Goal: Task Accomplishment & Management: Complete application form

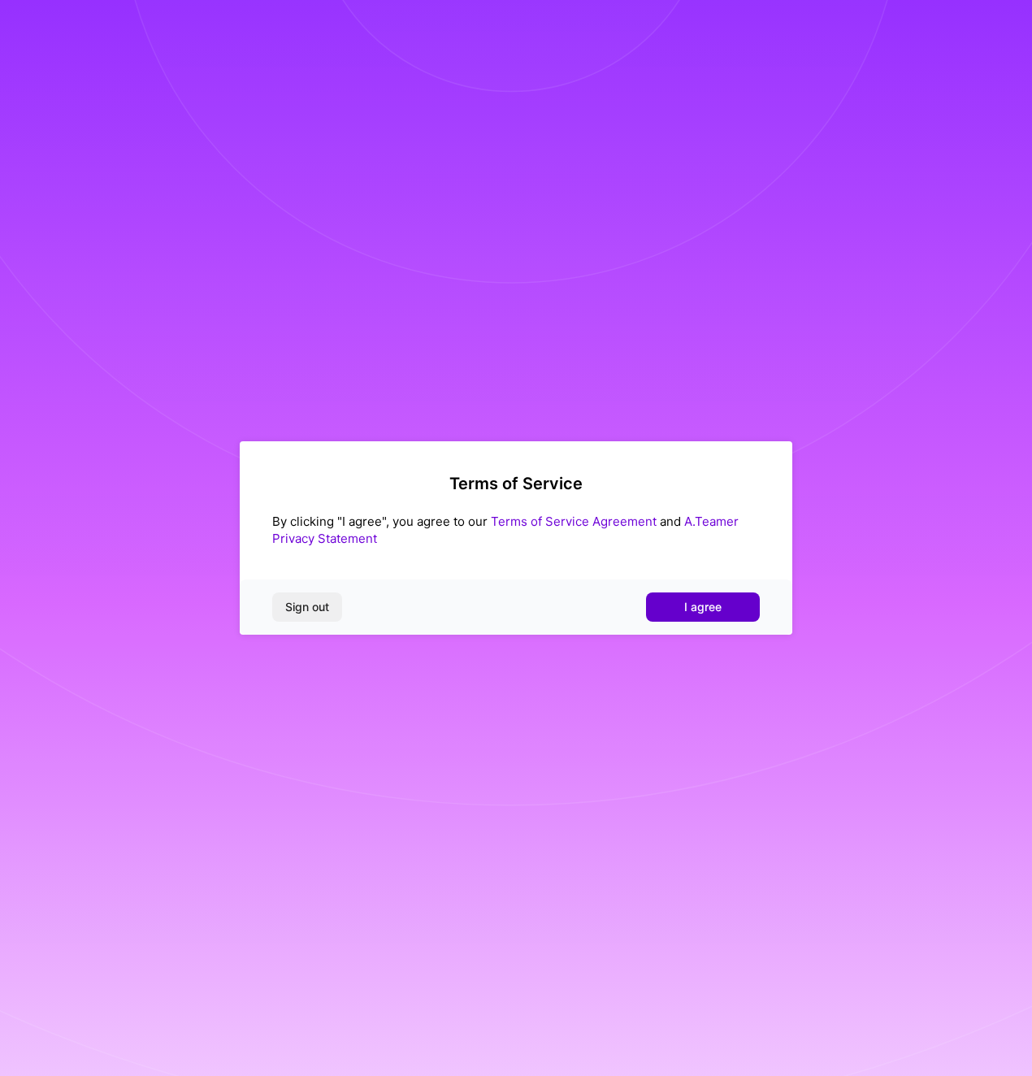
click at [706, 604] on span "I agree" at bounding box center [703, 607] width 37 height 16
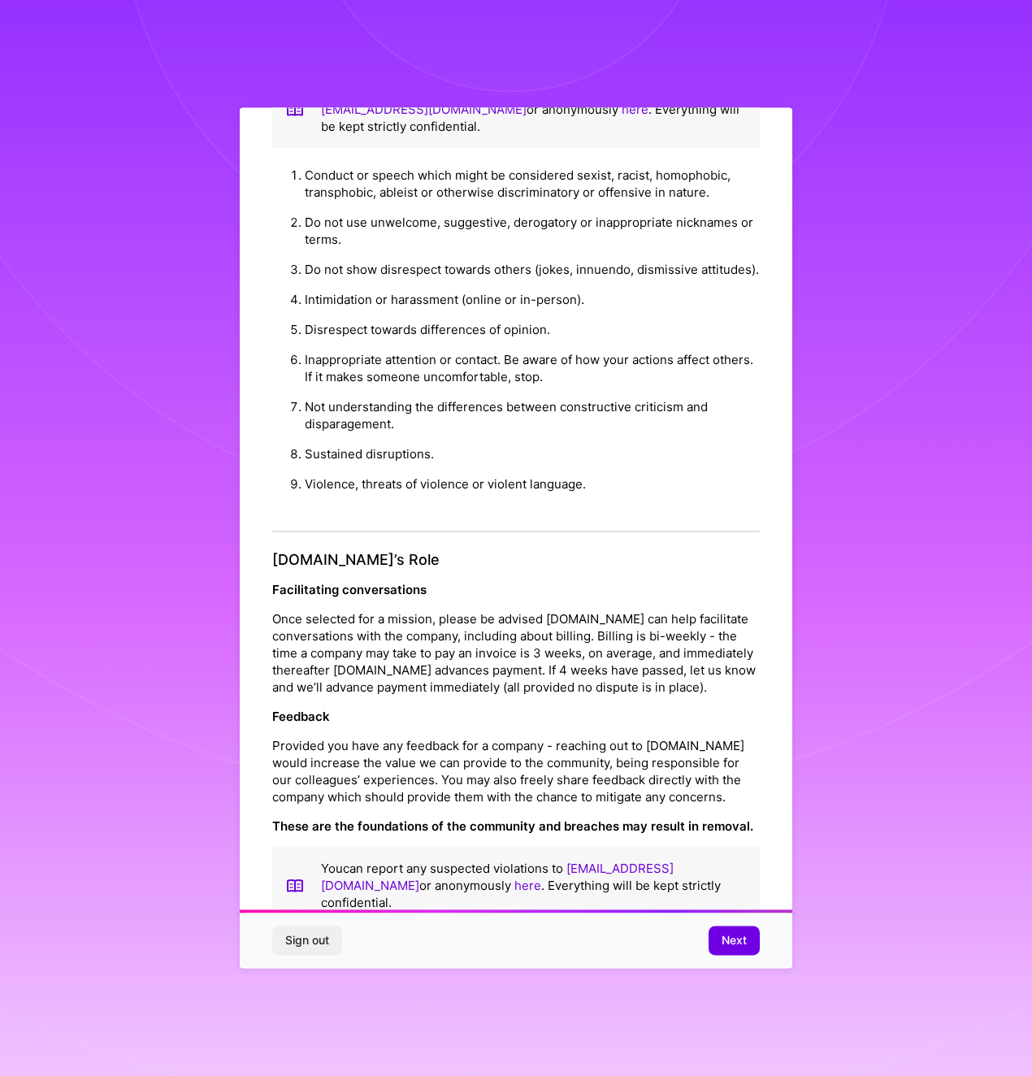
scroll to position [69, 0]
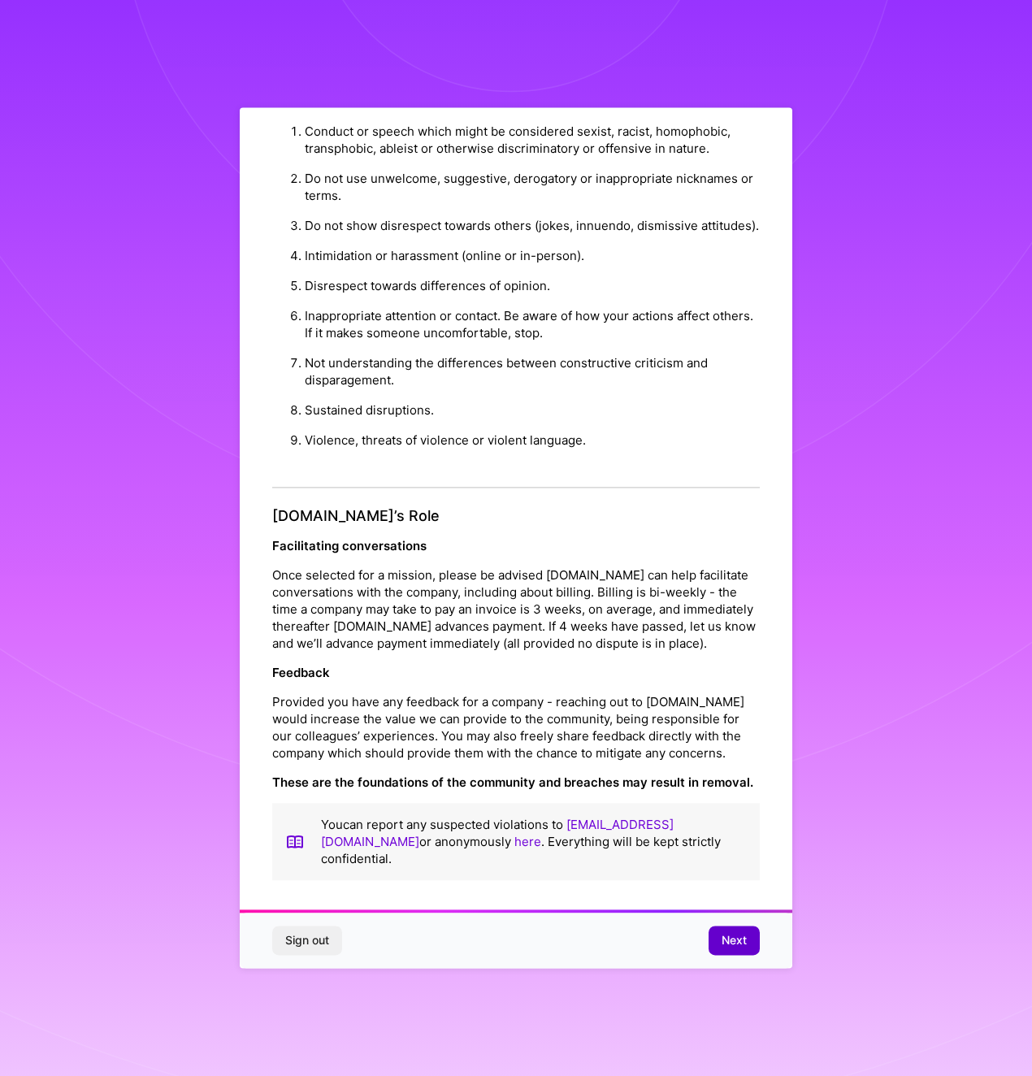
click at [729, 938] on span "Next" at bounding box center [734, 941] width 25 height 16
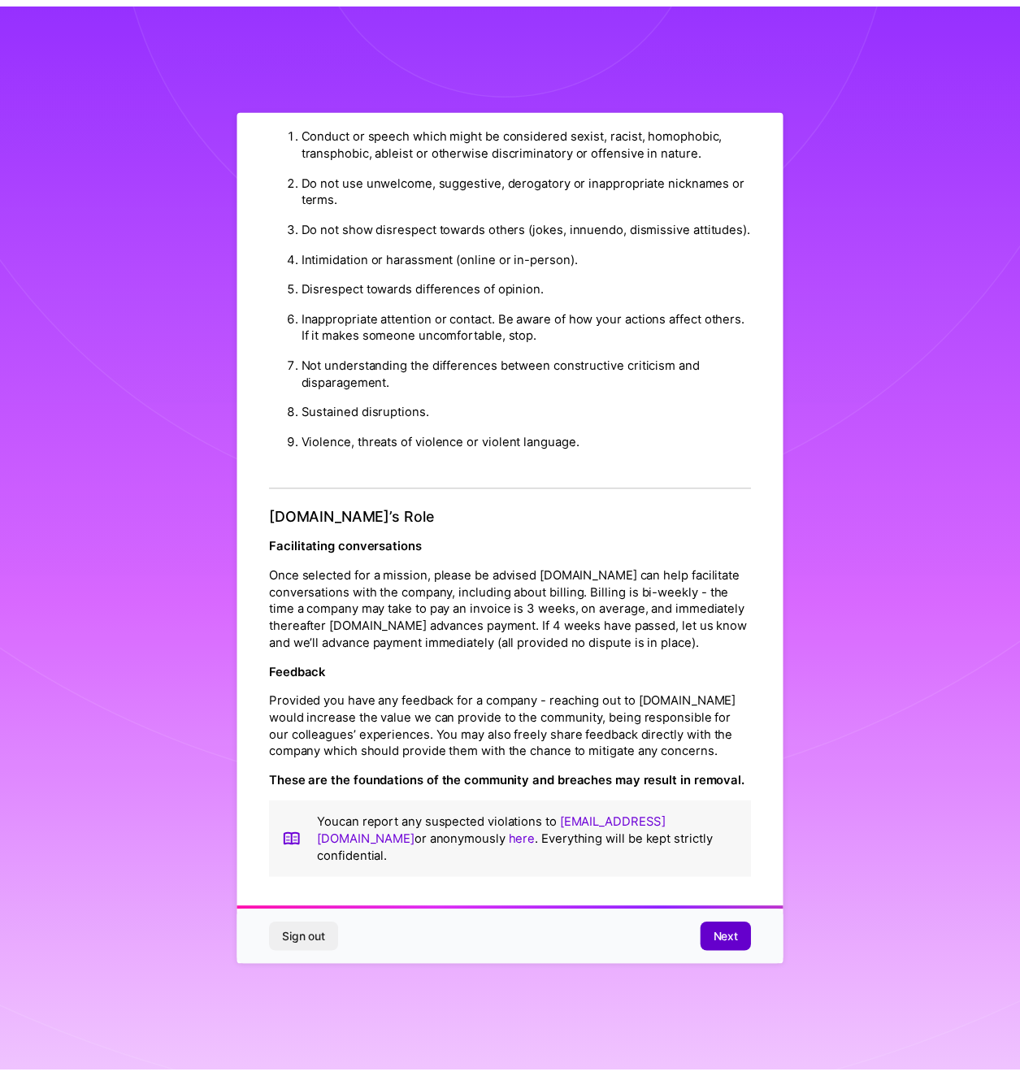
scroll to position [0, 0]
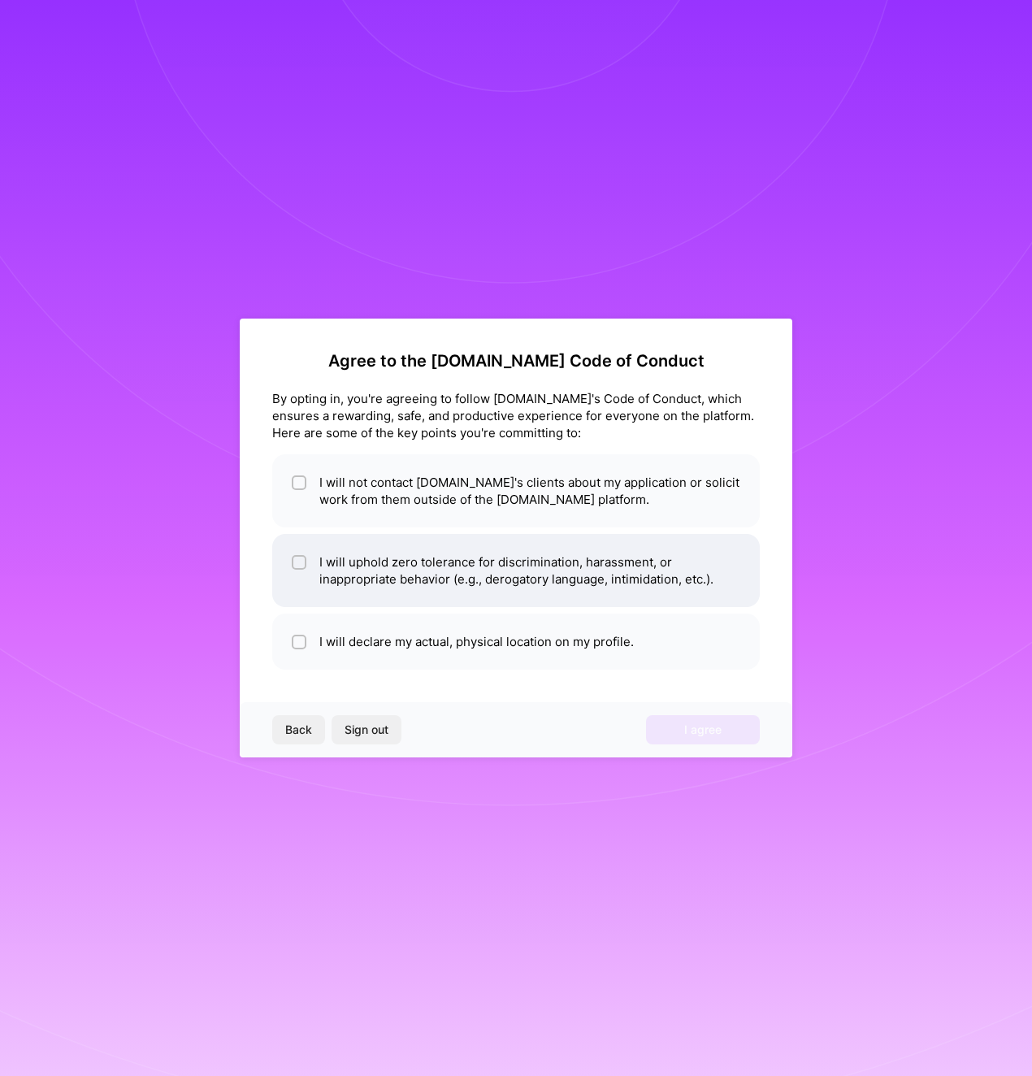
click at [587, 554] on li "I will uphold zero tolerance for discrimination, harassment, or inappropriate b…" at bounding box center [516, 570] width 488 height 73
checkbox input "true"
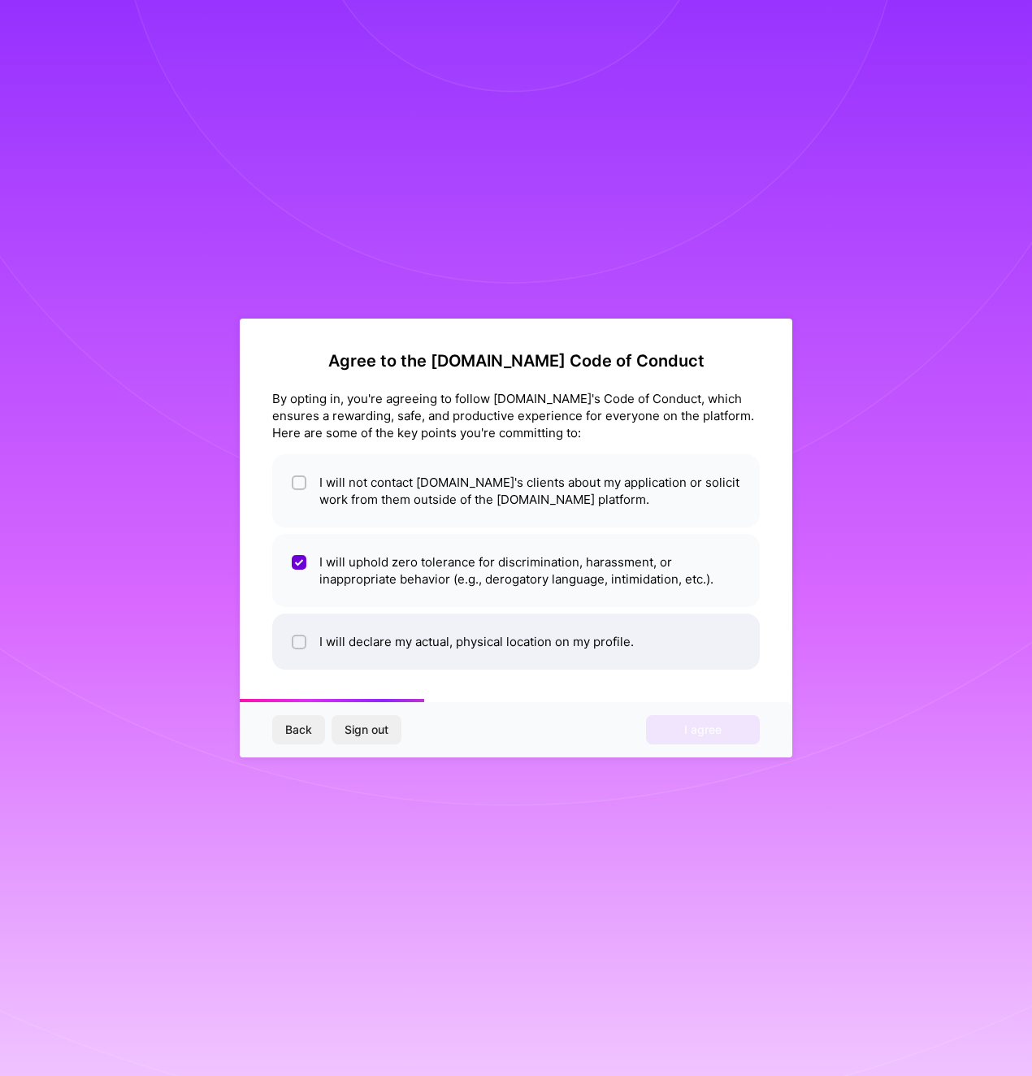
click at [576, 643] on li "I will declare my actual, physical location on my profile." at bounding box center [516, 642] width 488 height 56
checkbox input "true"
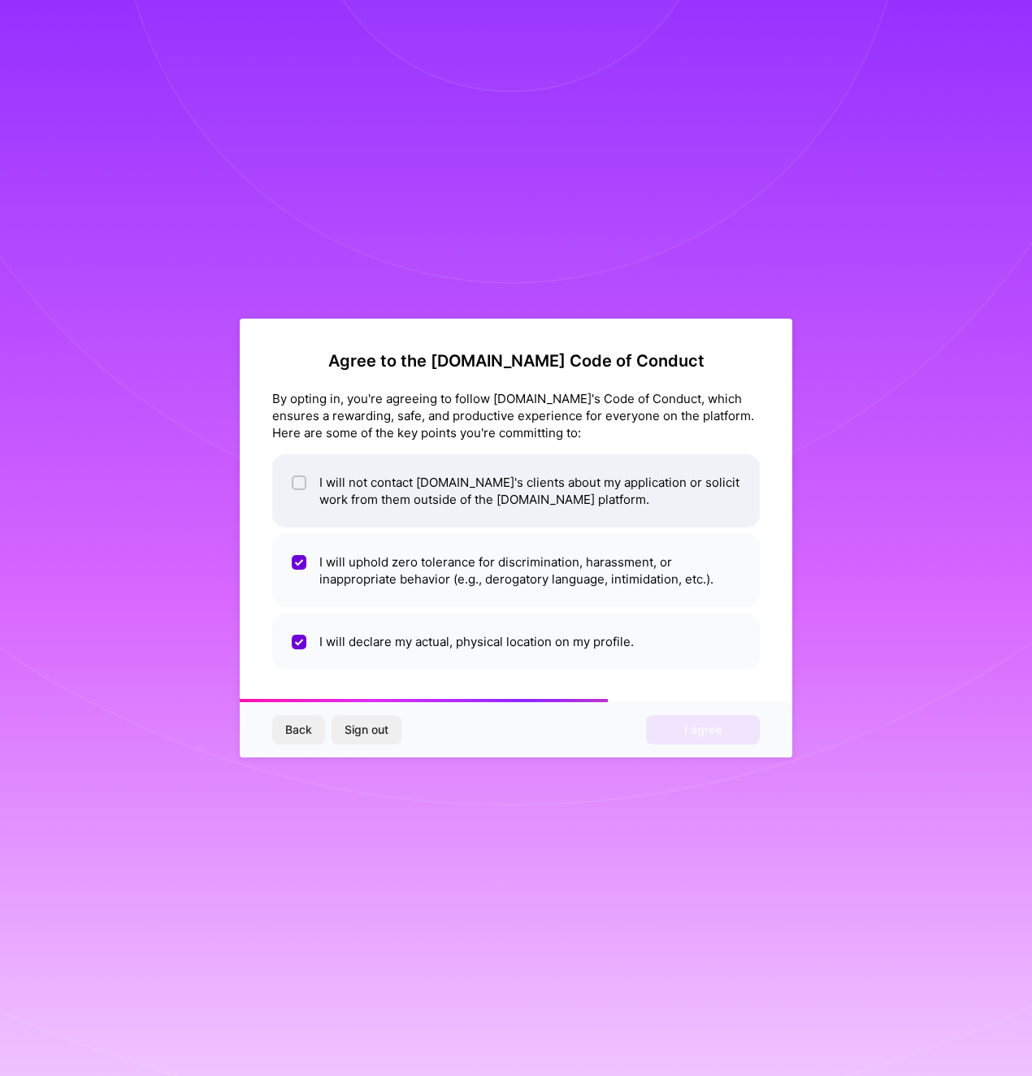
click at [603, 489] on li "I will not contact [DOMAIN_NAME]'s clients about my application or solicit work…" at bounding box center [516, 490] width 488 height 73
checkbox input "true"
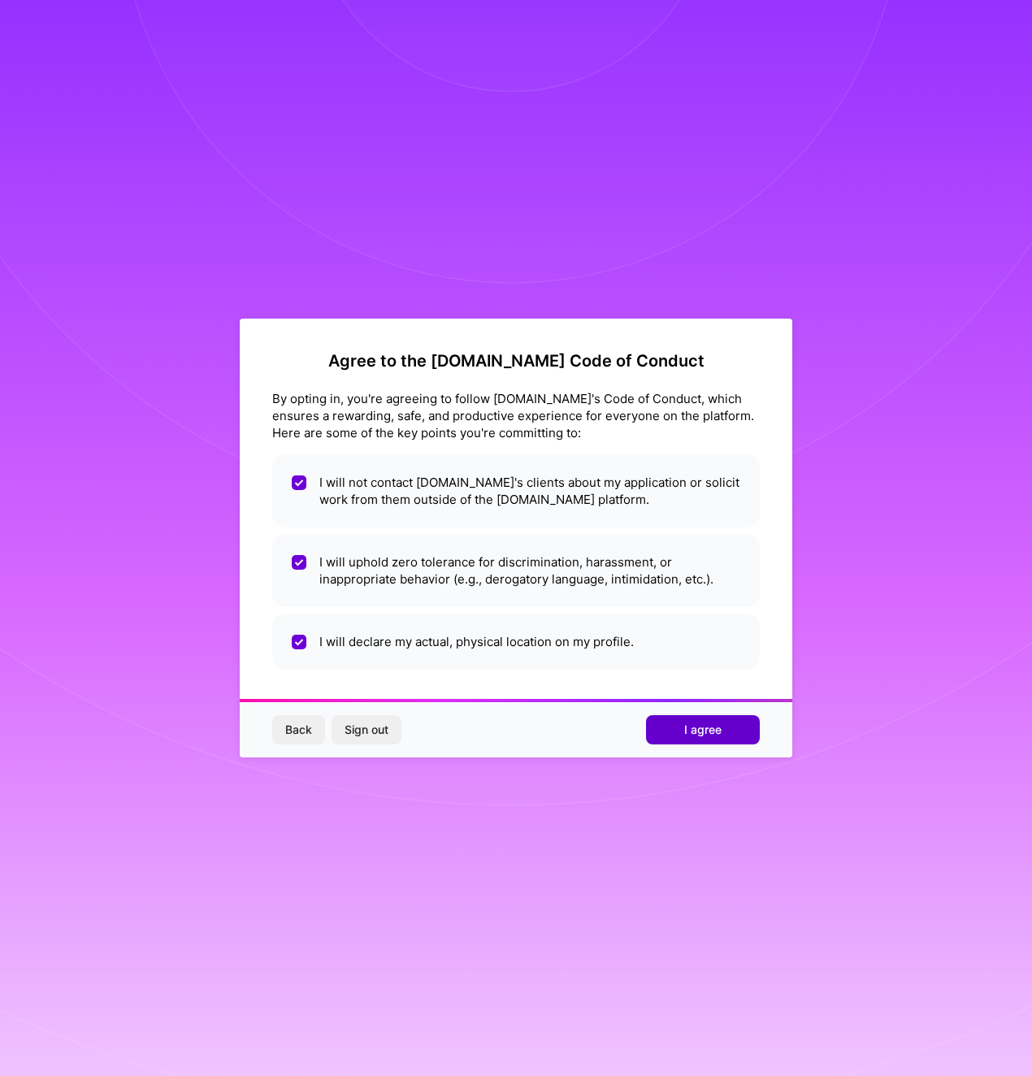
click at [701, 734] on span "I agree" at bounding box center [703, 730] width 37 height 16
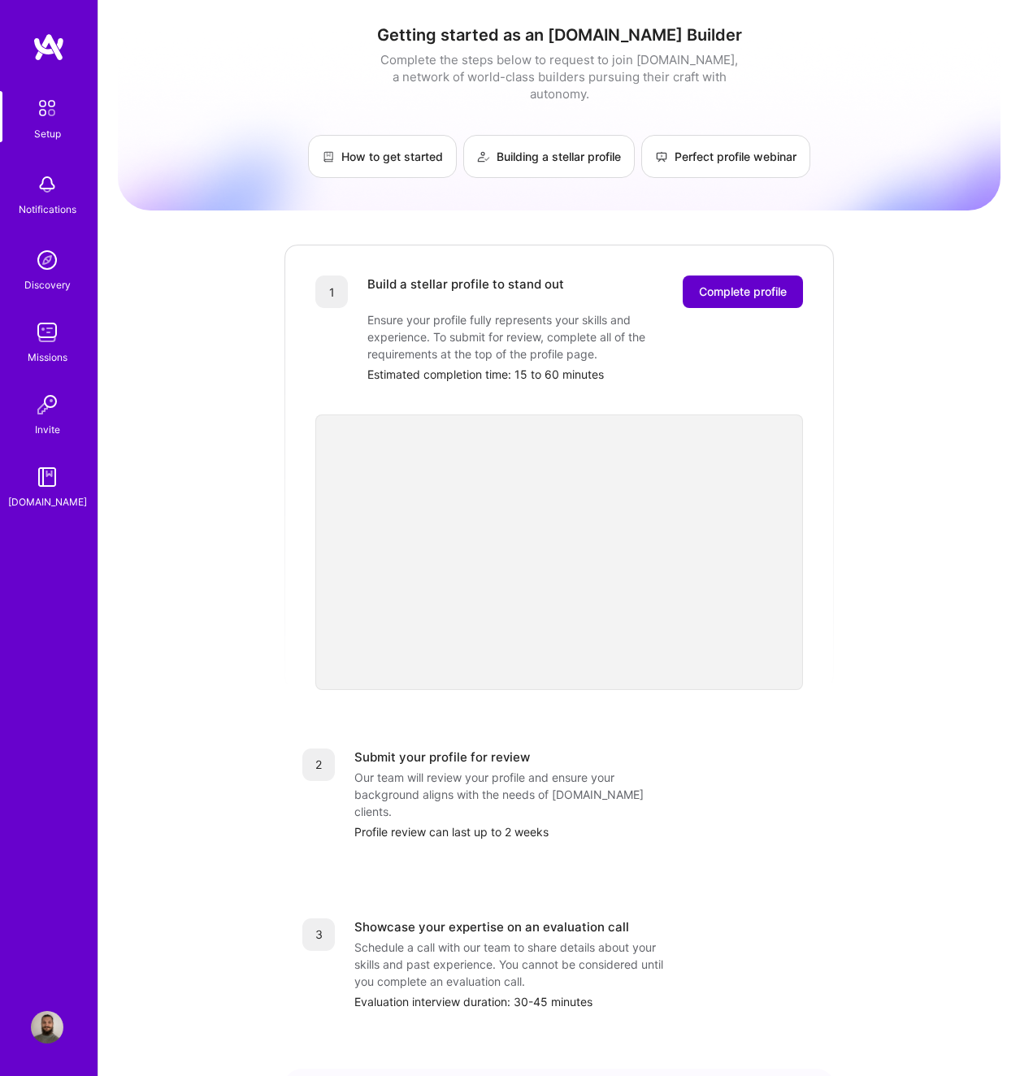
click at [729, 284] on span "Complete profile" at bounding box center [743, 292] width 88 height 16
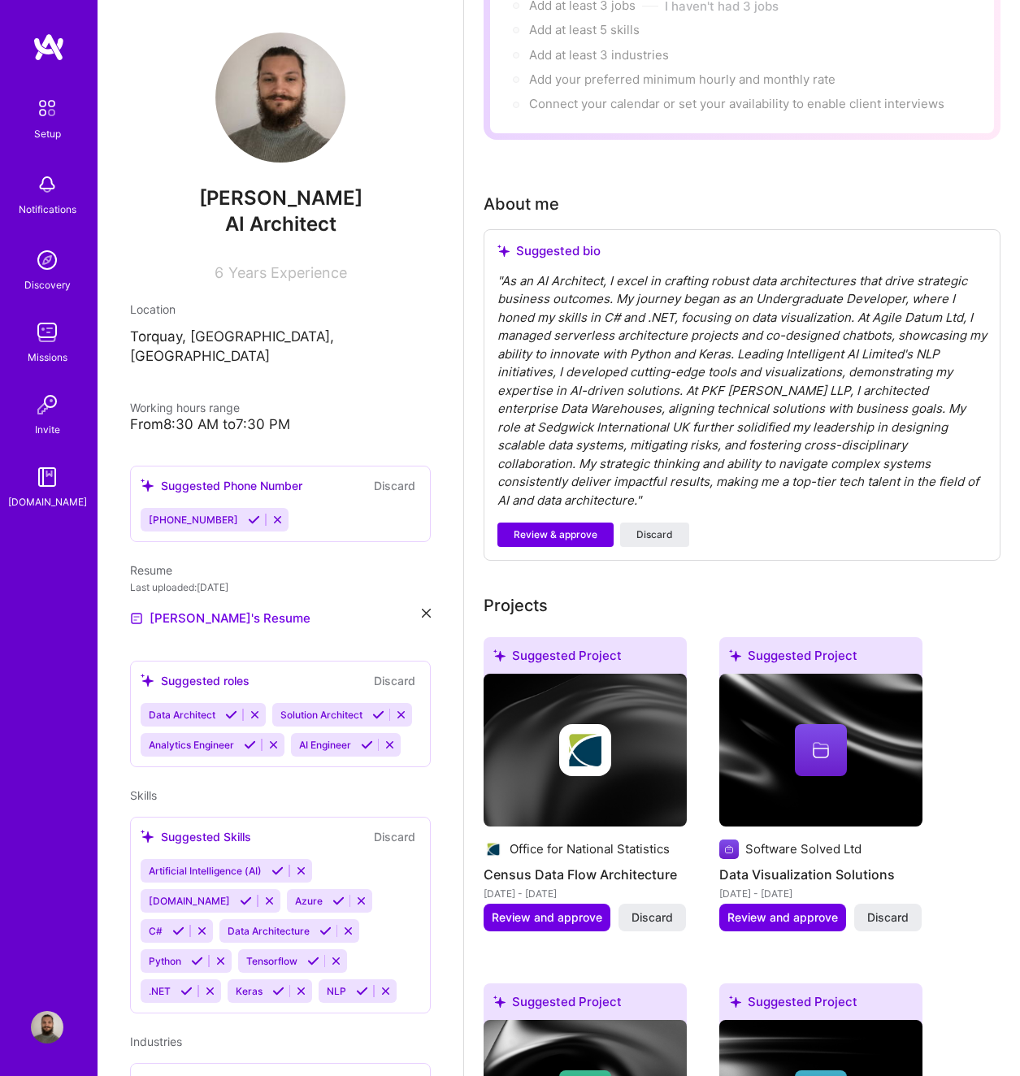
scroll to position [325, 0]
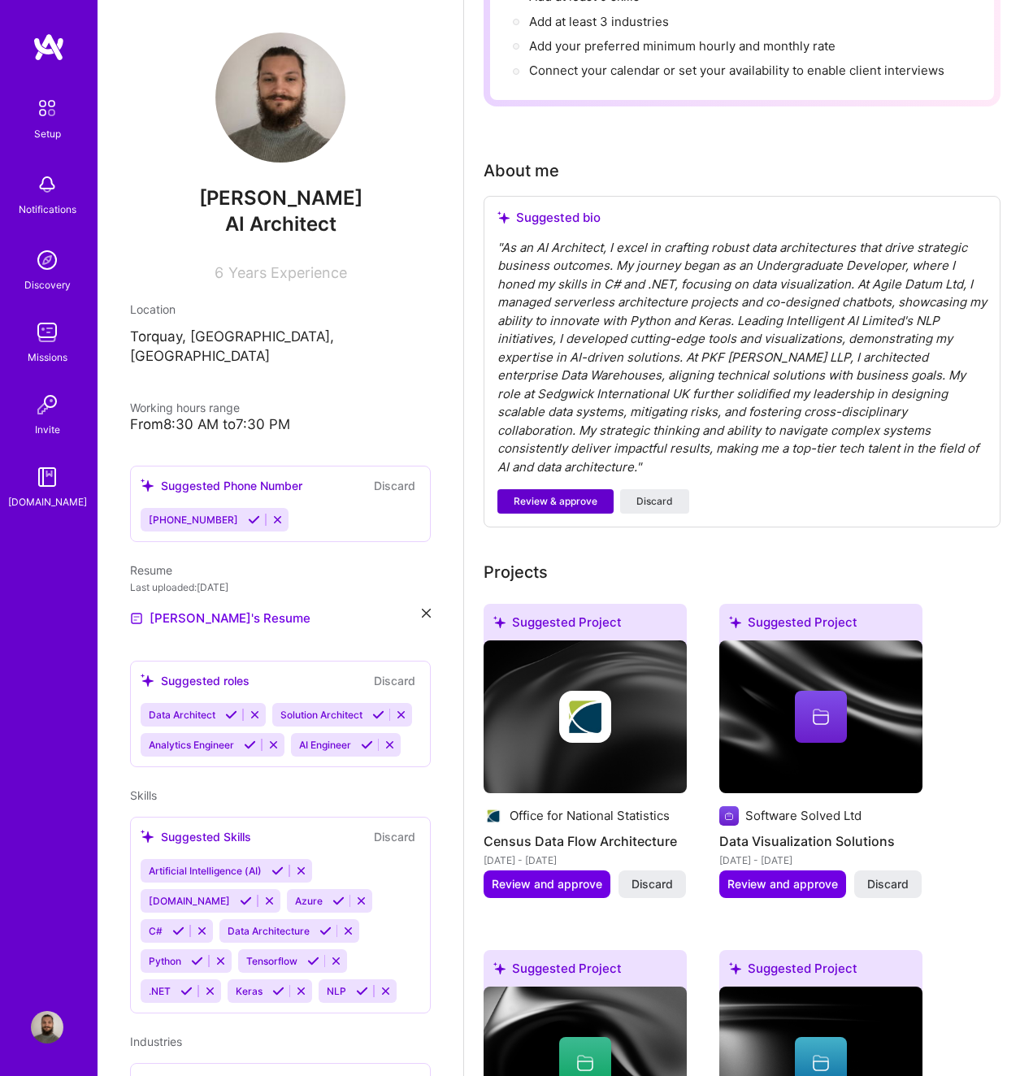
click at [571, 494] on span "Review & approve" at bounding box center [556, 501] width 84 height 15
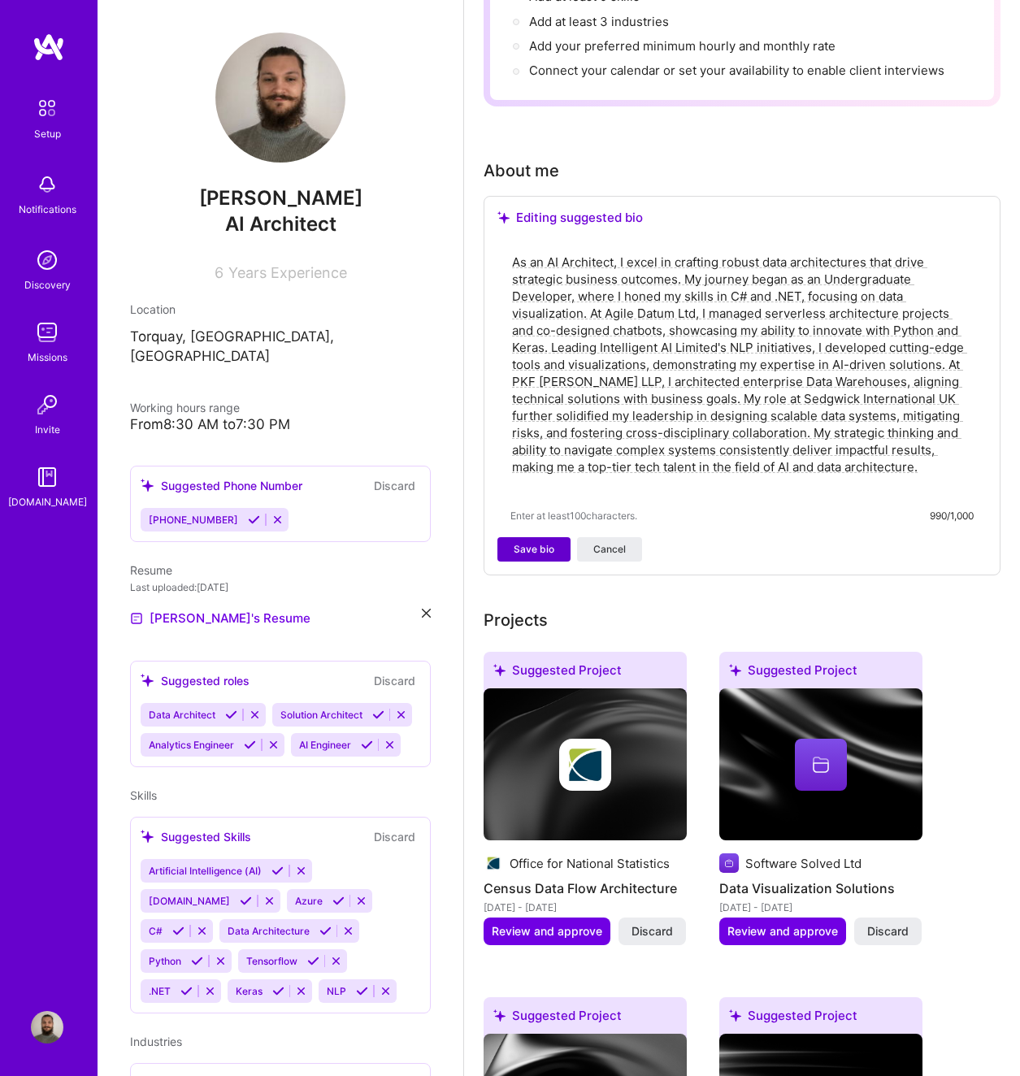
click at [532, 546] on span "Save bio" at bounding box center [534, 549] width 41 height 15
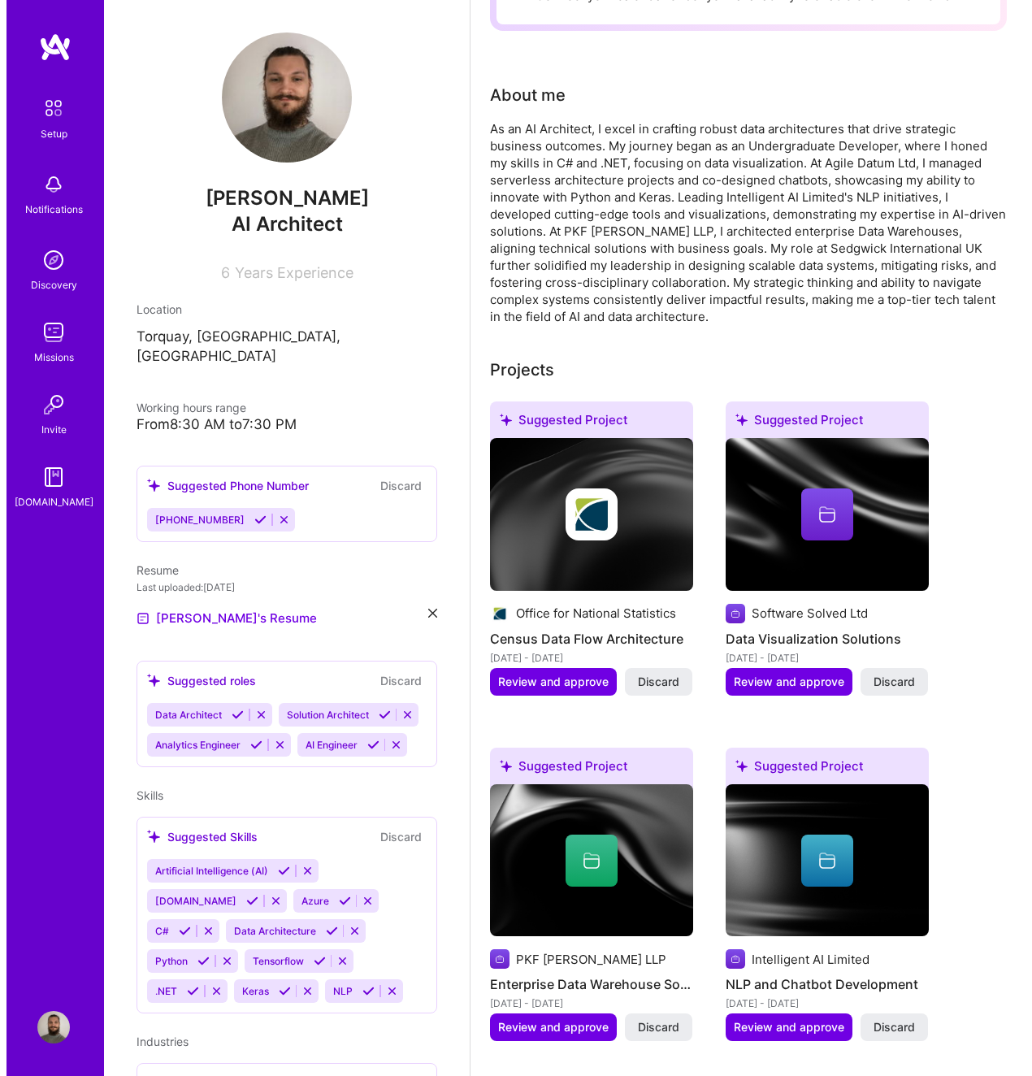
scroll to position [569, 0]
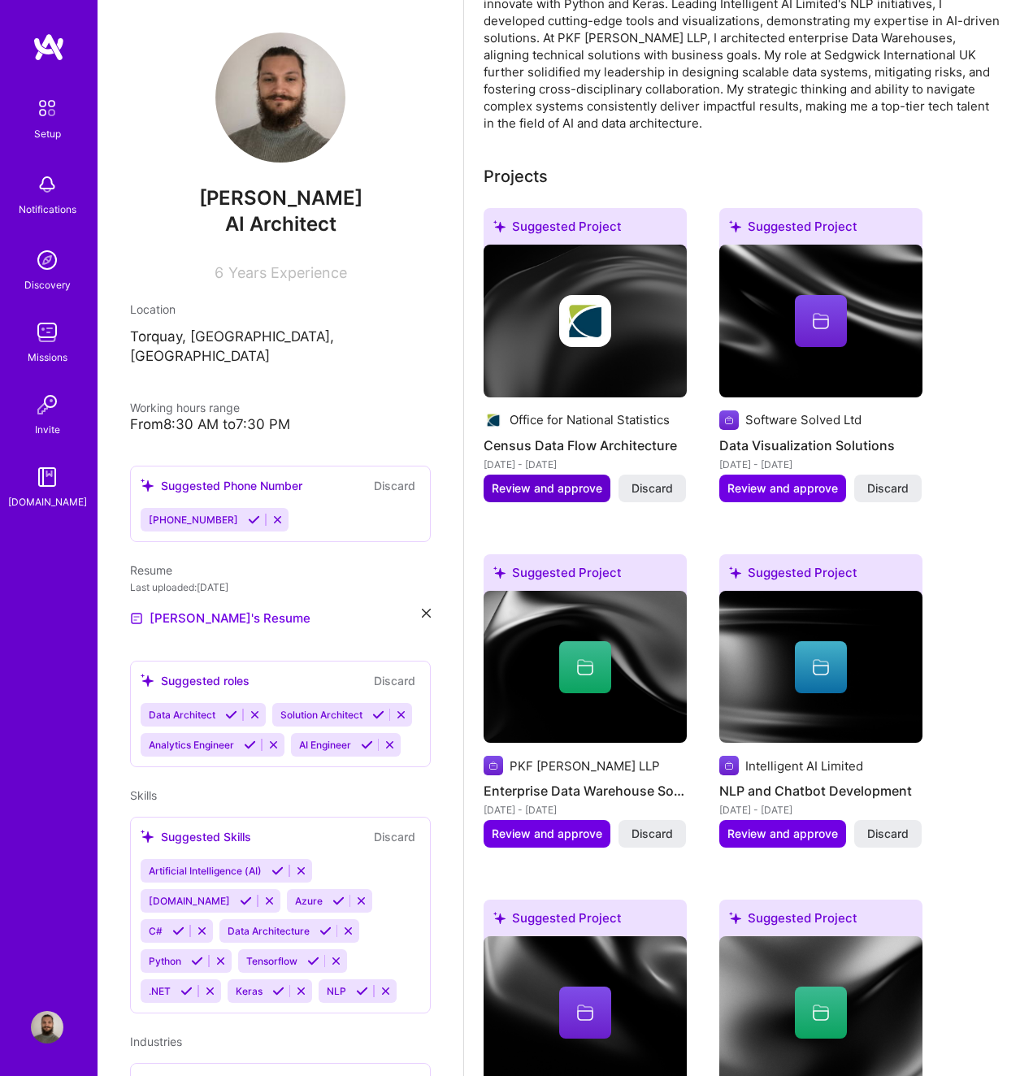
click at [568, 492] on span "Review and approve" at bounding box center [547, 488] width 111 height 16
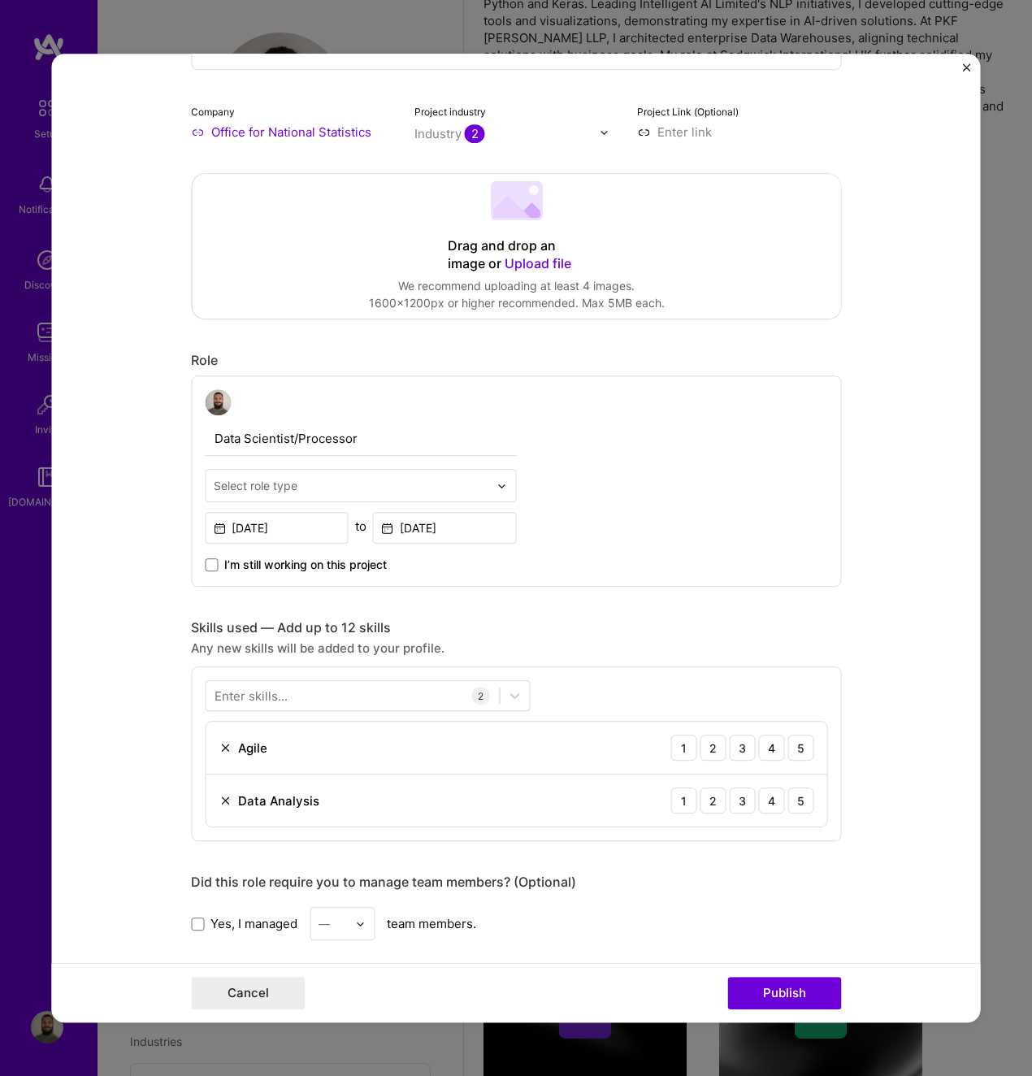
scroll to position [325, 0]
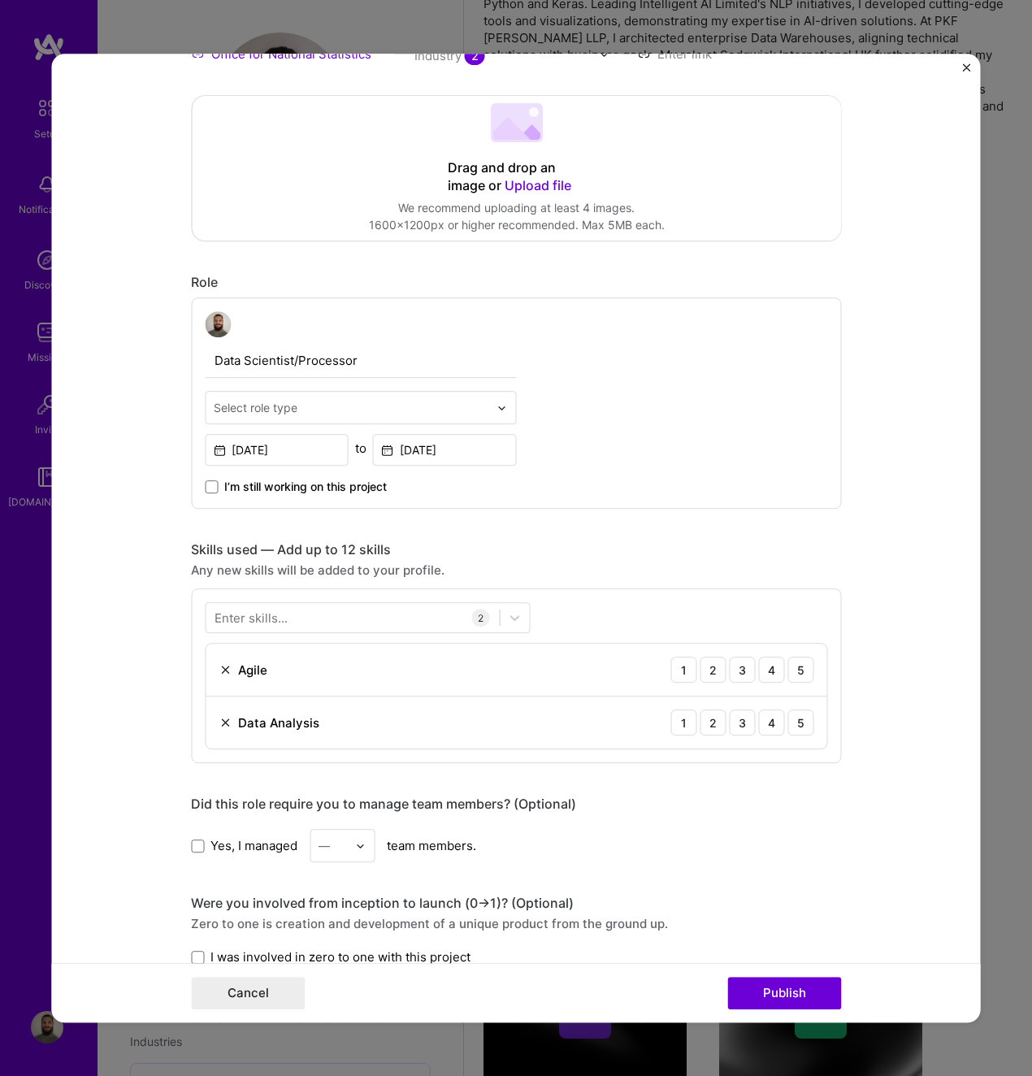
click at [487, 424] on div "Select role type" at bounding box center [360, 407] width 311 height 33
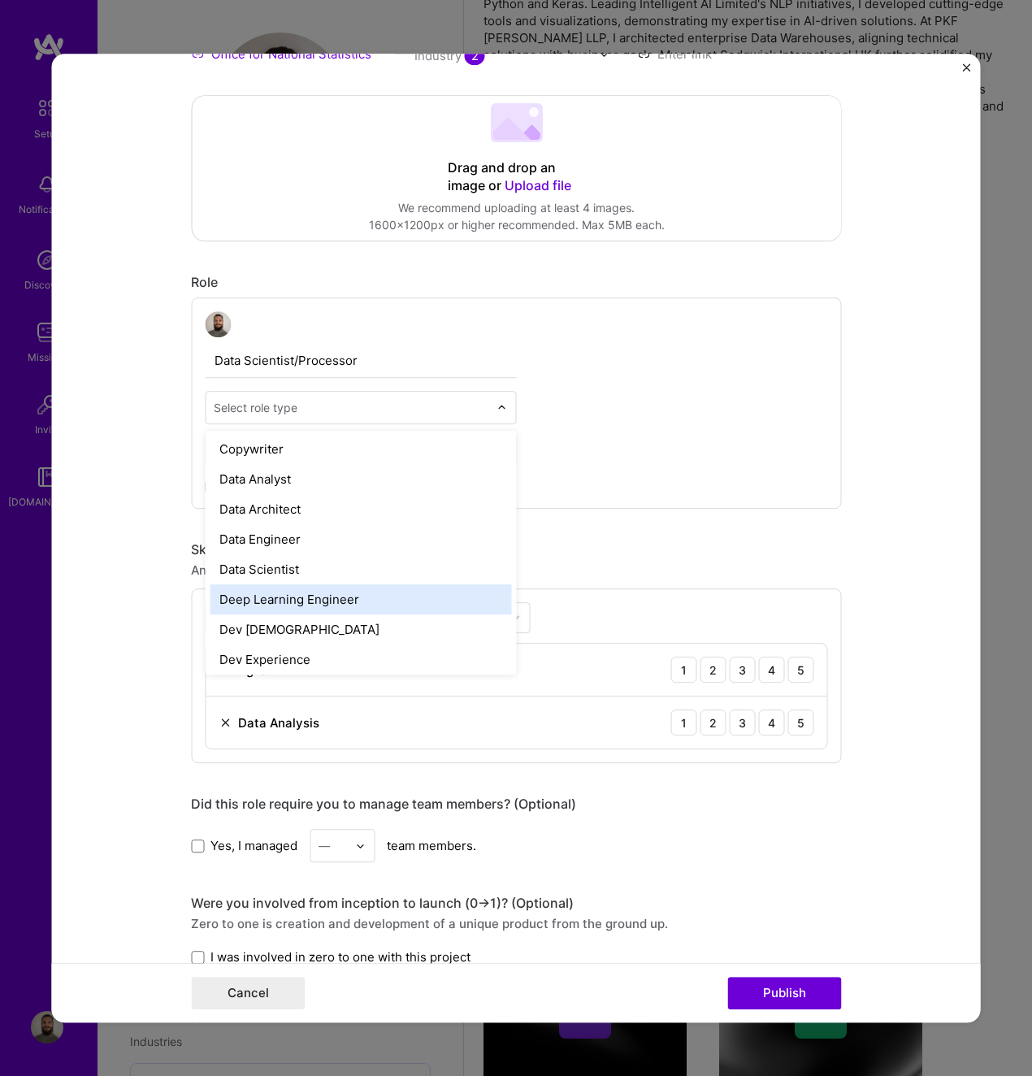
scroll to position [569, 0]
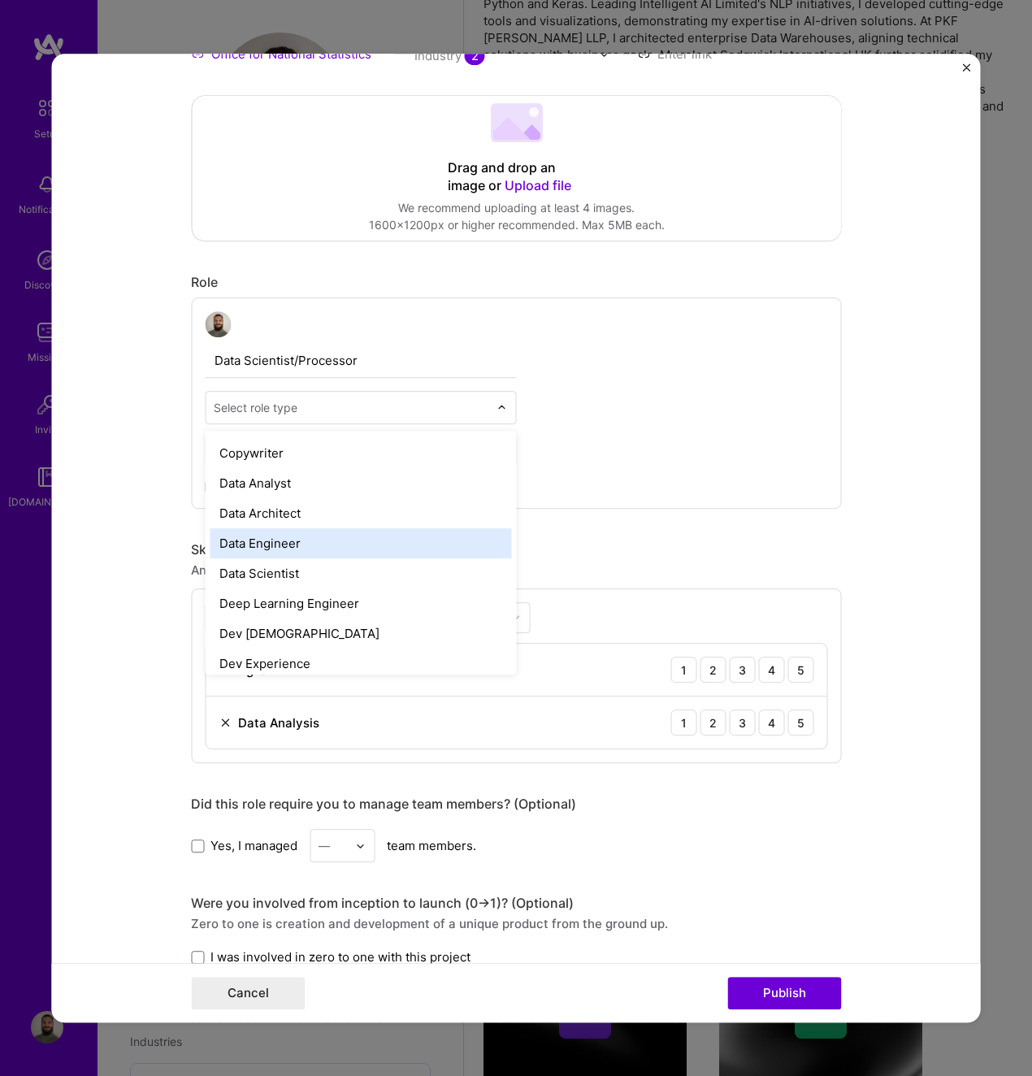
click at [361, 544] on div "Data Engineer" at bounding box center [361, 543] width 302 height 30
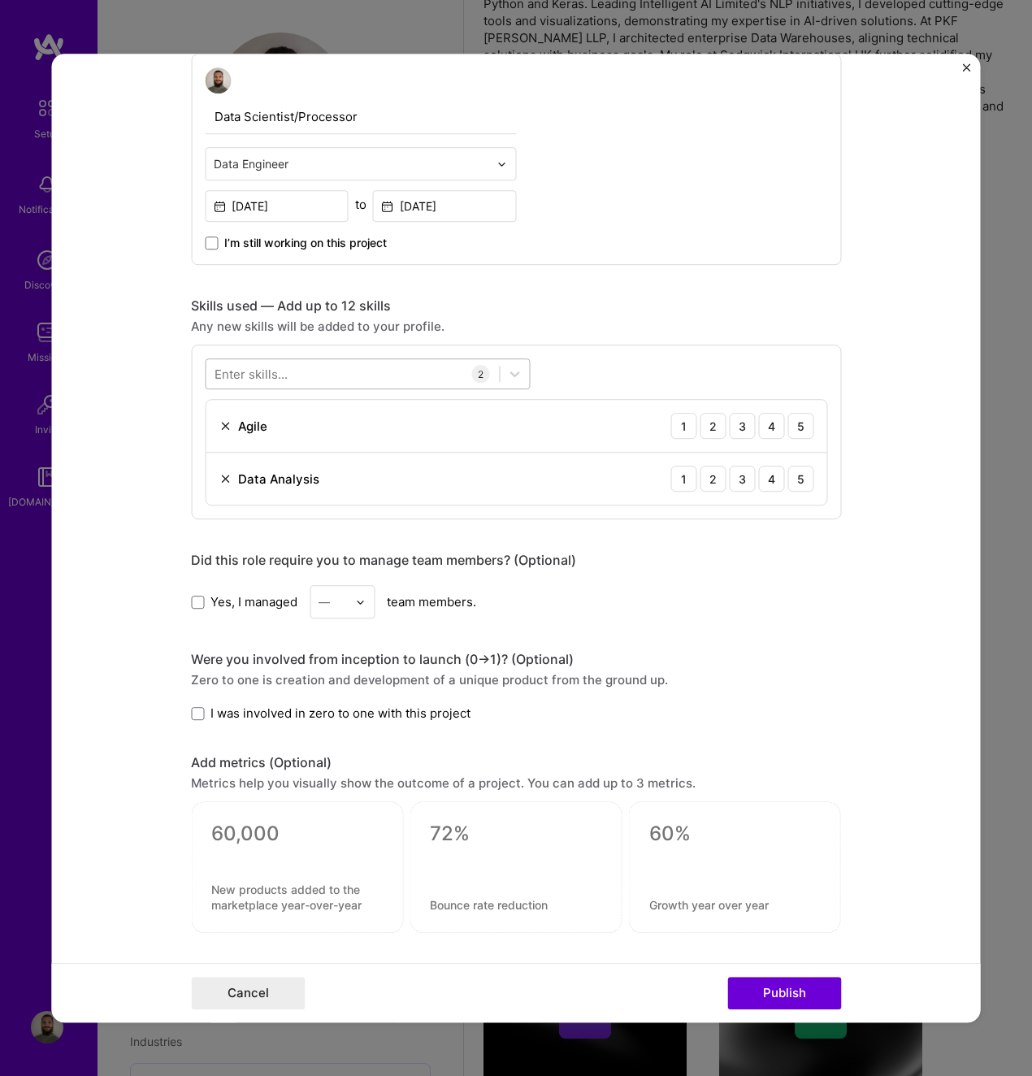
click at [352, 377] on div at bounding box center [352, 374] width 293 height 27
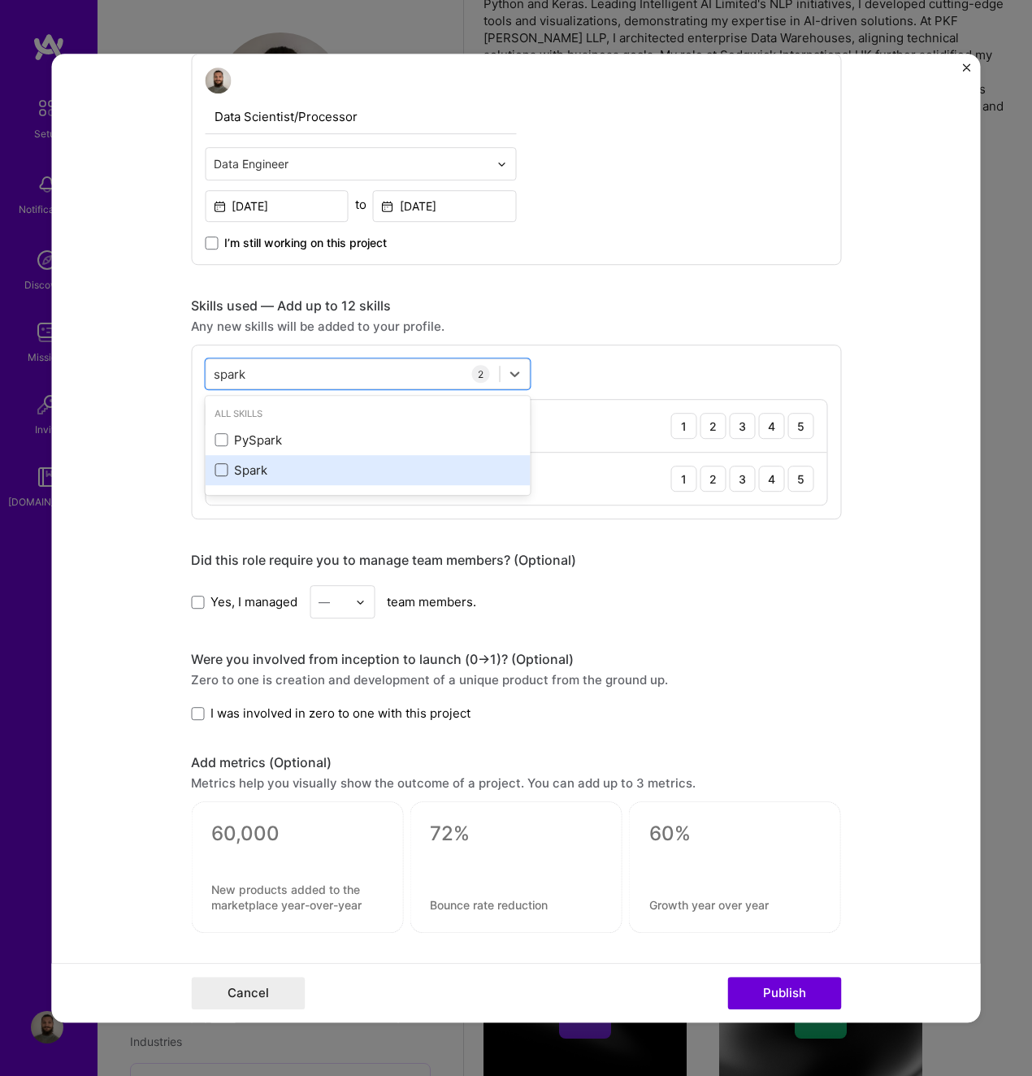
click at [215, 467] on span at bounding box center [221, 470] width 13 height 13
click at [0, 0] on input "checkbox" at bounding box center [0, 0] width 0 height 0
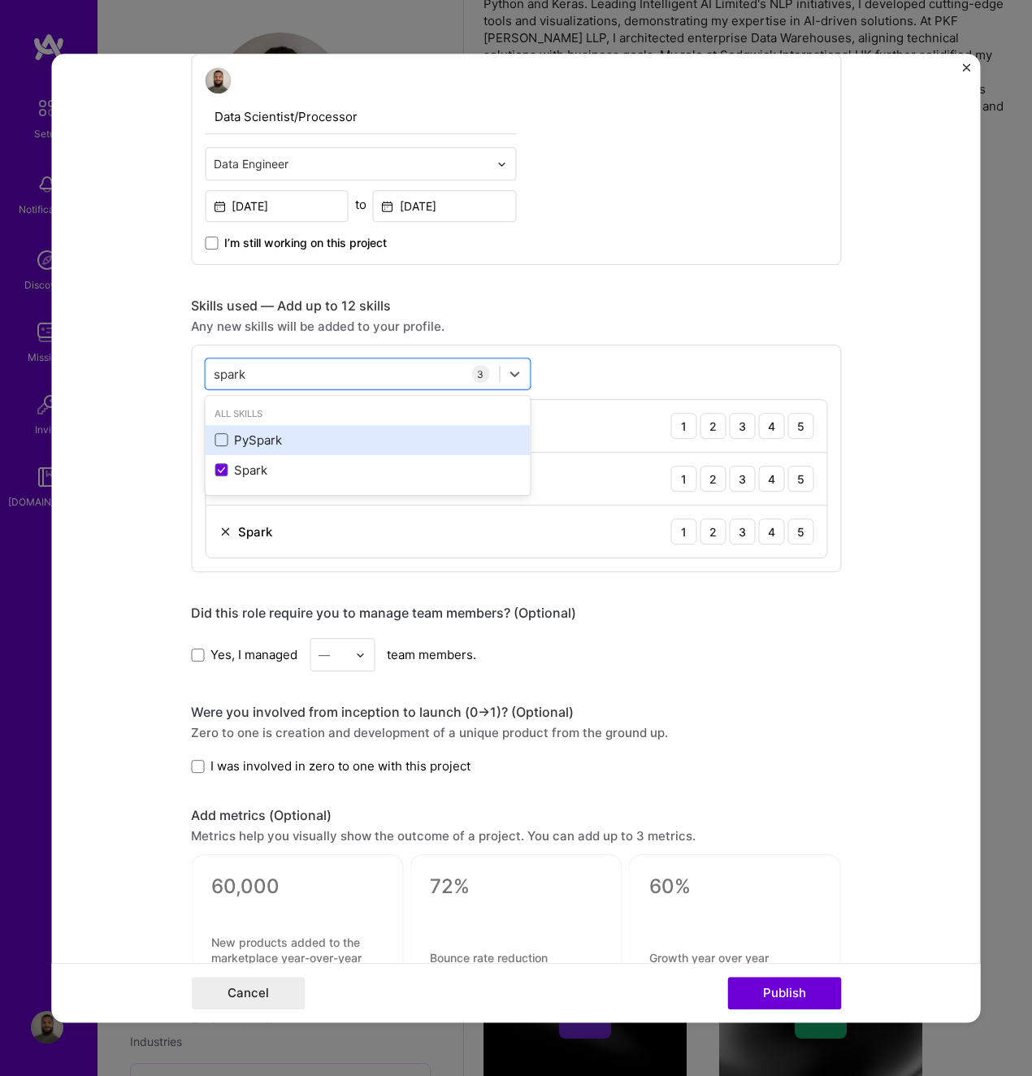
click at [215, 437] on span at bounding box center [221, 440] width 13 height 13
click at [0, 0] on input "checkbox" at bounding box center [0, 0] width 0 height 0
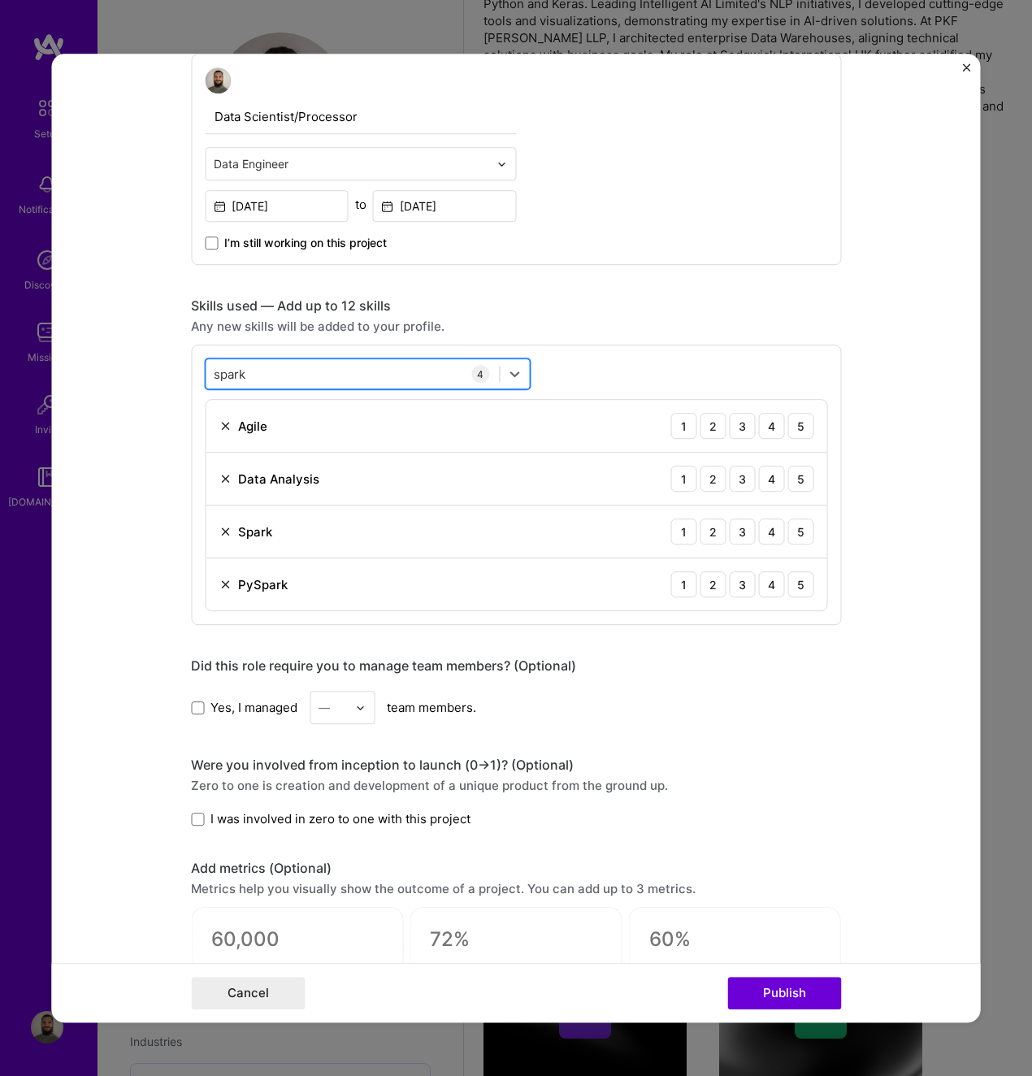
drag, startPoint x: 315, startPoint y: 371, endPoint x: 315, endPoint y: 381, distance: 10.6
click at [315, 372] on div "spark spark" at bounding box center [352, 374] width 293 height 27
click at [317, 384] on div "spark spark" at bounding box center [352, 374] width 293 height 27
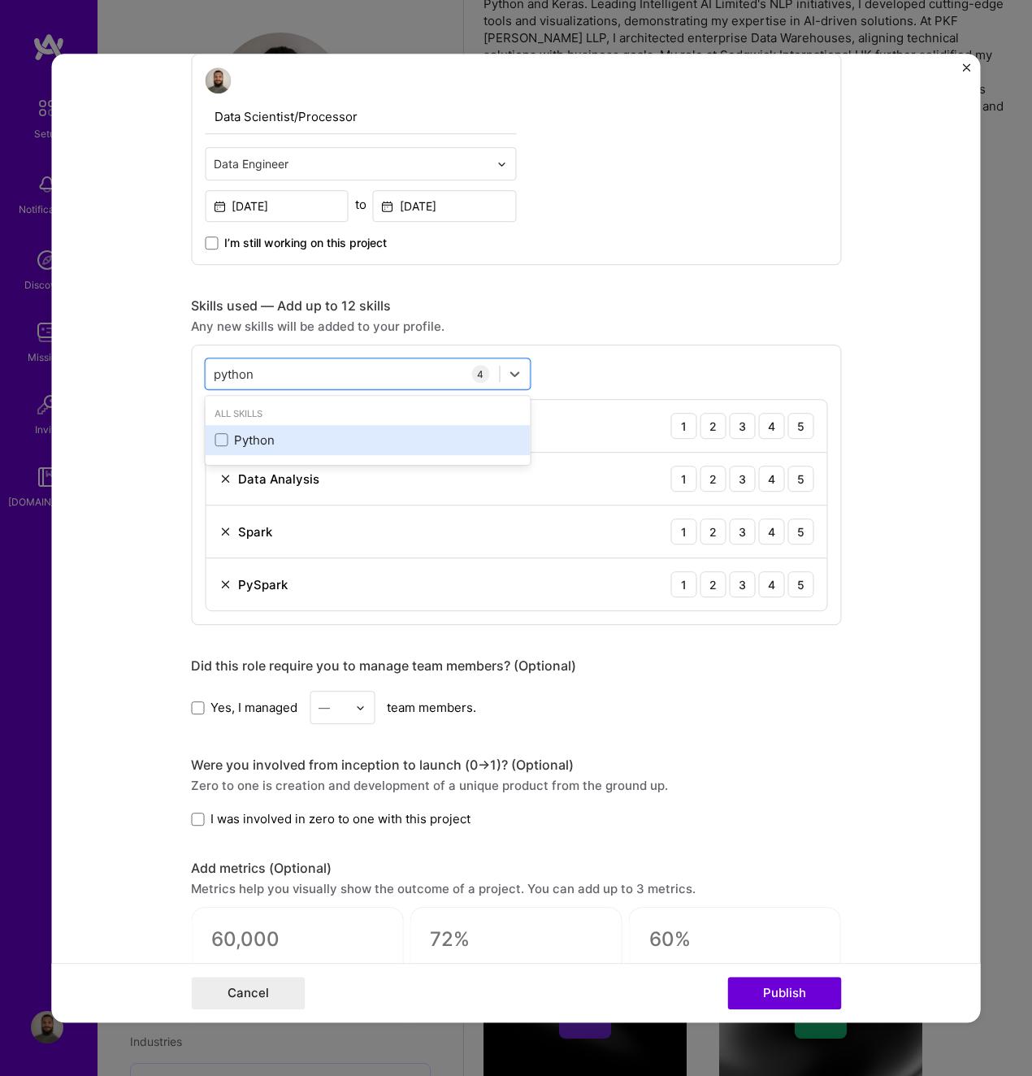
click at [244, 447] on div "Python" at bounding box center [368, 440] width 306 height 17
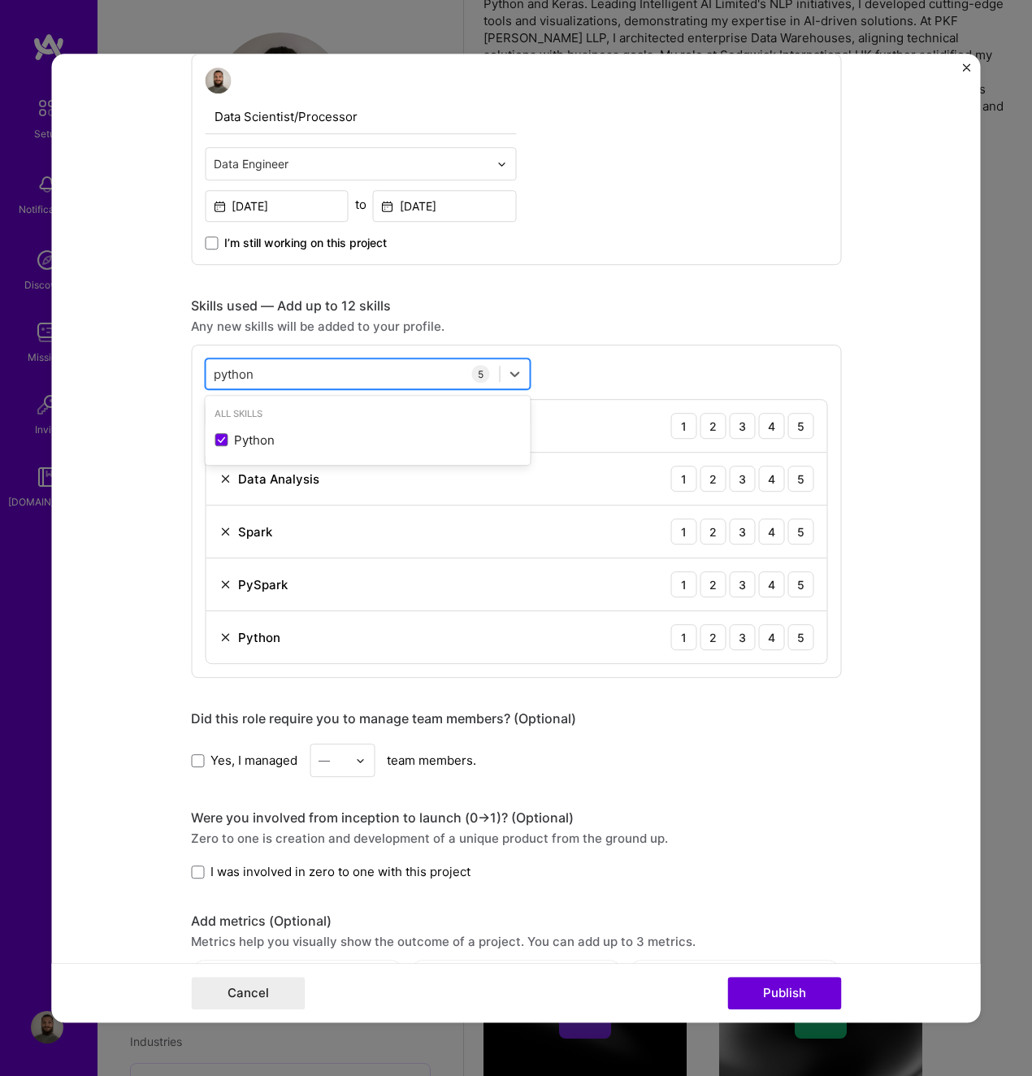
click at [306, 382] on div "python python" at bounding box center [352, 374] width 293 height 27
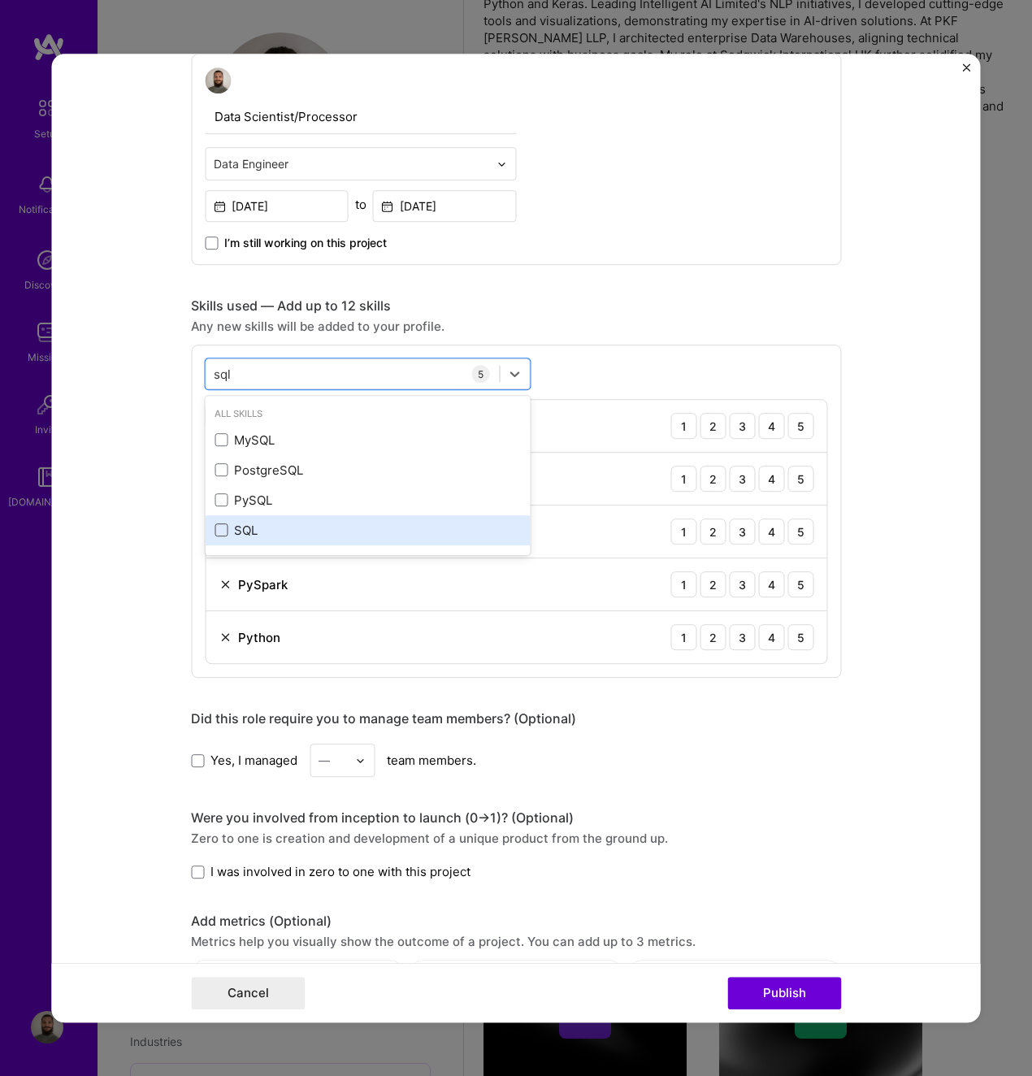
click at [215, 528] on span at bounding box center [221, 530] width 13 height 13
click at [0, 0] on input "checkbox" at bounding box center [0, 0] width 0 height 0
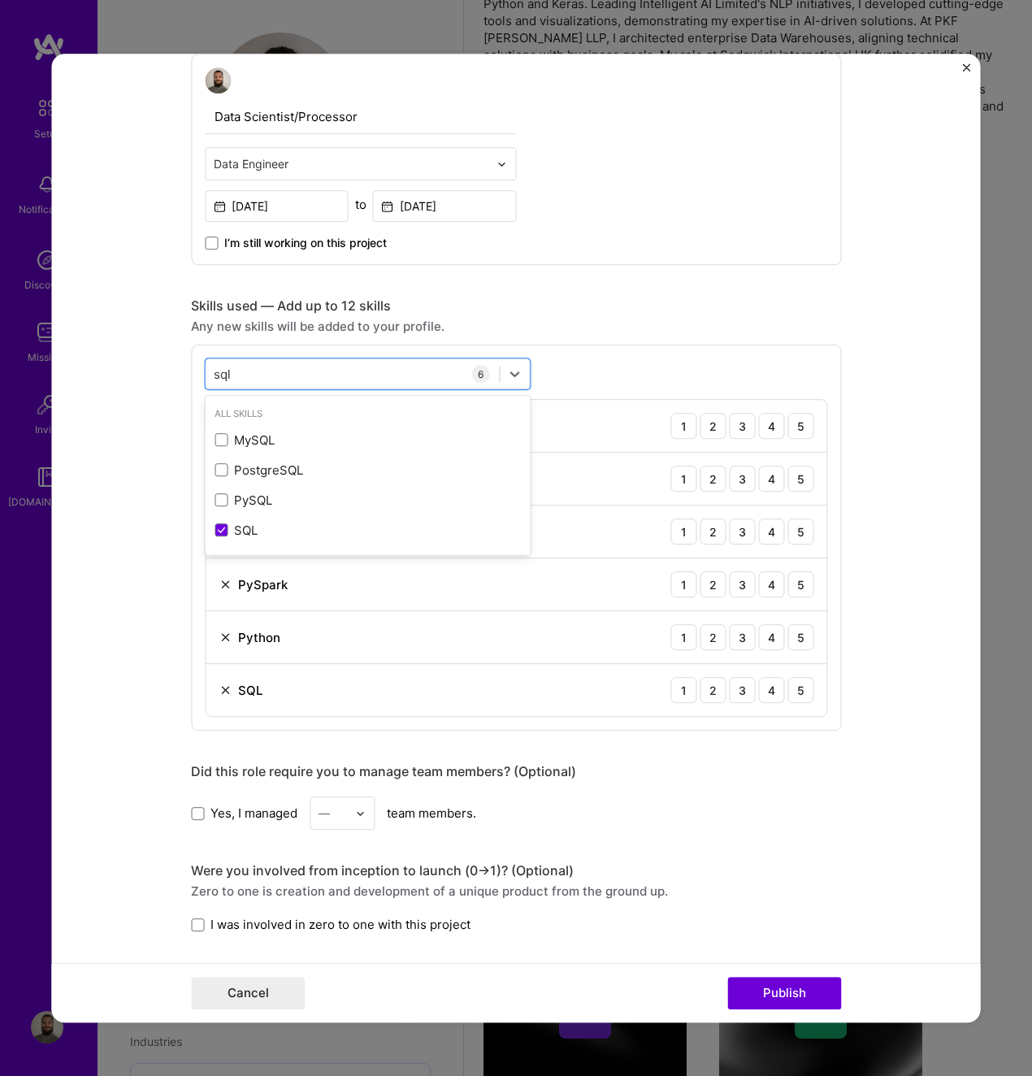
type input "sql"
drag, startPoint x: 93, startPoint y: 562, endPoint x: 137, endPoint y: 568, distance: 44.4
click at [95, 562] on form "Editing suggested project This project is suggested based on your LinkedIn, res…" at bounding box center [516, 538] width 929 height 969
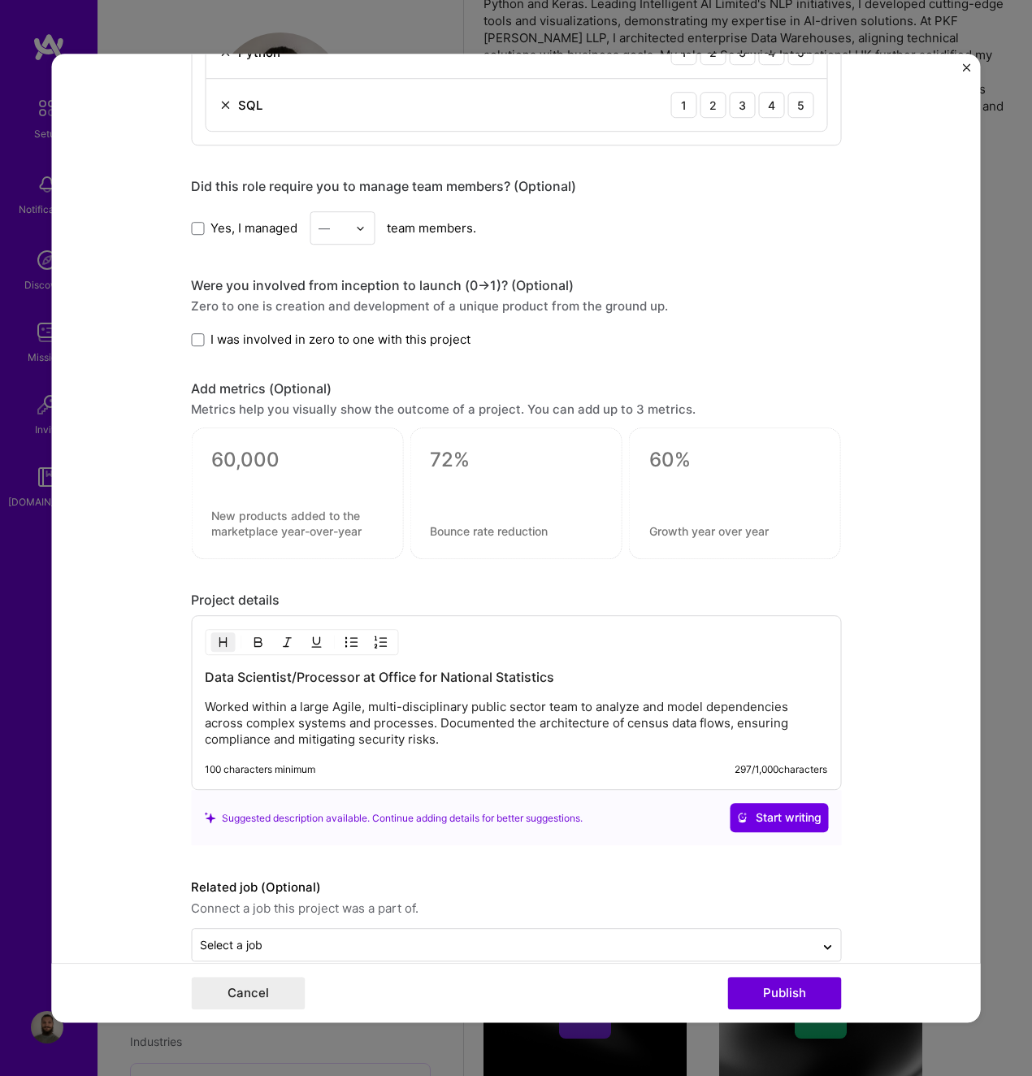
scroll to position [1183, 0]
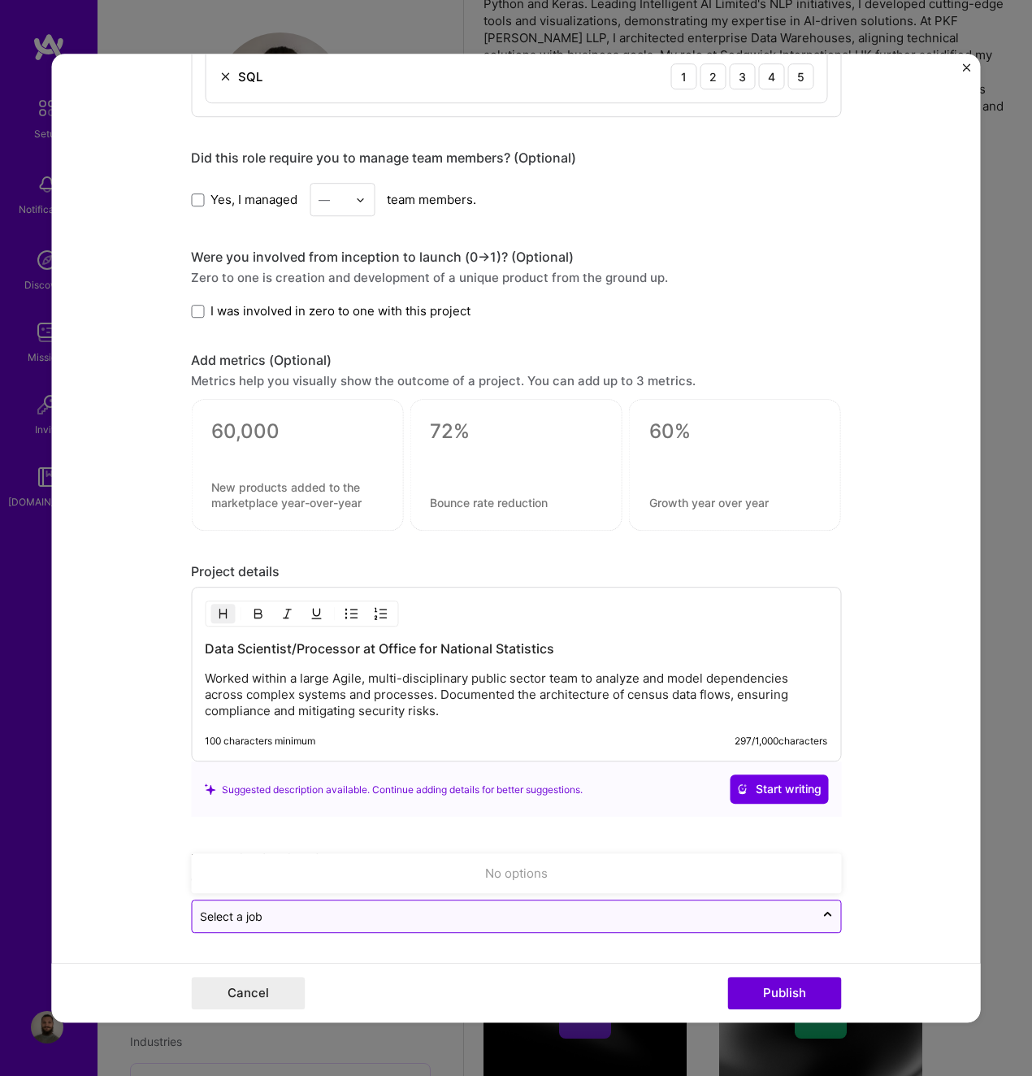
click at [735, 931] on div "Select a job" at bounding box center [503, 918] width 623 height 32
click at [667, 932] on div "Select a job" at bounding box center [503, 918] width 623 height 32
drag, startPoint x: 783, startPoint y: 1000, endPoint x: 708, endPoint y: 934, distance: 99.7
click at [783, 999] on button "Publish" at bounding box center [785, 993] width 114 height 33
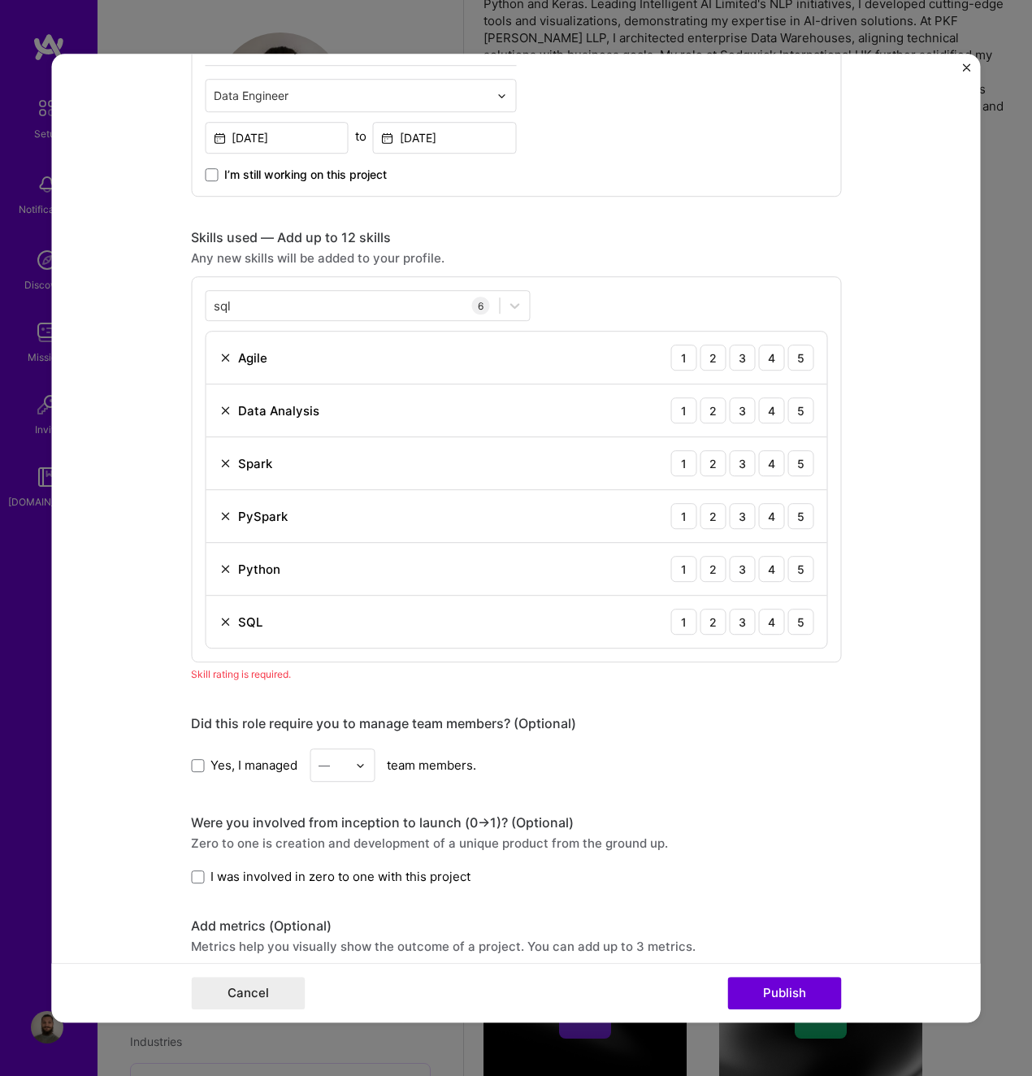
scroll to position [569, 0]
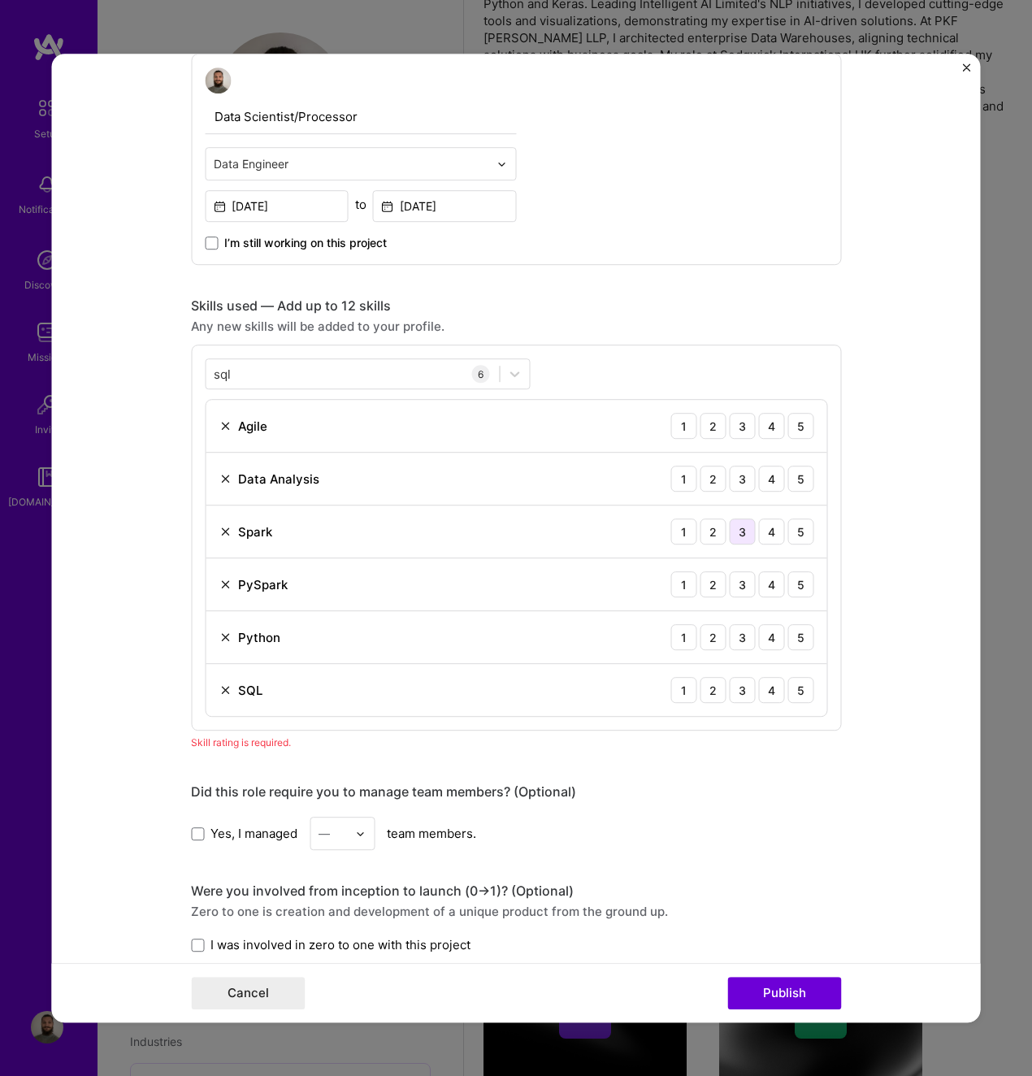
click at [738, 532] on div "3" at bounding box center [742, 532] width 26 height 26
click at [764, 579] on div "4" at bounding box center [772, 585] width 26 height 26
click at [789, 639] on div "5" at bounding box center [801, 637] width 26 height 26
click at [798, 697] on div "5" at bounding box center [801, 690] width 26 height 26
click at [797, 475] on div "5" at bounding box center [801, 479] width 26 height 26
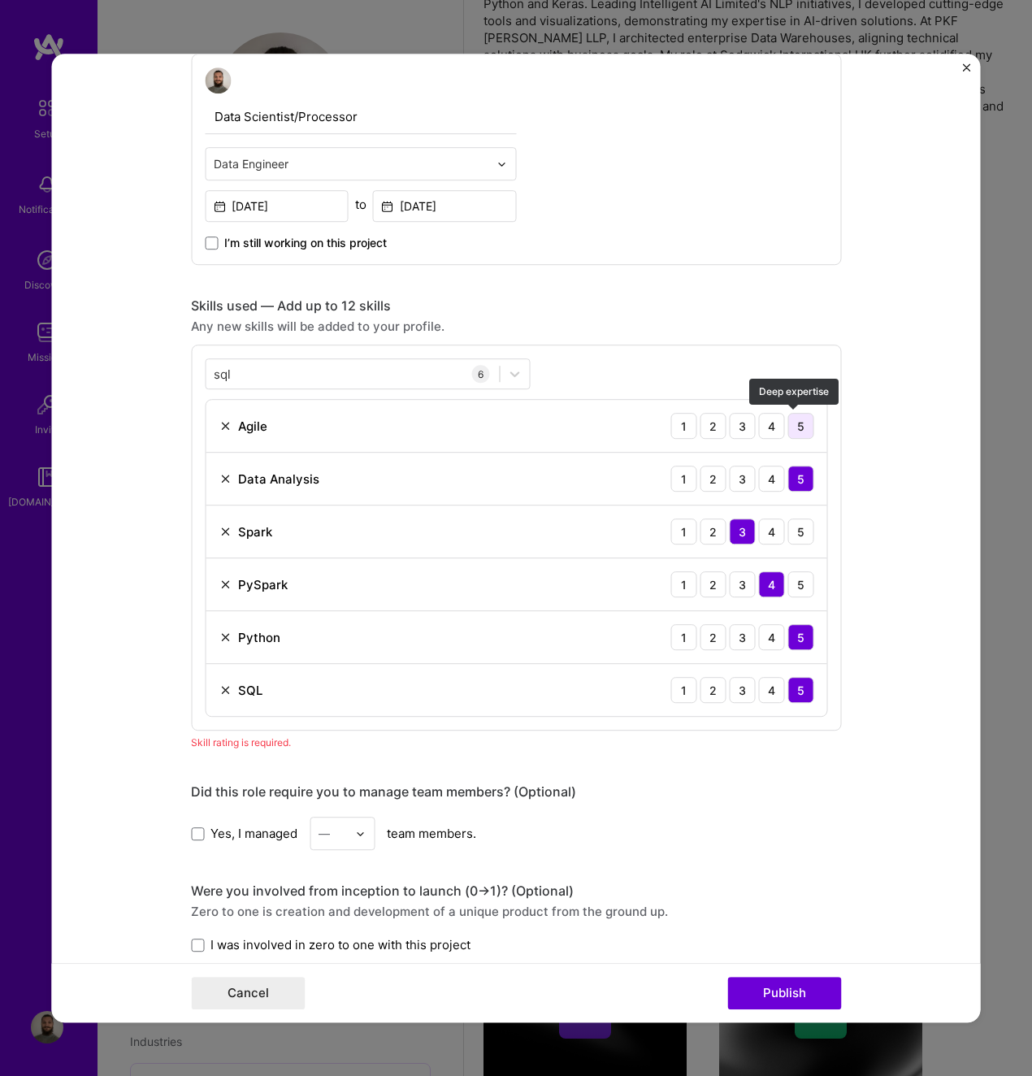
click at [793, 421] on div "5" at bounding box center [801, 426] width 26 height 26
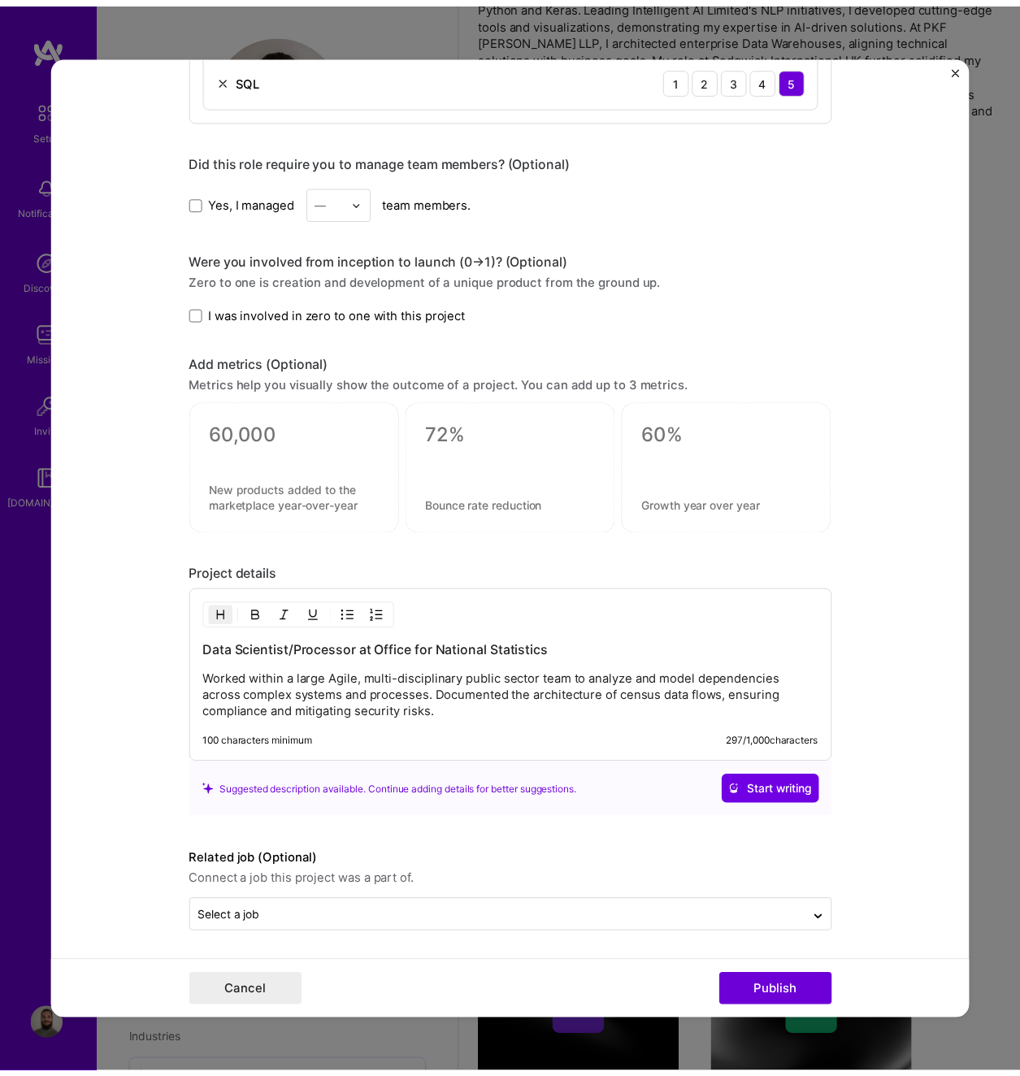
scroll to position [1183, 0]
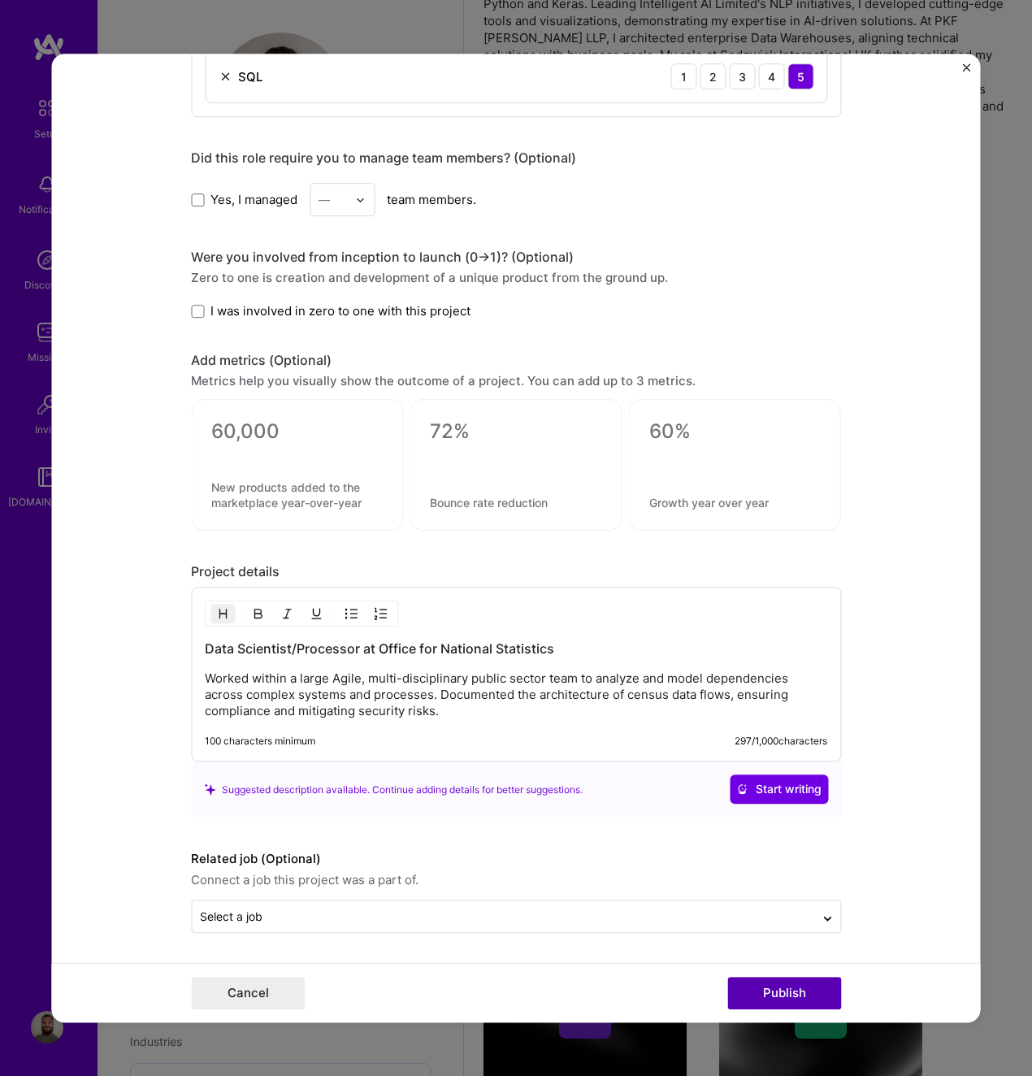
click at [770, 993] on button "Publish" at bounding box center [785, 993] width 114 height 33
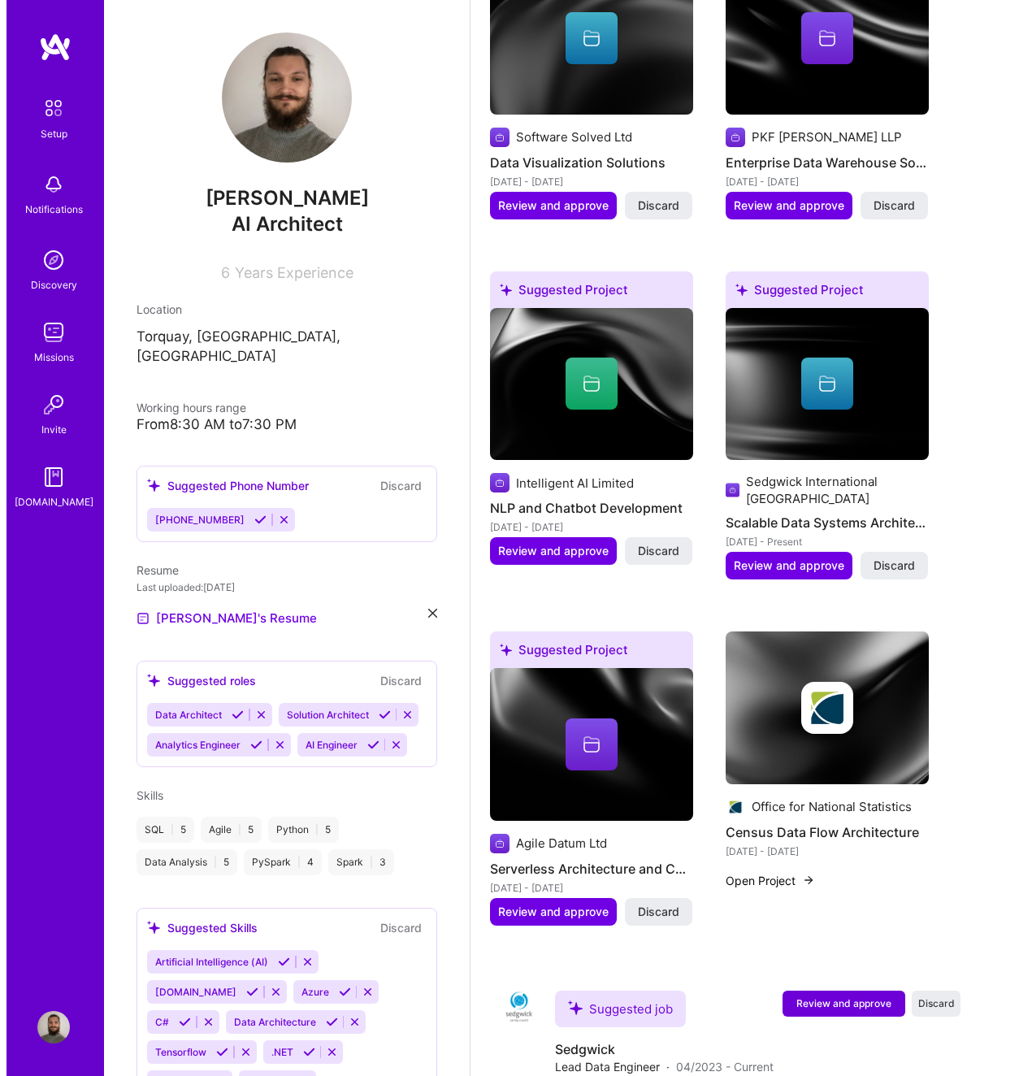
scroll to position [569, 0]
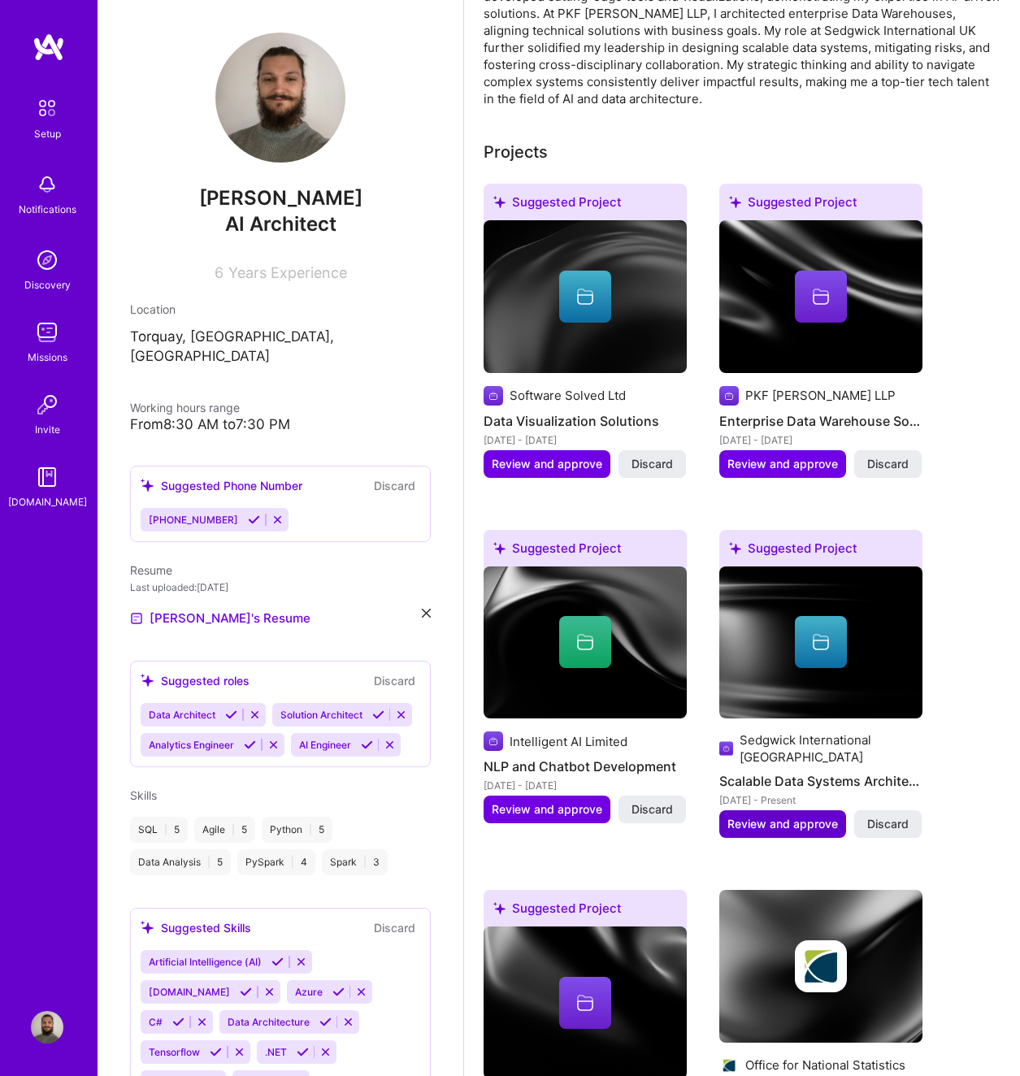
click at [772, 816] on span "Review and approve" at bounding box center [783, 824] width 111 height 16
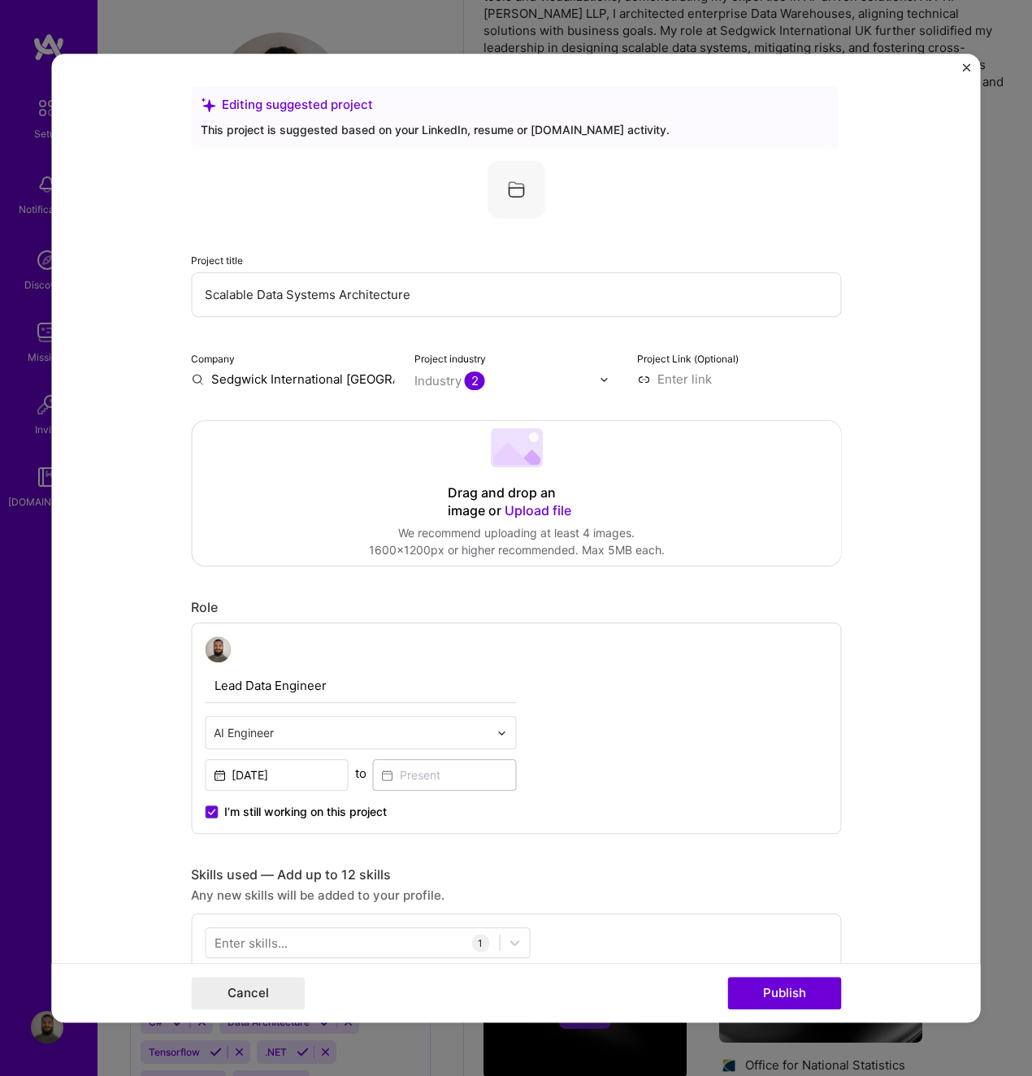
click at [450, 294] on input "Scalable Data Systems Architecture" at bounding box center [516, 294] width 650 height 45
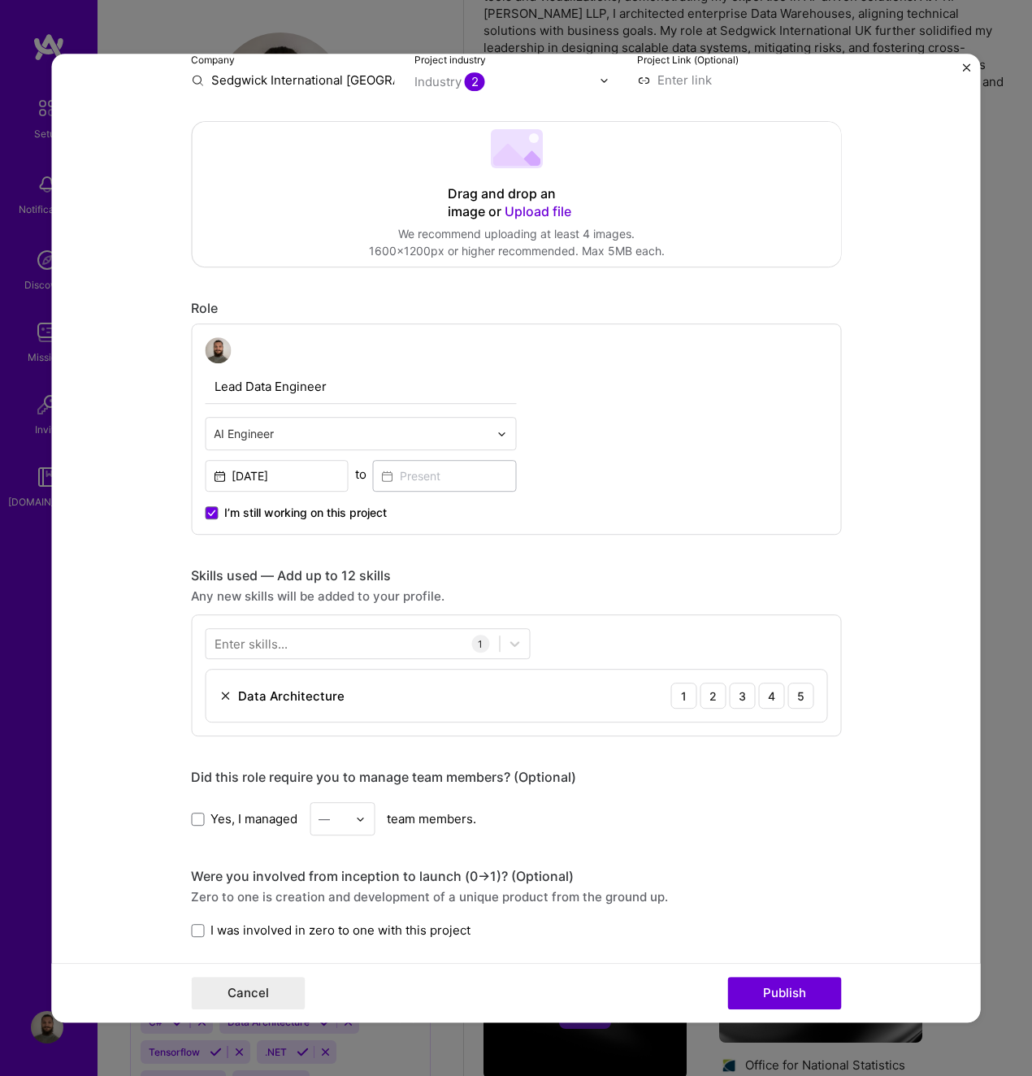
scroll to position [325, 0]
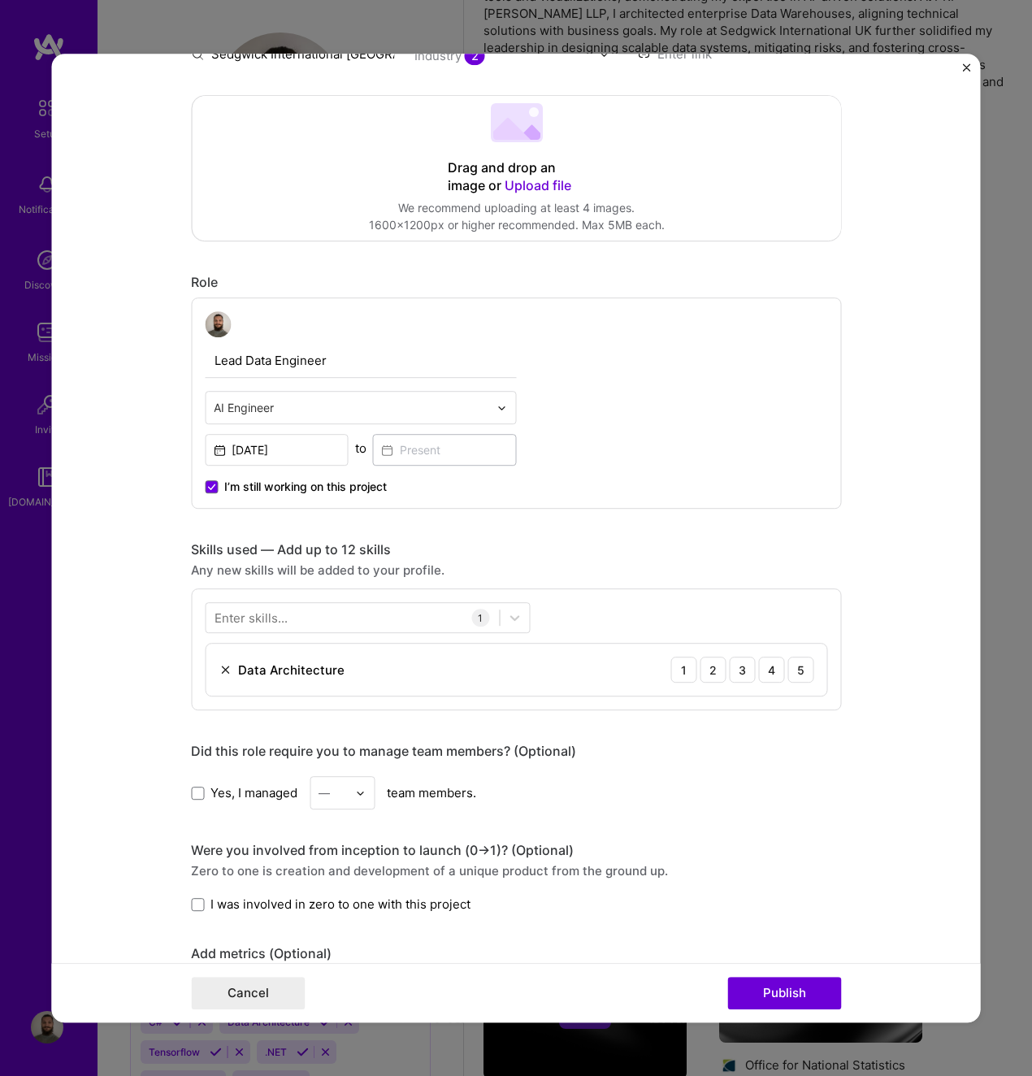
click at [387, 416] on input "text" at bounding box center [351, 407] width 275 height 17
click at [677, 414] on div "Lead Data Engineer AI Engineer [DATE] to I’m still working on this project" at bounding box center [516, 403] width 650 height 211
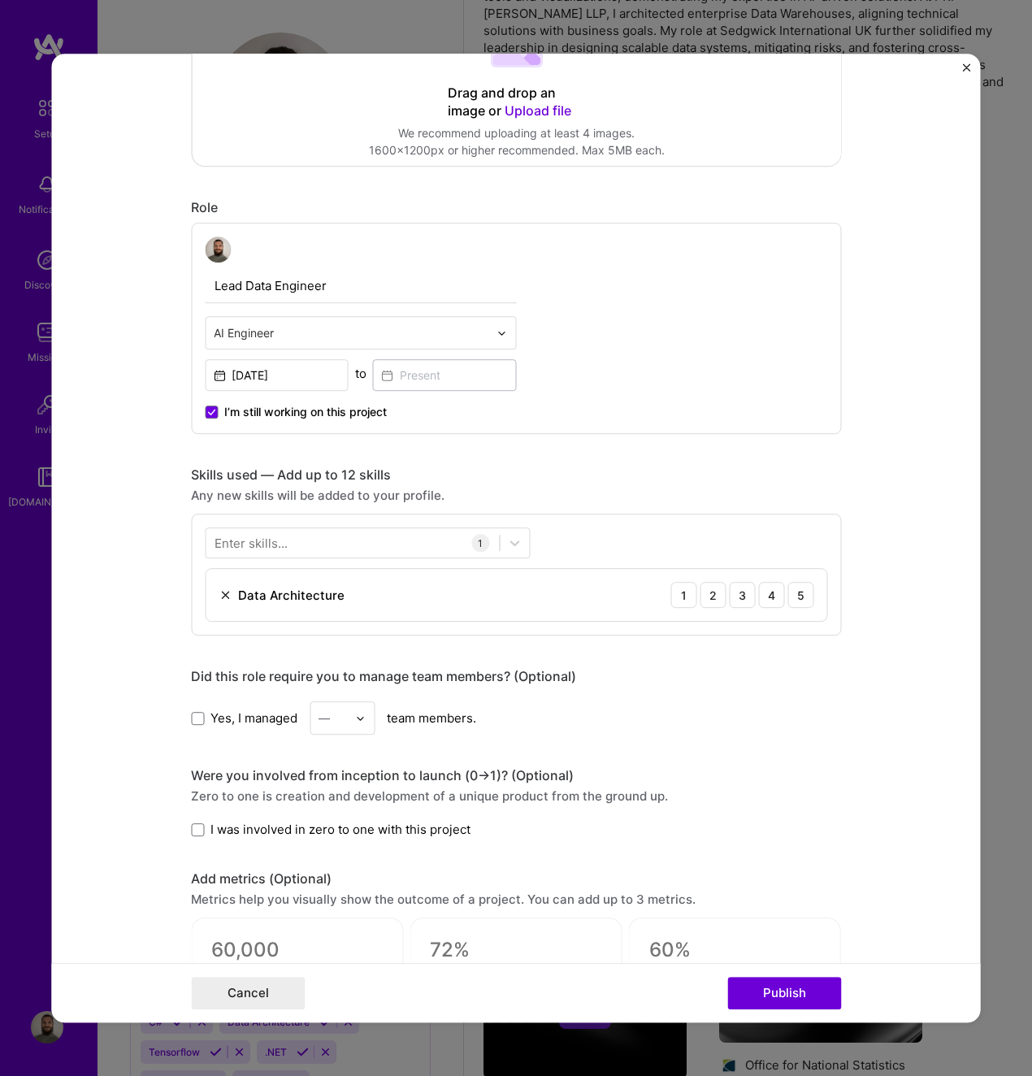
scroll to position [406, 0]
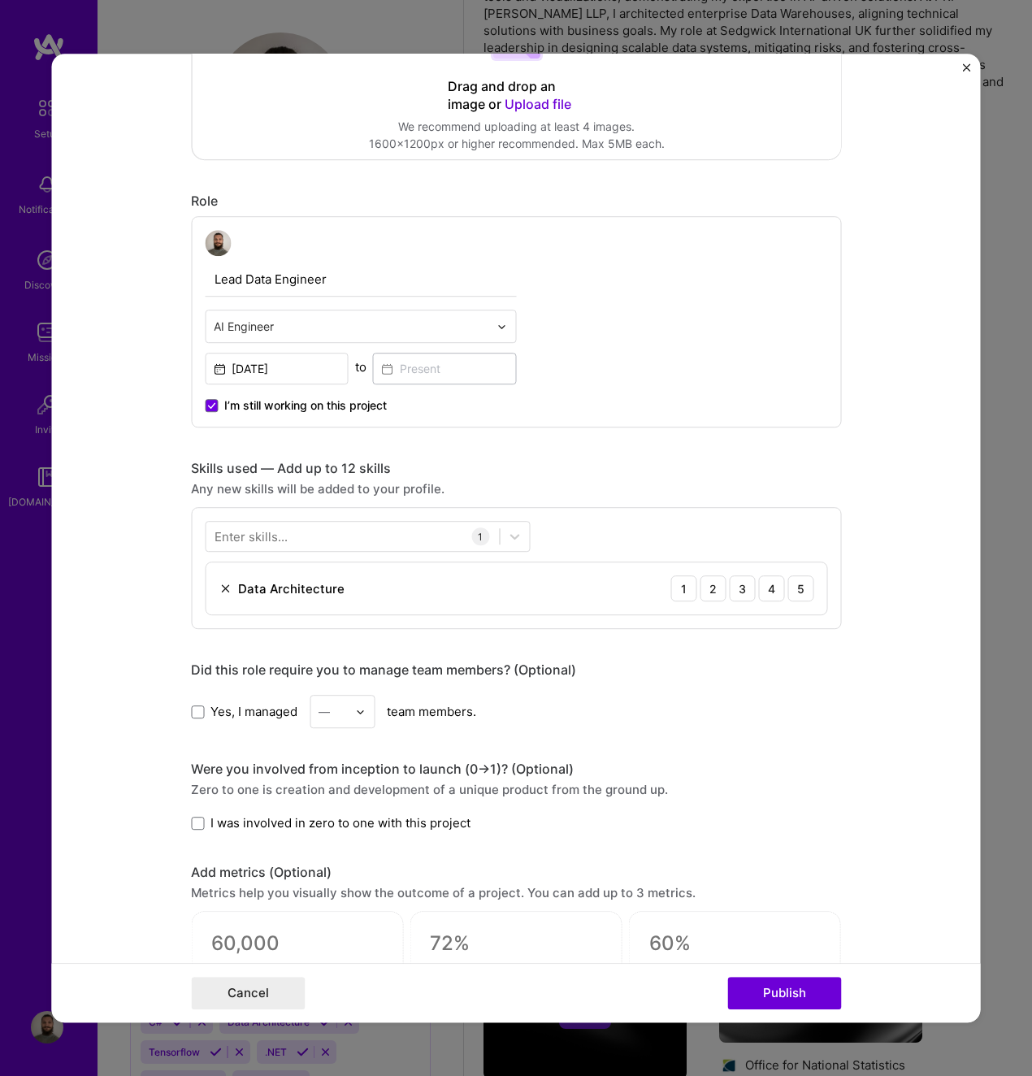
click at [335, 408] on span "I’m still working on this project" at bounding box center [305, 406] width 163 height 16
click at [0, 0] on input "I’m still working on this project" at bounding box center [0, 0] width 0 height 0
click at [426, 376] on input at bounding box center [445, 369] width 144 height 32
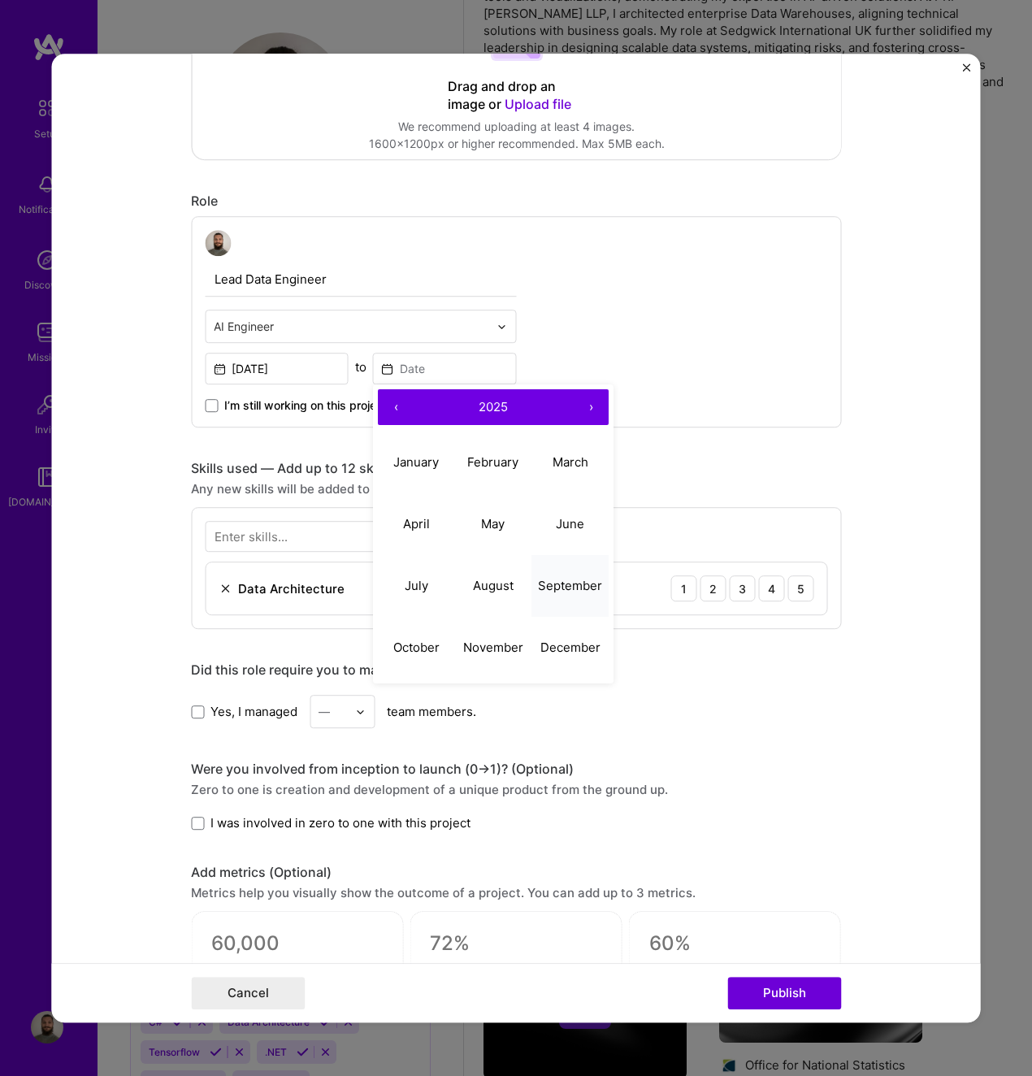
click at [542, 585] on abbr "September" at bounding box center [570, 585] width 64 height 15
type input "[DATE]"
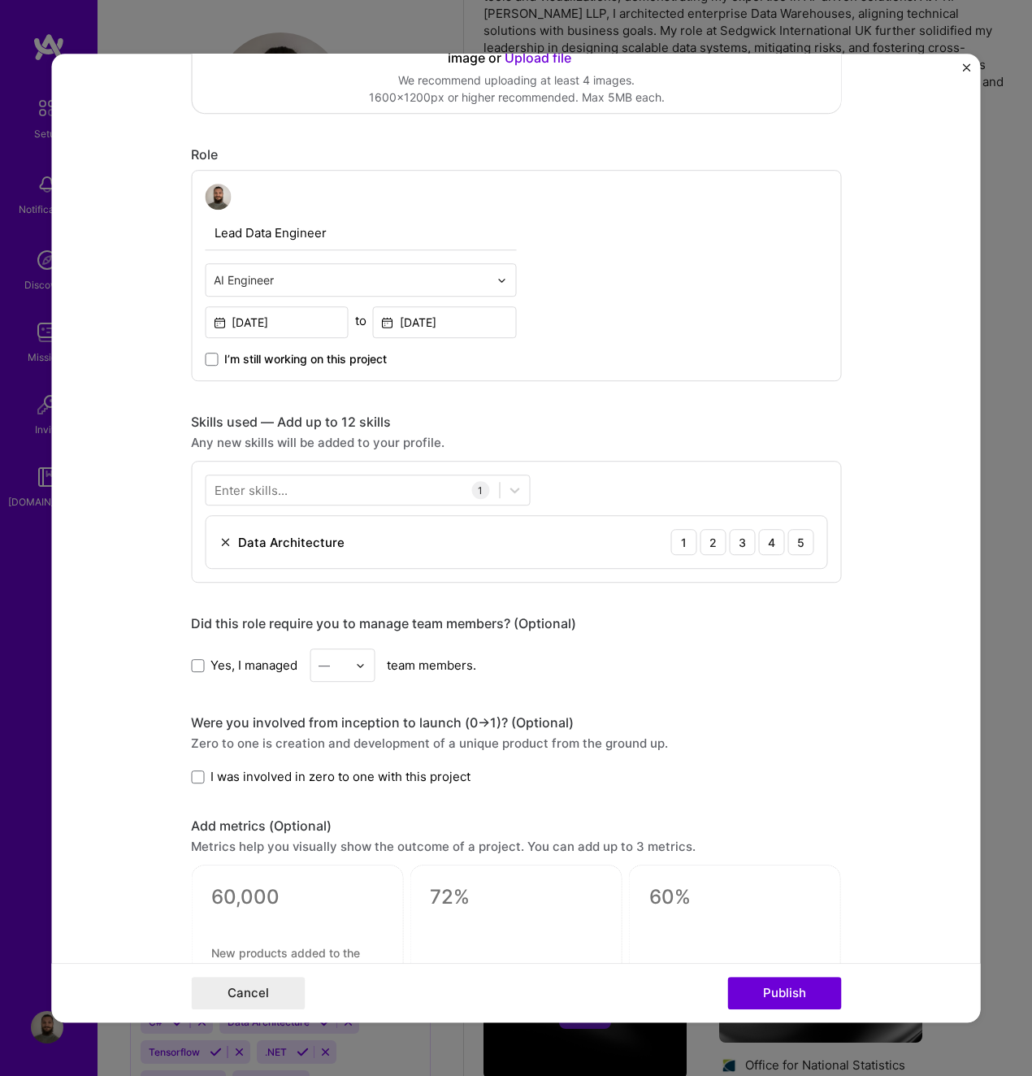
scroll to position [569, 0]
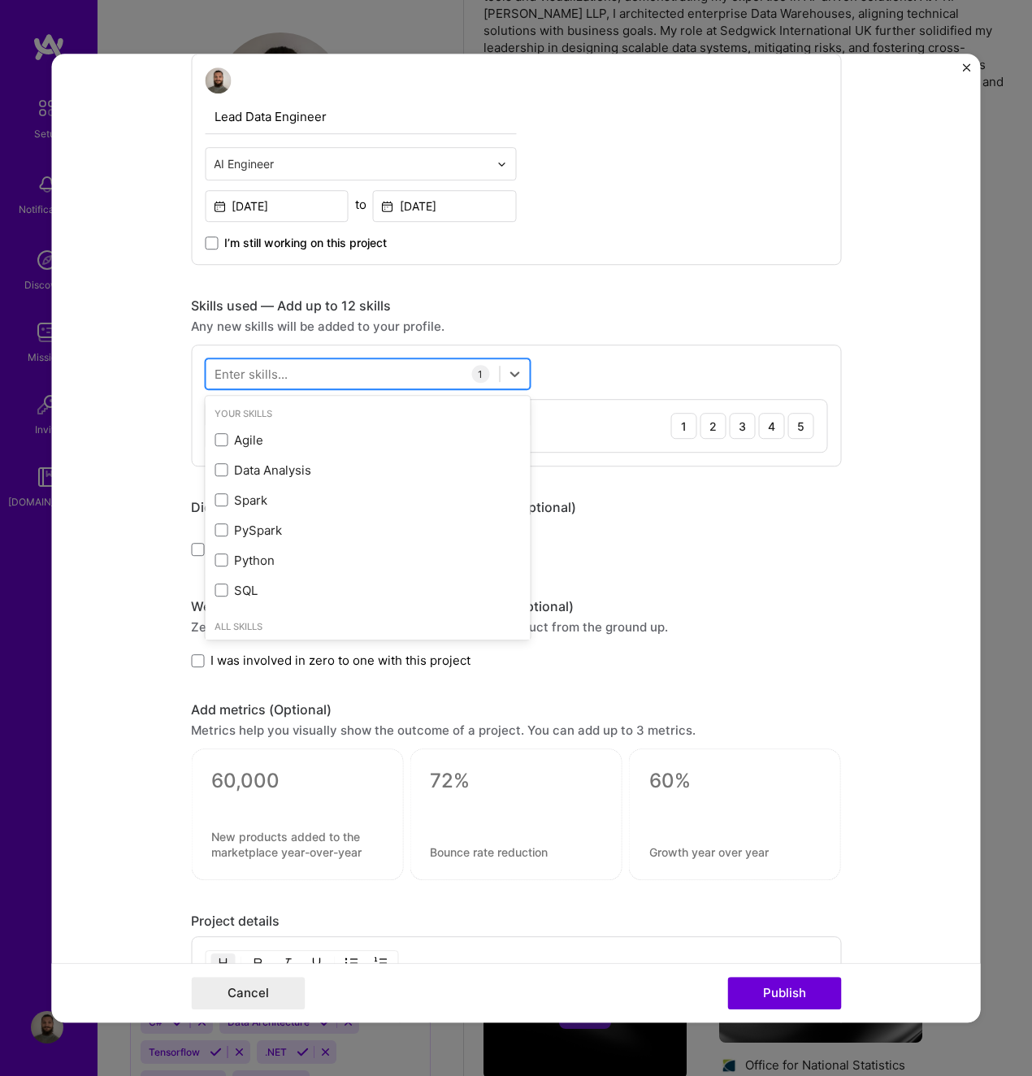
click at [337, 371] on div at bounding box center [352, 374] width 293 height 27
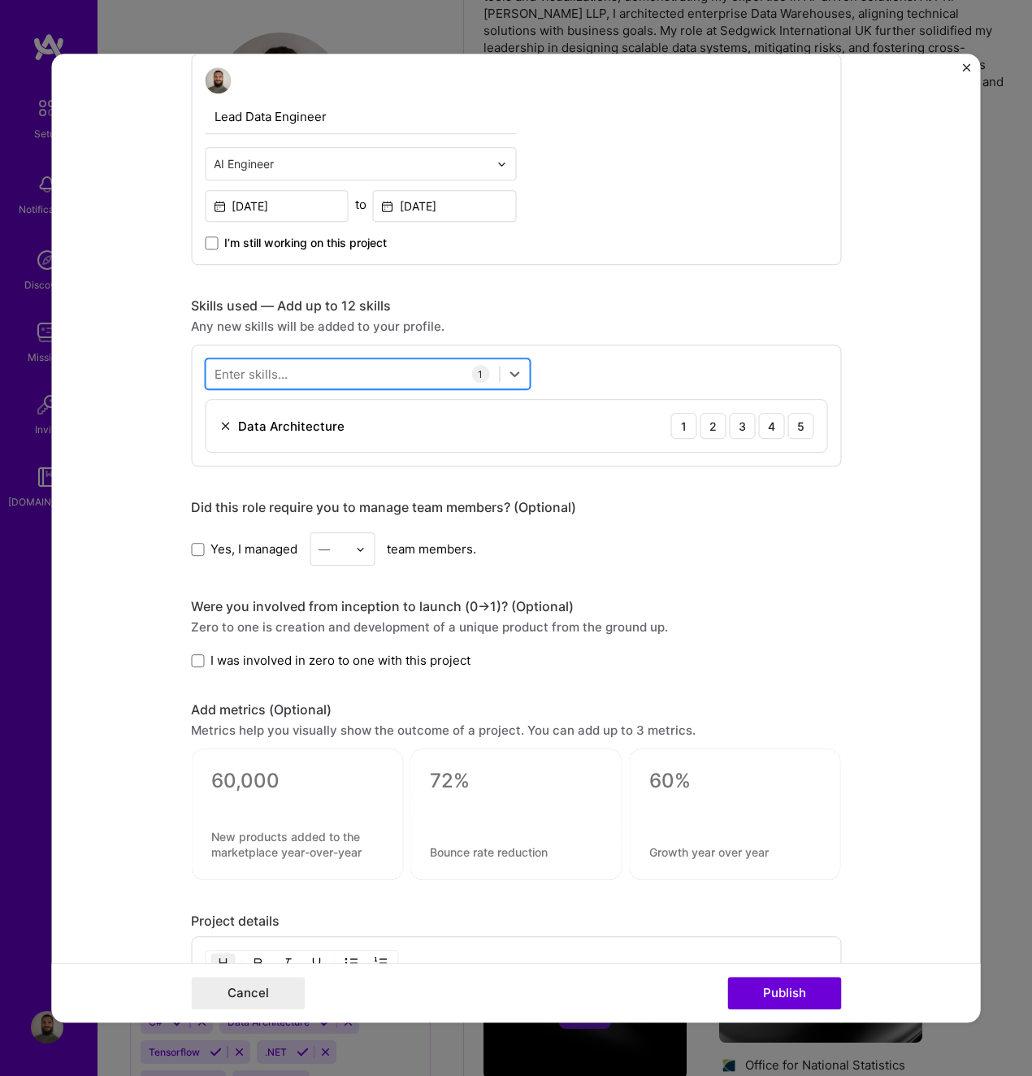
click at [337, 370] on div at bounding box center [352, 374] width 293 height 27
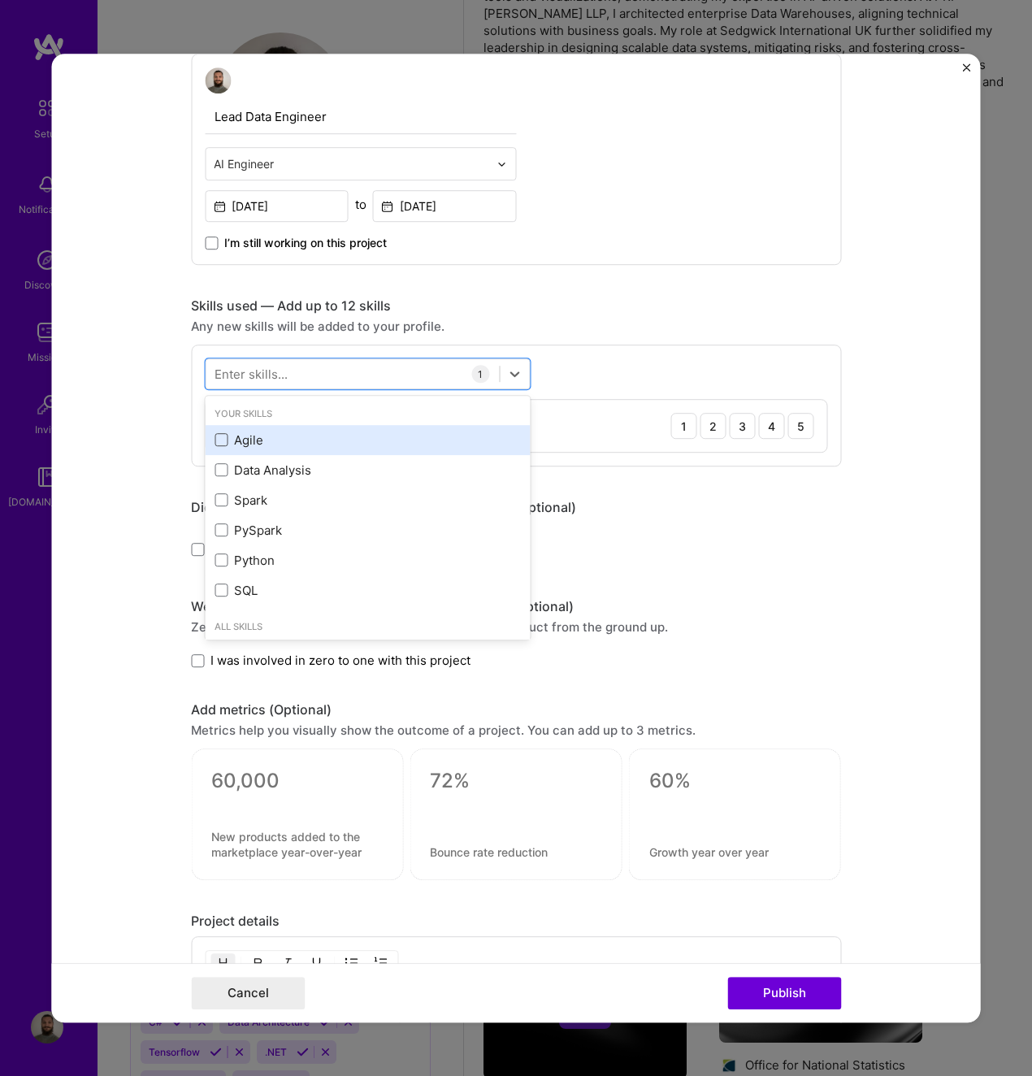
click at [220, 439] on span at bounding box center [221, 440] width 13 height 13
click at [0, 0] on input "checkbox" at bounding box center [0, 0] width 0 height 0
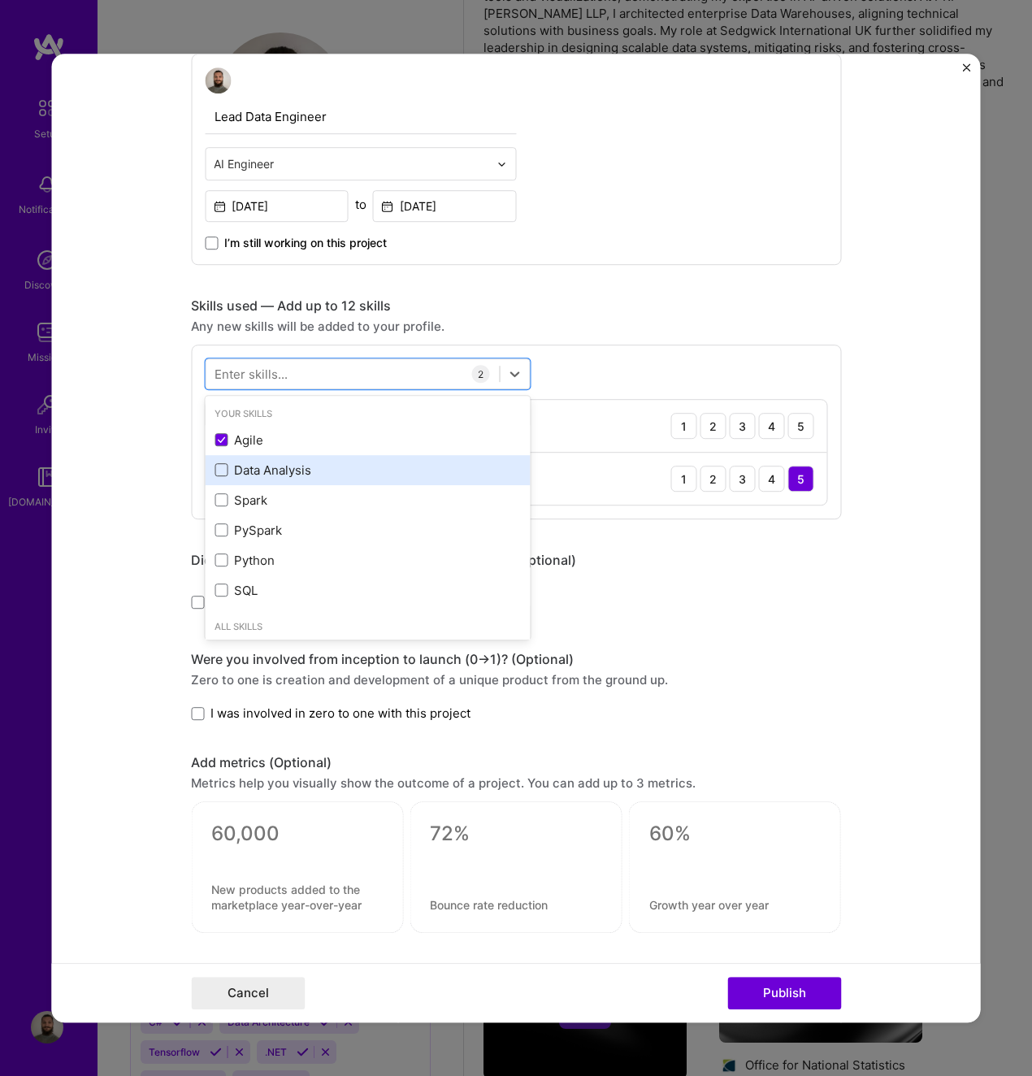
click at [215, 475] on span at bounding box center [221, 470] width 13 height 13
click at [0, 0] on input "checkbox" at bounding box center [0, 0] width 0 height 0
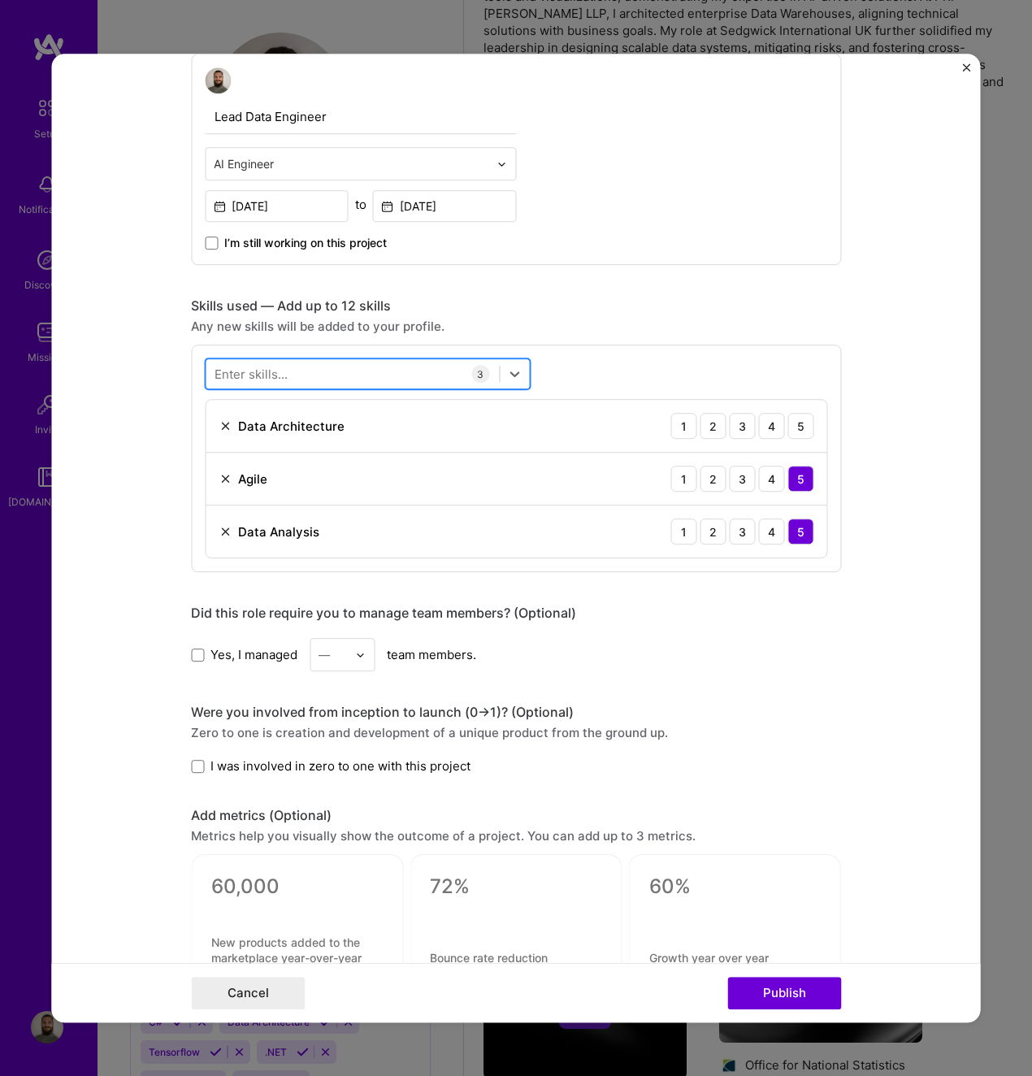
click at [315, 376] on div at bounding box center [352, 374] width 293 height 27
click at [296, 369] on div at bounding box center [352, 374] width 293 height 27
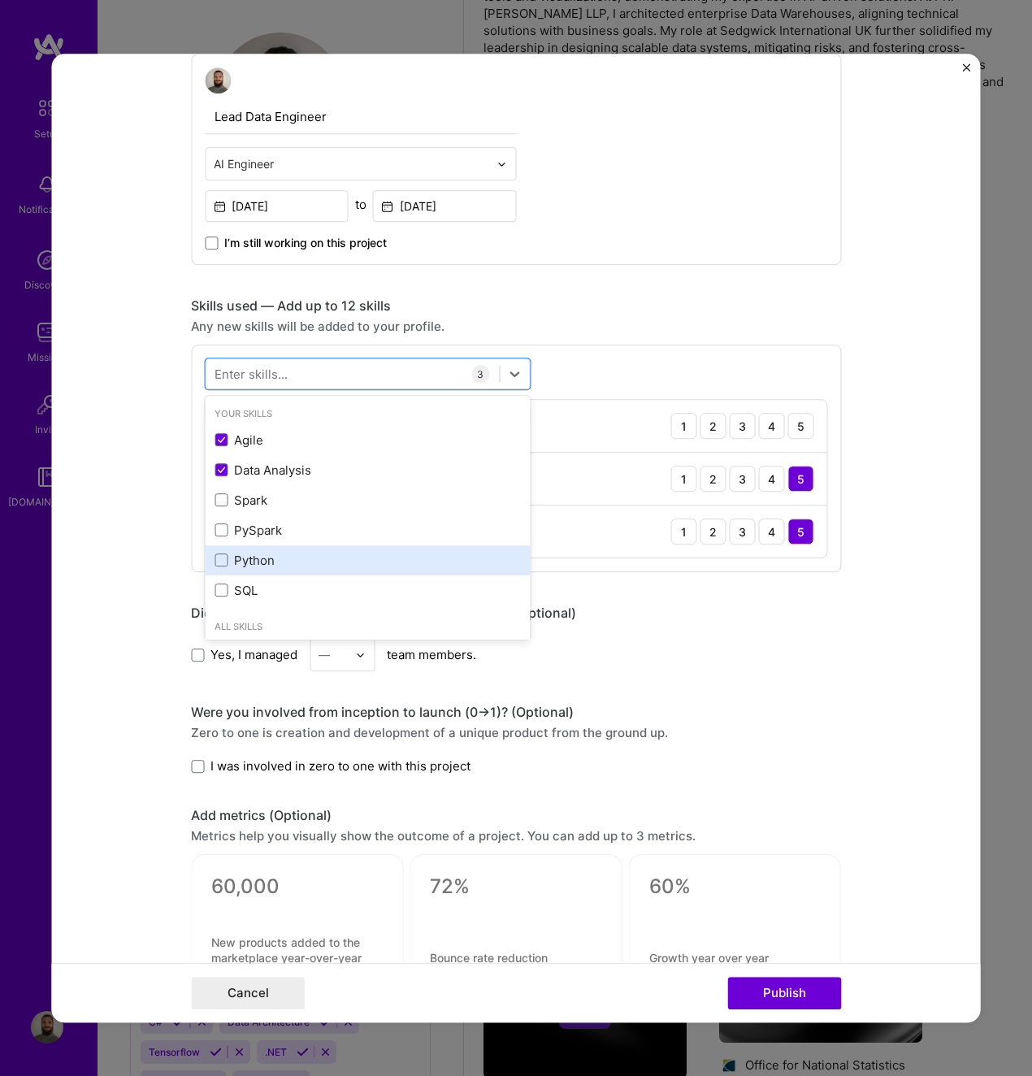
click at [242, 558] on div "Python" at bounding box center [368, 560] width 306 height 17
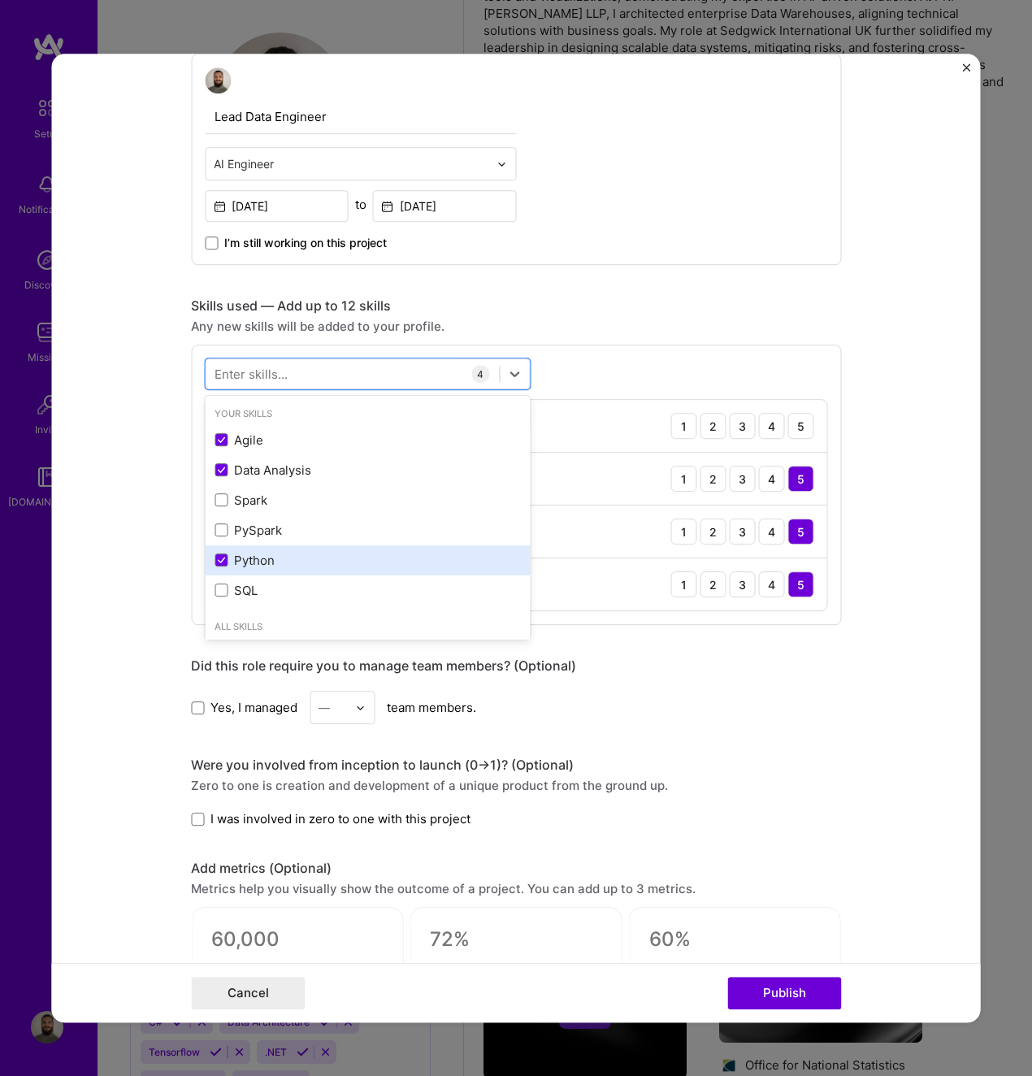
drag, startPoint x: 240, startPoint y: 606, endPoint x: 267, endPoint y: 570, distance: 44.7
click at [240, 600] on div "SQL" at bounding box center [367, 591] width 325 height 30
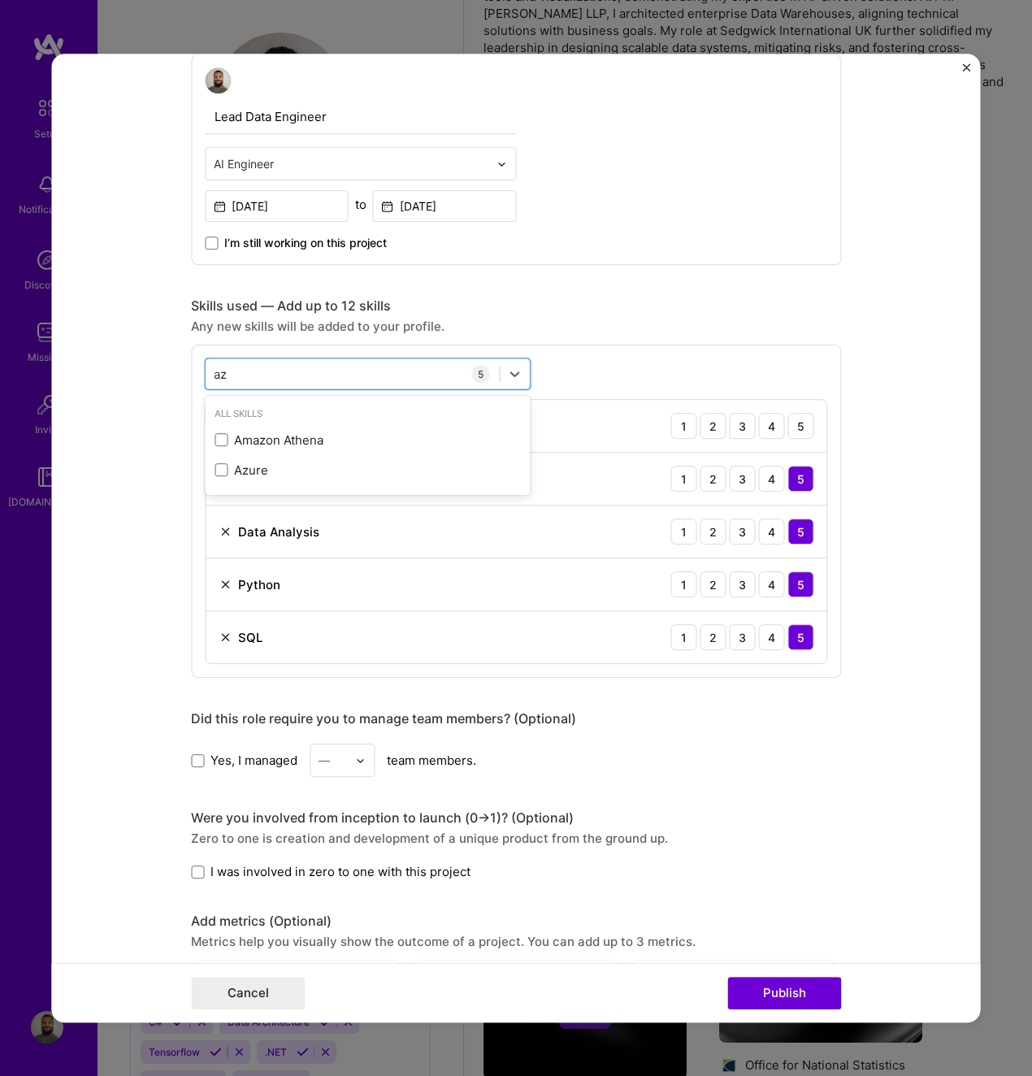
scroll to position [0, 0]
click at [250, 474] on div "Azure" at bounding box center [368, 470] width 306 height 17
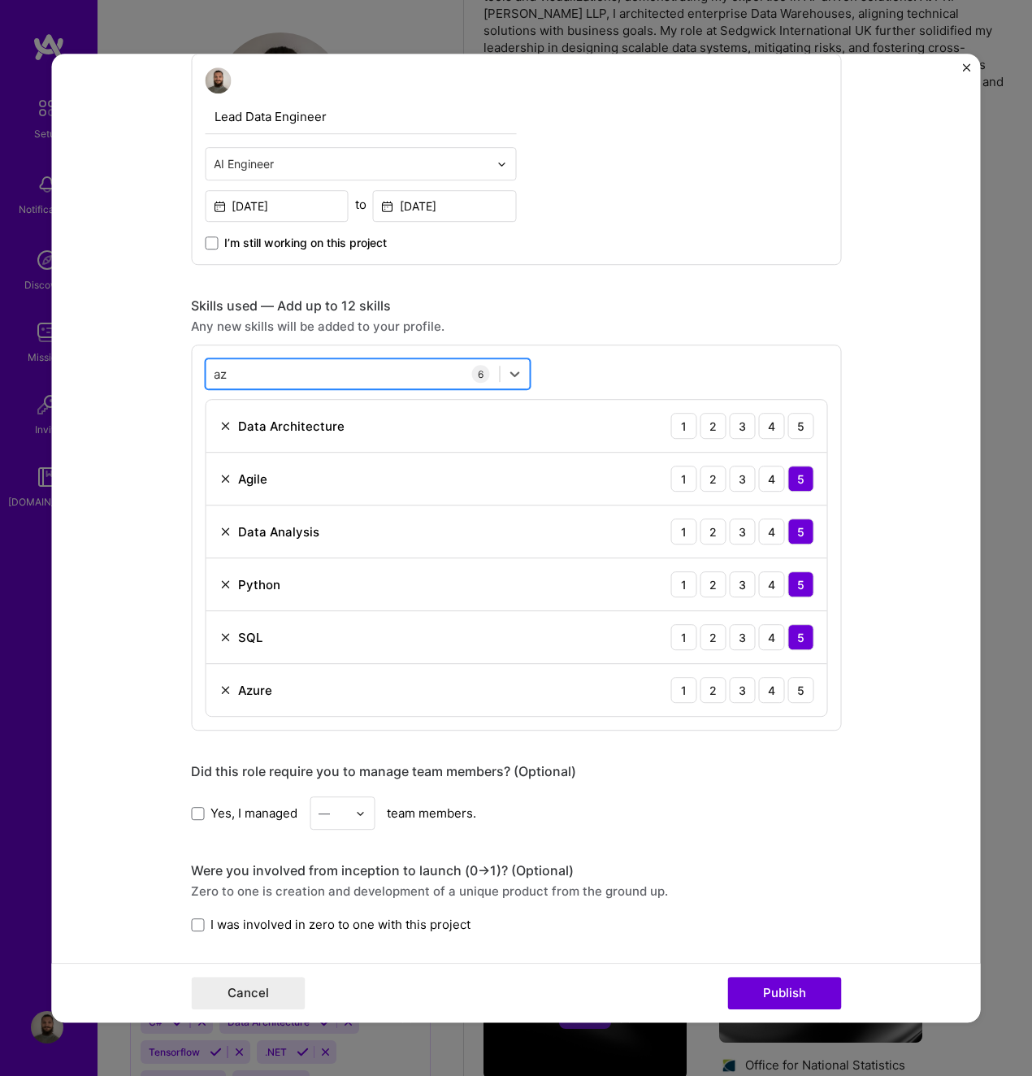
drag, startPoint x: 315, startPoint y: 384, endPoint x: 216, endPoint y: 380, distance: 99.3
click at [209, 380] on div "az az" at bounding box center [352, 374] width 293 height 27
drag, startPoint x: 268, startPoint y: 376, endPoint x: 186, endPoint y: 370, distance: 82.4
click at [162, 372] on form "Editing suggested project This project is suggested based on your LinkedIn, res…" at bounding box center [516, 538] width 929 height 969
drag, startPoint x: 245, startPoint y: 371, endPoint x: 181, endPoint y: 372, distance: 63.4
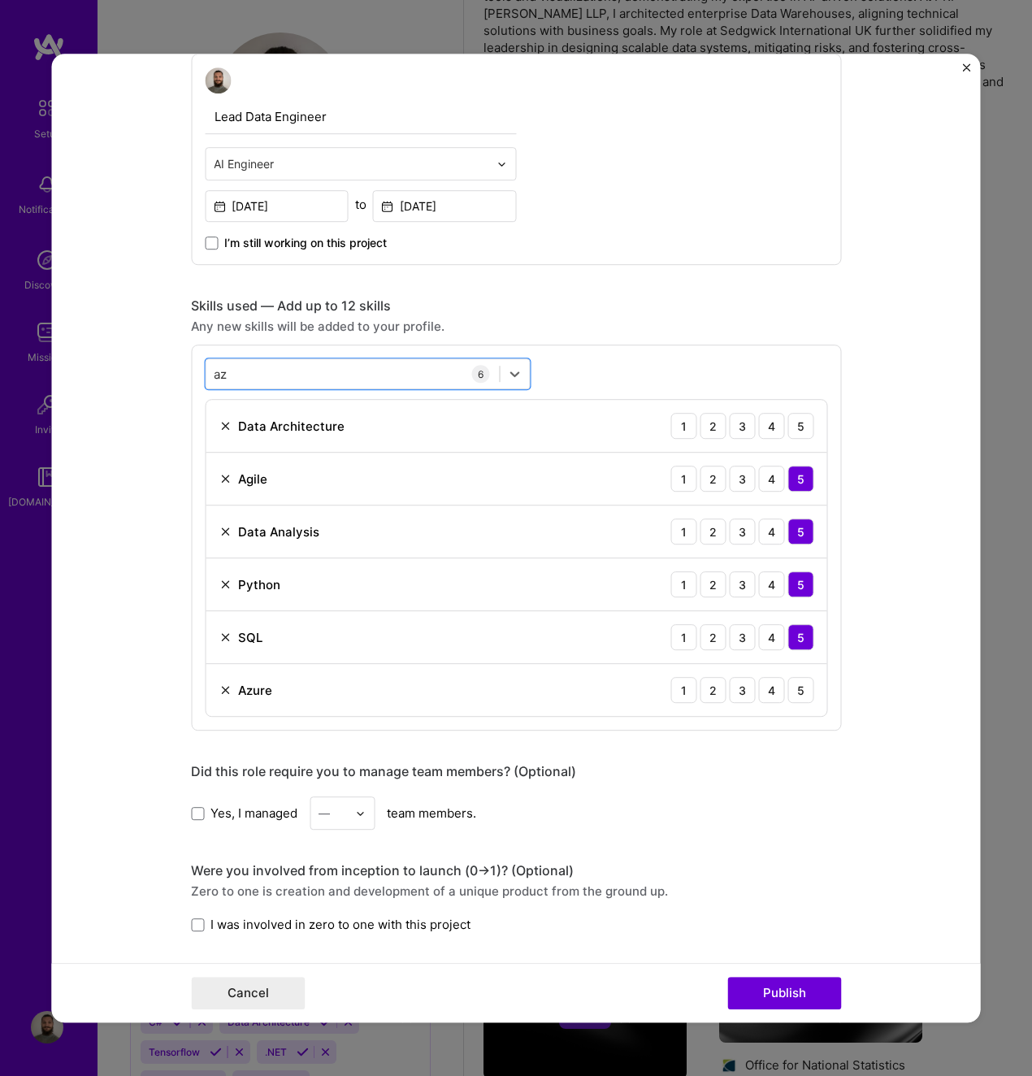
click at [181, 372] on form "Editing suggested project This project is suggested based on your LinkedIn, res…" at bounding box center [516, 538] width 929 height 969
type input "a"
drag, startPoint x: 254, startPoint y: 437, endPoint x: 273, endPoint y: 386, distance: 54.0
click at [255, 434] on div "Snowflake" at bounding box center [368, 440] width 306 height 17
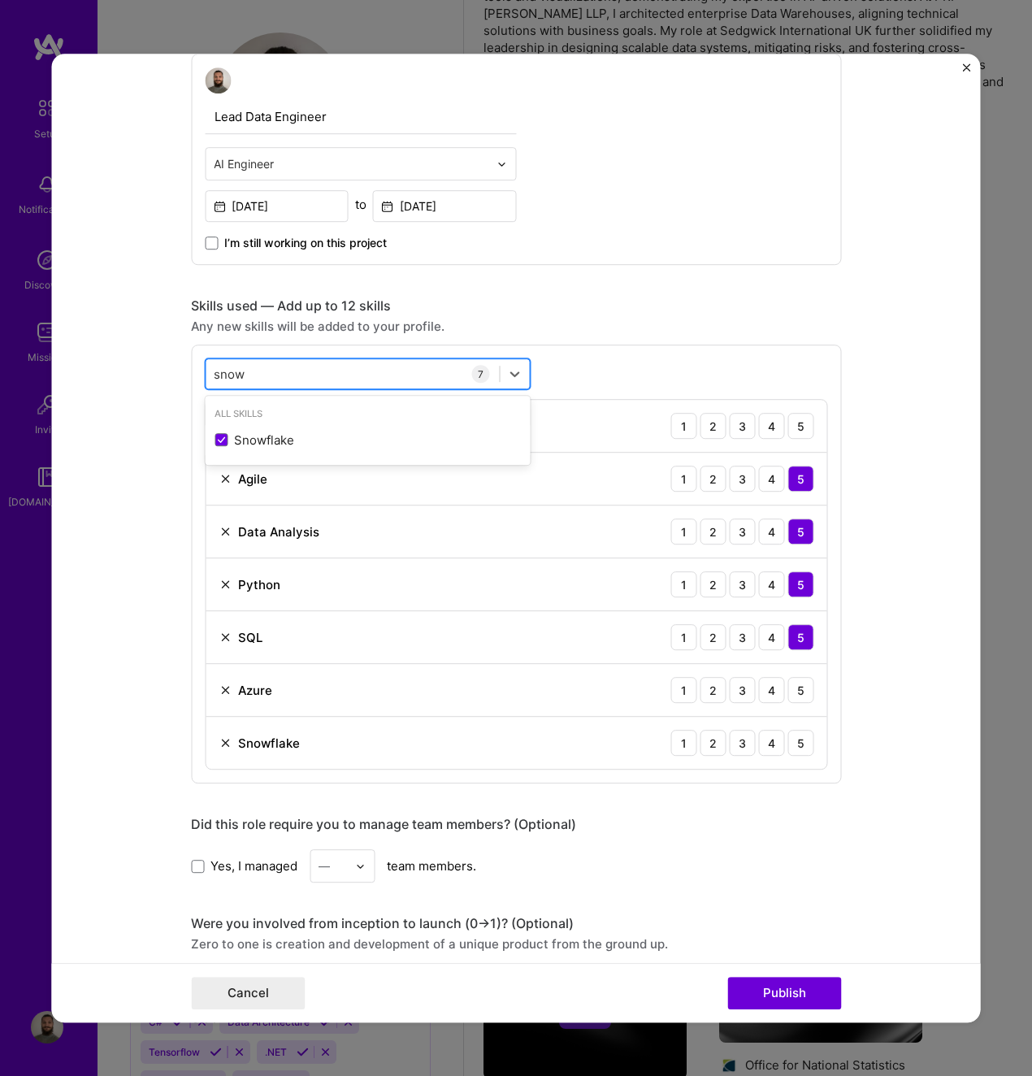
click at [278, 374] on div "snow snow" at bounding box center [352, 374] width 293 height 27
type input "f"
click at [263, 436] on div "ETL" at bounding box center [368, 440] width 306 height 17
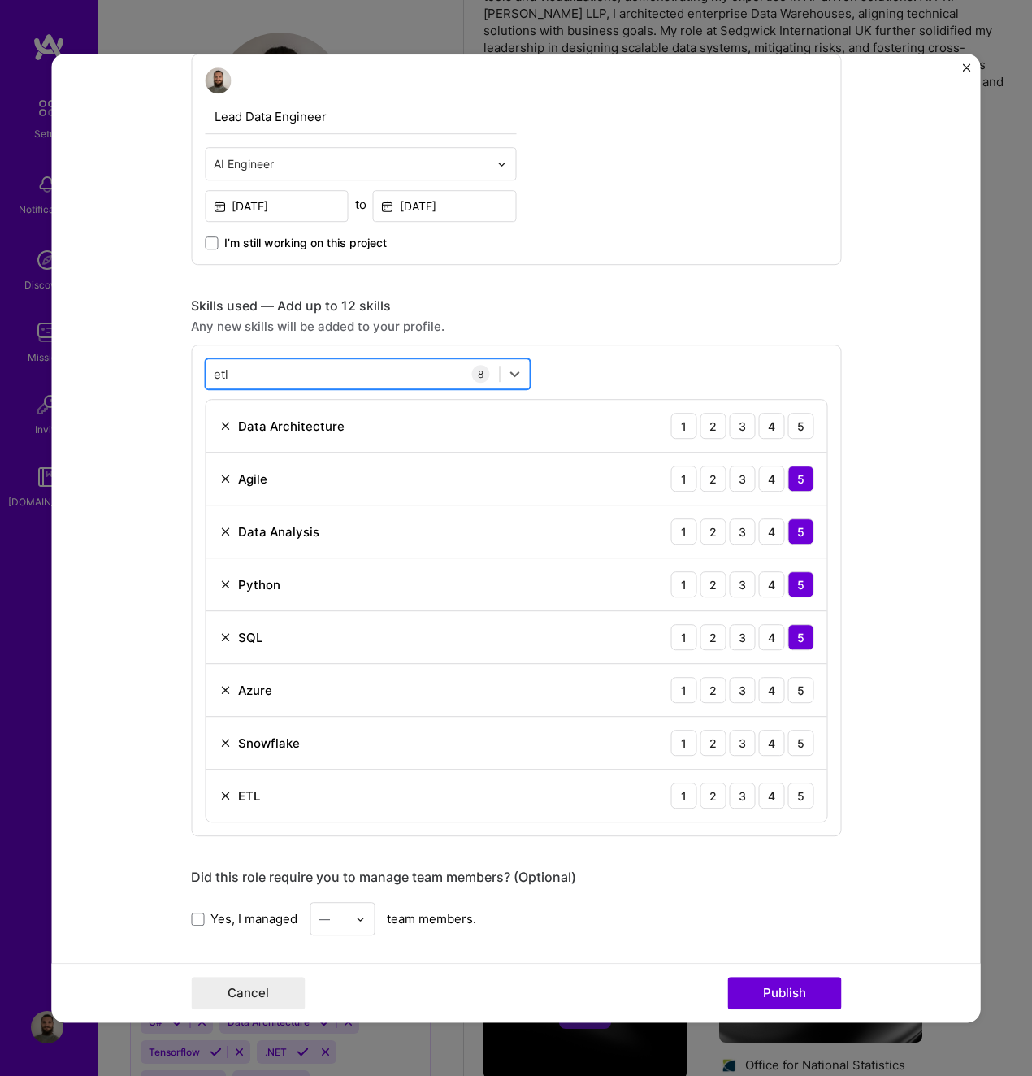
click at [273, 379] on div "etl etl" at bounding box center [352, 374] width 293 height 27
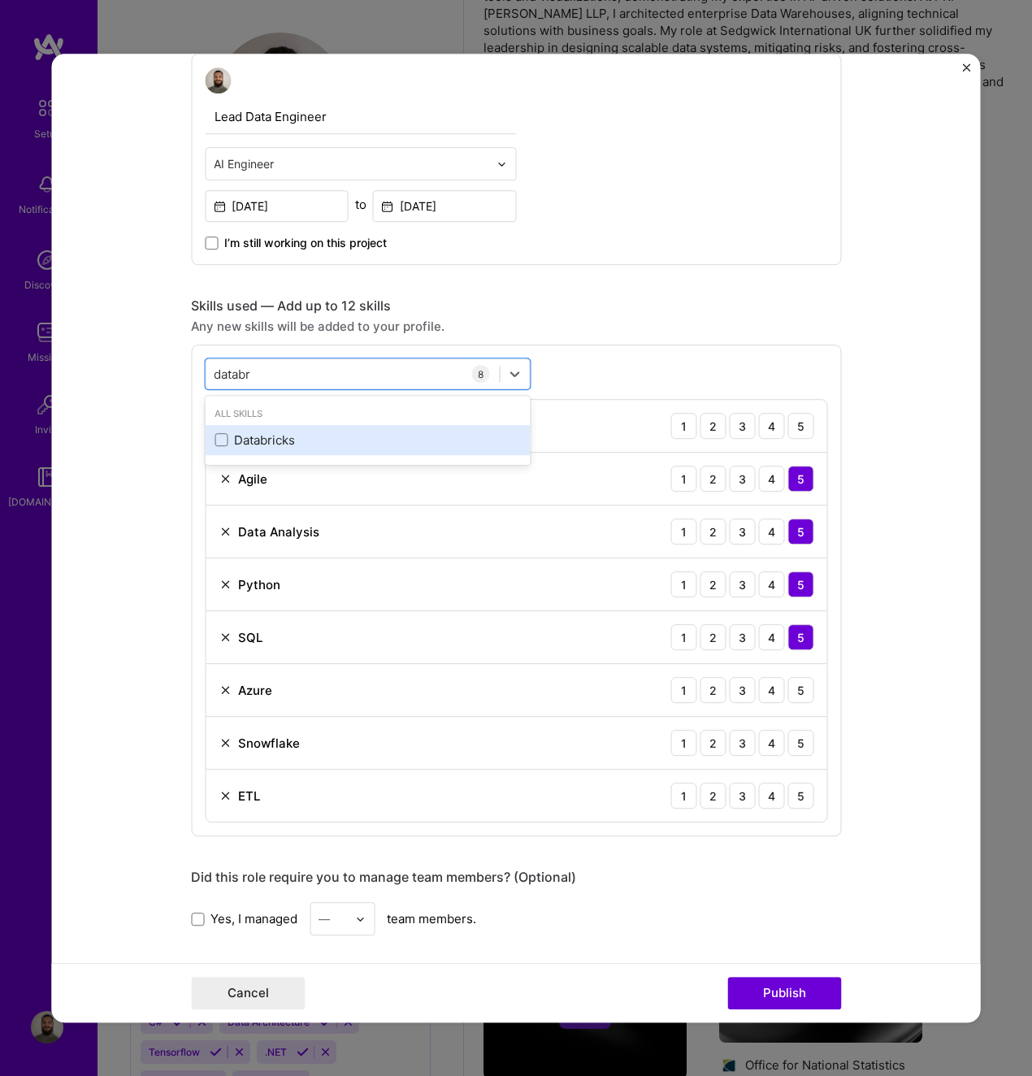
click at [289, 432] on div "Databricks" at bounding box center [368, 440] width 306 height 17
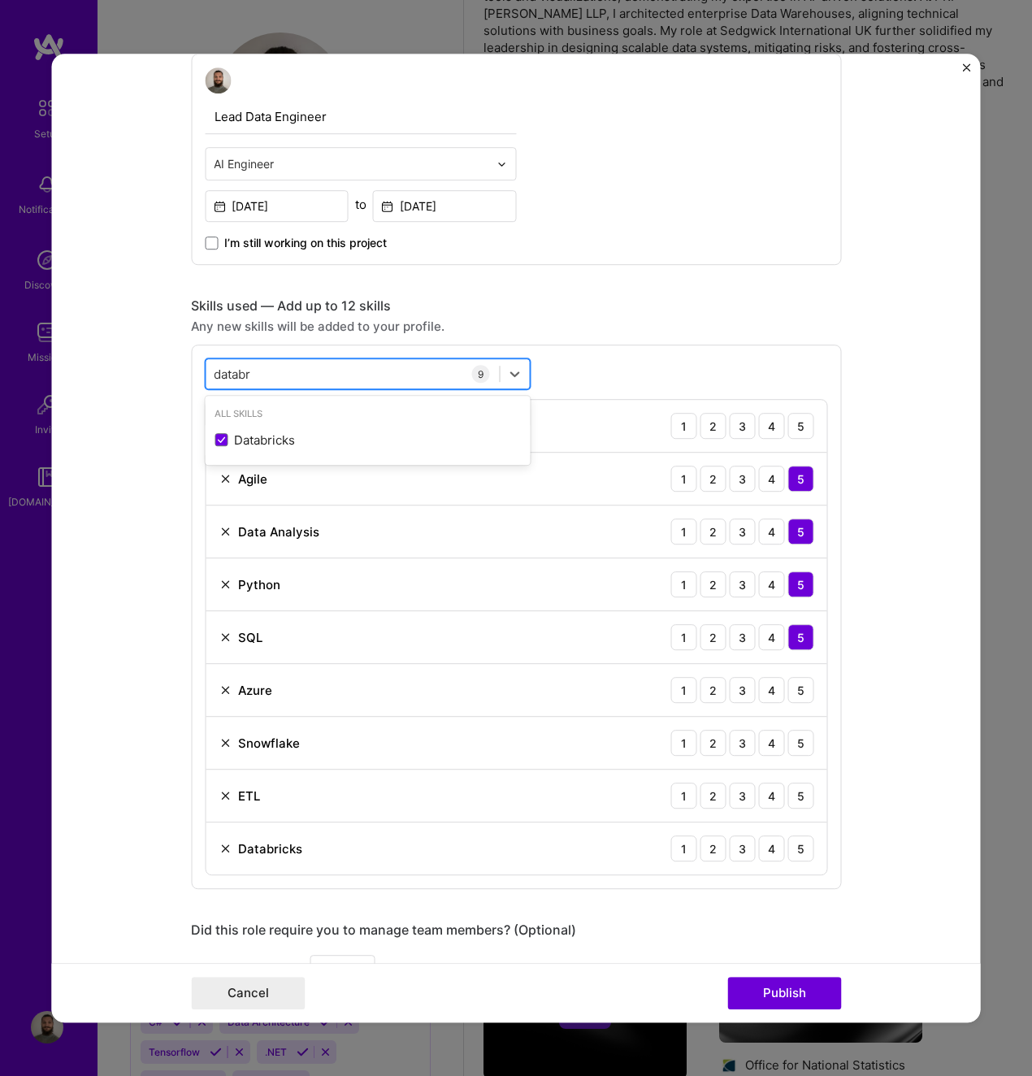
click at [305, 376] on div "databr databr" at bounding box center [352, 374] width 293 height 27
click at [318, 443] on div "Microsoft Power BI" at bounding box center [368, 440] width 306 height 17
click at [320, 367] on div "power power" at bounding box center [352, 374] width 293 height 27
type input "a"
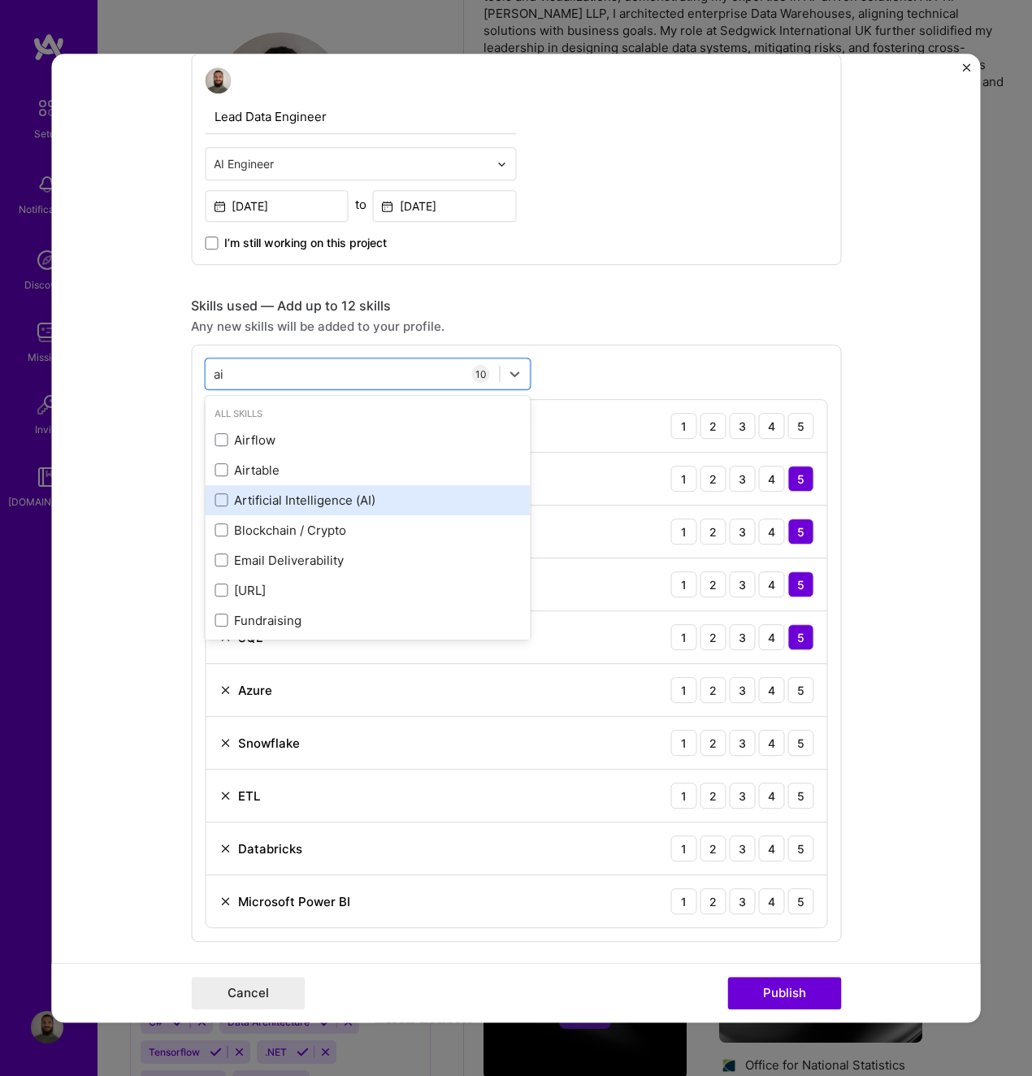
click at [364, 498] on div "Artificial Intelligence (AI)" at bounding box center [368, 500] width 306 height 17
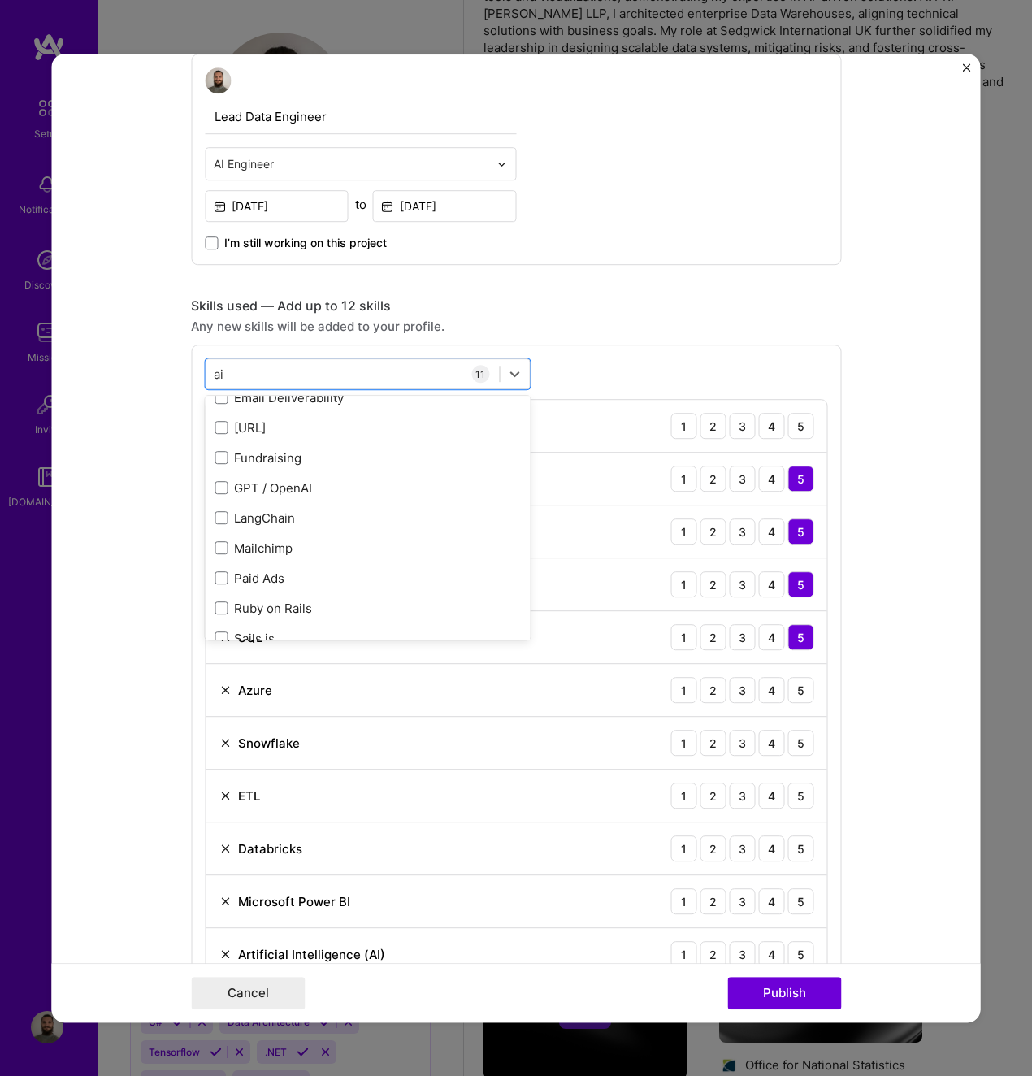
scroll to position [276, 0]
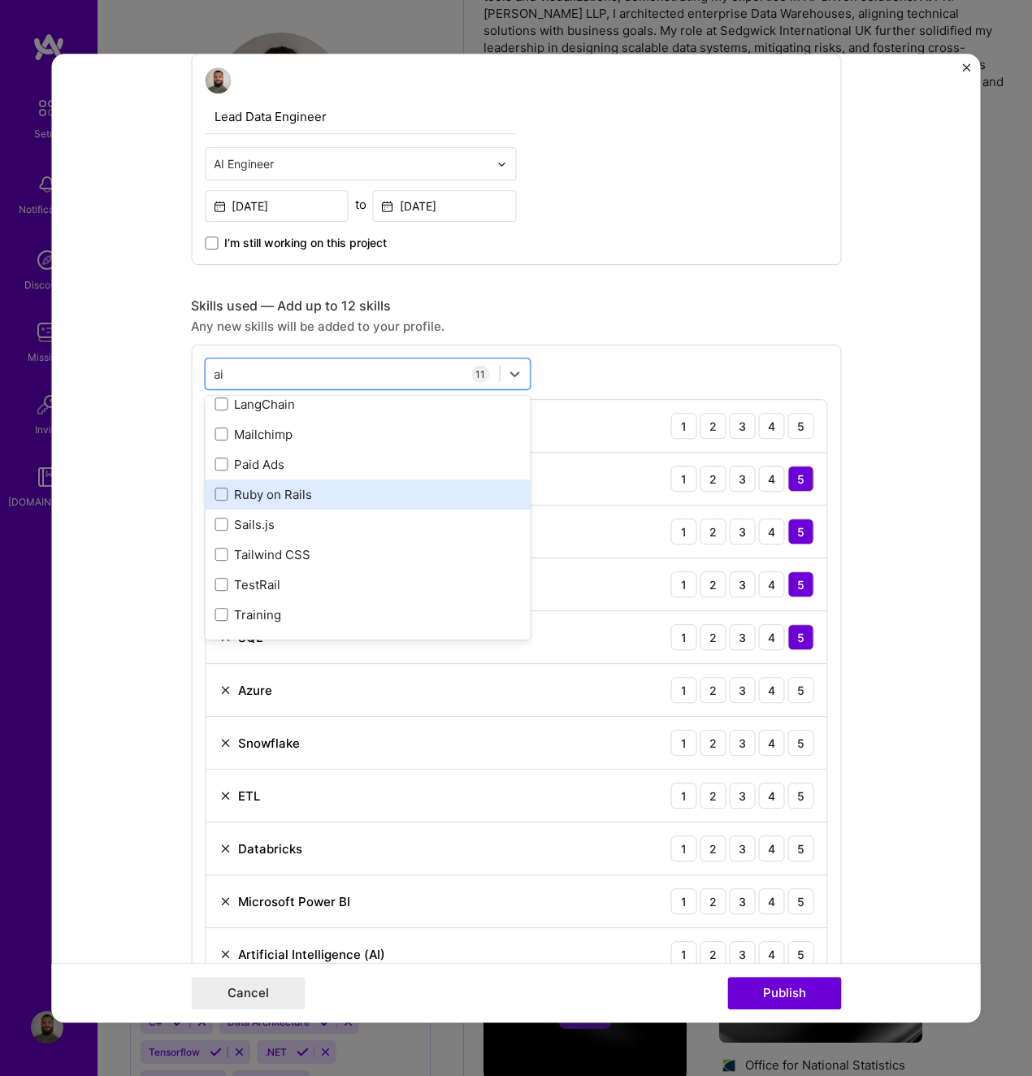
type input "a"
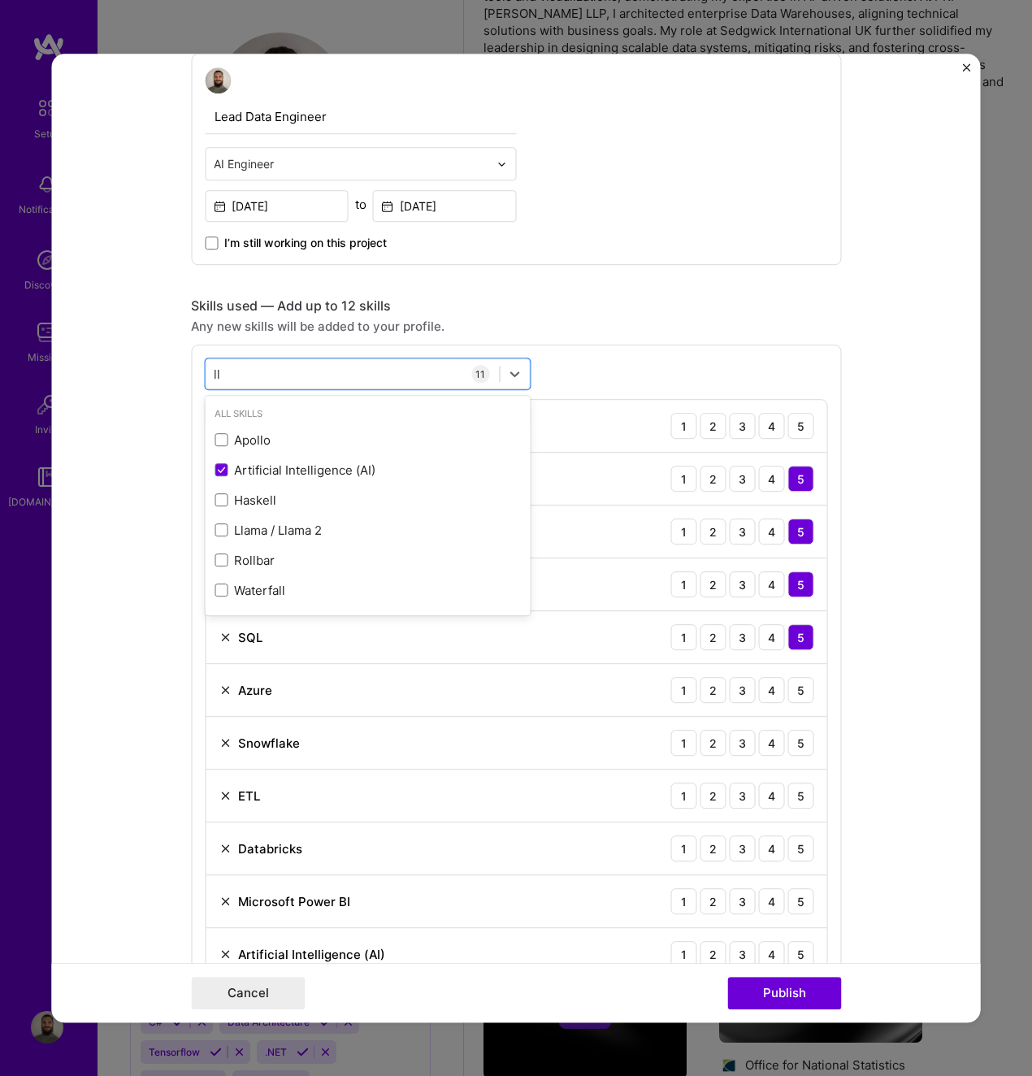
scroll to position [0, 0]
type input "l"
type input "s"
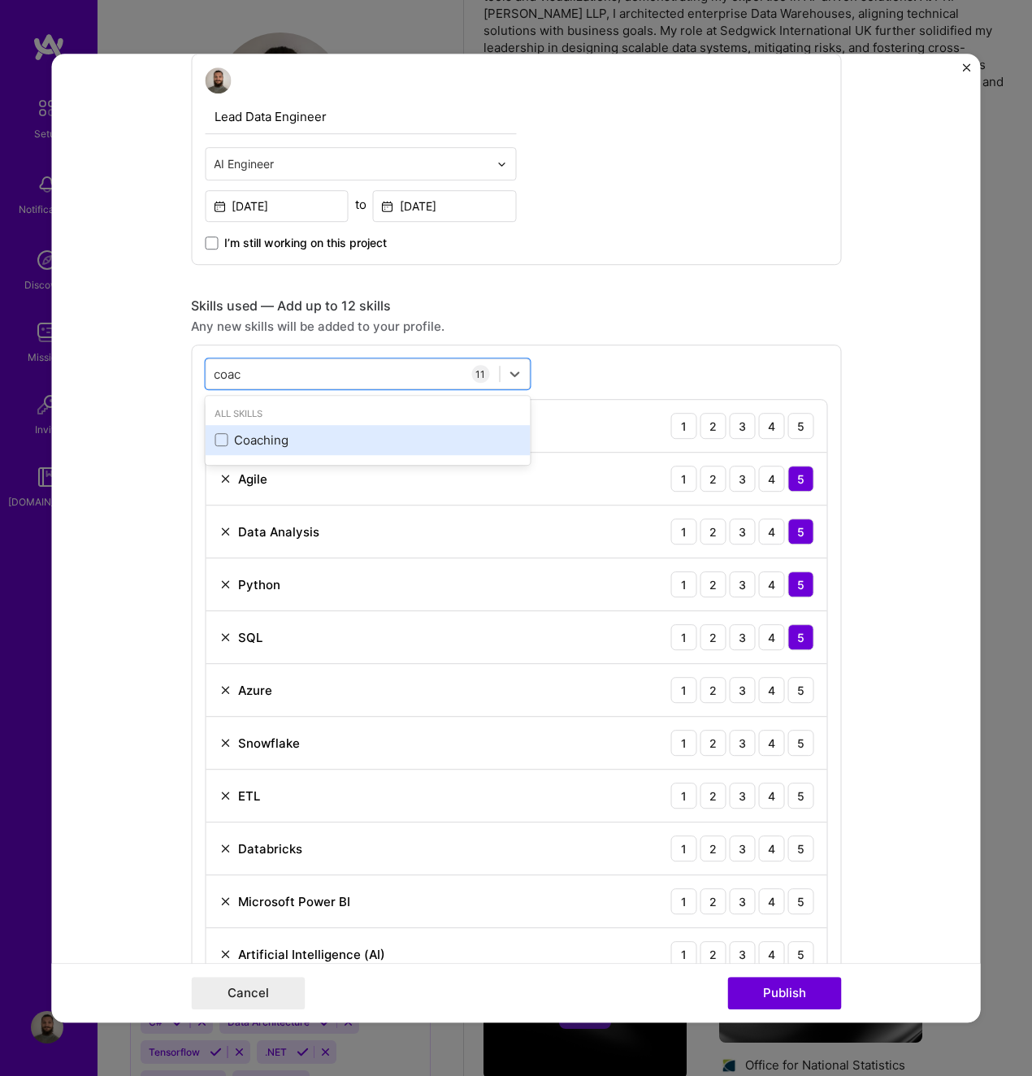
click at [389, 450] on div "Coaching" at bounding box center [367, 440] width 325 height 30
click at [366, 385] on div "coac coac" at bounding box center [352, 374] width 293 height 27
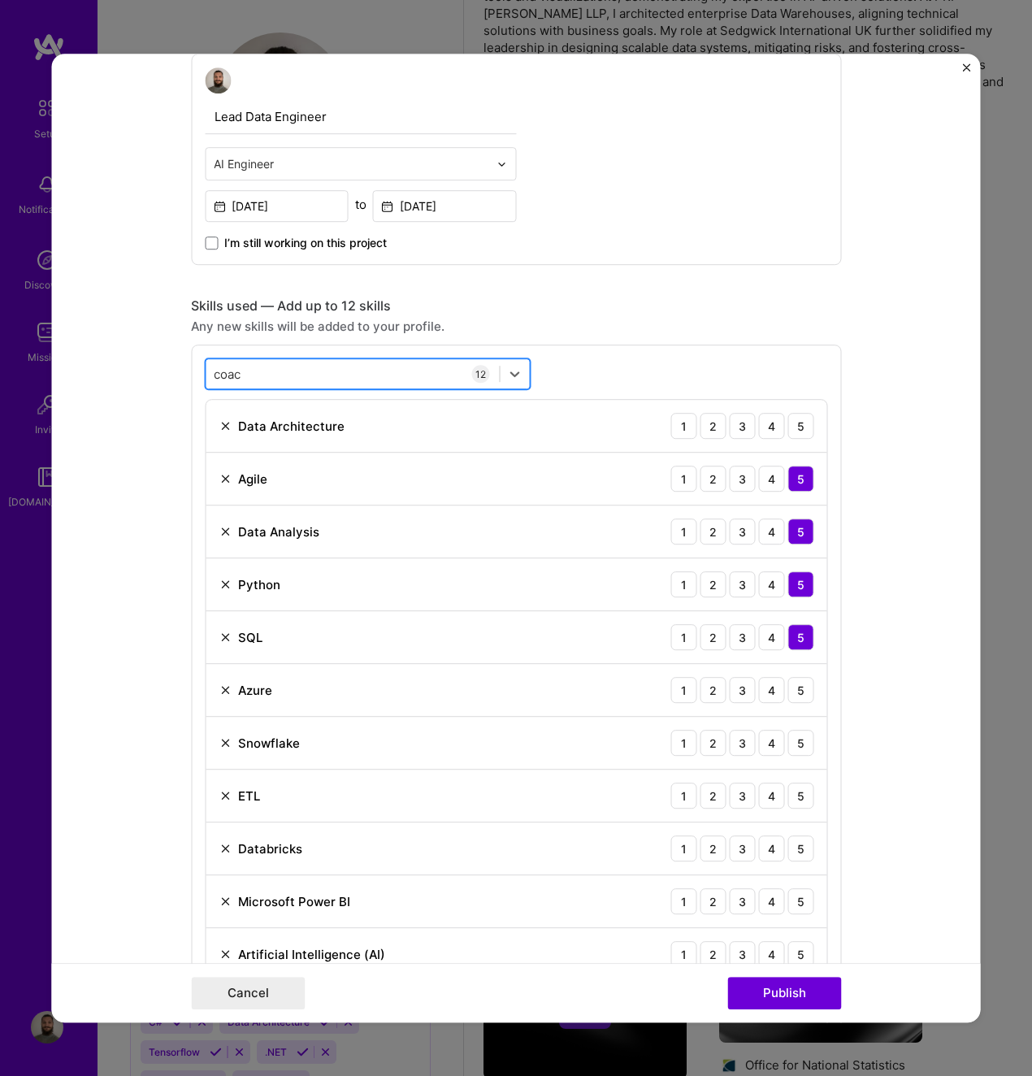
click at [372, 376] on div "coac coac" at bounding box center [352, 374] width 293 height 27
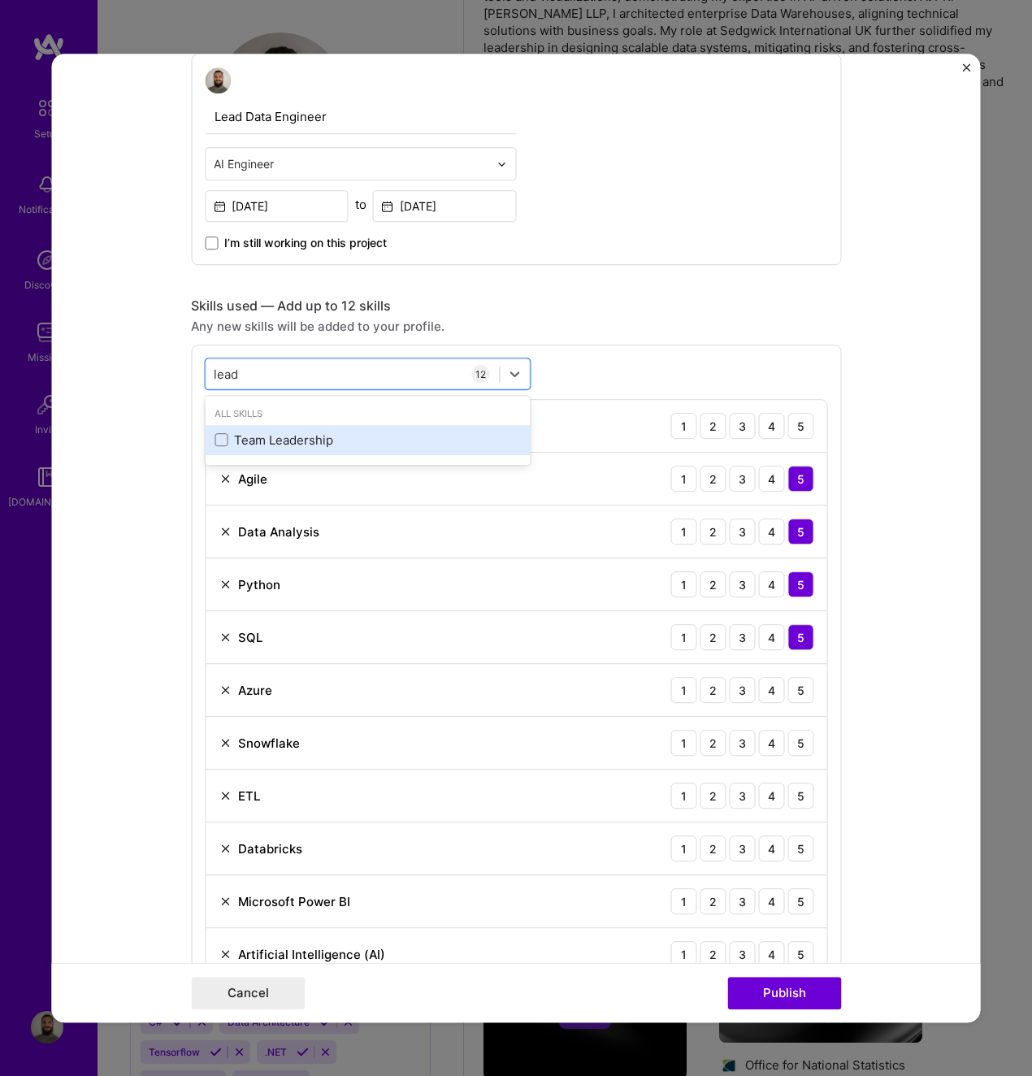
click at [350, 450] on div "Team Leadership" at bounding box center [367, 440] width 325 height 30
type input "lead"
click at [605, 381] on div "option Team Leadership, selected. option Team Leadership selected, 0 of 2. 1 re…" at bounding box center [516, 723] width 650 height 756
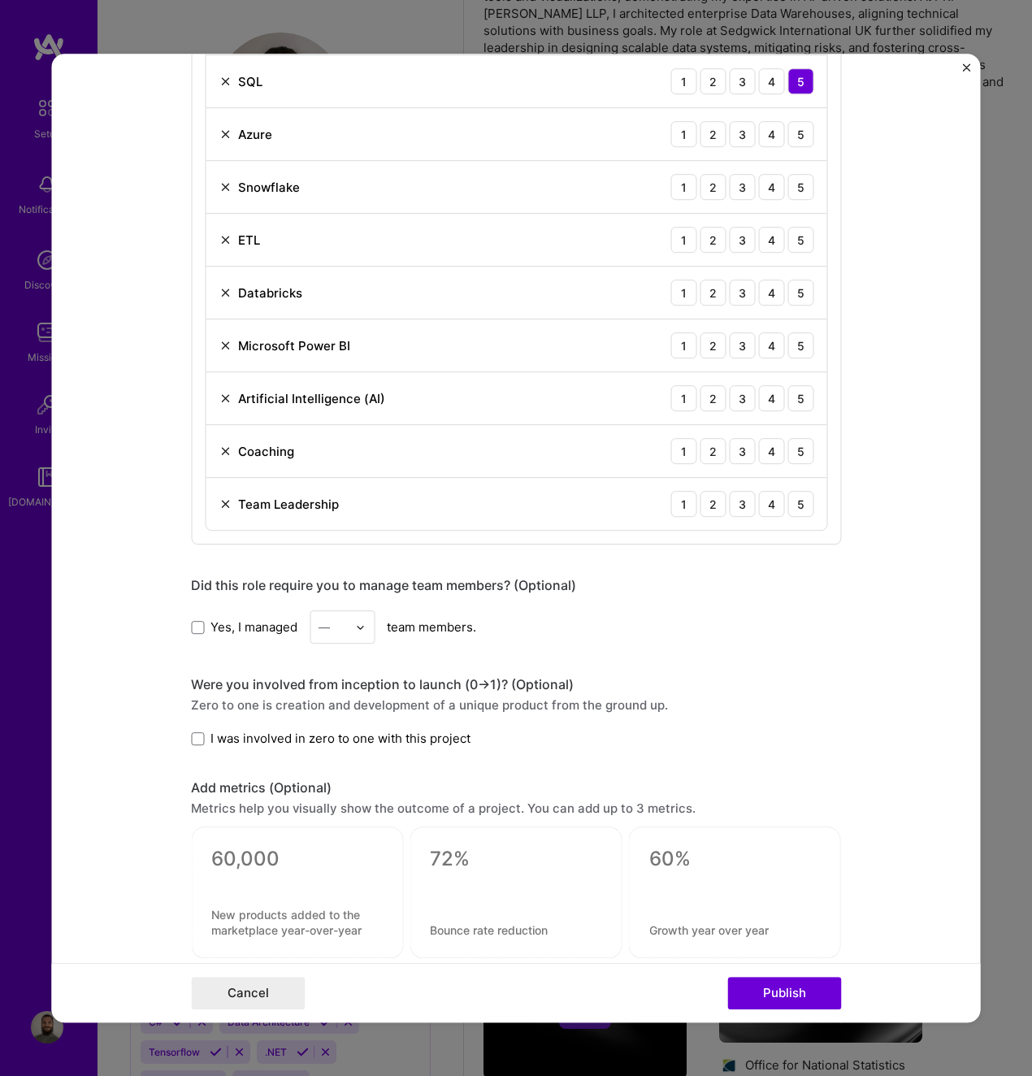
scroll to position [1382, 0]
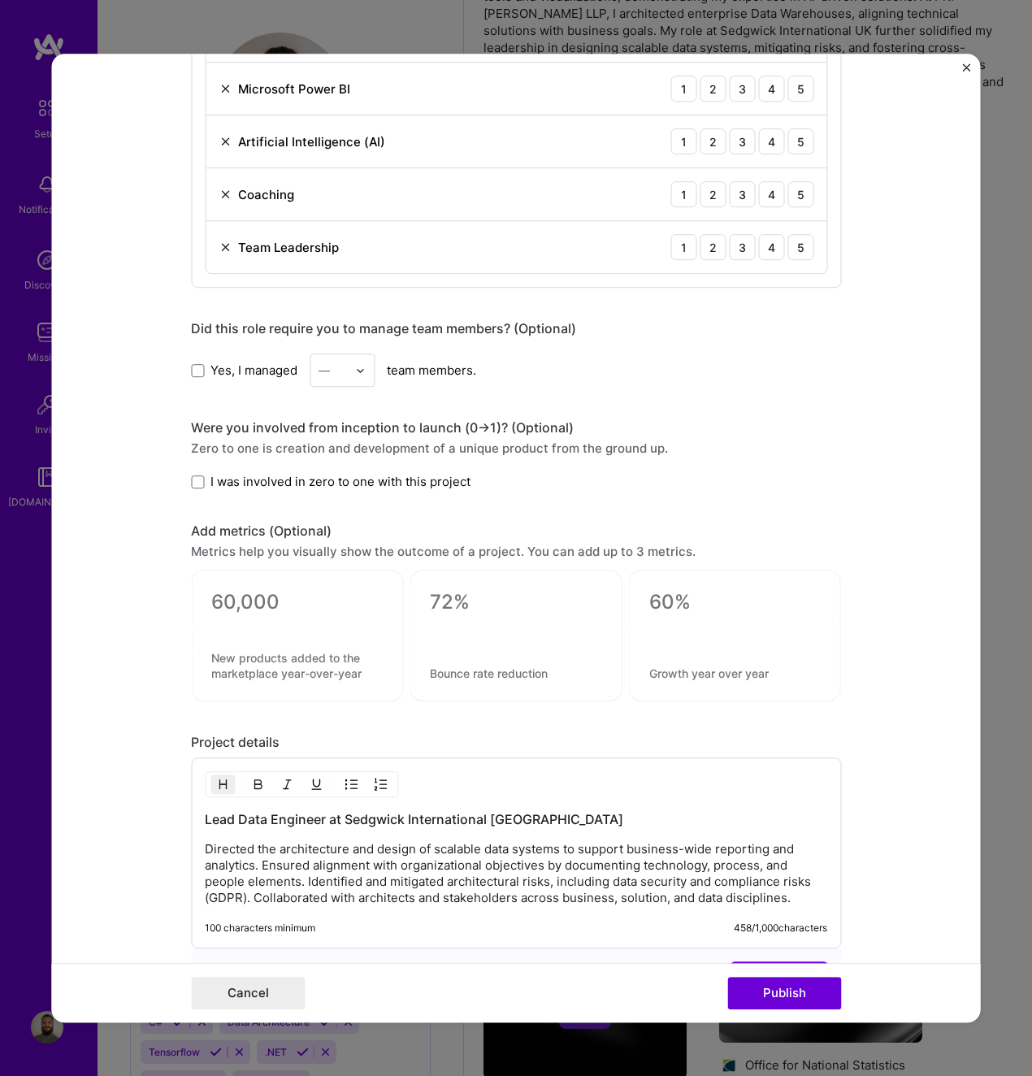
click at [237, 365] on span "Yes, I managed" at bounding box center [254, 370] width 87 height 17
click at [0, 0] on input "Yes, I managed" at bounding box center [0, 0] width 0 height 0
click at [319, 372] on div "—" at bounding box center [324, 370] width 11 height 17
click at [325, 460] on div "8" at bounding box center [342, 461] width 55 height 30
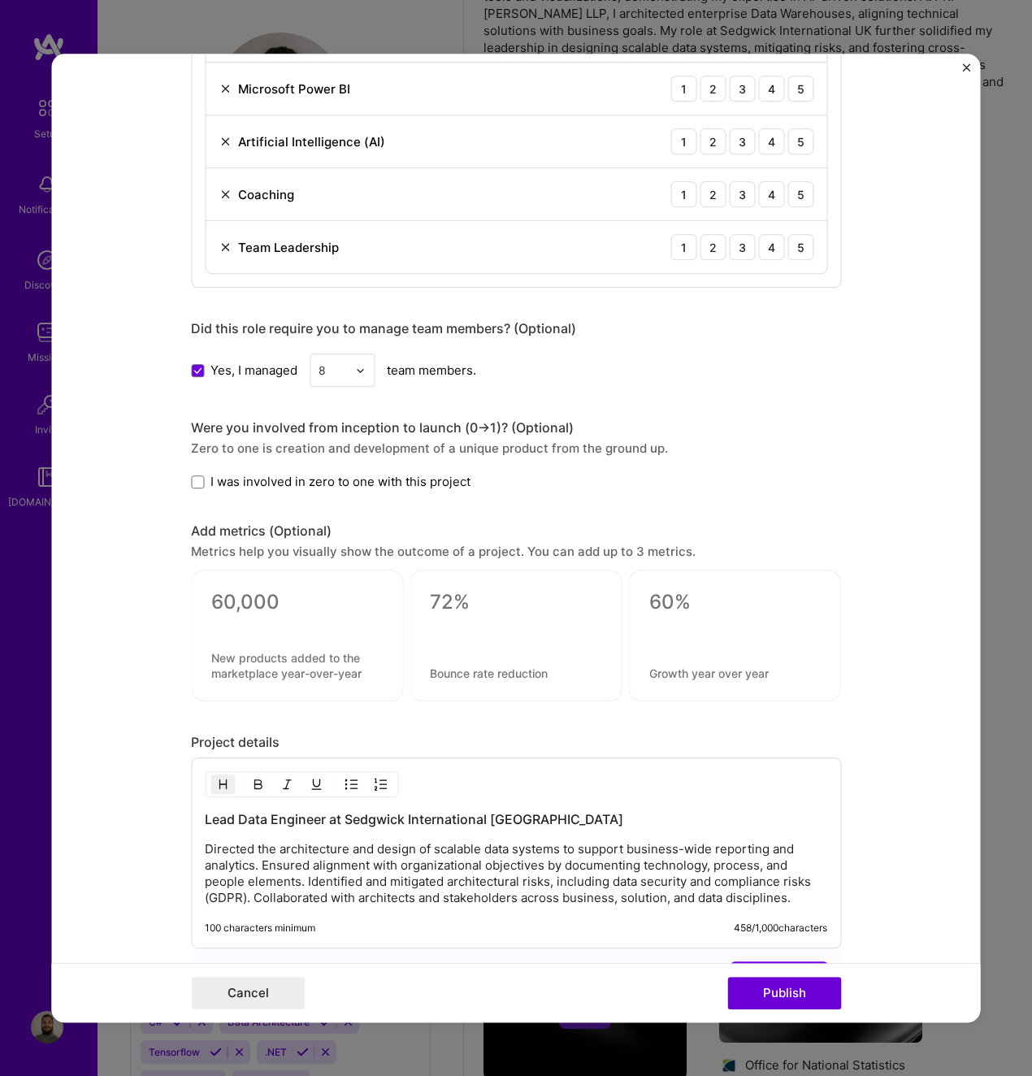
click at [443, 480] on span "I was involved in zero to one with this project" at bounding box center [341, 481] width 260 height 17
click at [0, 0] on input "I was involved in zero to one with this project" at bounding box center [0, 0] width 0 height 0
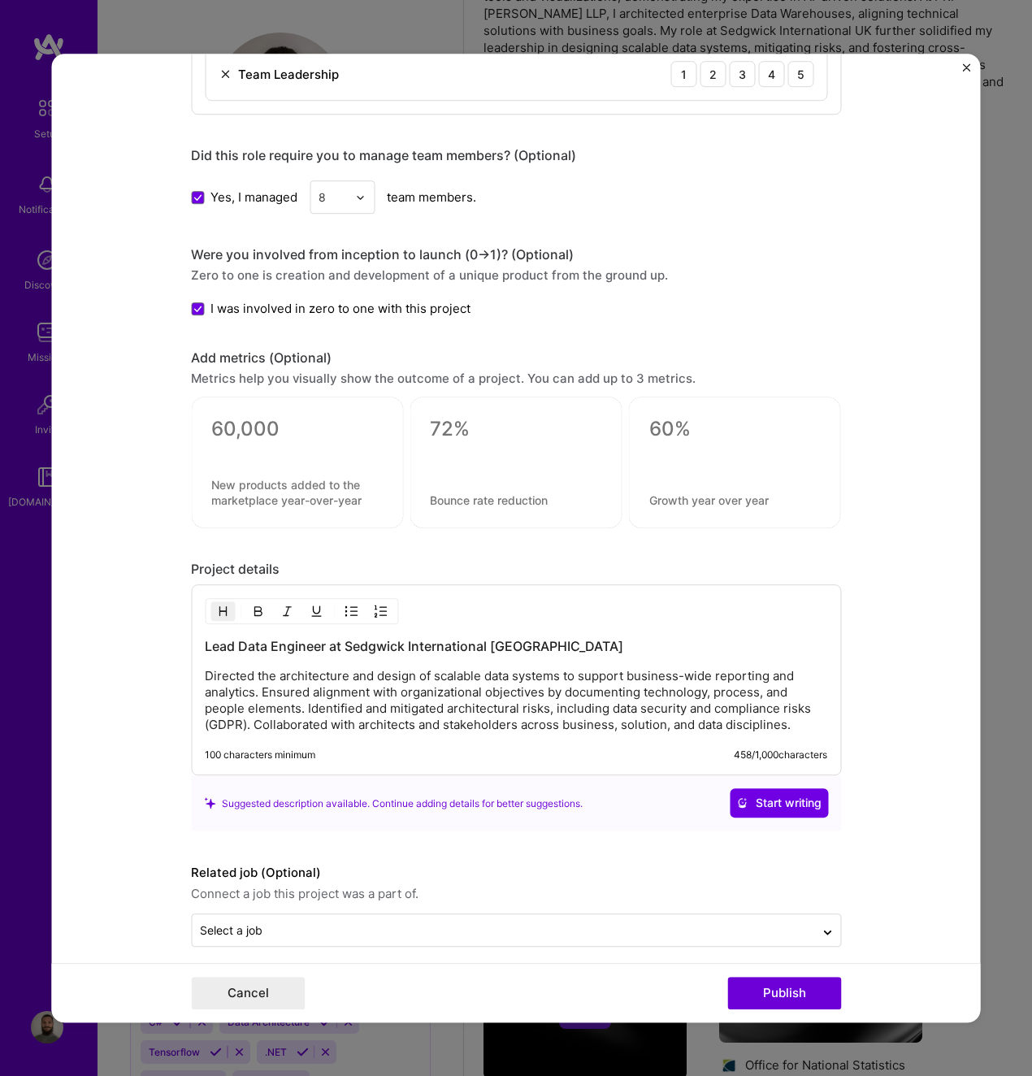
scroll to position [1569, 0]
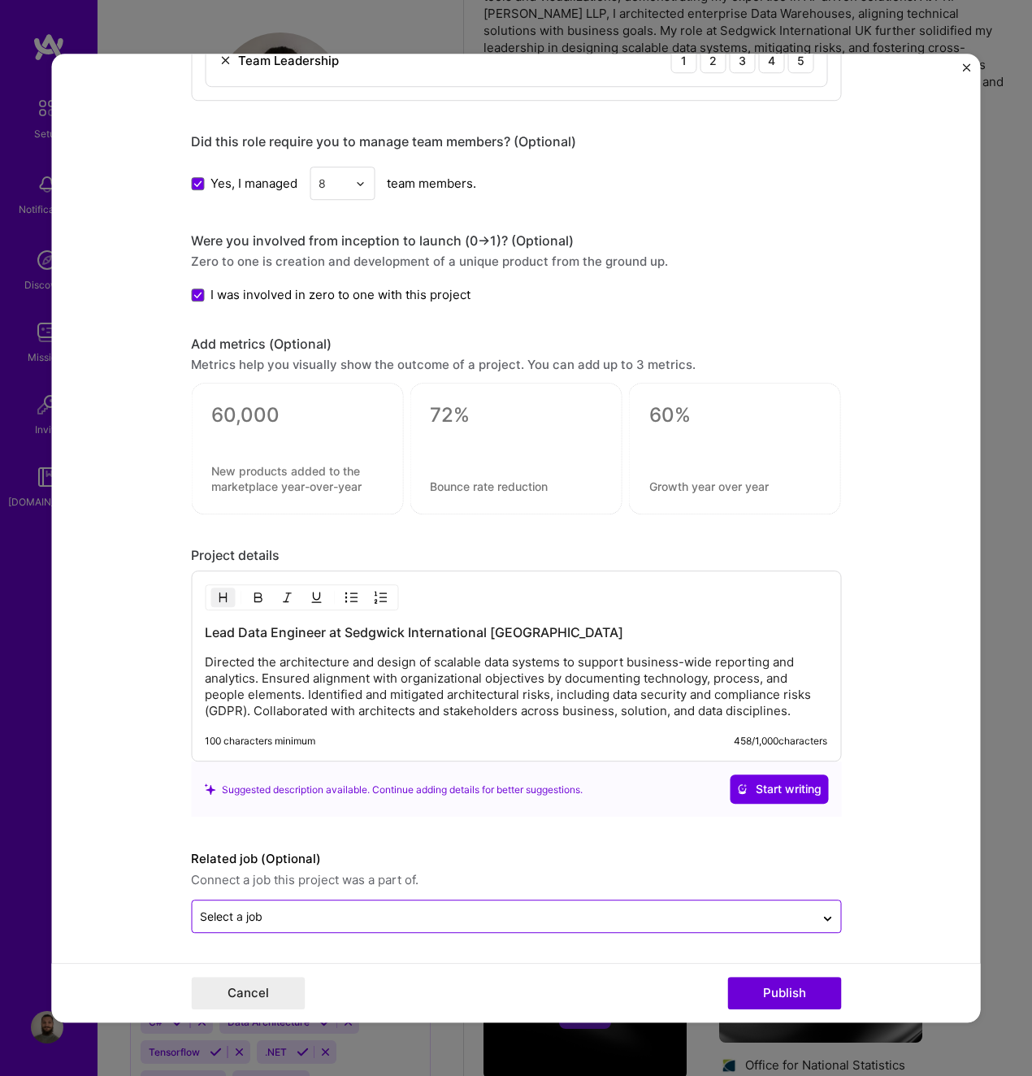
click at [626, 917] on input "text" at bounding box center [503, 917] width 606 height 17
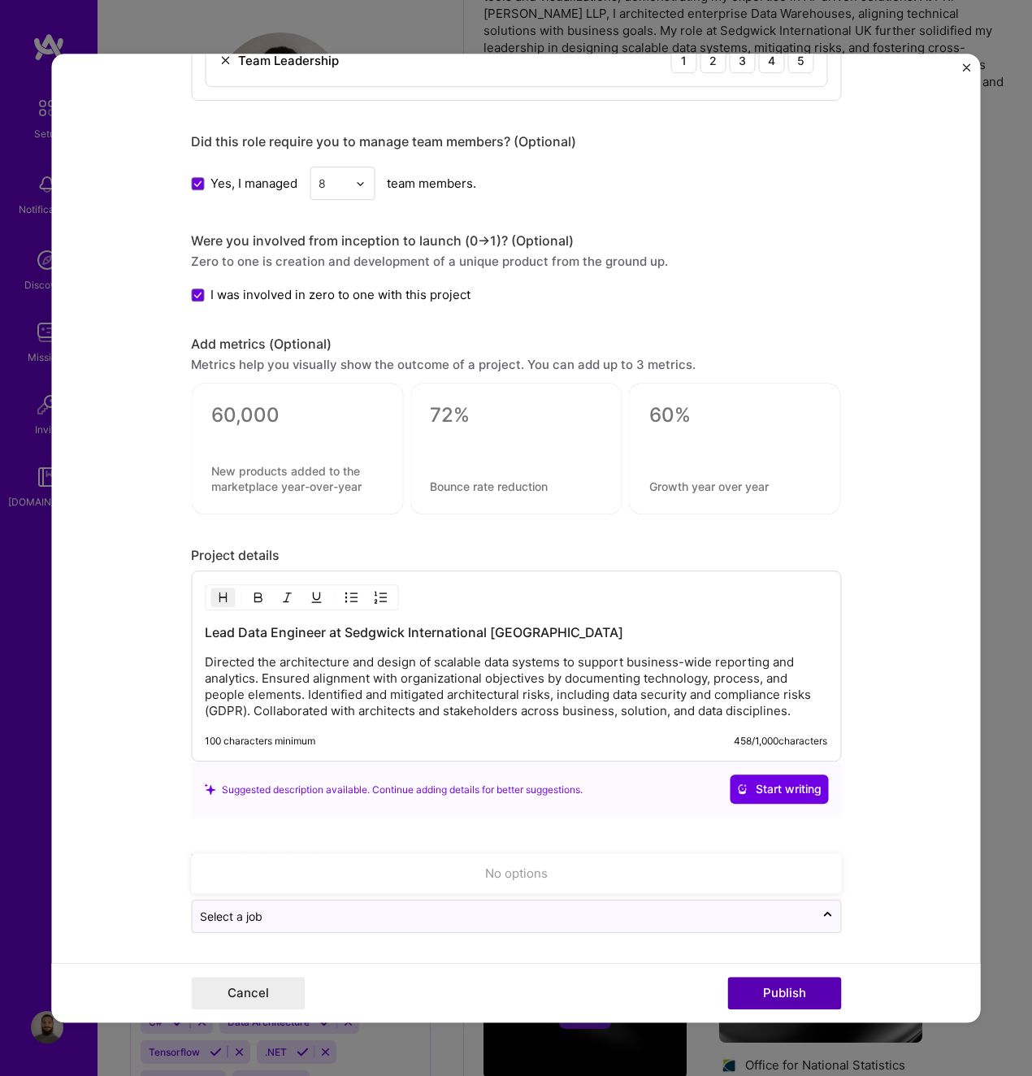
click at [811, 999] on button "Publish" at bounding box center [785, 993] width 114 height 33
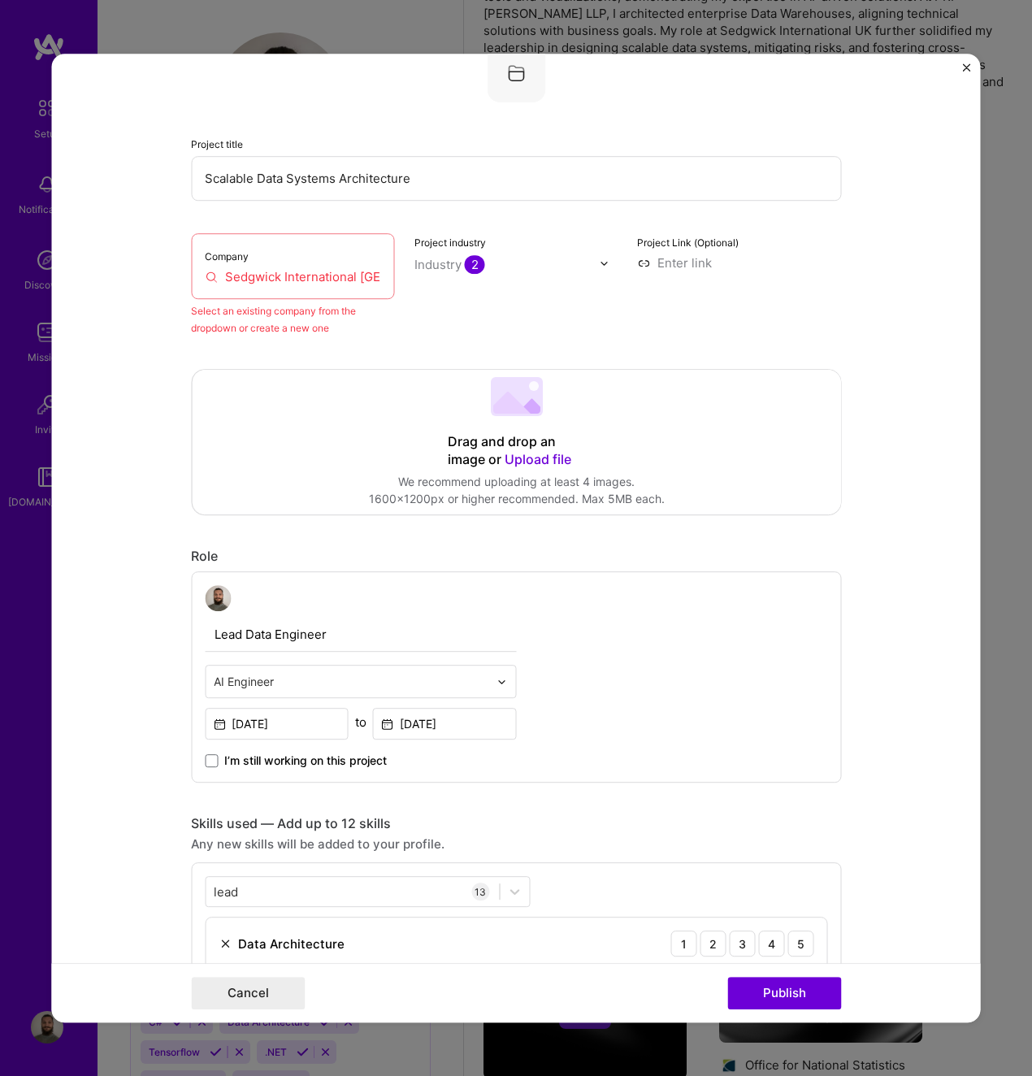
scroll to position [107, 0]
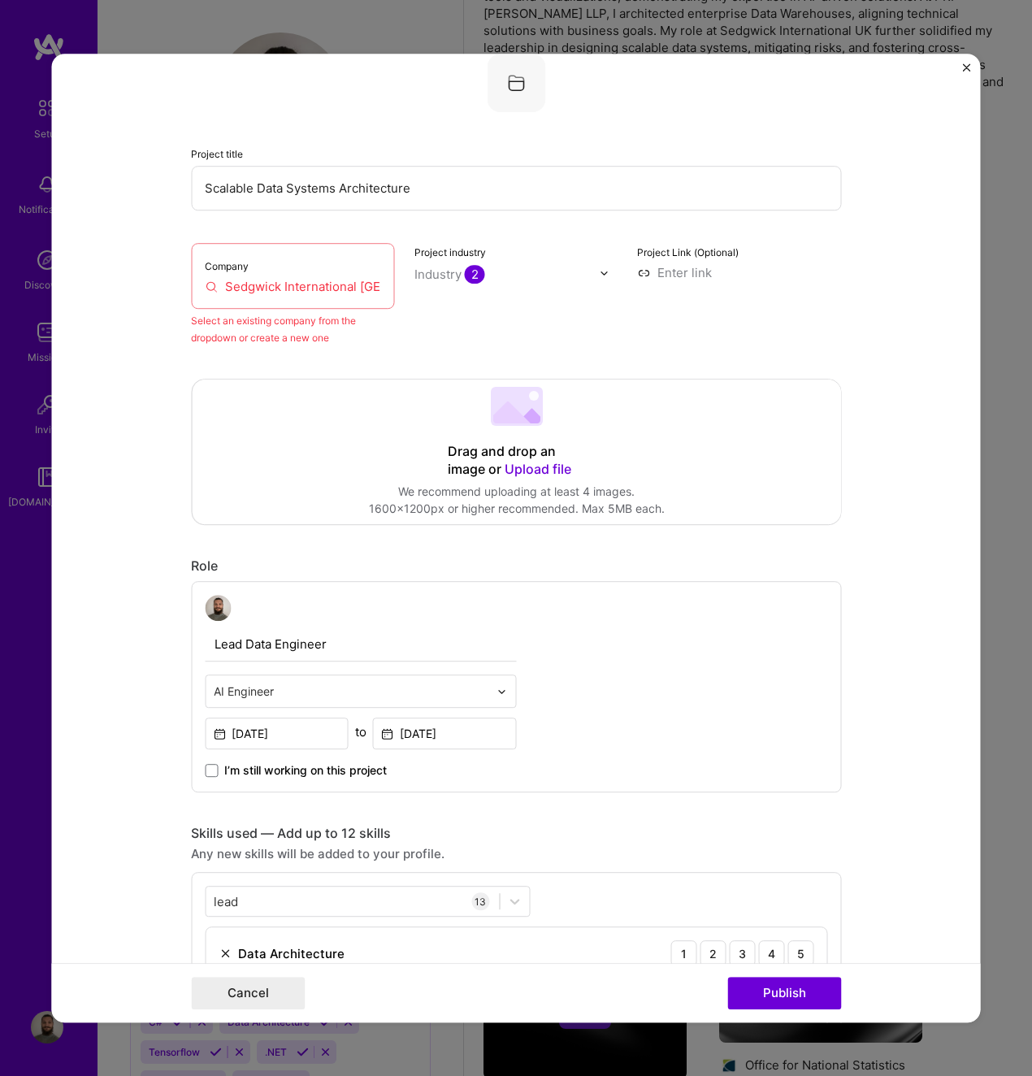
click at [315, 285] on input "Sedgwick International [GEOGRAPHIC_DATA]" at bounding box center [293, 286] width 176 height 17
drag, startPoint x: 357, startPoint y: 285, endPoint x: 450, endPoint y: 295, distance: 94.1
click at [447, 294] on div "Company Sedgwick International [GEOGRAPHIC_DATA] Select an existing company fro…" at bounding box center [516, 294] width 650 height 103
click at [423, 277] on div "Industry 2" at bounding box center [450, 274] width 71 height 17
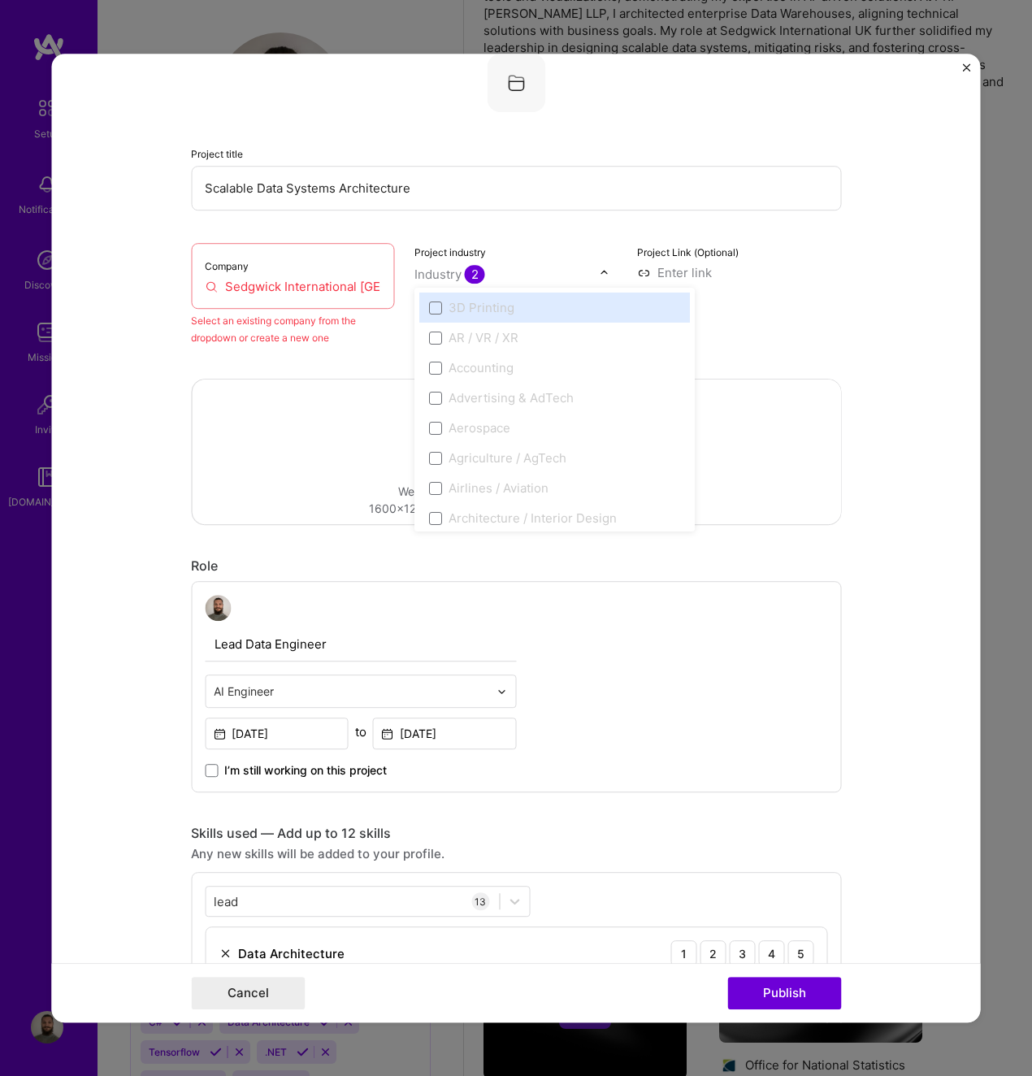
click at [340, 277] on div "Company Sedgwick International [GEOGRAPHIC_DATA]" at bounding box center [293, 276] width 204 height 66
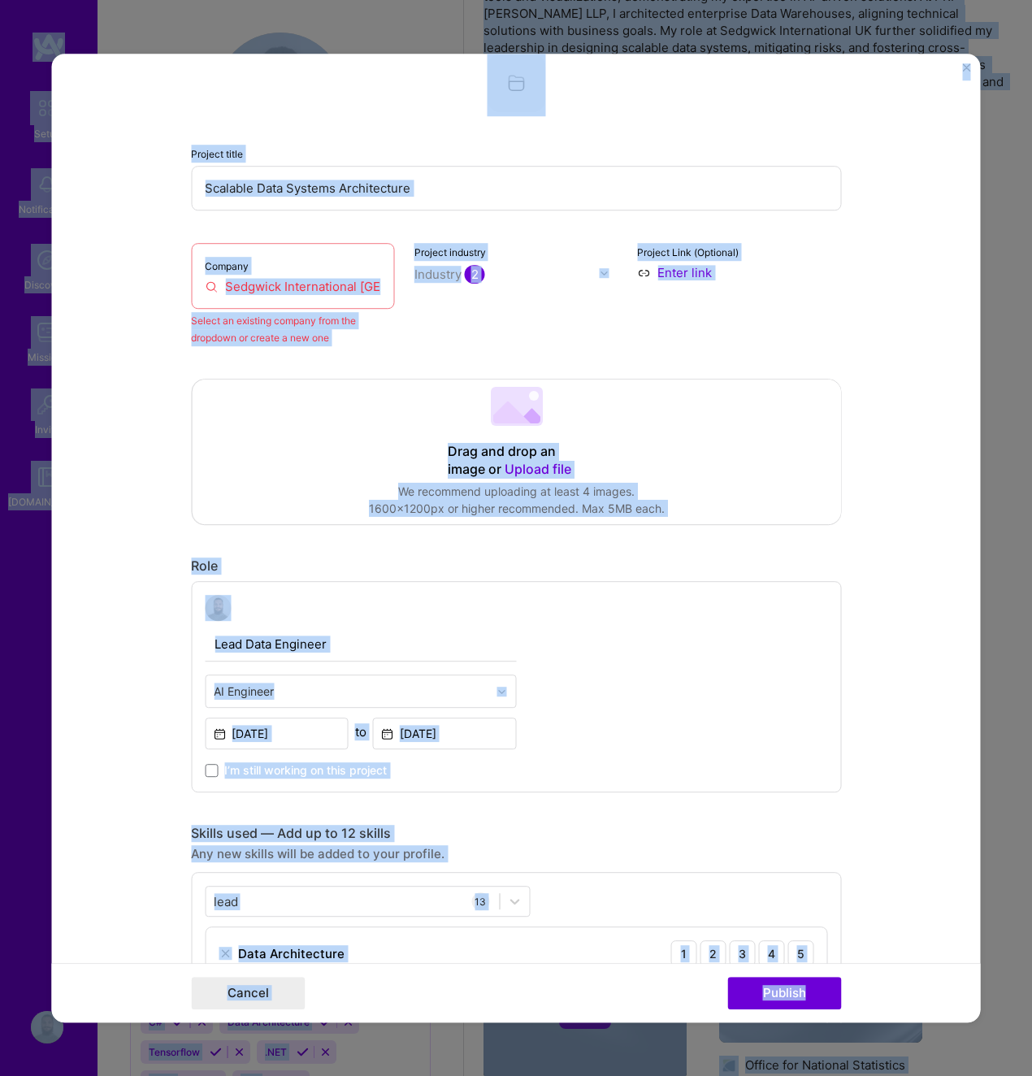
click at [335, 289] on input "Sedgwick International [GEOGRAPHIC_DATA]" at bounding box center [293, 286] width 176 height 17
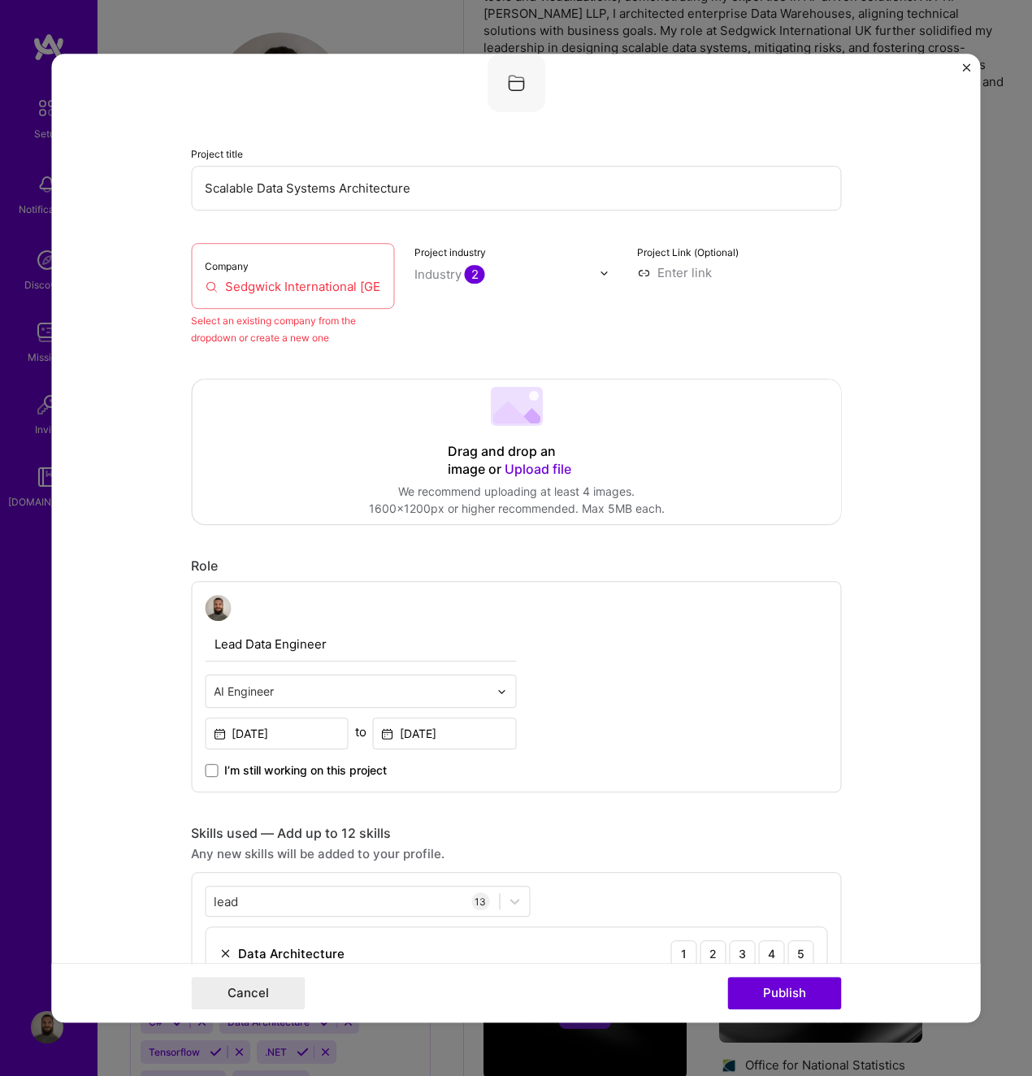
click at [334, 291] on input "Sedgwick International [GEOGRAPHIC_DATA]" at bounding box center [293, 286] width 176 height 17
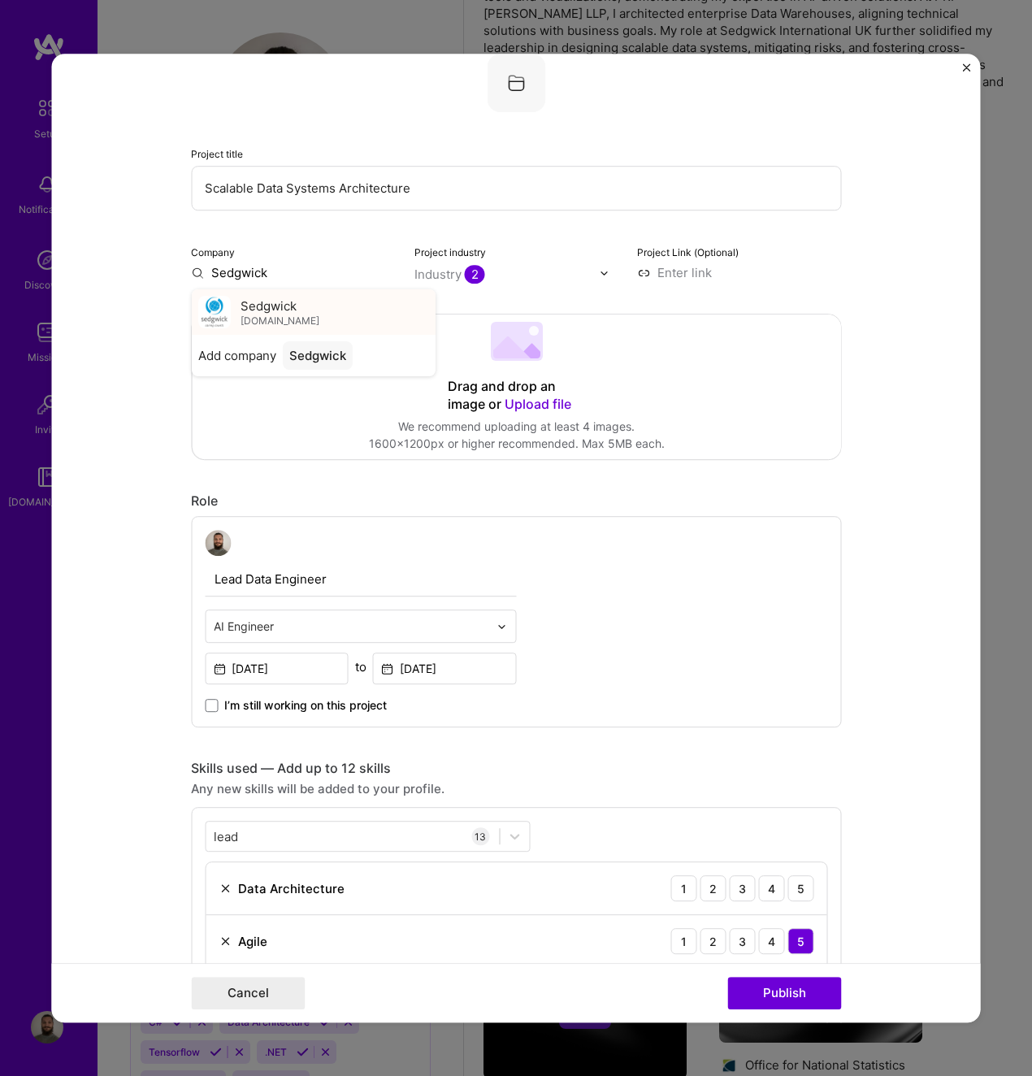
type input "Sedgwick"
click at [322, 311] on div "[PERSON_NAME] [PERSON_NAME][DOMAIN_NAME]" at bounding box center [313, 312] width 244 height 46
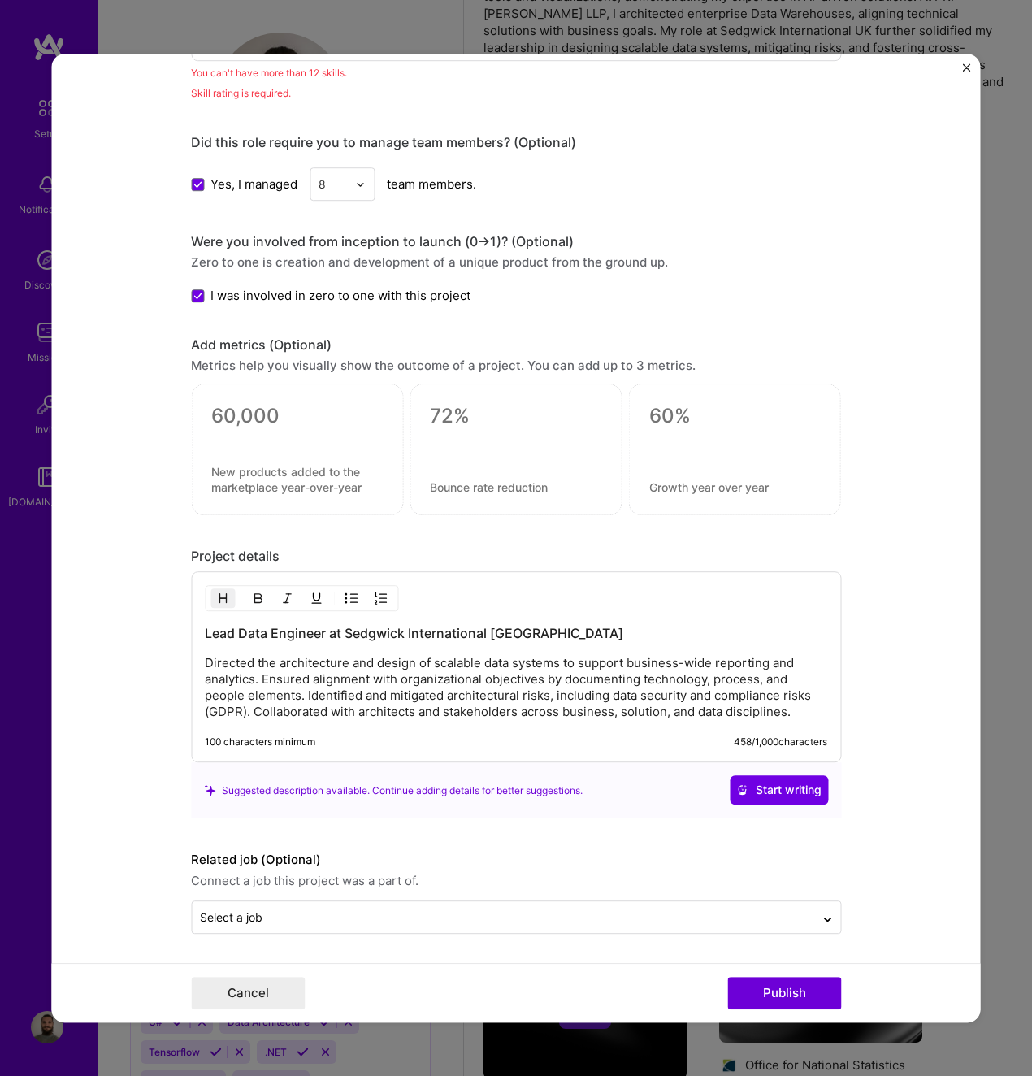
scroll to position [1610, 0]
click at [782, 996] on button "Publish" at bounding box center [785, 993] width 114 height 33
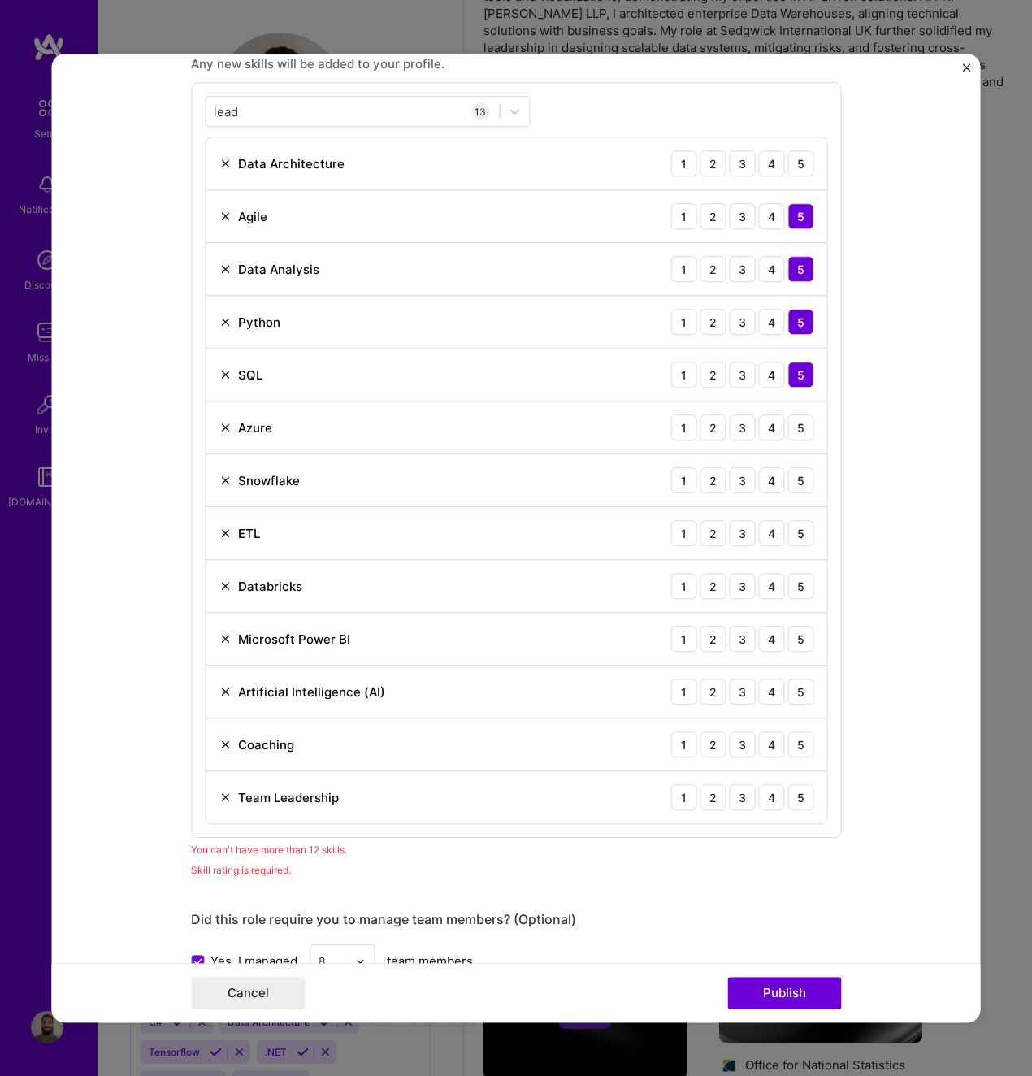
scroll to position [813, 0]
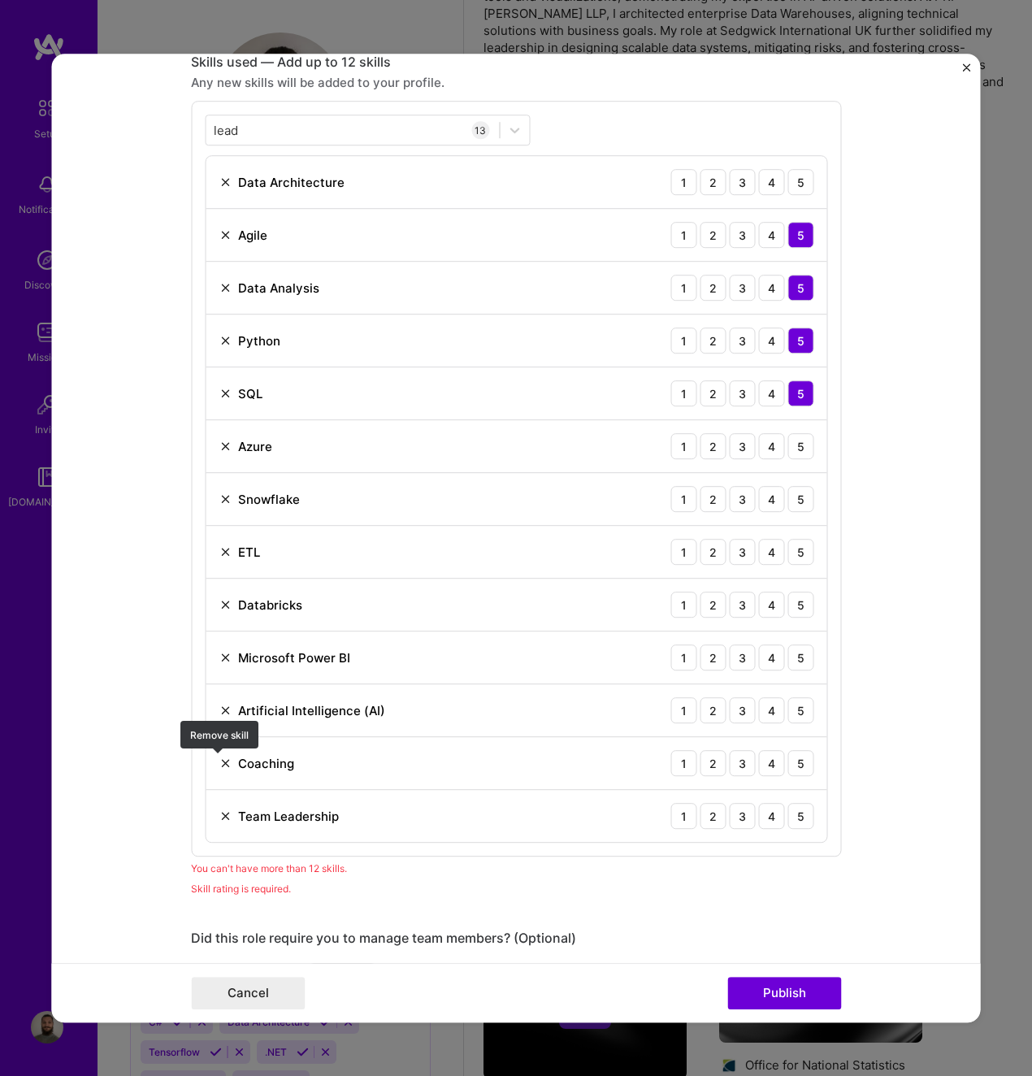
click at [220, 763] on img at bounding box center [225, 763] width 13 height 13
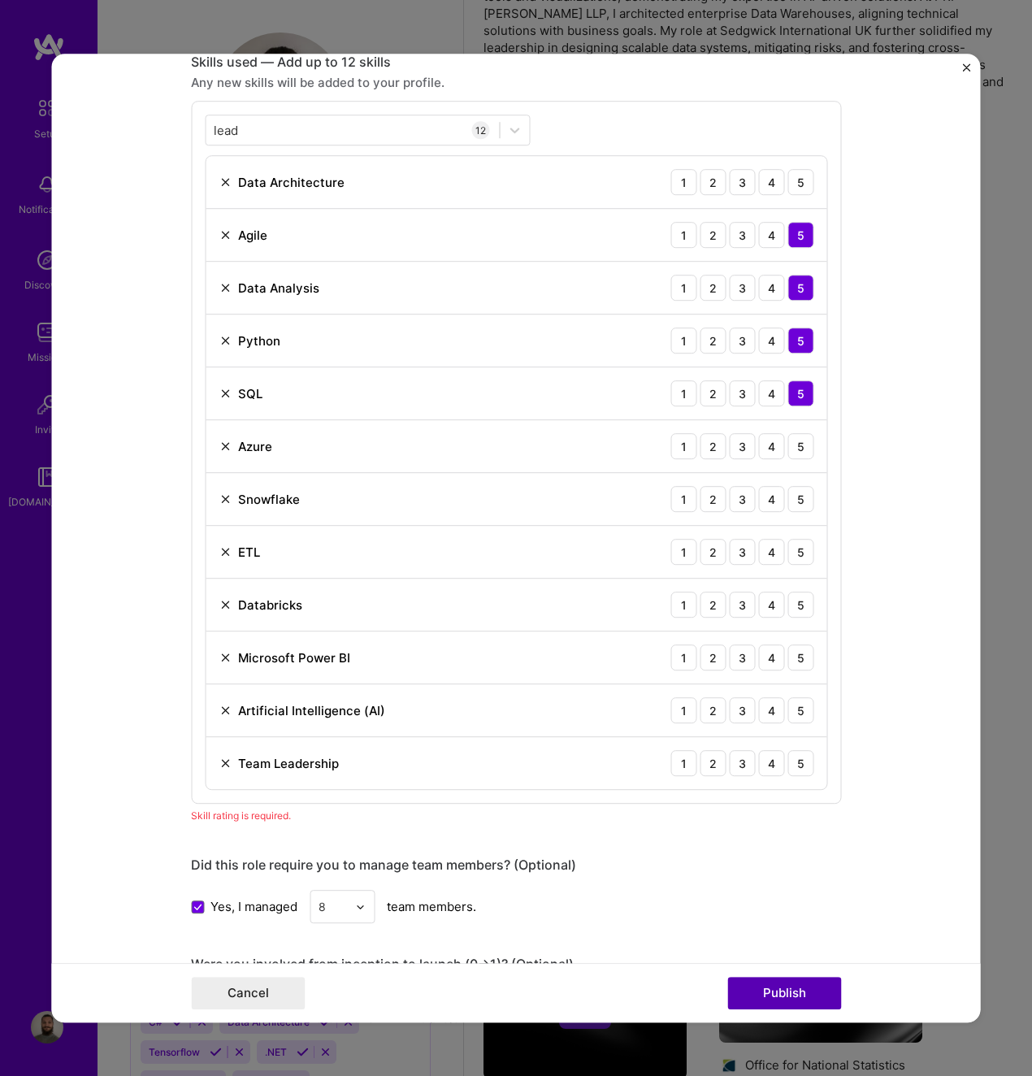
click at [797, 997] on button "Publish" at bounding box center [785, 993] width 114 height 33
click at [793, 446] on div "5" at bounding box center [801, 446] width 26 height 26
click at [746, 498] on div "3" at bounding box center [742, 499] width 26 height 26
click at [798, 552] on div "5" at bounding box center [801, 552] width 26 height 26
click at [761, 604] on div "4" at bounding box center [772, 605] width 26 height 26
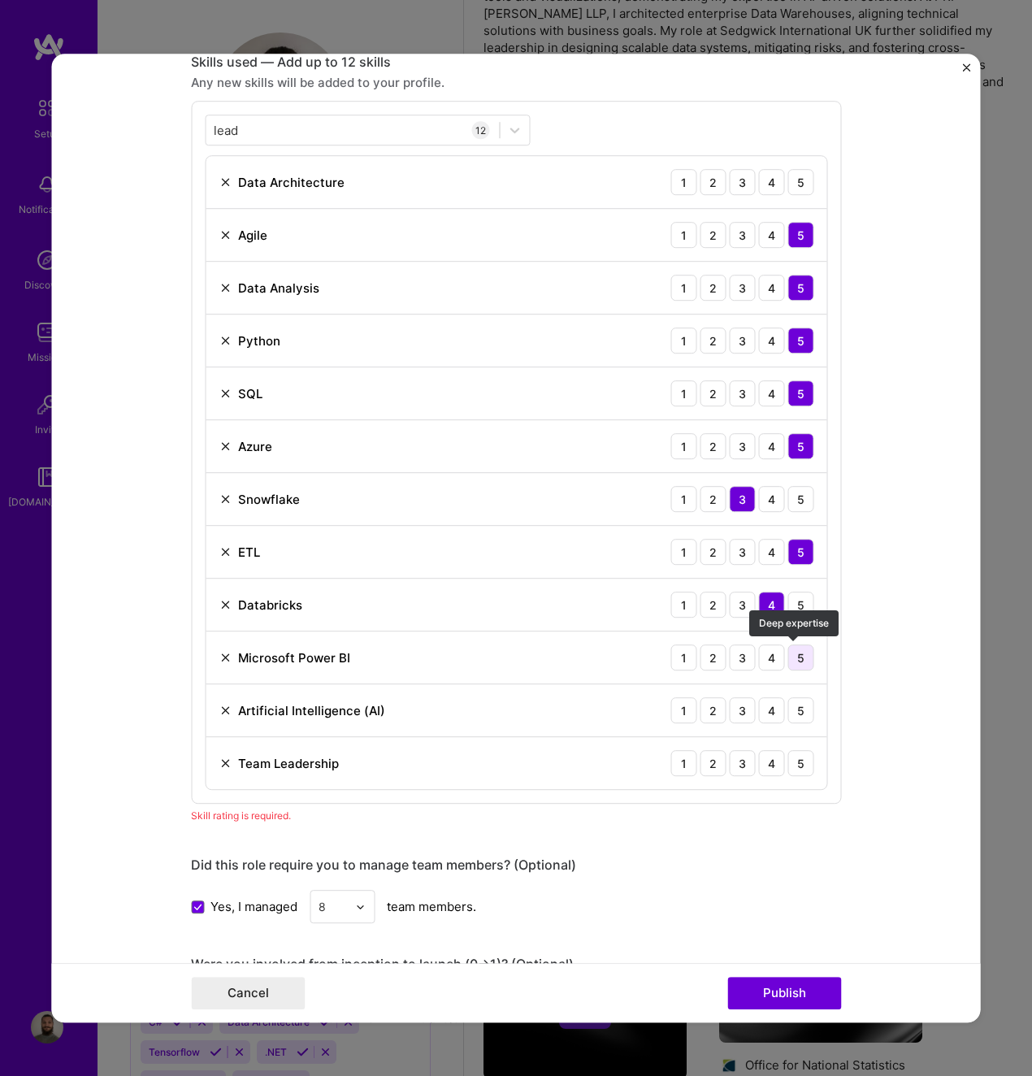
click at [789, 657] on div "5" at bounding box center [801, 658] width 26 height 26
click at [797, 715] on div "5" at bounding box center [801, 711] width 26 height 26
click at [793, 763] on div "5" at bounding box center [801, 763] width 26 height 26
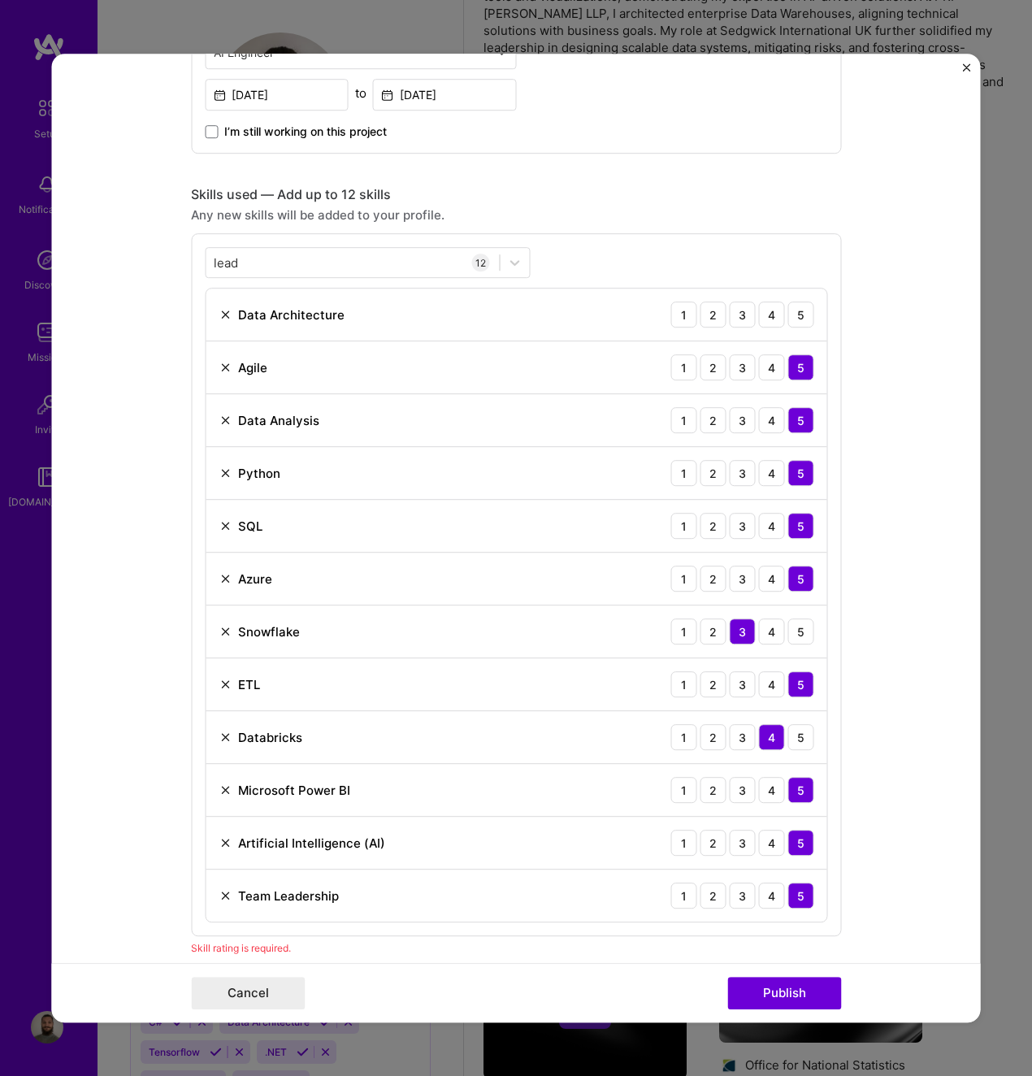
scroll to position [650, 0]
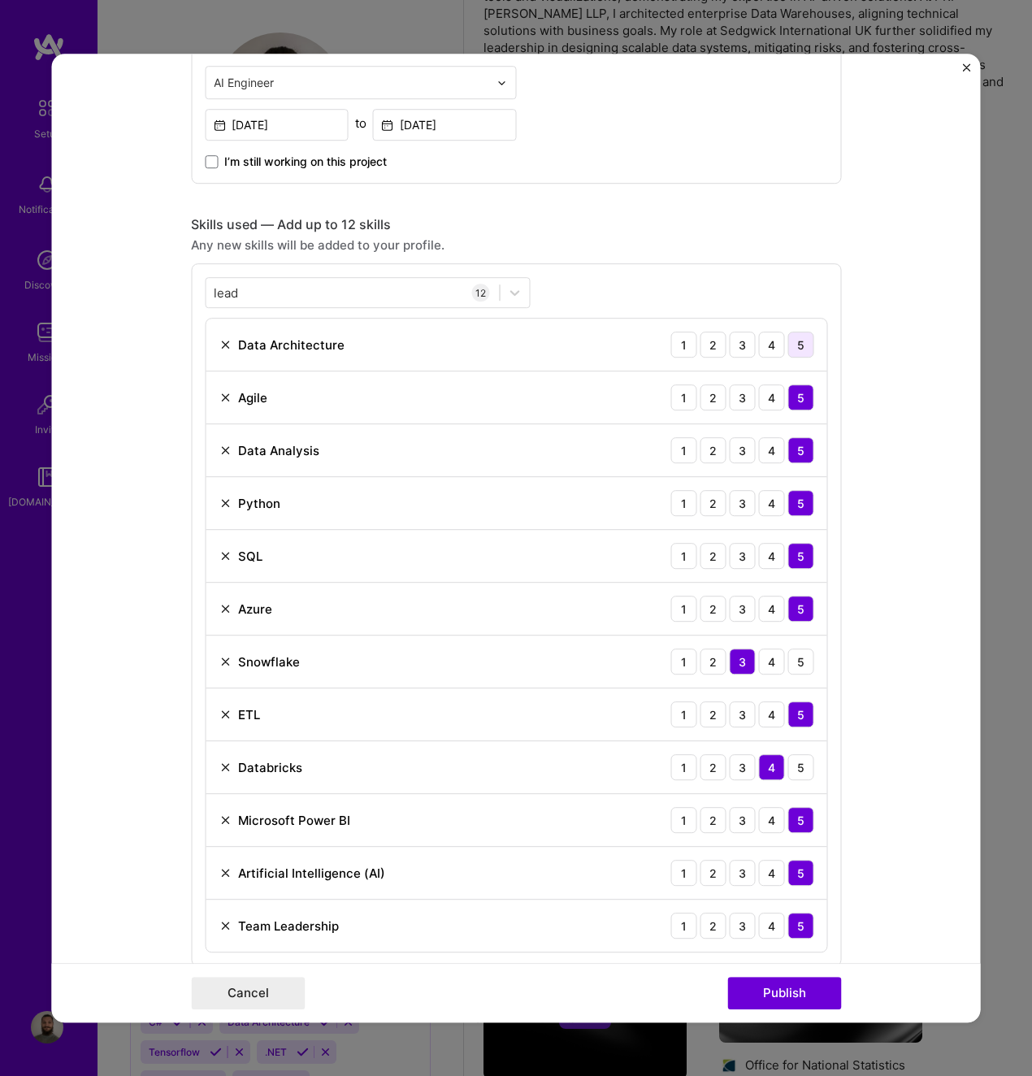
click at [793, 341] on div "5" at bounding box center [801, 345] width 26 height 26
click at [767, 981] on button "Publish" at bounding box center [785, 993] width 114 height 33
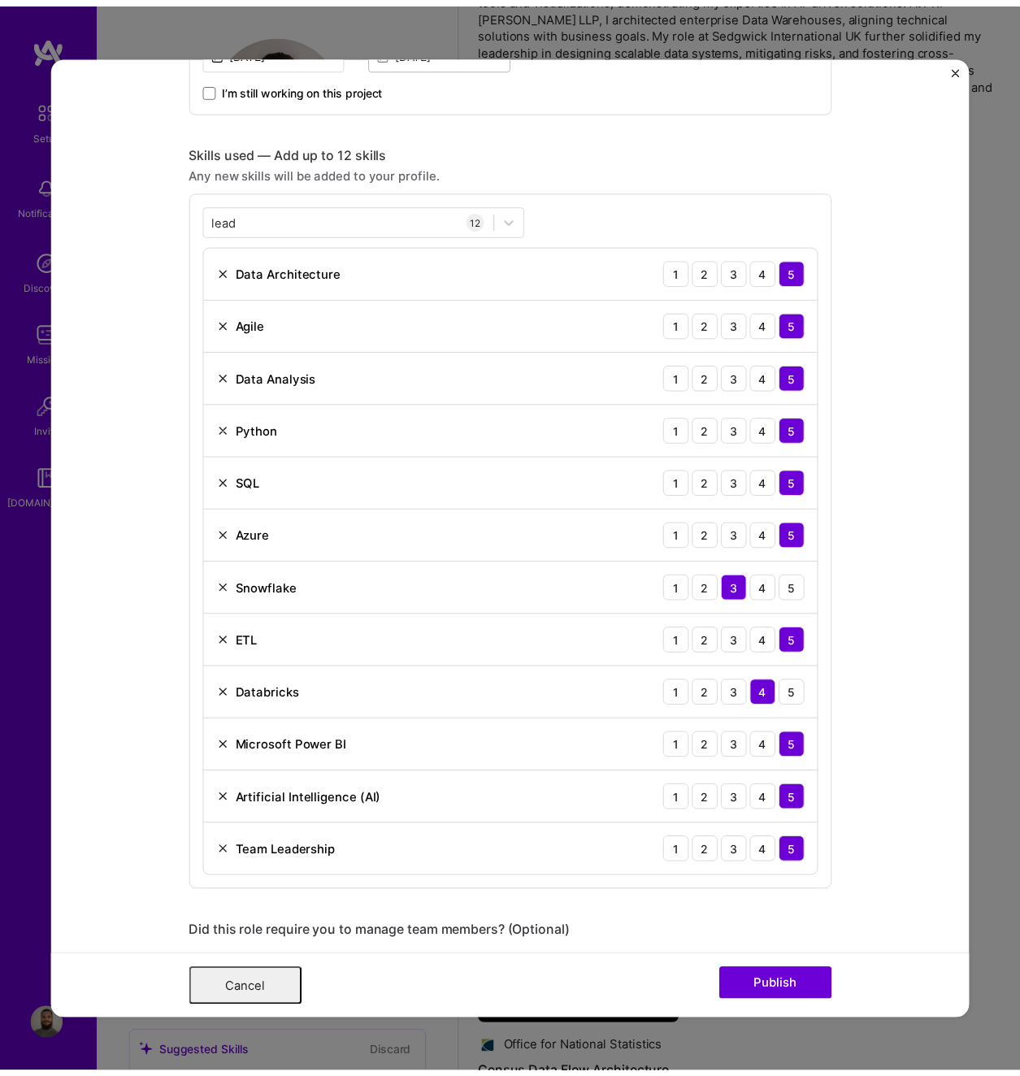
scroll to position [0, 0]
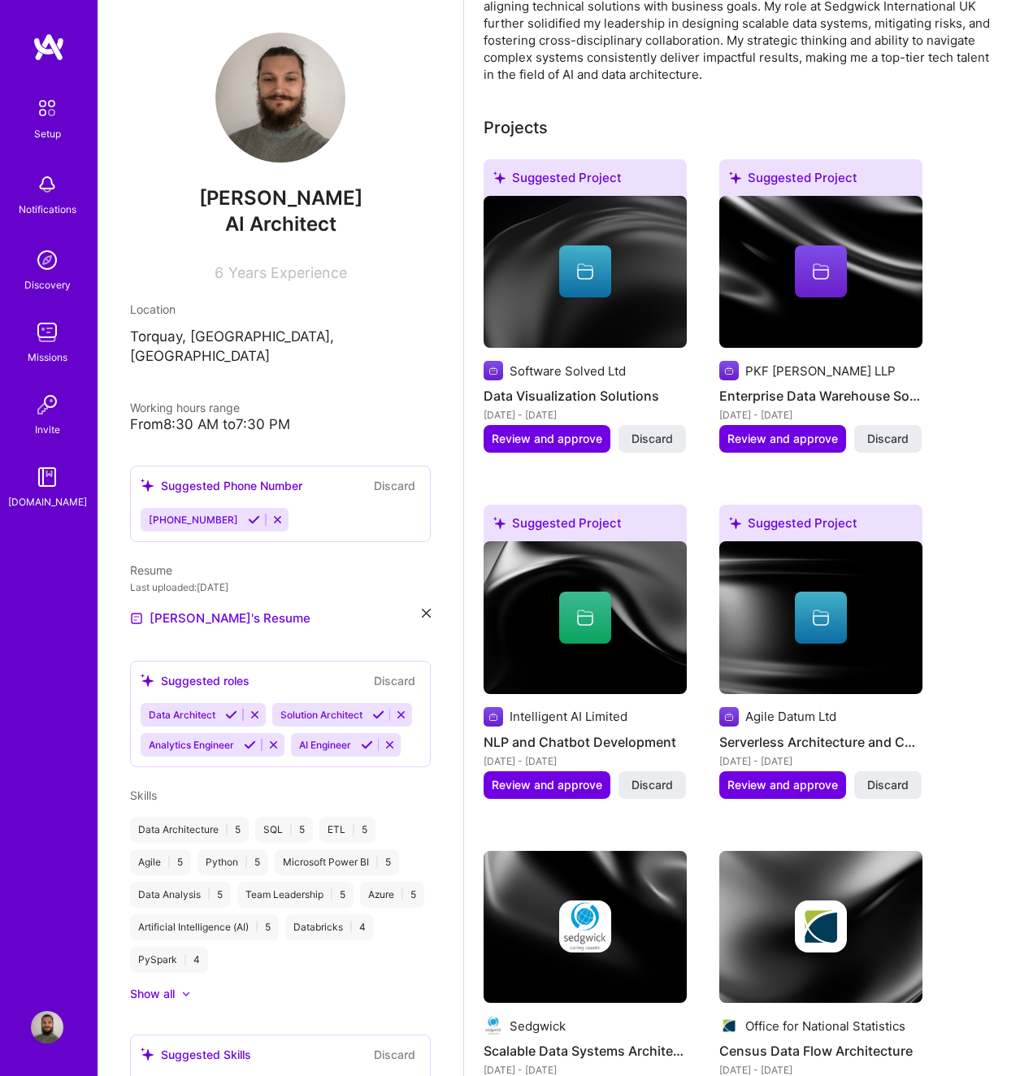
click at [248, 514] on icon at bounding box center [254, 520] width 12 height 12
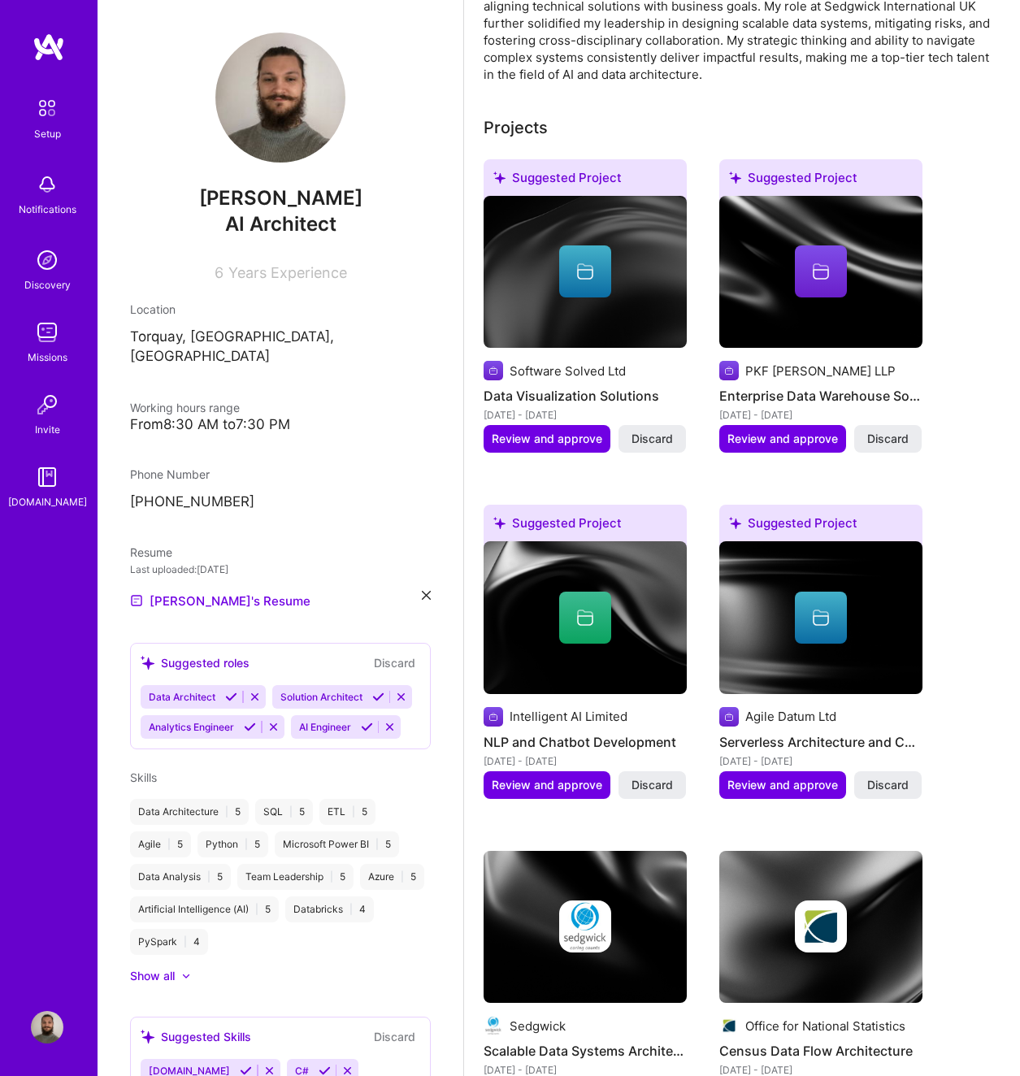
click at [230, 598] on div "[PERSON_NAME] AI Architect 6 Years Experience Location [GEOGRAPHIC_DATA], [GEOG…" at bounding box center [281, 538] width 366 height 1076
click at [229, 691] on icon at bounding box center [231, 697] width 12 height 12
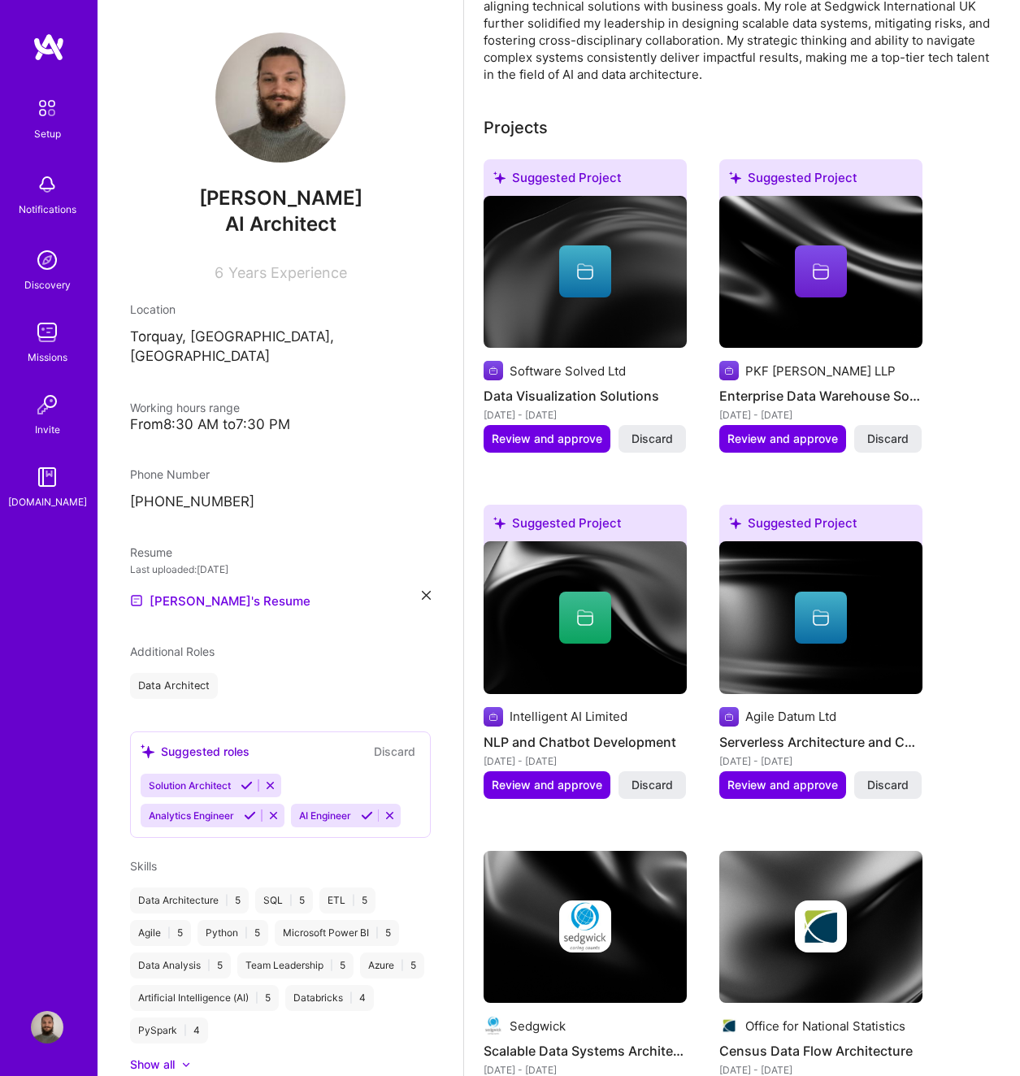
click at [248, 780] on icon at bounding box center [247, 786] width 12 height 12
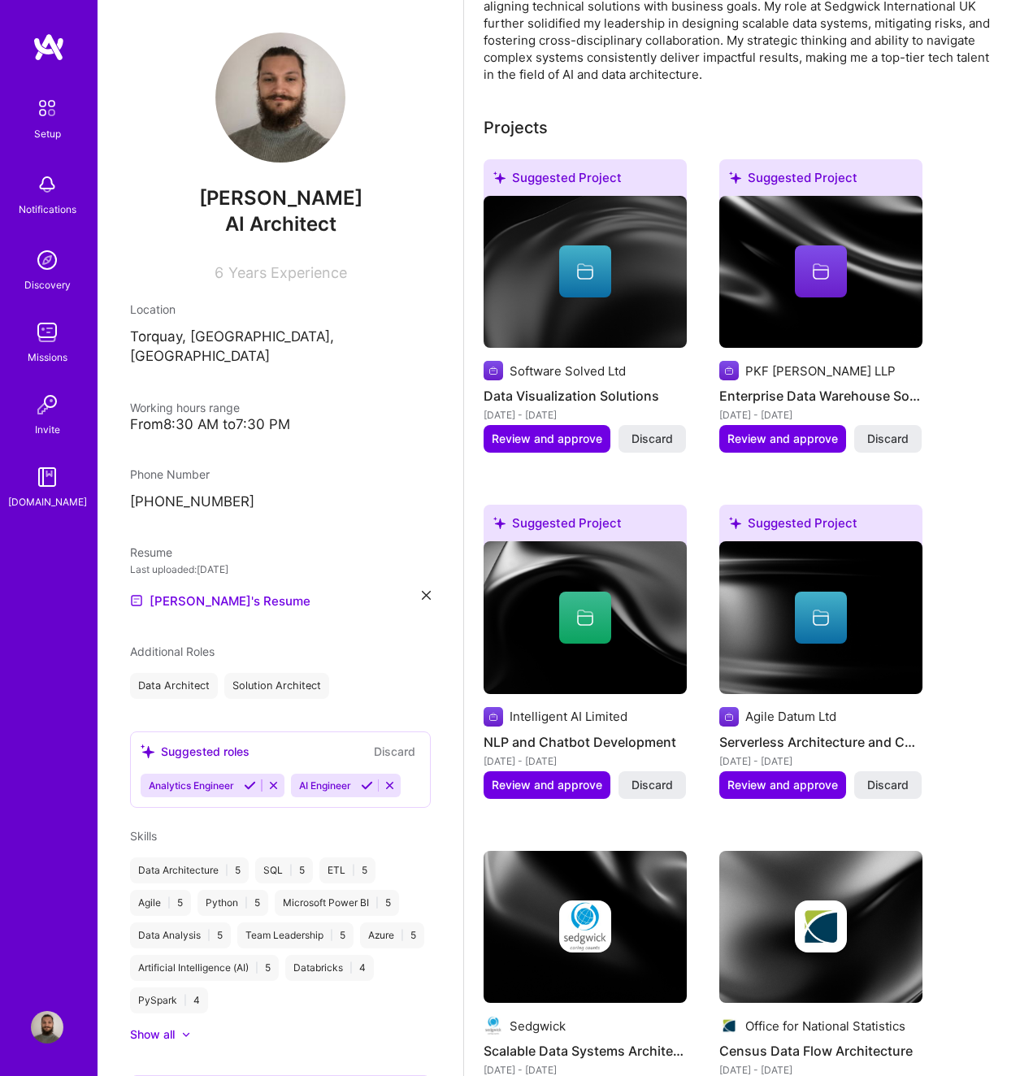
click at [365, 780] on icon at bounding box center [367, 786] width 12 height 12
click at [235, 692] on div "[PERSON_NAME] AI Architect 6 Years Experience Location [GEOGRAPHIC_DATA], [GEOG…" at bounding box center [281, 538] width 366 height 1076
click at [385, 742] on button "Discard" at bounding box center [394, 751] width 51 height 19
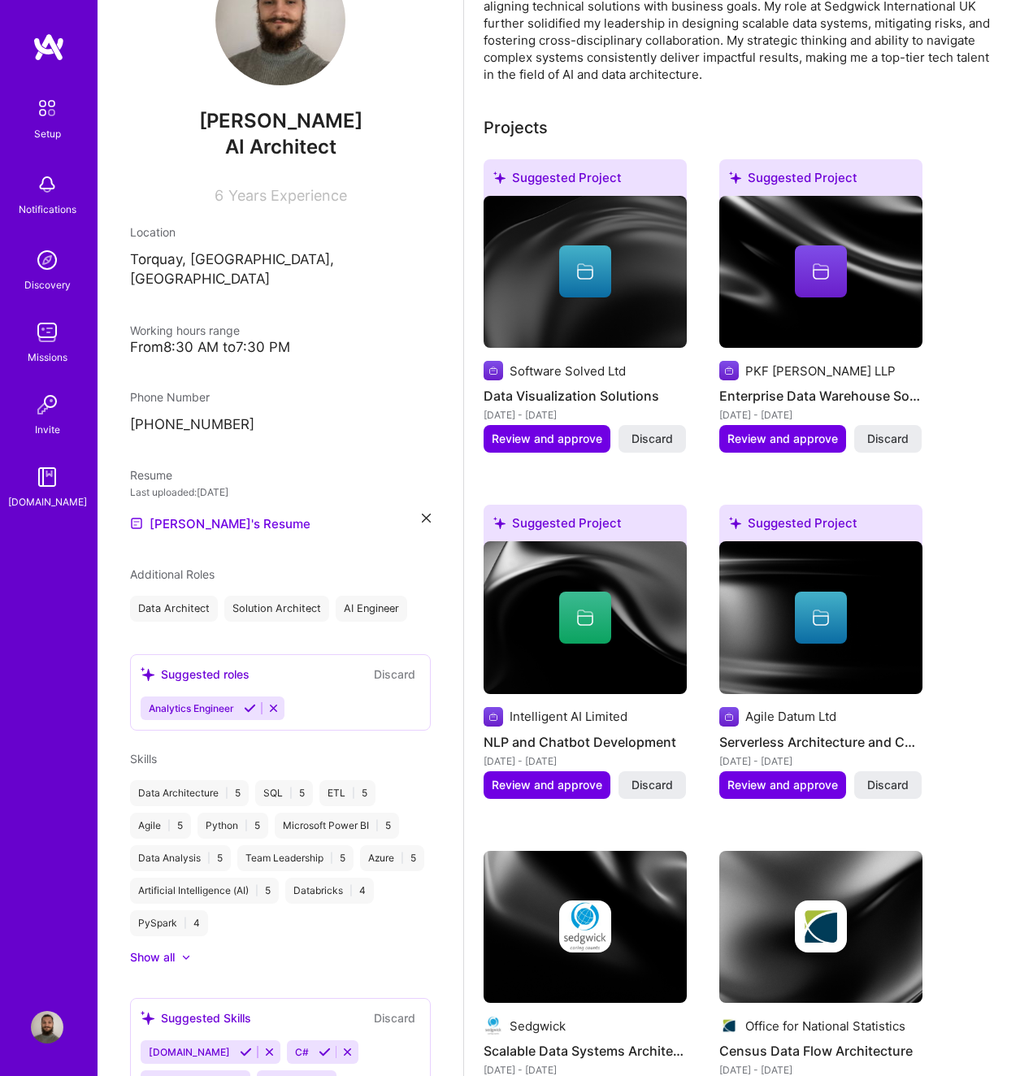
scroll to position [81, 0]
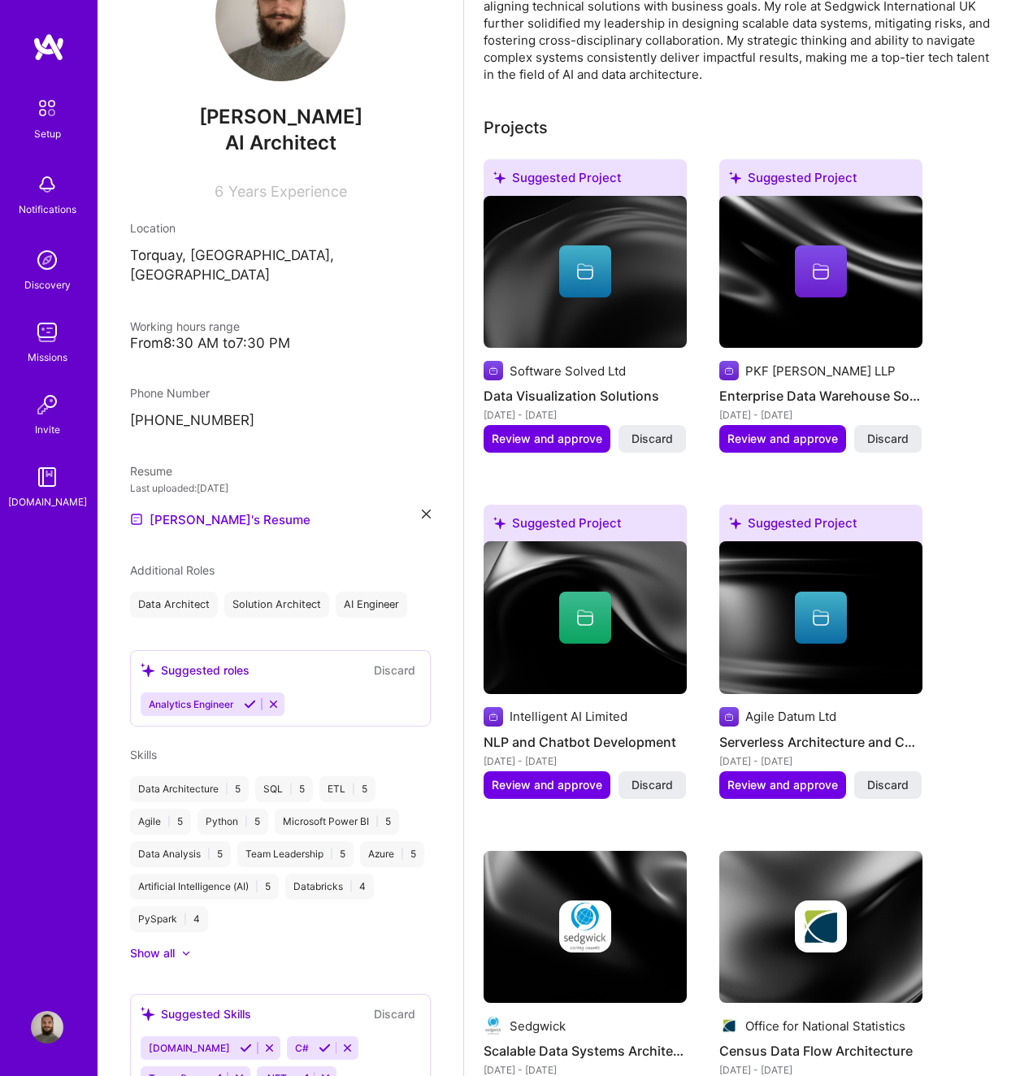
click at [276, 698] on icon at bounding box center [273, 704] width 12 height 12
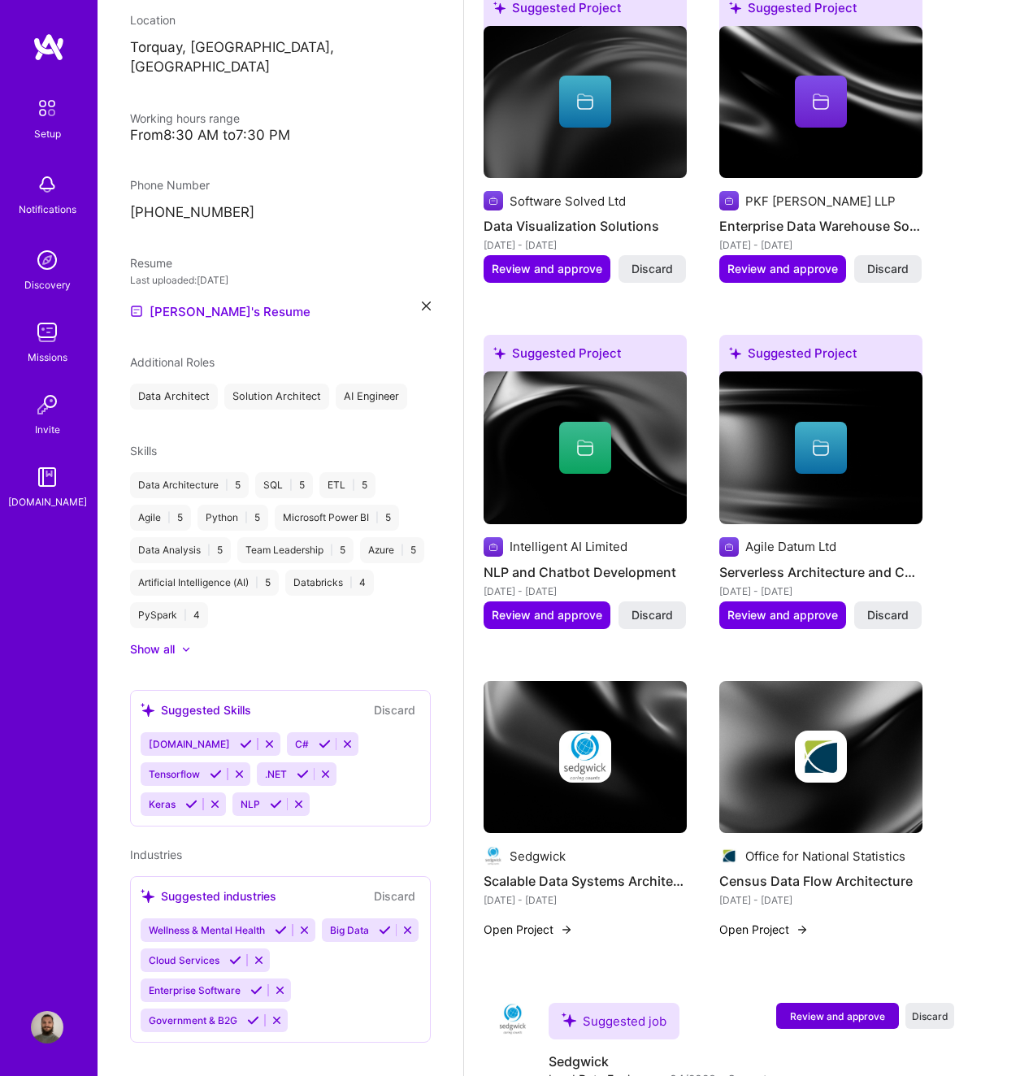
scroll to position [813, 0]
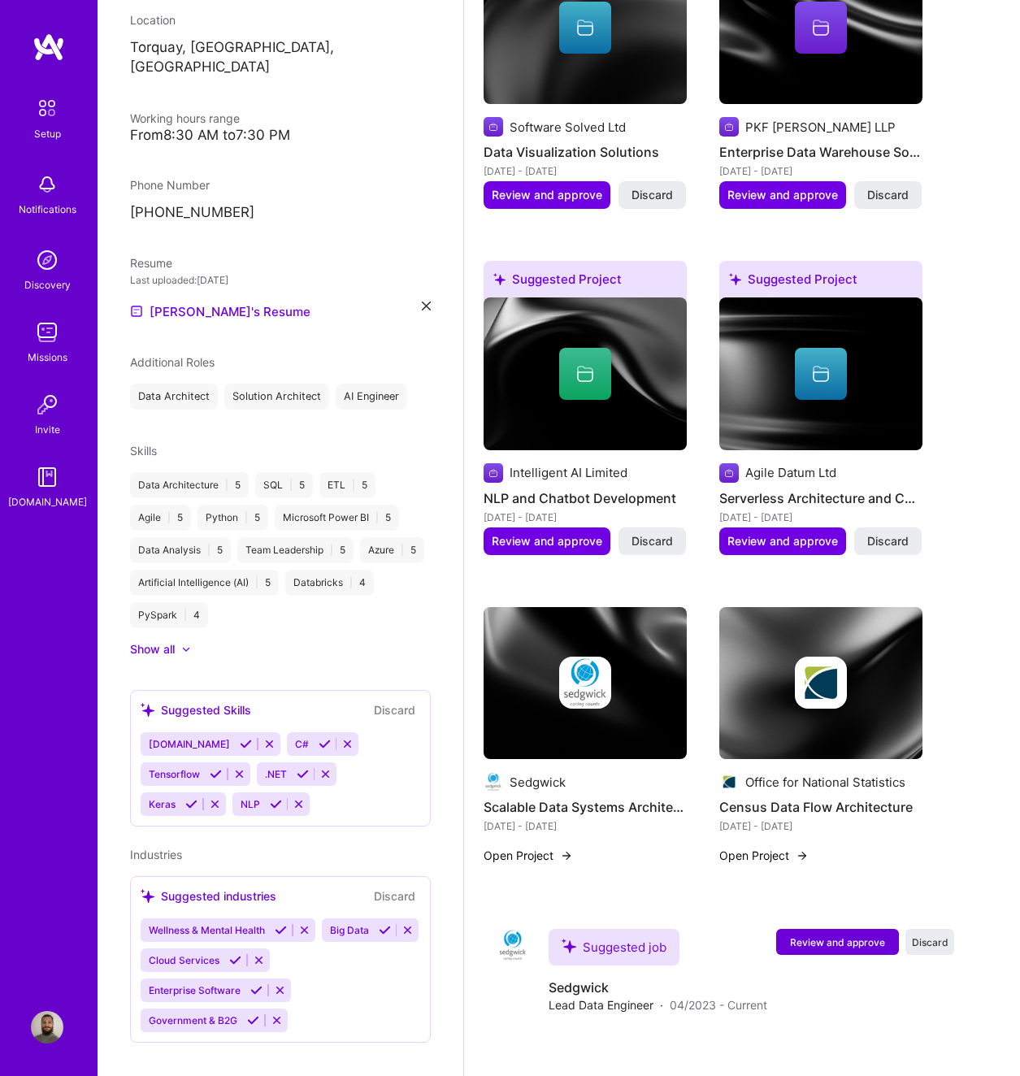
click at [319, 738] on icon at bounding box center [325, 744] width 12 height 12
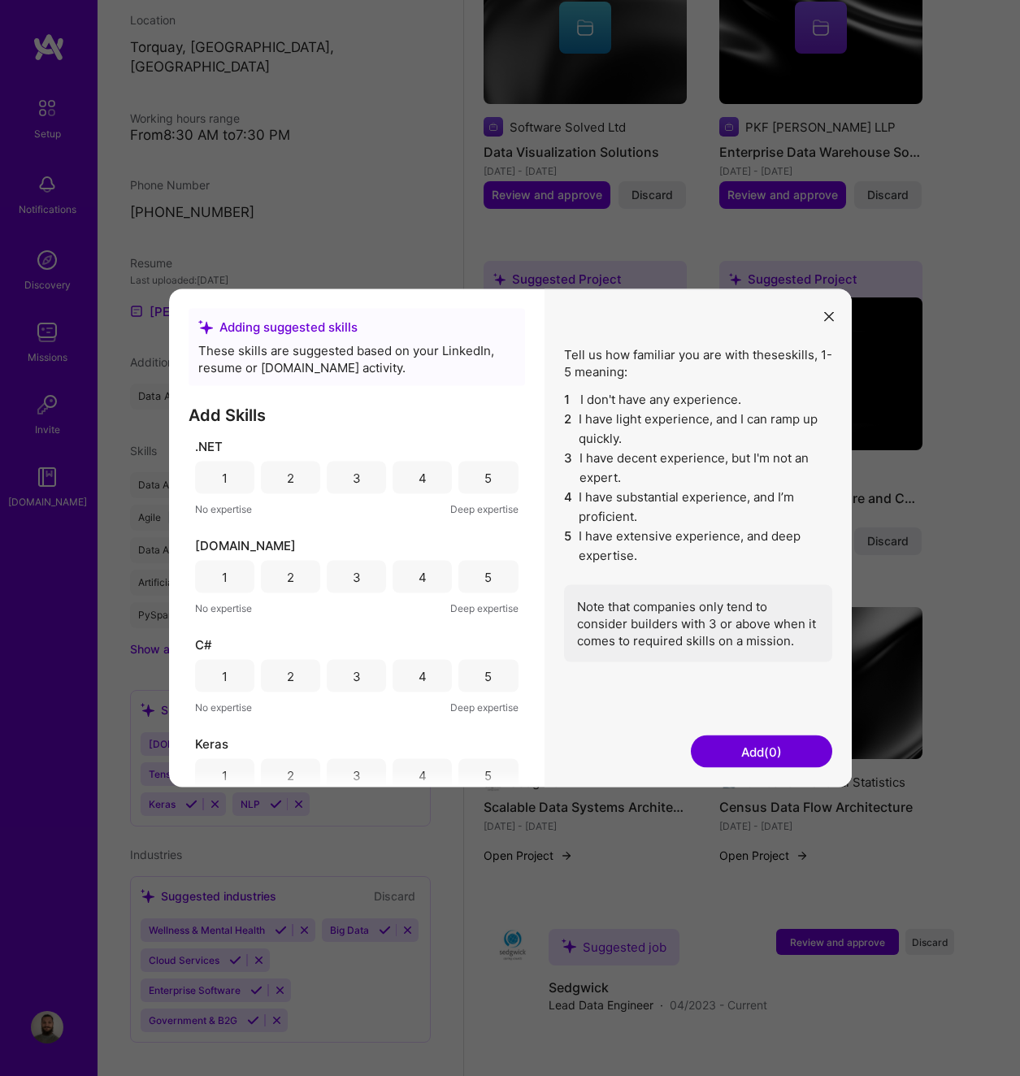
click at [427, 480] on div "4" at bounding box center [422, 478] width 59 height 33
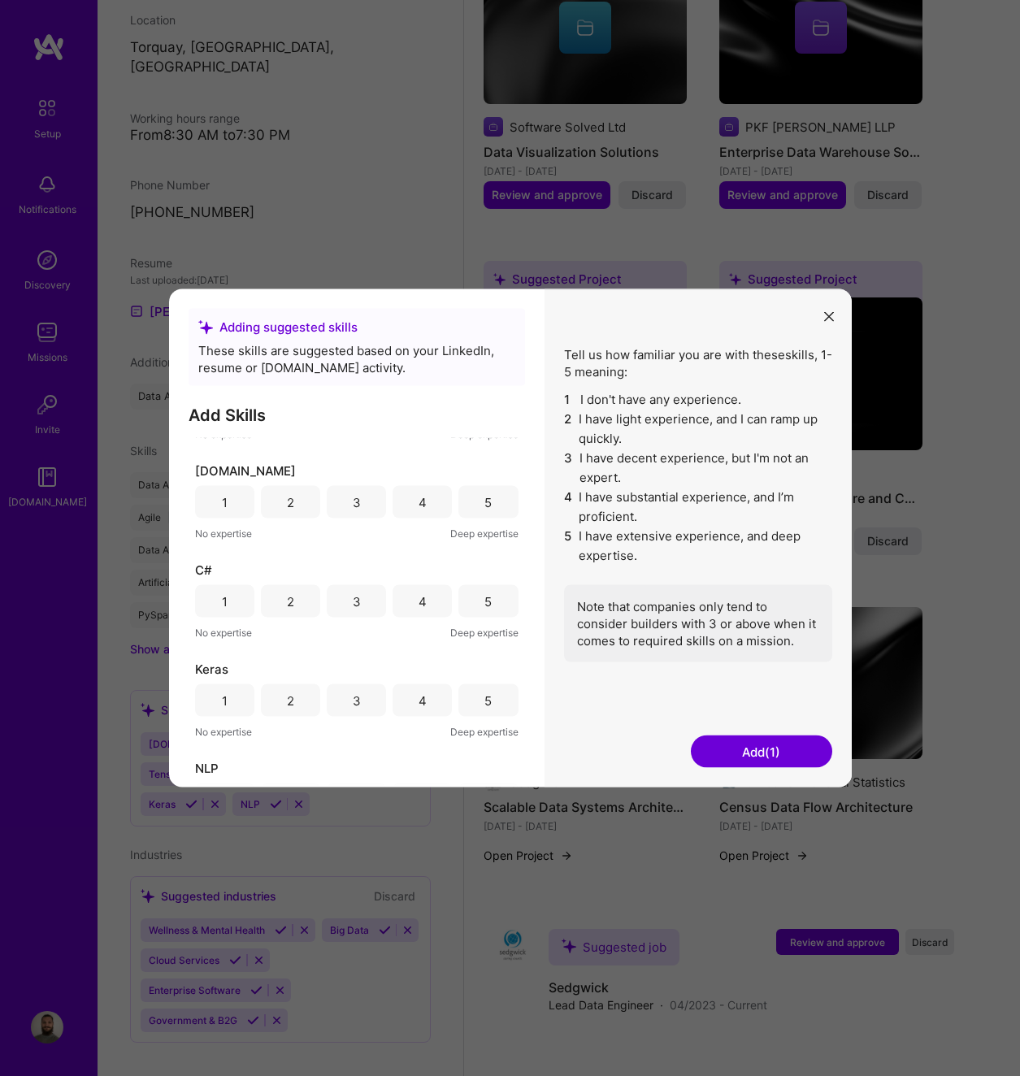
scroll to position [81, 0]
click at [419, 498] on div "4" at bounding box center [423, 495] width 8 height 17
click at [485, 595] on div "5" at bounding box center [488, 594] width 7 height 17
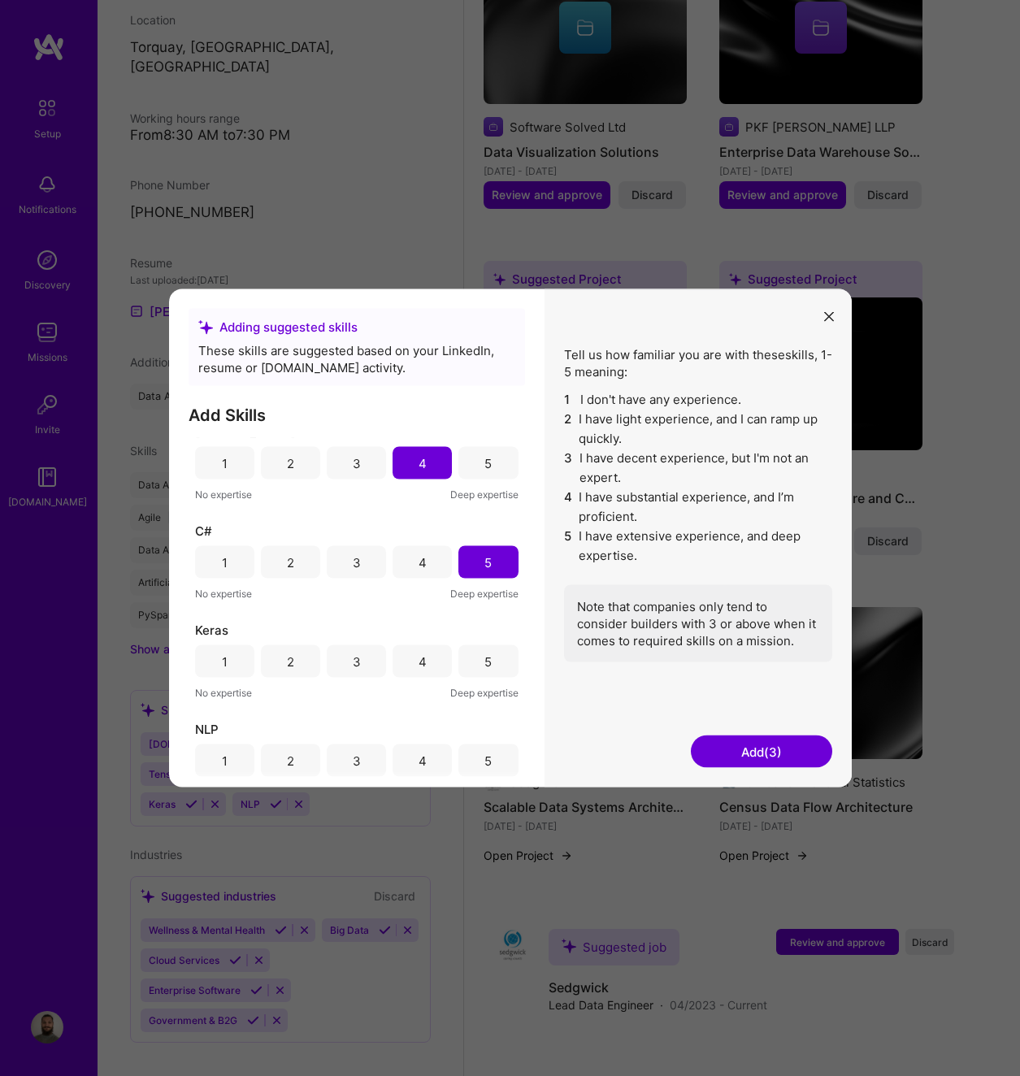
scroll to position [226, 0]
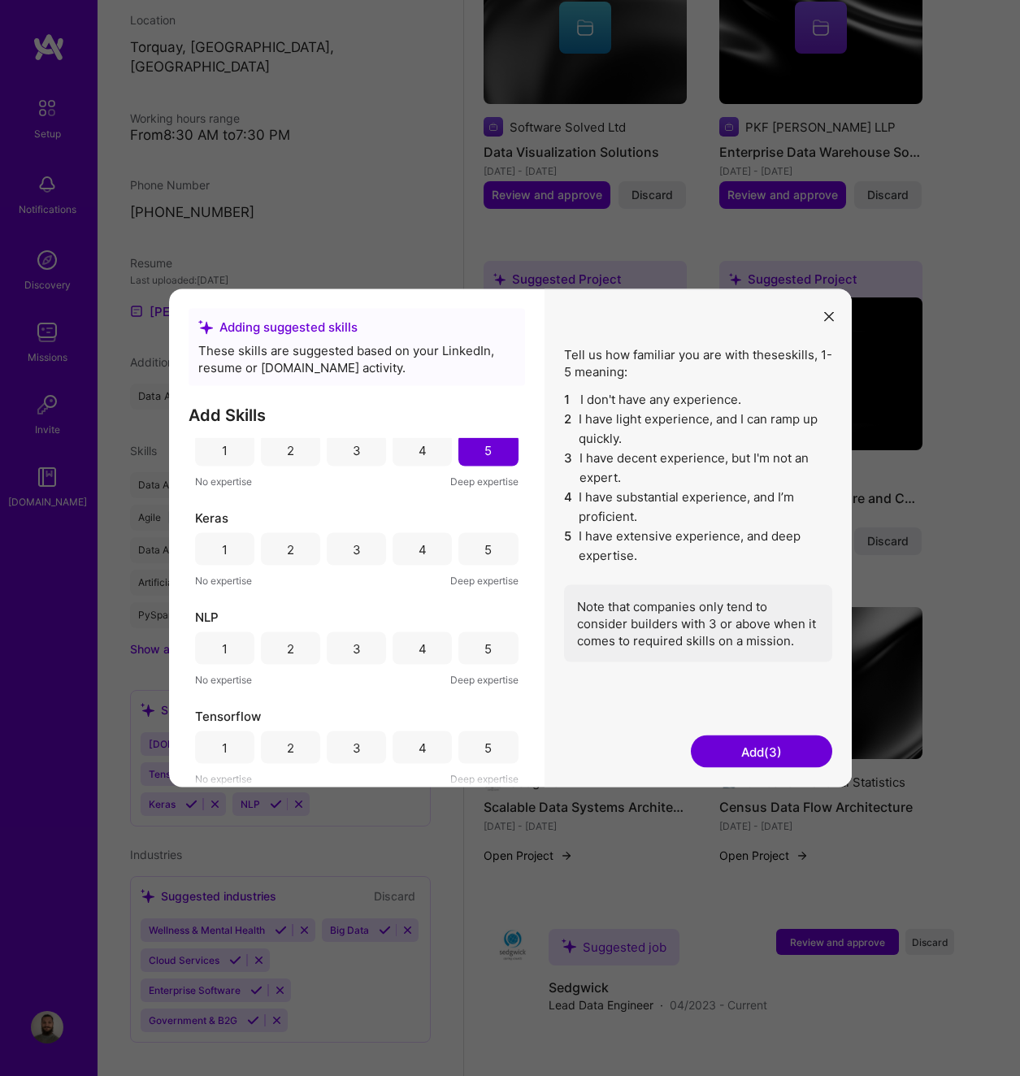
click at [353, 541] on div "3" at bounding box center [357, 549] width 8 height 17
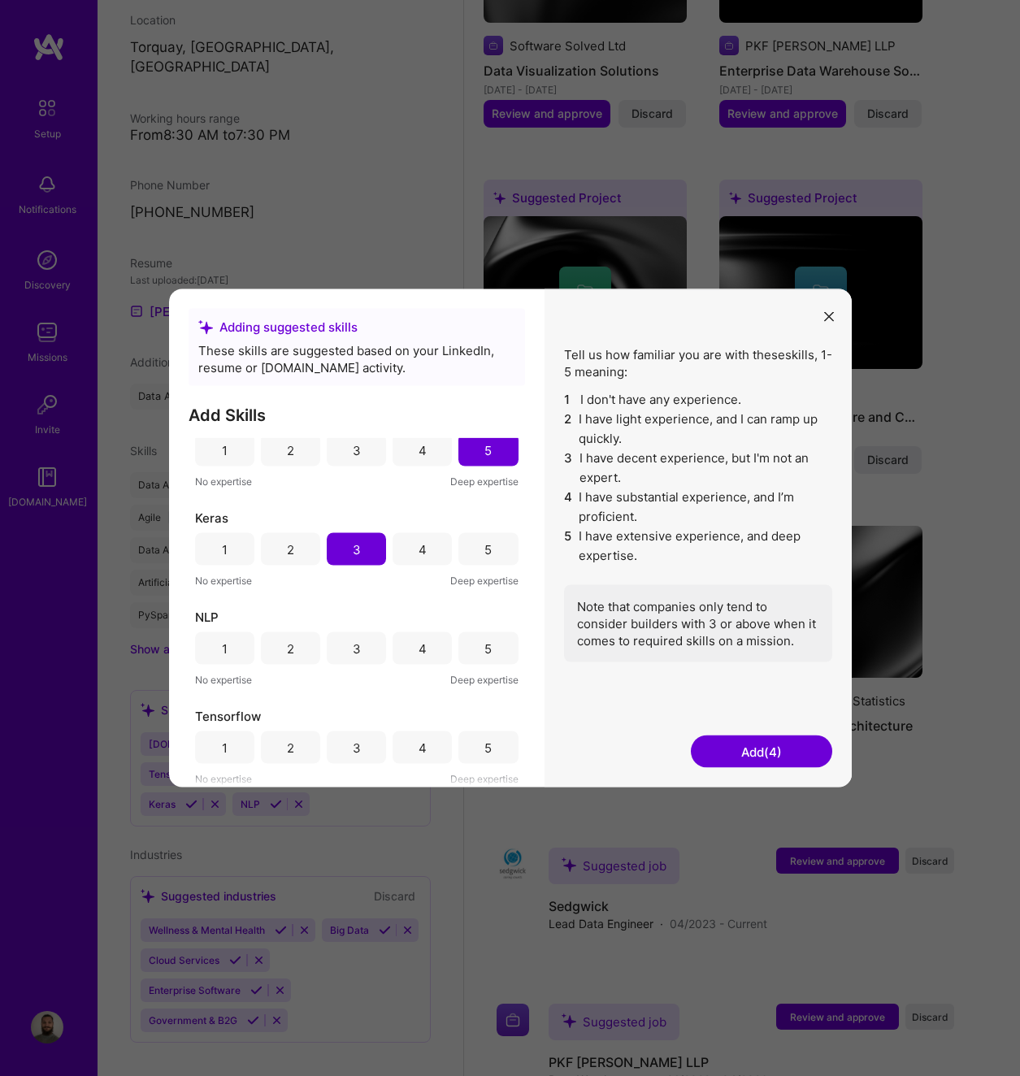
click at [497, 649] on div "5" at bounding box center [488, 648] width 59 height 33
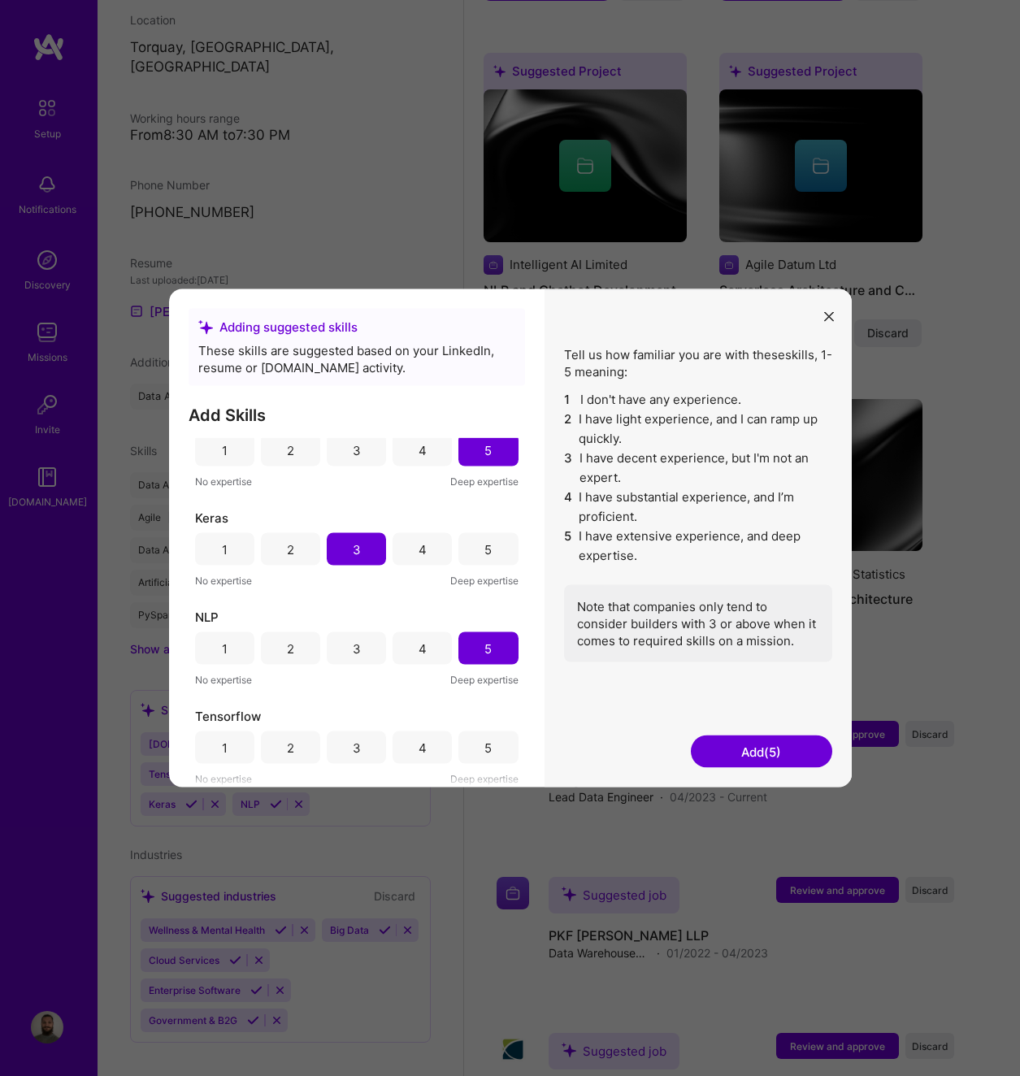
scroll to position [1057, 0]
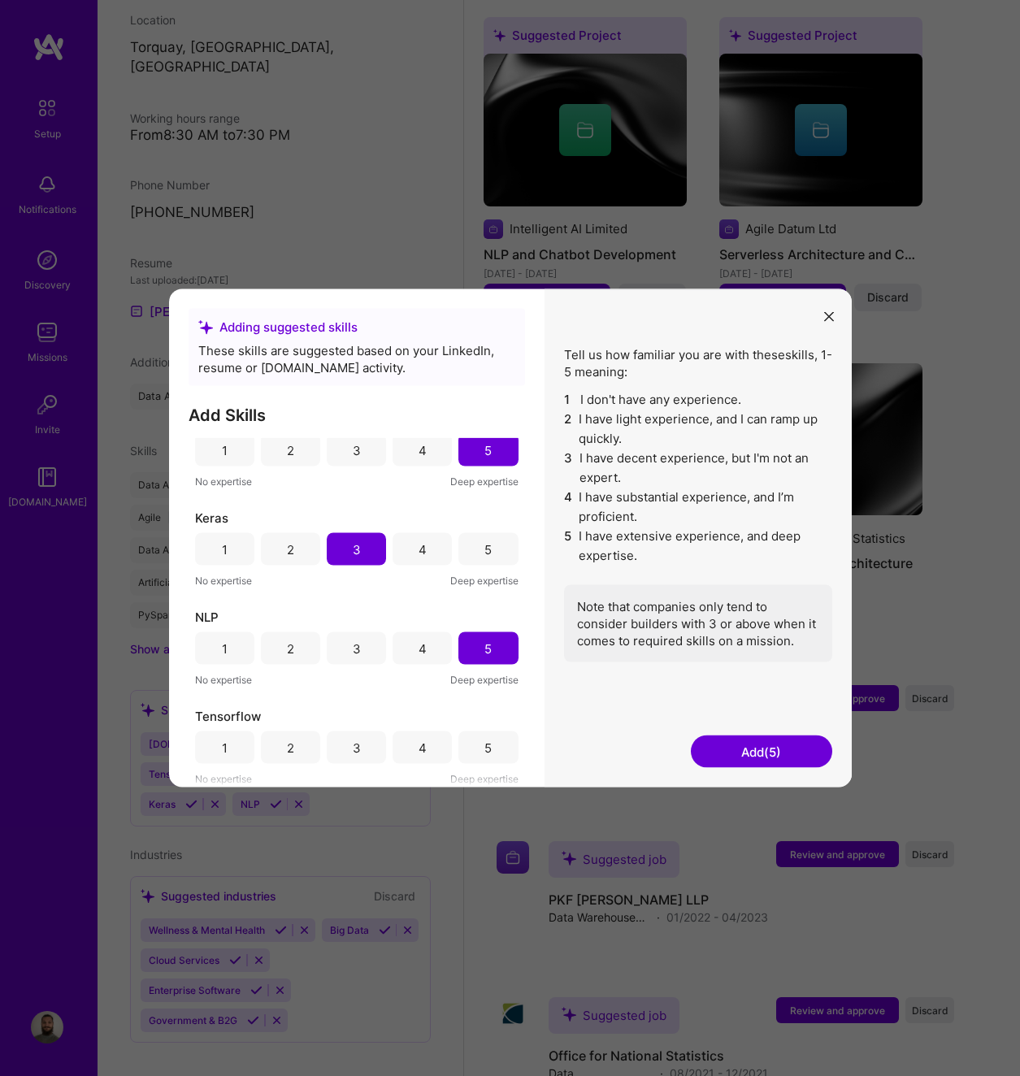
drag, startPoint x: 435, startPoint y: 746, endPoint x: 459, endPoint y: 746, distance: 24.4
click at [433, 746] on div "4" at bounding box center [422, 748] width 59 height 33
click at [739, 750] on button "Add (6)" at bounding box center [761, 752] width 141 height 33
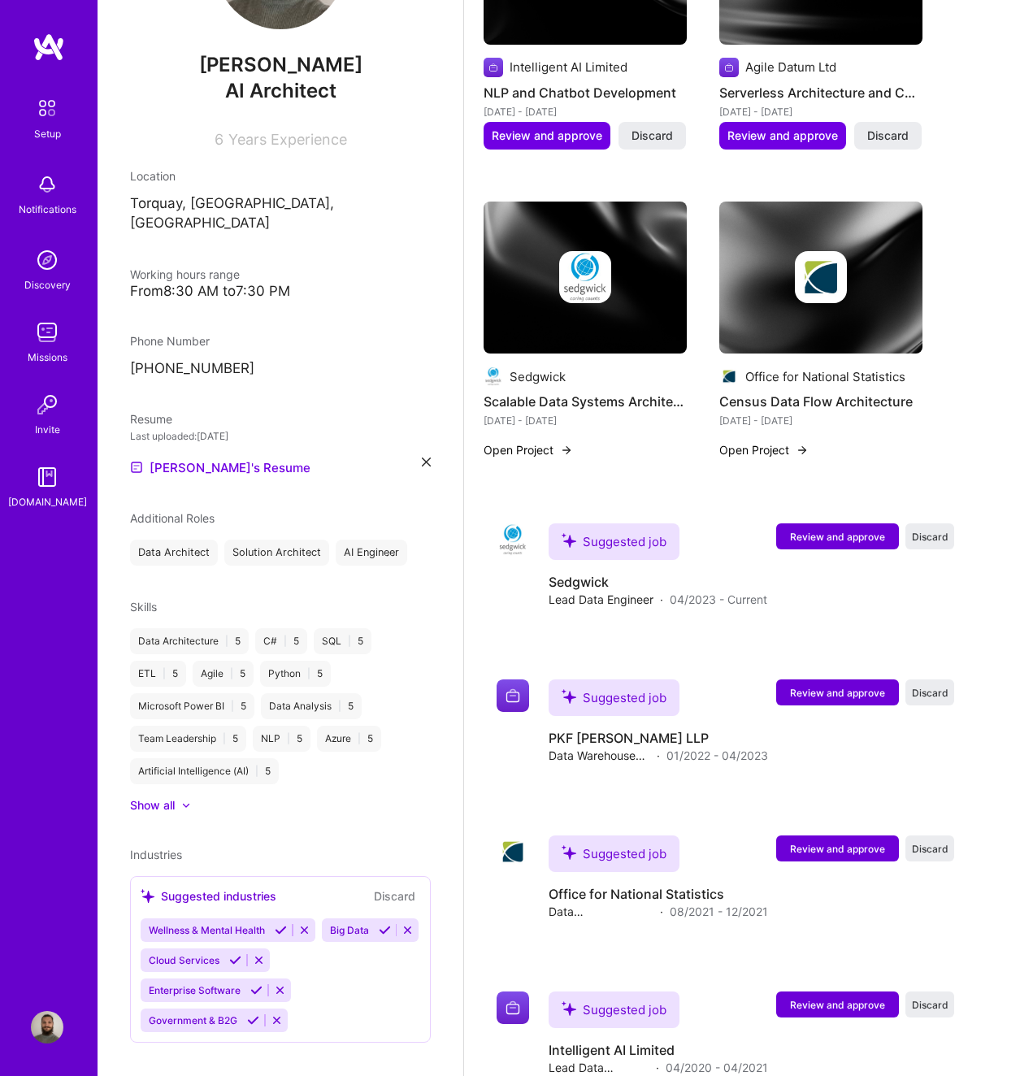
scroll to position [1301, 0]
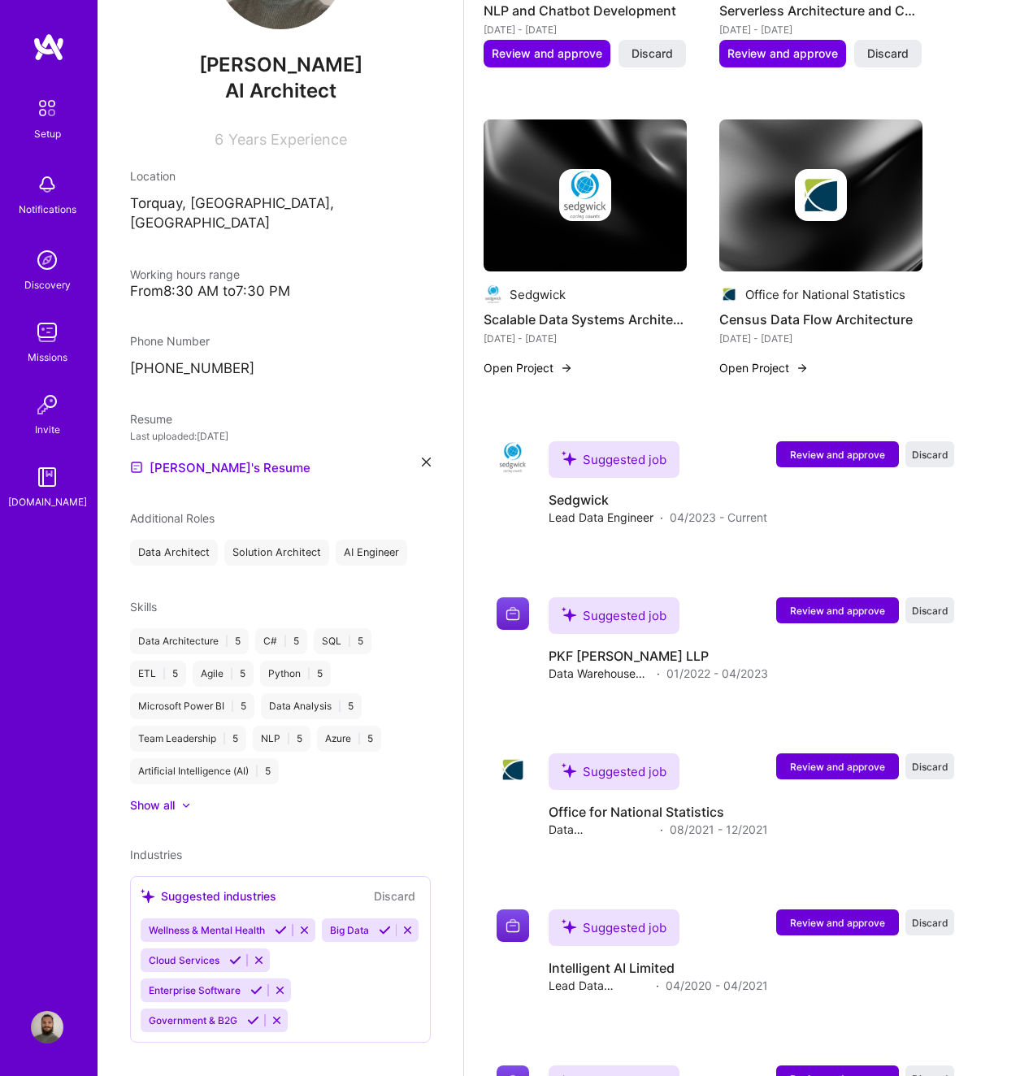
click at [379, 937] on icon at bounding box center [385, 930] width 12 height 12
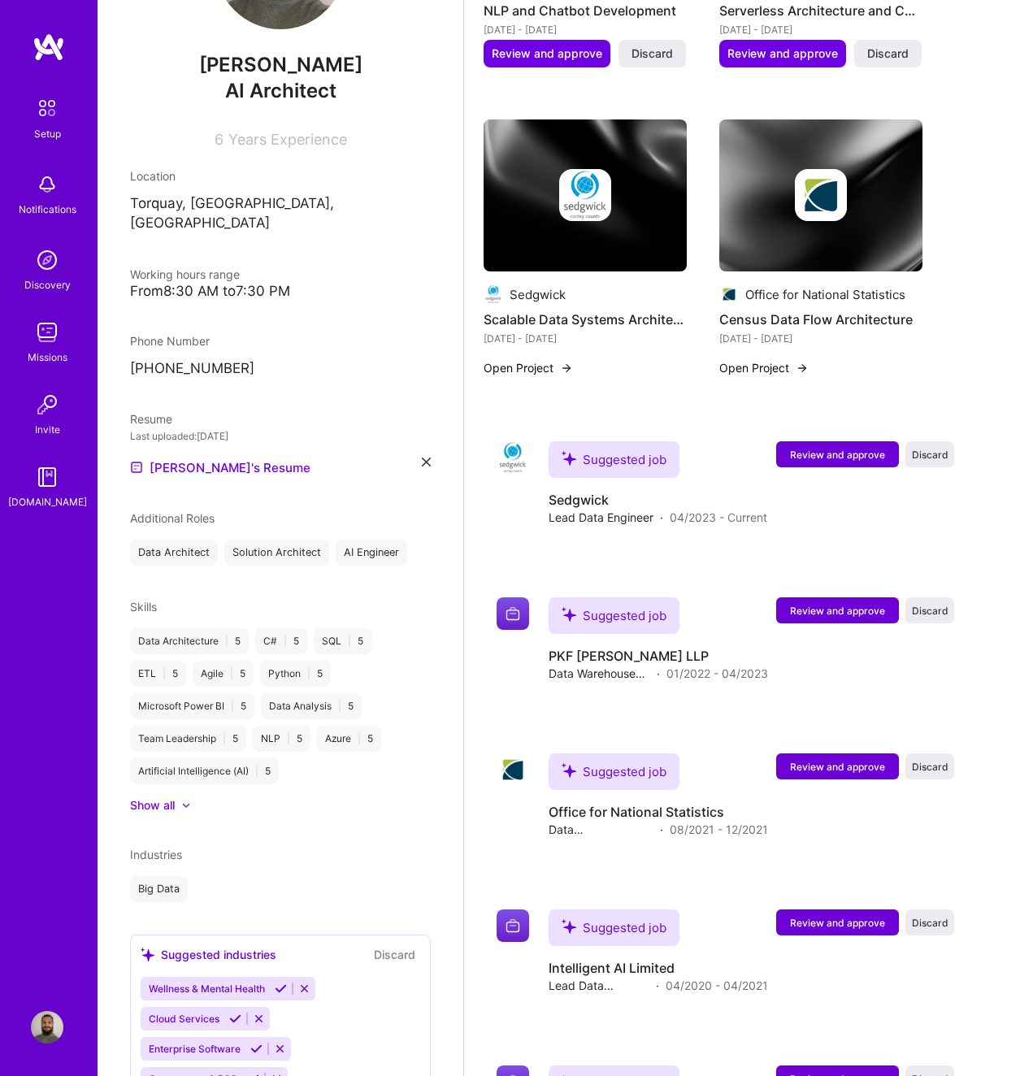
click at [233, 1013] on icon at bounding box center [235, 1019] width 12 height 12
click at [254, 1013] on icon at bounding box center [256, 1019] width 12 height 12
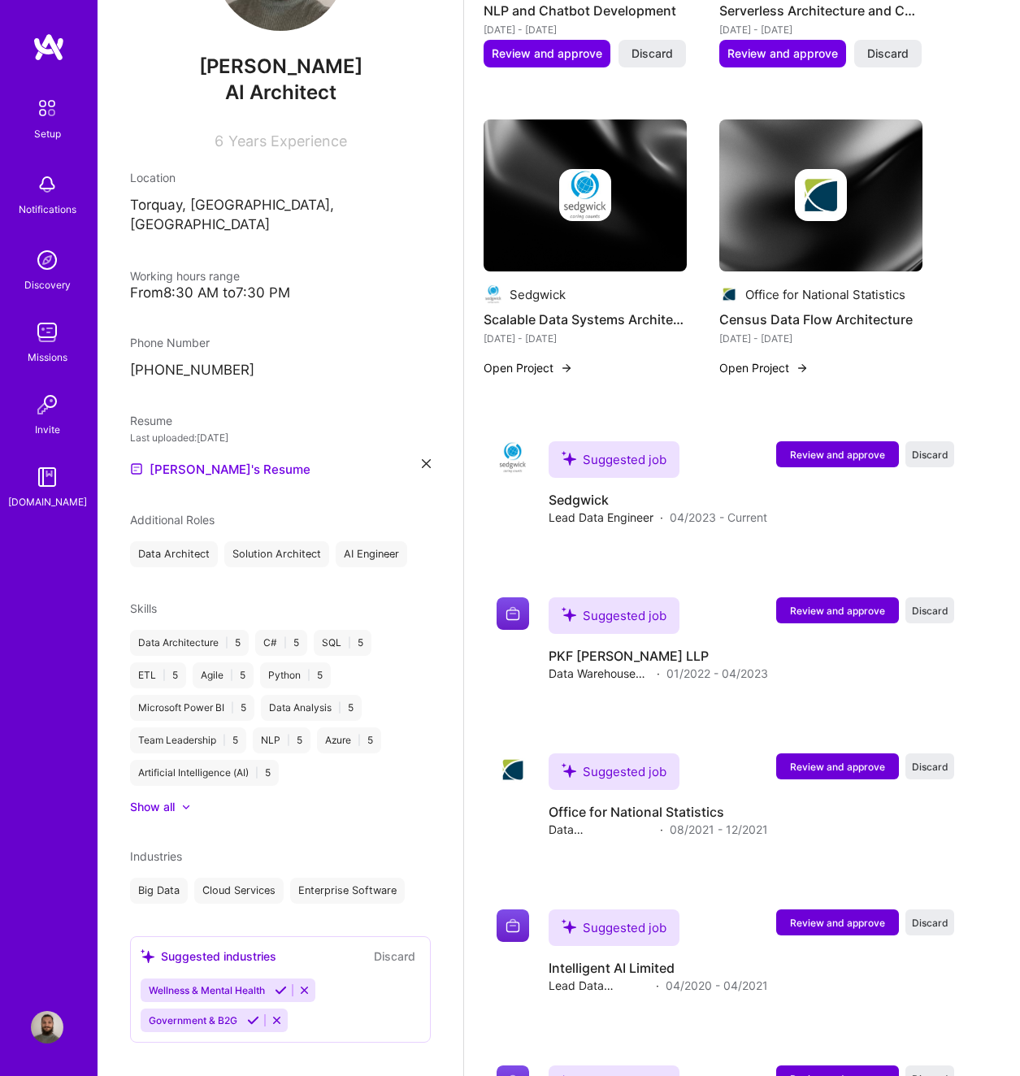
click at [376, 947] on button "Discard" at bounding box center [394, 956] width 51 height 19
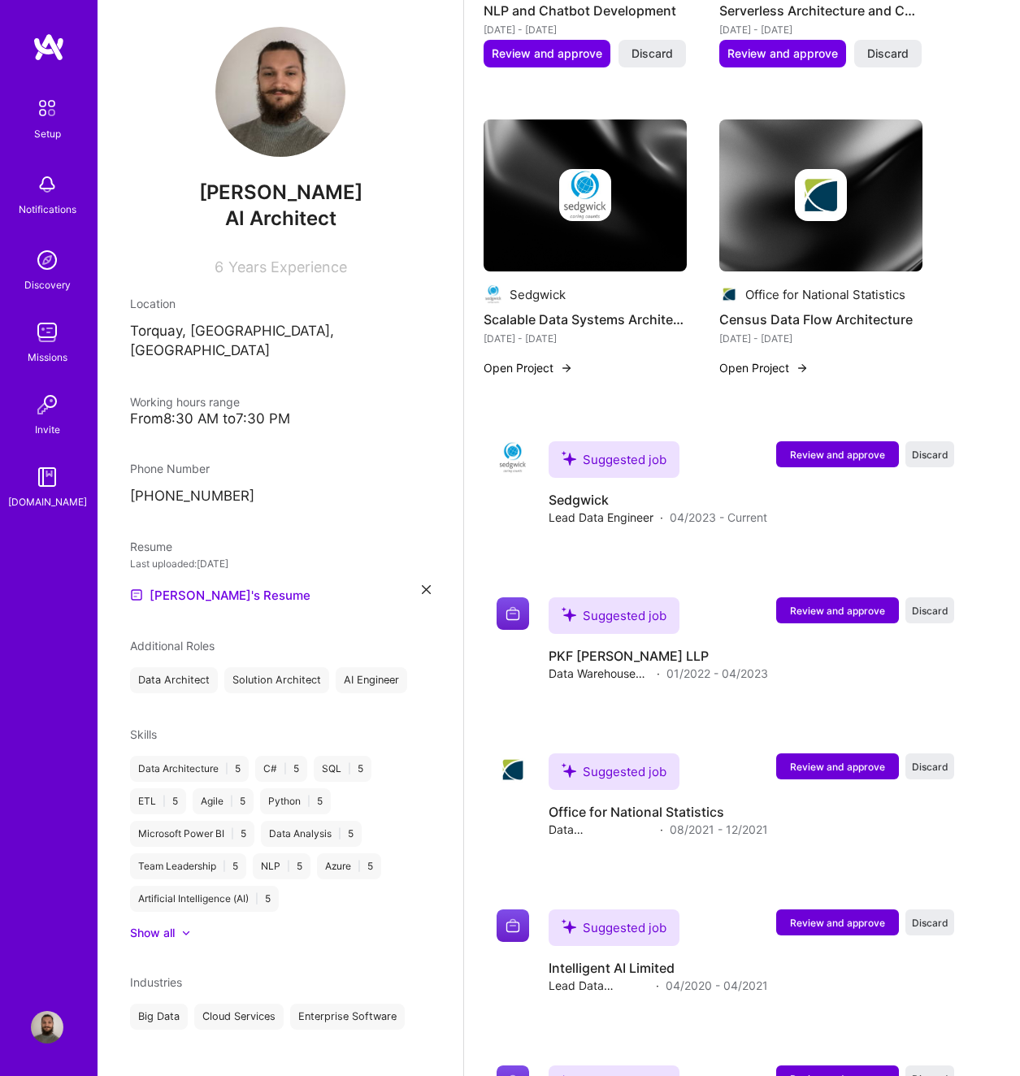
click at [299, 974] on div "Industries Big Data Cloud Services Enterprise Software" at bounding box center [280, 1002] width 301 height 56
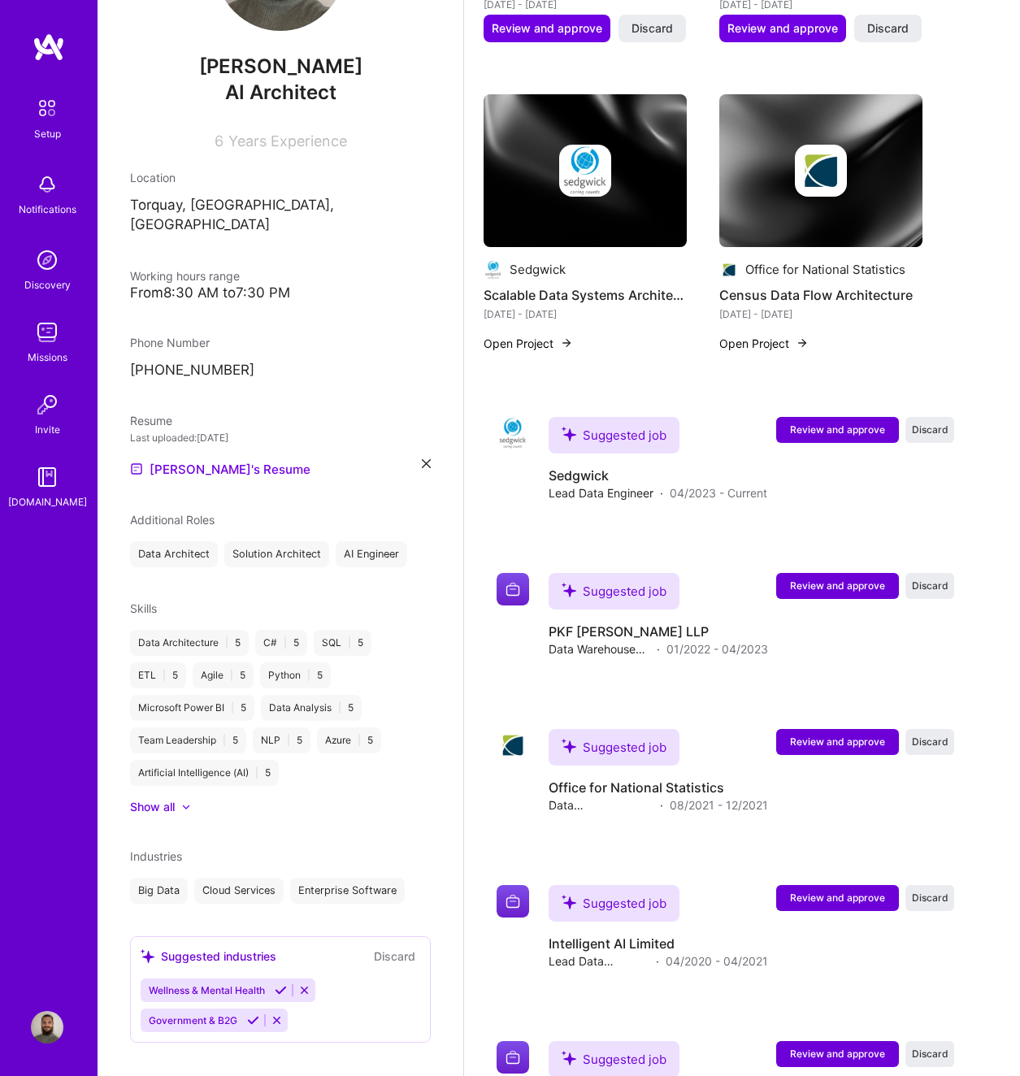
click at [311, 985] on icon at bounding box center [304, 991] width 12 height 12
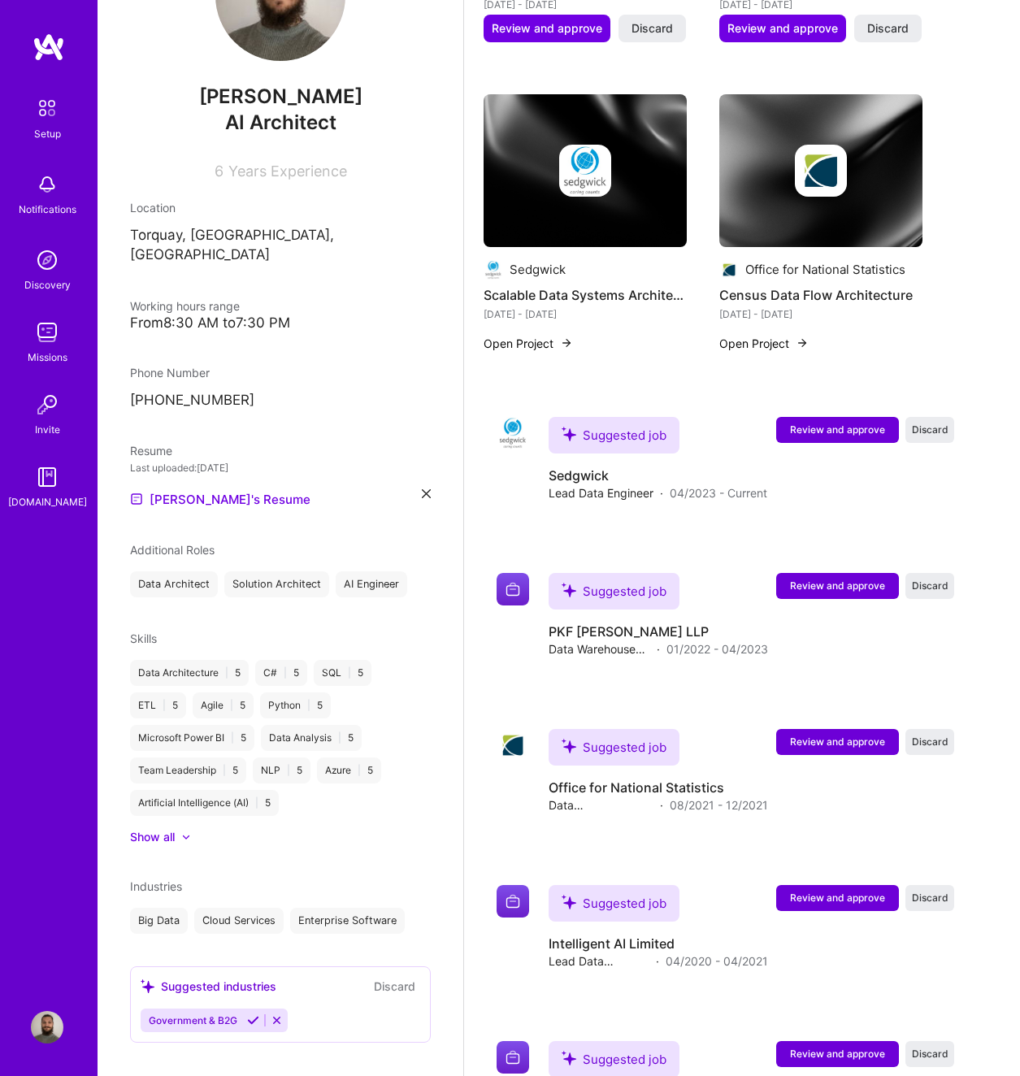
click at [279, 1015] on icon at bounding box center [277, 1021] width 12 height 12
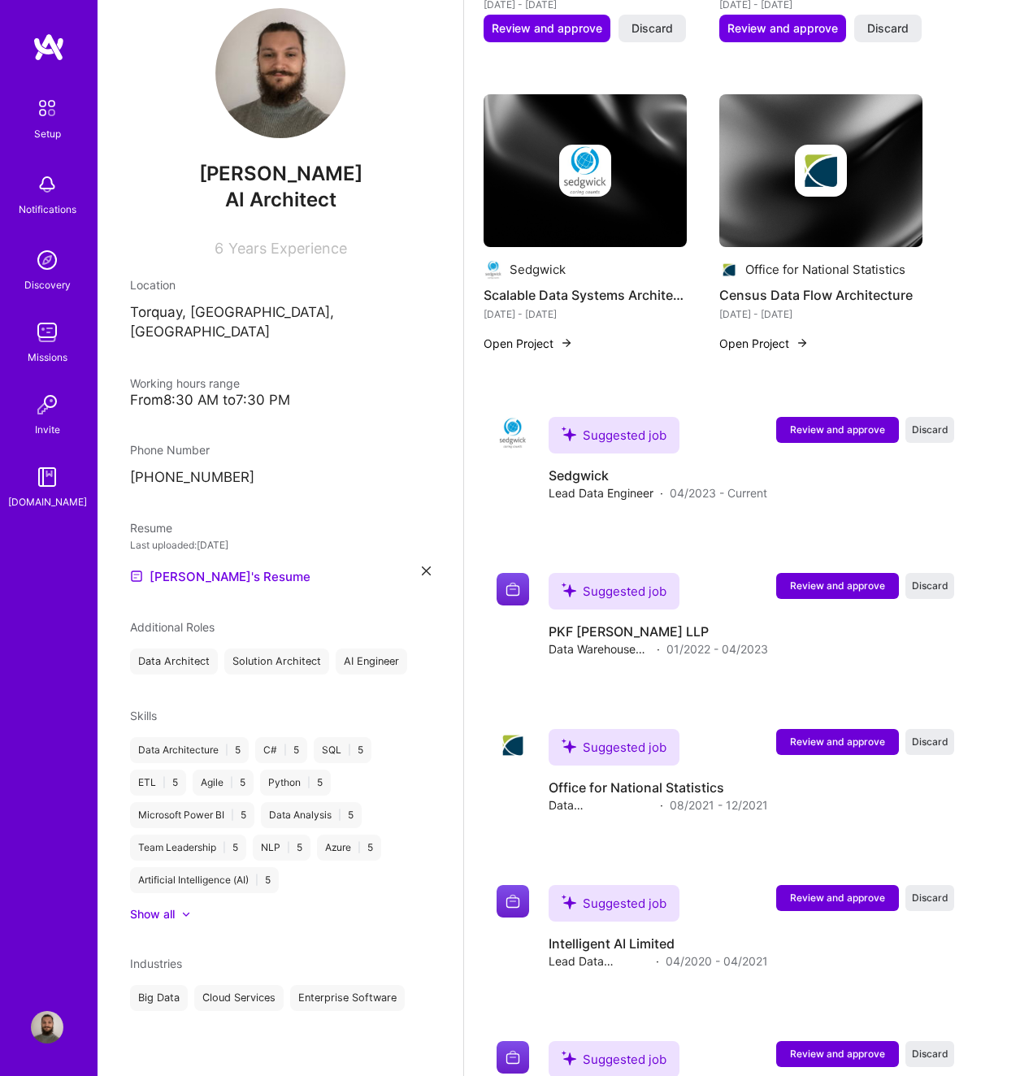
scroll to position [6, 0]
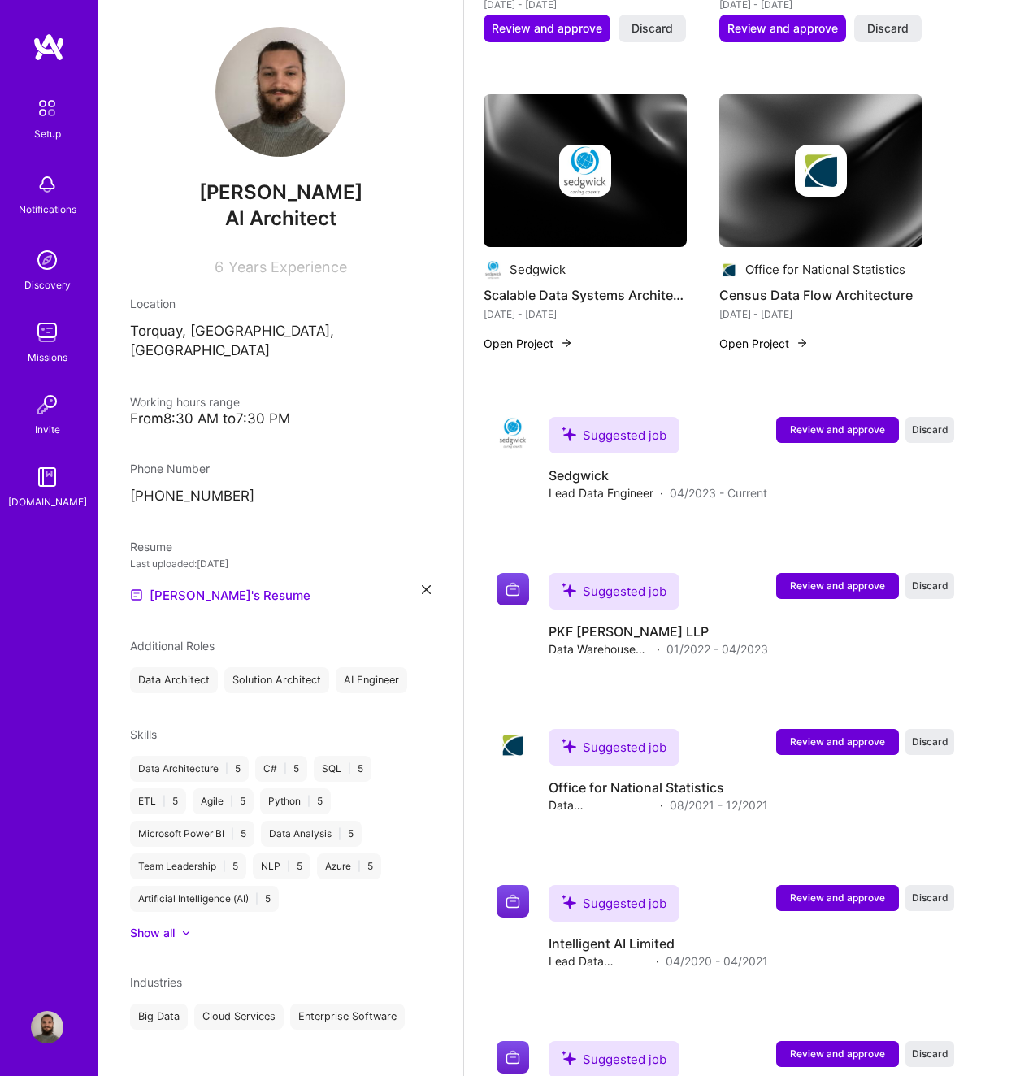
click at [170, 976] on span "Industries" at bounding box center [156, 983] width 52 height 14
click at [225, 974] on div "Industries" at bounding box center [280, 982] width 301 height 17
click at [220, 1013] on div "[PERSON_NAME] AI Architect 6 Years Experience Location [GEOGRAPHIC_DATA], [GEOG…" at bounding box center [281, 538] width 366 height 1076
drag, startPoint x: 277, startPoint y: 1000, endPoint x: 299, endPoint y: 1000, distance: 22.0
click at [278, 1004] on div "Cloud Services" at bounding box center [238, 1017] width 89 height 26
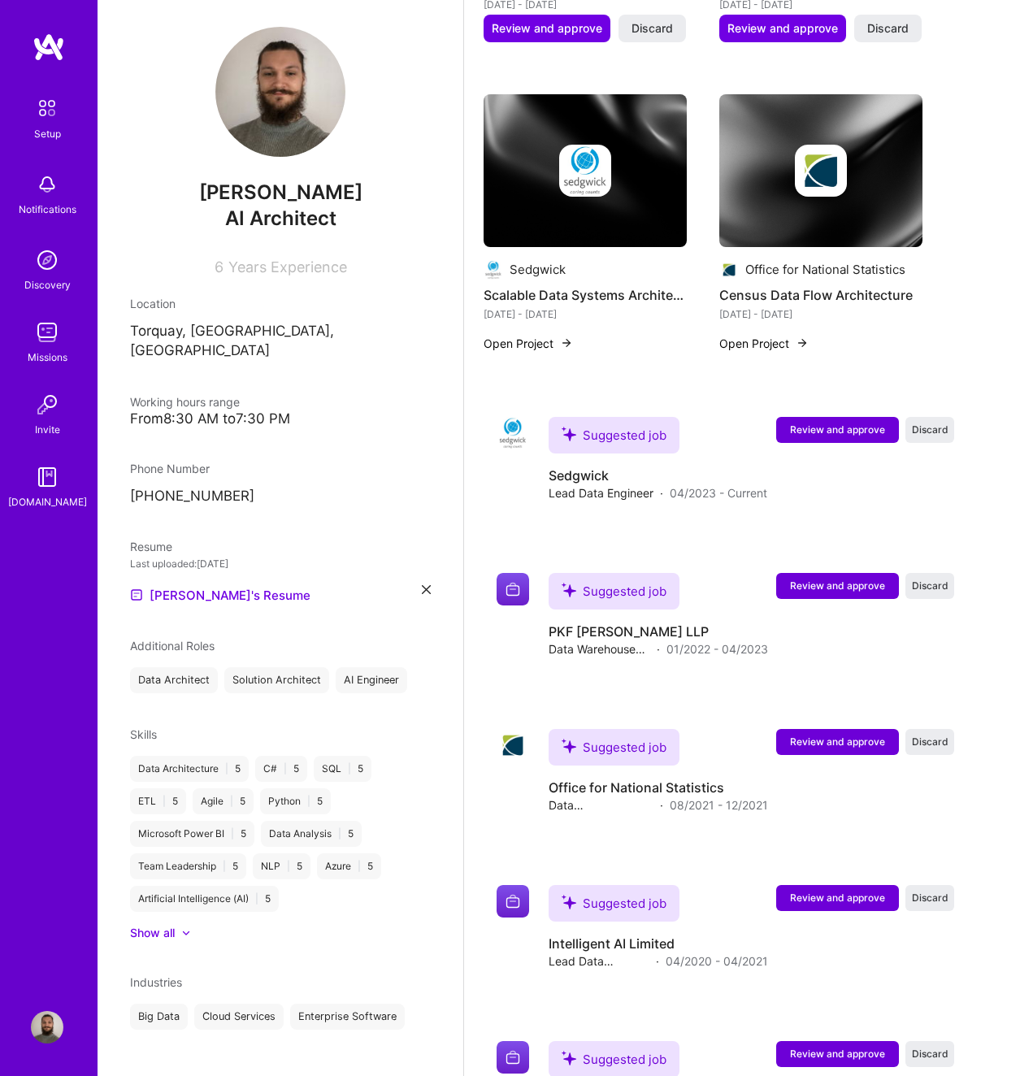
click at [395, 1004] on div "Enterprise Software" at bounding box center [347, 1017] width 115 height 26
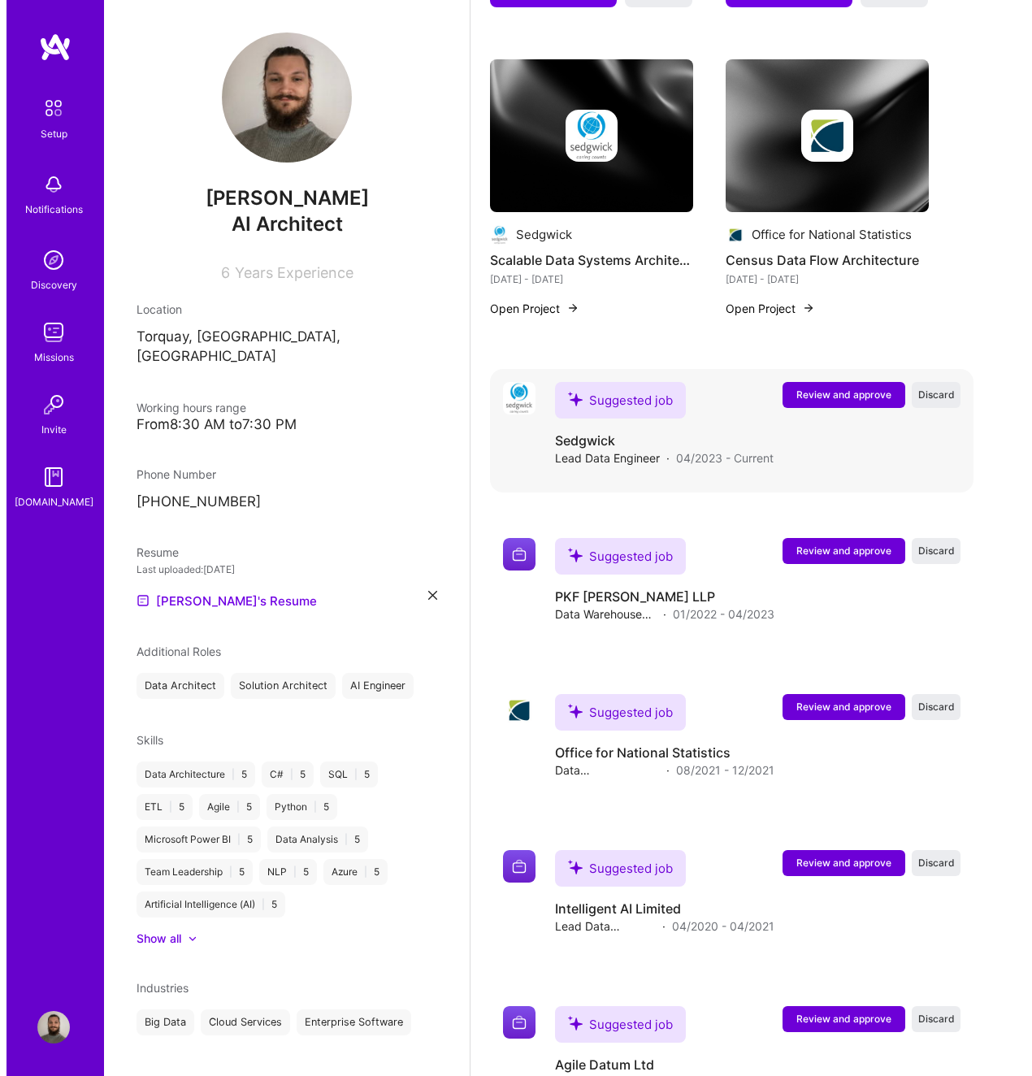
scroll to position [1165, 0]
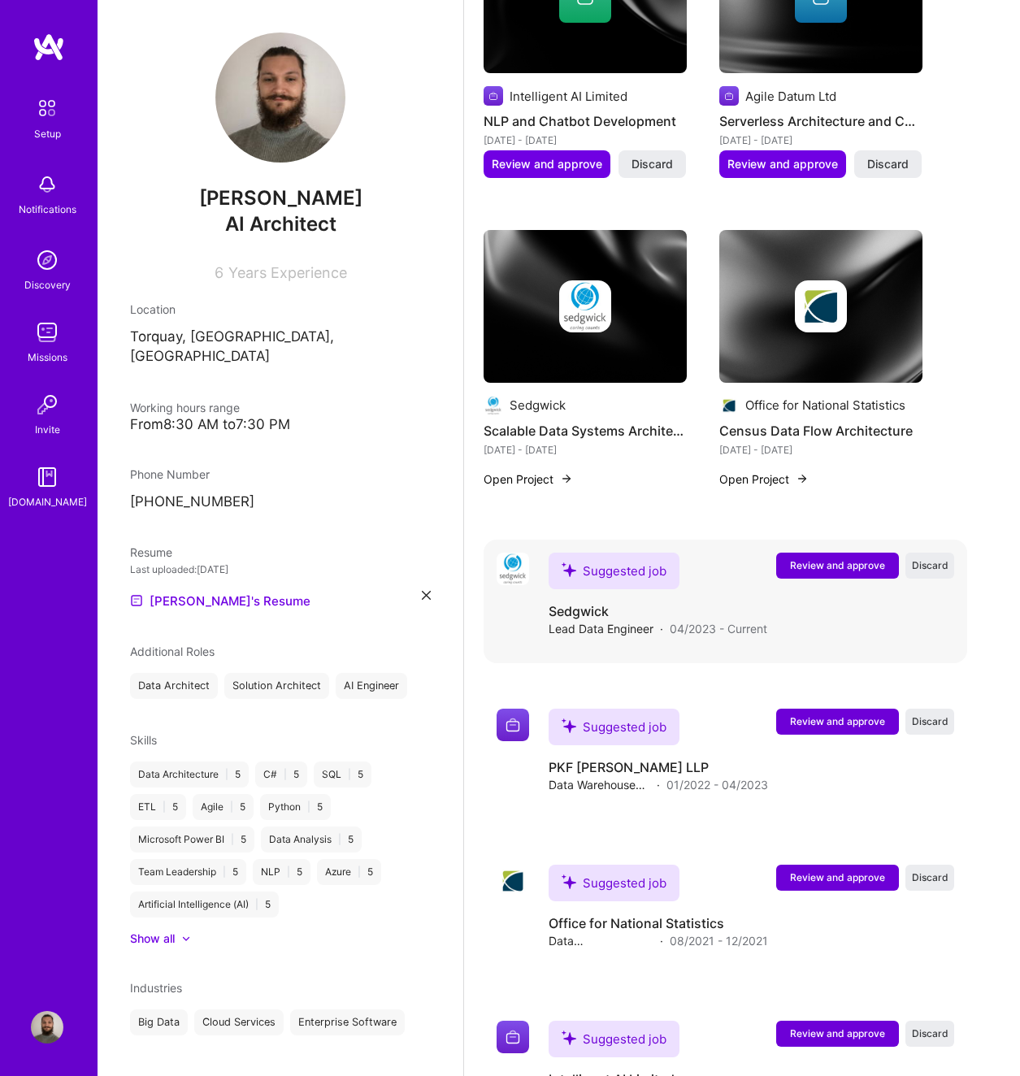
click at [832, 570] on span "Review and approve" at bounding box center [837, 566] width 95 height 14
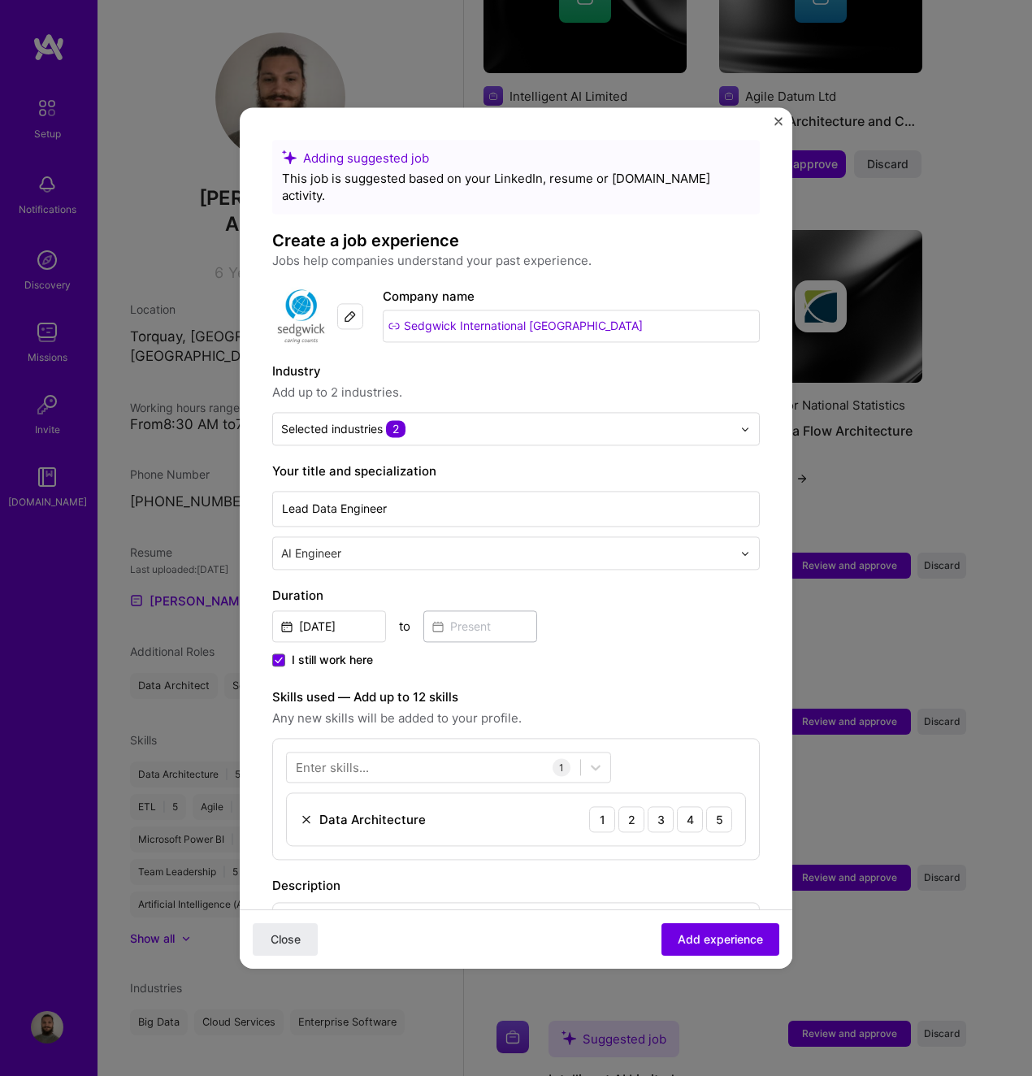
click at [398, 608] on div "[DATE] to" at bounding box center [516, 624] width 488 height 35
drag, startPoint x: 336, startPoint y: 644, endPoint x: 348, endPoint y: 643, distance: 12.2
click at [337, 652] on span "I still work here" at bounding box center [332, 660] width 81 height 16
click at [0, 0] on input "I still work here" at bounding box center [0, 0] width 0 height 0
click at [459, 611] on input at bounding box center [481, 627] width 114 height 32
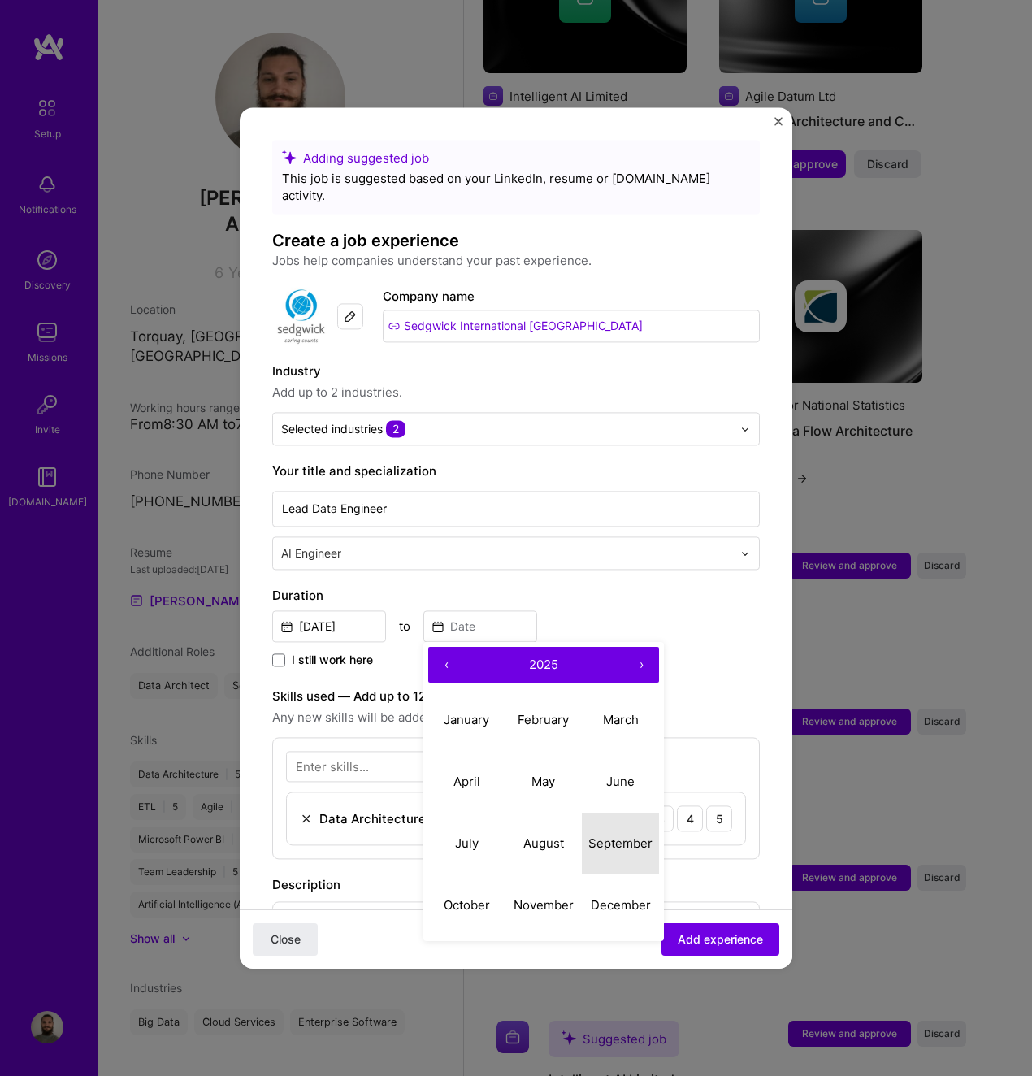
click at [618, 836] on abbr "September" at bounding box center [621, 843] width 64 height 15
type input "[DATE]"
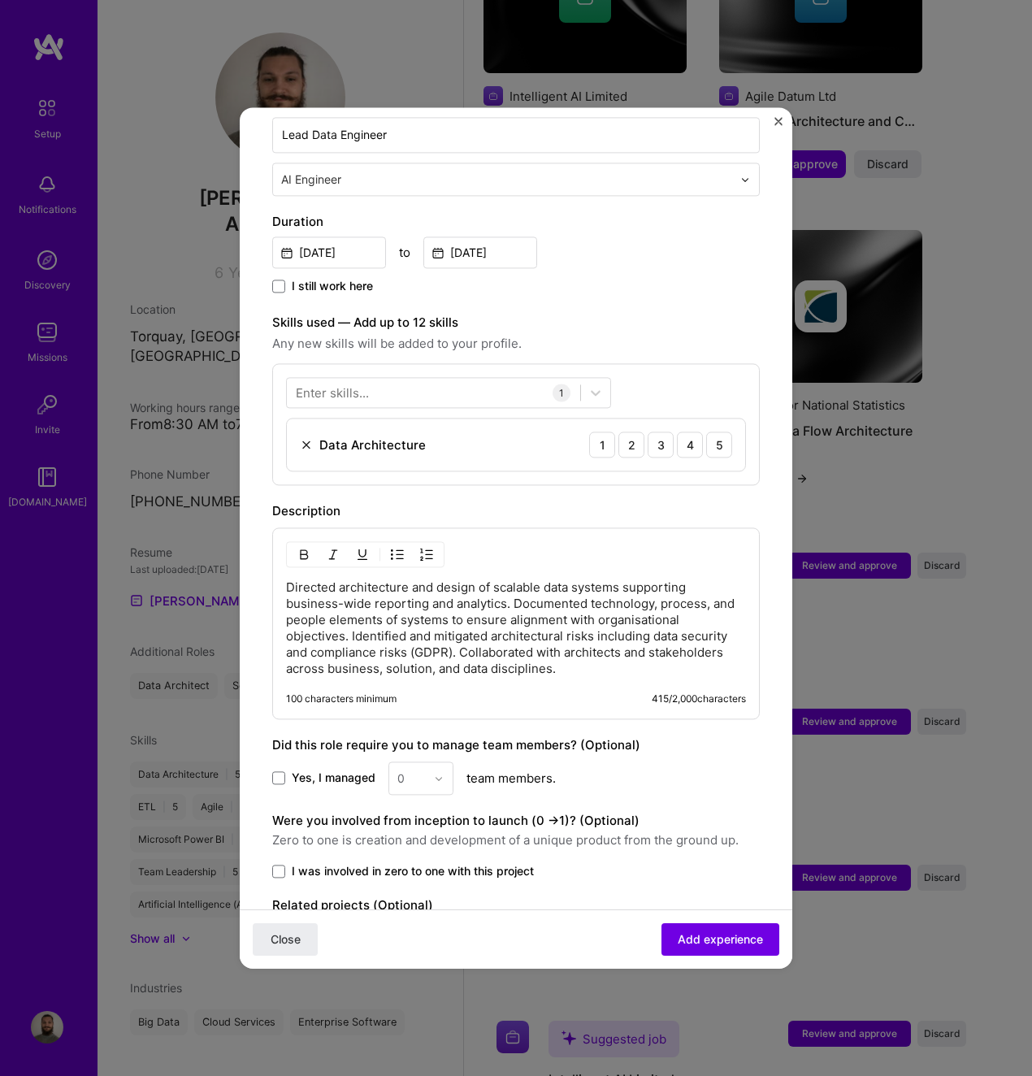
scroll to position [460, 0]
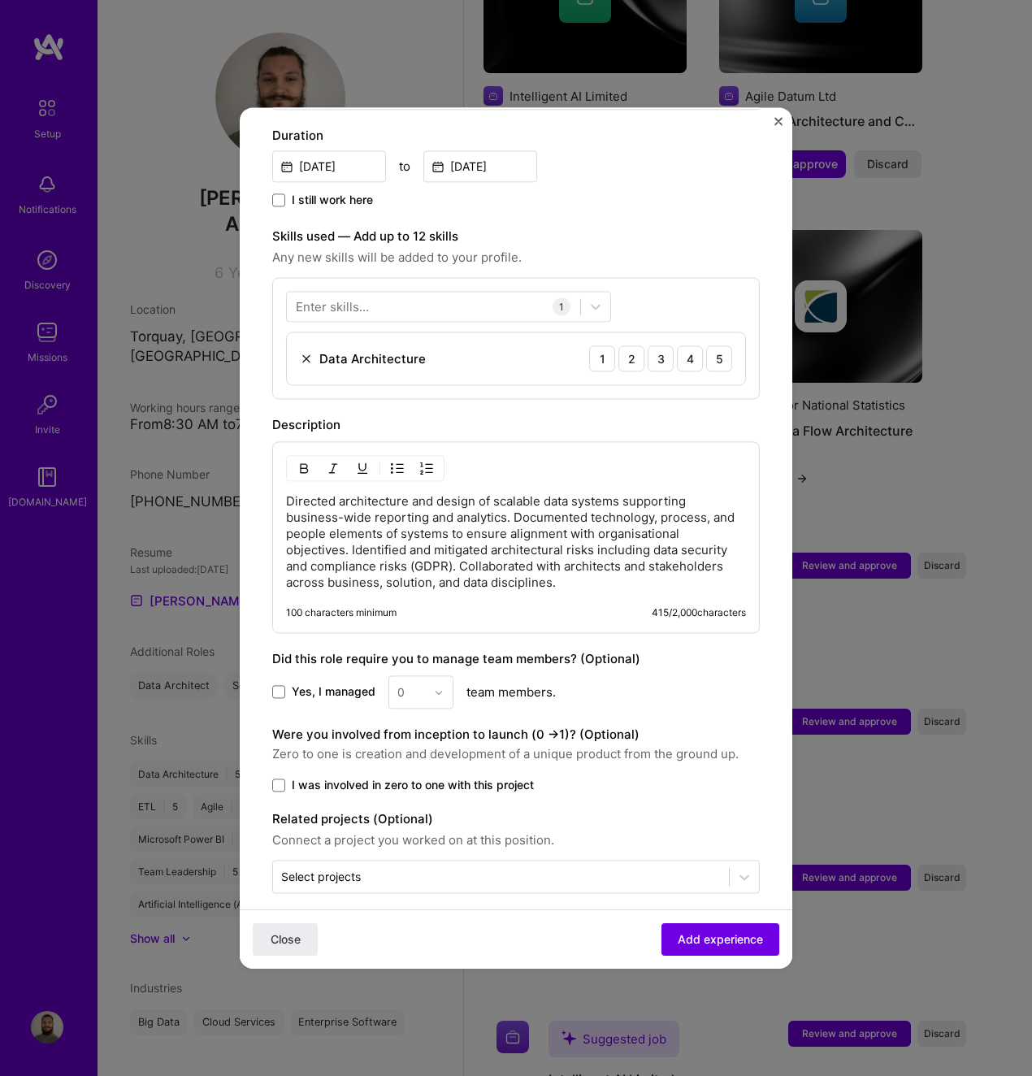
click at [286, 685] on label "Yes, I managed" at bounding box center [323, 693] width 103 height 16
click at [0, 0] on input "Yes, I managed" at bounding box center [0, 0] width 0 height 0
click at [430, 676] on div "0" at bounding box center [411, 692] width 45 height 32
click at [415, 932] on div "8" at bounding box center [420, 946] width 55 height 30
click at [481, 777] on span "I was involved in zero to one with this project" at bounding box center [413, 785] width 242 height 16
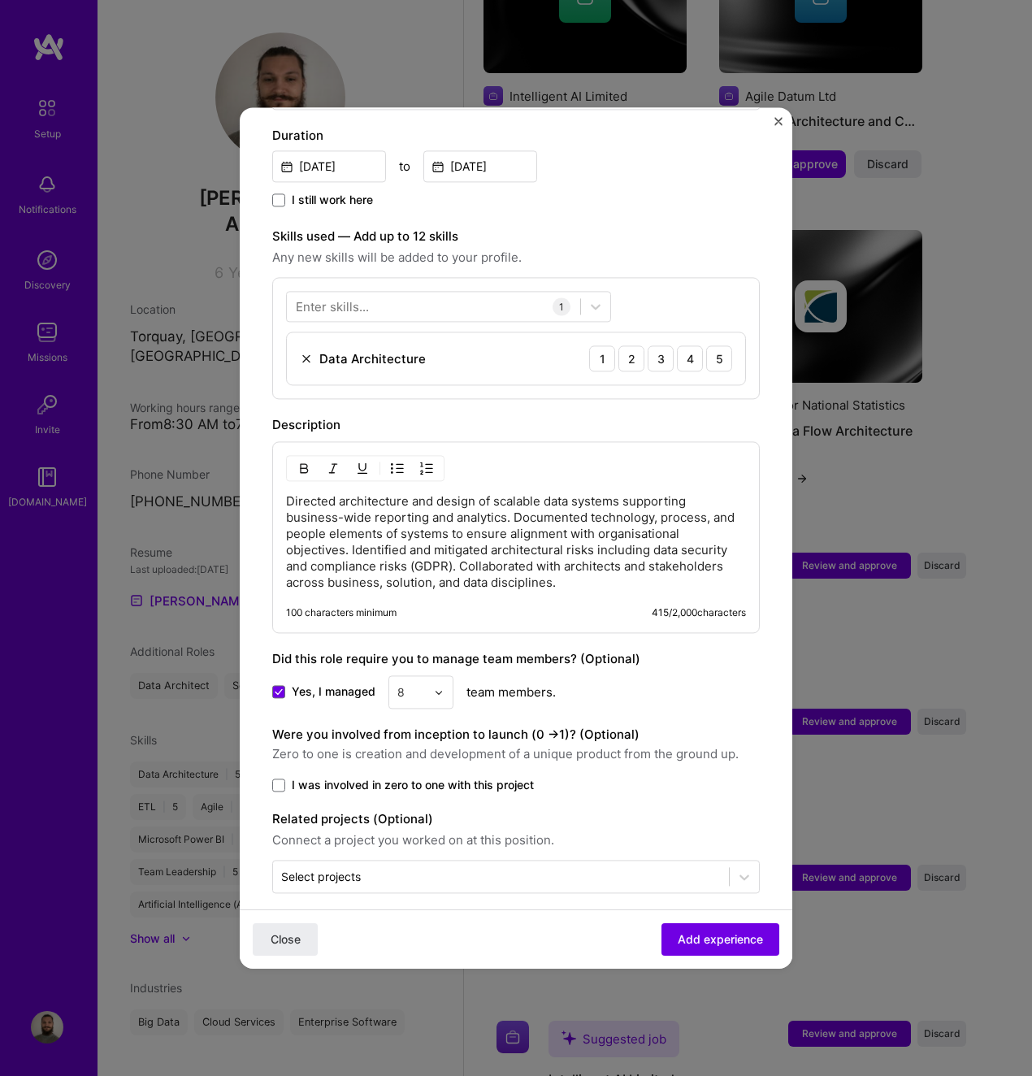
click at [0, 0] on input "I was involved in zero to one with this project" at bounding box center [0, 0] width 0 height 0
click at [510, 879] on form "Adding suggested job This job is suggested based on your LinkedIn, resume or [D…" at bounding box center [516, 333] width 553 height 1306
click at [518, 868] on input "text" at bounding box center [501, 876] width 440 height 17
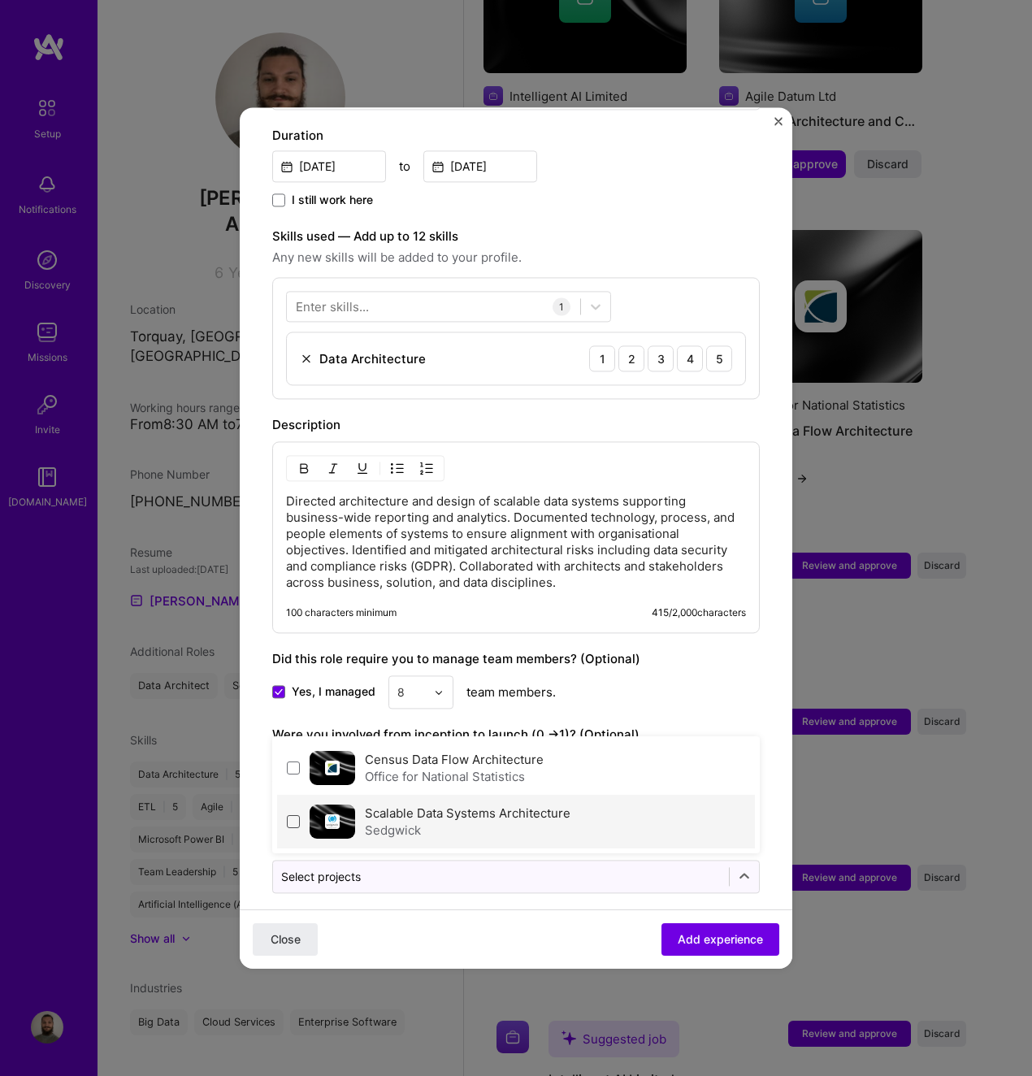
click at [291, 815] on span at bounding box center [293, 821] width 13 height 13
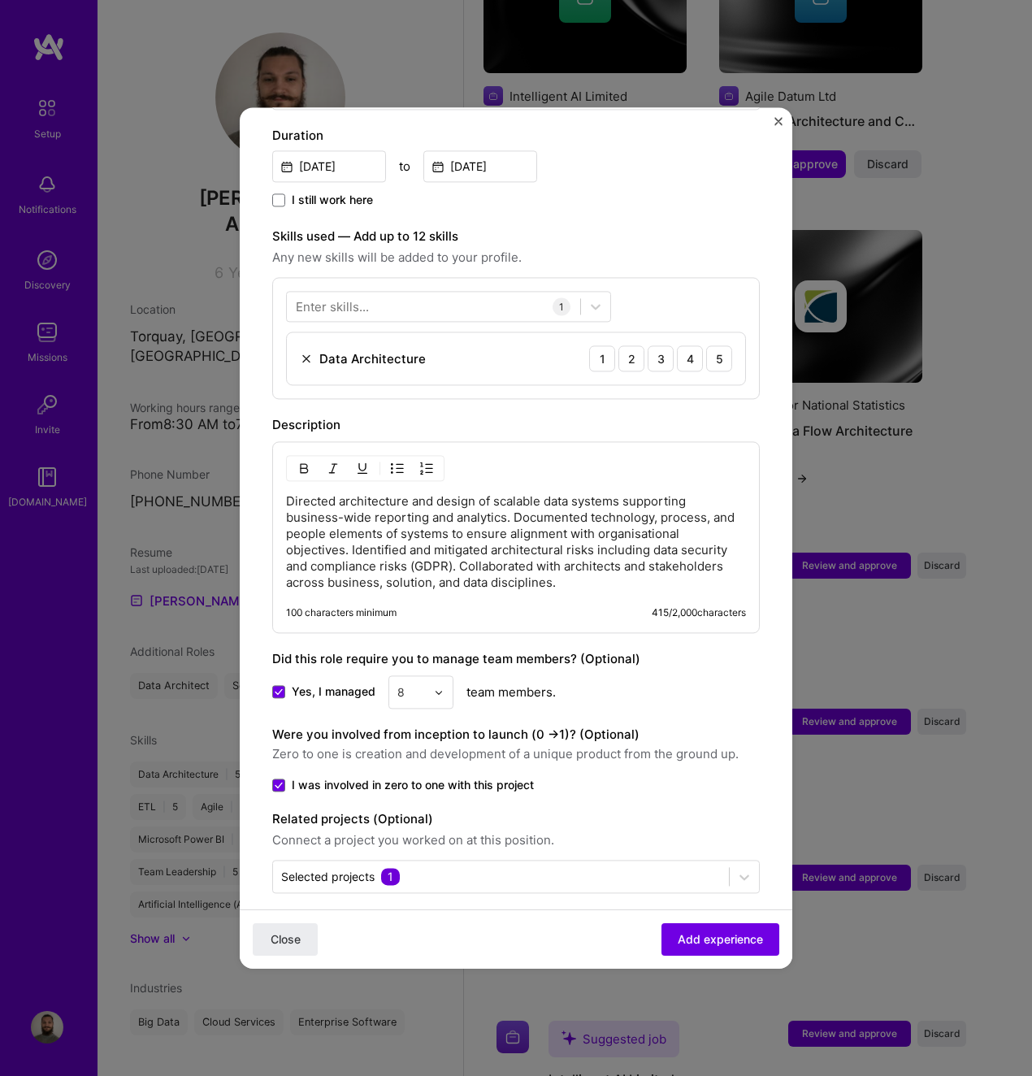
click at [704, 676] on div "Yes, I managed 8 team members." at bounding box center [516, 692] width 488 height 33
click at [711, 346] on div "5" at bounding box center [719, 359] width 26 height 26
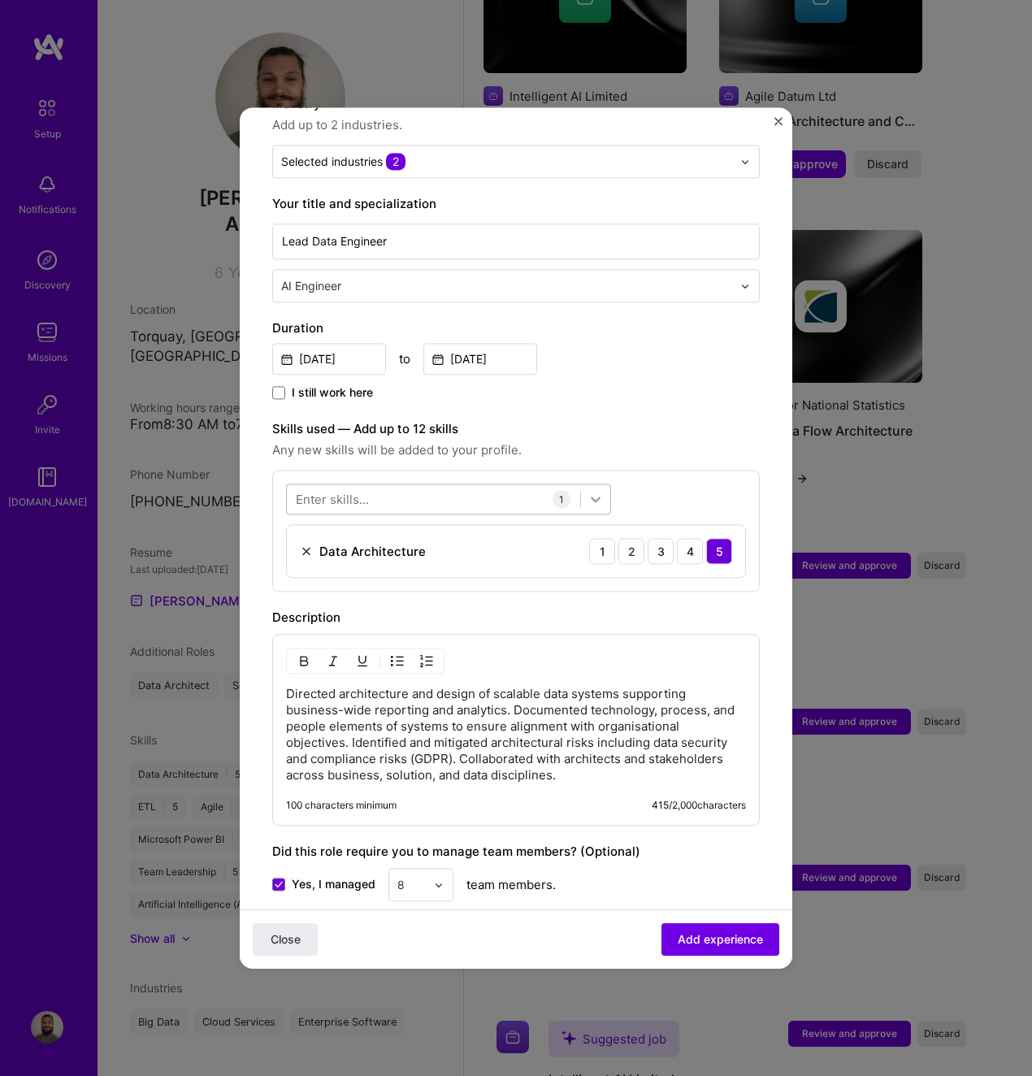
scroll to position [216, 0]
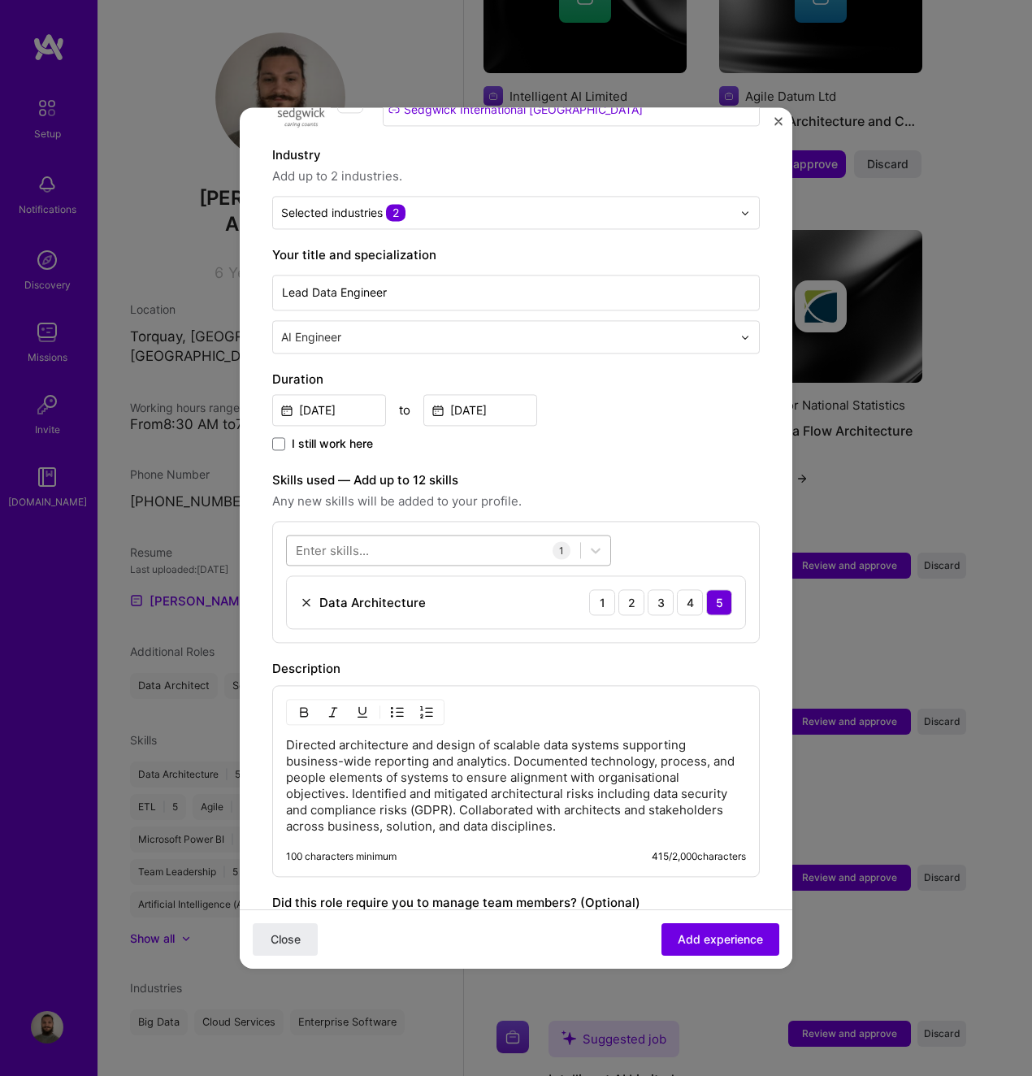
click at [372, 542] on div at bounding box center [433, 550] width 293 height 27
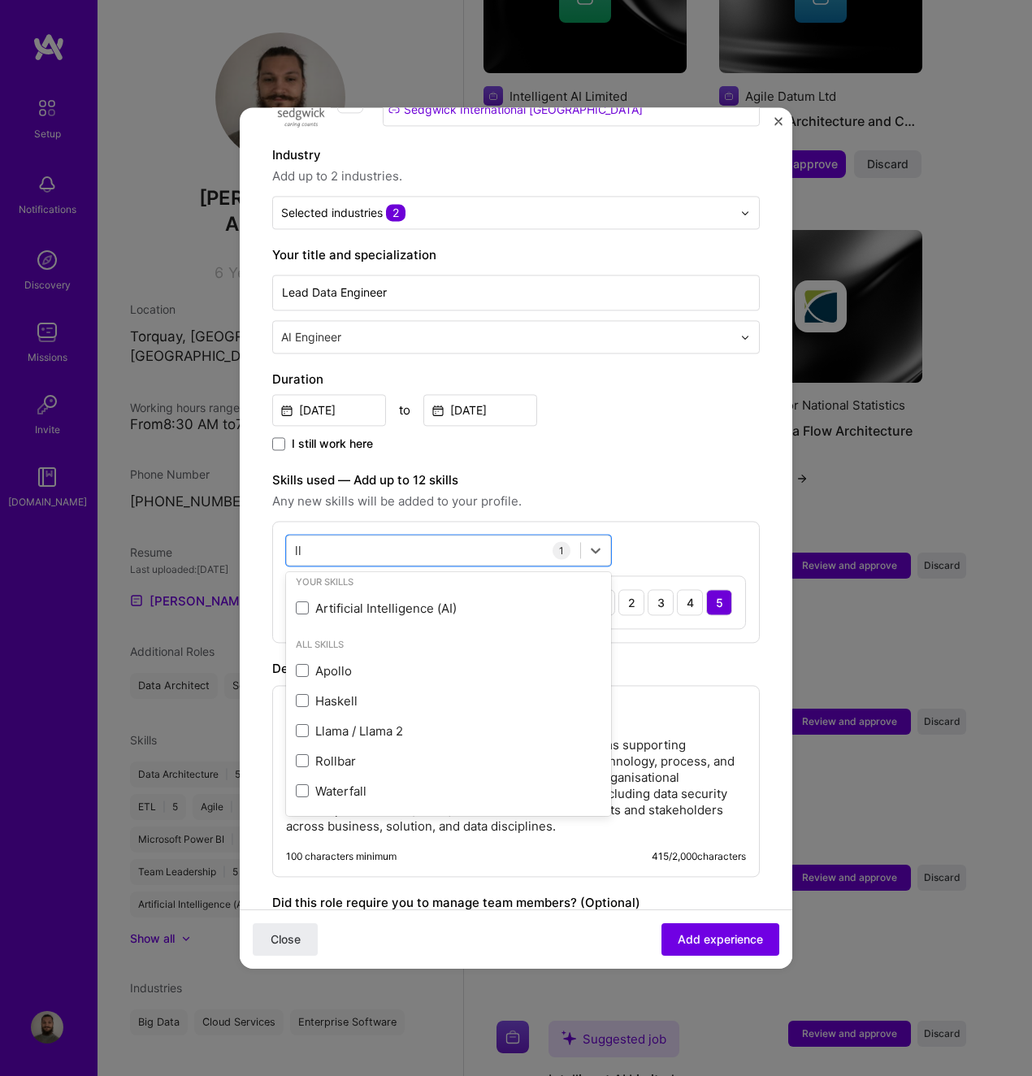
scroll to position [0, 0]
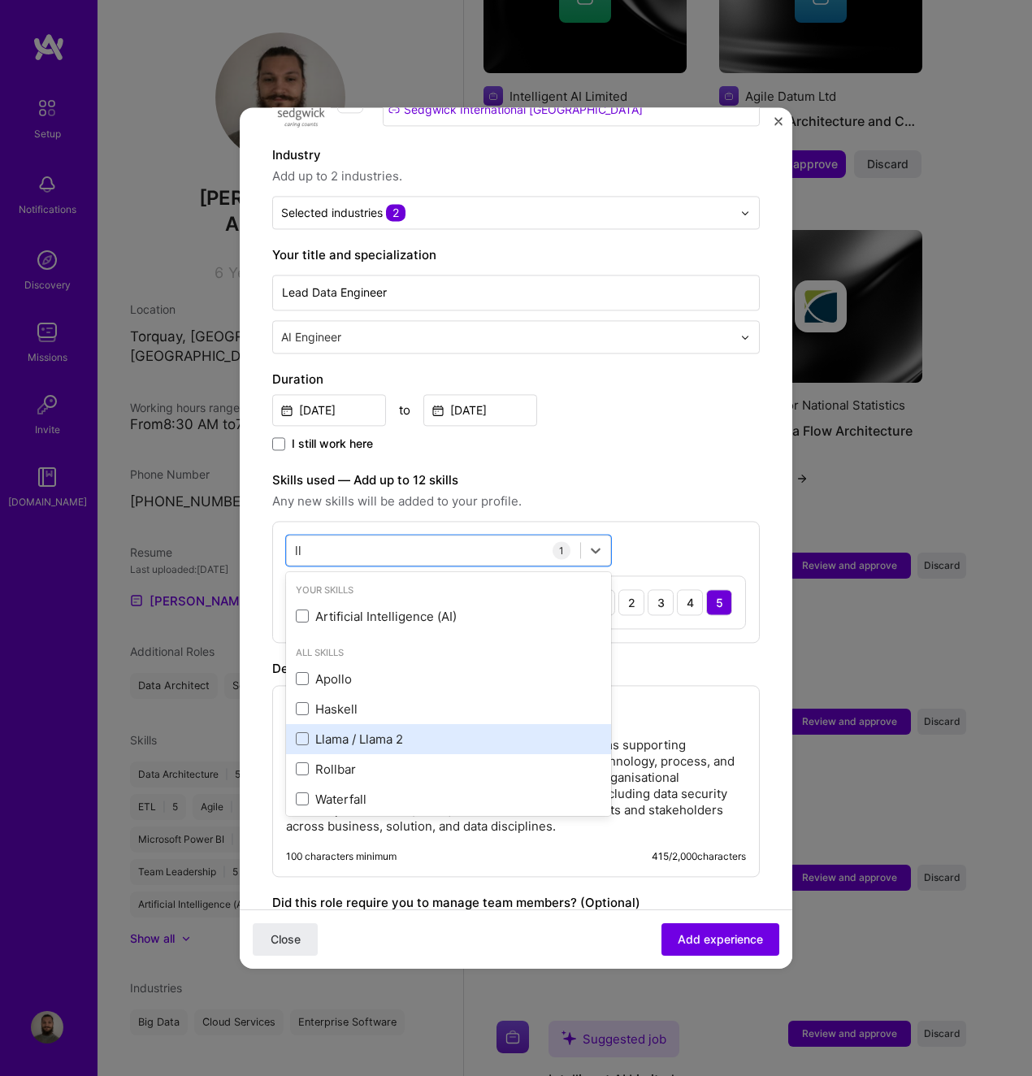
click at [311, 731] on div "Llama / Llama 2" at bounding box center [449, 739] width 306 height 17
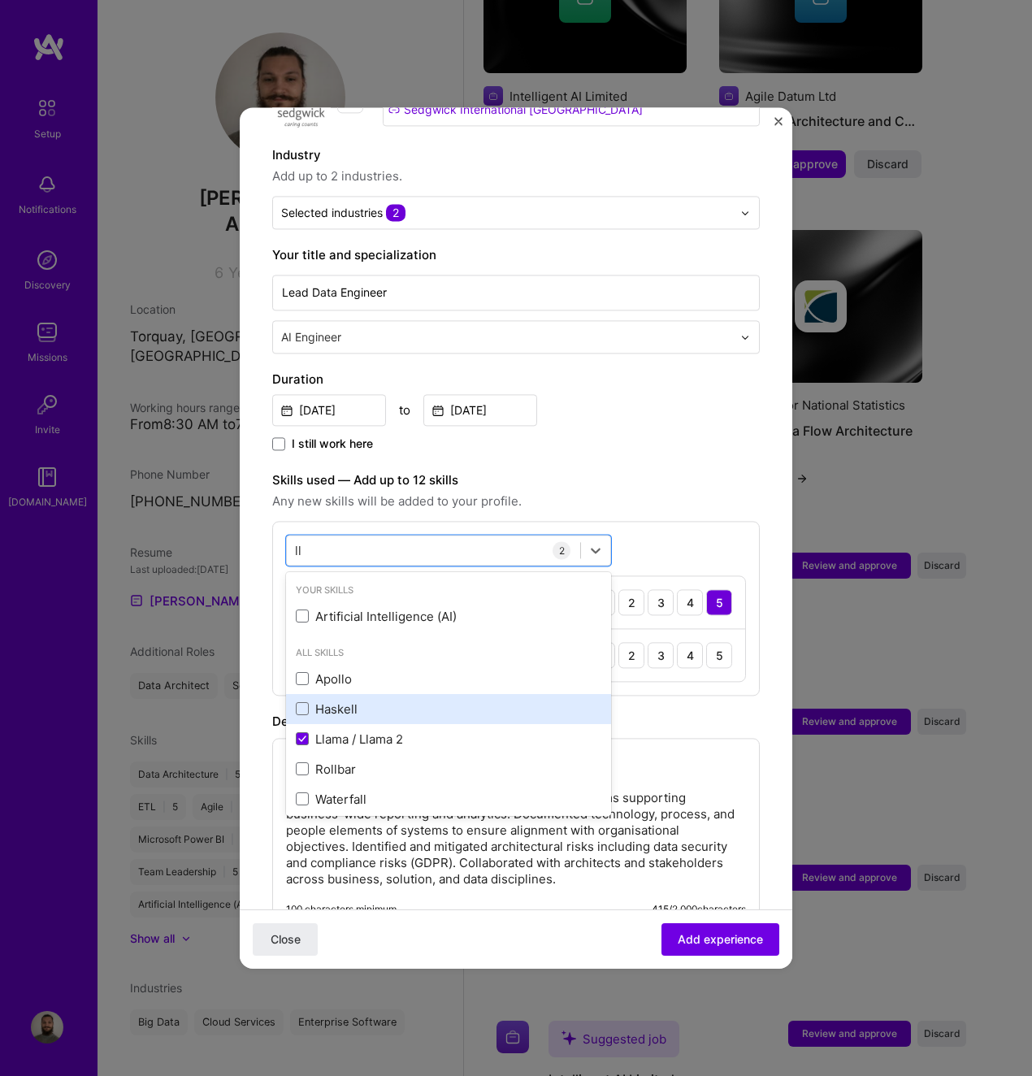
type input "l"
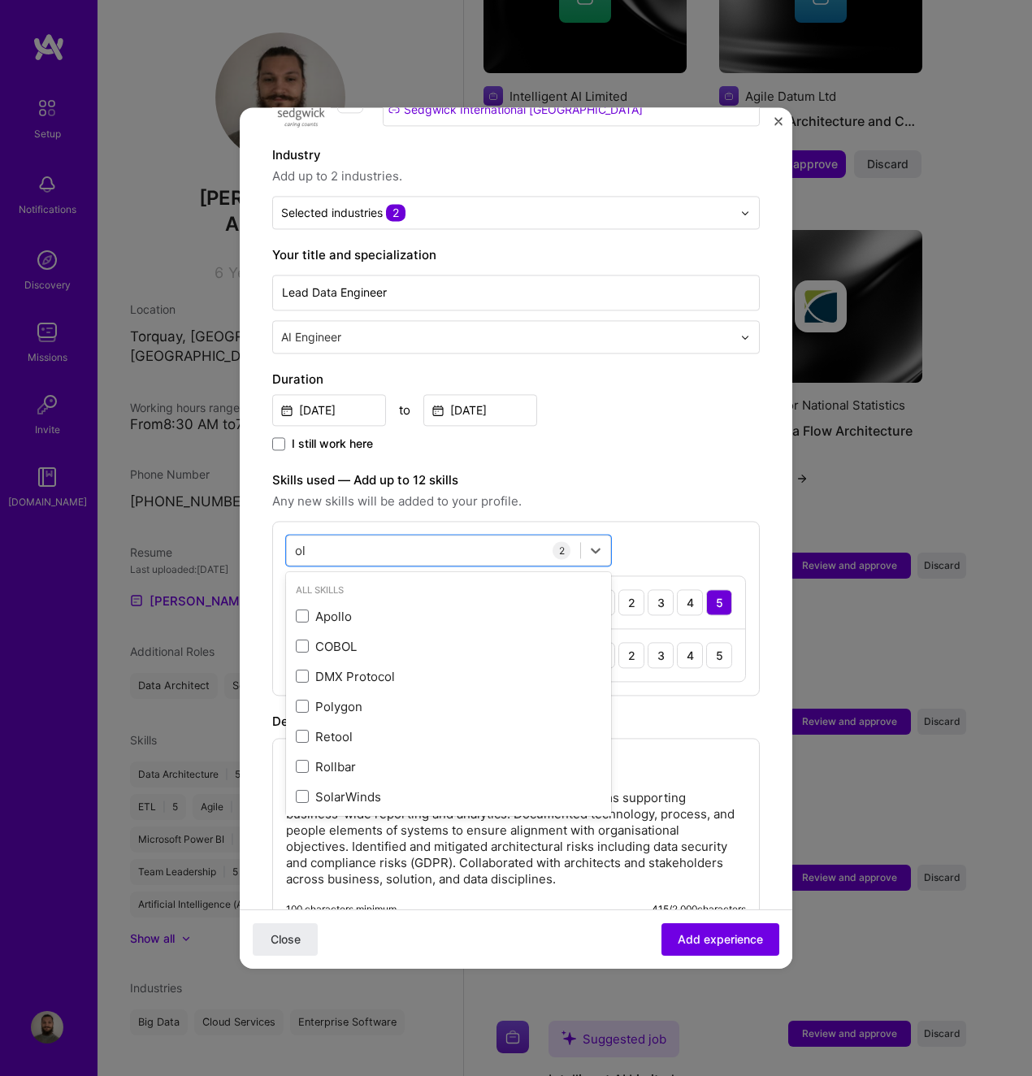
type input "o"
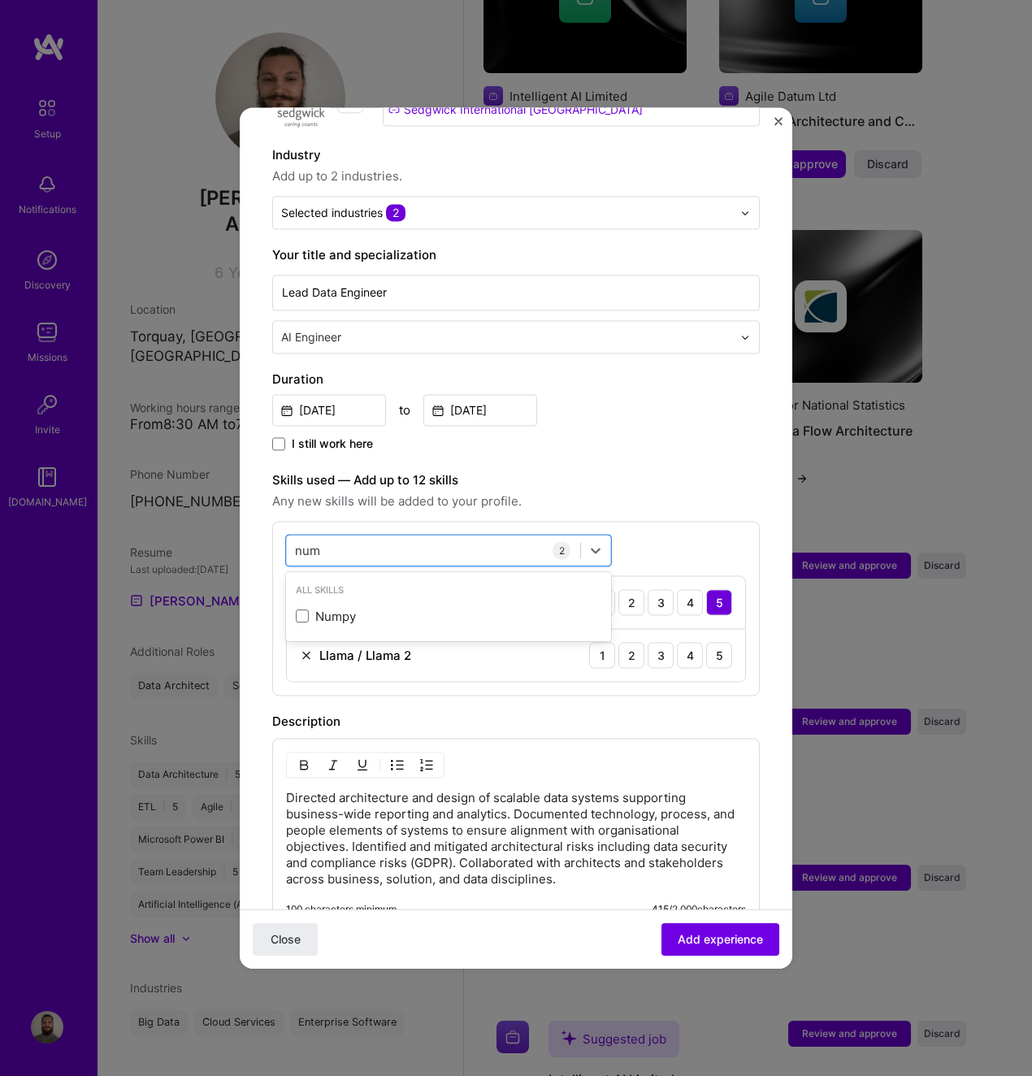
drag, startPoint x: 399, startPoint y: 595, endPoint x: 396, endPoint y: 555, distance: 40.0
click at [400, 608] on div "Numpy" at bounding box center [449, 616] width 306 height 17
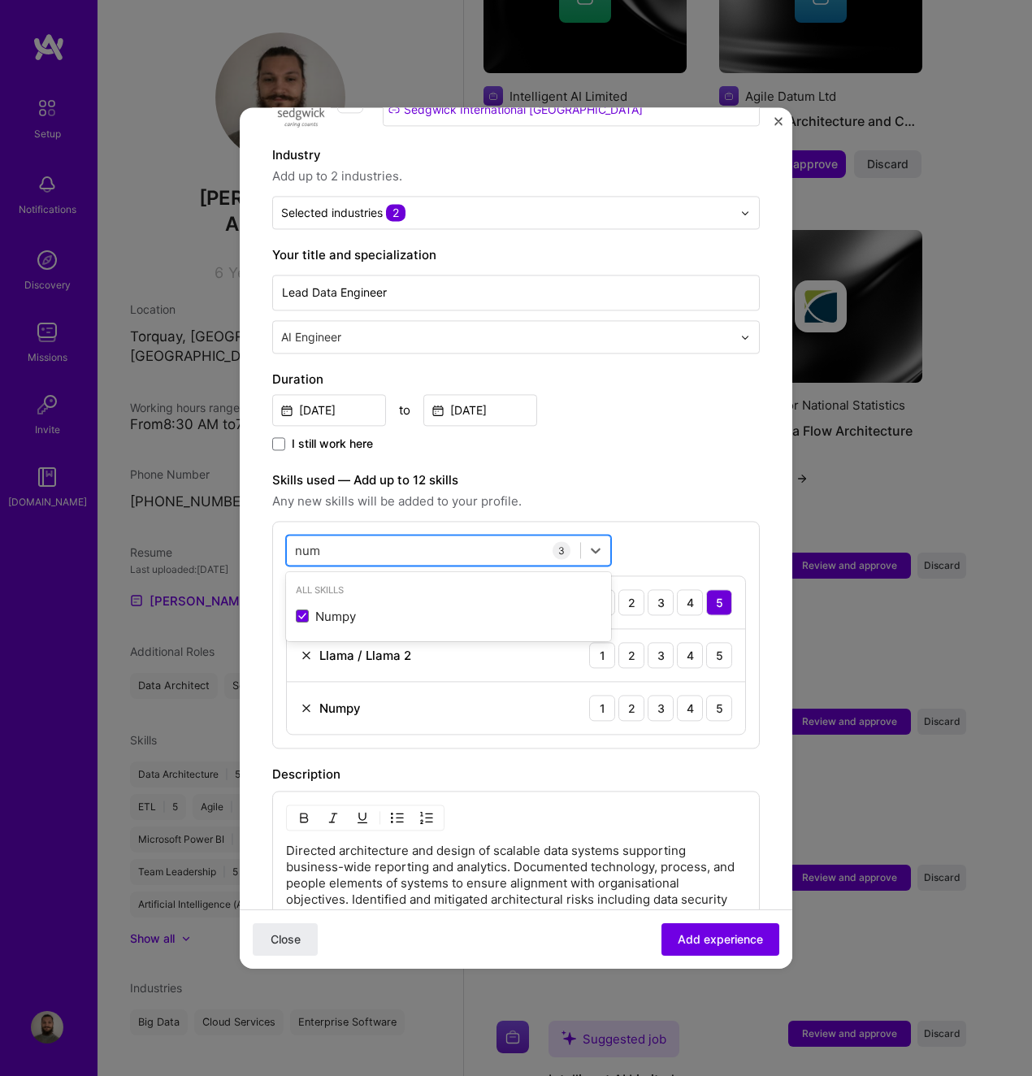
click at [400, 537] on div "num num" at bounding box center [433, 550] width 293 height 27
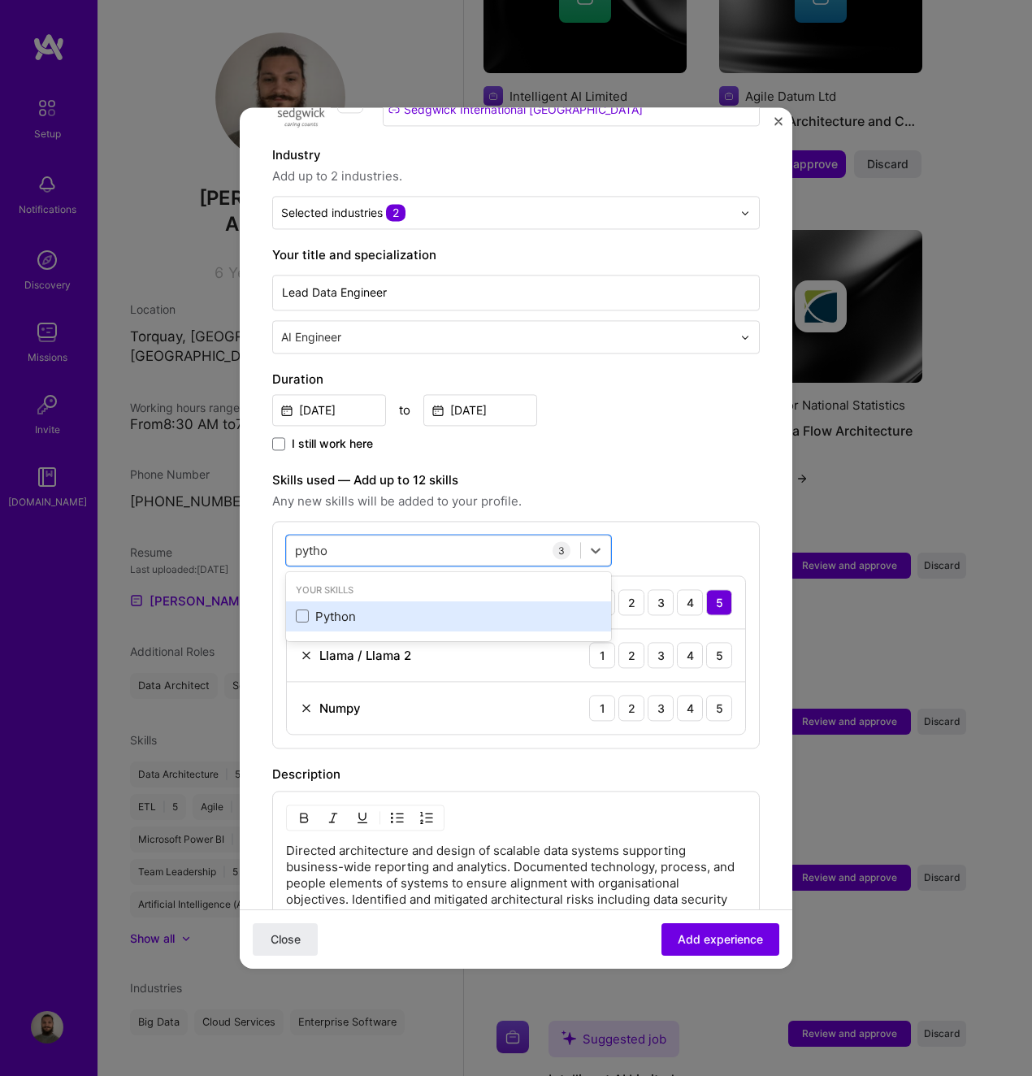
click at [387, 609] on div "Python" at bounding box center [448, 617] width 325 height 30
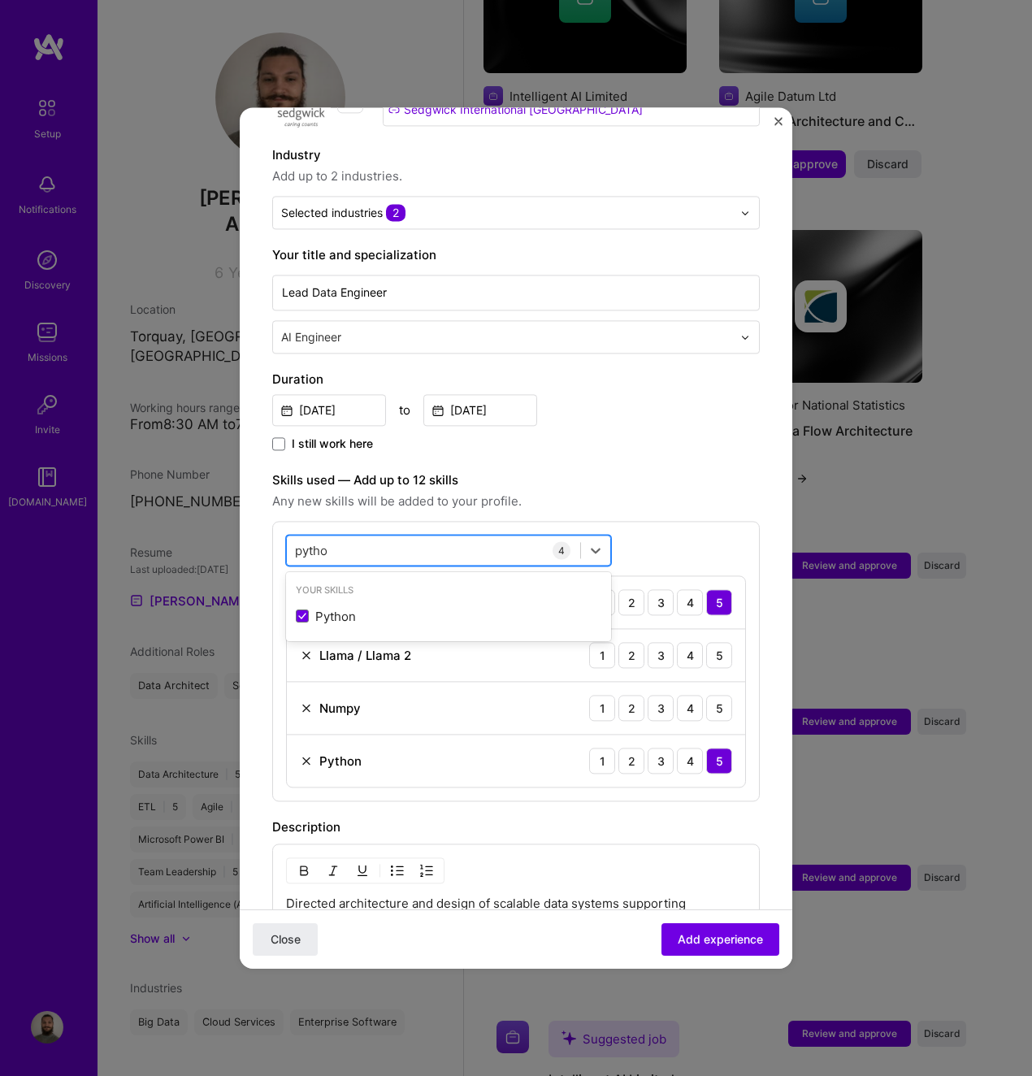
click at [402, 537] on div "pytho pytho" at bounding box center [433, 550] width 293 height 27
type input "s"
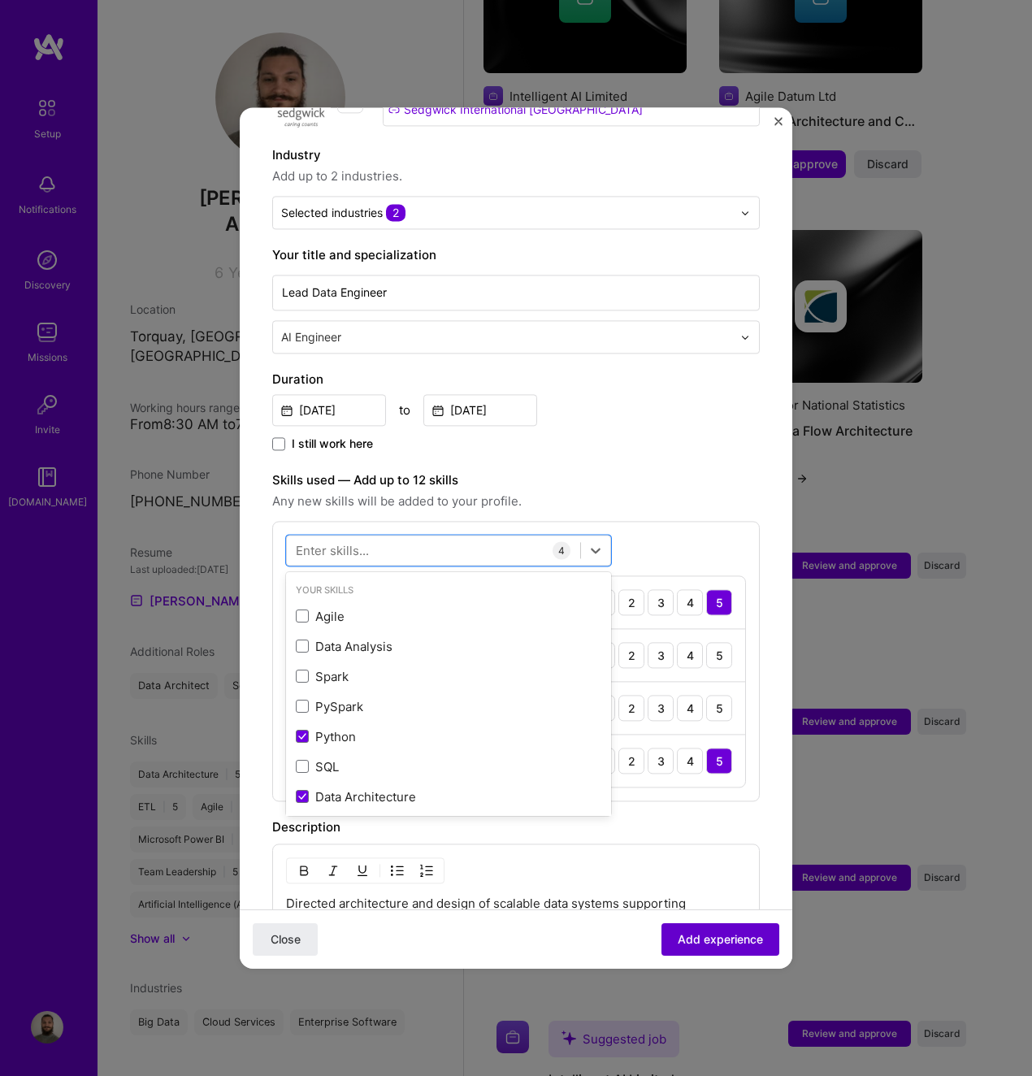
click at [719, 928] on button "Add experience" at bounding box center [721, 940] width 118 height 33
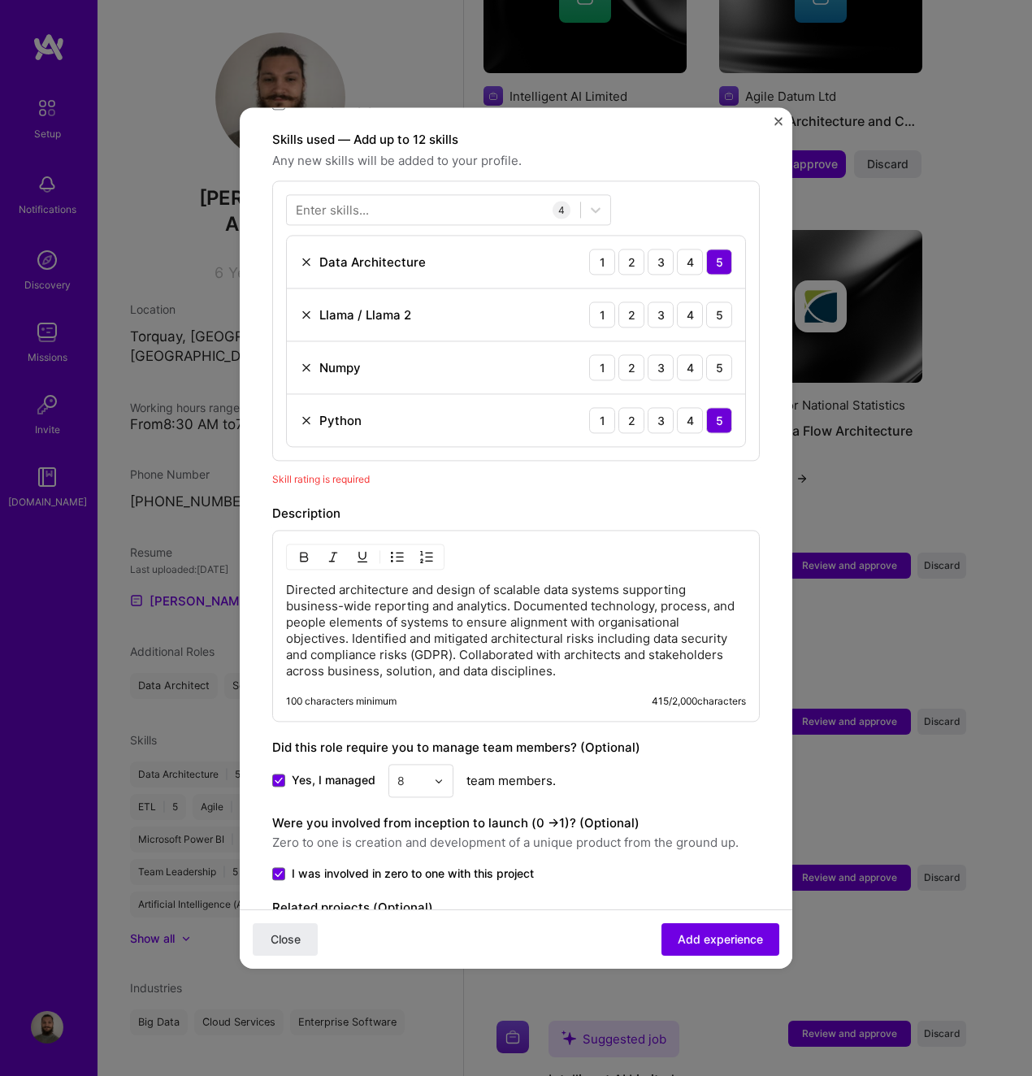
scroll to position [563, 0]
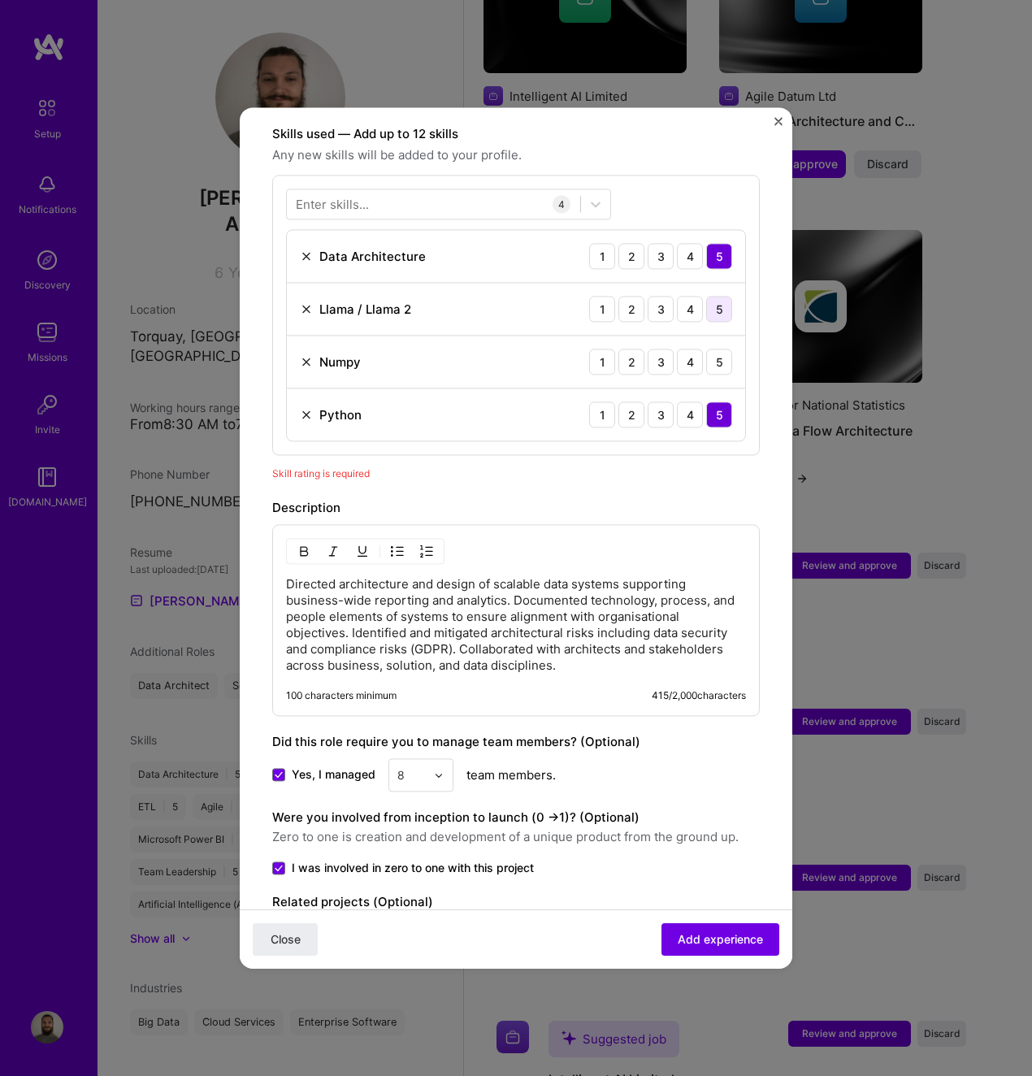
click at [706, 296] on div "5" at bounding box center [719, 309] width 26 height 26
drag, startPoint x: 706, startPoint y: 345, endPoint x: 759, endPoint y: 458, distance: 124.7
click at [706, 349] on div "5" at bounding box center [719, 362] width 26 height 26
click at [709, 943] on span "Add experience" at bounding box center [720, 940] width 85 height 16
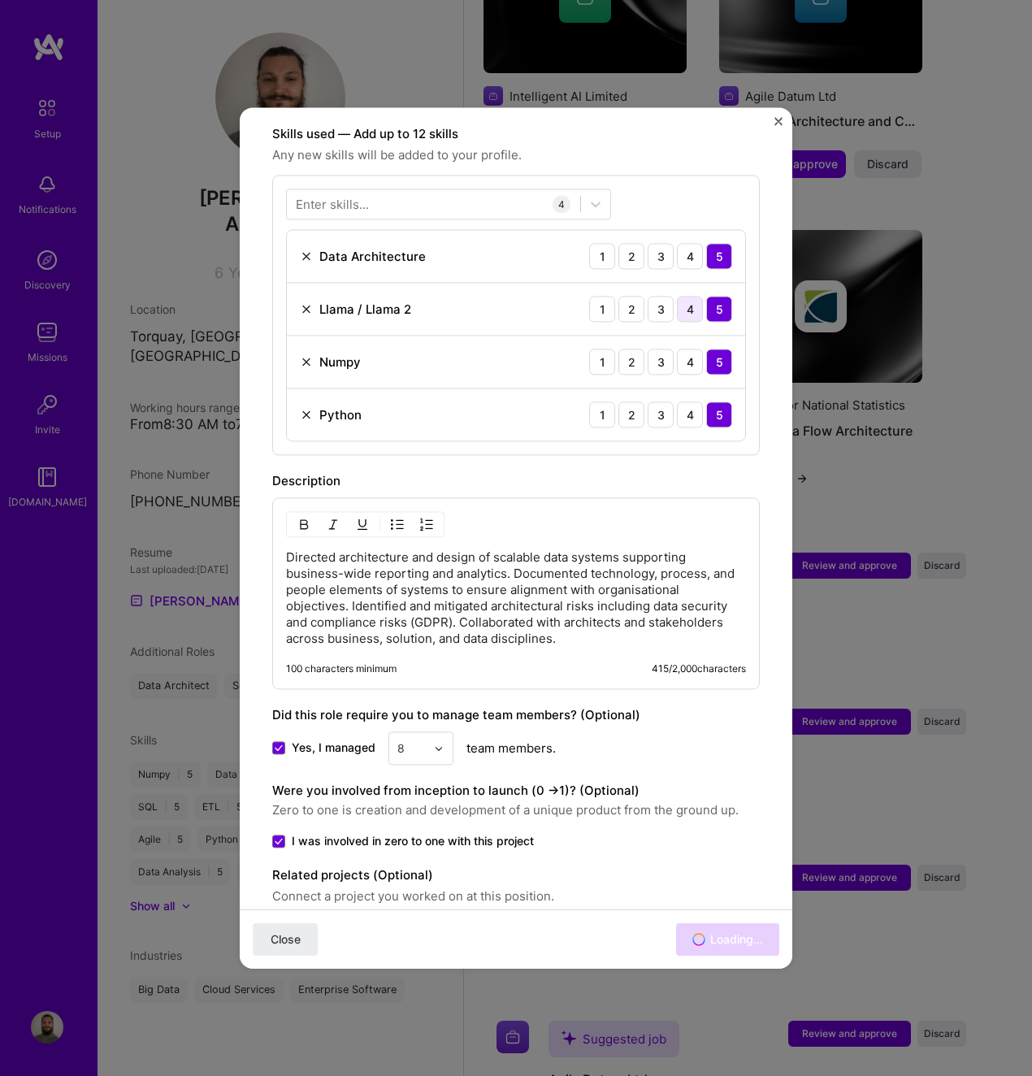
click at [681, 296] on div "4" at bounding box center [690, 309] width 26 height 26
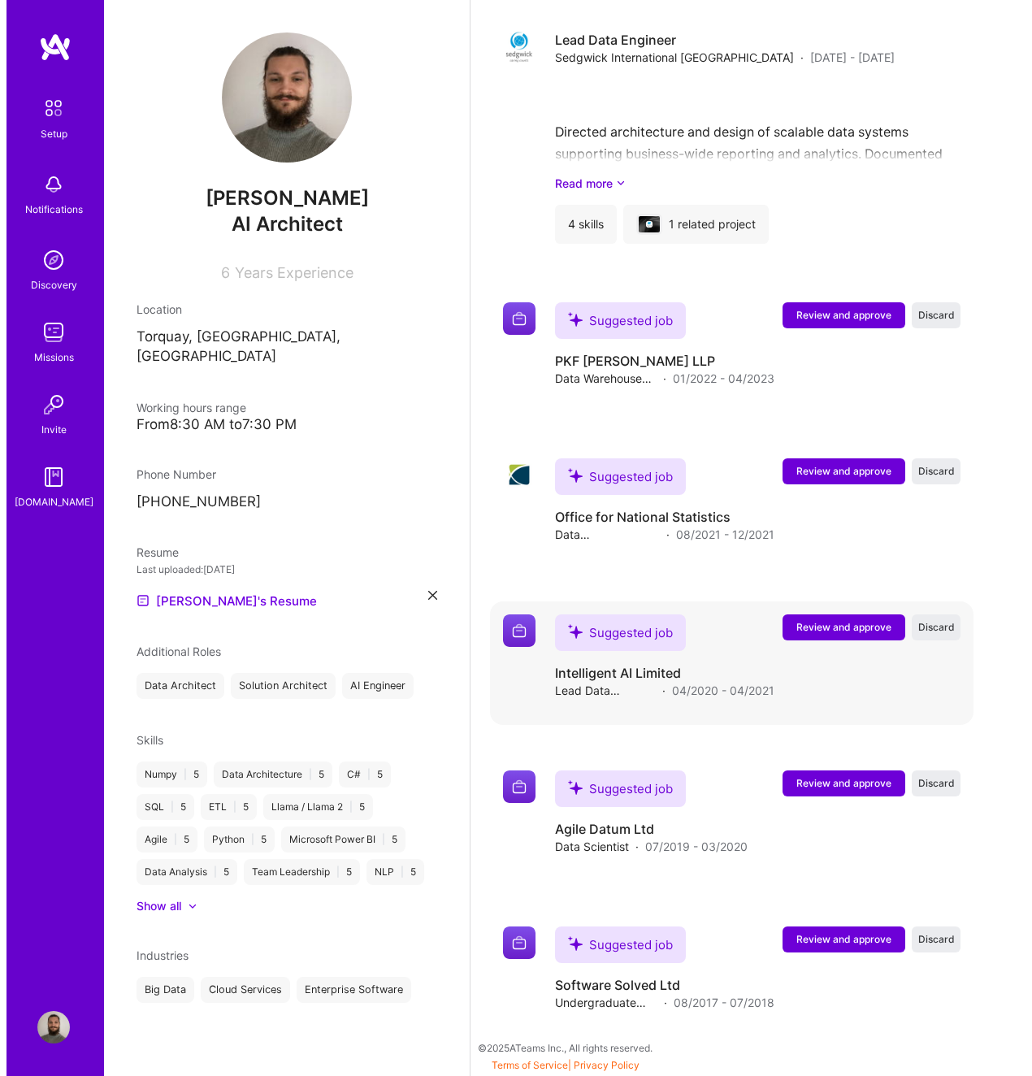
scroll to position [1740, 0]
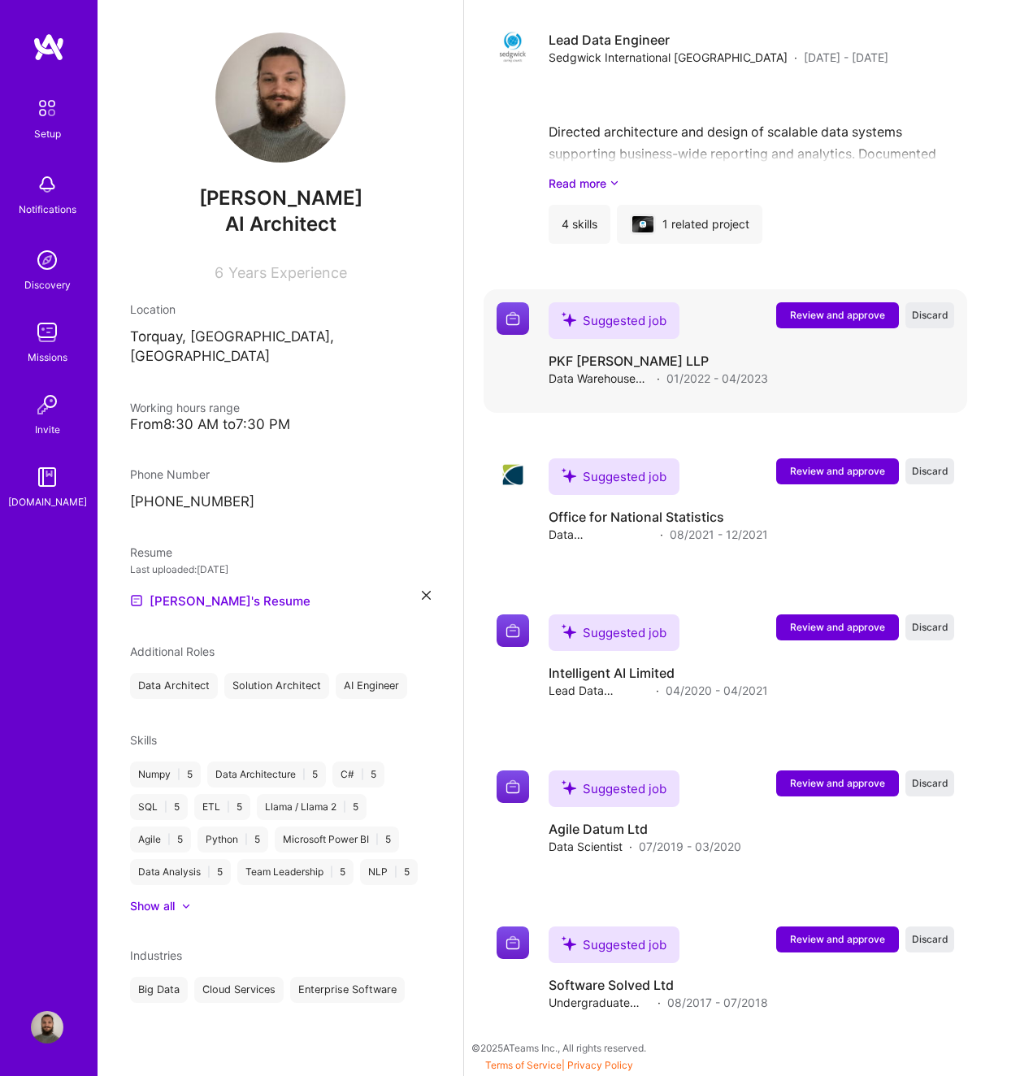
click at [824, 320] on span "Review and approve" at bounding box center [837, 315] width 95 height 14
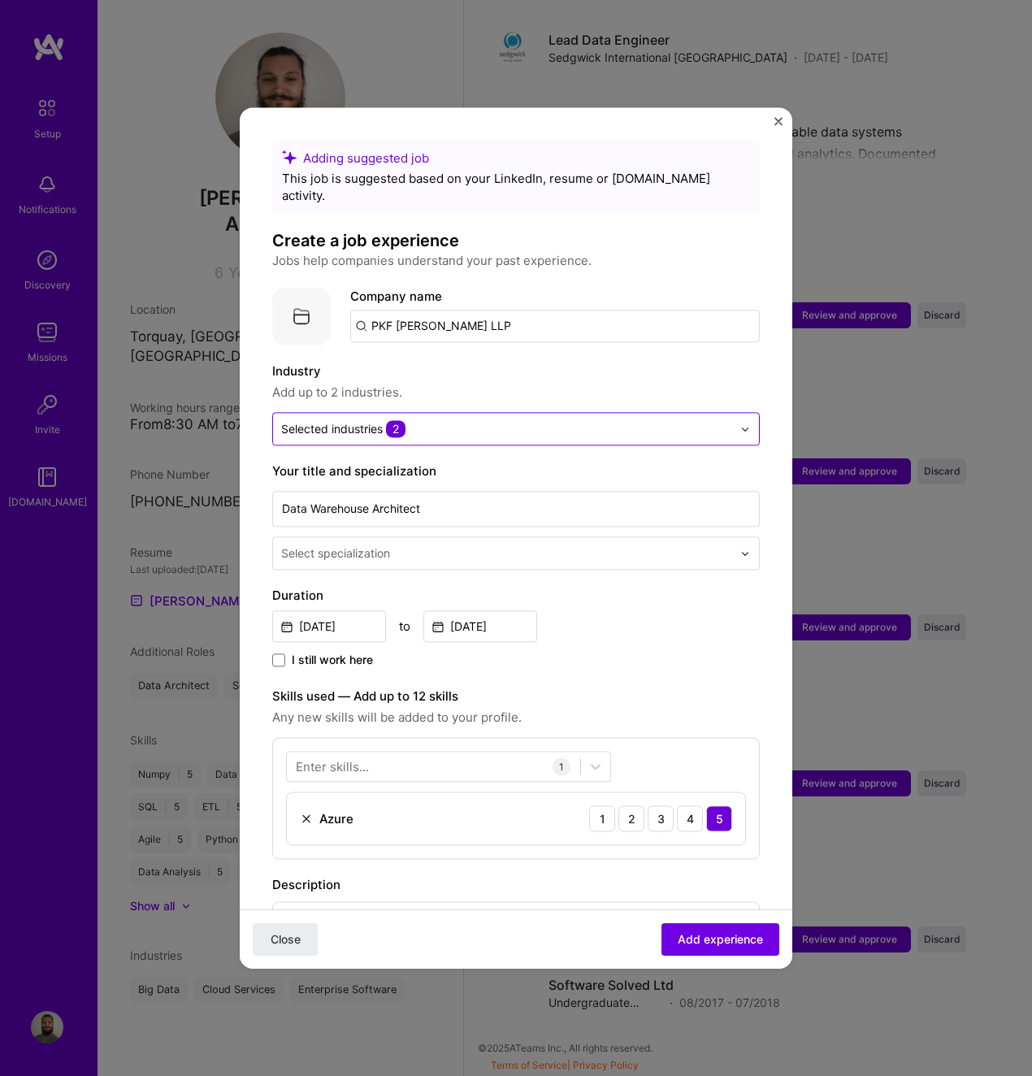
click at [428, 420] on input "text" at bounding box center [506, 428] width 451 height 17
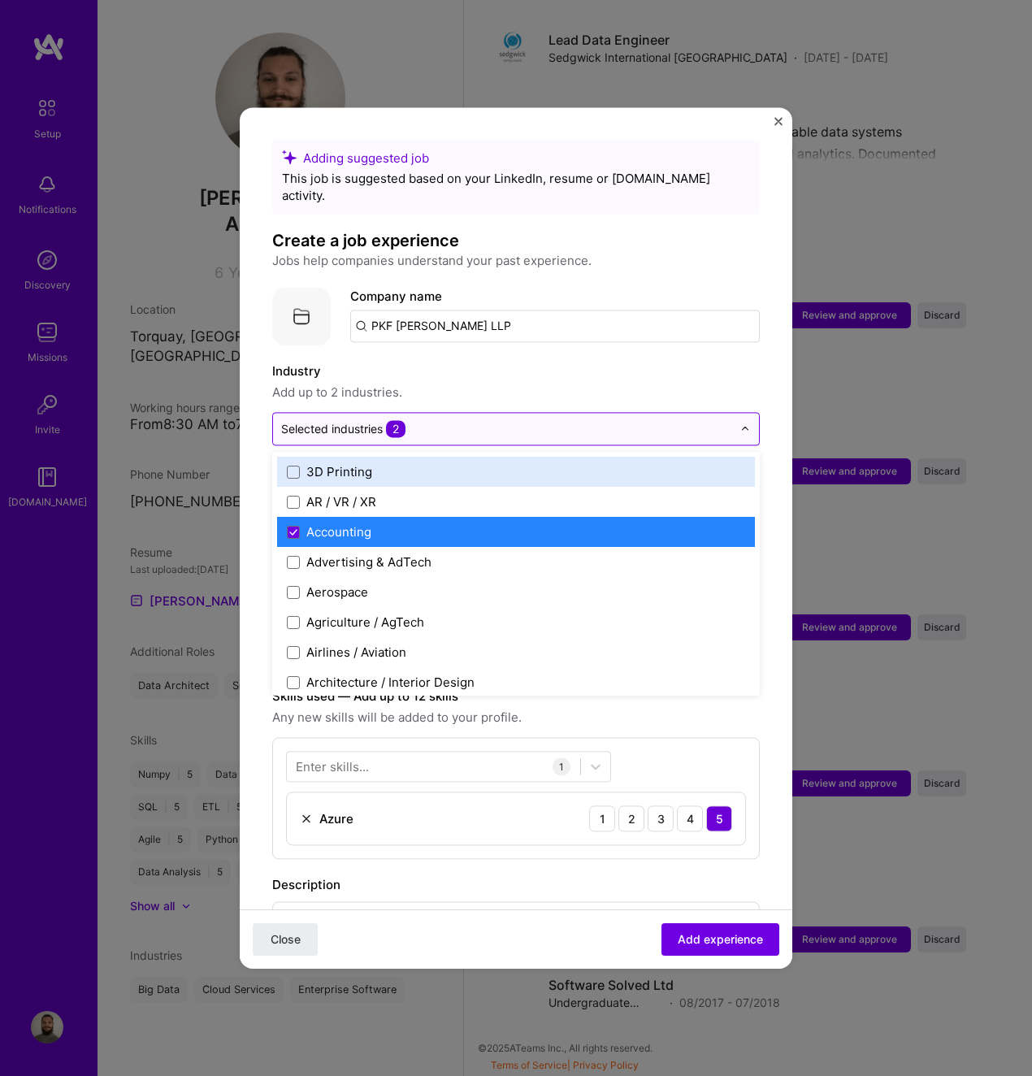
click at [428, 420] on input "text" at bounding box center [506, 428] width 451 height 17
click at [530, 362] on label "Industry" at bounding box center [516, 372] width 488 height 20
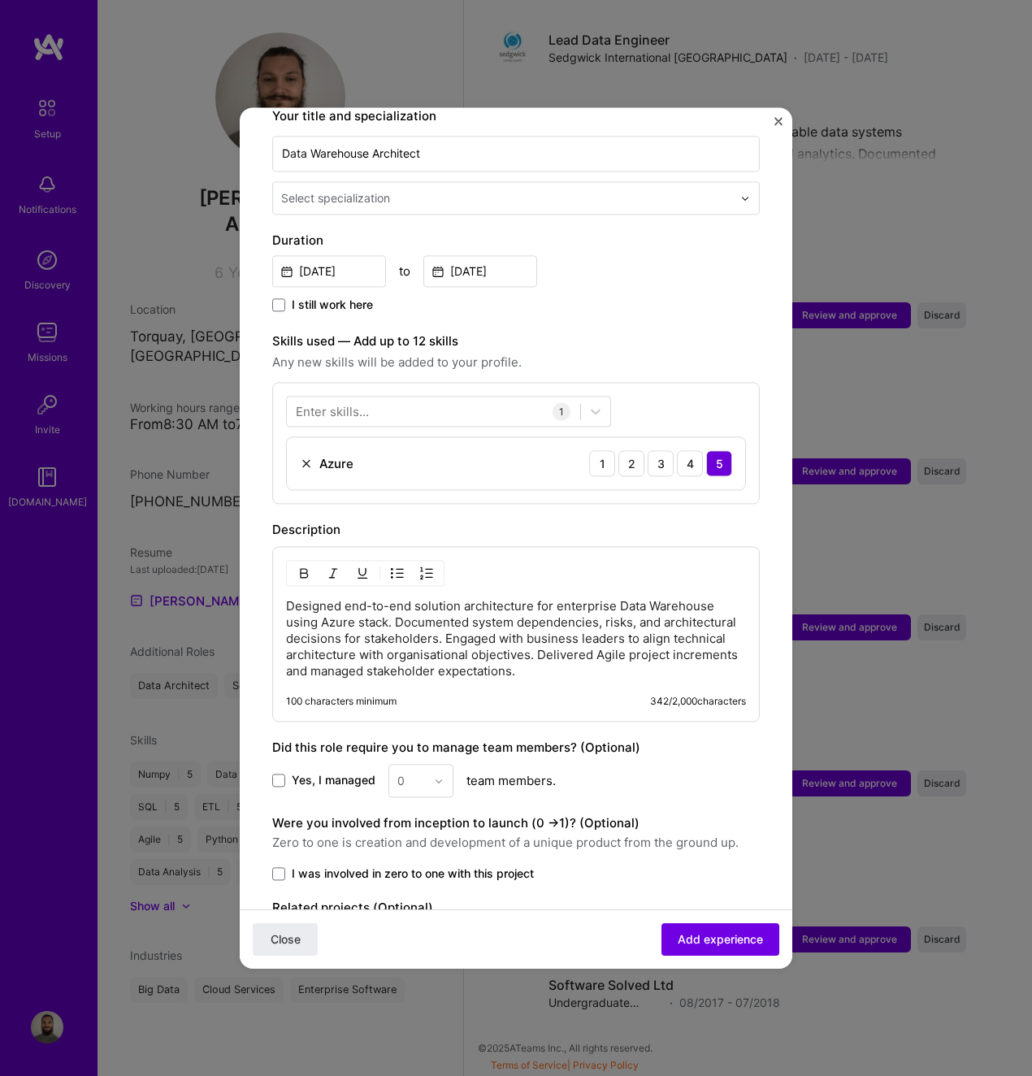
scroll to position [444, 0]
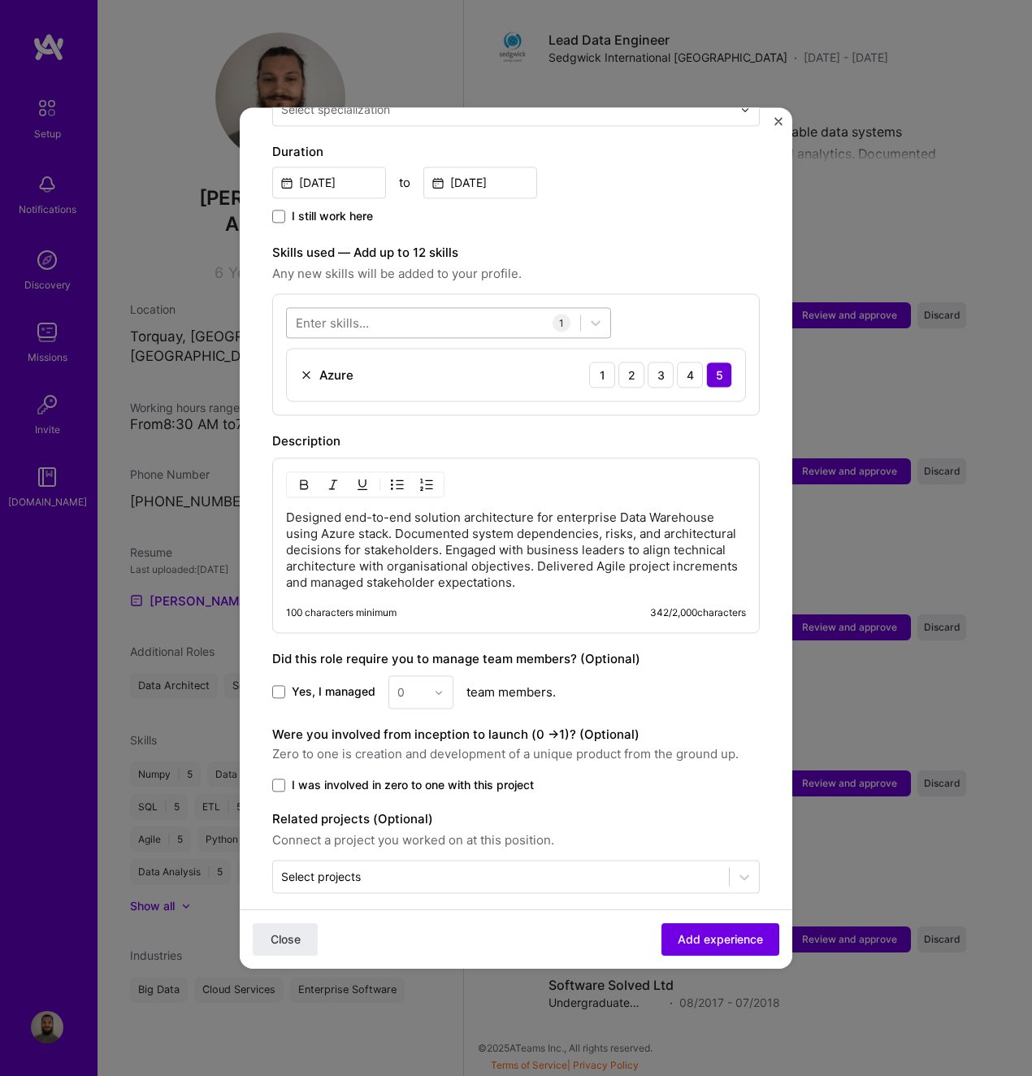
click at [429, 310] on div at bounding box center [433, 323] width 293 height 27
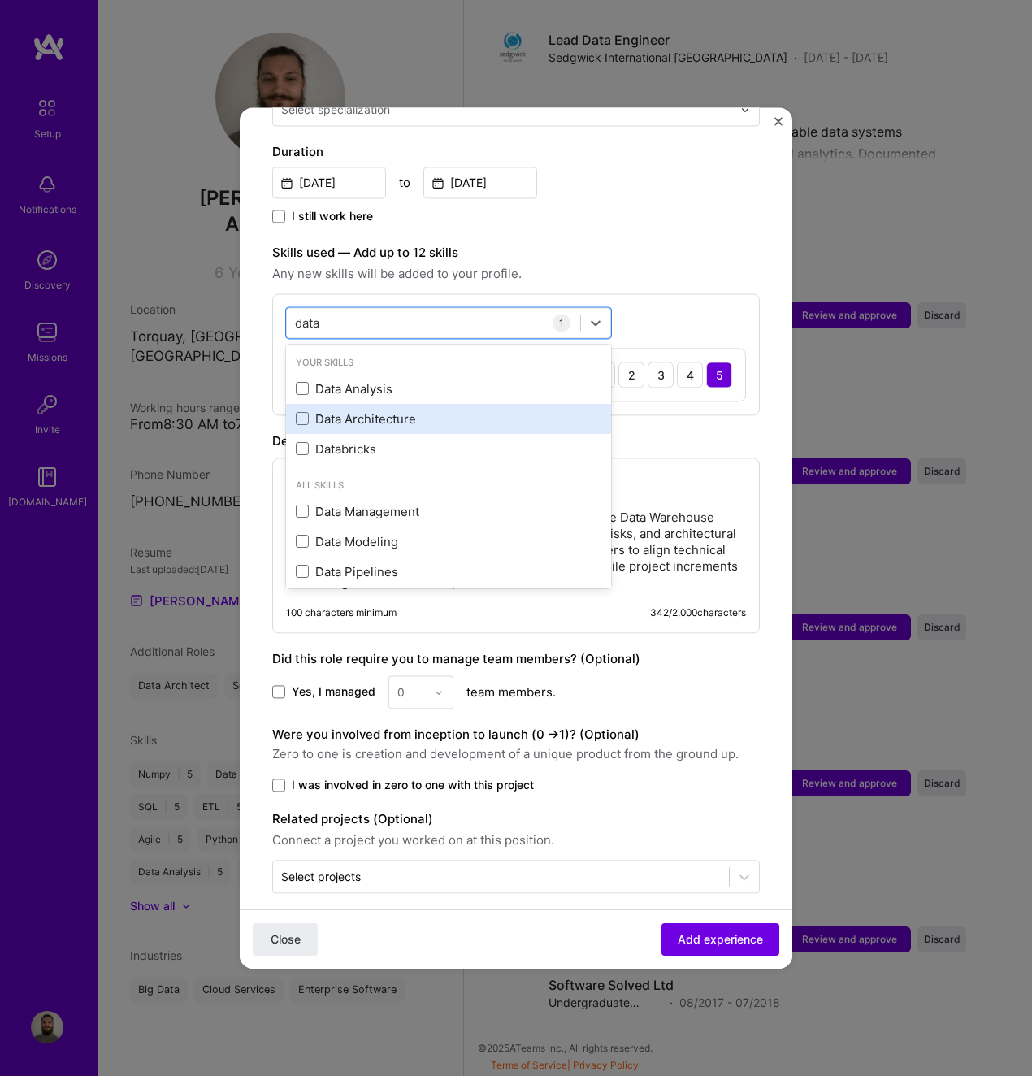
click at [417, 411] on div "Data Architecture" at bounding box center [449, 419] width 306 height 17
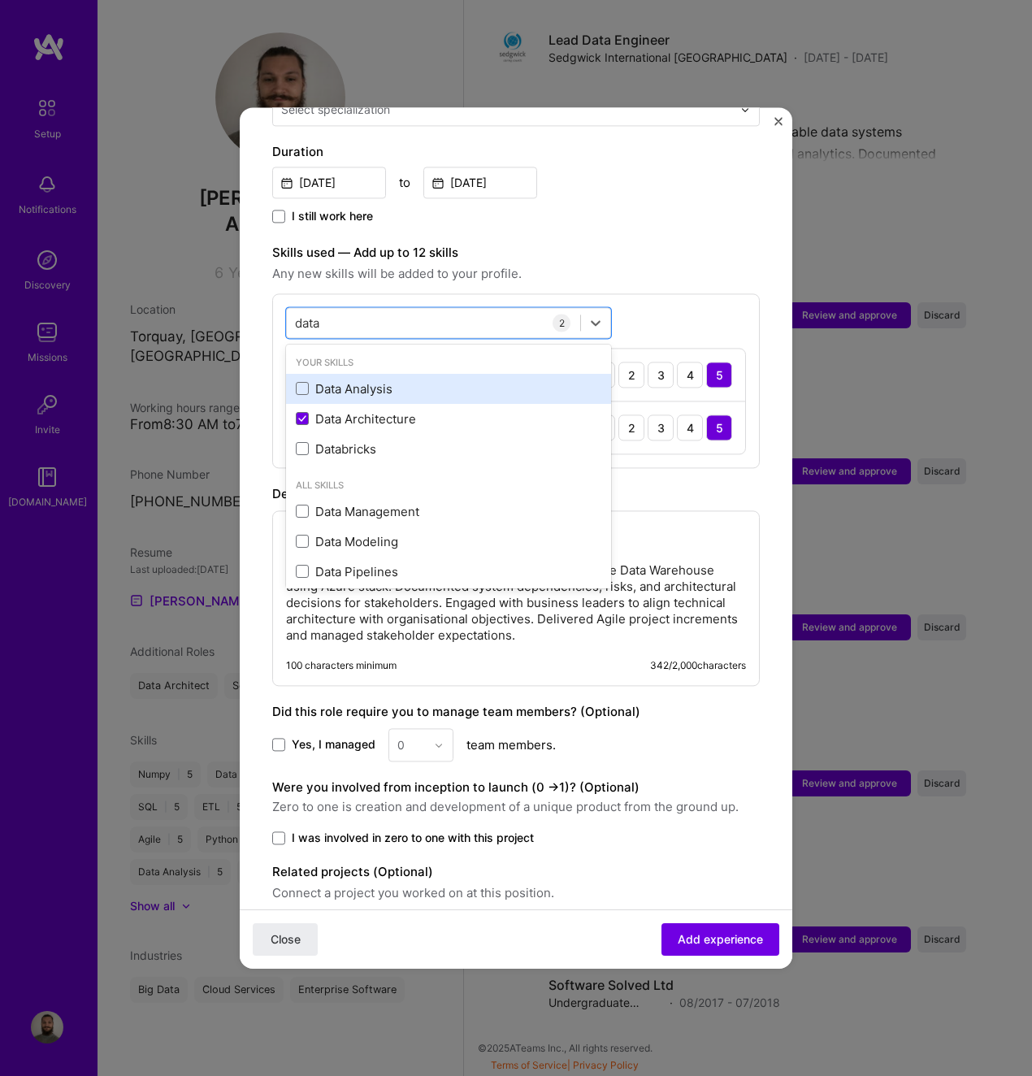
click at [438, 380] on div "Data Analysis" at bounding box center [449, 388] width 306 height 17
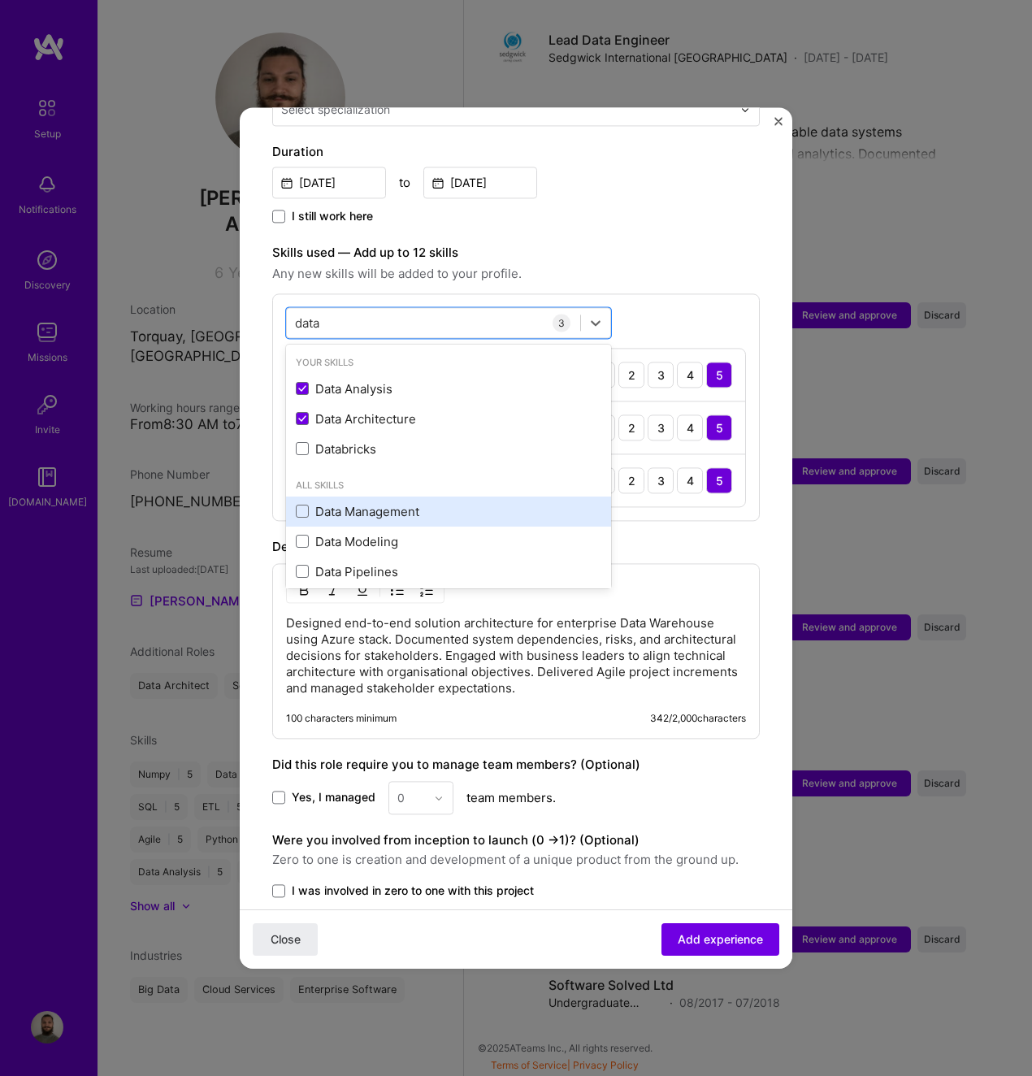
click at [449, 503] on div "Data Management" at bounding box center [449, 511] width 306 height 17
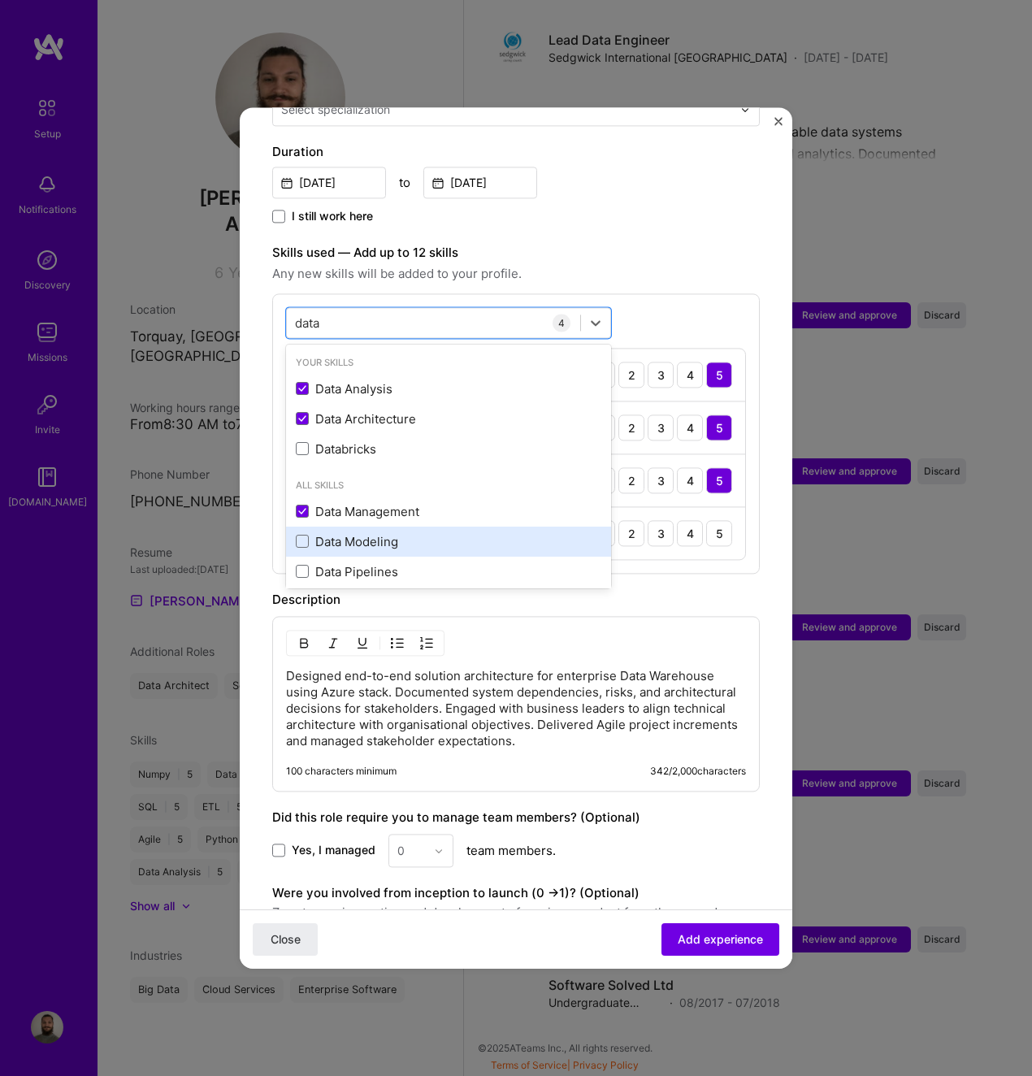
click at [442, 533] on div "Data Modeling" at bounding box center [449, 541] width 306 height 17
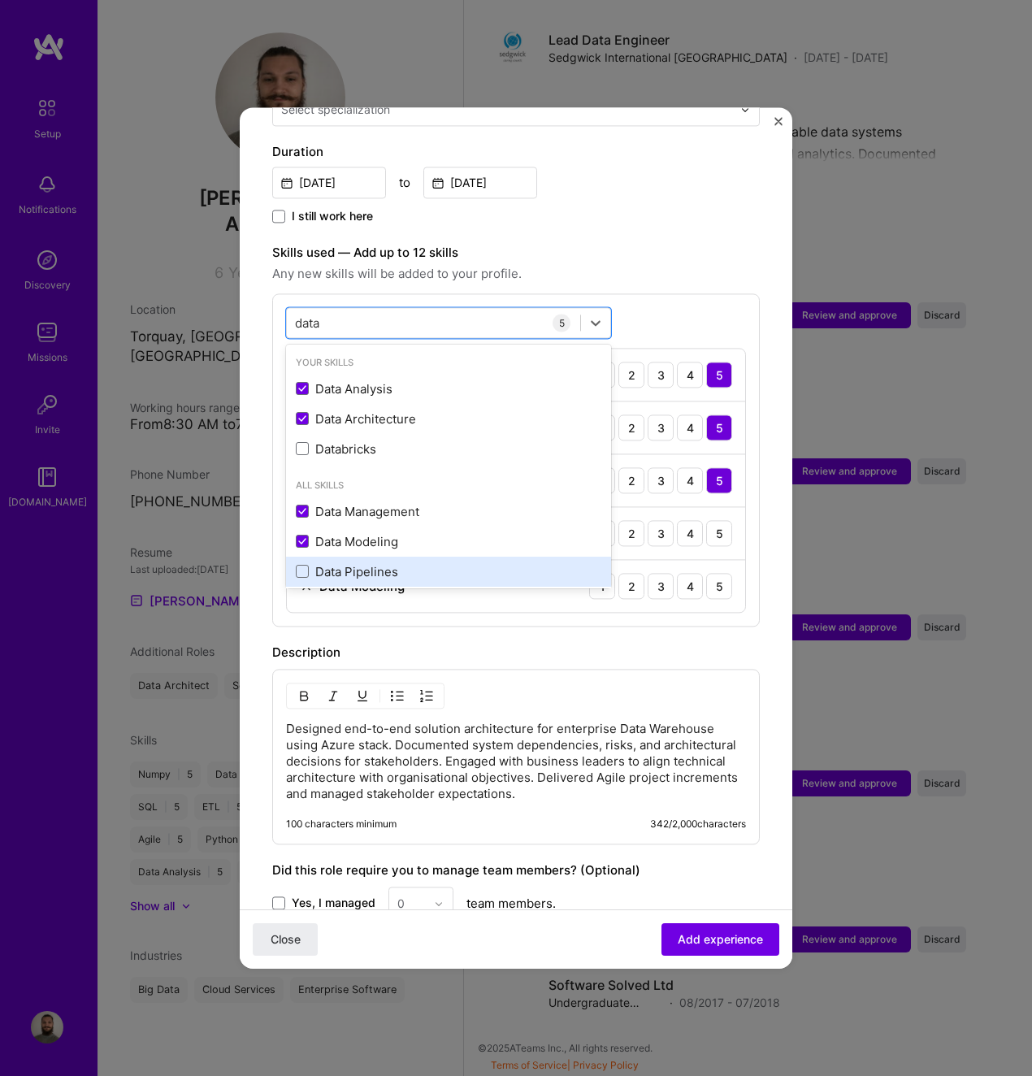
click at [437, 563] on div "Data Pipelines" at bounding box center [449, 571] width 306 height 17
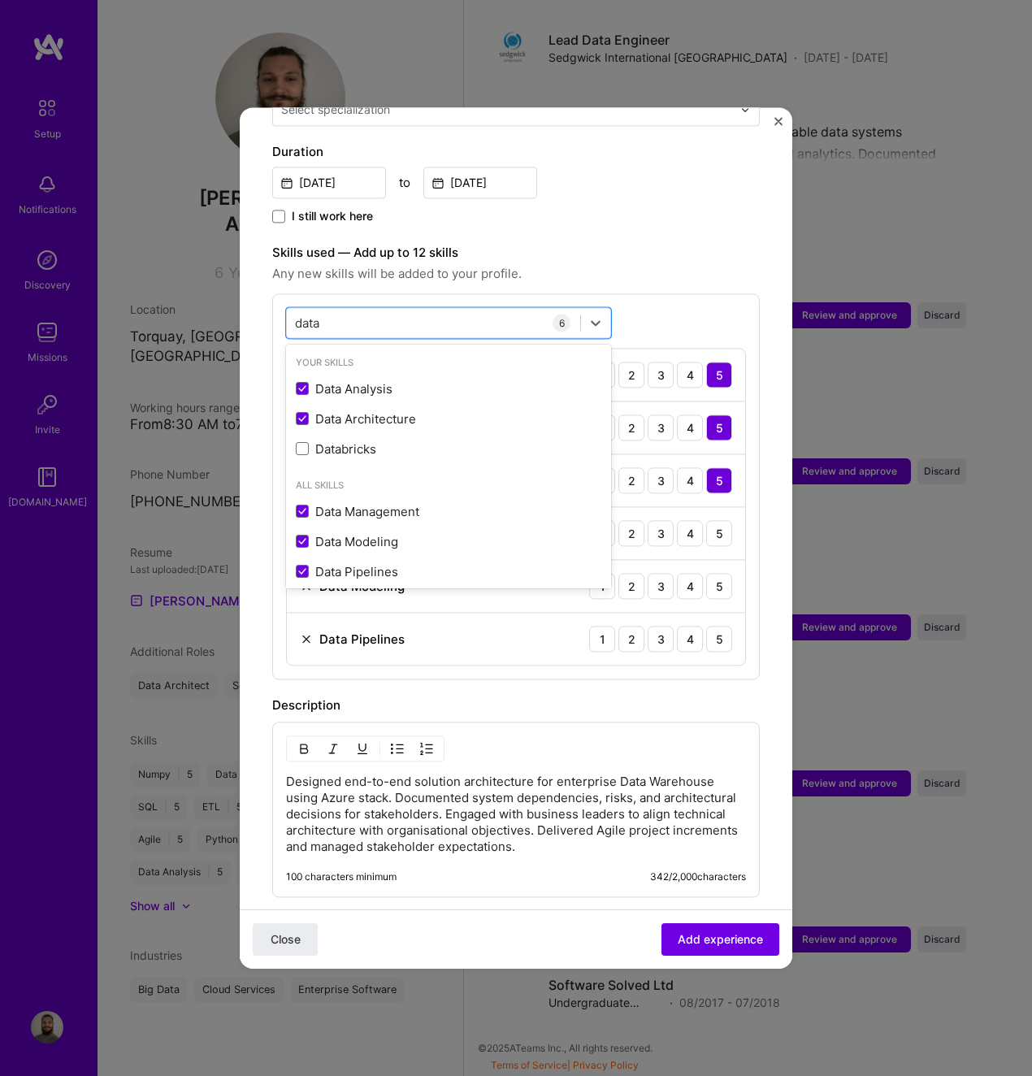
type input "data"
click at [606, 724] on div "Designed end-to-end solution architecture for enterprise Data Warehouse using A…" at bounding box center [516, 810] width 488 height 176
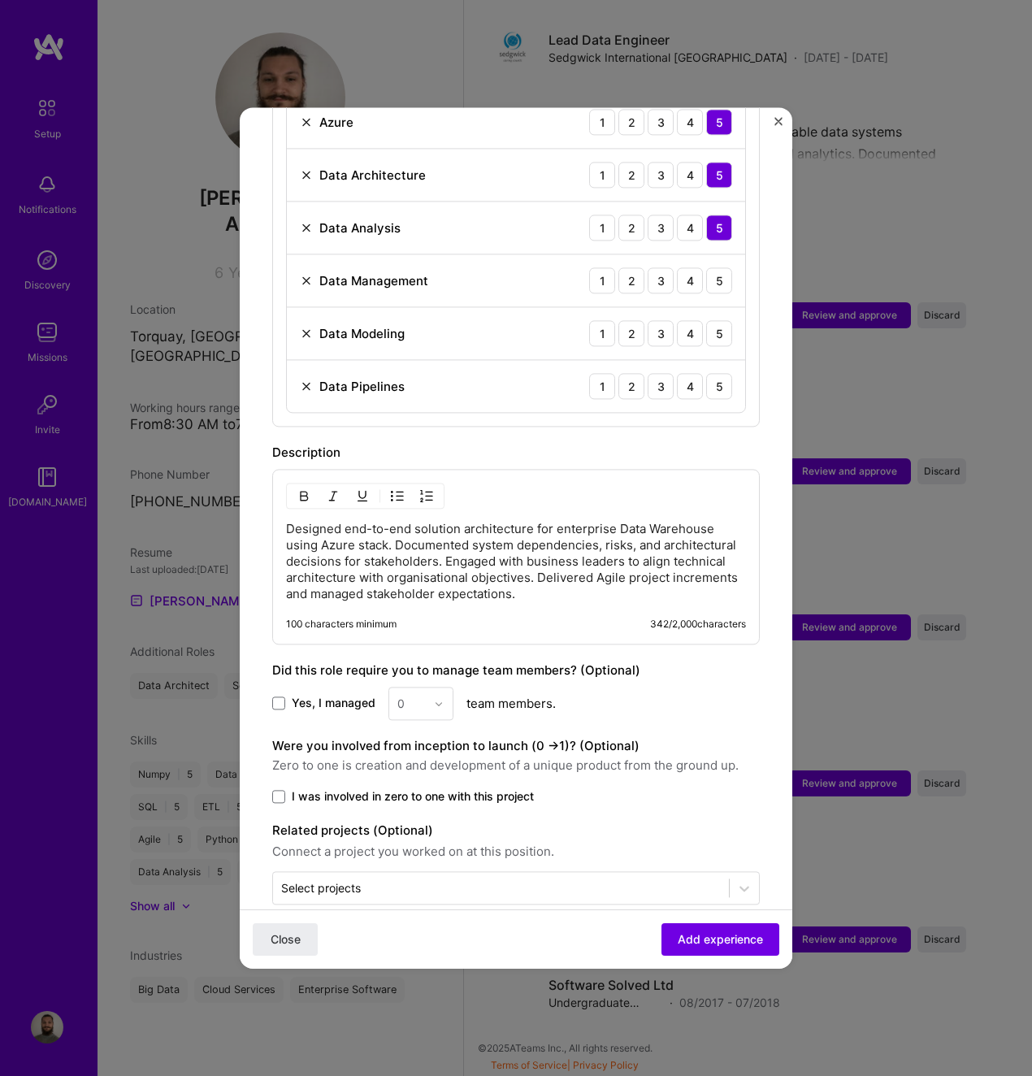
scroll to position [708, 0]
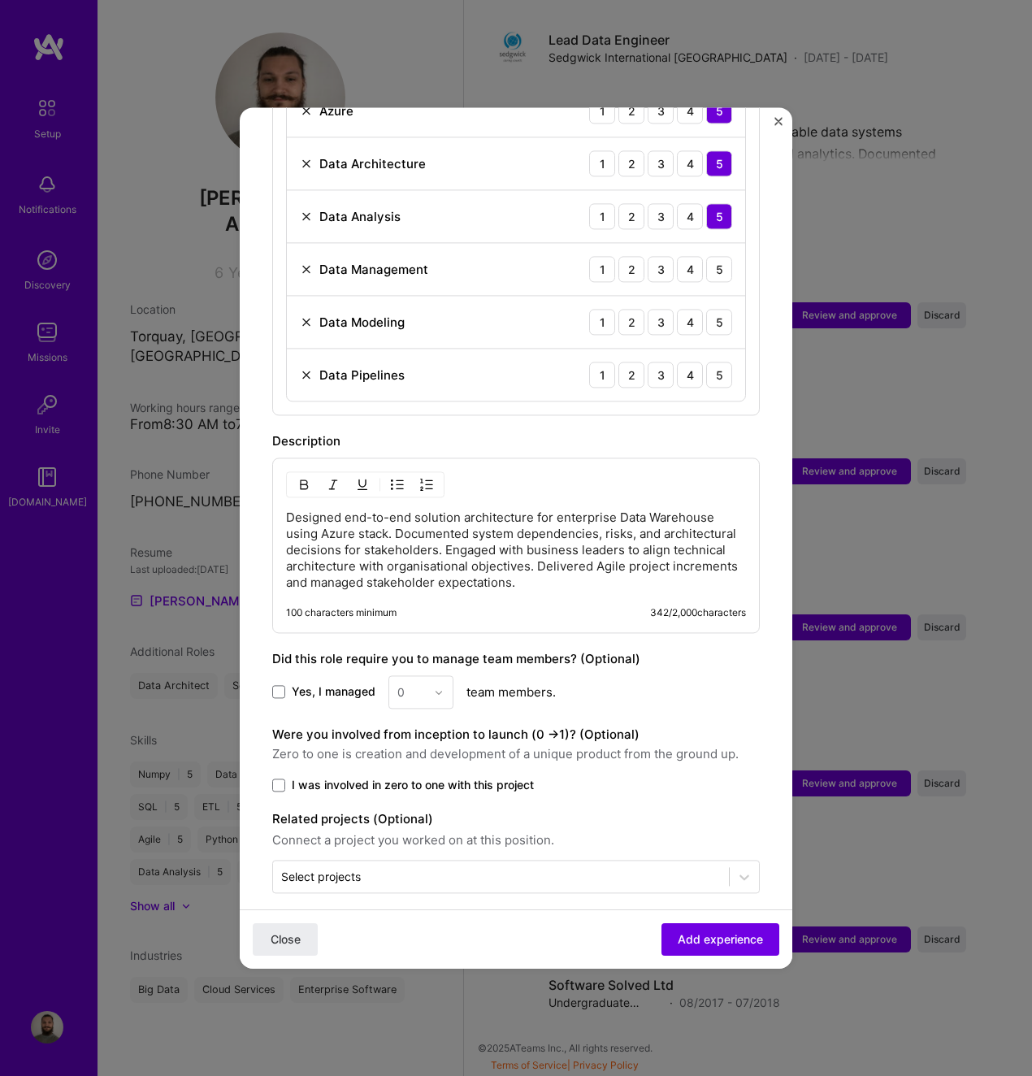
click at [476, 777] on span "I was involved in zero to one with this project" at bounding box center [413, 785] width 242 height 16
click at [0, 0] on input "I was involved in zero to one with this project" at bounding box center [0, 0] width 0 height 0
click at [483, 870] on div at bounding box center [501, 877] width 440 height 20
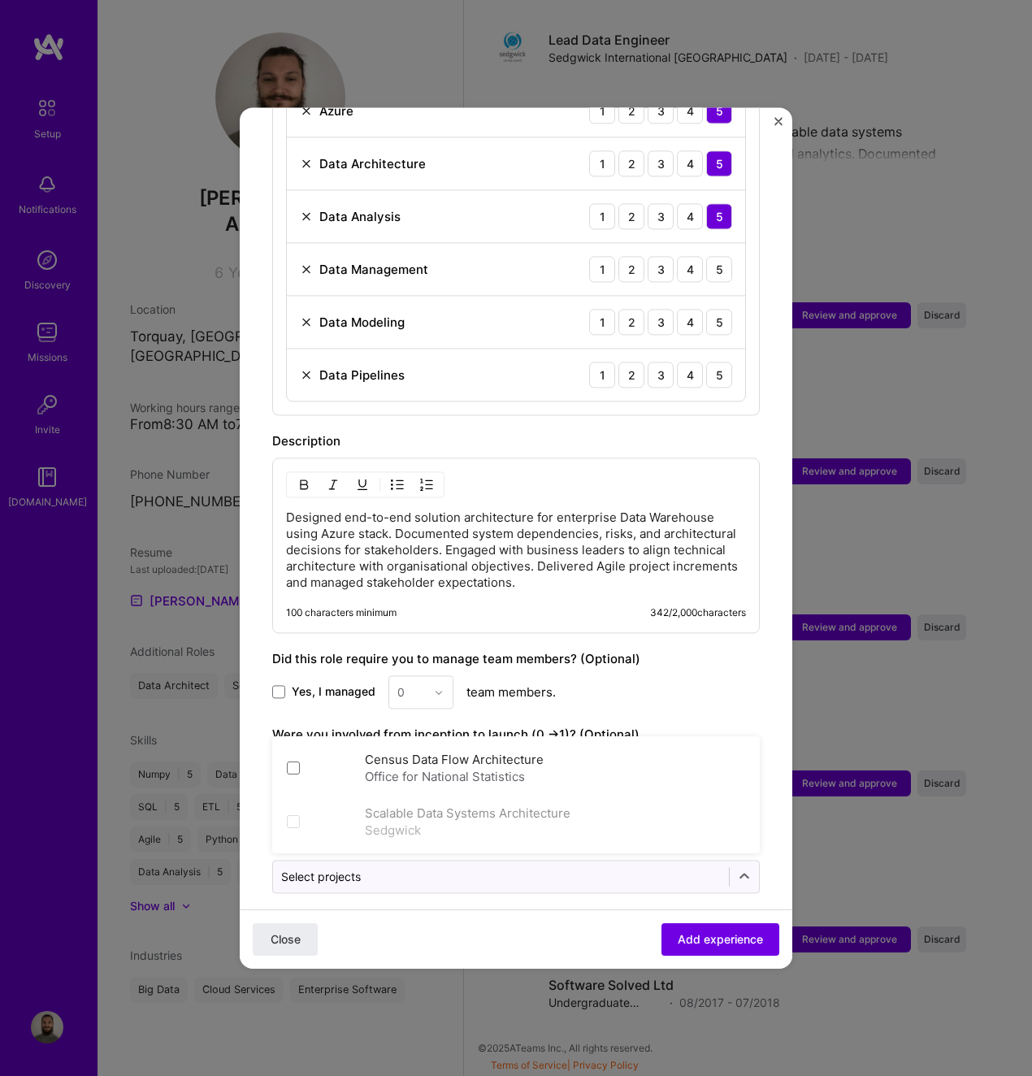
click at [620, 904] on form "Adding suggested job This job is suggested based on your LinkedIn, resume or [D…" at bounding box center [516, 209] width 553 height 1554
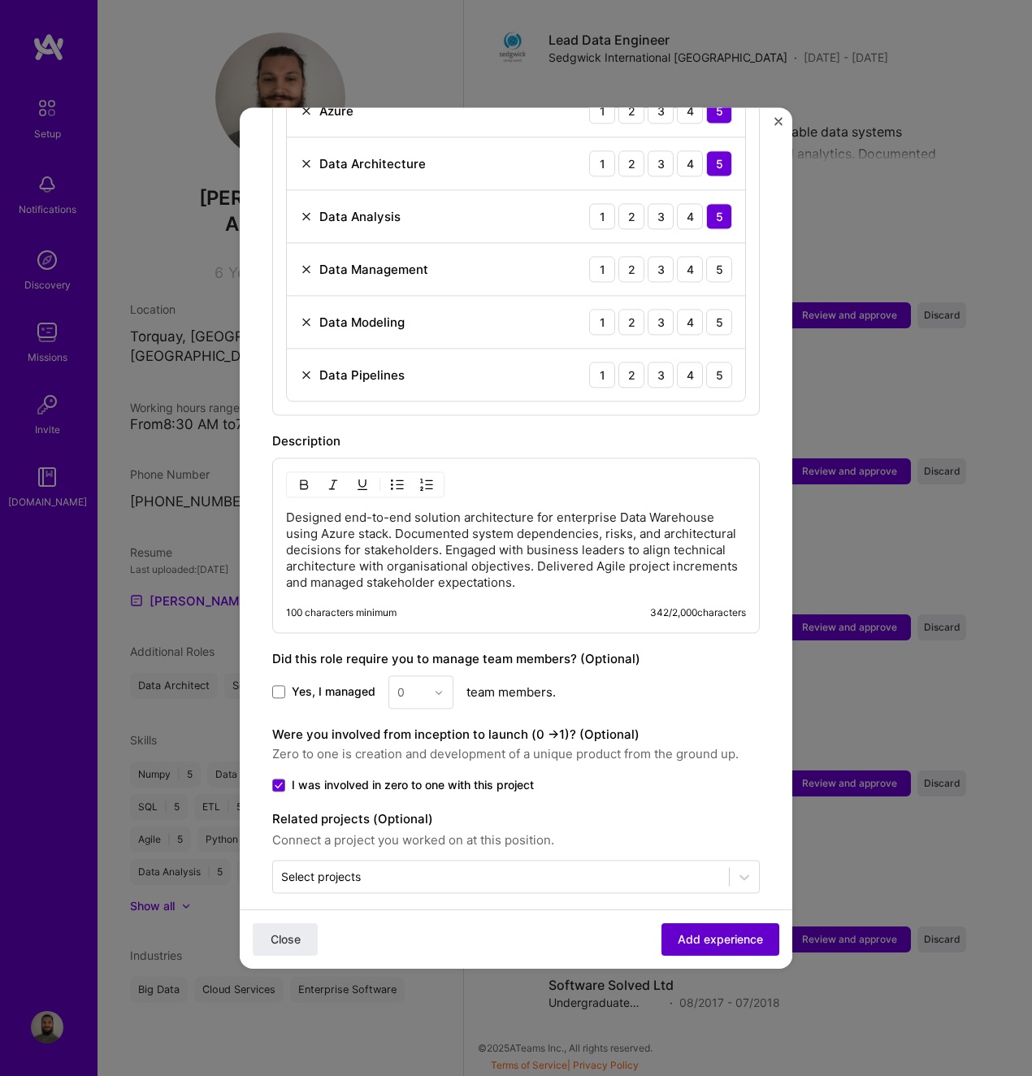
click at [710, 953] on button "Add experience" at bounding box center [721, 940] width 118 height 33
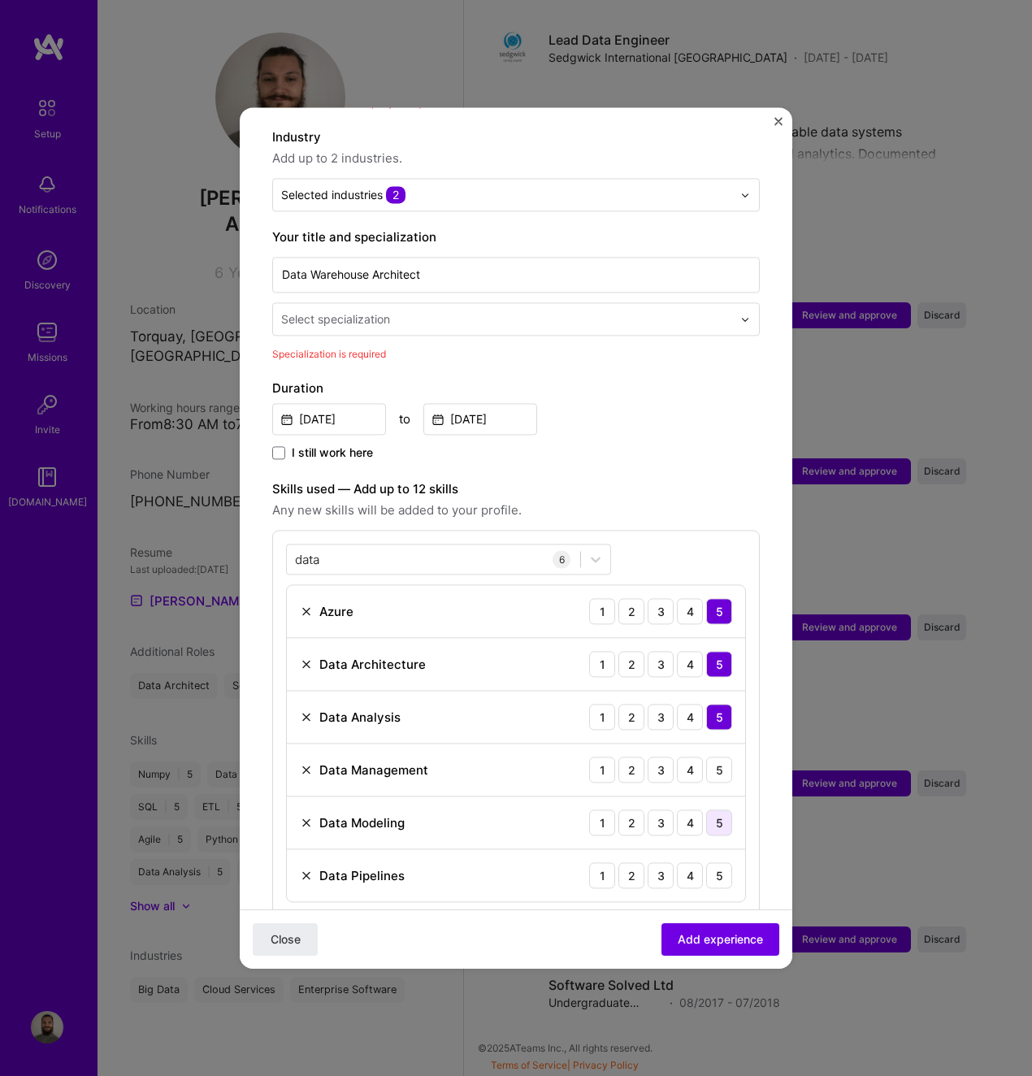
scroll to position [163, 0]
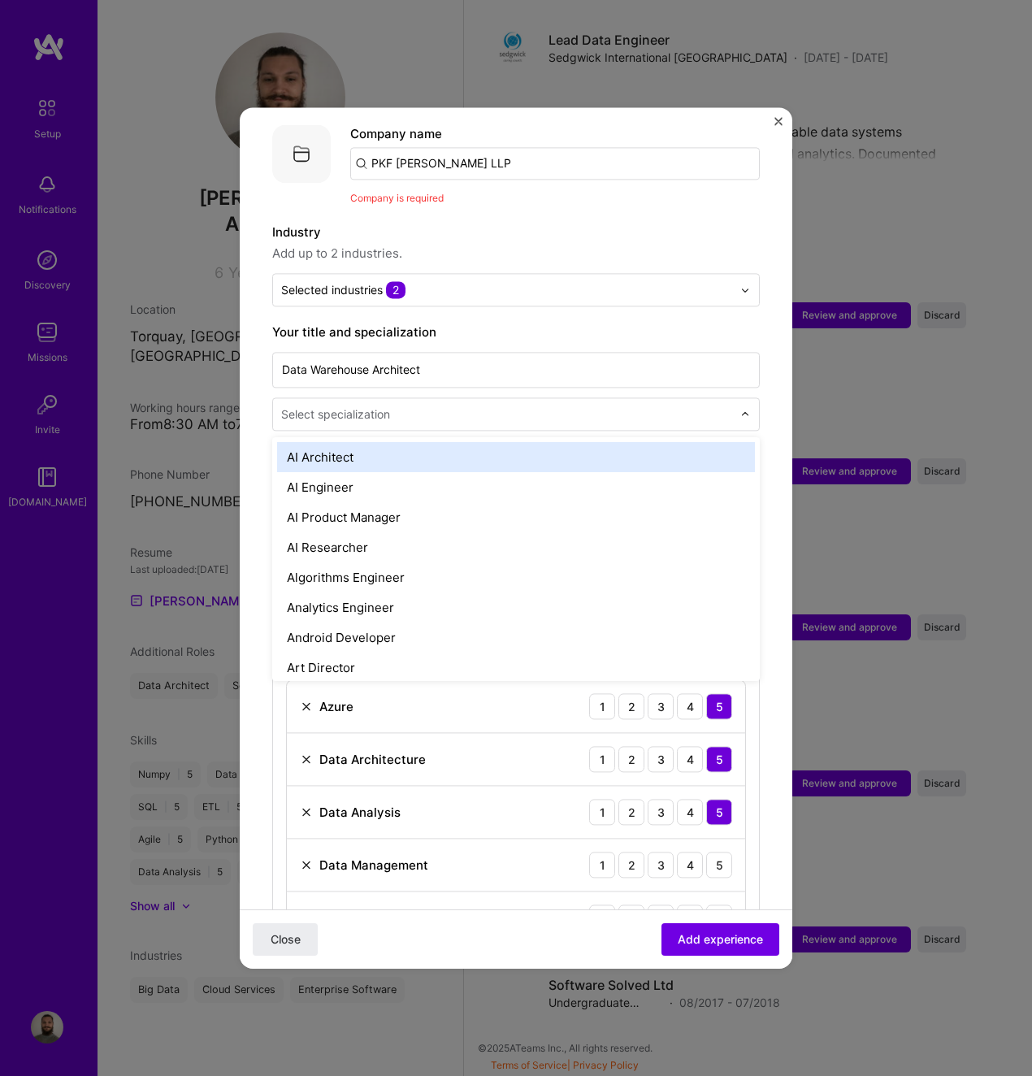
click at [394, 406] on input "text" at bounding box center [508, 414] width 454 height 17
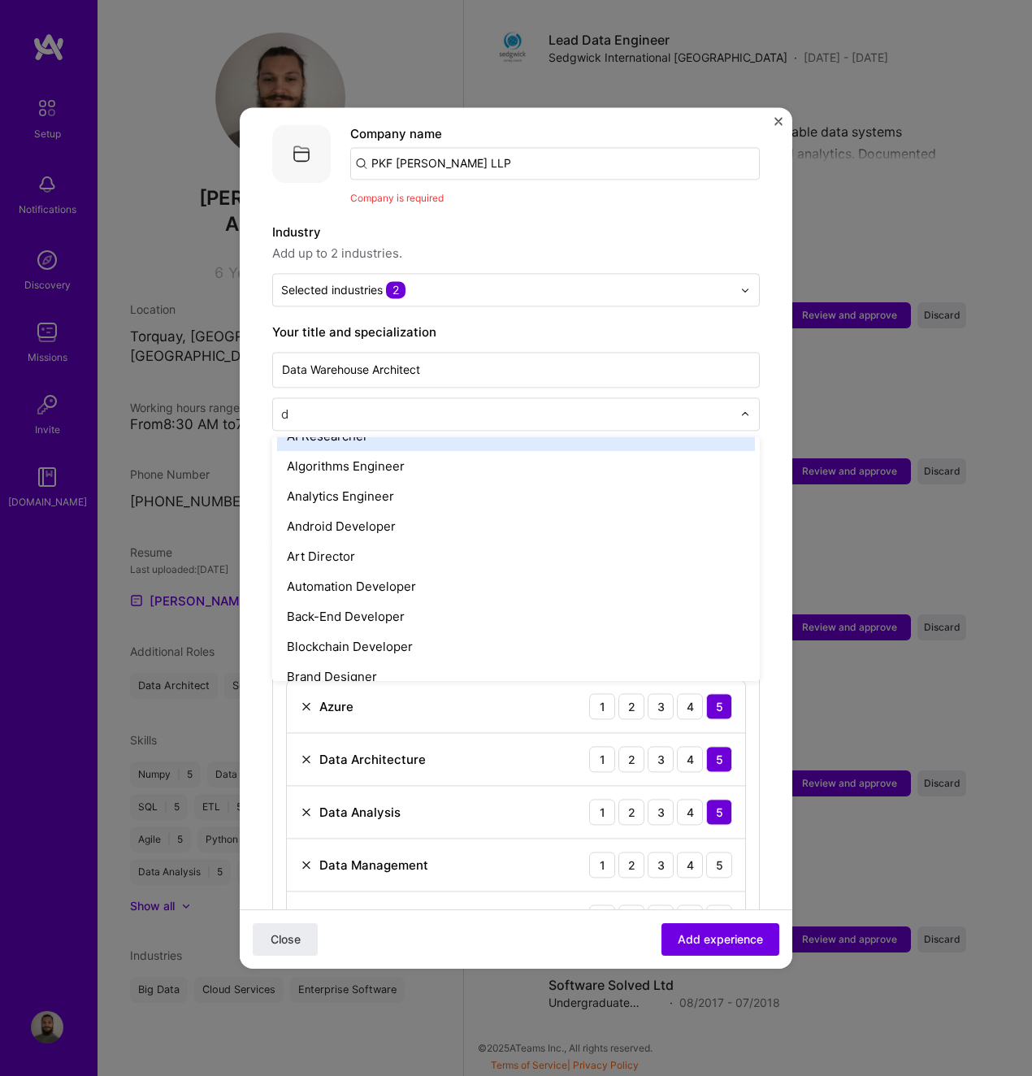
type input "d"
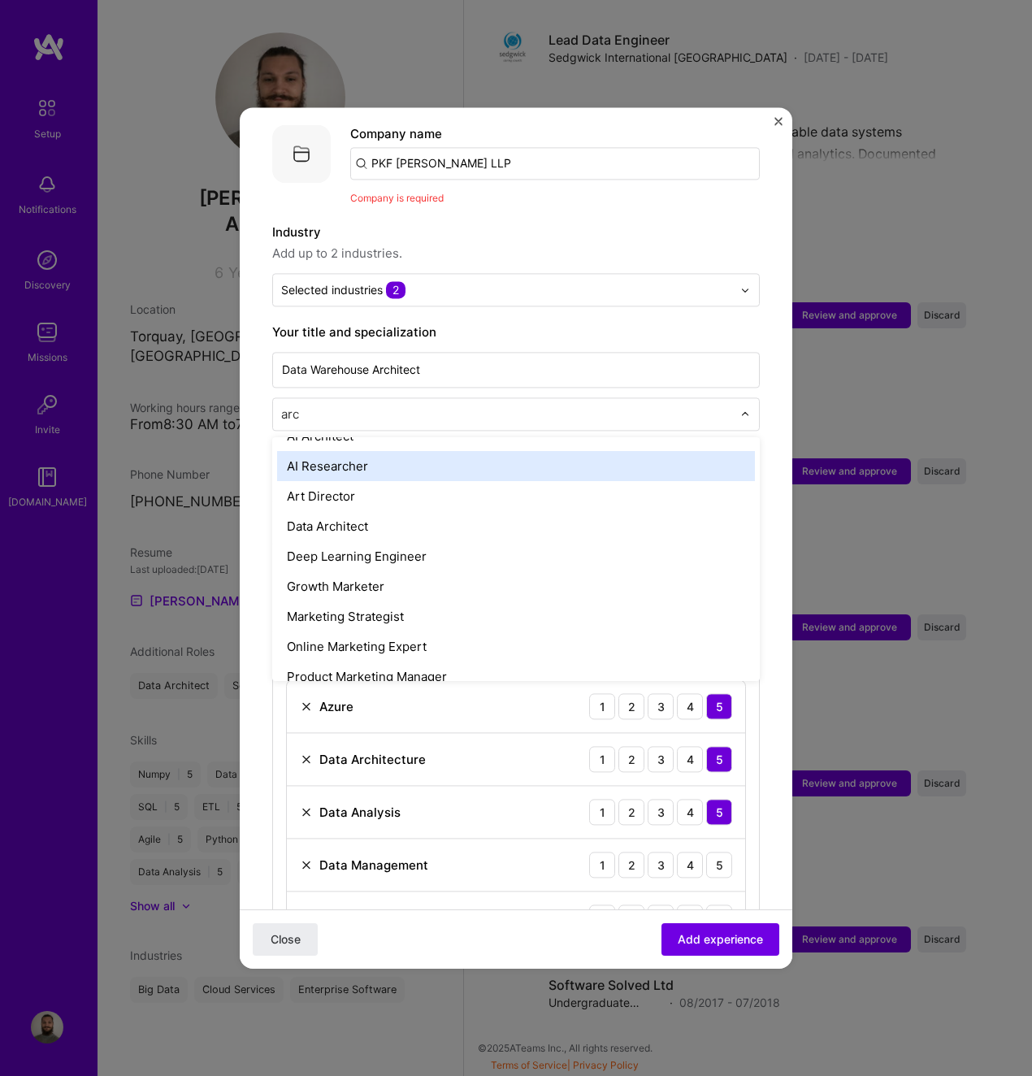
scroll to position [0, 0]
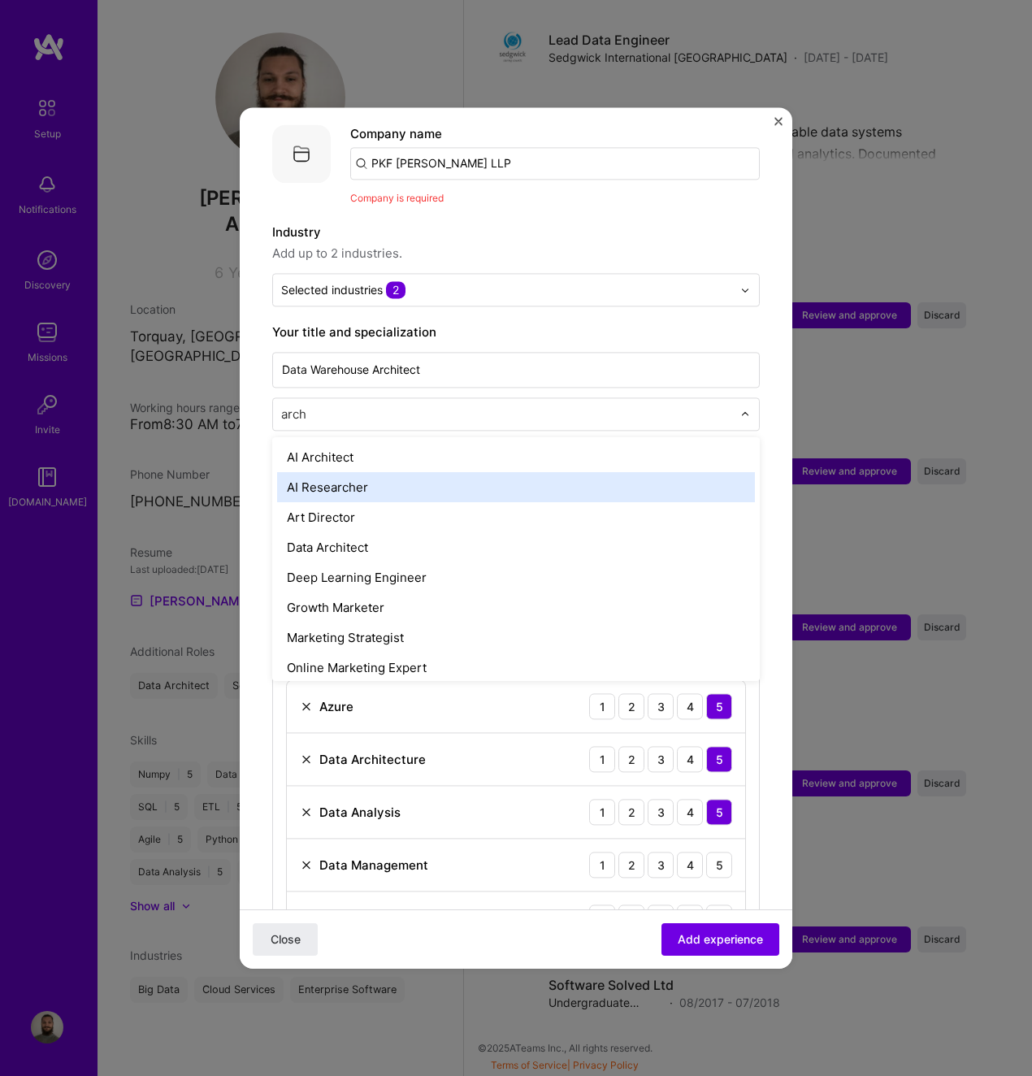
type input "archi"
click at [379, 472] on div "Data Architect" at bounding box center [516, 487] width 478 height 30
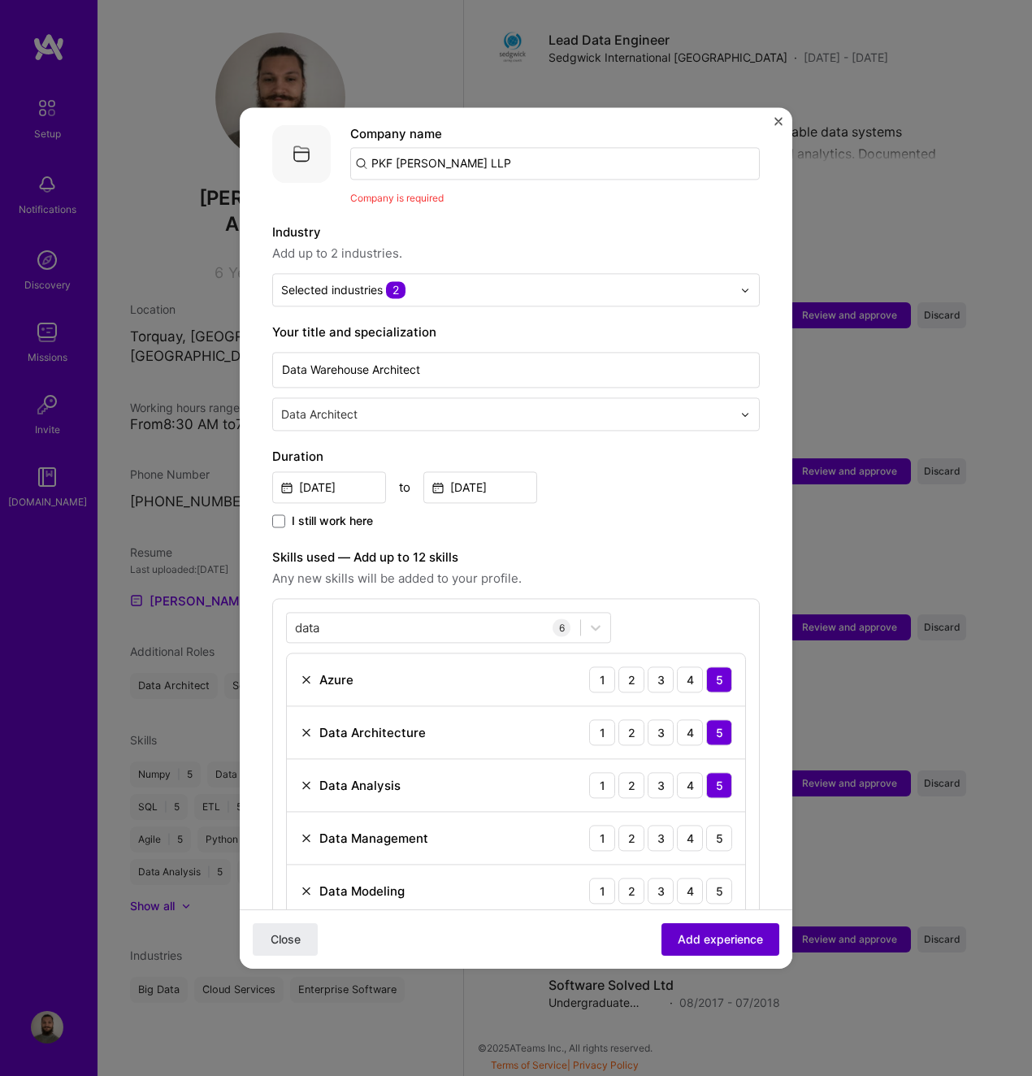
click at [742, 943] on span "Add experience" at bounding box center [720, 940] width 85 height 16
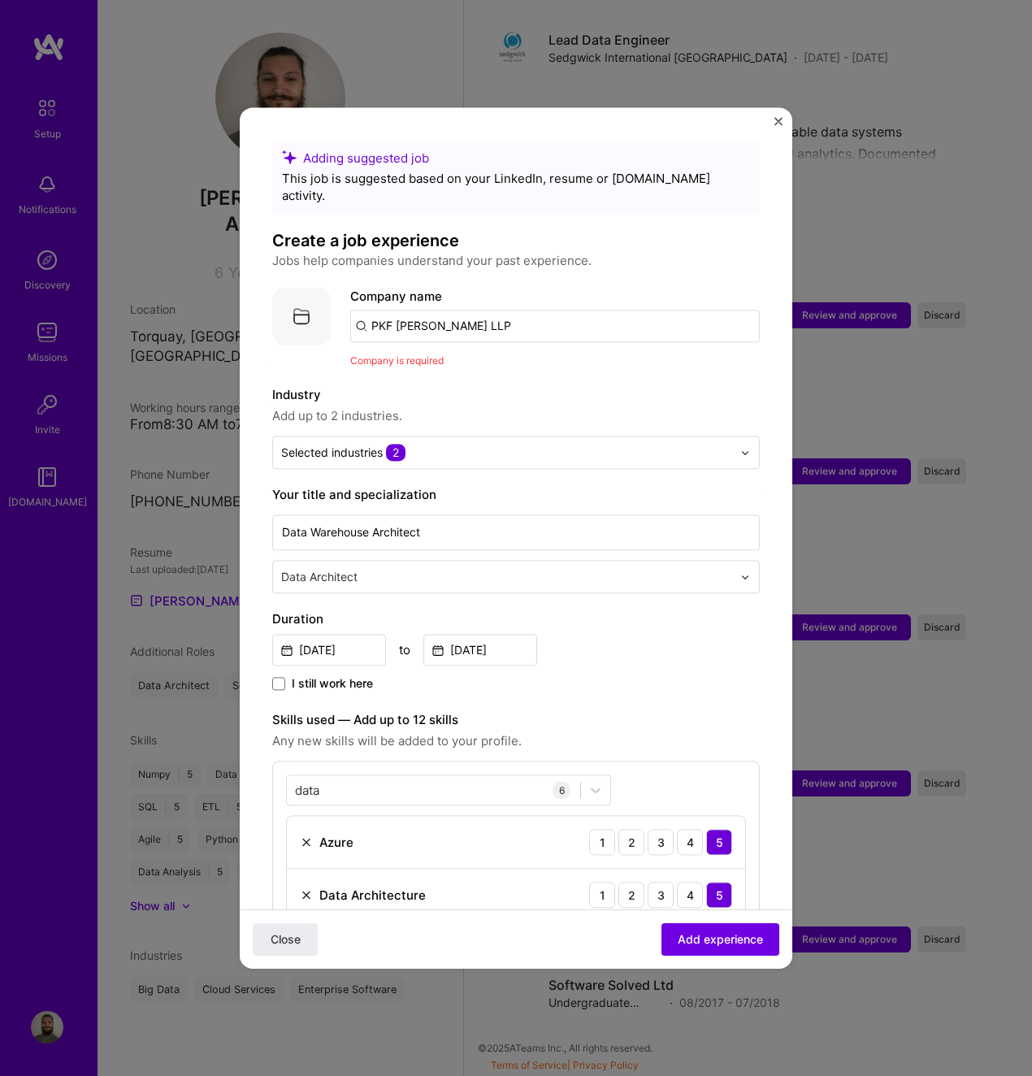
click at [483, 316] on input "PKF [PERSON_NAME] LLP" at bounding box center [555, 326] width 410 height 33
drag, startPoint x: 397, startPoint y: 308, endPoint x: 208, endPoint y: 312, distance: 188.7
click at [225, 311] on div "Adding suggested job This job is suggested based on your LinkedIn, resume or [D…" at bounding box center [516, 538] width 1032 height 1076
click at [496, 310] on input "[PERSON_NAME] LLP" at bounding box center [555, 326] width 410 height 33
click at [380, 310] on input "[PERSON_NAME] LLP" at bounding box center [555, 326] width 410 height 33
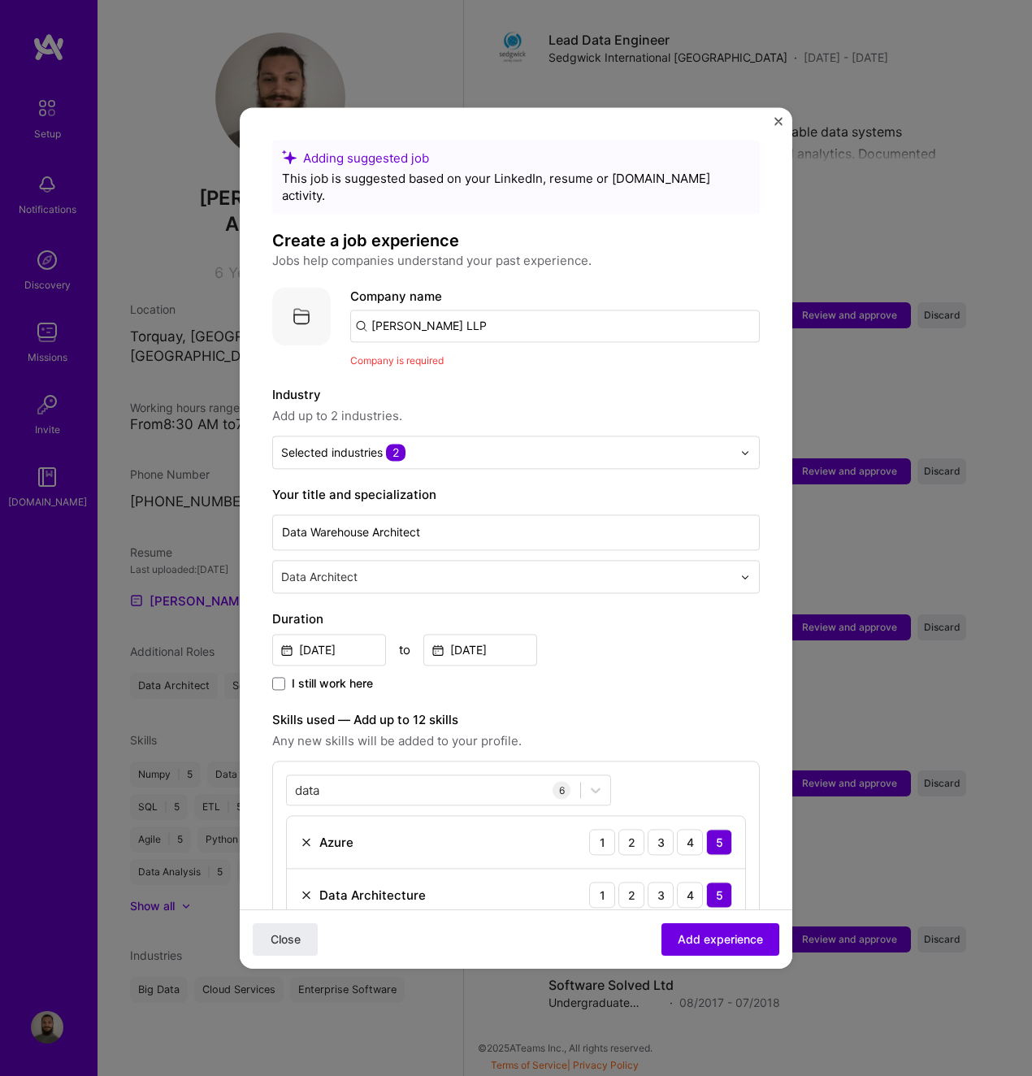
click at [487, 310] on input "[PERSON_NAME] LLP" at bounding box center [555, 326] width 410 height 33
type input "[PERSON_NAME]"
click at [496, 357] on div "[PERSON_NAME]" at bounding box center [498, 371] width 115 height 28
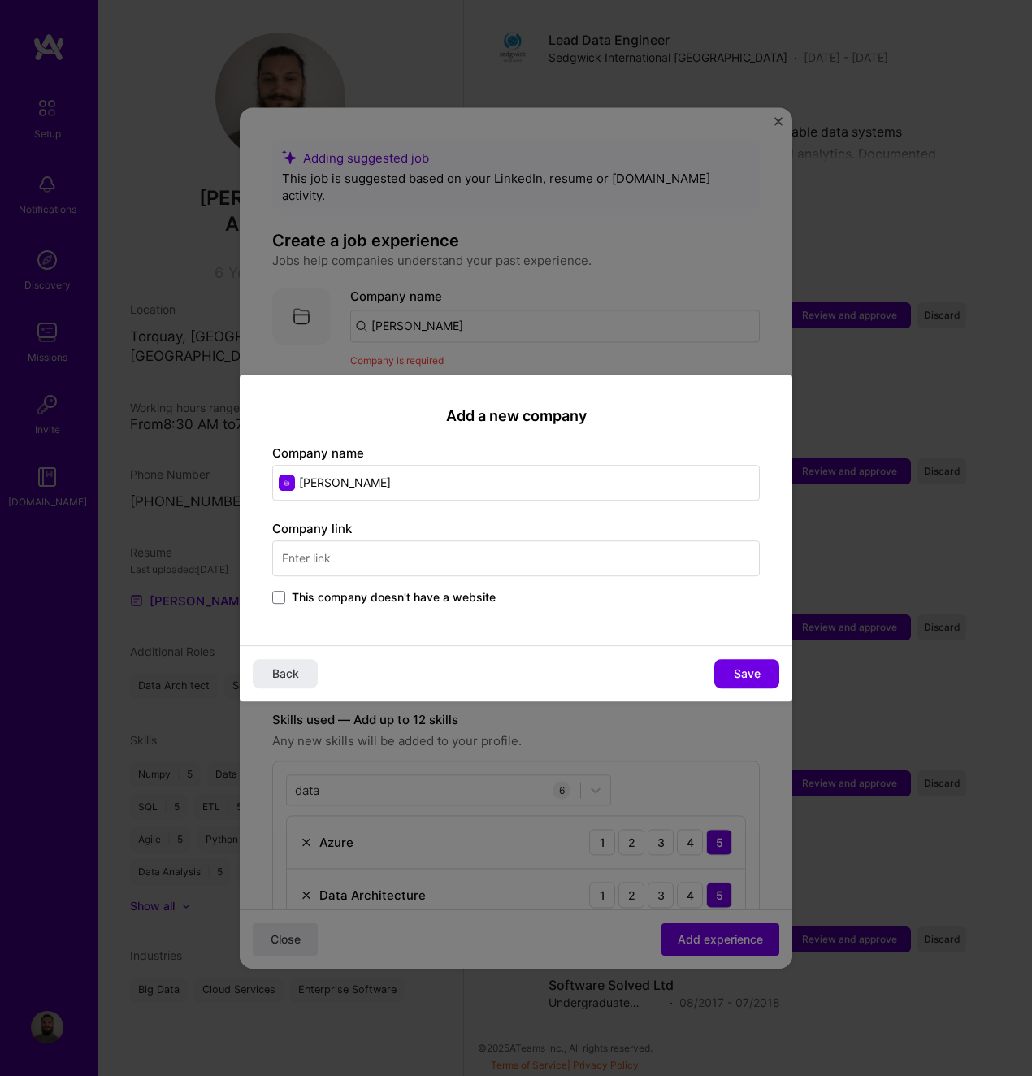
click at [433, 558] on input "text" at bounding box center [516, 559] width 488 height 36
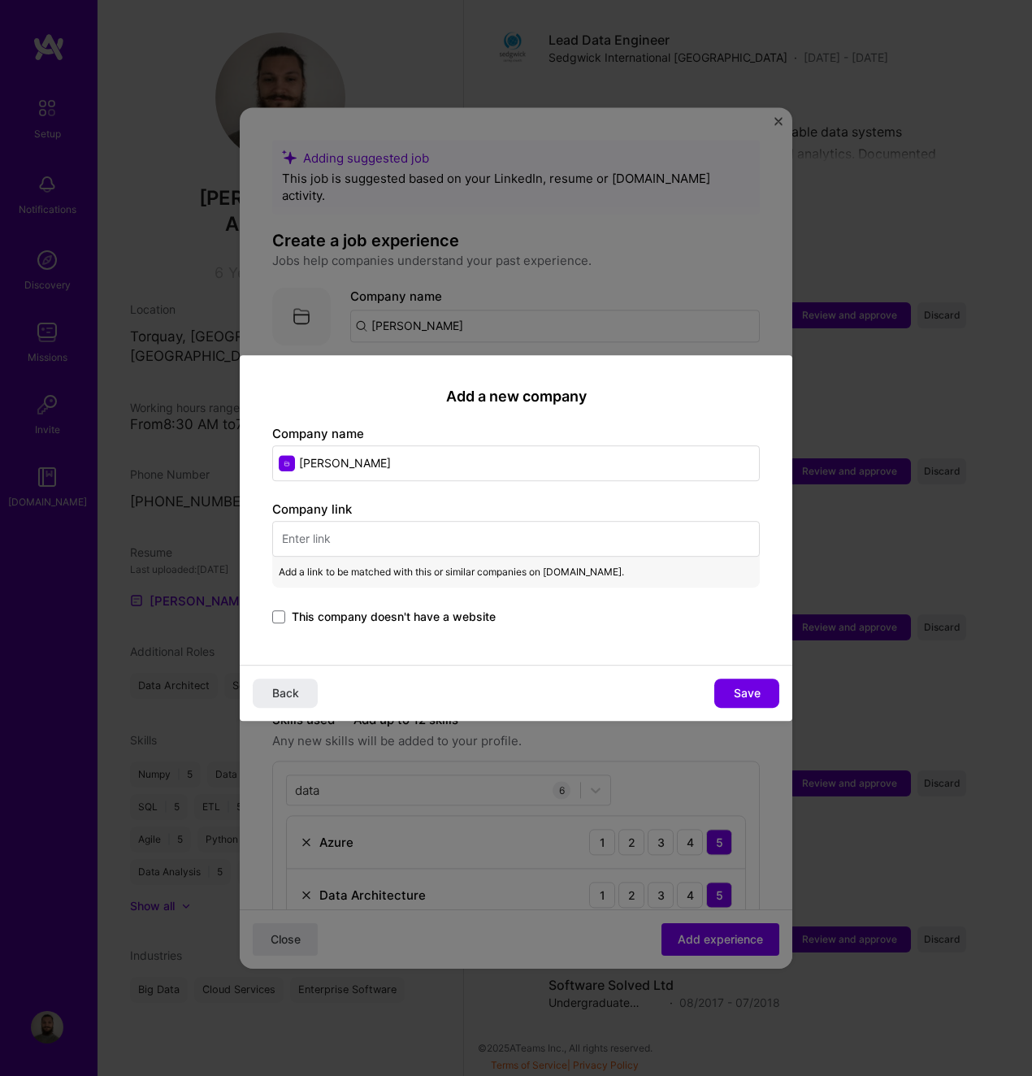
click at [393, 539] on input "text" at bounding box center [516, 539] width 488 height 36
paste input "[URL][DOMAIN_NAME]"
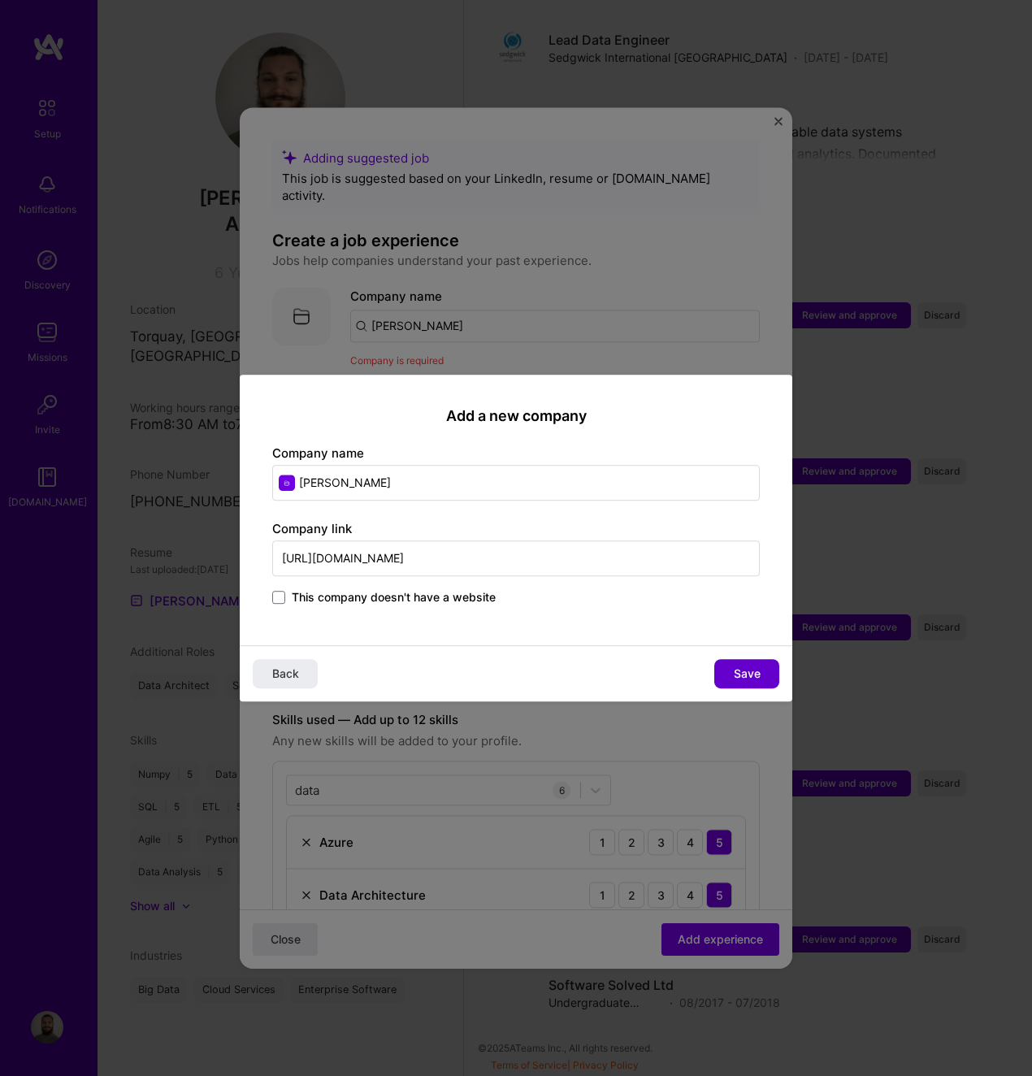
type input "[URL][DOMAIN_NAME]"
click at [750, 664] on button "Save" at bounding box center [747, 673] width 65 height 29
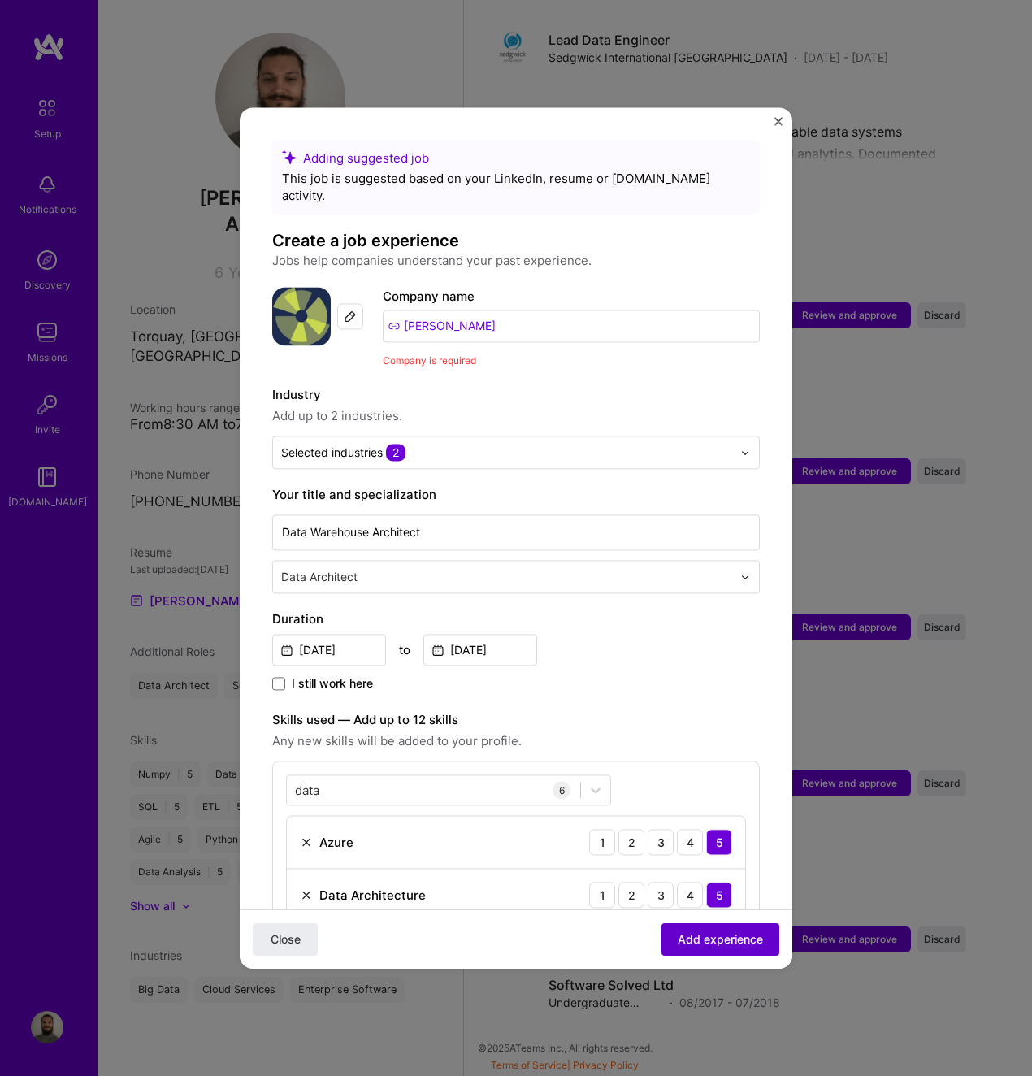
click at [733, 938] on span "Add experience" at bounding box center [720, 940] width 85 height 16
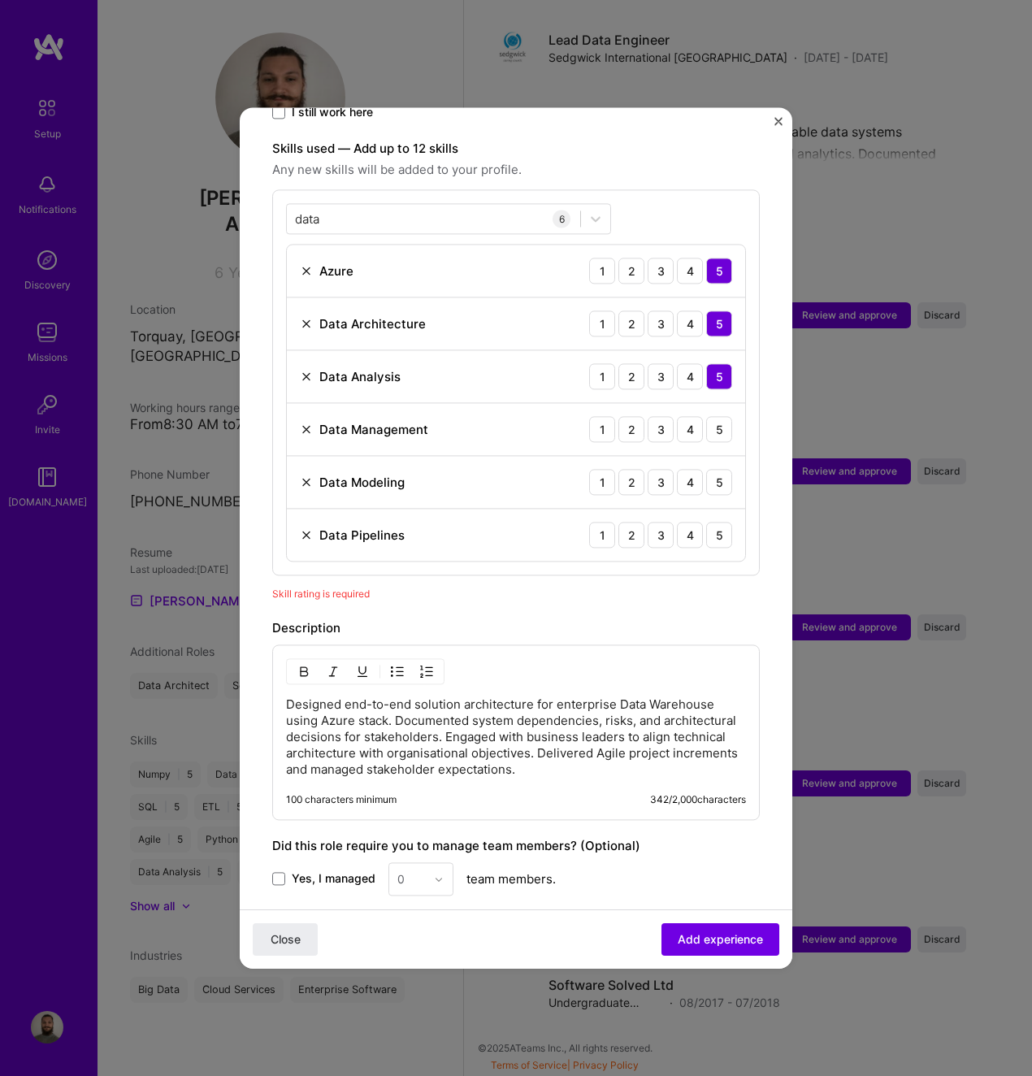
scroll to position [563, 0]
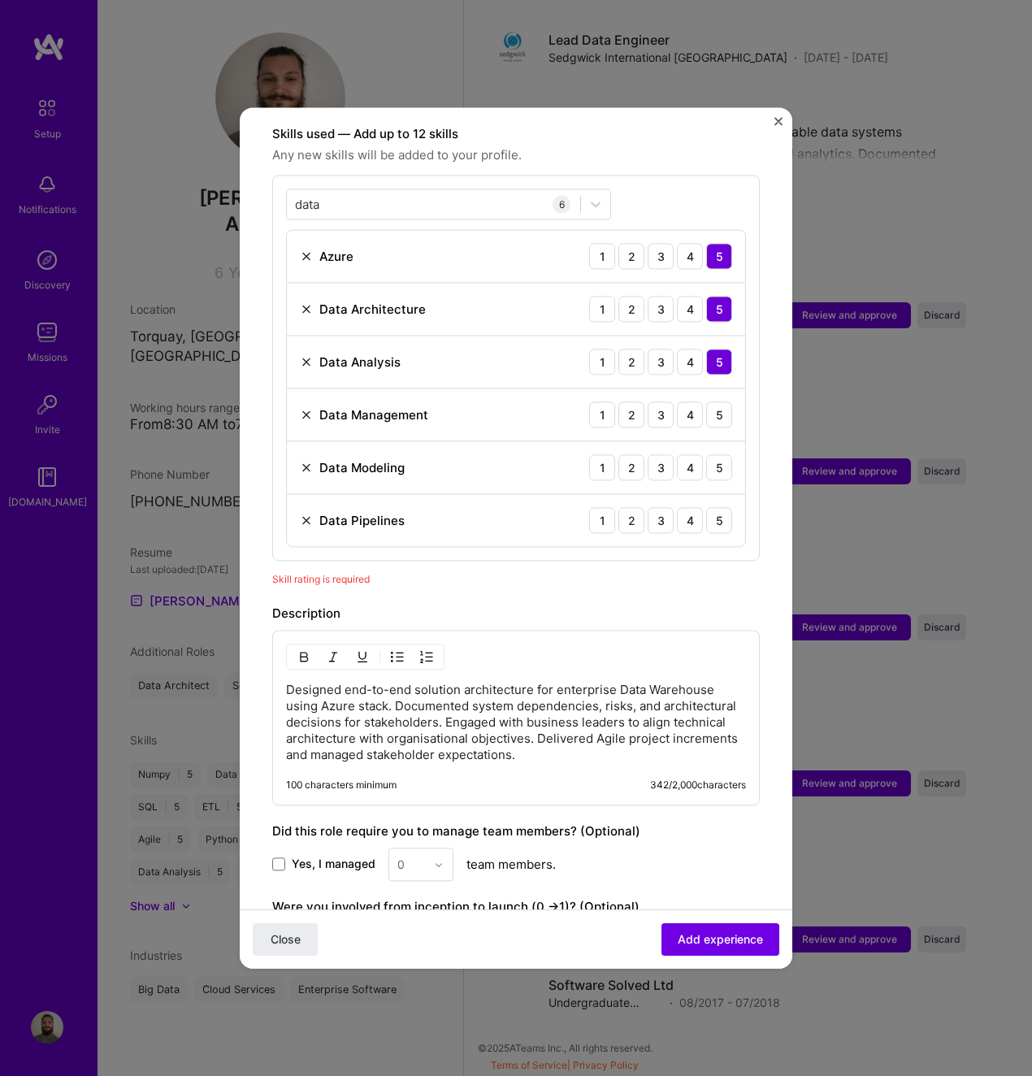
drag, startPoint x: 704, startPoint y: 446, endPoint x: 704, endPoint y: 424, distance: 22.0
click at [706, 454] on div "5" at bounding box center [719, 467] width 26 height 26
click at [706, 402] on div "5" at bounding box center [719, 415] width 26 height 26
click at [706, 507] on div "5" at bounding box center [719, 520] width 26 height 26
click at [691, 940] on span "Add experience" at bounding box center [720, 940] width 85 height 16
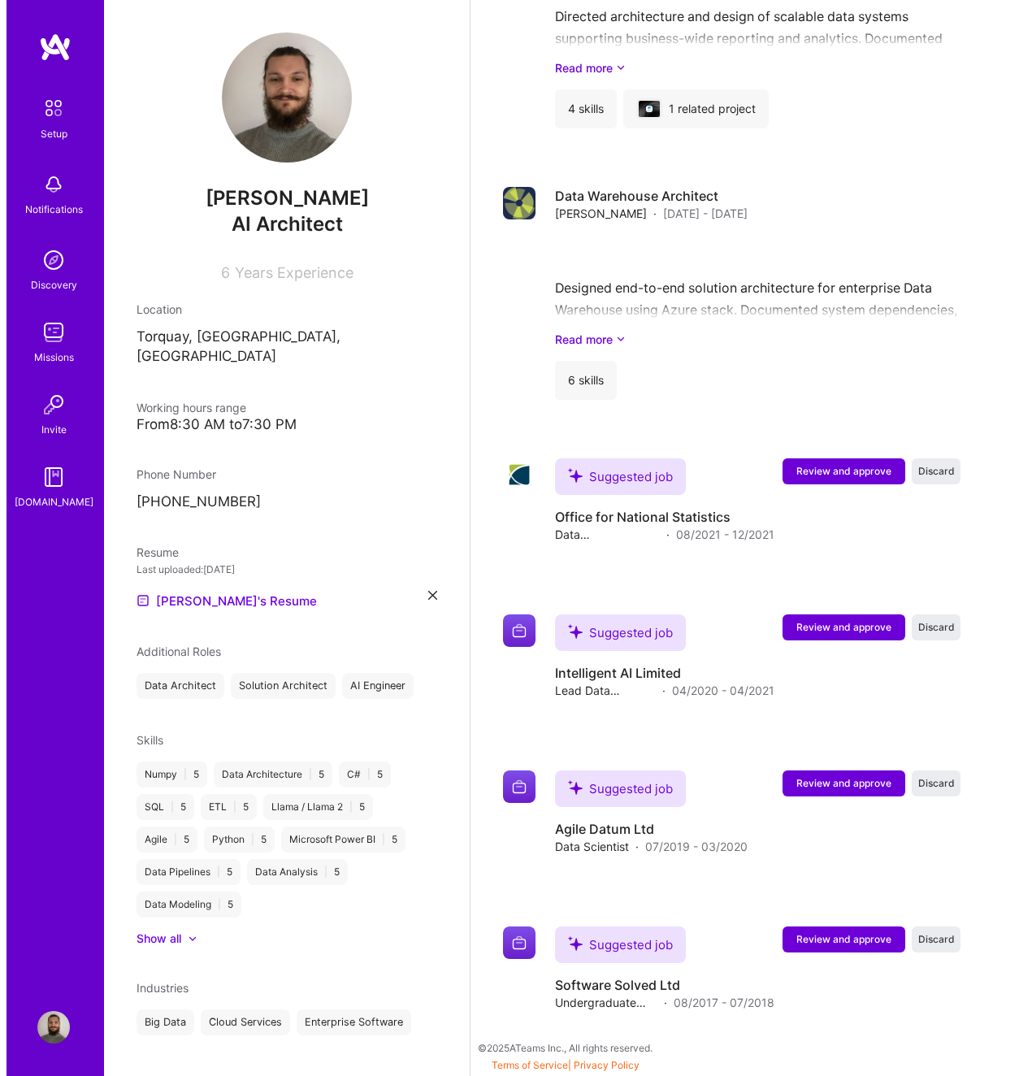
scroll to position [1855, 0]
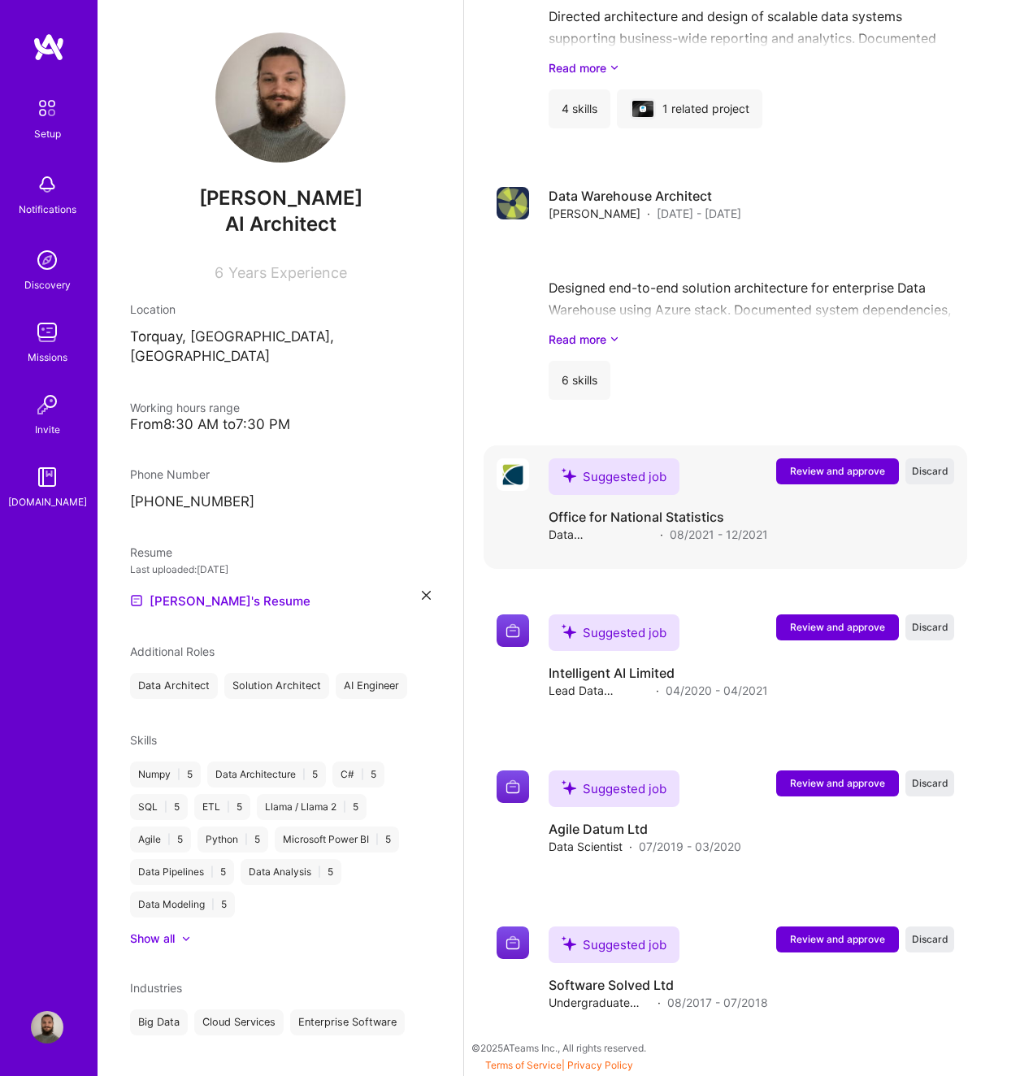
click at [840, 472] on span "Review and approve" at bounding box center [837, 471] width 95 height 14
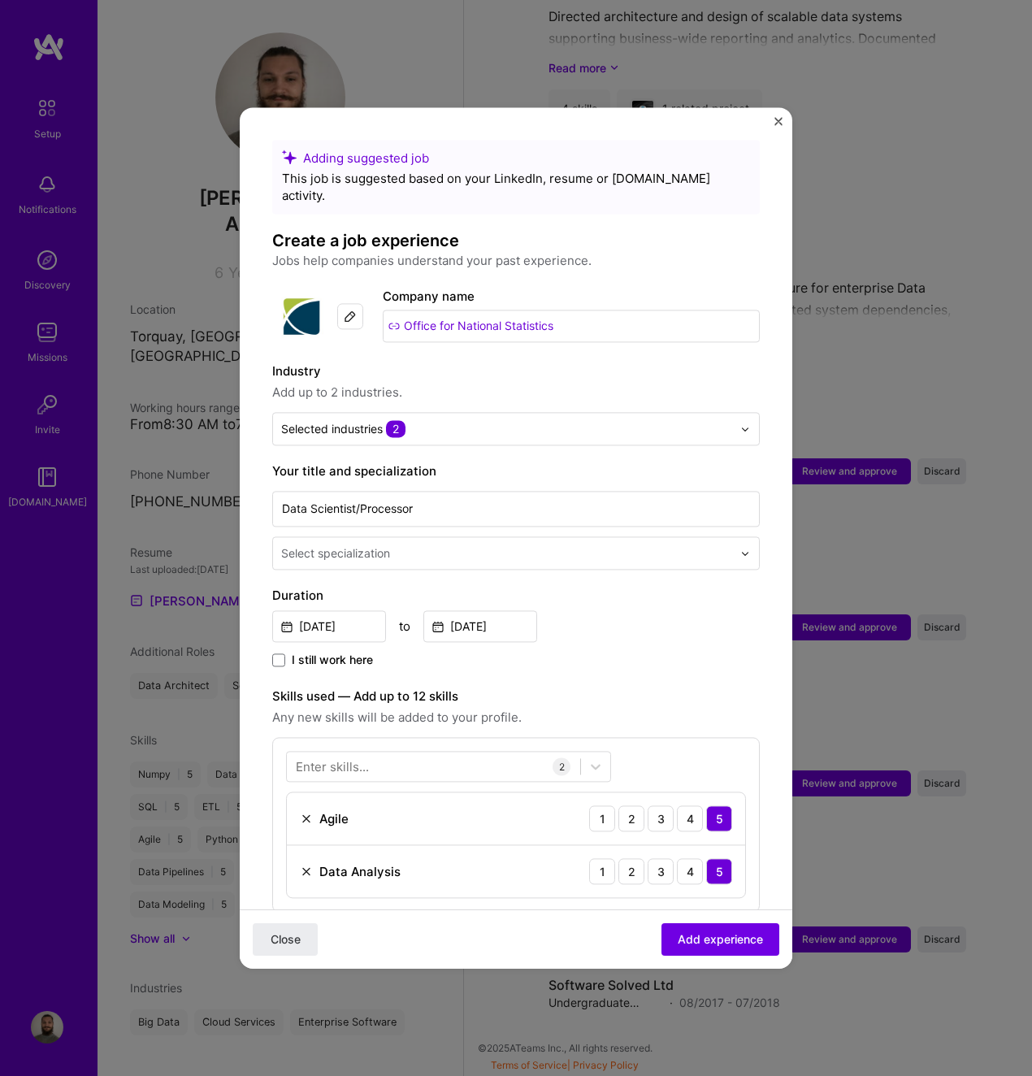
click at [462, 545] on input "text" at bounding box center [508, 553] width 454 height 17
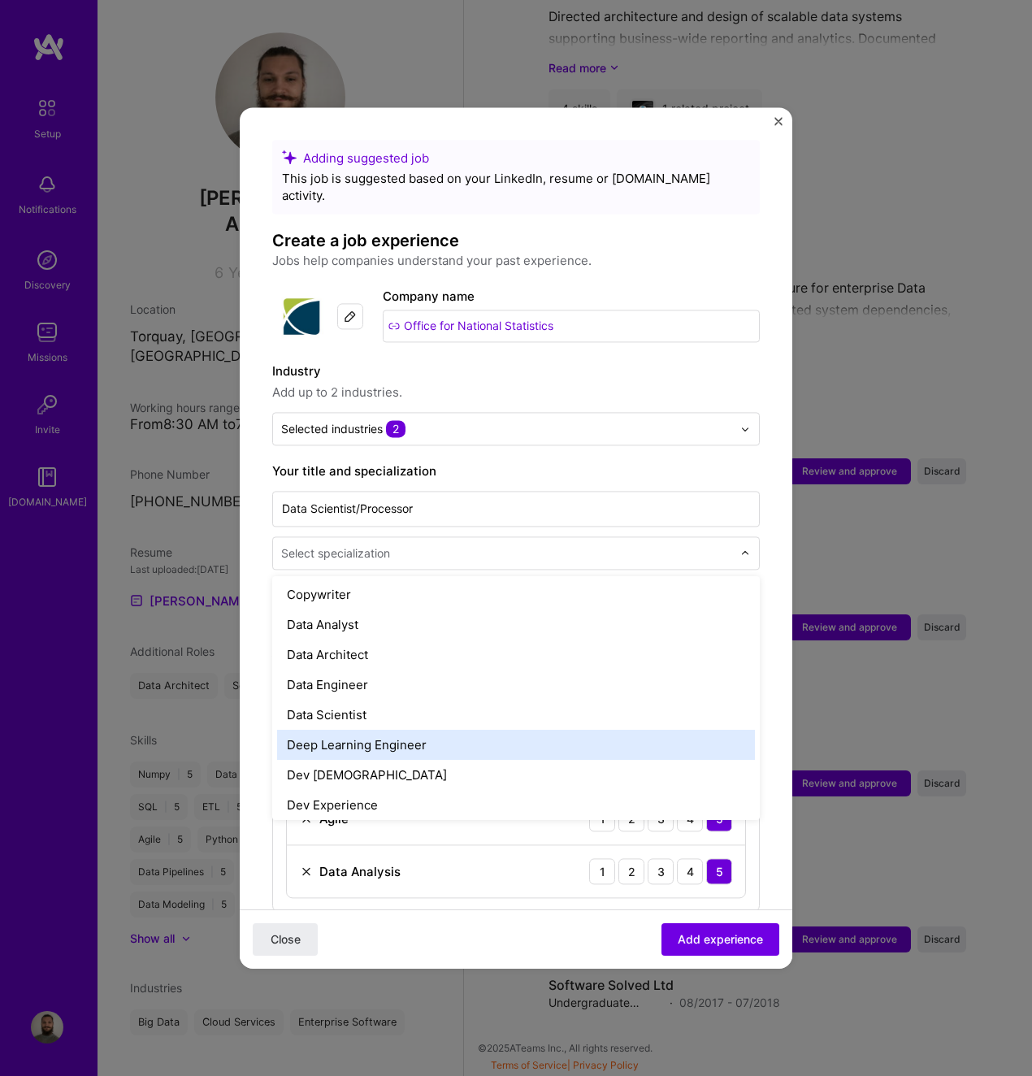
scroll to position [569, 0]
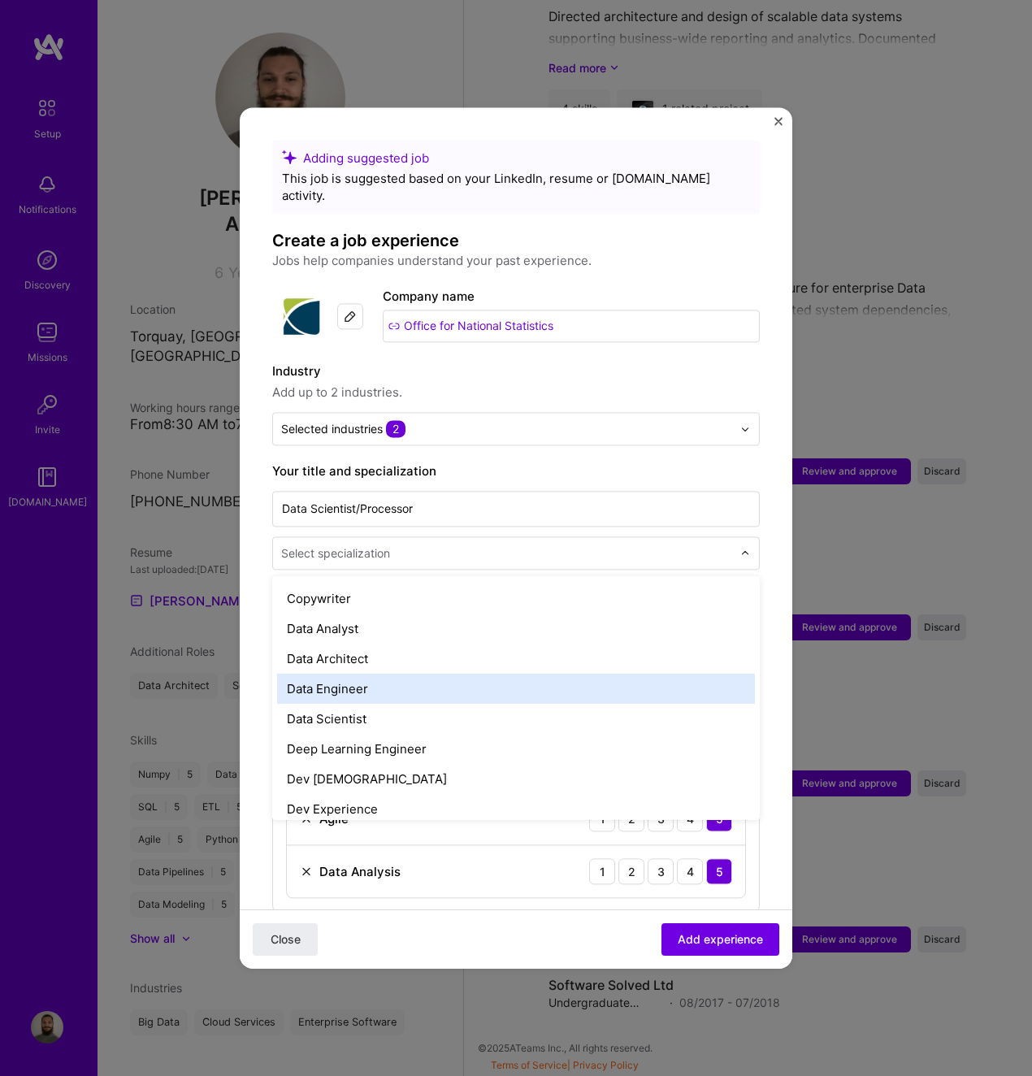
click at [450, 680] on div "Data Engineer" at bounding box center [516, 689] width 478 height 30
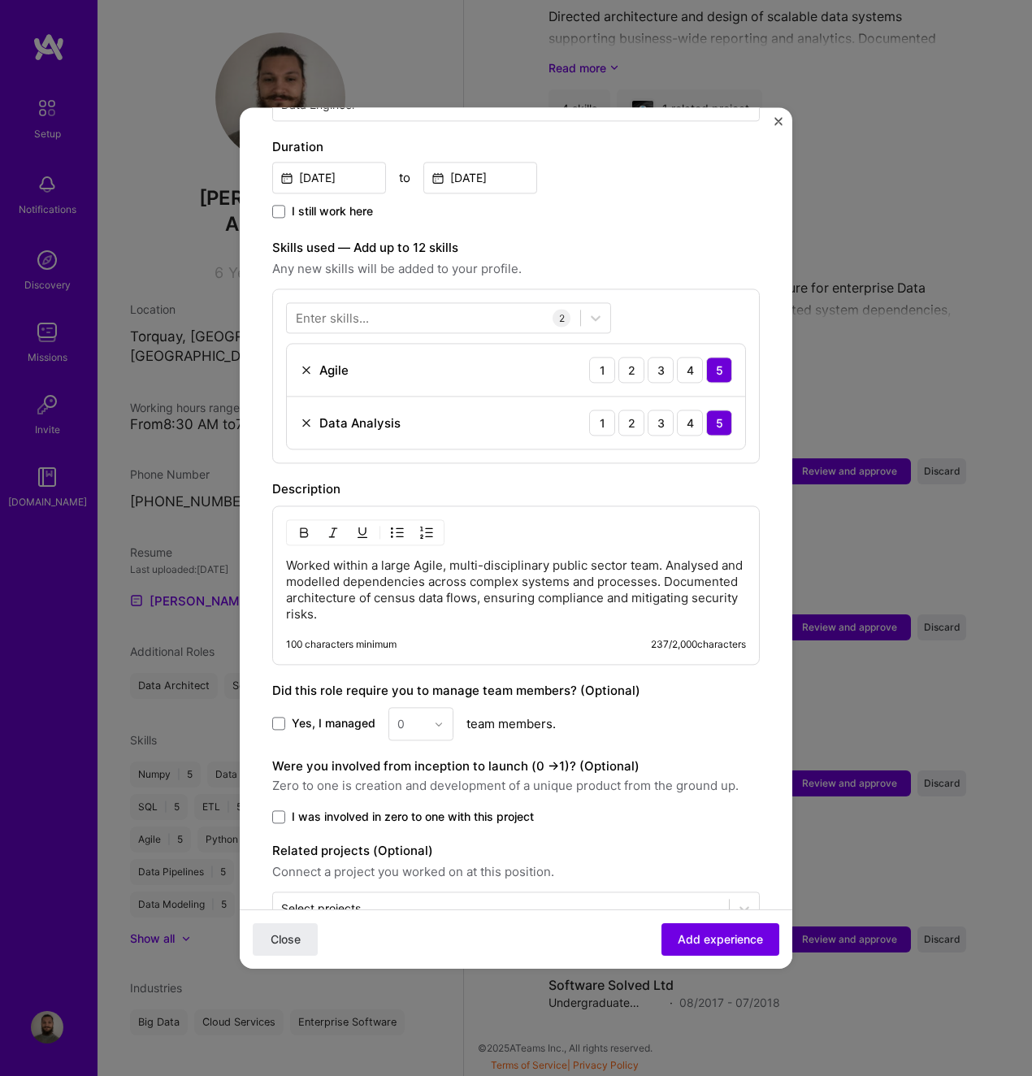
scroll to position [480, 0]
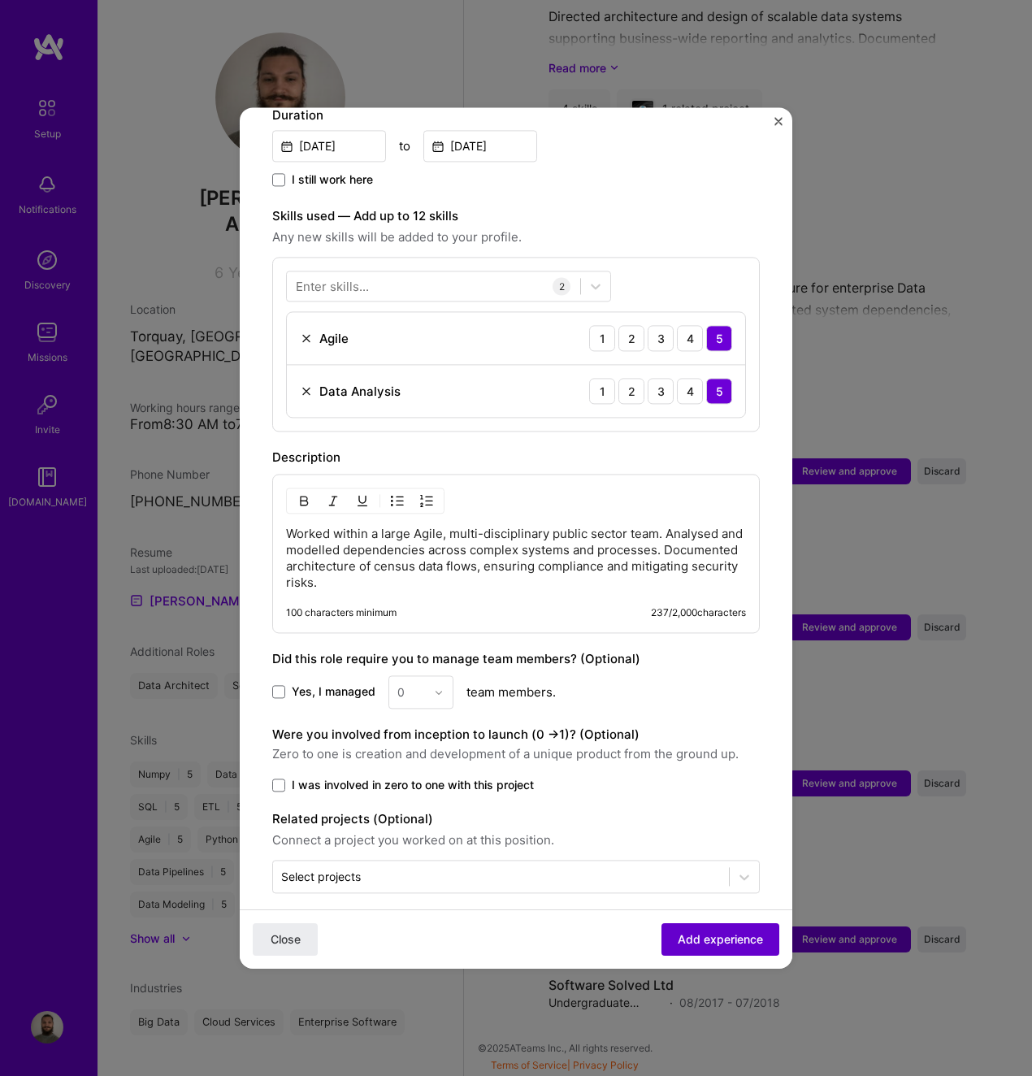
click at [723, 942] on span "Add experience" at bounding box center [720, 940] width 85 height 16
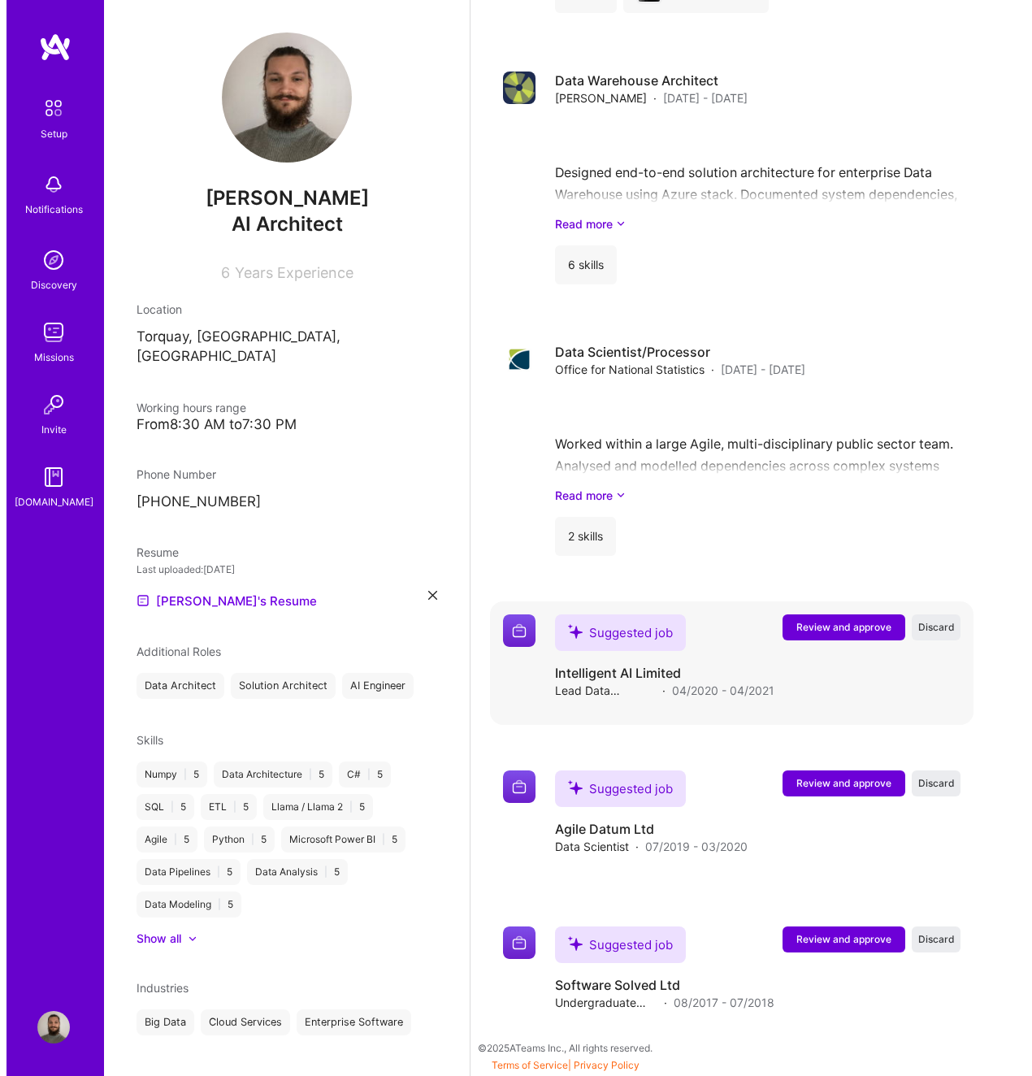
scroll to position [1946, 0]
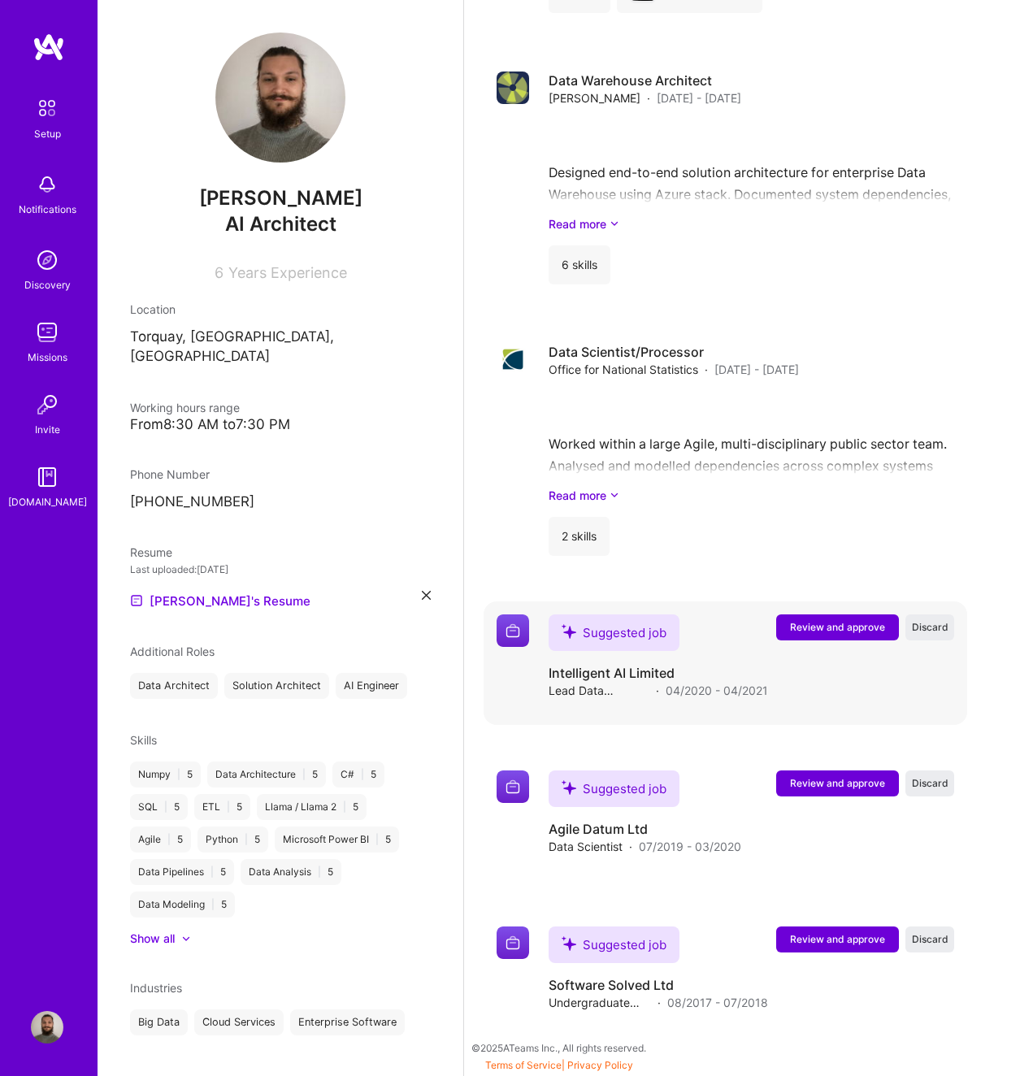
click at [809, 632] on span "Review and approve" at bounding box center [837, 627] width 95 height 14
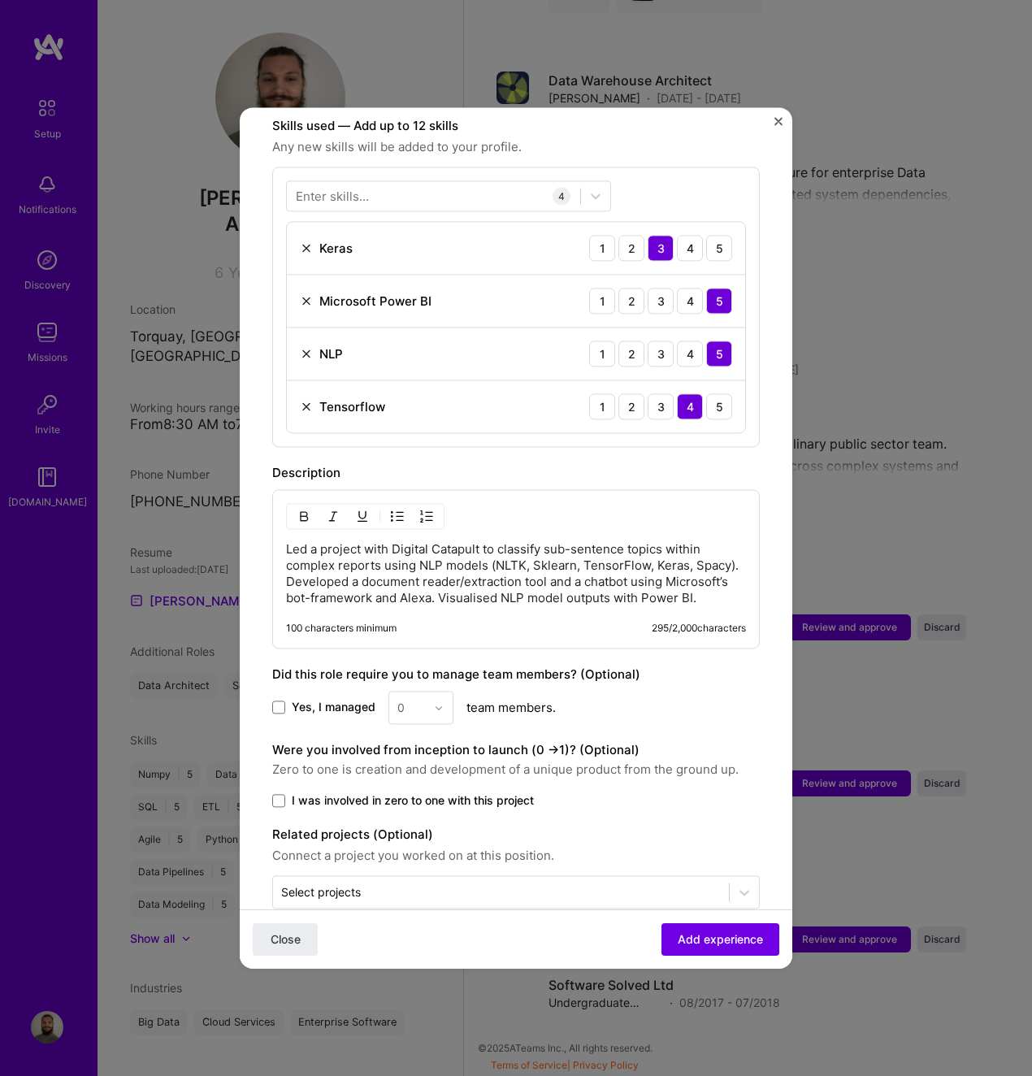
scroll to position [602, 0]
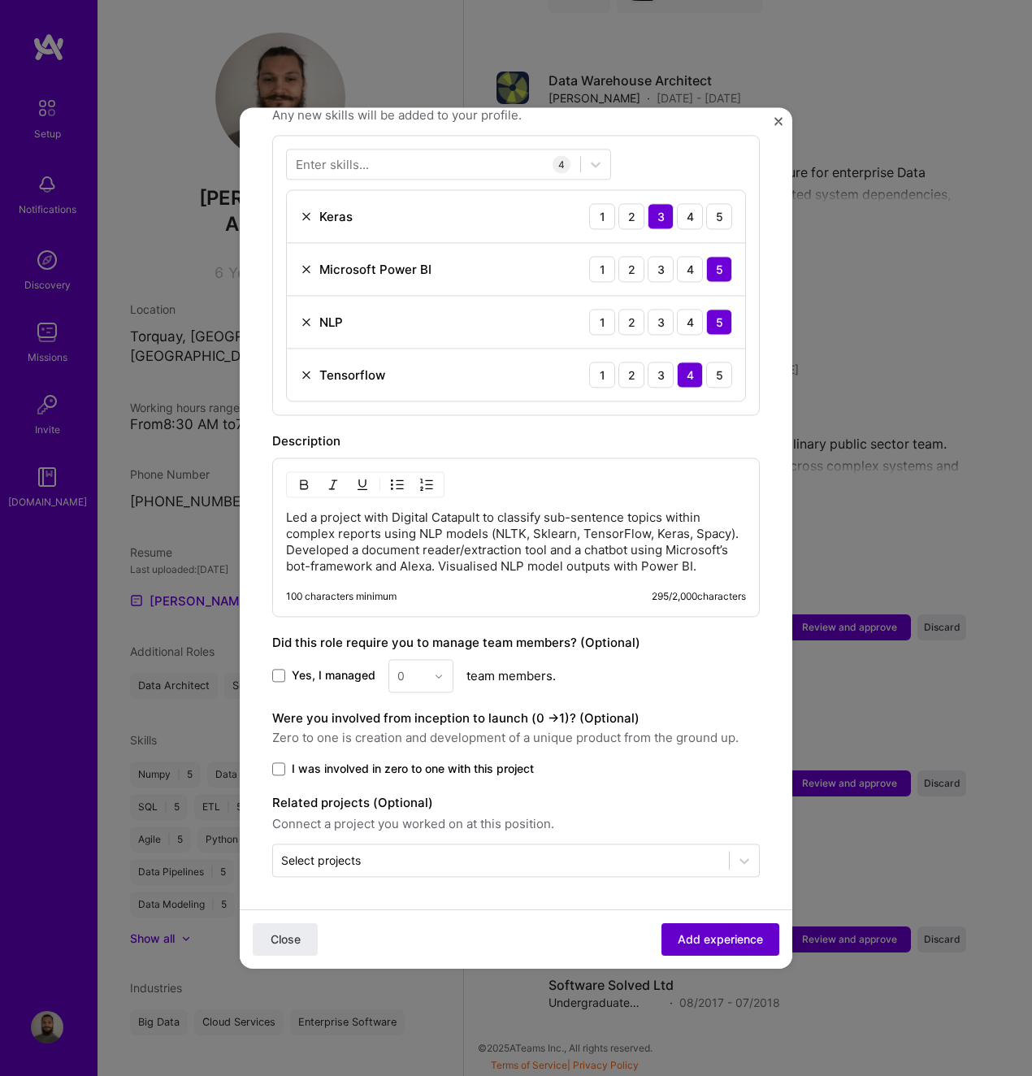
click at [741, 941] on span "Add experience" at bounding box center [720, 940] width 85 height 16
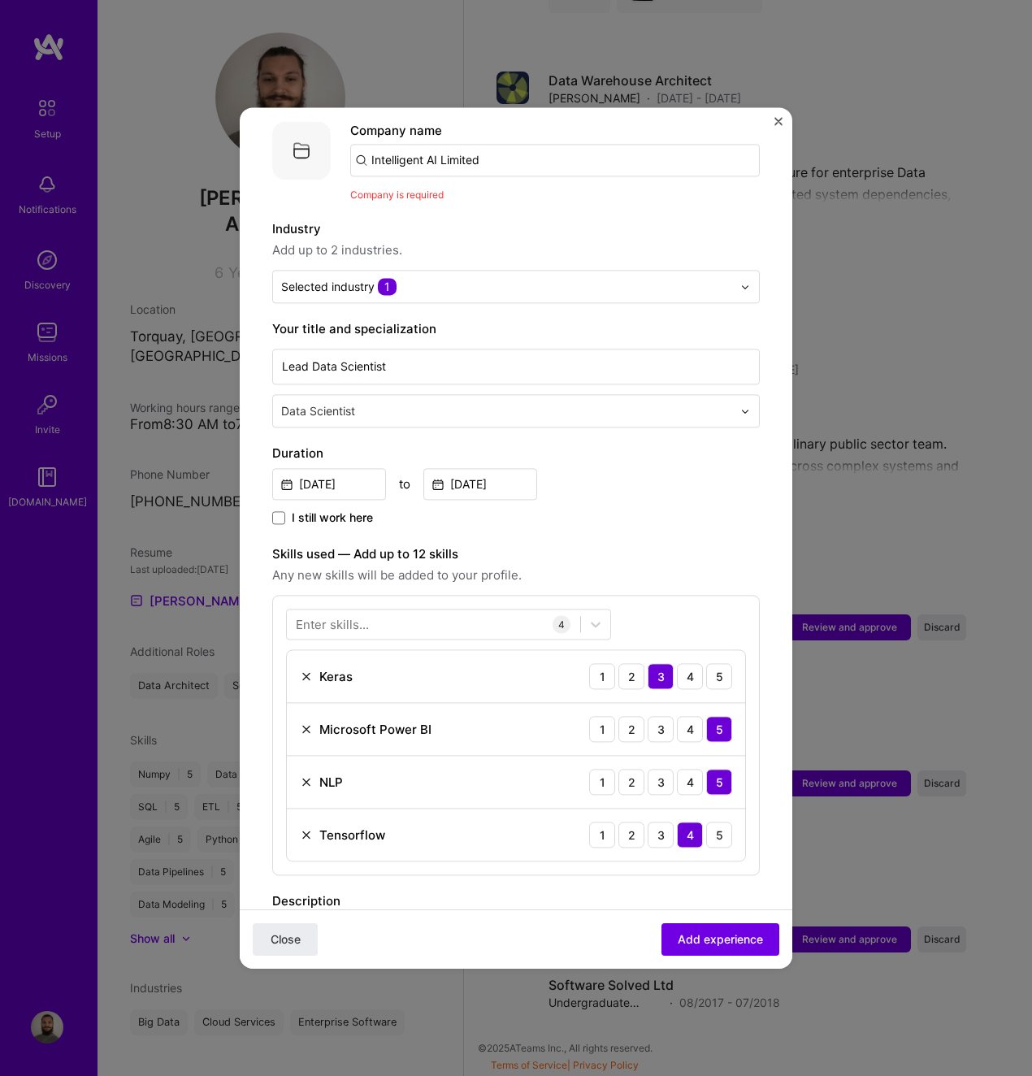
scroll to position [163, 0]
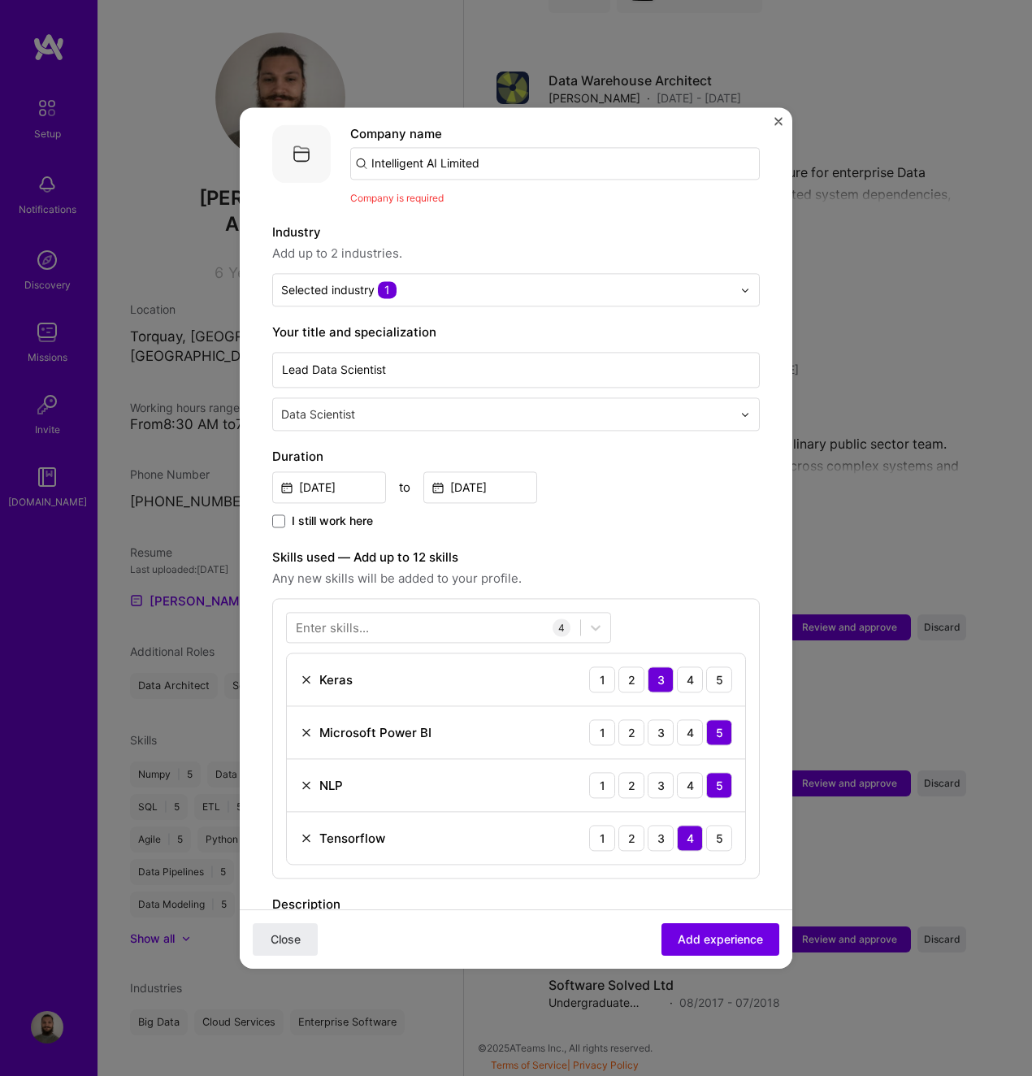
click at [483, 149] on input "Intelligent AI Limited" at bounding box center [555, 163] width 410 height 33
click at [518, 149] on input "Intelligent AI Limited" at bounding box center [555, 163] width 410 height 33
click at [419, 147] on input "Intelligent AI Limited" at bounding box center [555, 163] width 410 height 33
click at [495, 147] on input "Intelligent AI Limited" at bounding box center [555, 163] width 410 height 33
type input "Intelligent AI"
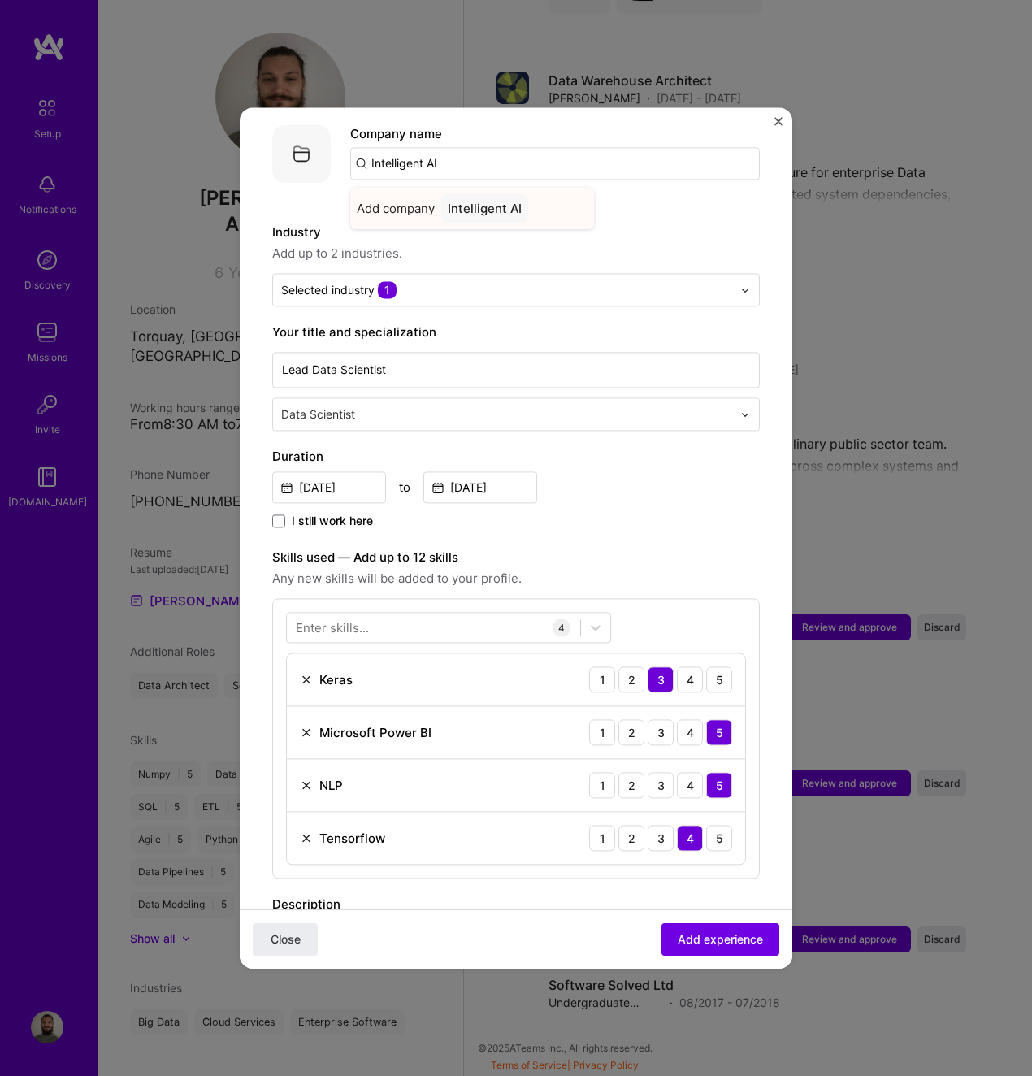
click at [486, 194] on div "Intelligent AI" at bounding box center [484, 208] width 87 height 28
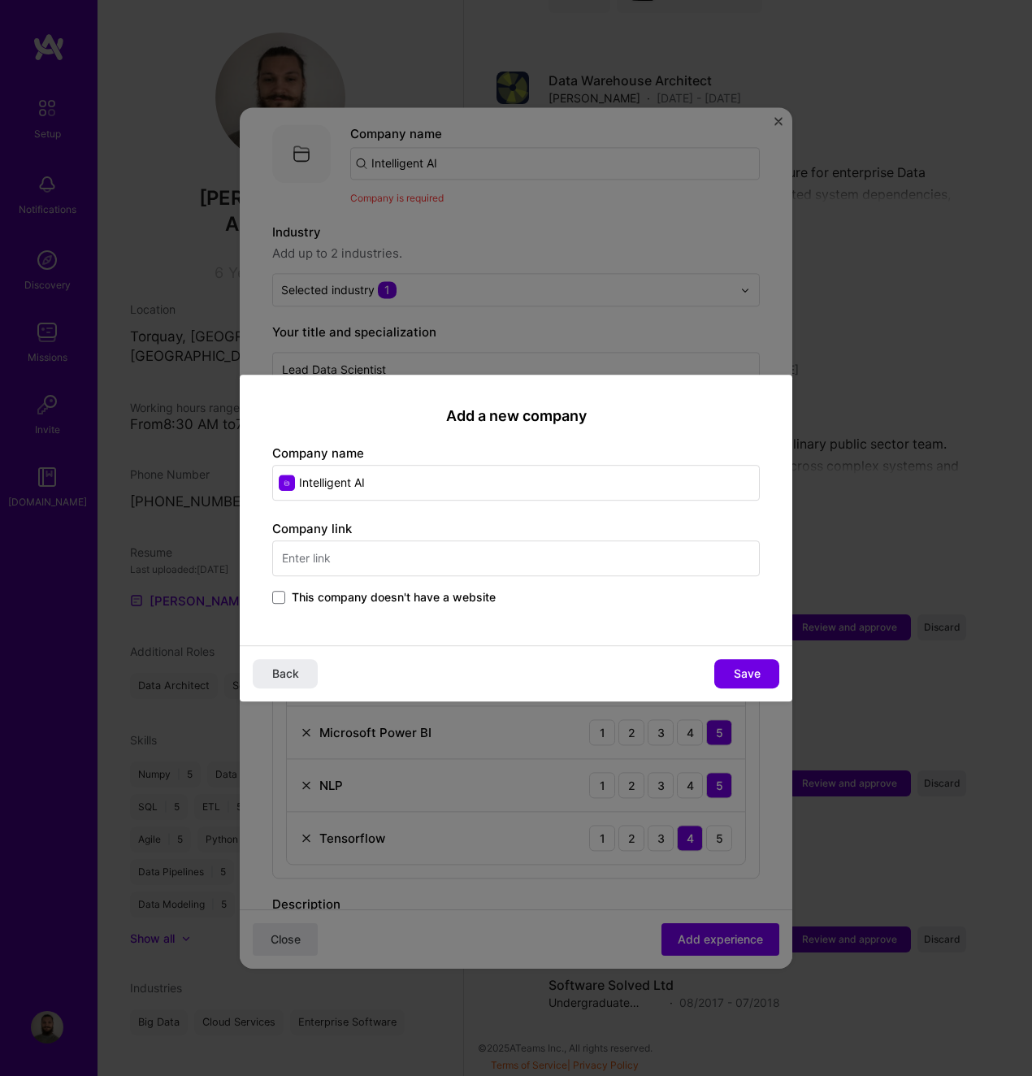
click at [516, 562] on input "text" at bounding box center [516, 559] width 488 height 36
paste input "[URL][DOMAIN_NAME]"
type input "[URL][DOMAIN_NAME]"
click at [737, 669] on span "Save" at bounding box center [747, 674] width 27 height 16
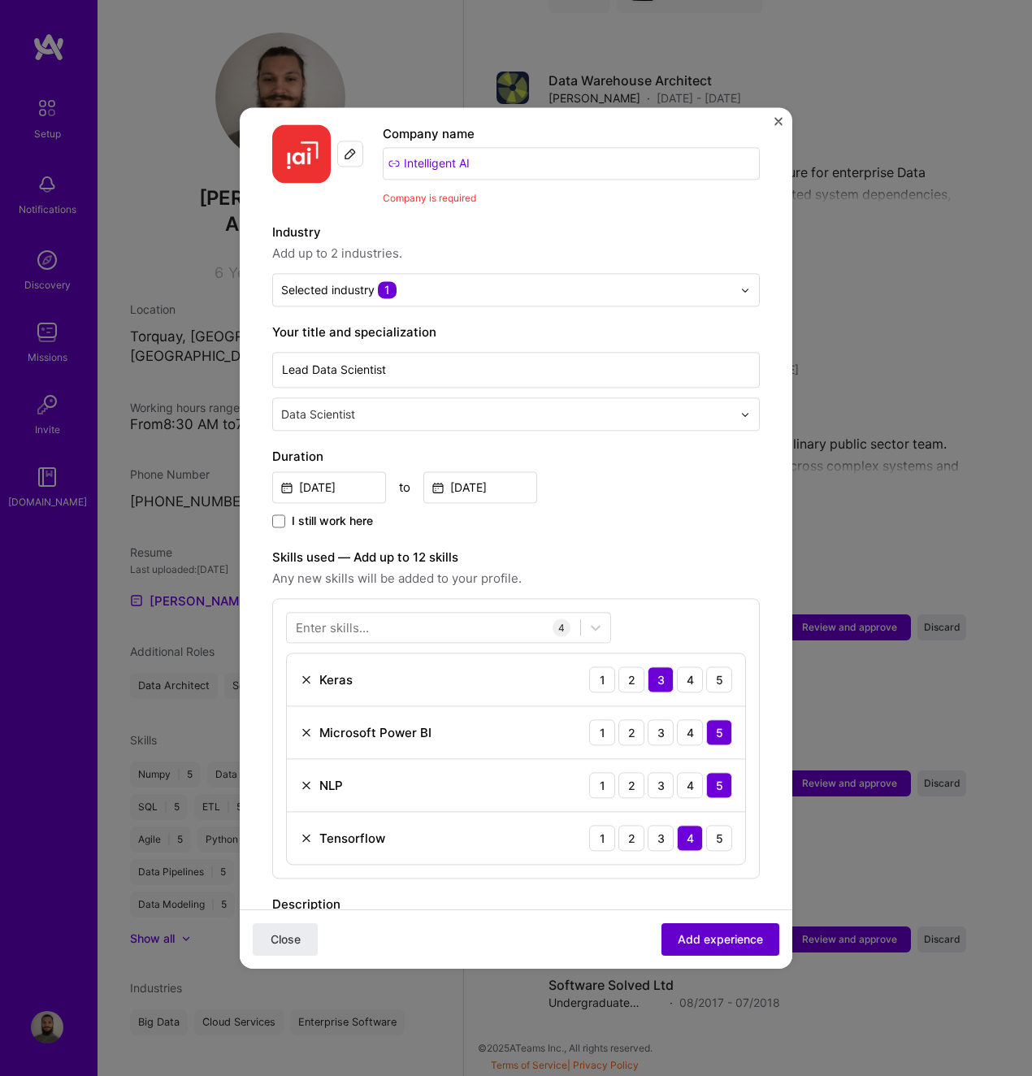
click at [734, 941] on span "Add experience" at bounding box center [720, 940] width 85 height 16
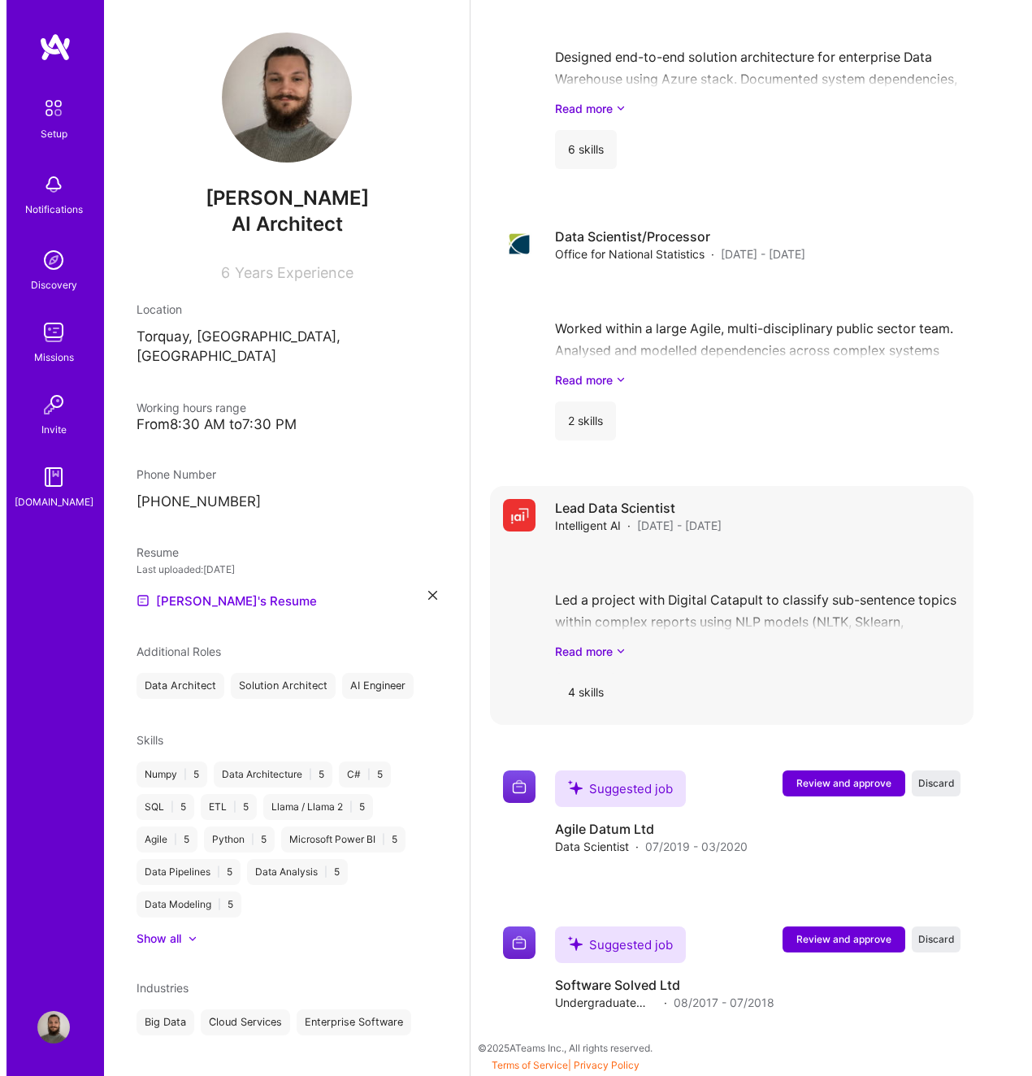
scroll to position [2062, 0]
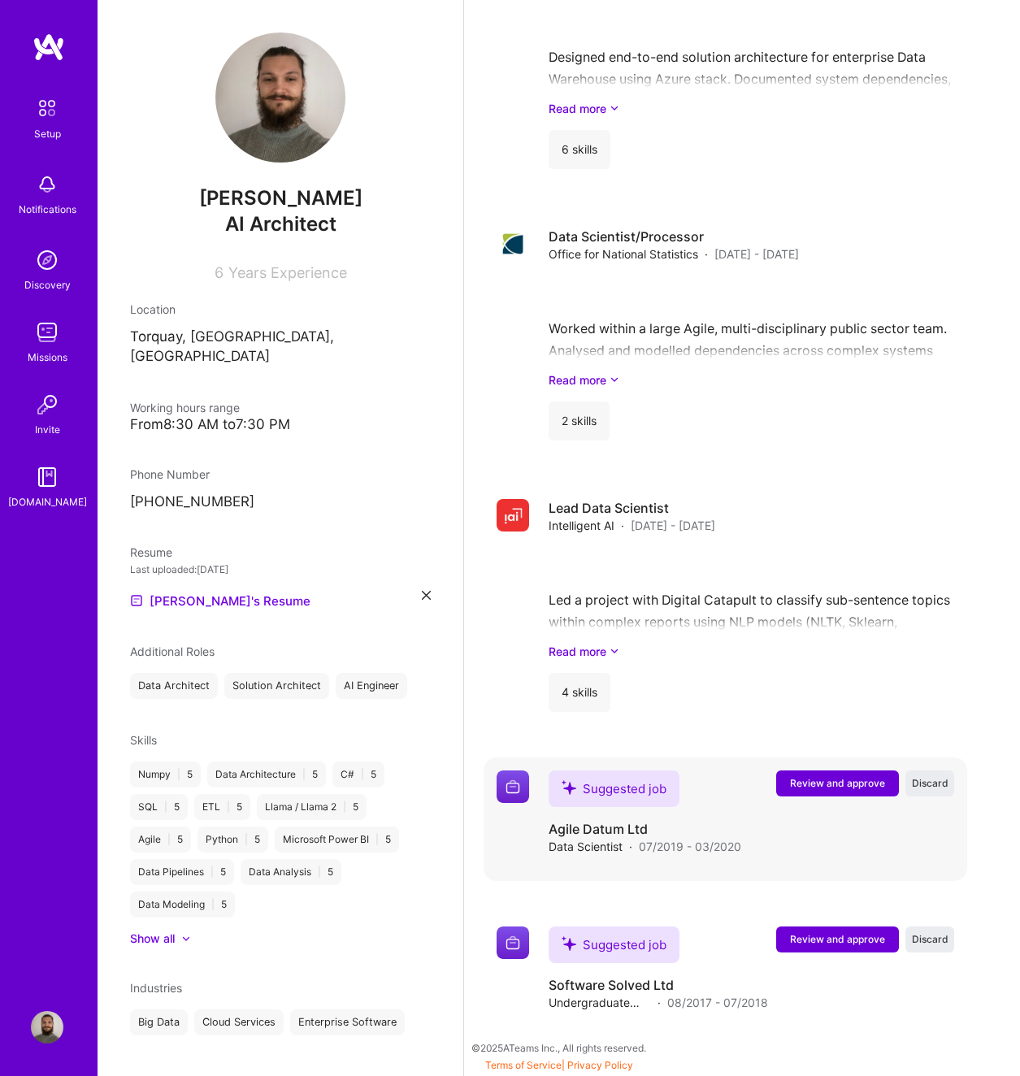
click at [846, 779] on span "Review and approve" at bounding box center [837, 783] width 95 height 14
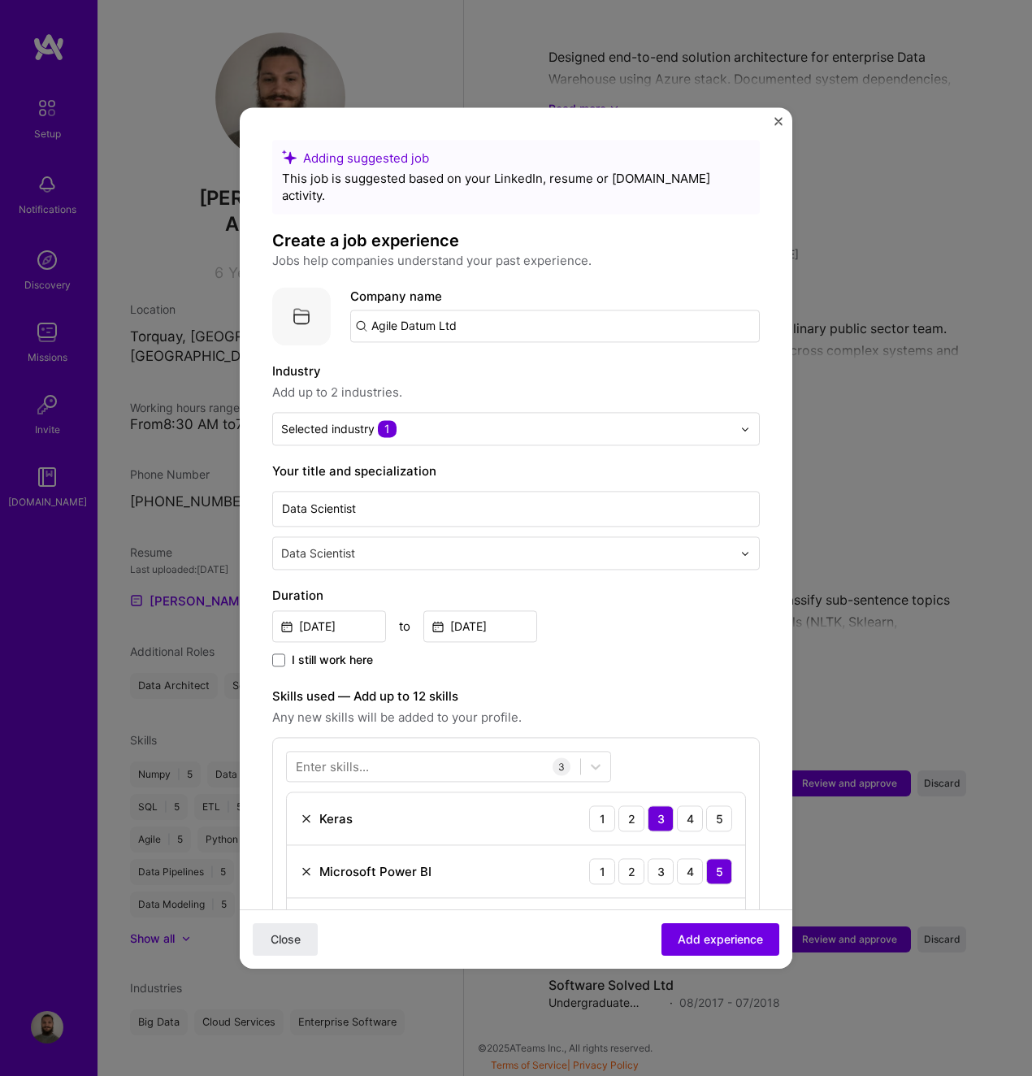
click at [477, 313] on input "Agile Datum Ltd" at bounding box center [555, 326] width 410 height 33
drag, startPoint x: 450, startPoint y: 312, endPoint x: 720, endPoint y: 333, distance: 270.7
click at [630, 327] on div "Company name Agile Datum Ltd" at bounding box center [555, 316] width 410 height 59
type input "Agile Datum"
click at [457, 310] on input "Agile Datum" at bounding box center [555, 326] width 410 height 33
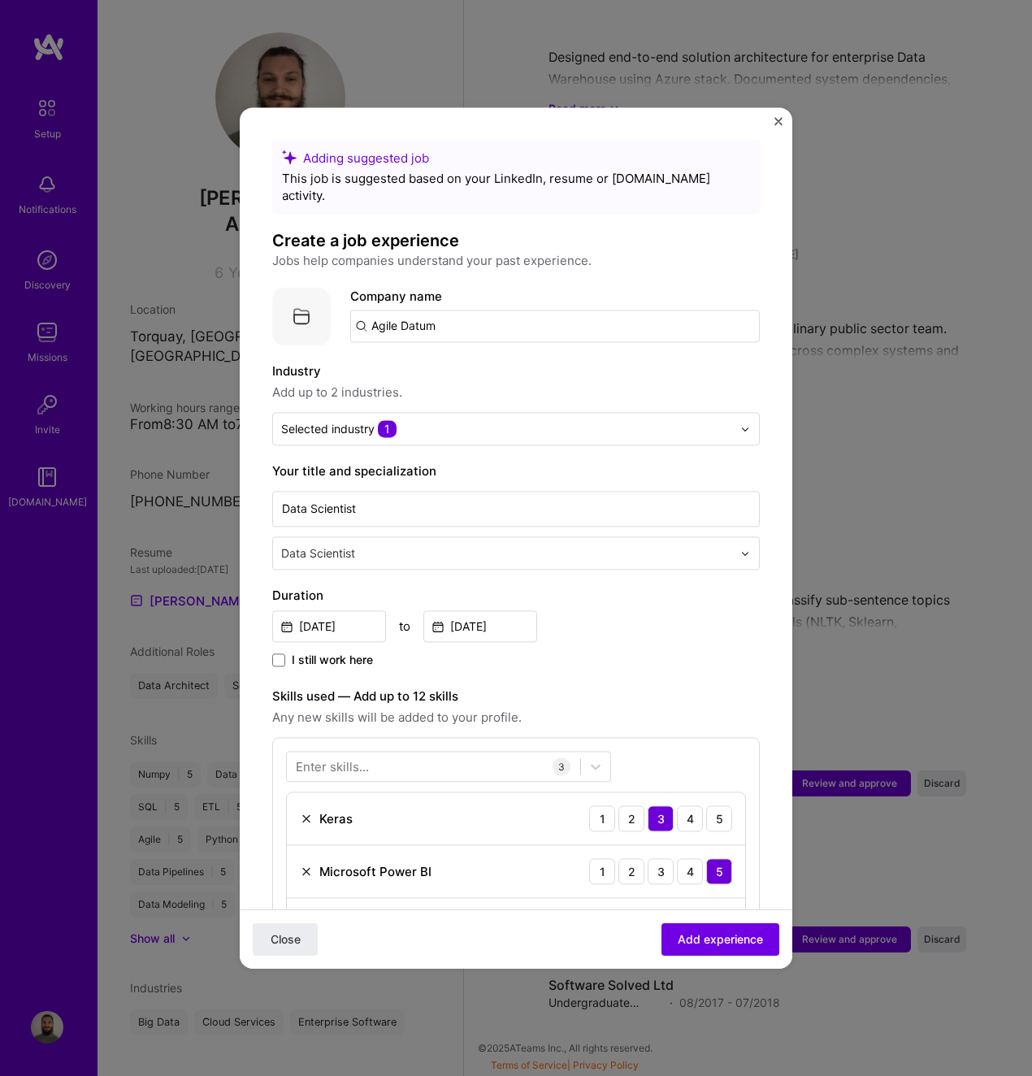
click at [447, 311] on input "Agile Datum" at bounding box center [555, 326] width 410 height 33
drag, startPoint x: 415, startPoint y: 364, endPoint x: 423, endPoint y: 351, distance: 15.3
click at [415, 363] on label "Industry" at bounding box center [516, 372] width 488 height 20
click at [439, 310] on input "Agile Datum" at bounding box center [555, 326] width 410 height 33
click at [378, 311] on input "Agile Datum" at bounding box center [555, 326] width 410 height 33
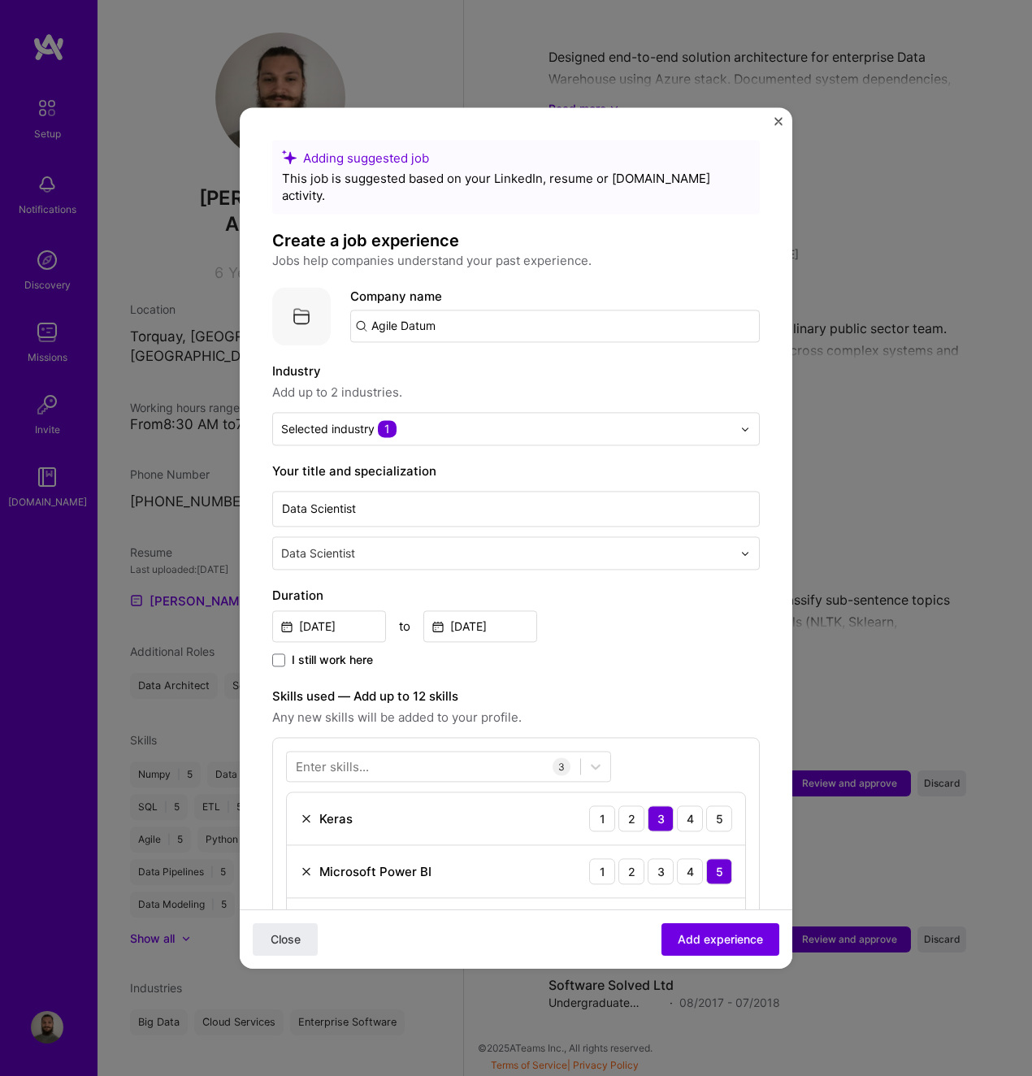
click at [425, 312] on input "Agile Datum" at bounding box center [555, 326] width 410 height 33
click at [456, 311] on input "Agile Datum" at bounding box center [555, 326] width 410 height 33
click at [467, 342] on div "Adding suggested job This job is suggested based on your LinkedIn, resume or [D…" at bounding box center [516, 783] width 488 height 1287
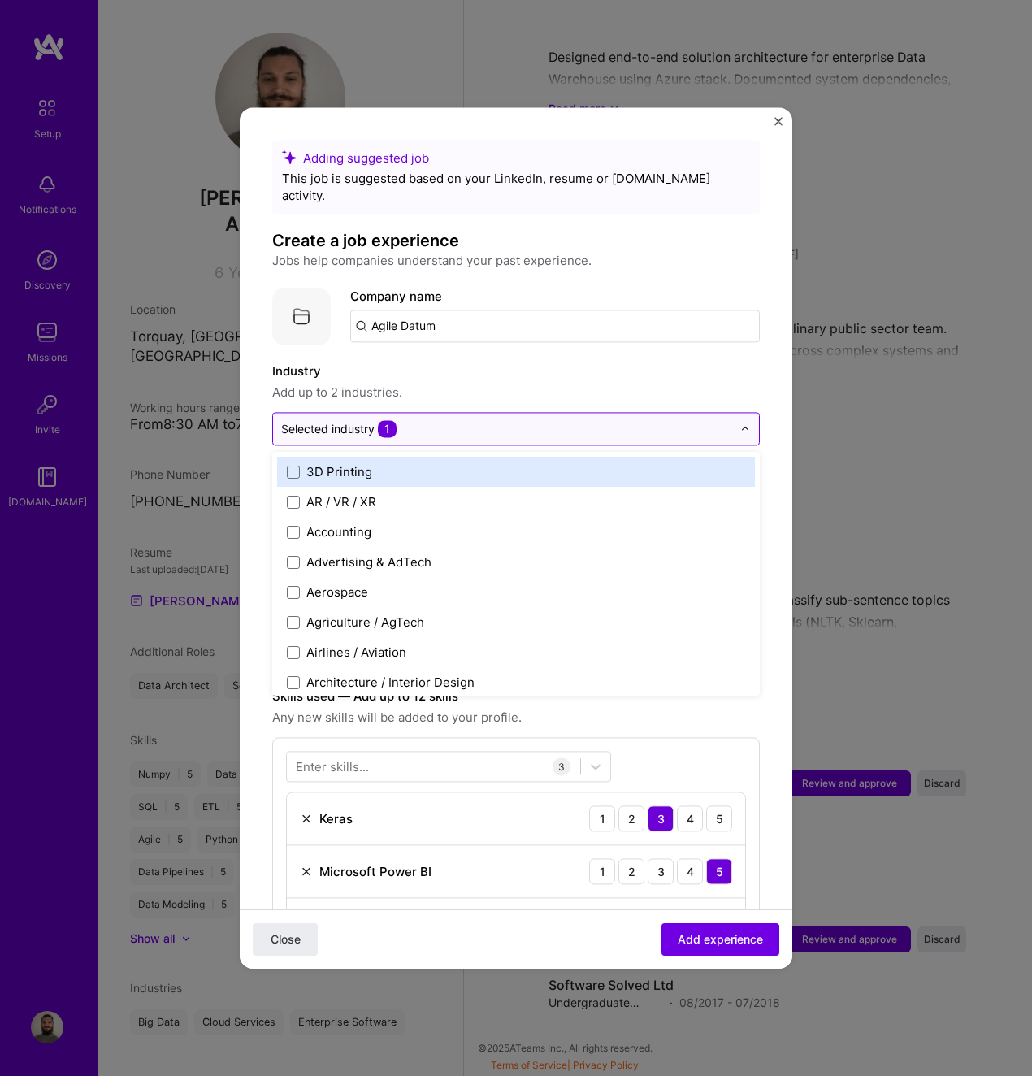
click at [448, 420] on input "text" at bounding box center [506, 428] width 451 height 17
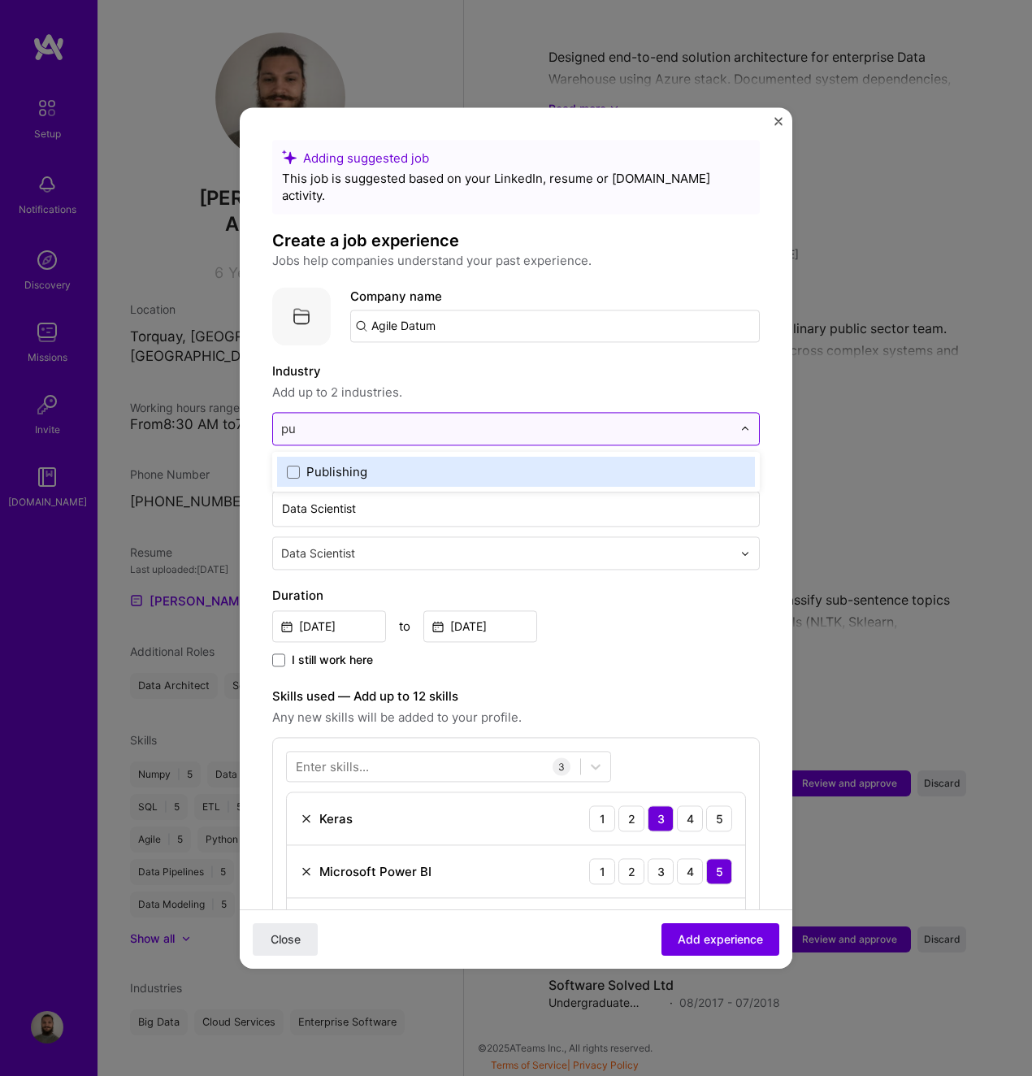
type input "p"
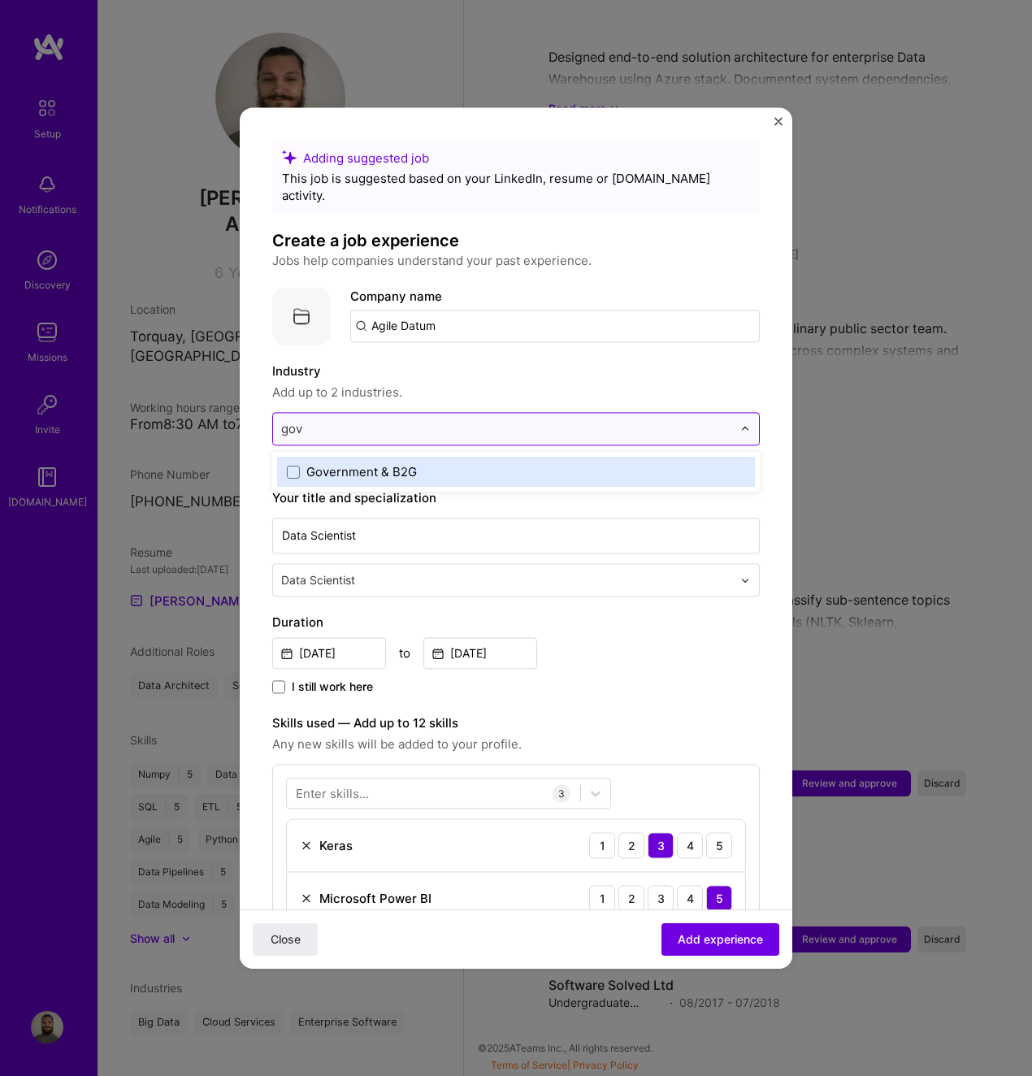
type input "[PERSON_NAME]"
click at [430, 463] on label "Government & B2G" at bounding box center [516, 471] width 459 height 17
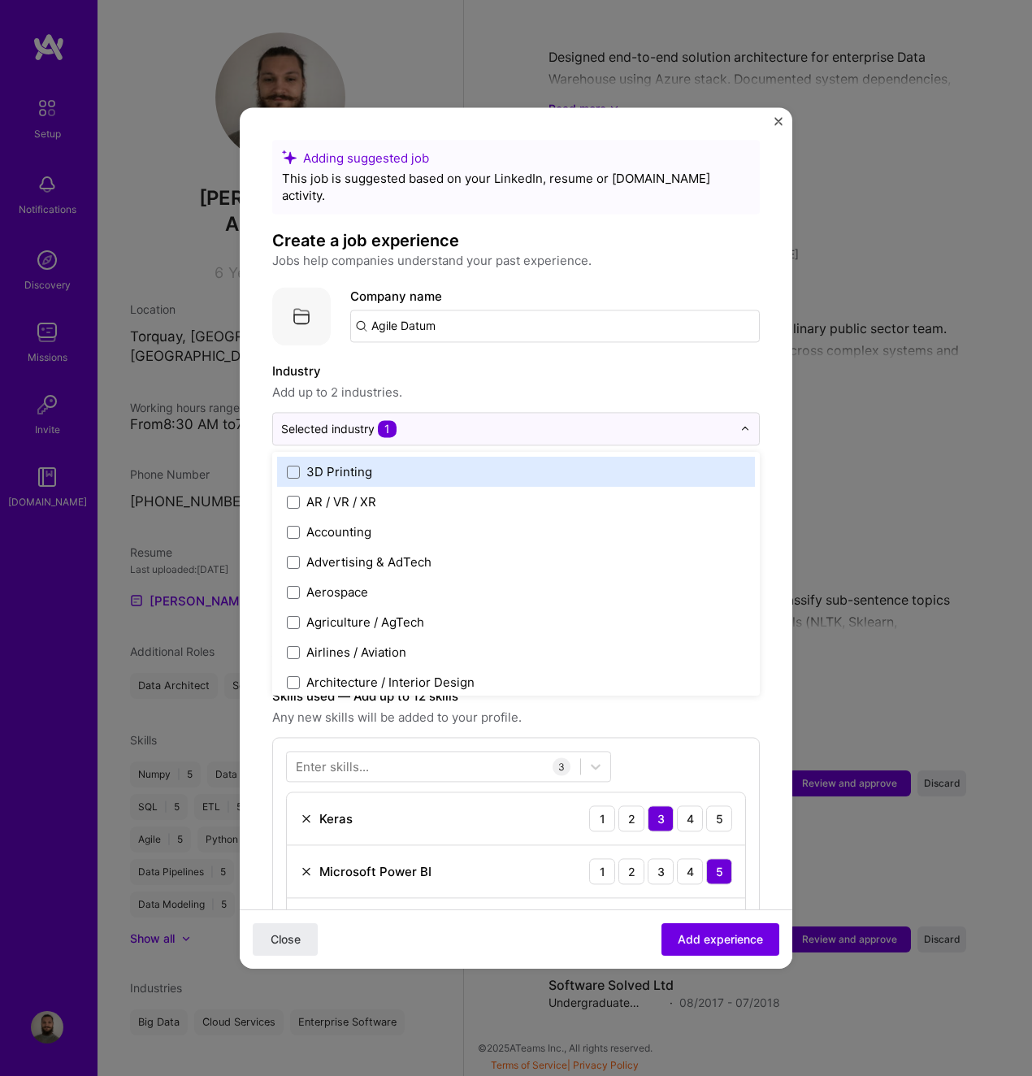
click at [507, 362] on label "Industry" at bounding box center [516, 372] width 488 height 20
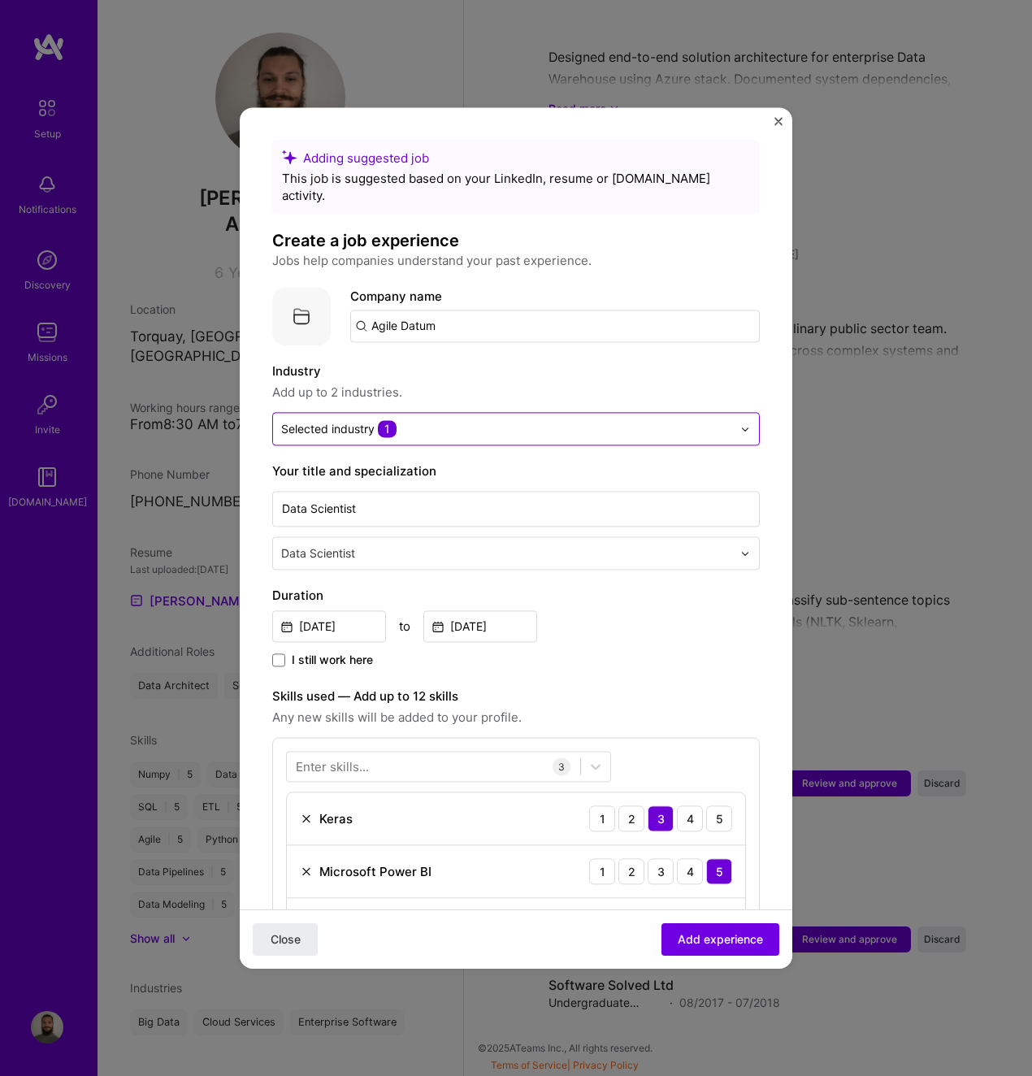
click at [386, 420] on span "1" at bounding box center [387, 428] width 19 height 17
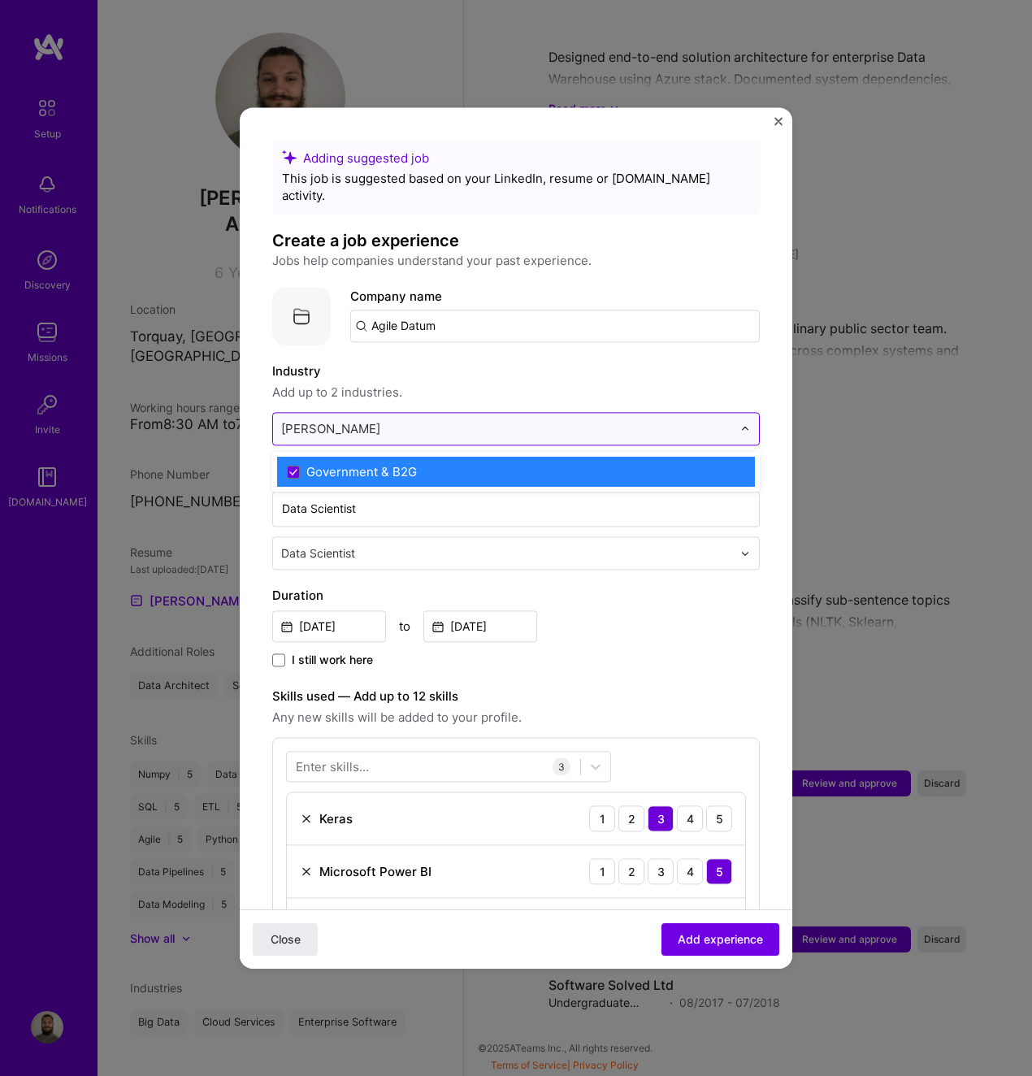
type input "[PERSON_NAME]"
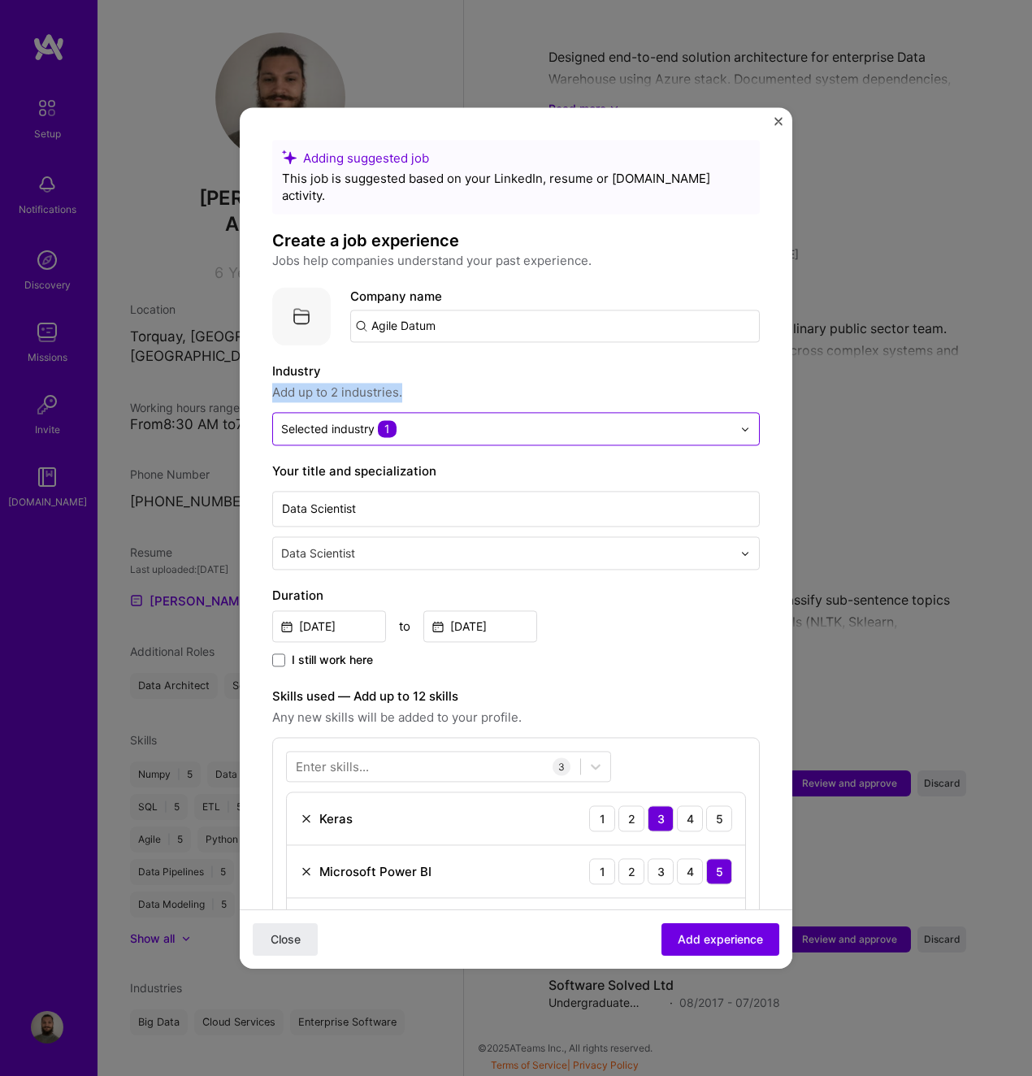
click at [487, 364] on div "Industry Add up to 2 industries." at bounding box center [516, 382] width 488 height 41
click at [469, 315] on input "Agile Datum" at bounding box center [555, 326] width 410 height 33
click at [379, 313] on input "Agile Datum" at bounding box center [555, 326] width 410 height 33
click at [376, 311] on input "Agile Datum" at bounding box center [555, 326] width 410 height 33
click at [359, 310] on input "Agile Datum" at bounding box center [555, 326] width 410 height 33
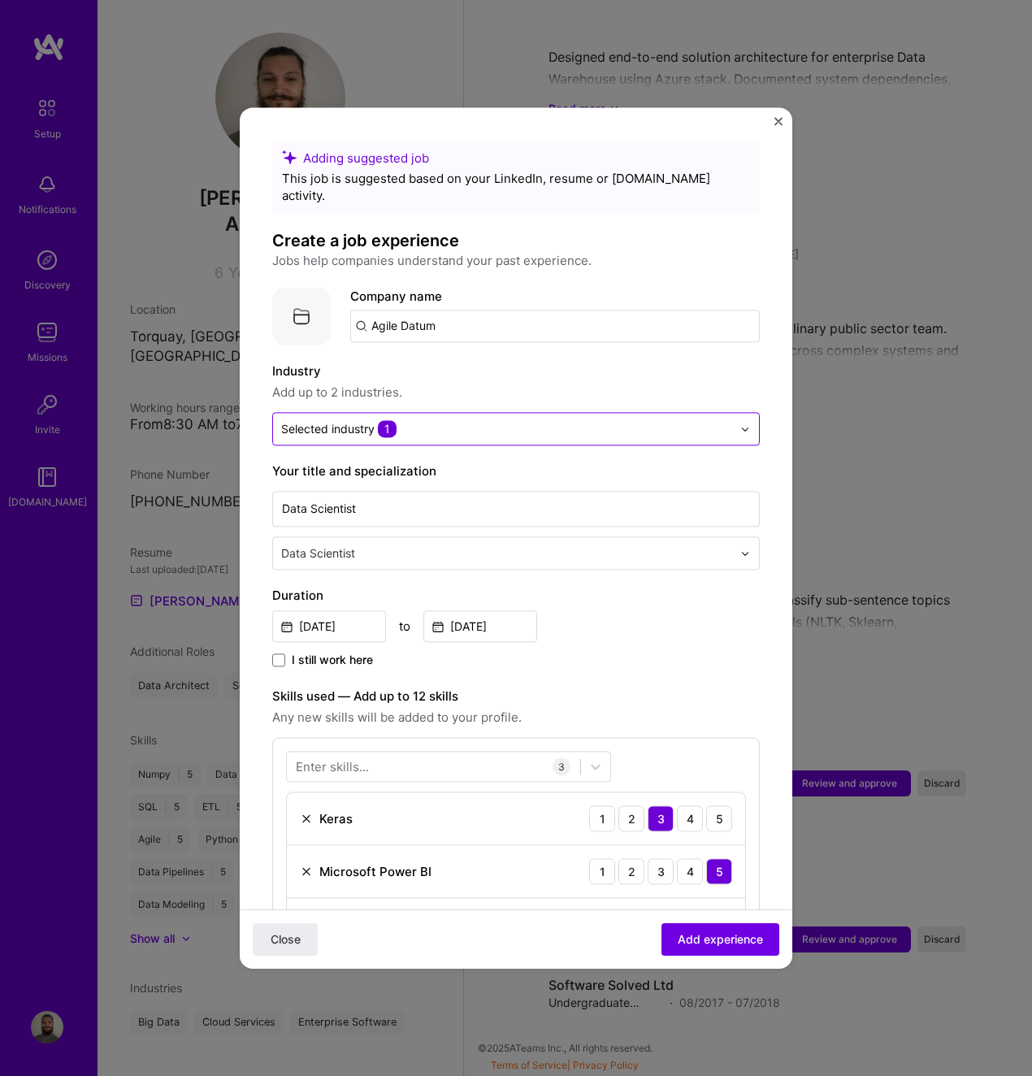
click at [463, 310] on input "Agile Datum" at bounding box center [555, 326] width 410 height 33
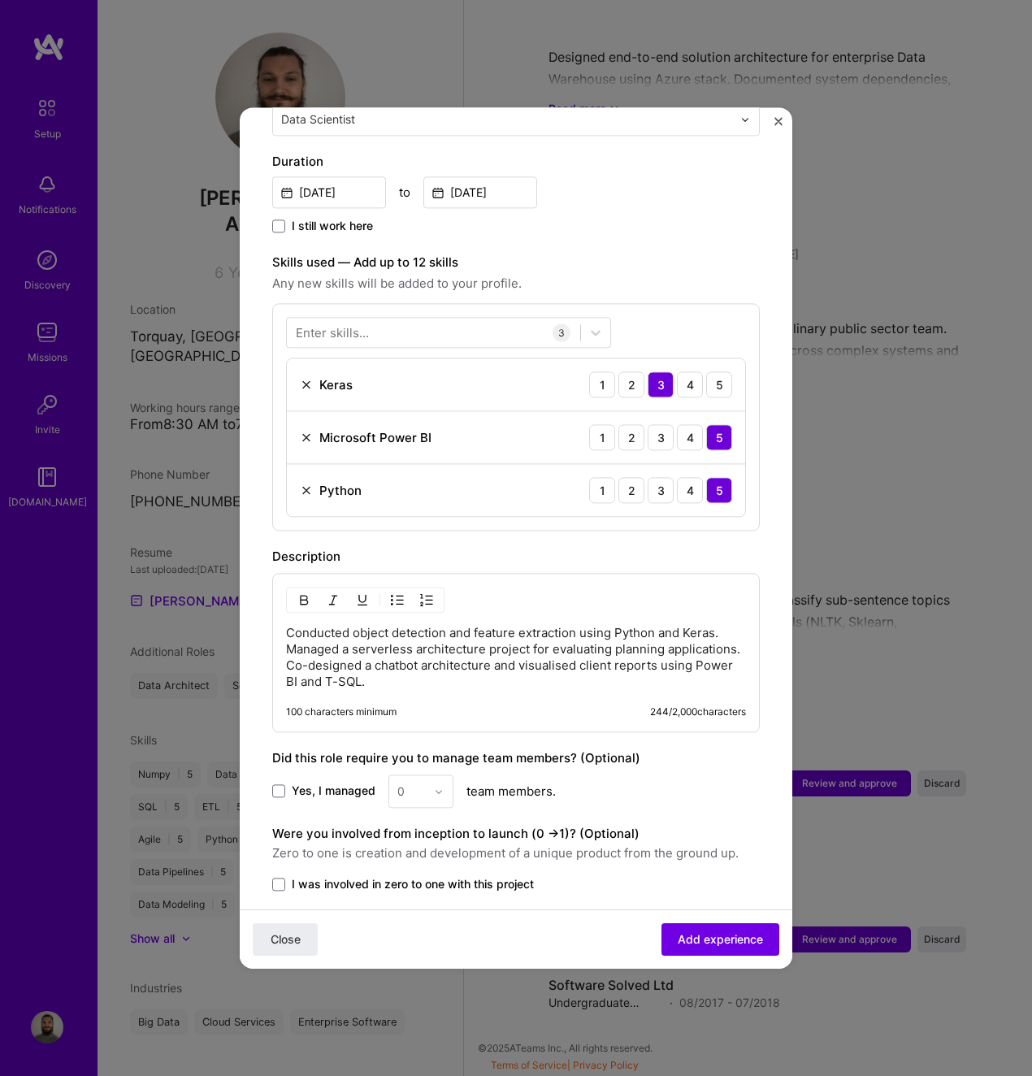
scroll to position [488, 0]
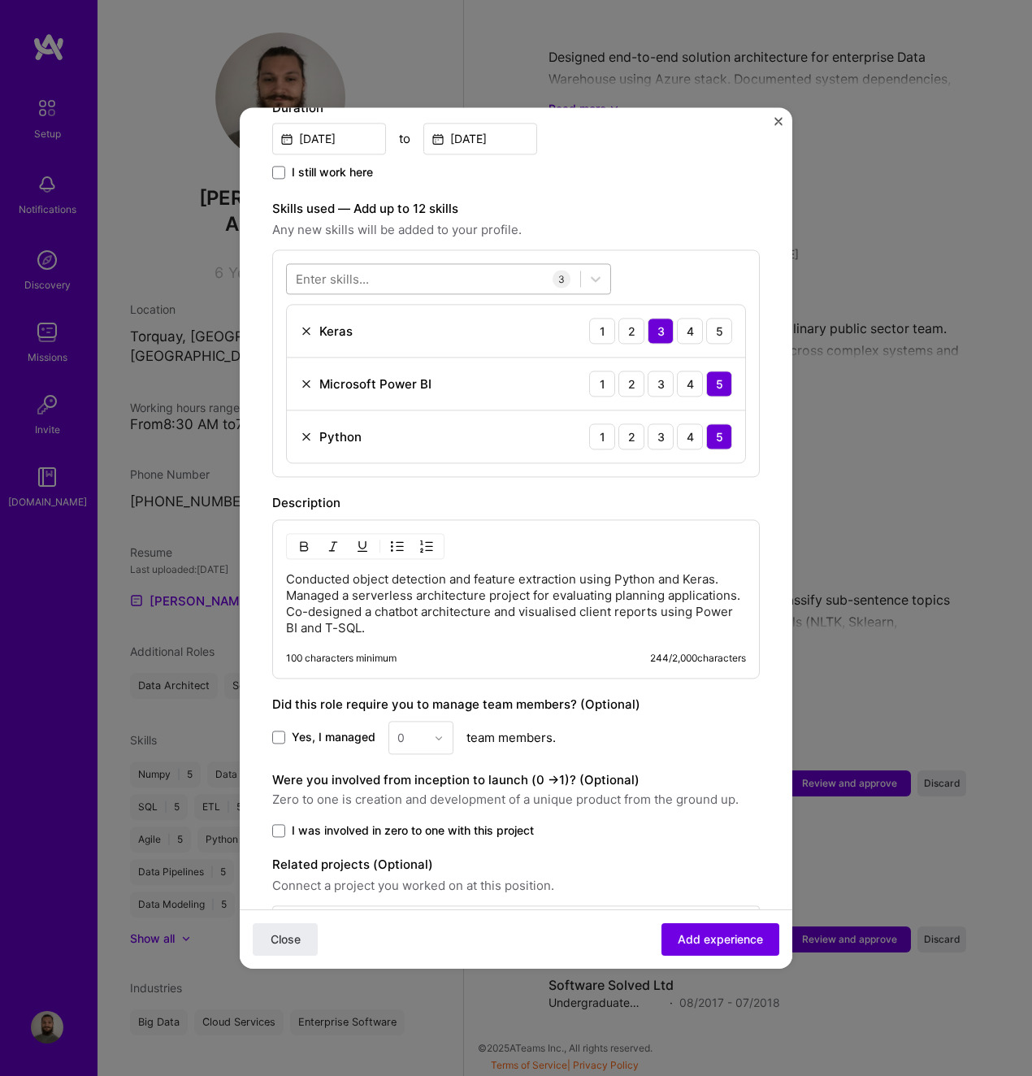
click at [384, 266] on div at bounding box center [433, 279] width 293 height 27
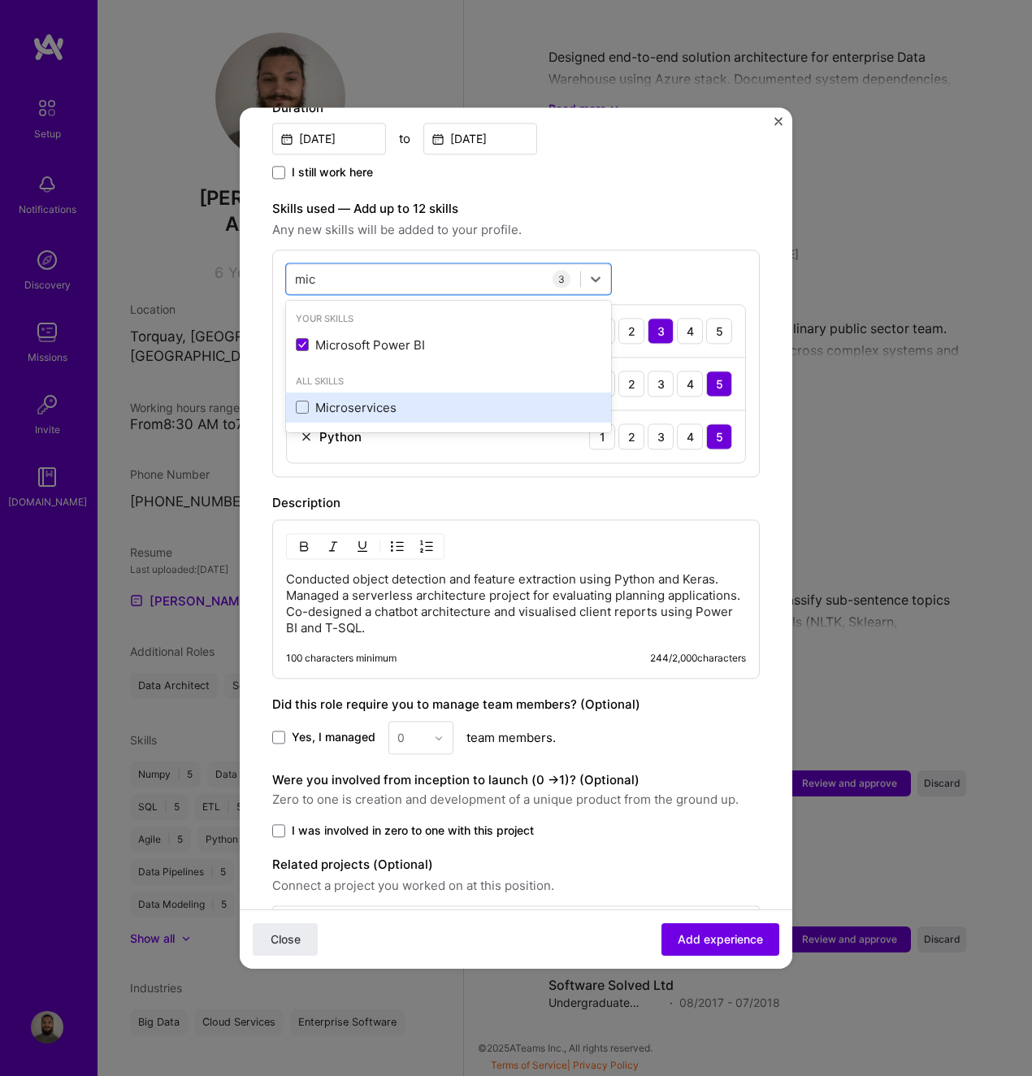
click at [396, 399] on div "Microservices" at bounding box center [449, 407] width 306 height 17
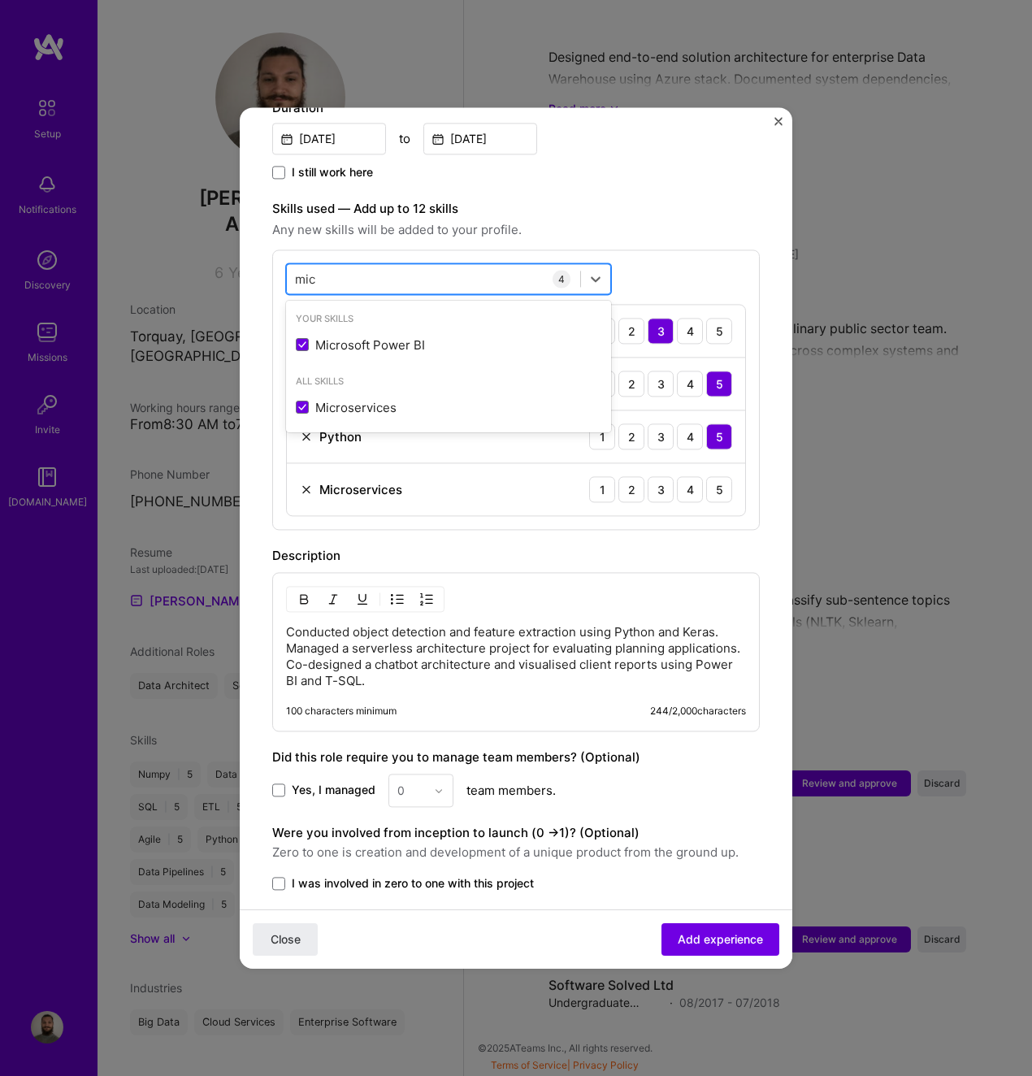
click at [403, 266] on div "mic mic" at bounding box center [433, 279] width 293 height 27
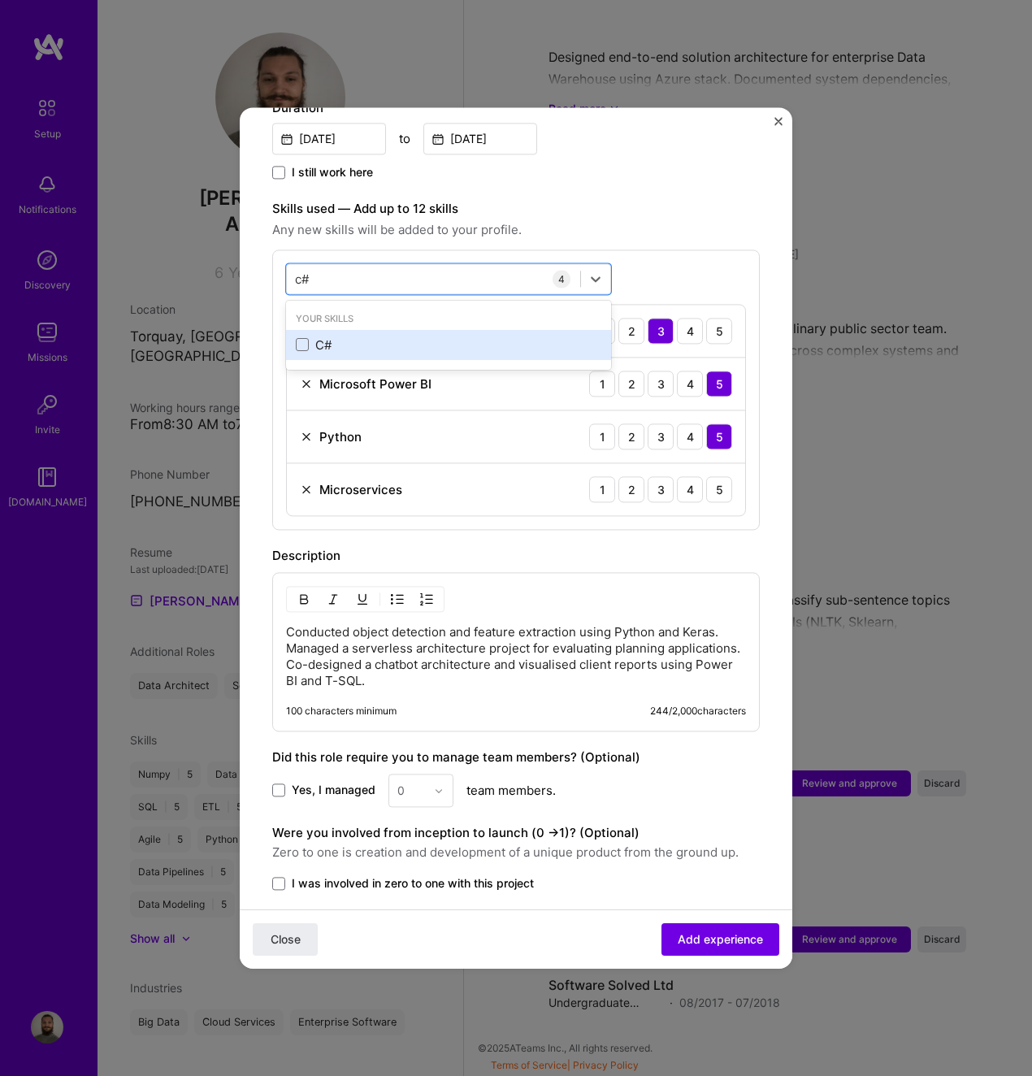
click at [412, 337] on div "C#" at bounding box center [449, 345] width 306 height 17
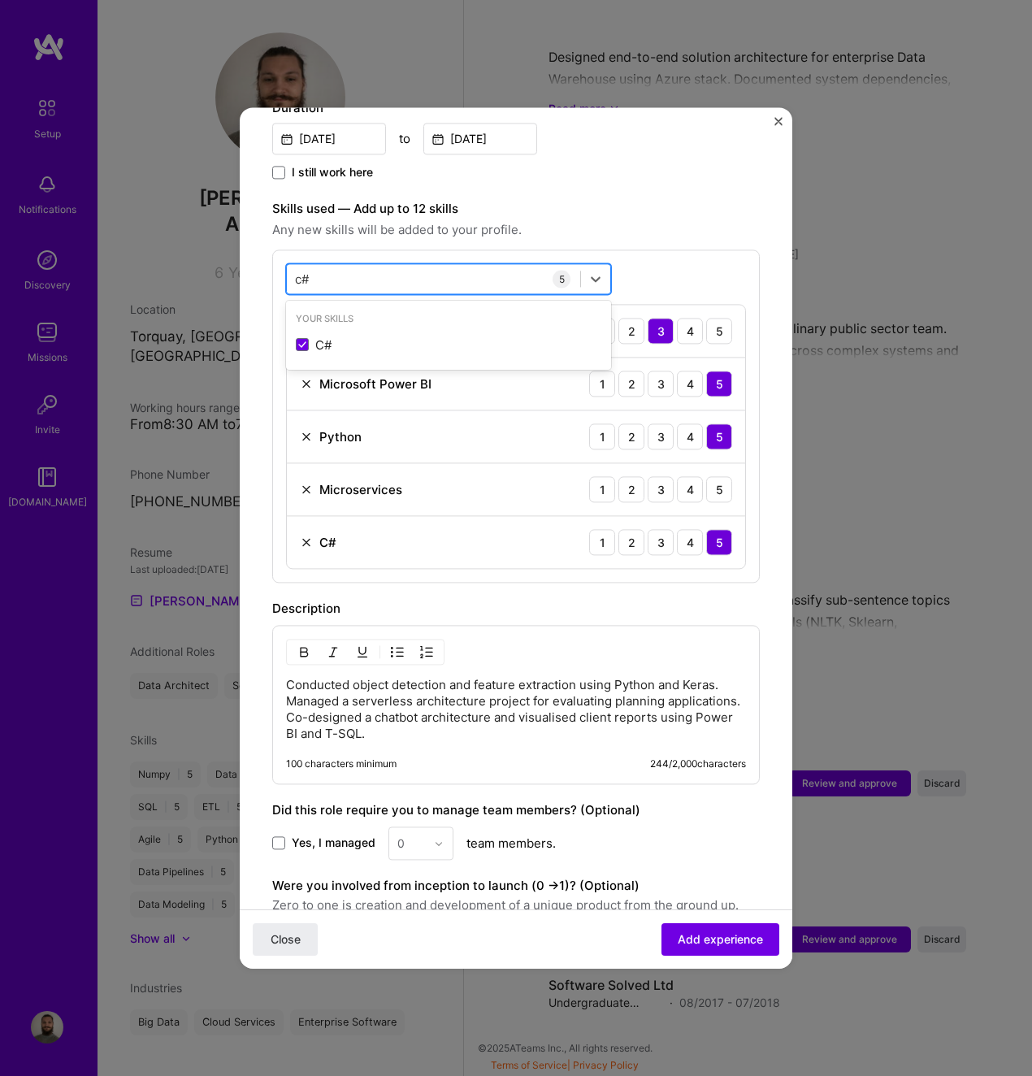
click at [433, 266] on div "c# c#" at bounding box center [433, 279] width 293 height 27
type input "b"
type input "c"
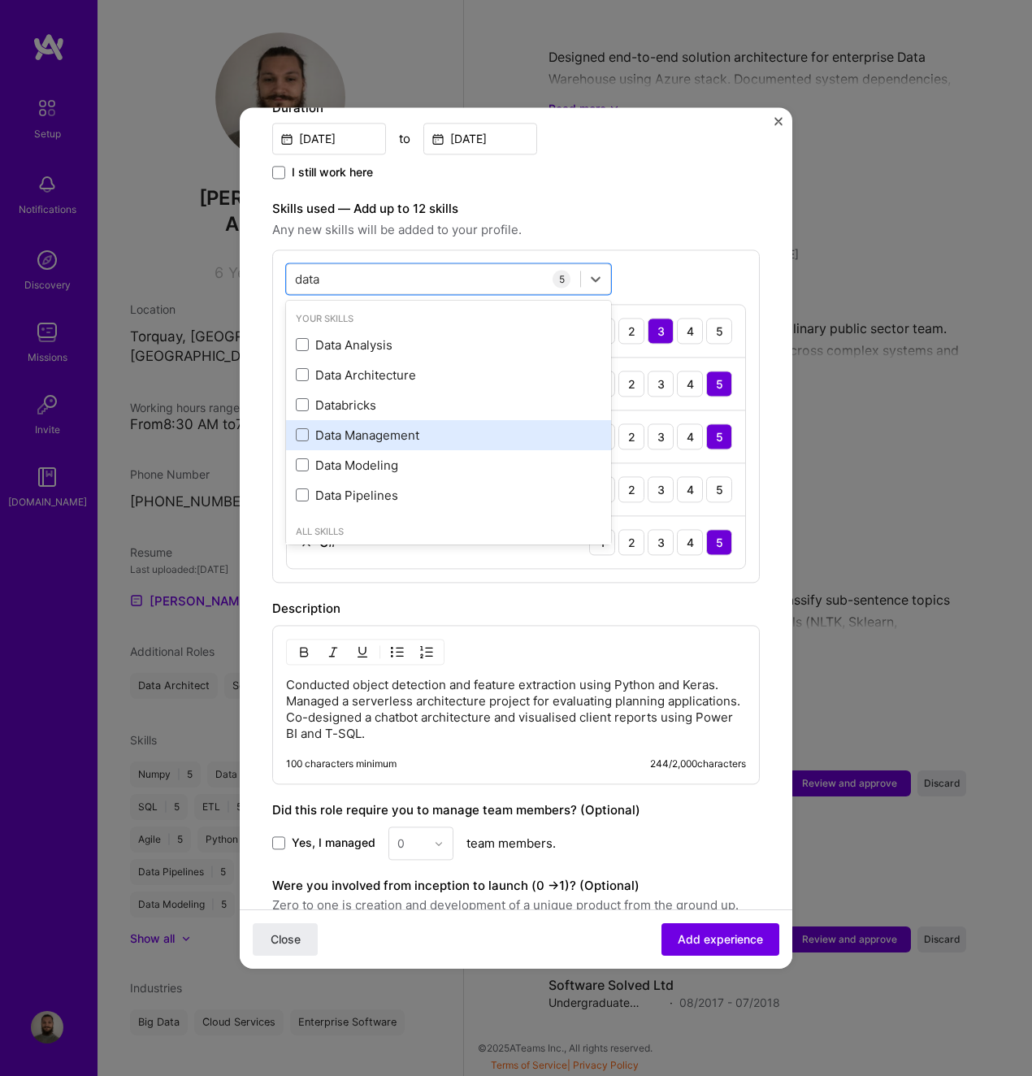
click at [468, 427] on div "Data Management" at bounding box center [449, 435] width 306 height 17
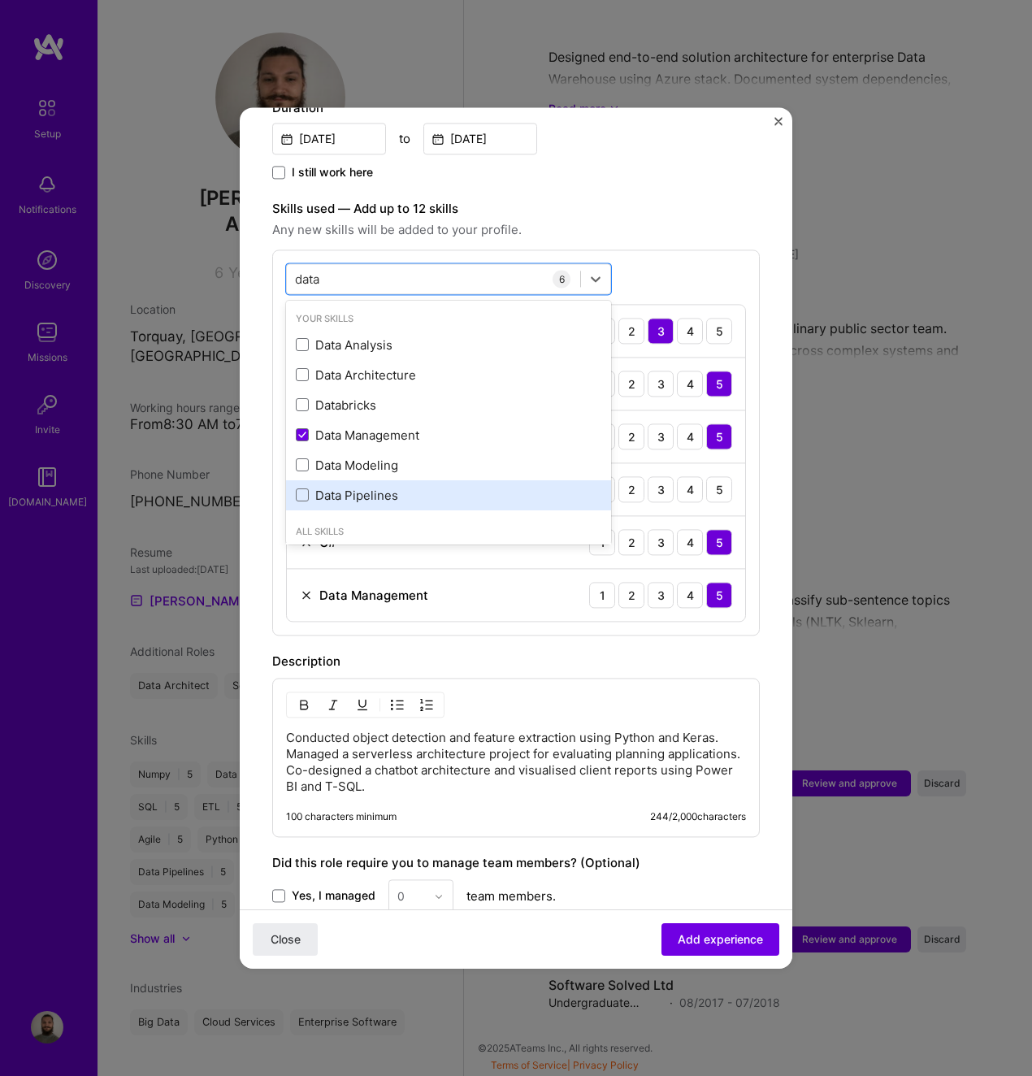
click at [433, 487] on div "Data Pipelines" at bounding box center [449, 495] width 306 height 17
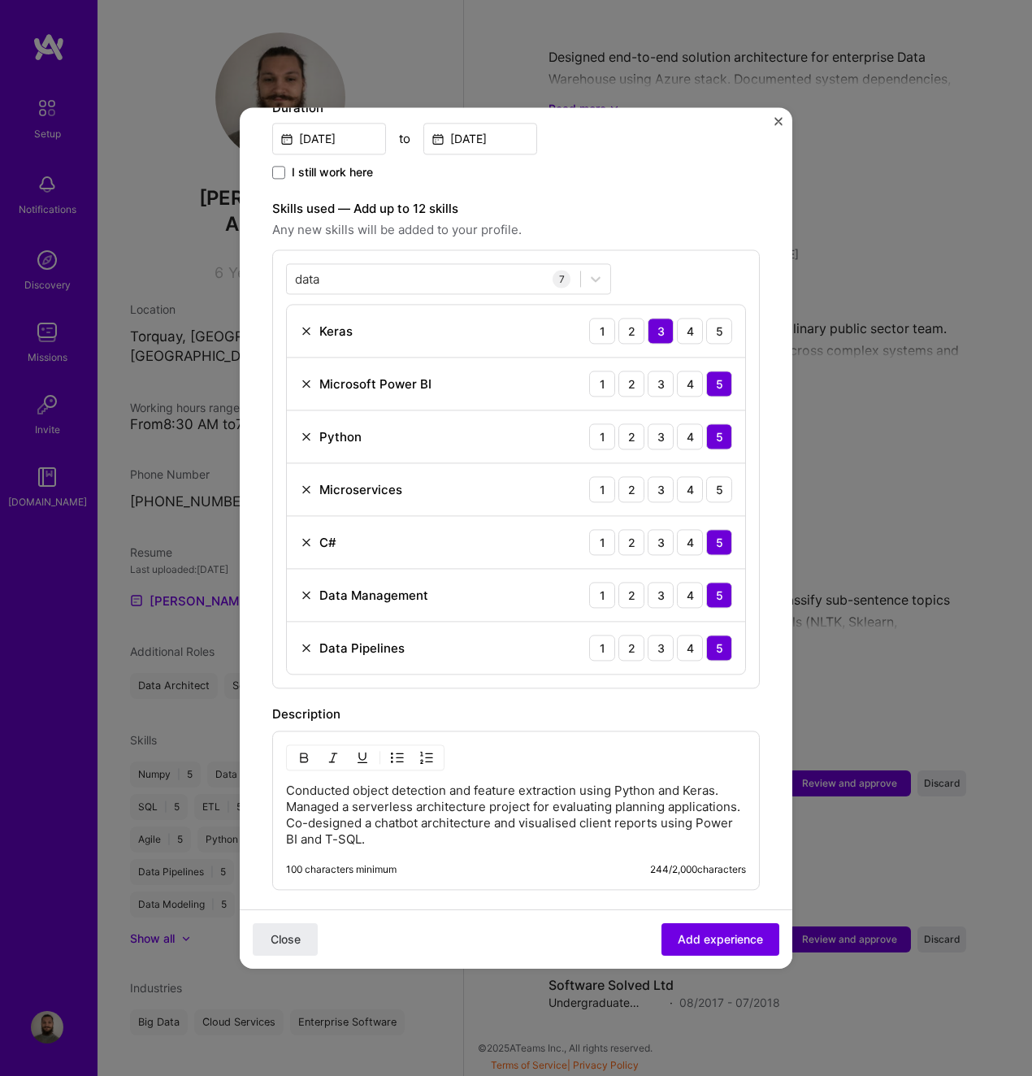
click at [691, 731] on div "Conducted object detection and feature extraction using Python and Keras. Manag…" at bounding box center [516, 810] width 488 height 159
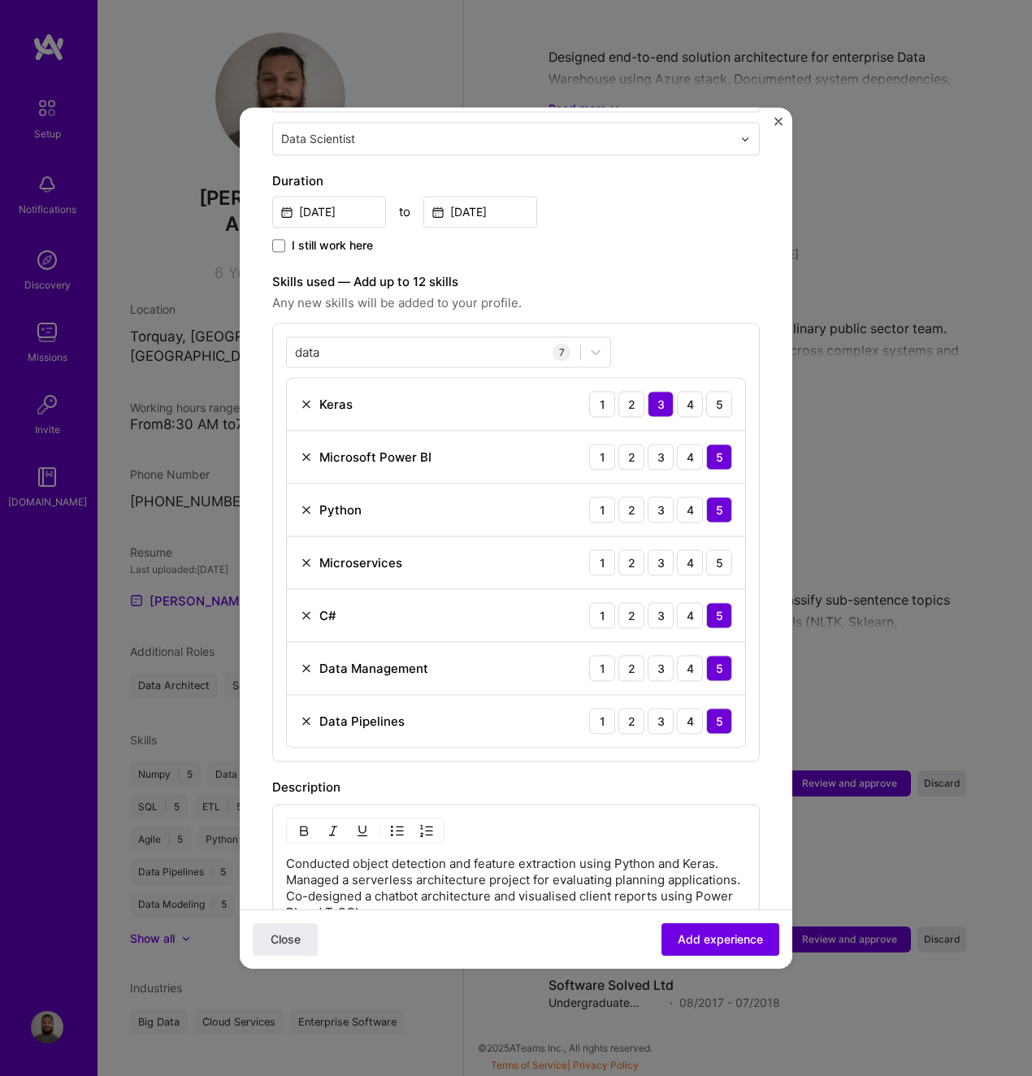
scroll to position [406, 0]
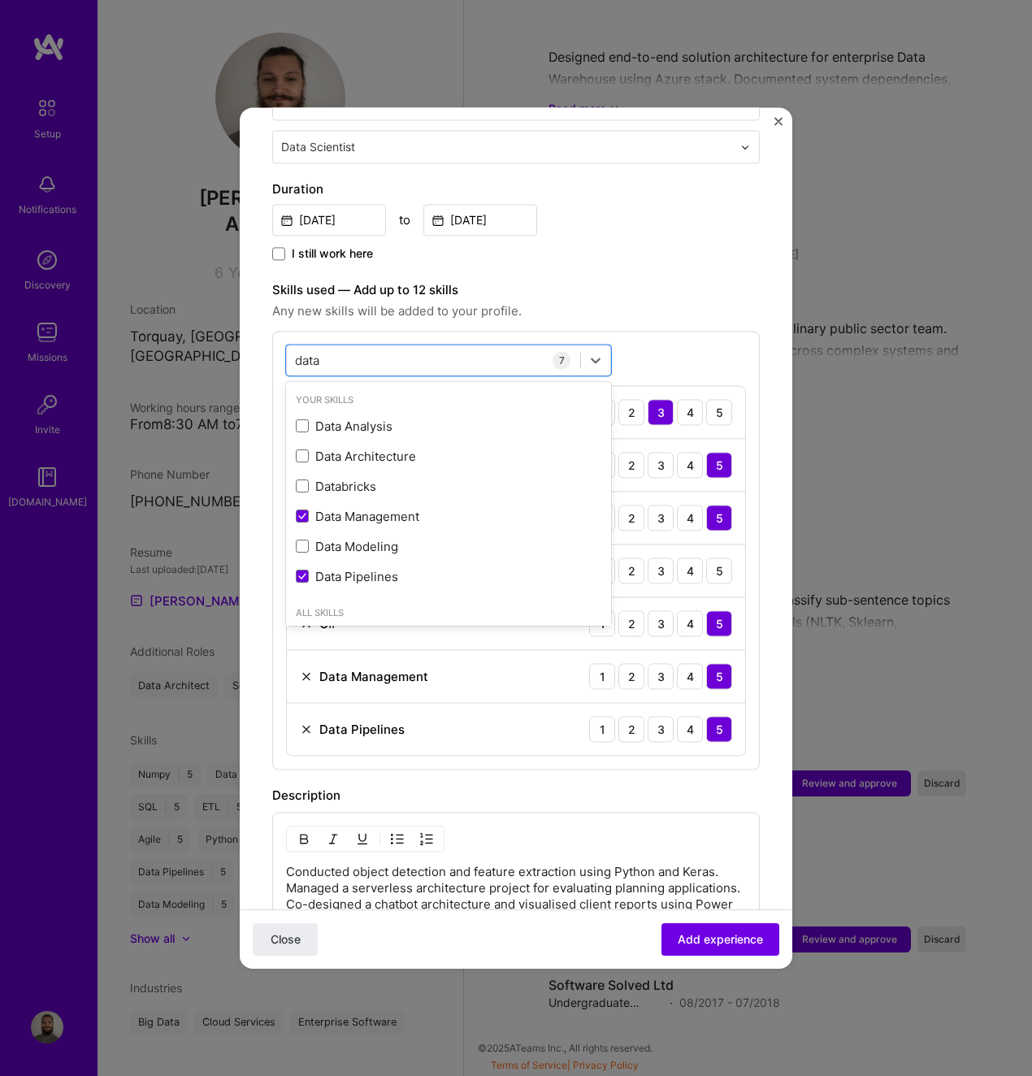
drag, startPoint x: 370, startPoint y: 341, endPoint x: 272, endPoint y: 337, distance: 98.5
click at [272, 337] on form "Adding suggested job This job is suggested based on your LinkedIn, resume or [D…" at bounding box center [516, 528] width 553 height 1590
type input "d"
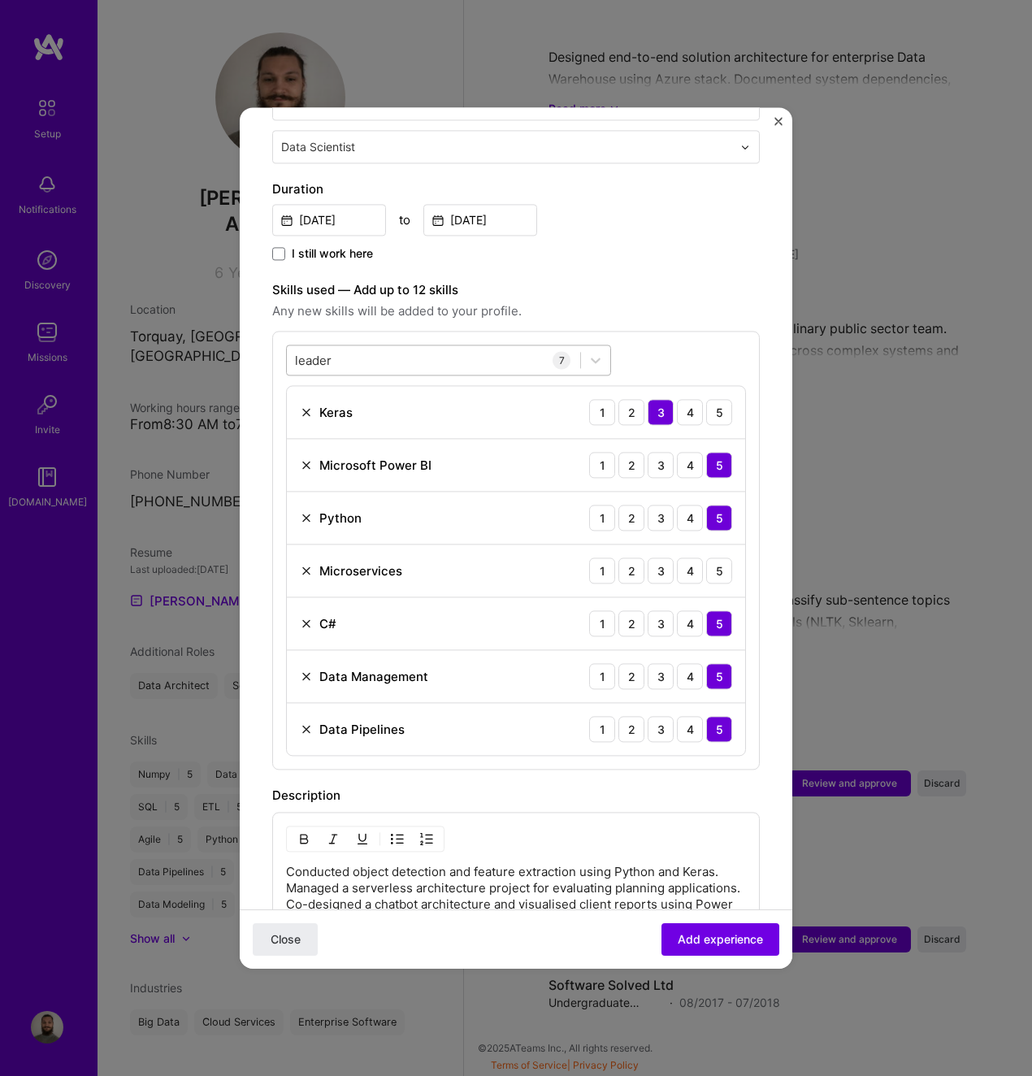
drag, startPoint x: 386, startPoint y: 329, endPoint x: 290, endPoint y: 350, distance: 98.1
click at [294, 349] on div "leader leader 7 Keras 1 2 3 4 5 Microsoft Power BI 1 2 3 4 5 Python 1 2 3 4 5 M…" at bounding box center [516, 550] width 488 height 439
click at [350, 347] on div "leader leader" at bounding box center [433, 360] width 293 height 27
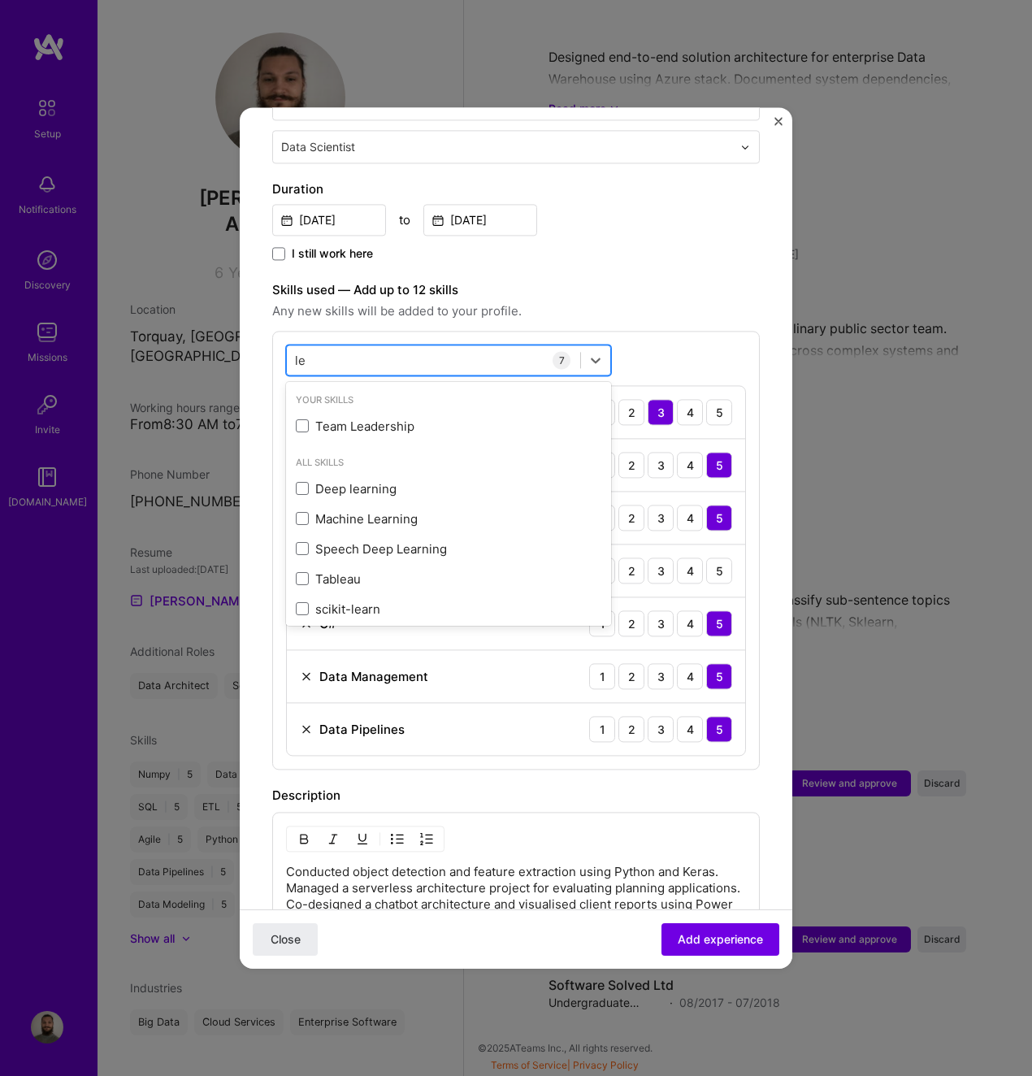
type input "l"
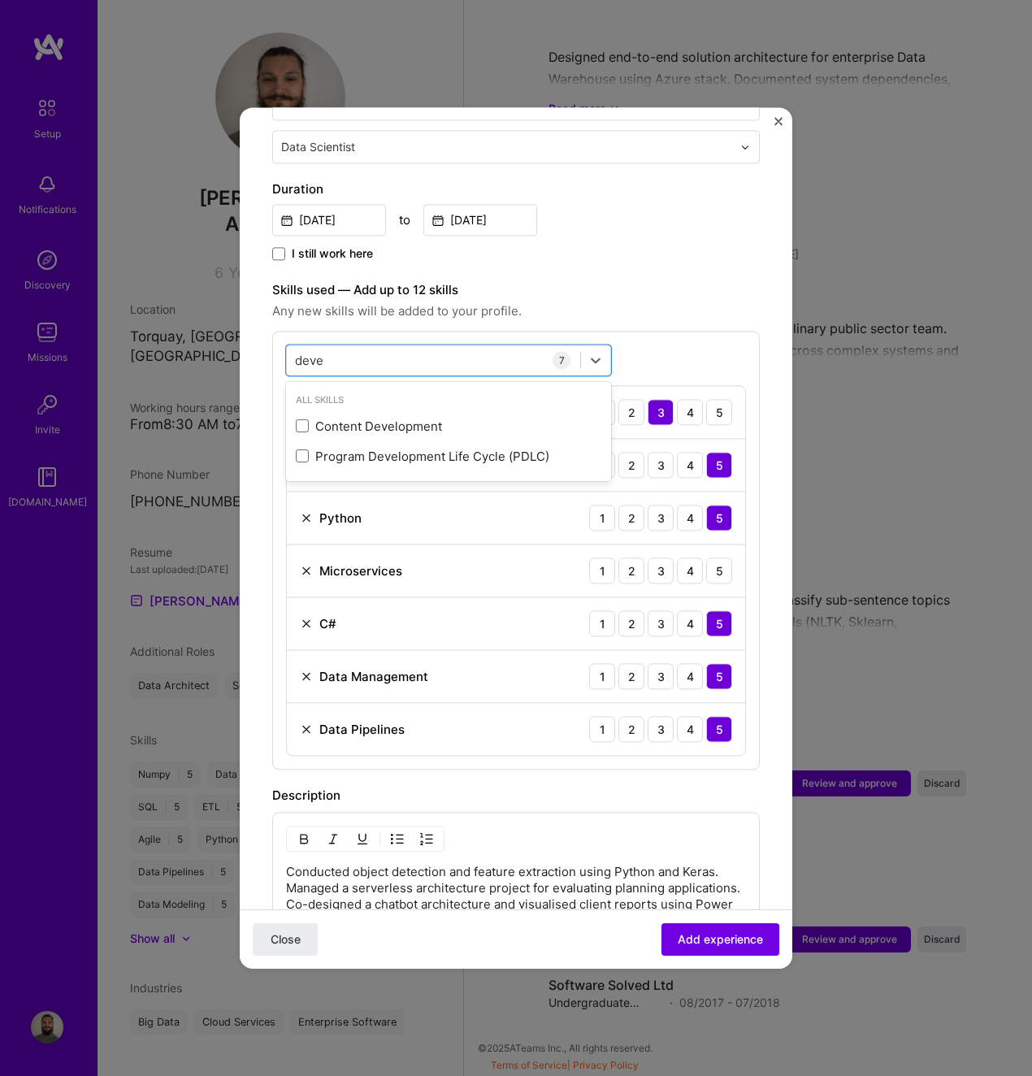
type input "deve"
drag, startPoint x: 659, startPoint y: 337, endPoint x: 648, endPoint y: 335, distance: 11.5
click at [659, 336] on div "option Data Pipelines, selected. option Content Development focused, 0 of 2. 2 …" at bounding box center [516, 550] width 488 height 439
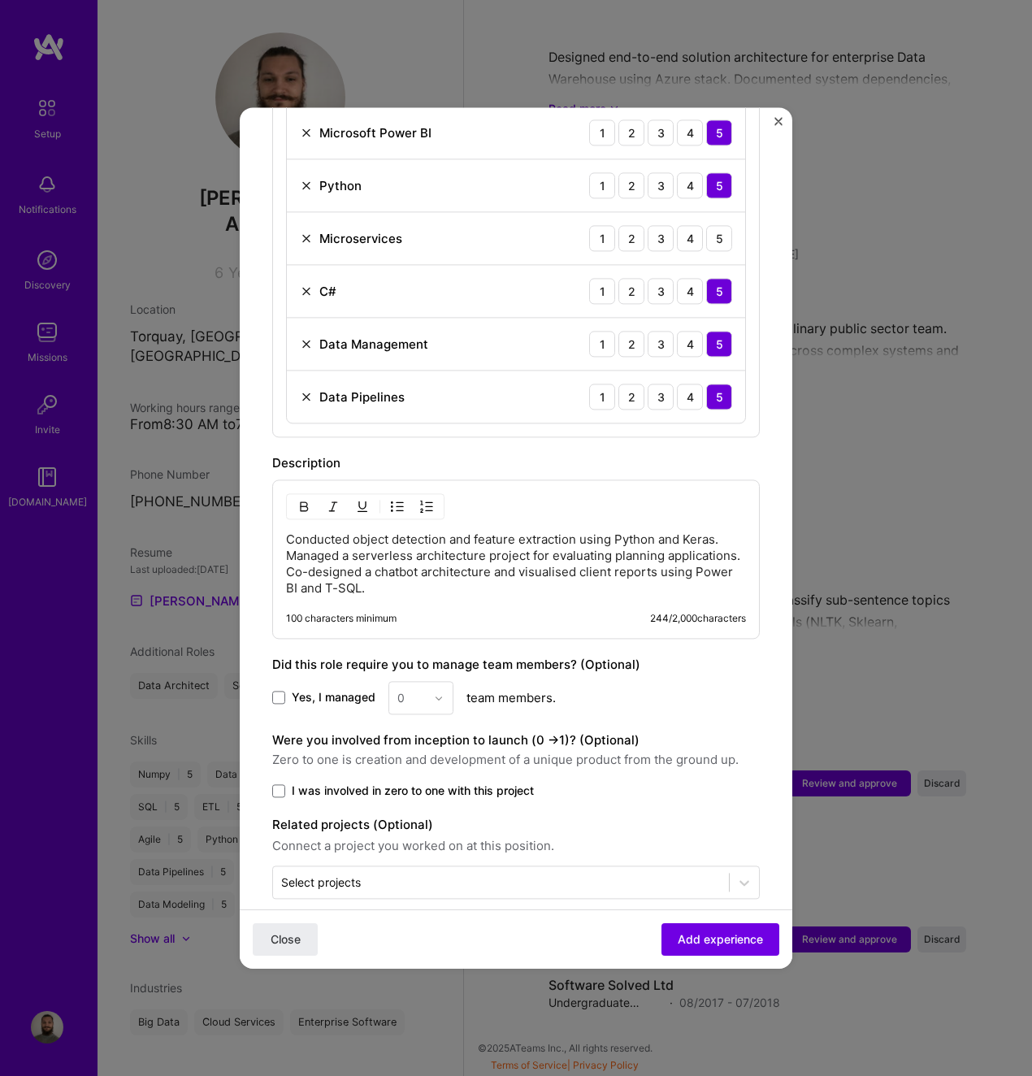
scroll to position [745, 0]
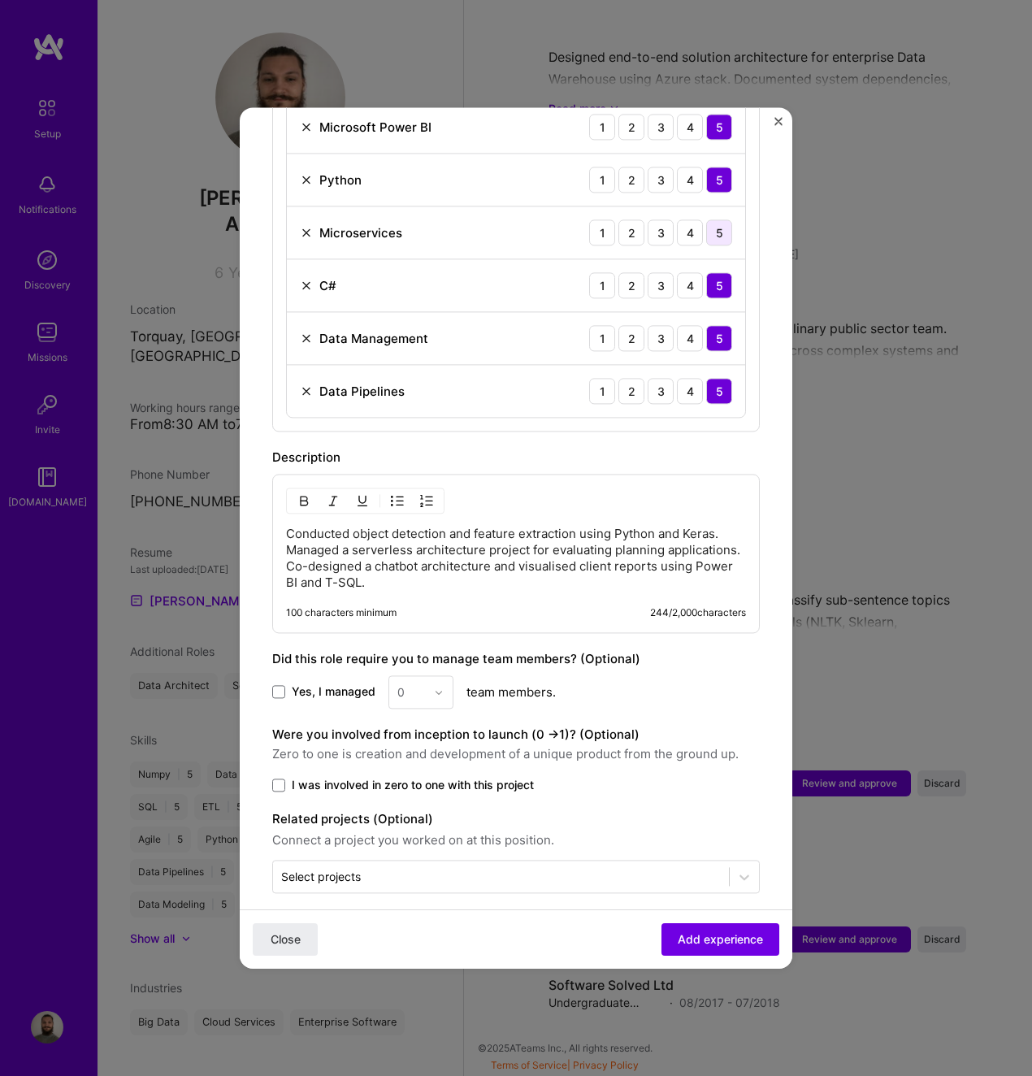
click at [706, 220] on div "5" at bounding box center [719, 233] width 26 height 26
click at [512, 777] on span "I was involved in zero to one with this project" at bounding box center [413, 785] width 242 height 16
click at [0, 0] on input "I was involved in zero to one with this project" at bounding box center [0, 0] width 0 height 0
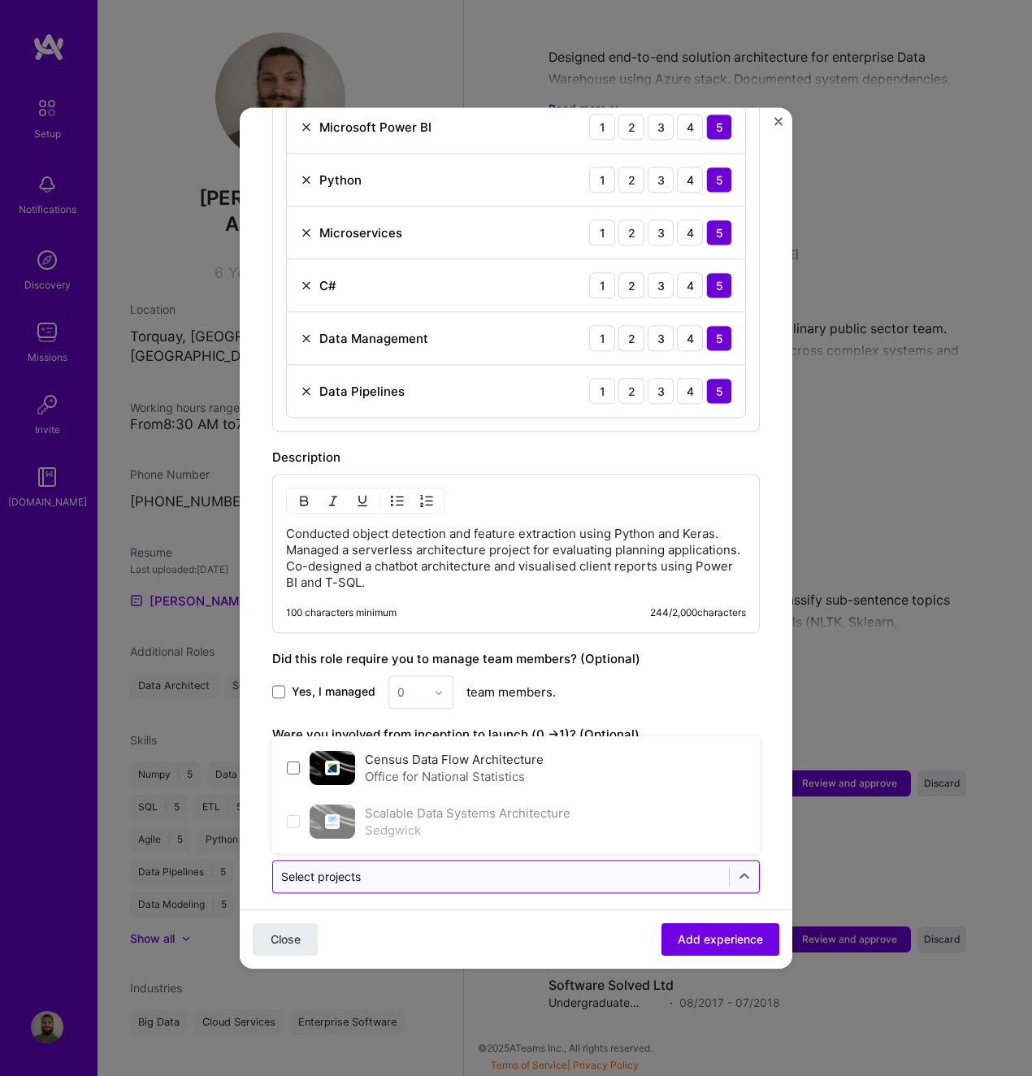
click at [582, 868] on input "text" at bounding box center [501, 876] width 440 height 17
click at [669, 868] on input "text" at bounding box center [501, 876] width 440 height 17
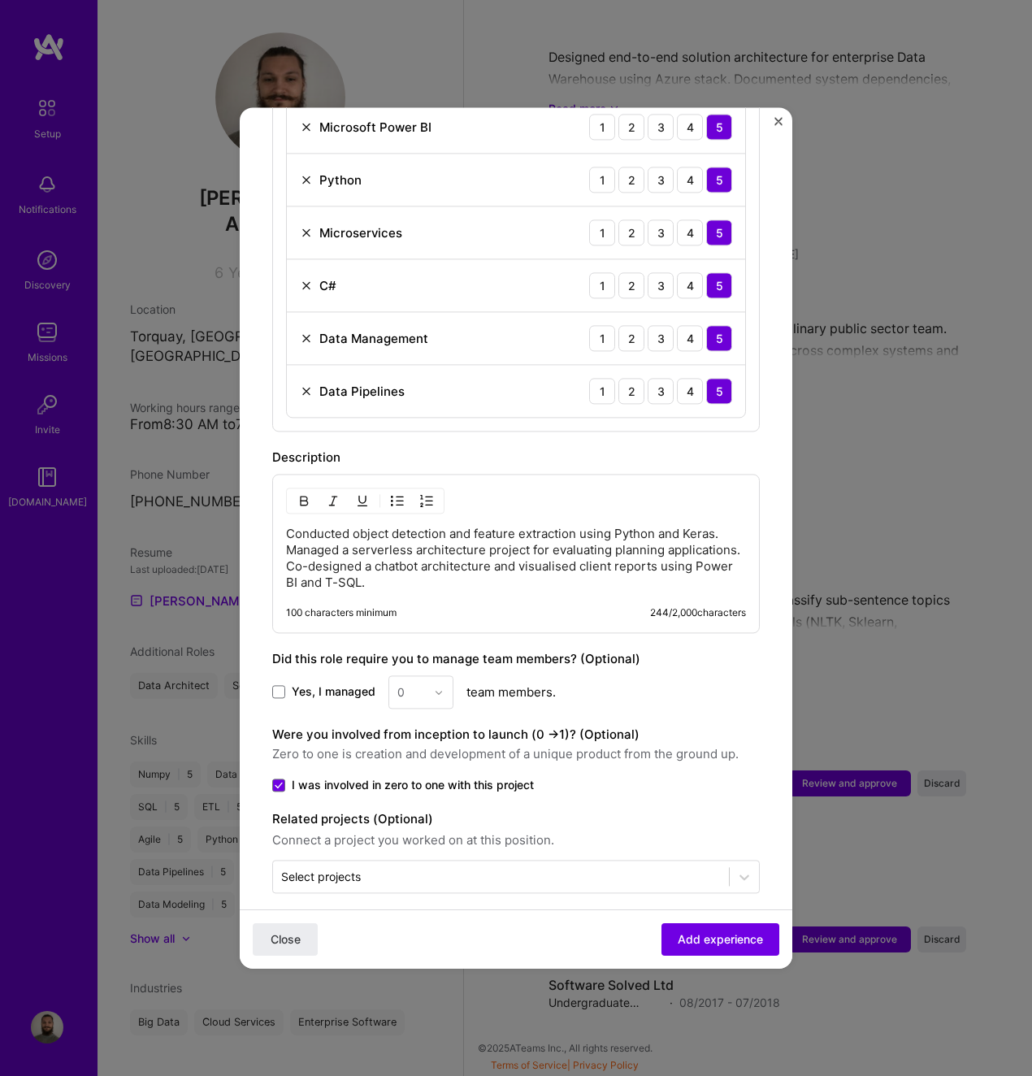
click at [643, 903] on form "Adding suggested job This job is suggested based on your LinkedIn, resume or [D…" at bounding box center [516, 190] width 553 height 1590
click at [715, 937] on span "Add experience" at bounding box center [720, 940] width 85 height 16
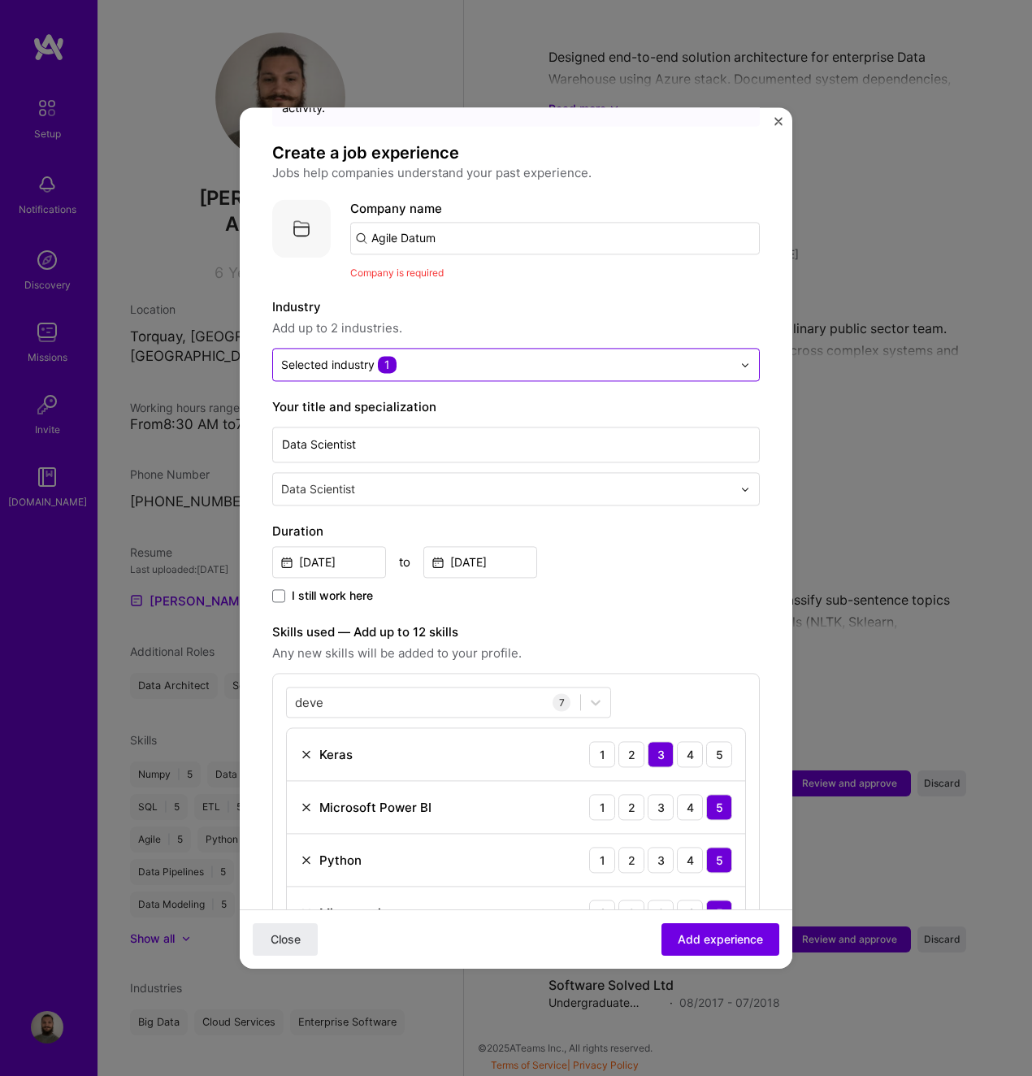
scroll to position [81, 0]
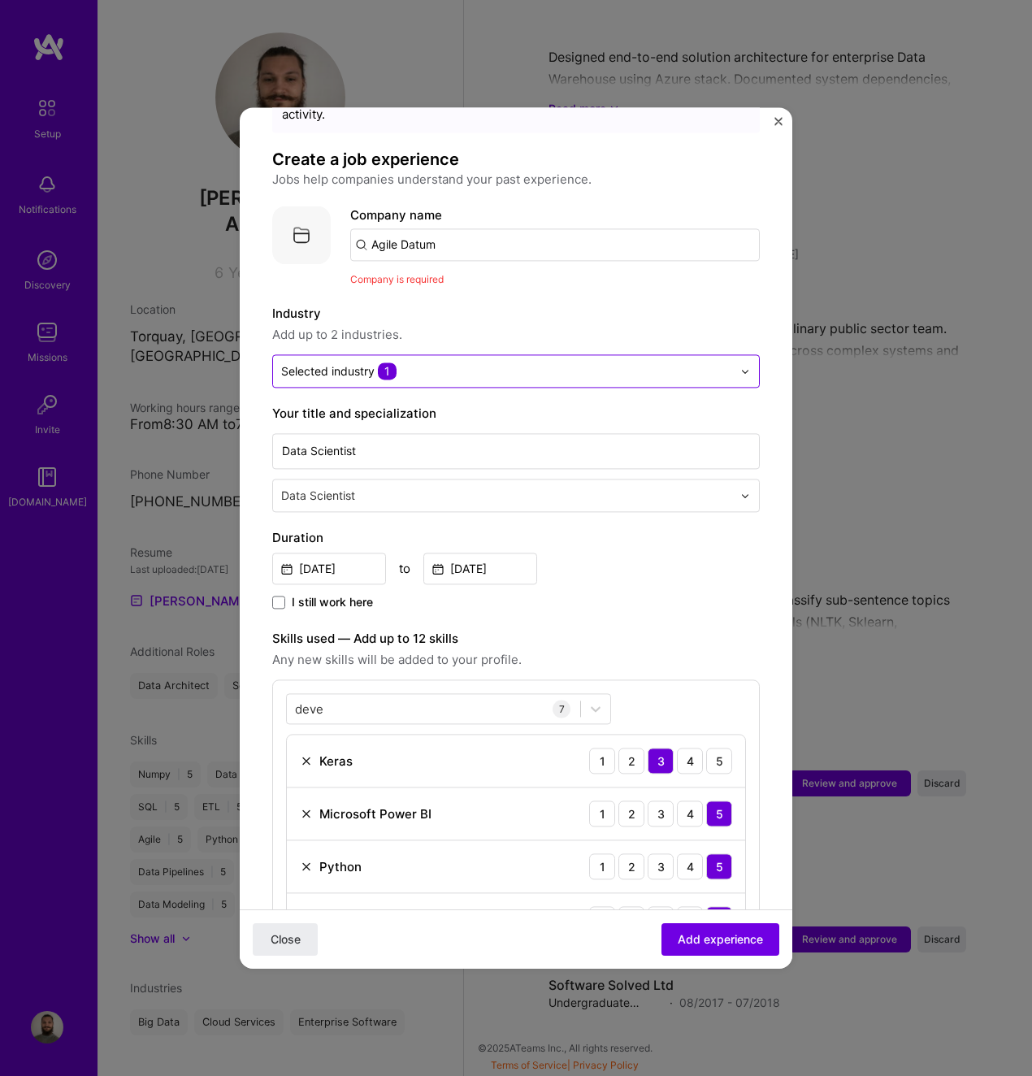
click at [456, 228] on input "Agile Datum" at bounding box center [555, 244] width 410 height 33
type input "Agile Datum"
click at [487, 284] on div "Agile Datum" at bounding box center [483, 290] width 85 height 28
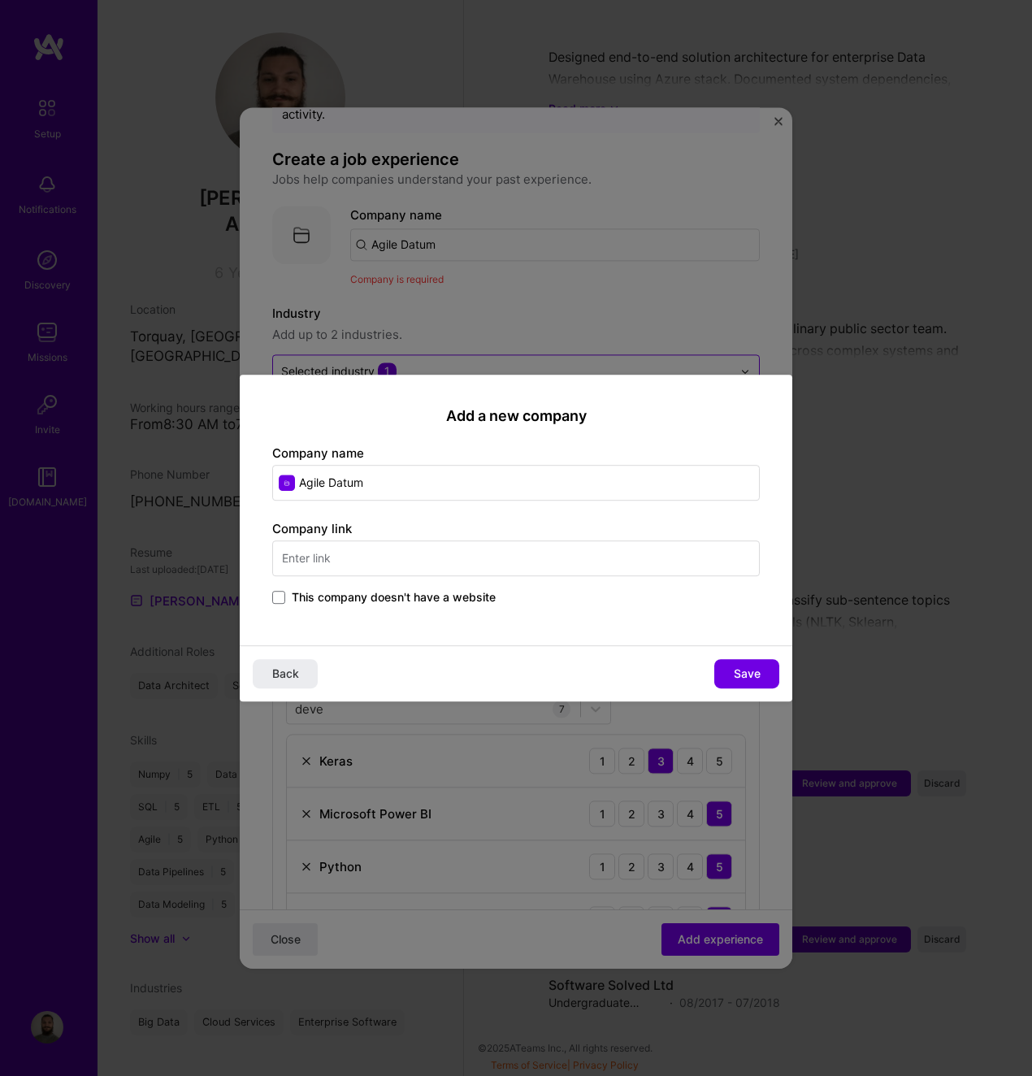
click at [376, 589] on span "This company doesn't have a website" at bounding box center [394, 597] width 204 height 16
click at [0, 0] on input "This company doesn't have a website" at bounding box center [0, 0] width 0 height 0
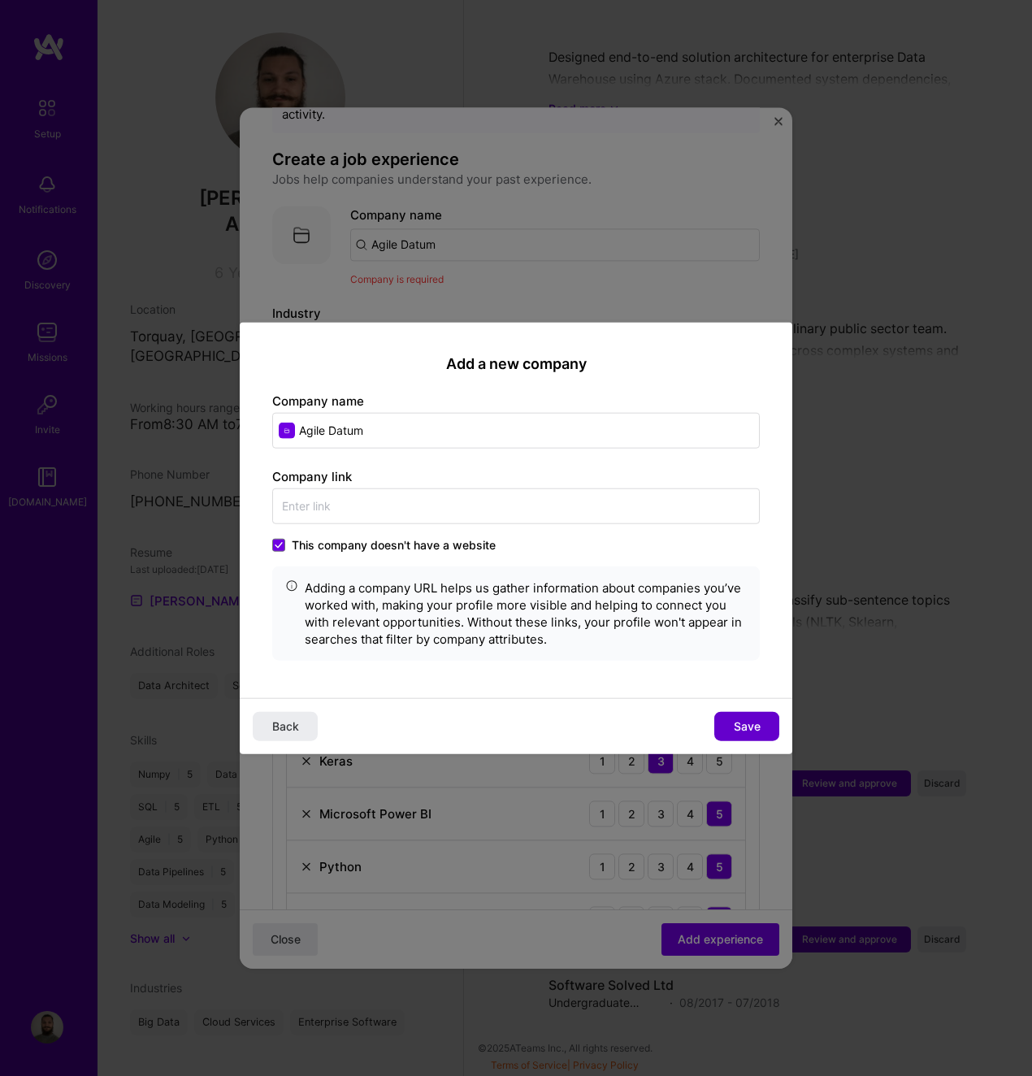
click at [742, 728] on span "Save" at bounding box center [747, 726] width 27 height 16
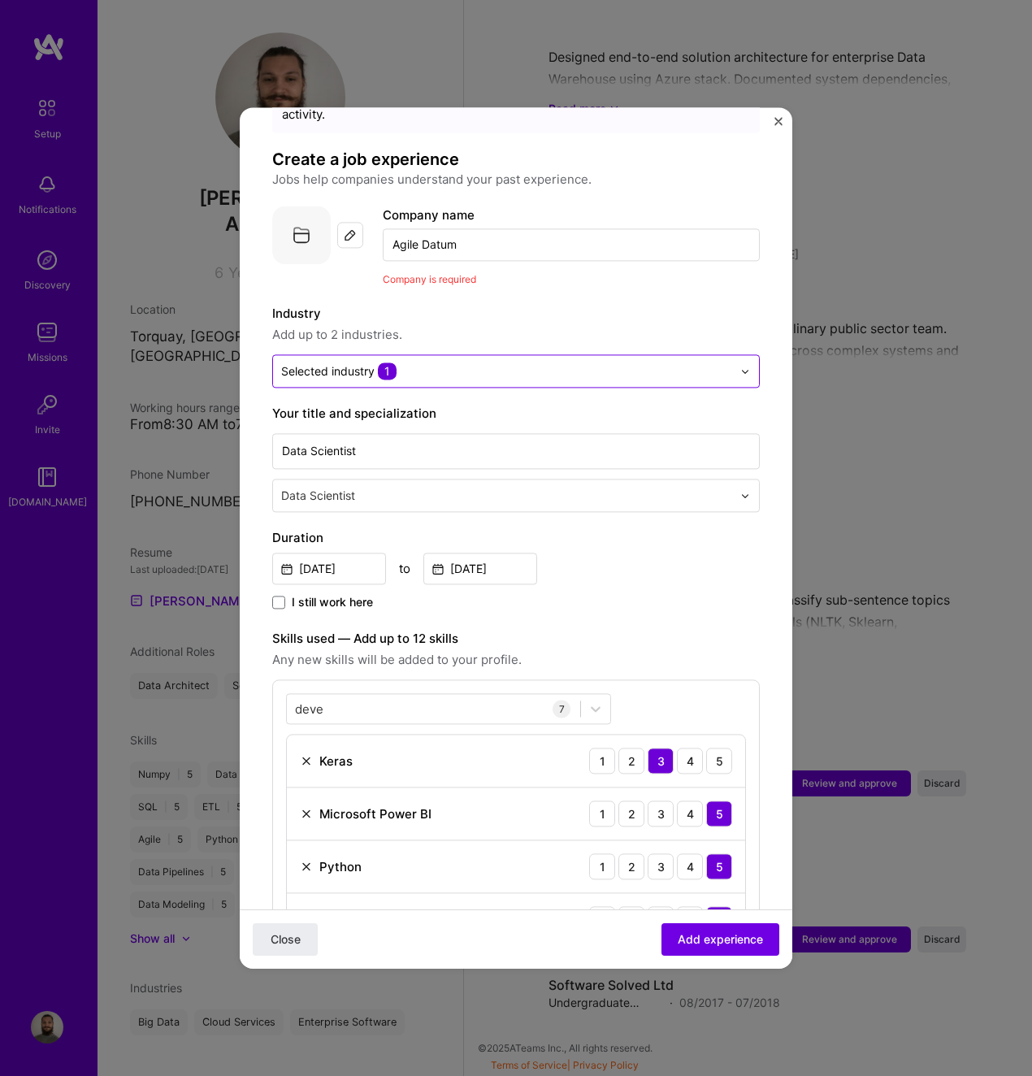
click at [482, 228] on input "Agile Datum" at bounding box center [571, 244] width 377 height 33
click at [723, 937] on span "Add experience" at bounding box center [720, 940] width 85 height 16
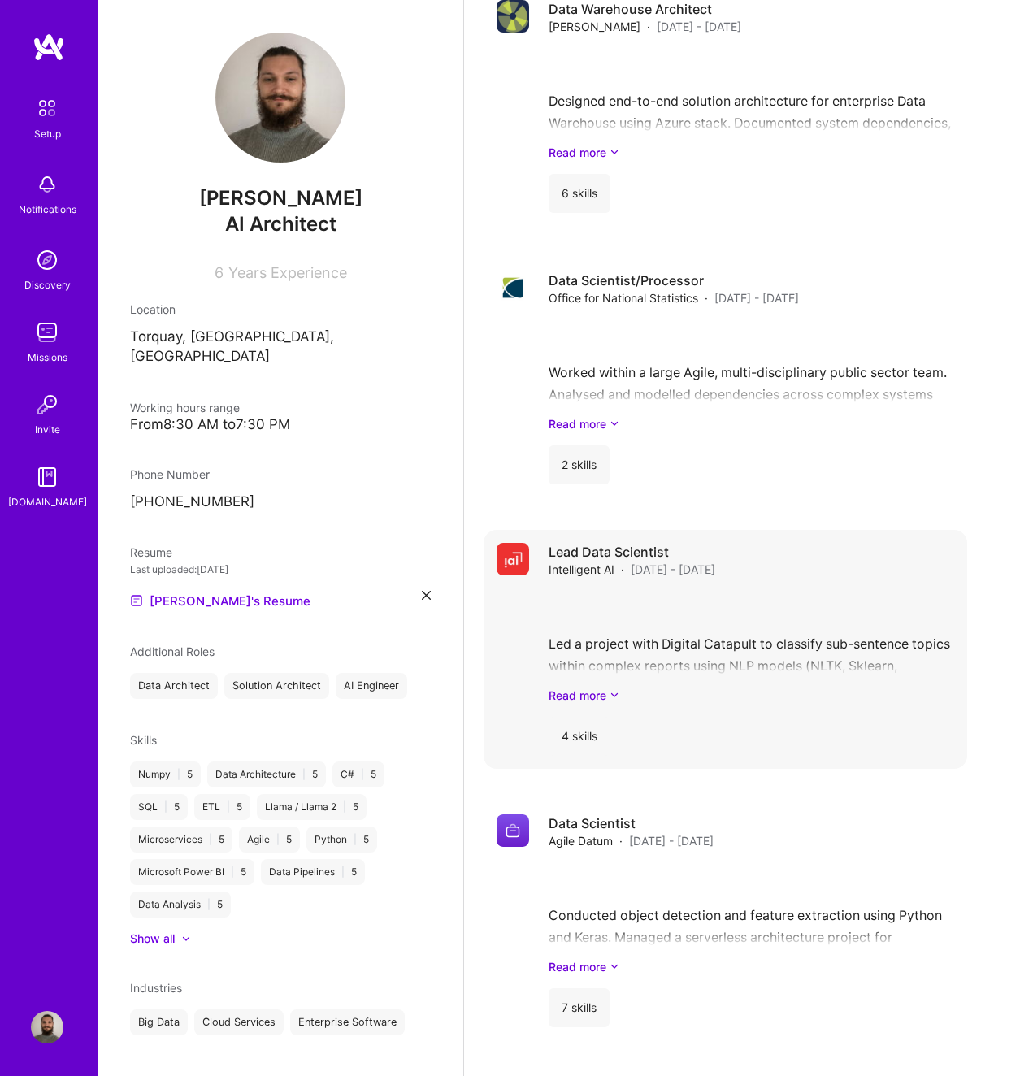
scroll to position [2015, 0]
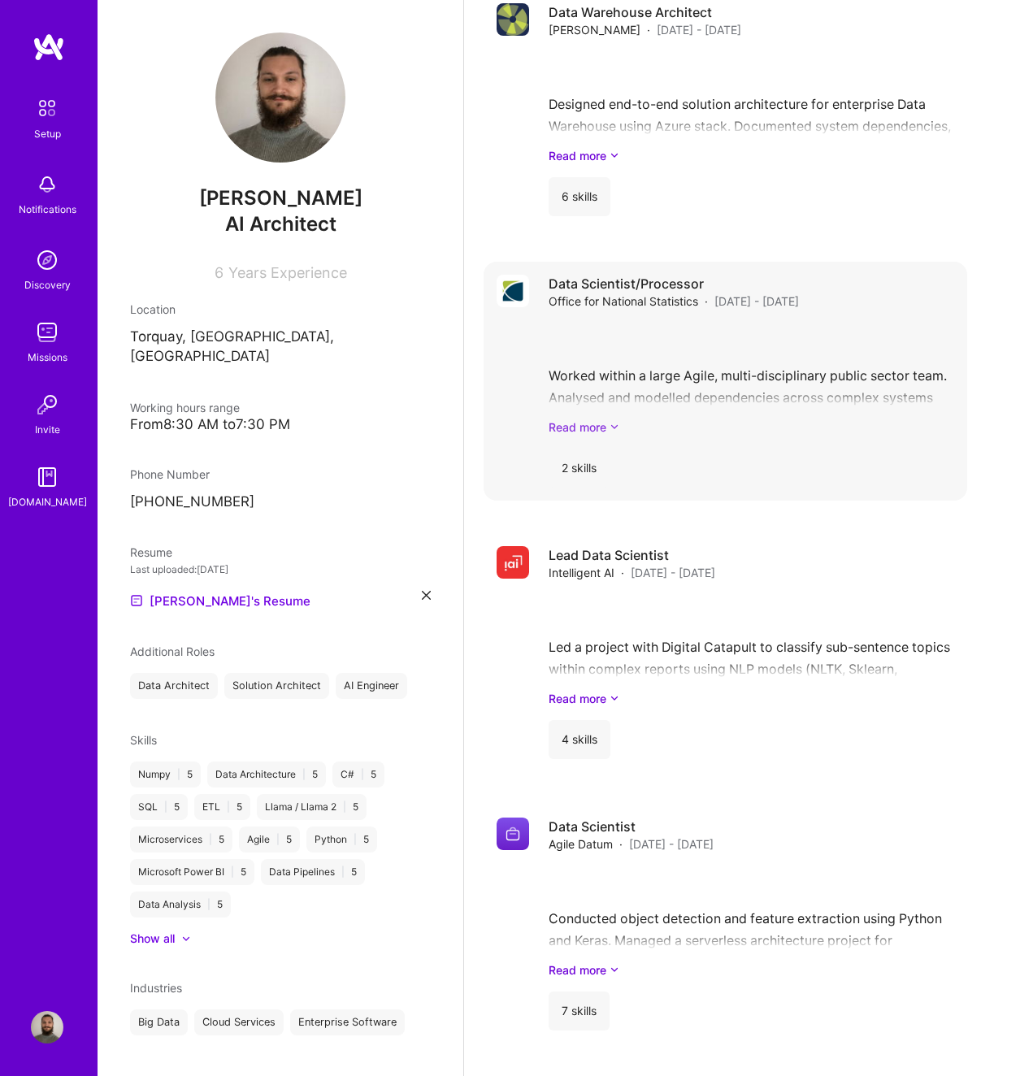
click at [615, 425] on icon at bounding box center [615, 427] width 10 height 17
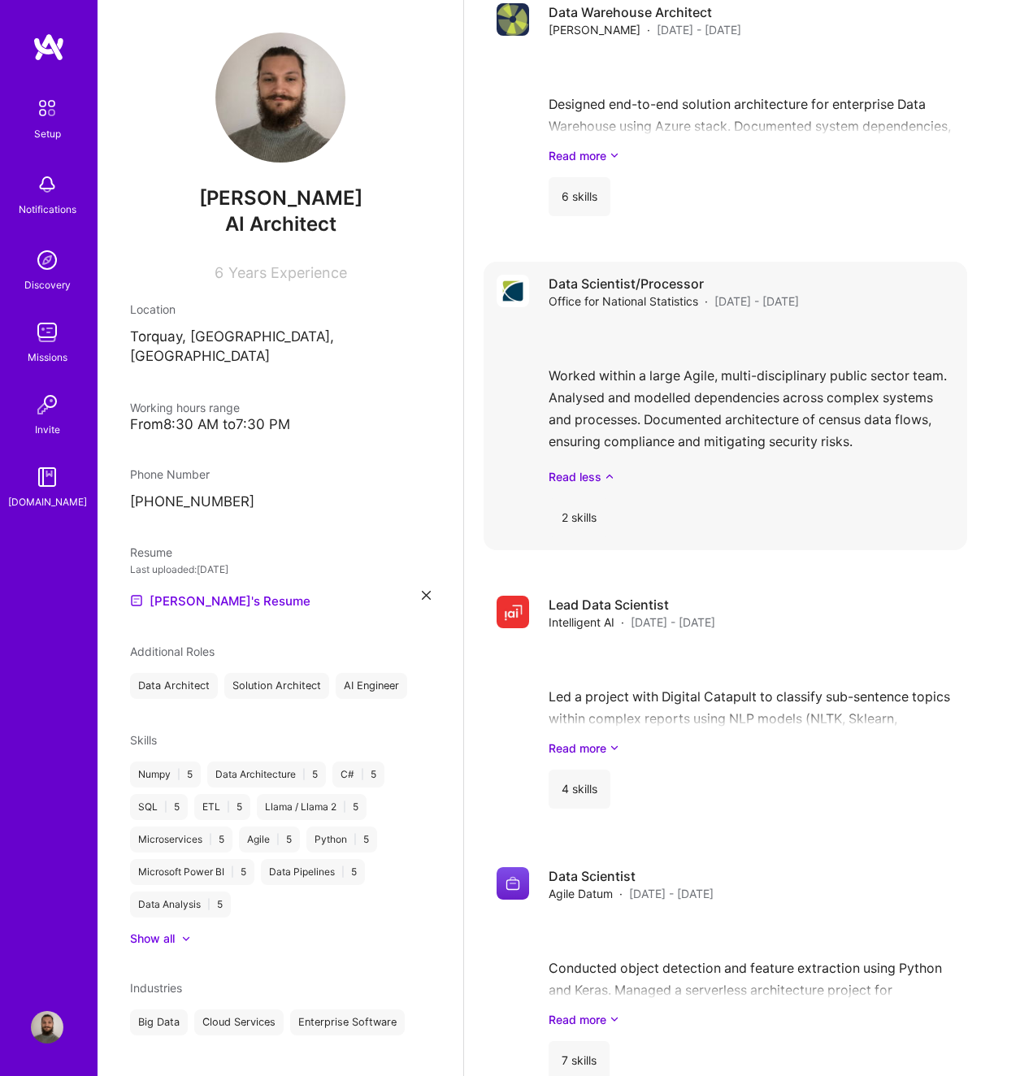
click at [613, 515] on div "2 skills" at bounding box center [752, 517] width 406 height 39
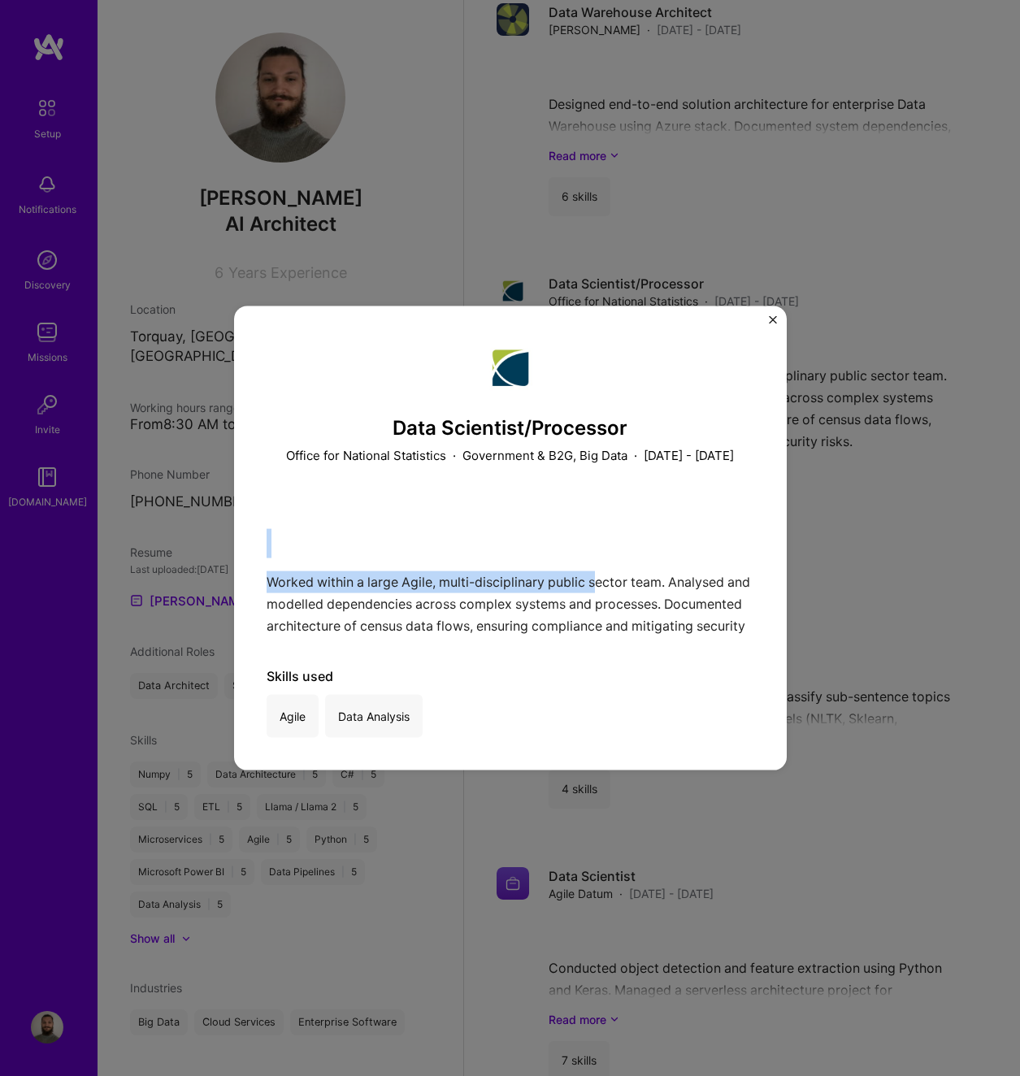
drag, startPoint x: 597, startPoint y: 576, endPoint x: 654, endPoint y: 498, distance: 96.4
click at [599, 558] on div "Worked within a large Agile, multi-disciplinary public sector team. Analysed an…" at bounding box center [511, 565] width 488 height 139
click at [769, 306] on div "Data Scientist/Processor Office for National Statistics · Government & B2G, Big…" at bounding box center [510, 538] width 553 height 464
click at [774, 316] on img "Close" at bounding box center [773, 320] width 8 height 8
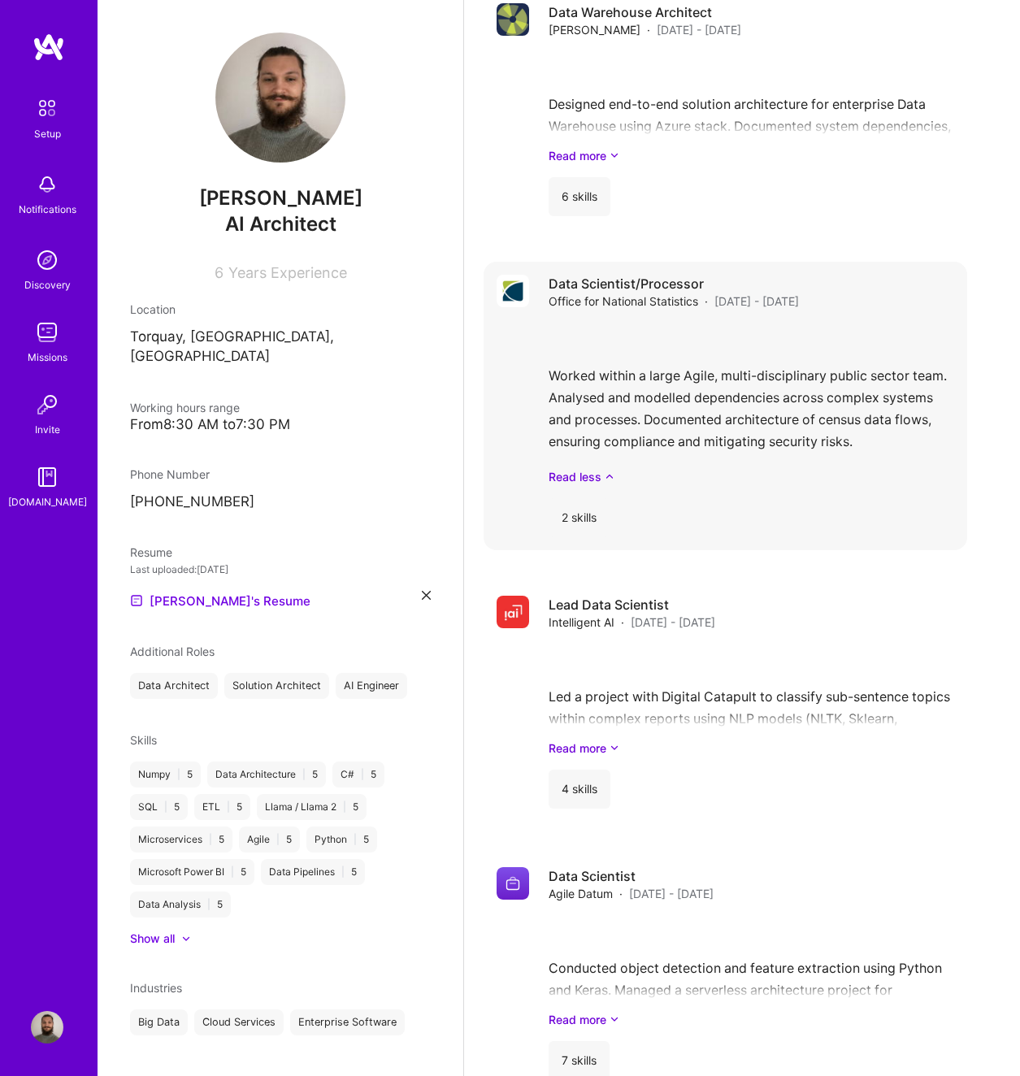
click at [747, 397] on div "Worked within a large Agile, multi-disciplinary public sector team. Analysed an…" at bounding box center [752, 404] width 406 height 163
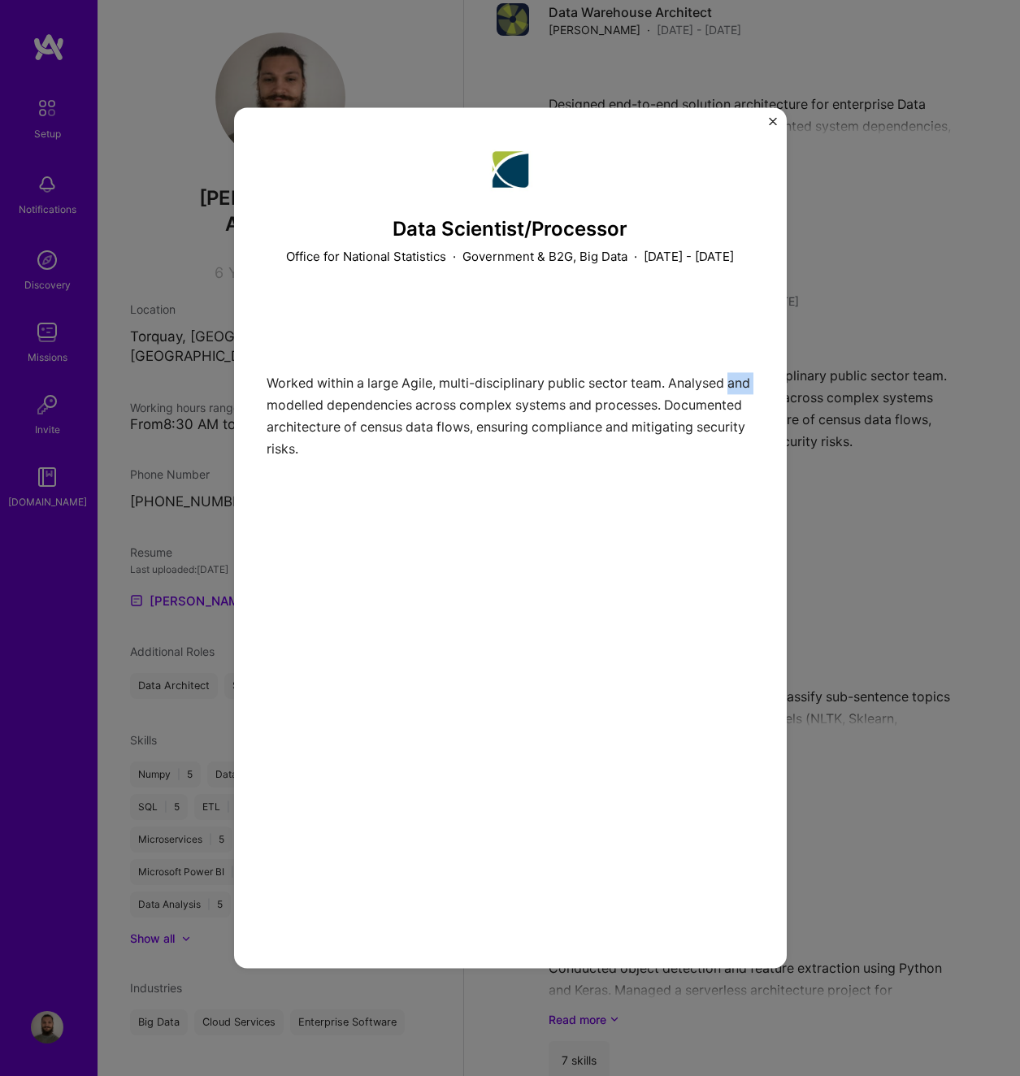
drag, startPoint x: 747, startPoint y: 397, endPoint x: 619, endPoint y: 301, distance: 159.7
click at [743, 393] on div "Data Scientist/Processor Office for National Statistics · Government & B2G, Big…" at bounding box center [510, 537] width 553 height 861
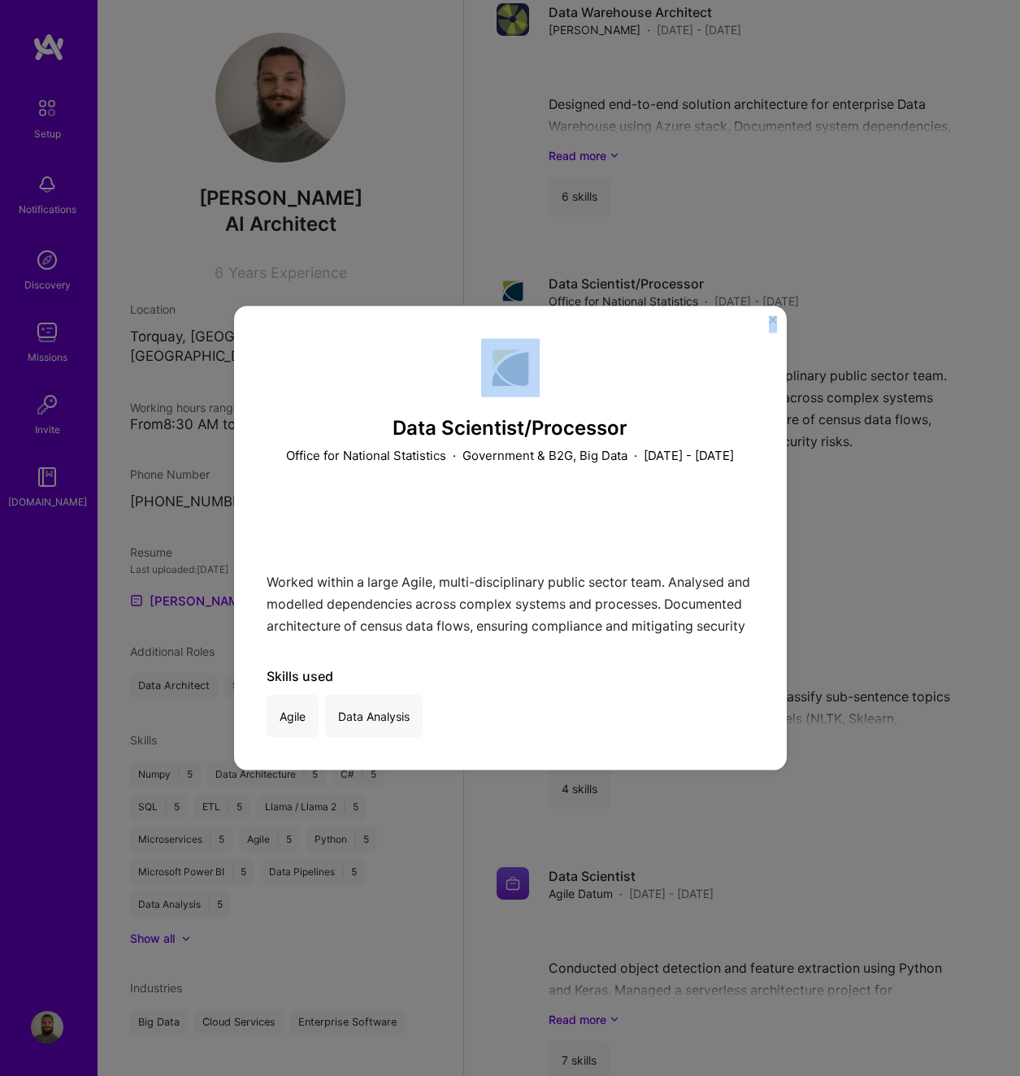
drag, startPoint x: 774, startPoint y: 327, endPoint x: 771, endPoint y: 315, distance: 11.8
click at [774, 322] on div "Data Scientist/Processor Office for National Statistics · Government & B2G, Big…" at bounding box center [510, 538] width 553 height 464
click at [769, 316] on img "Close" at bounding box center [773, 320] width 8 height 8
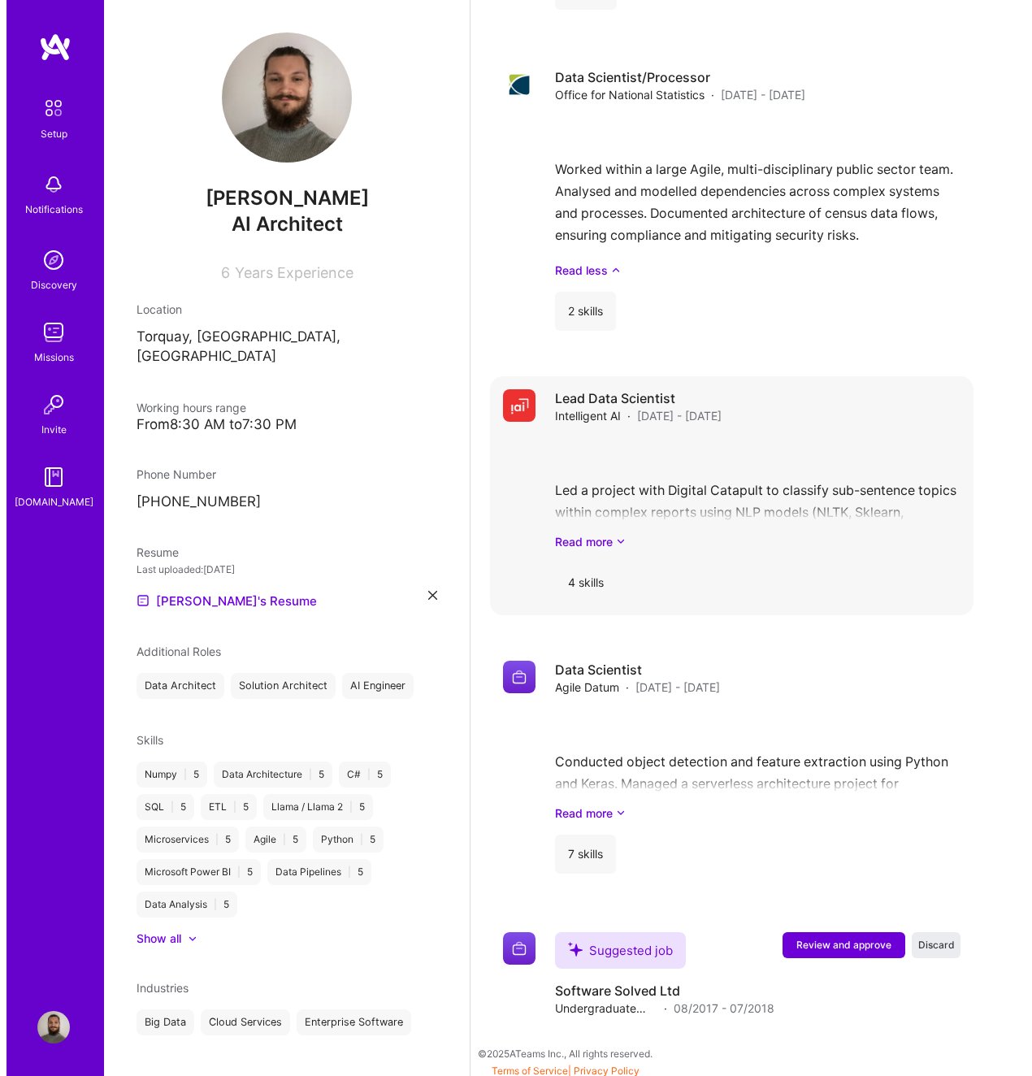
scroll to position [2227, 0]
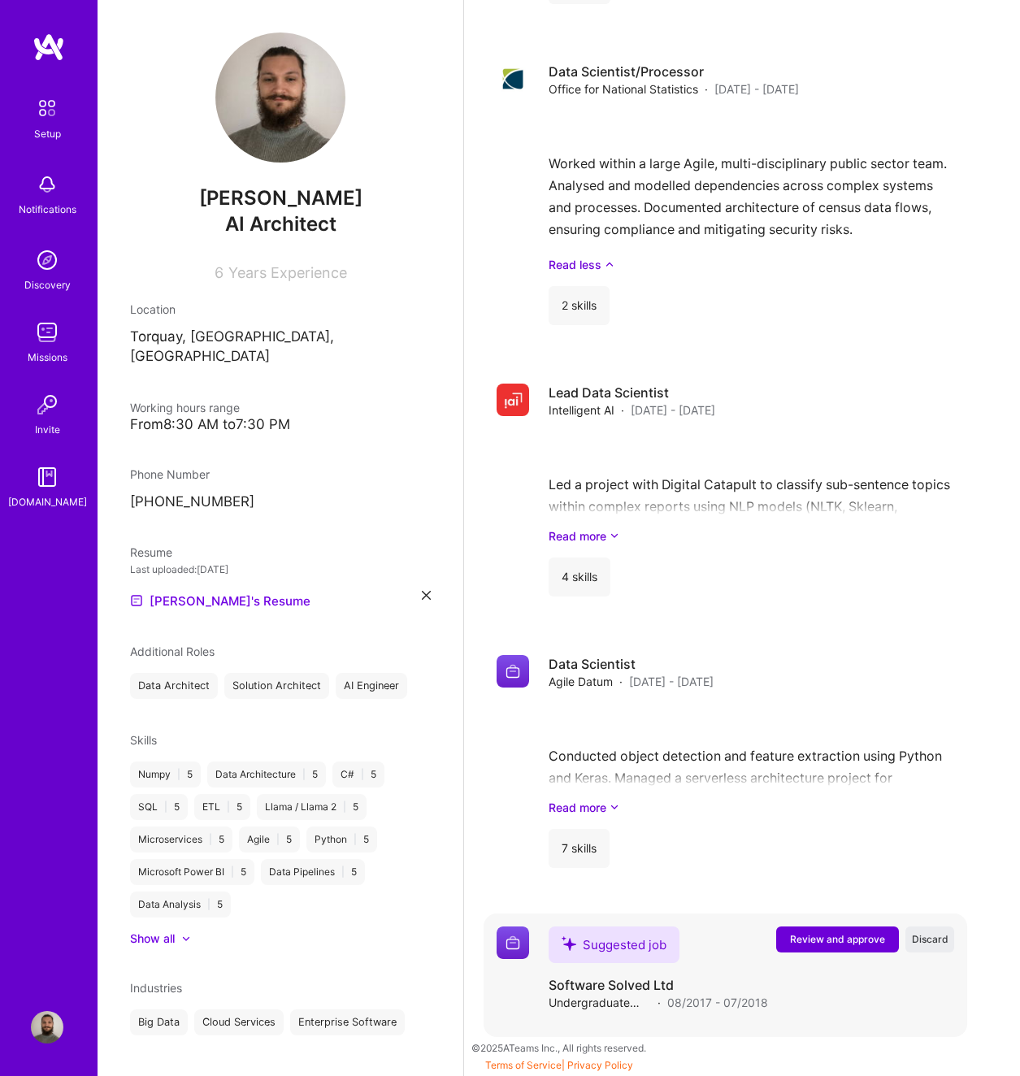
click at [863, 934] on span "Review and approve" at bounding box center [837, 939] width 95 height 14
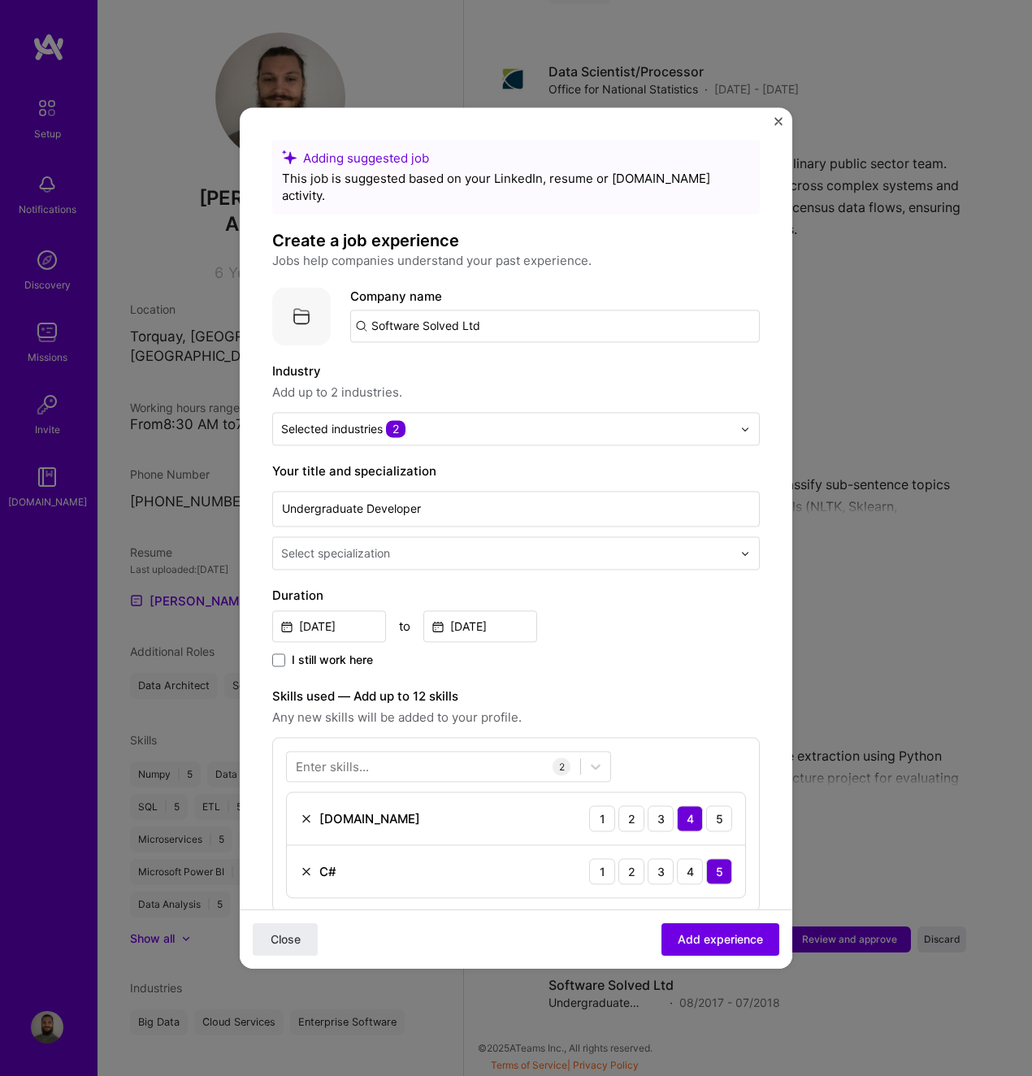
click at [512, 310] on input "Software Solved Ltd" at bounding box center [555, 326] width 410 height 33
drag, startPoint x: 459, startPoint y: 308, endPoint x: 644, endPoint y: 324, distance: 185.3
click at [637, 324] on input "Software Solved Ltd" at bounding box center [555, 326] width 410 height 33
type input "Software Solved"
click at [506, 359] on div "Software Solved" at bounding box center [496, 371] width 111 height 28
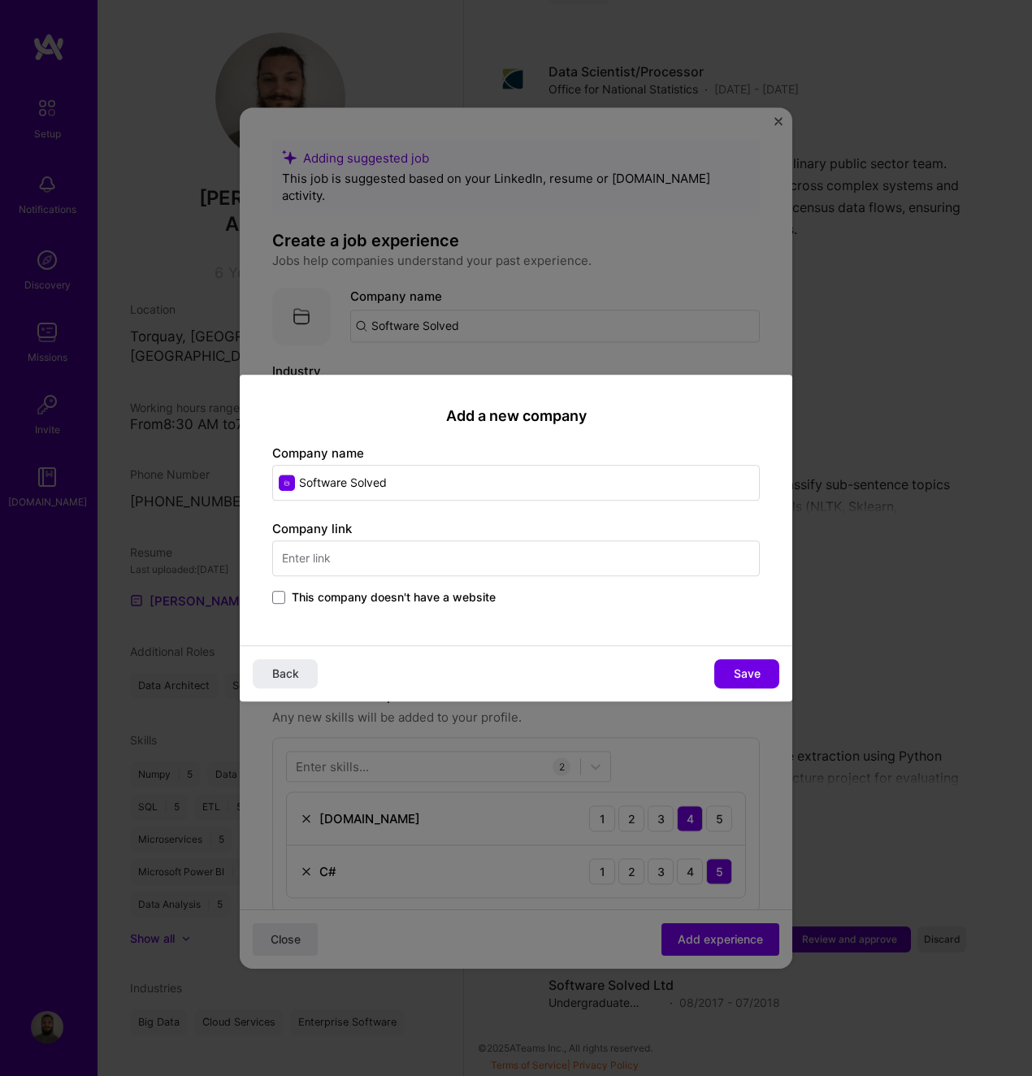
click at [426, 596] on span "This company doesn't have a website" at bounding box center [394, 597] width 204 height 16
click at [0, 0] on input "This company doesn't have a website" at bounding box center [0, 0] width 0 height 0
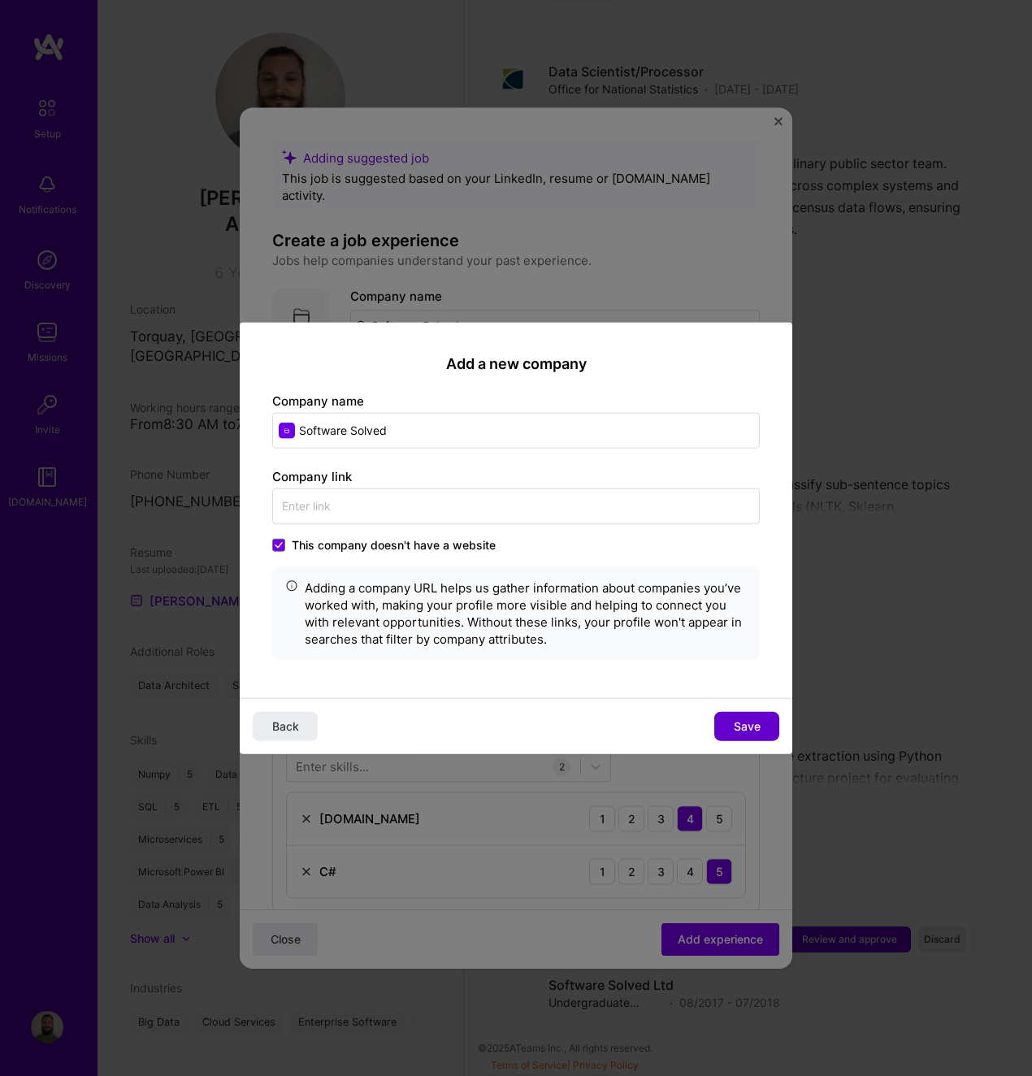
click at [750, 720] on span "Save" at bounding box center [747, 726] width 27 height 16
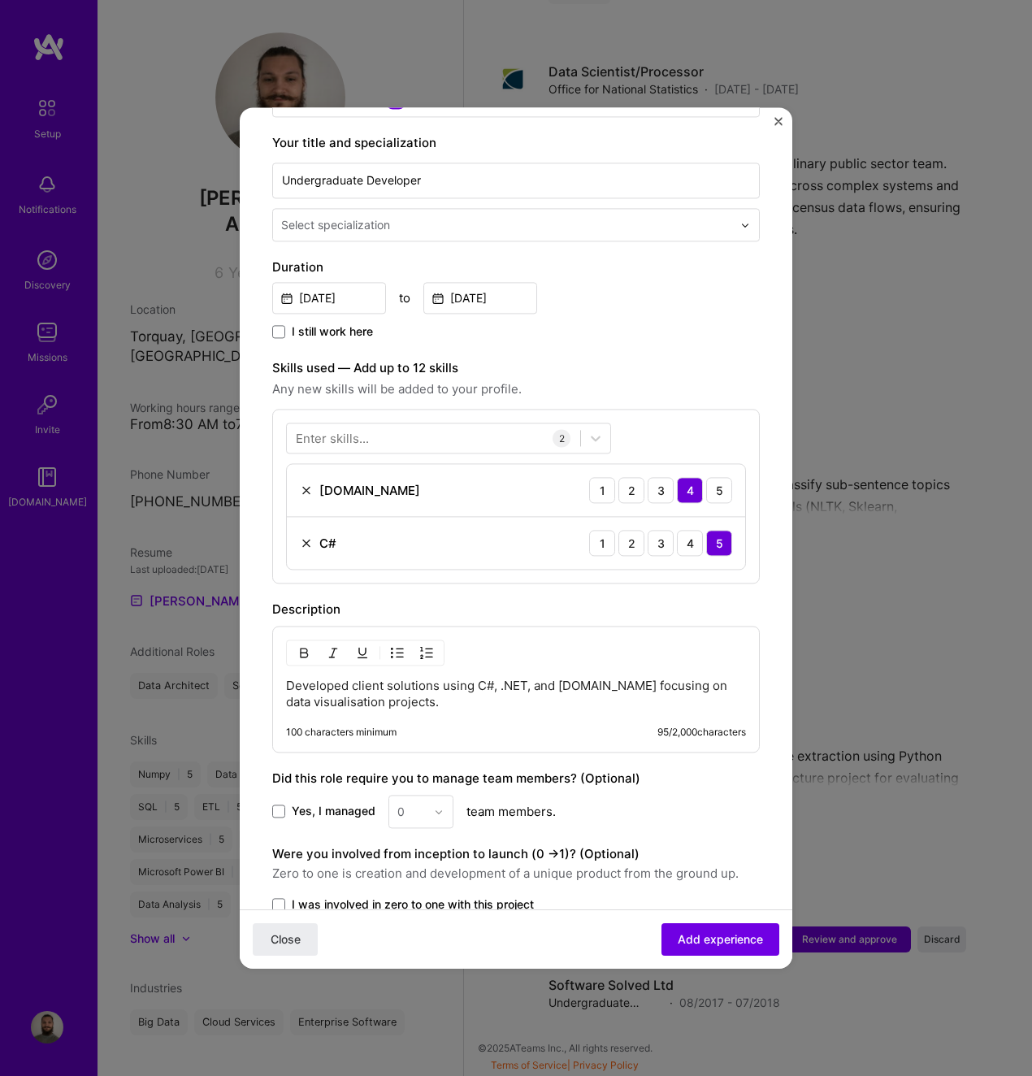
scroll to position [448, 0]
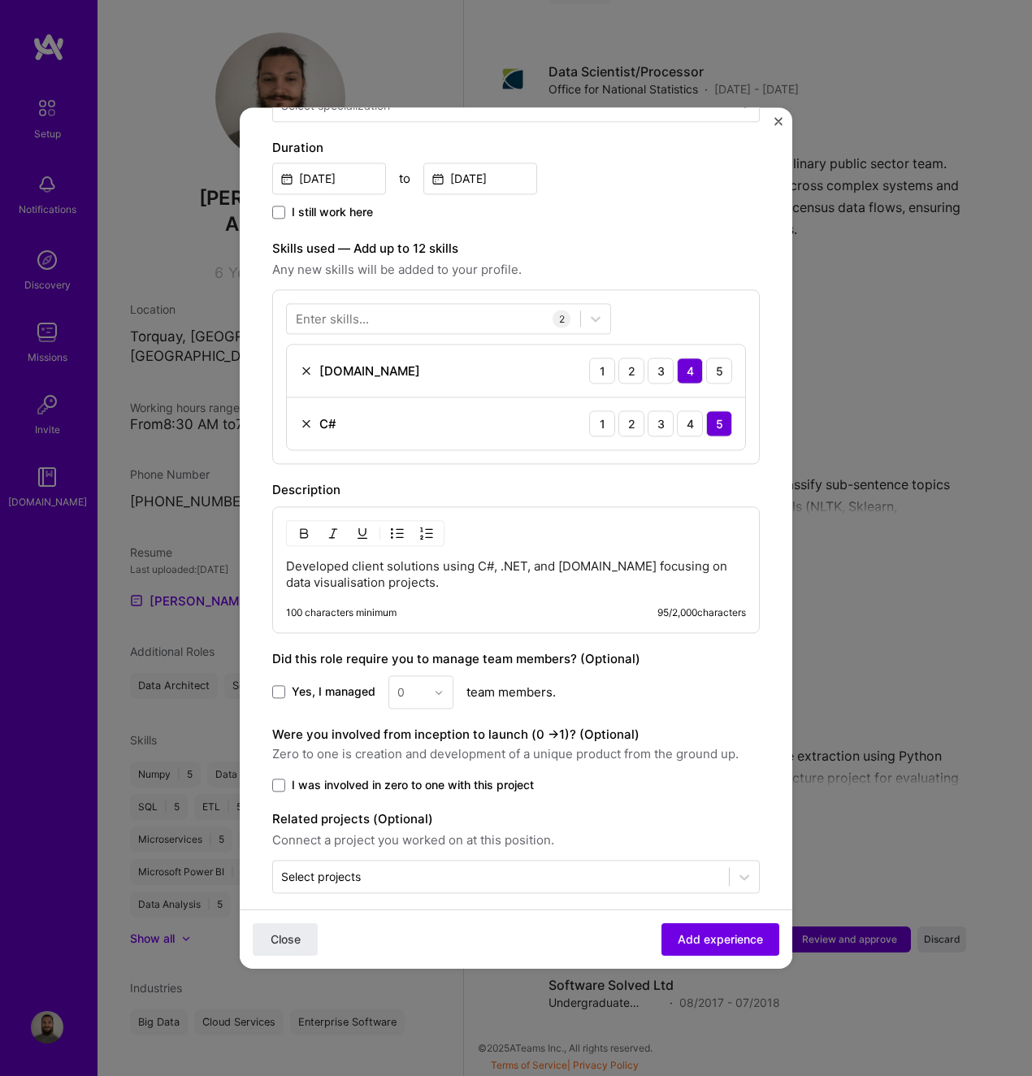
click at [362, 311] on div "Enter skills..." at bounding box center [332, 319] width 73 height 17
click at [394, 306] on div at bounding box center [433, 319] width 293 height 27
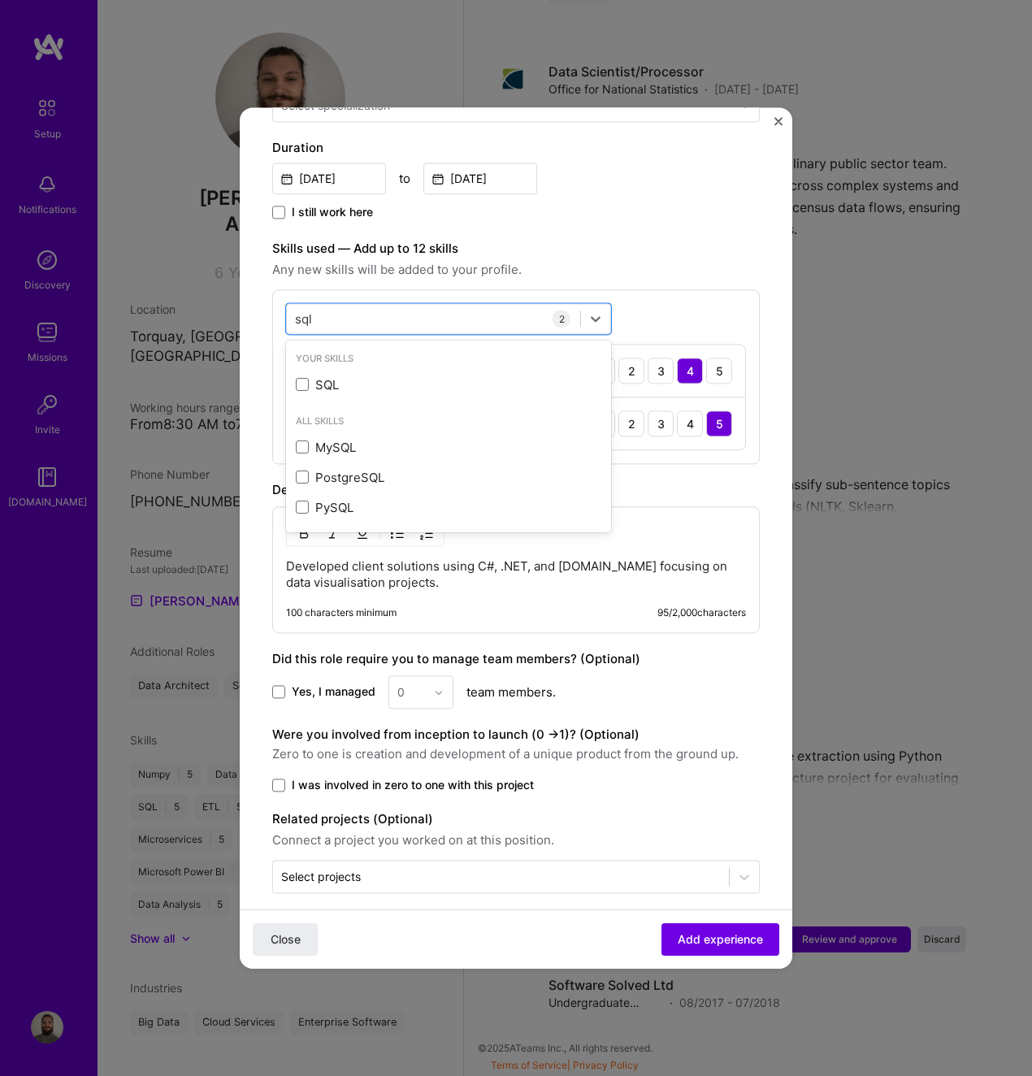
drag, startPoint x: 415, startPoint y: 372, endPoint x: 412, endPoint y: 333, distance: 39.2
click at [415, 376] on div "SQL" at bounding box center [449, 384] width 306 height 17
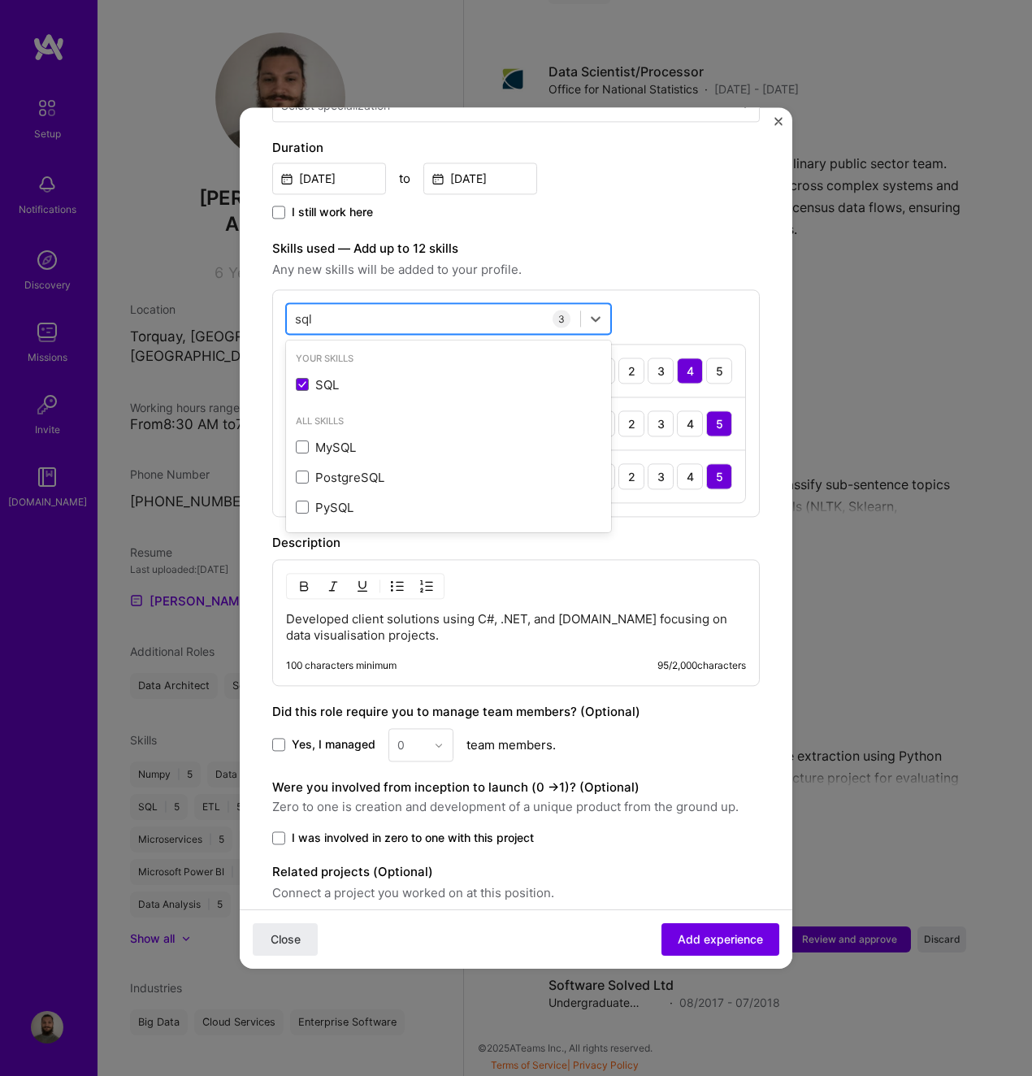
click at [411, 306] on div "sql sql" at bounding box center [433, 319] width 293 height 27
drag, startPoint x: 360, startPoint y: 360, endPoint x: 377, endPoint y: 306, distance: 57.1
click at [361, 376] on div "Microsoft Power BI" at bounding box center [449, 384] width 306 height 17
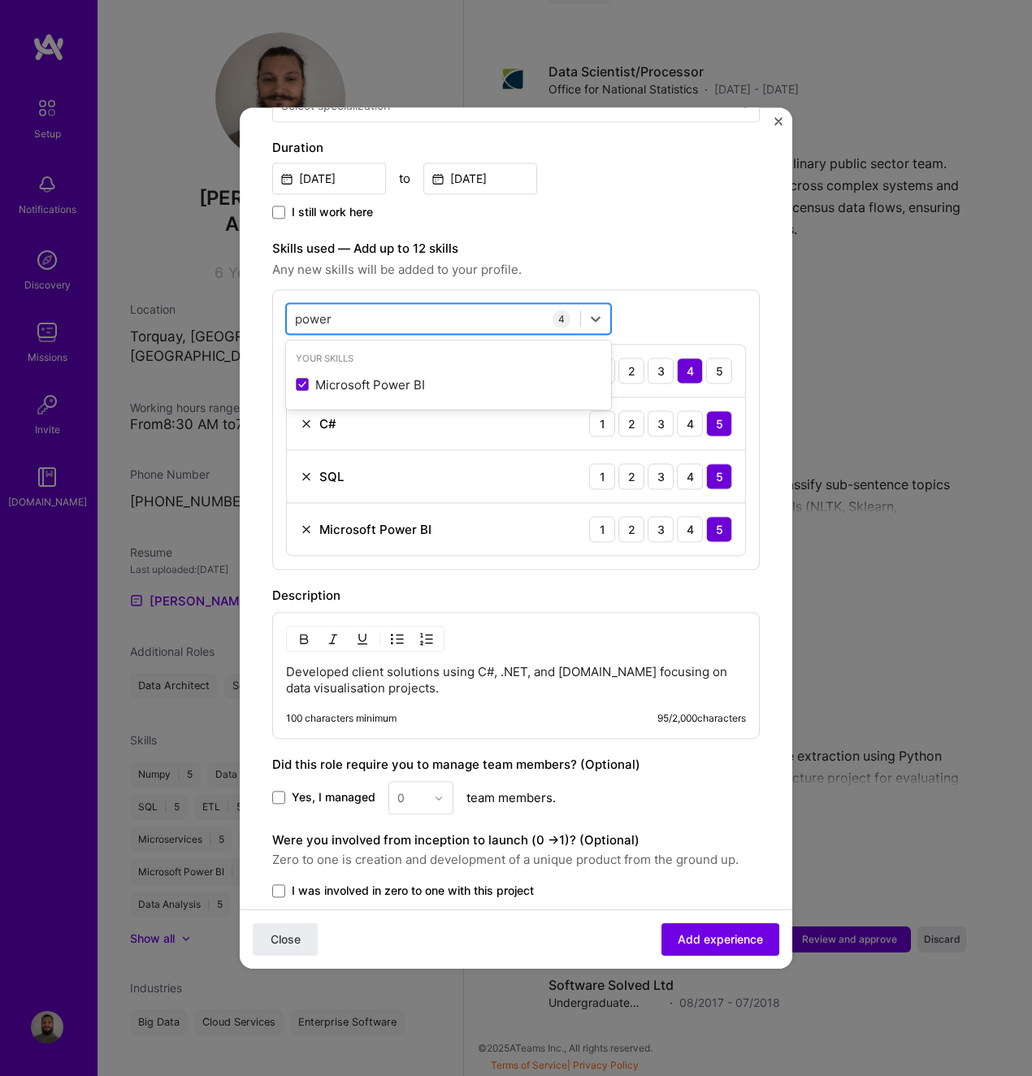
click at [379, 306] on div "power power" at bounding box center [433, 319] width 293 height 27
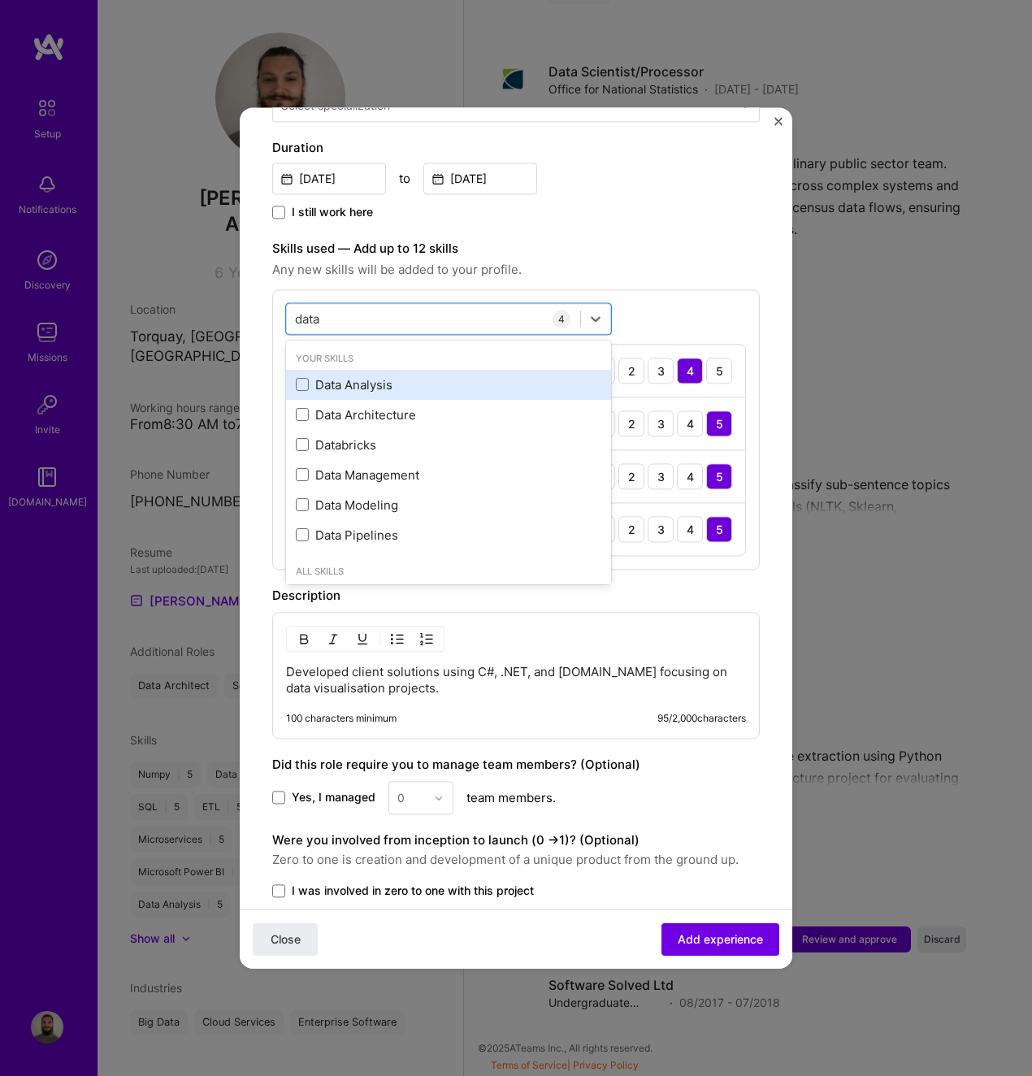
click at [424, 376] on div "Data Analysis" at bounding box center [449, 384] width 306 height 17
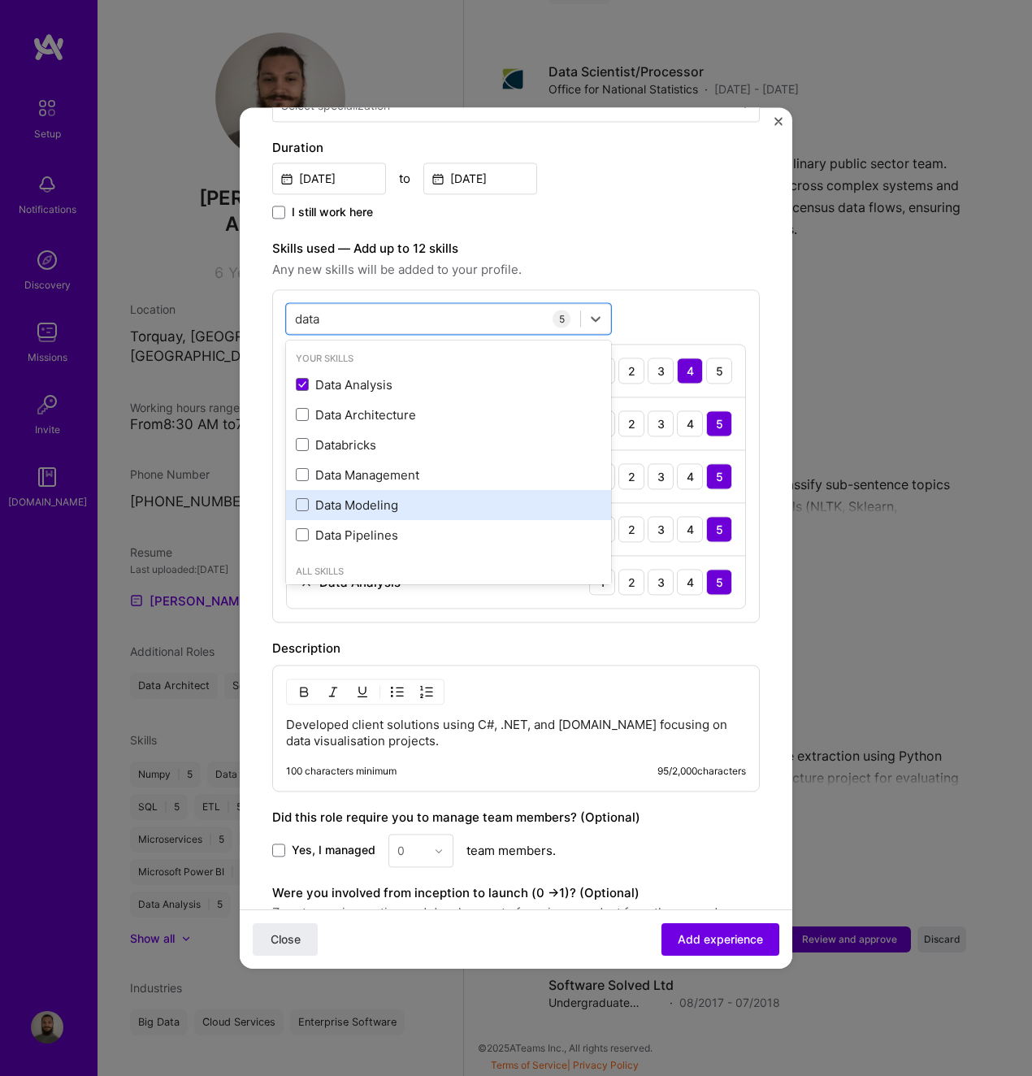
click at [456, 497] on div "Data Modeling" at bounding box center [449, 505] width 306 height 17
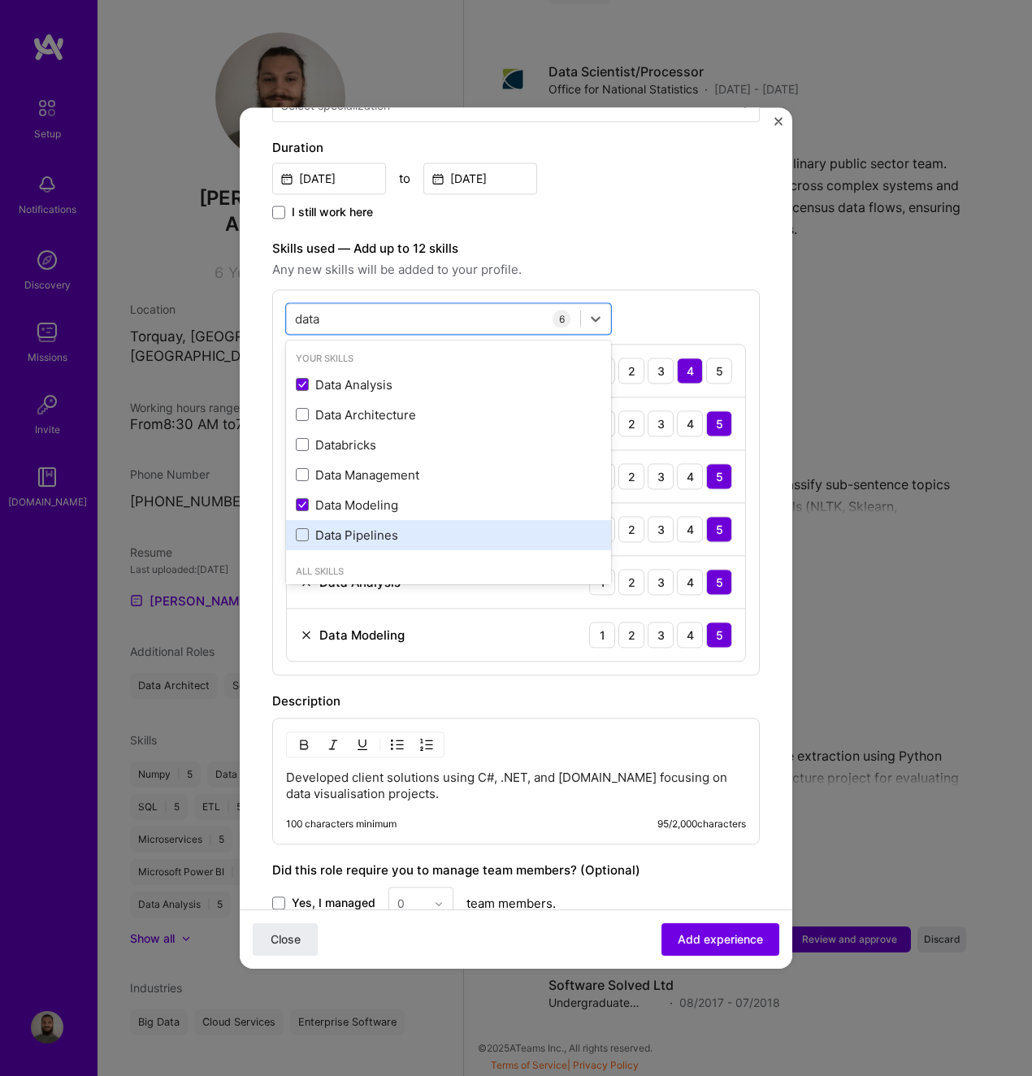
click at [448, 527] on div "Data Pipelines" at bounding box center [449, 535] width 306 height 17
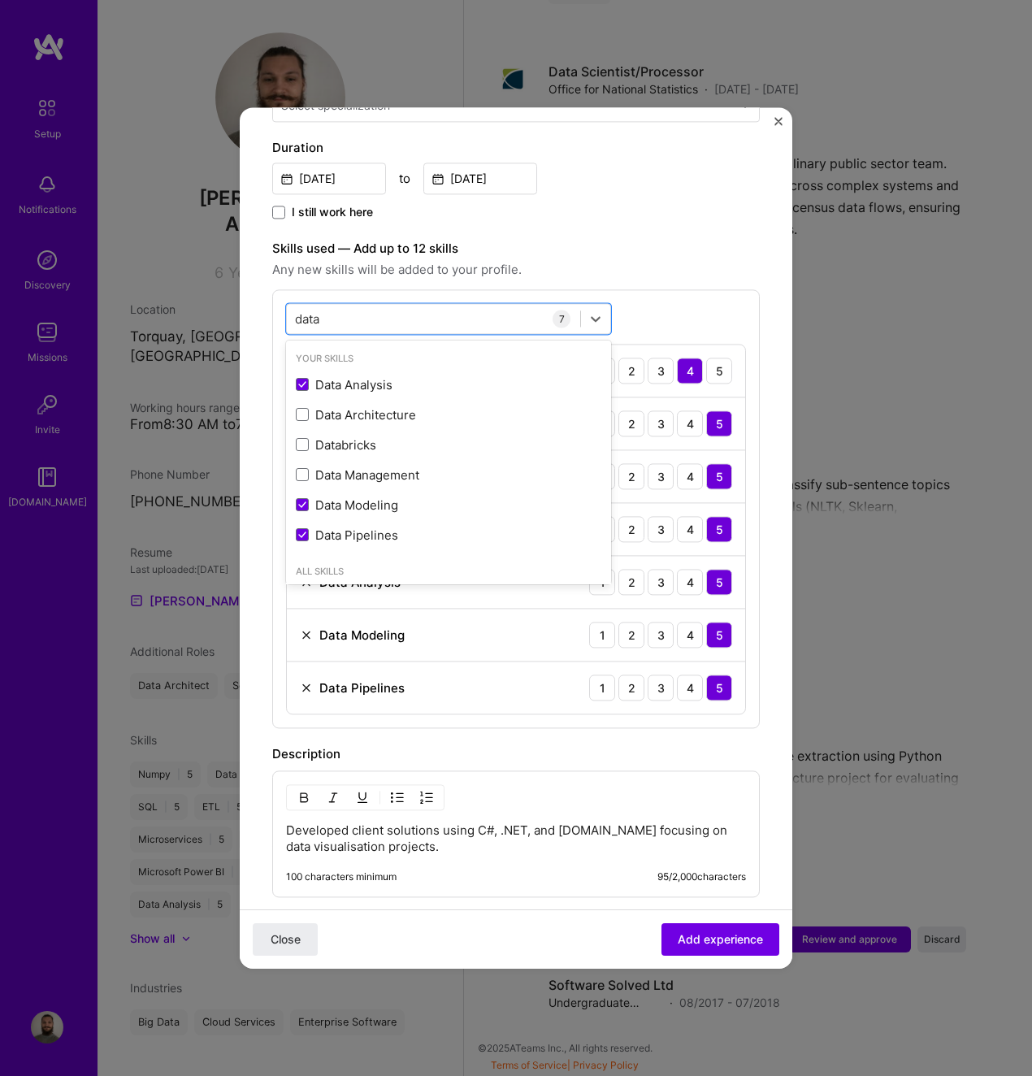
type input "data"
drag, startPoint x: 640, startPoint y: 732, endPoint x: 641, endPoint y: 723, distance: 9.8
click at [641, 745] on div "Description" at bounding box center [516, 755] width 488 height 20
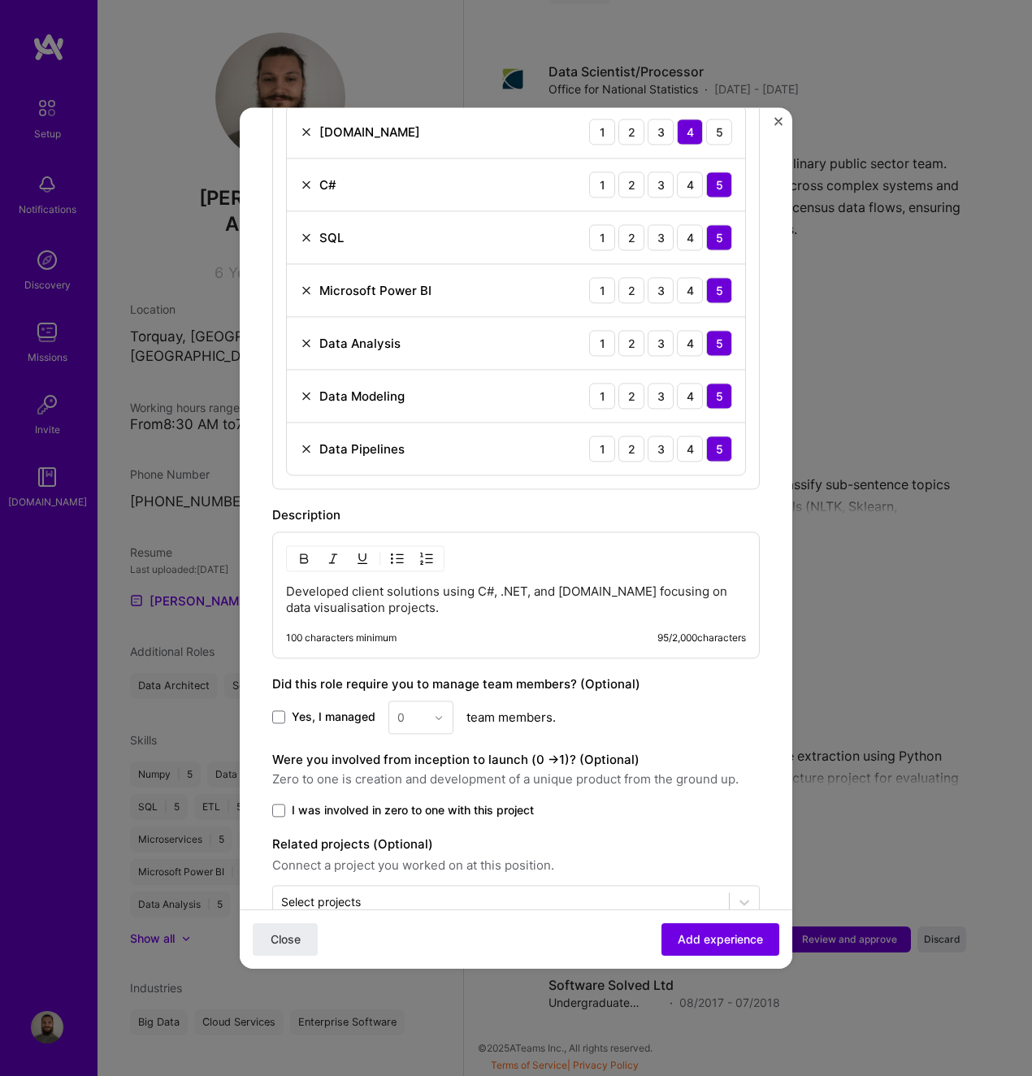
scroll to position [712, 0]
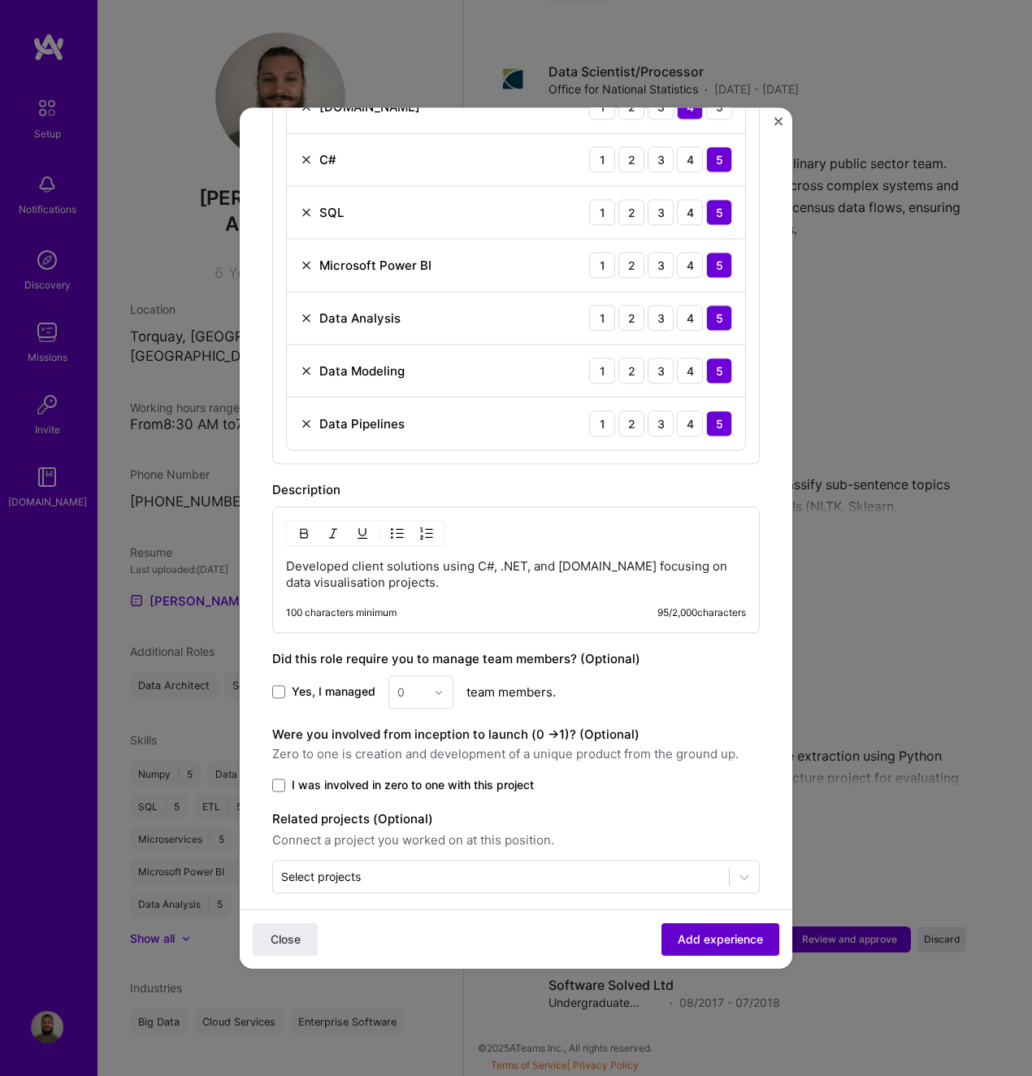
click at [698, 937] on span "Add experience" at bounding box center [720, 940] width 85 height 16
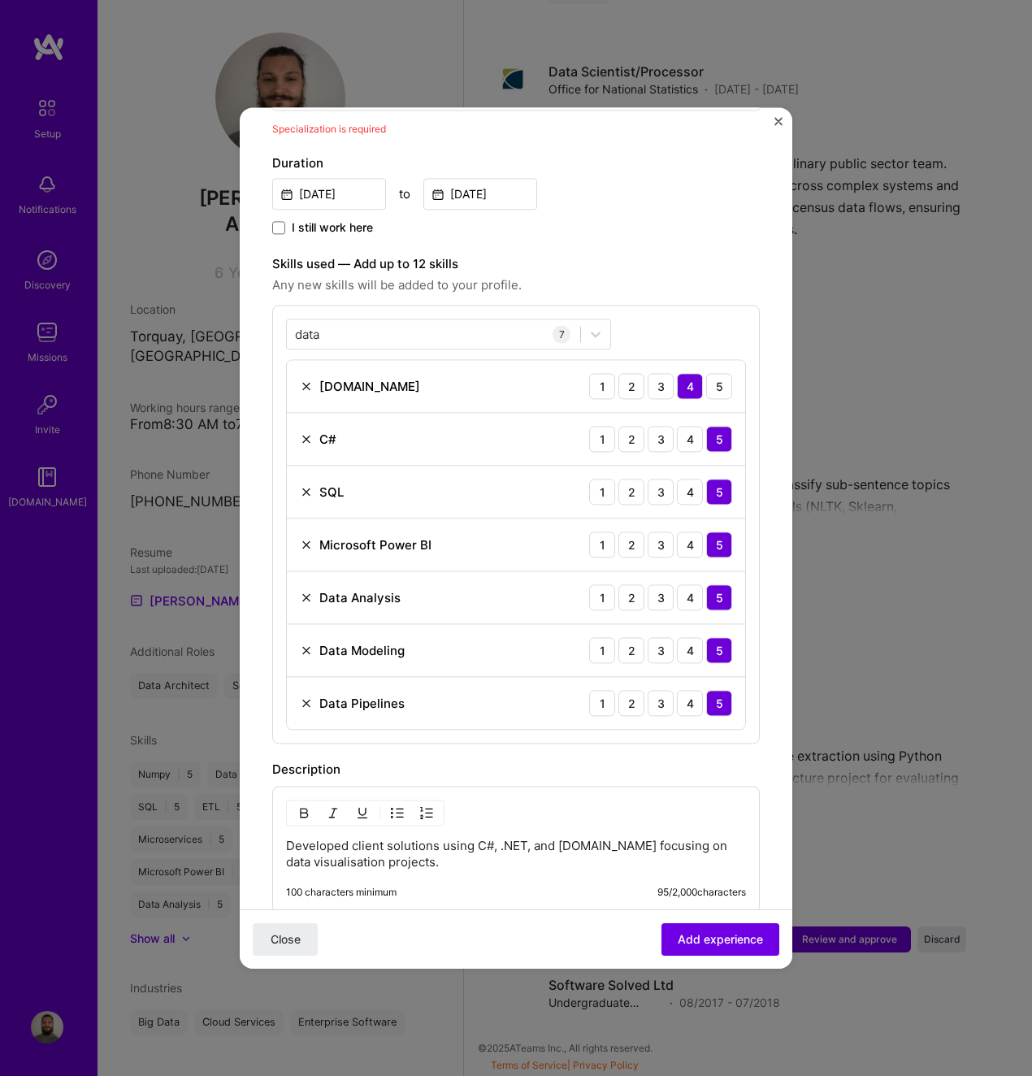
scroll to position [337, 0]
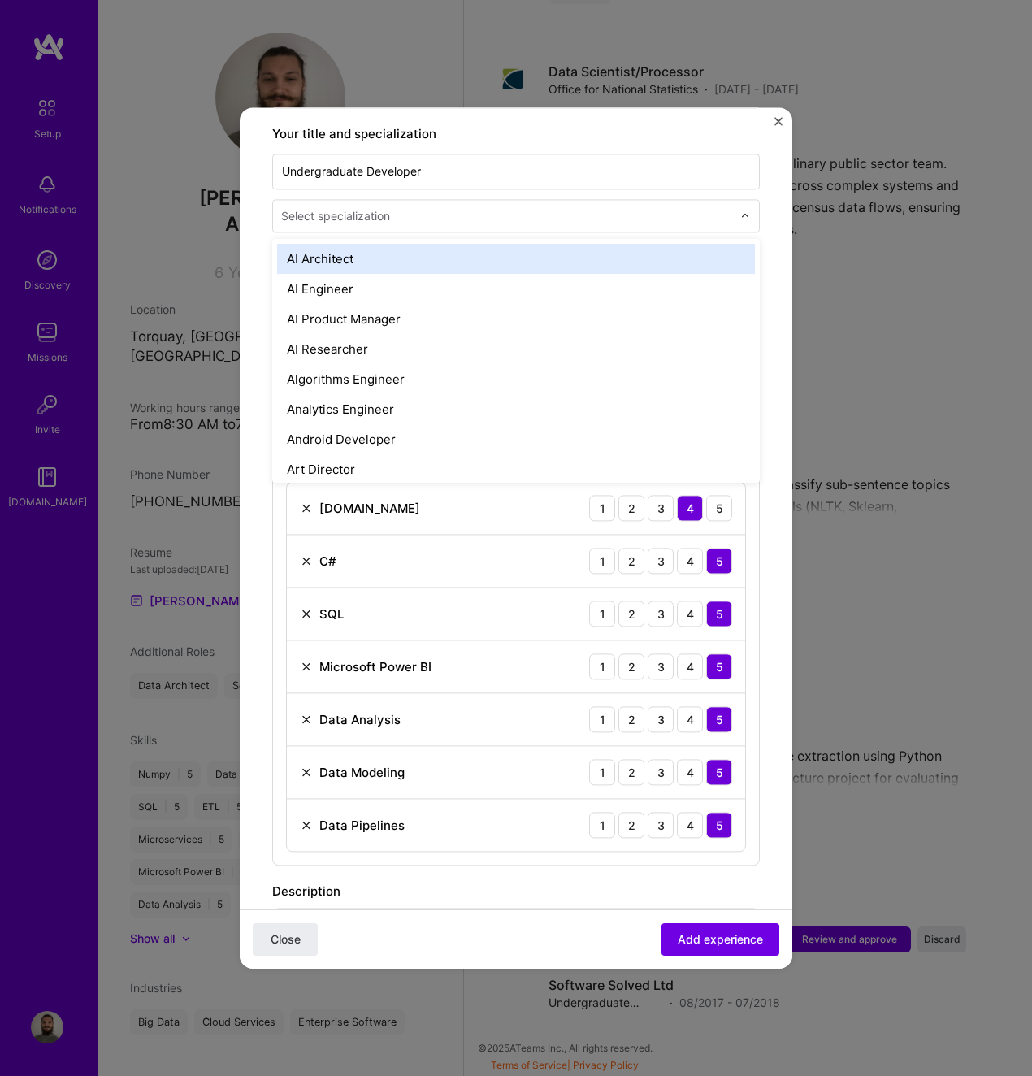
click at [441, 207] on input "text" at bounding box center [508, 215] width 454 height 17
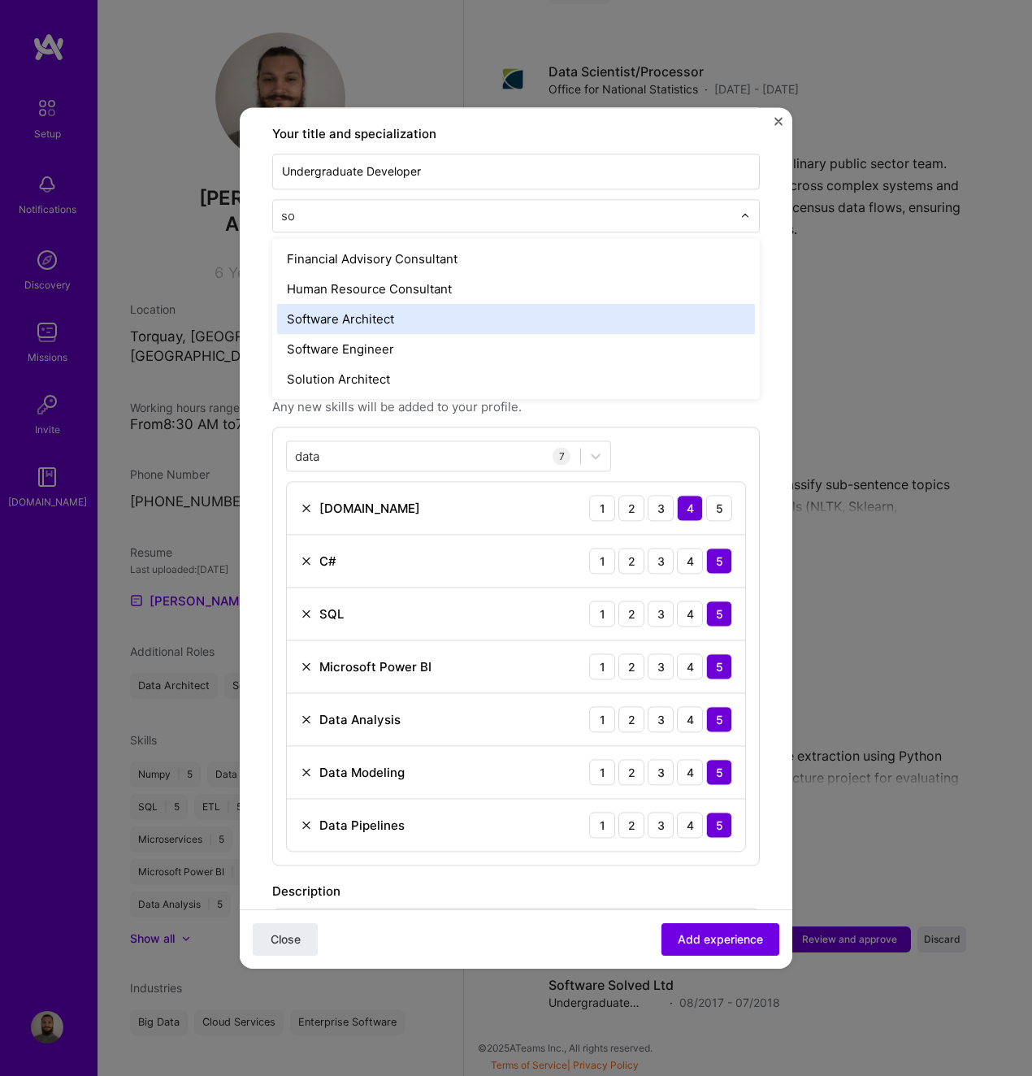
type input "s"
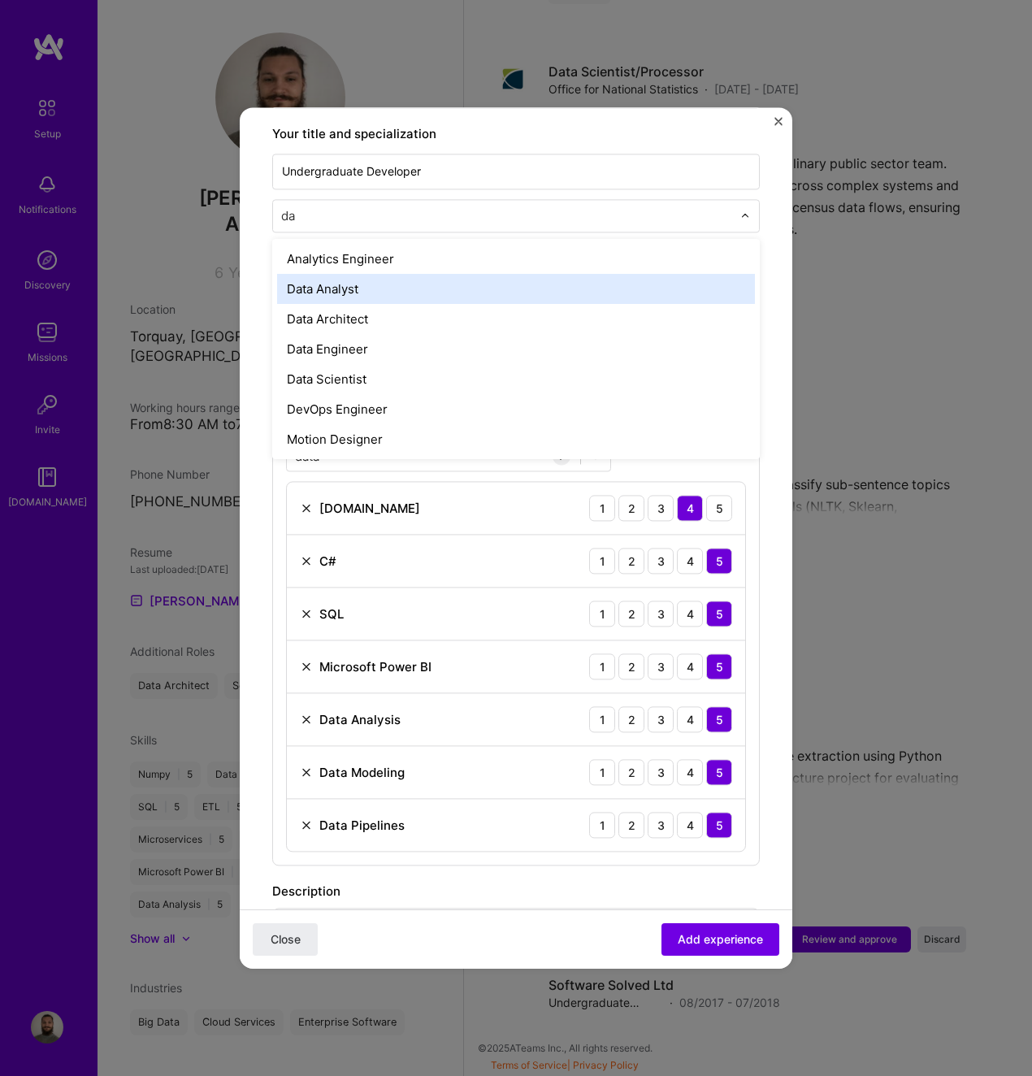
type input "d"
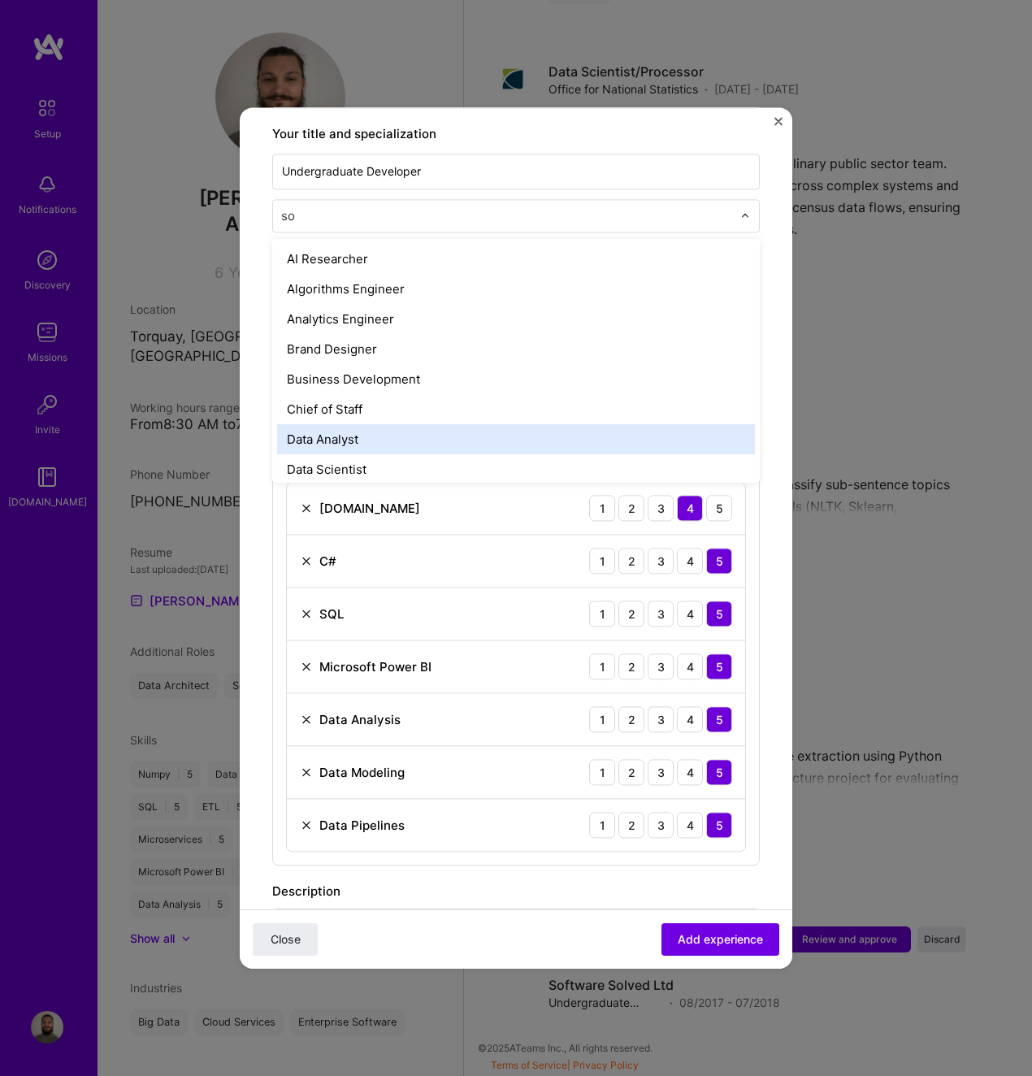
type input "sof"
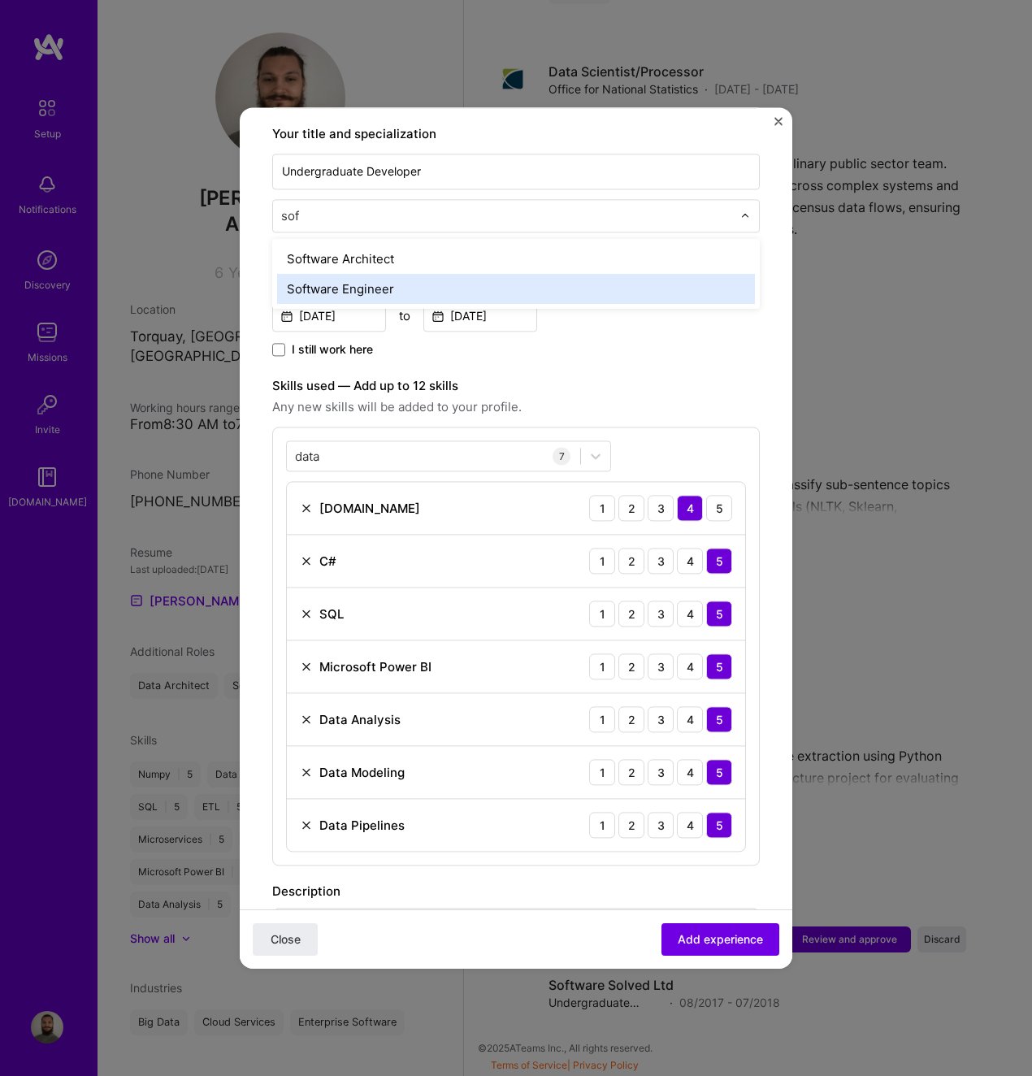
click at [398, 274] on div "Software Engineer" at bounding box center [516, 289] width 478 height 30
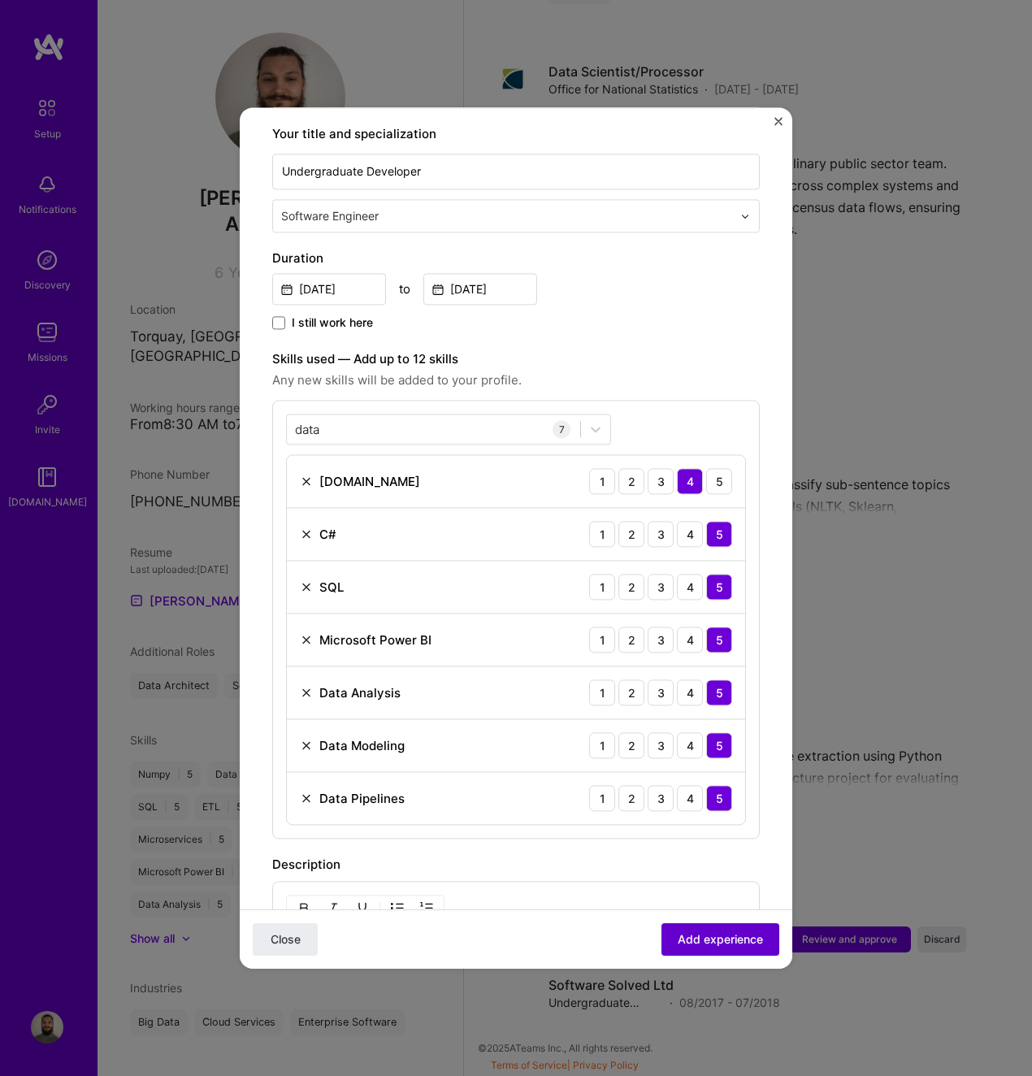
click at [732, 941] on span "Add experience" at bounding box center [720, 940] width 85 height 16
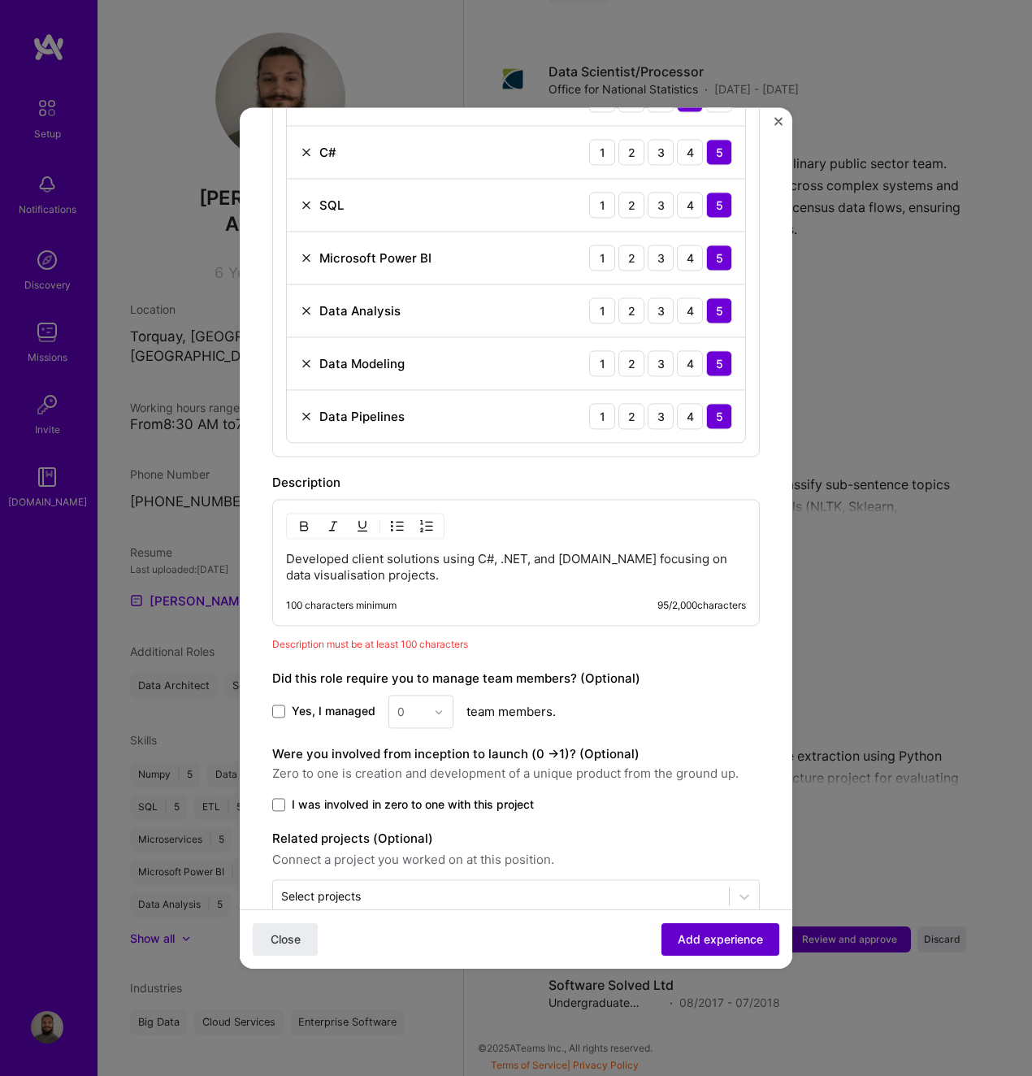
scroll to position [739, 0]
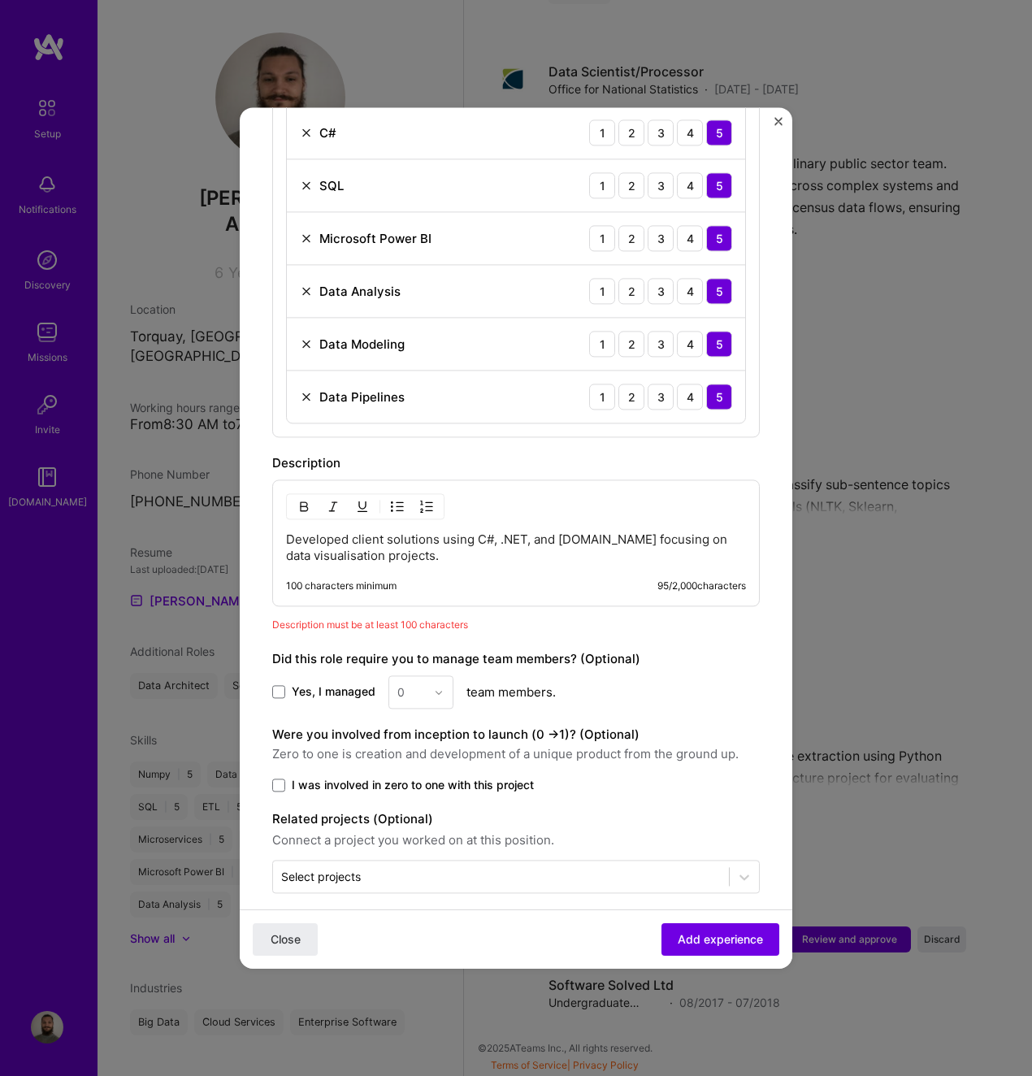
click at [452, 538] on p "Developed client solutions using C#, .NET, and [DOMAIN_NAME] focusing on data v…" at bounding box center [516, 548] width 460 height 33
click at [419, 541] on p "Developed client solutions using C#, .NET, and [DOMAIN_NAME] focusing on data v…" at bounding box center [516, 548] width 460 height 33
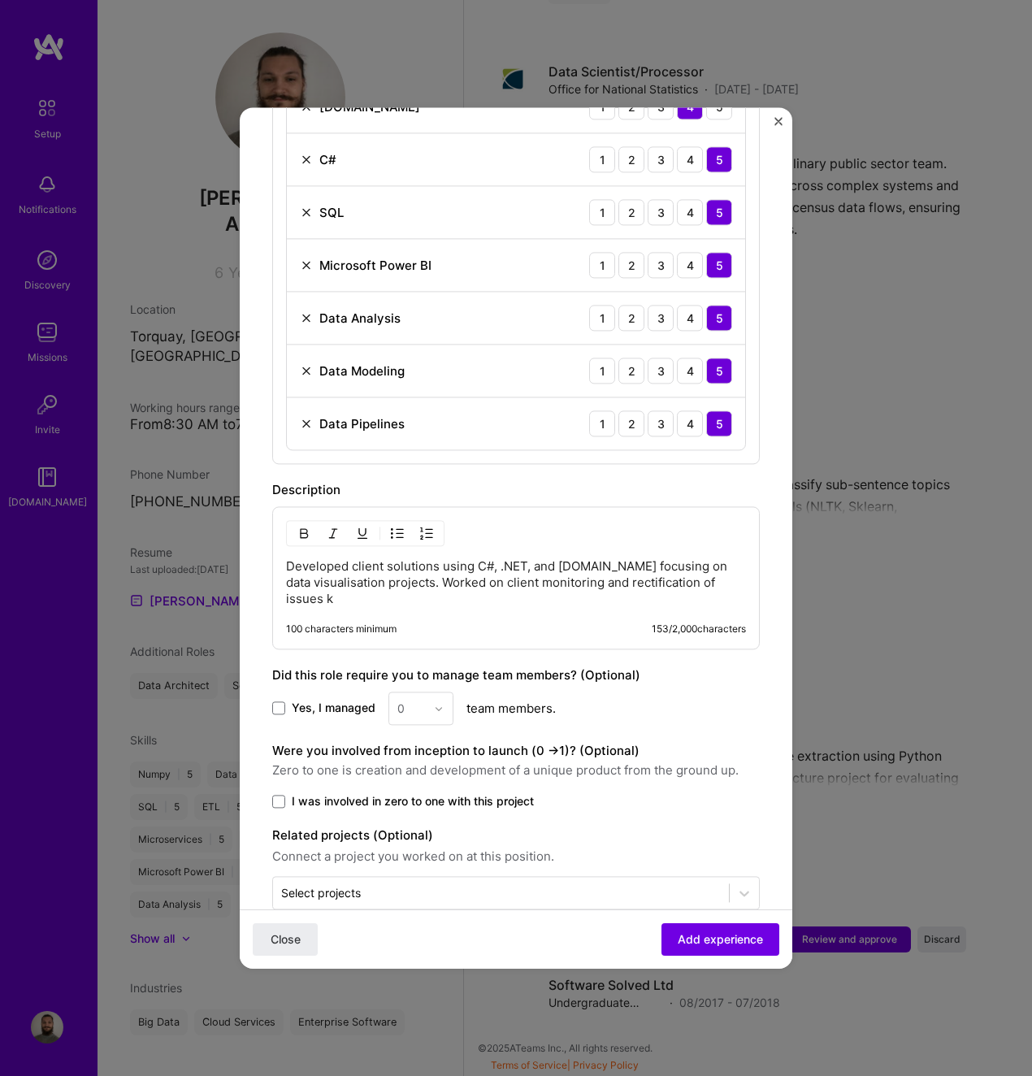
scroll to position [728, 0]
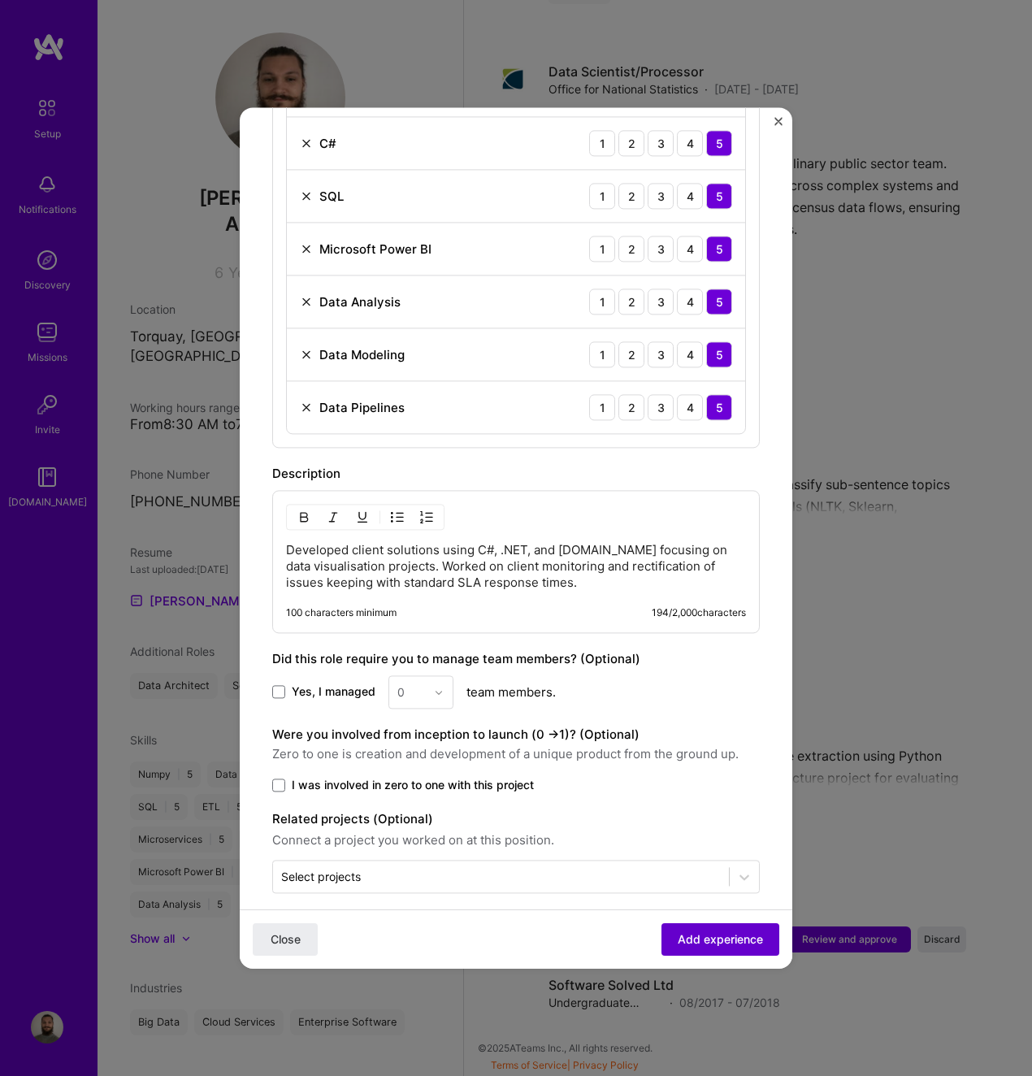
click at [743, 942] on span "Add experience" at bounding box center [720, 940] width 85 height 16
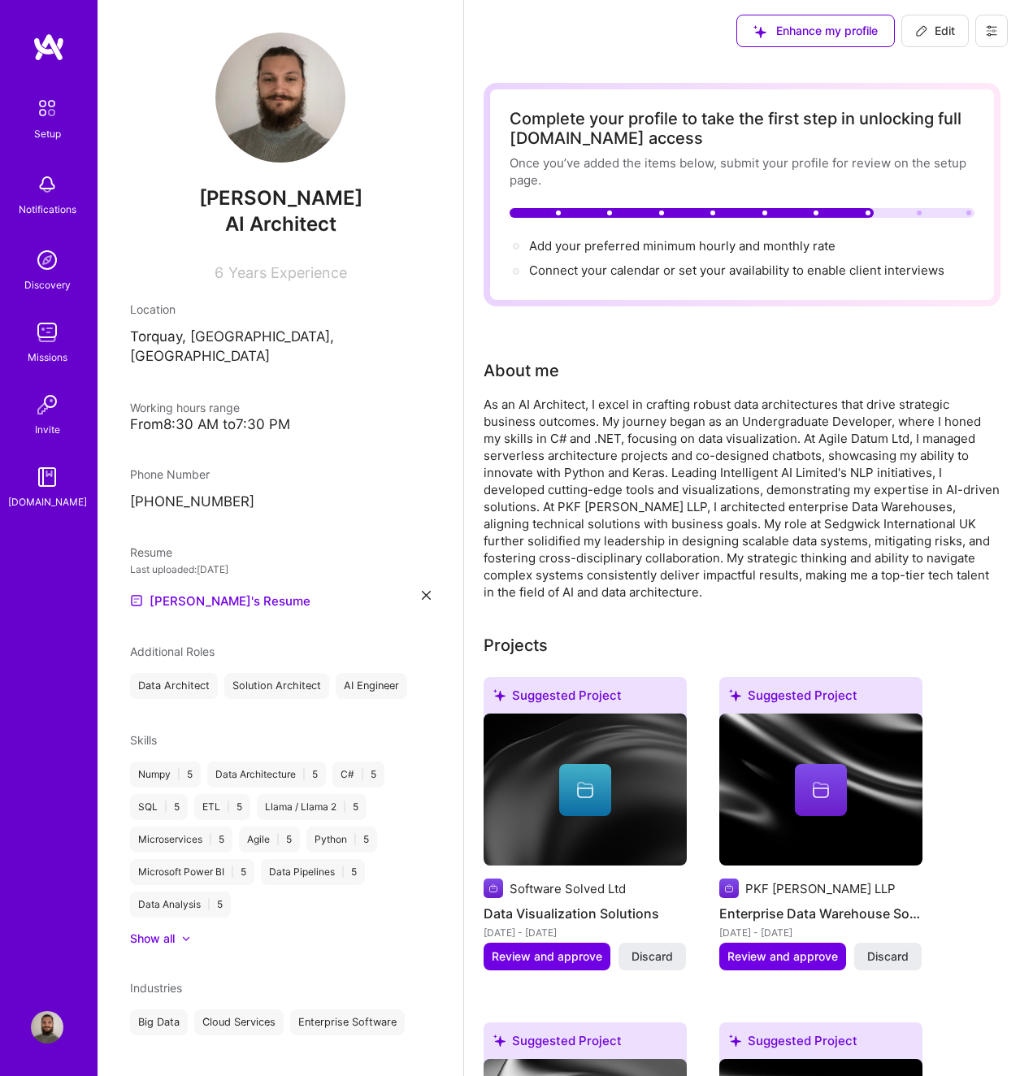
scroll to position [0, 0]
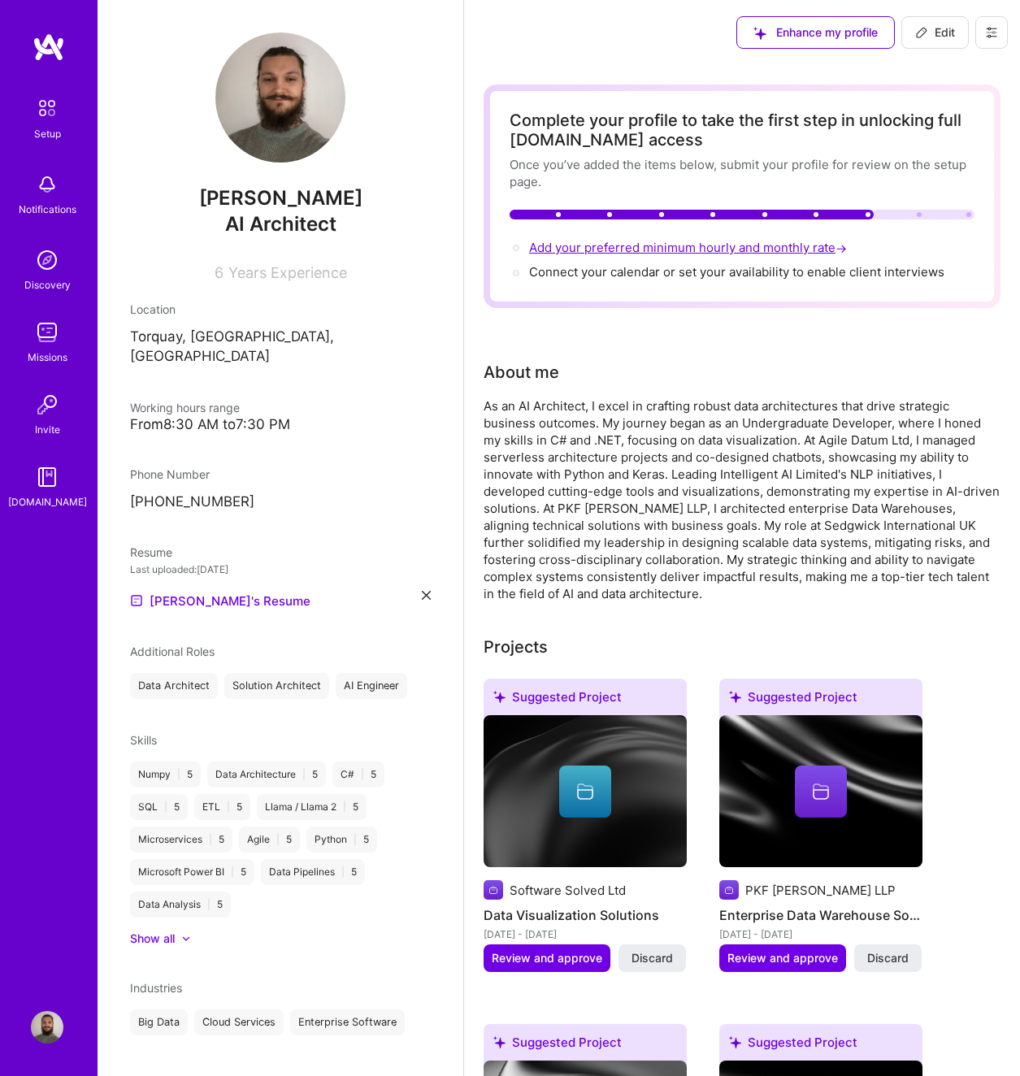
click at [703, 247] on span "Add your preferred minimum hourly and monthly rate →" at bounding box center [689, 247] width 321 height 15
select select "GB"
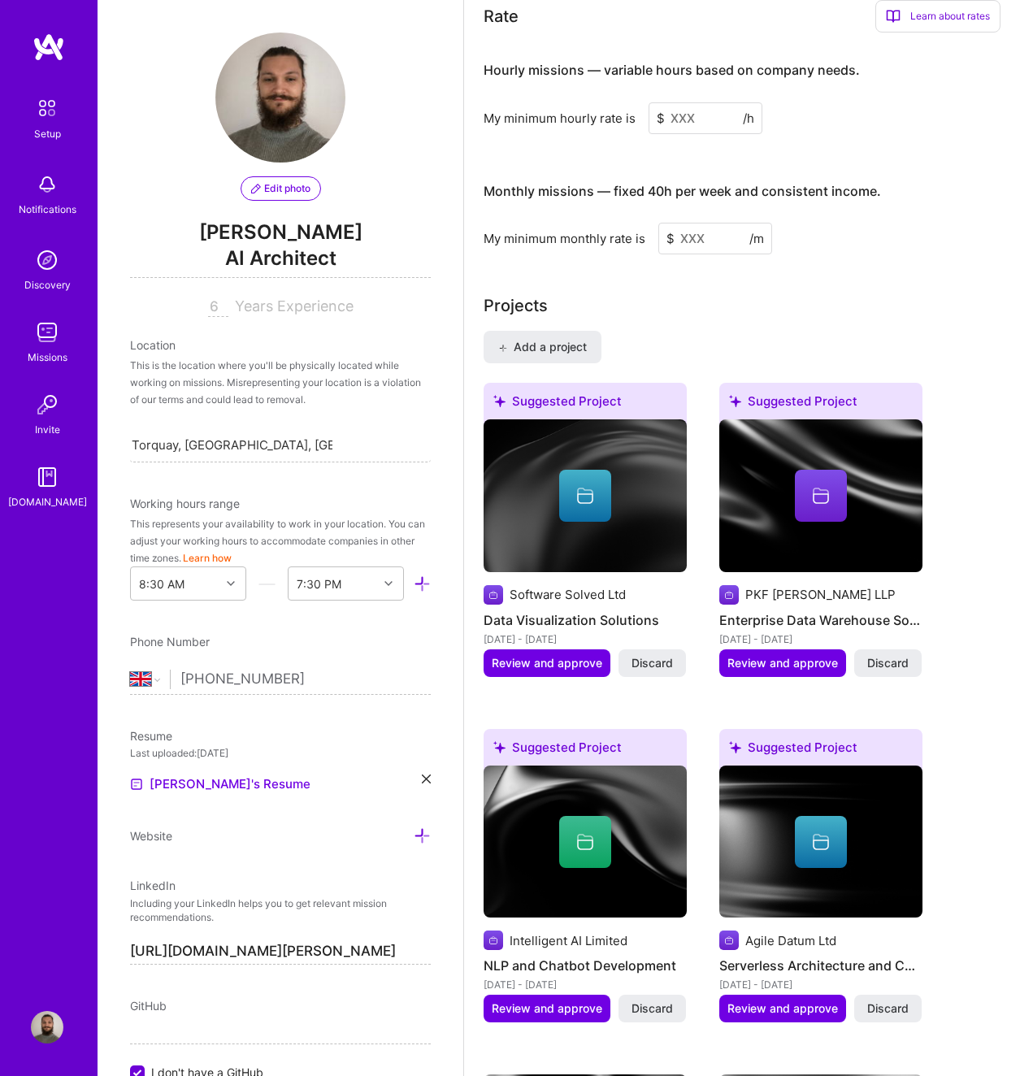
click at [696, 238] on input at bounding box center [716, 239] width 114 height 32
click at [679, 124] on input at bounding box center [706, 118] width 114 height 32
drag, startPoint x: 692, startPoint y: 113, endPoint x: 698, endPoint y: 124, distance: 13.1
click at [692, 113] on input at bounding box center [706, 118] width 114 height 32
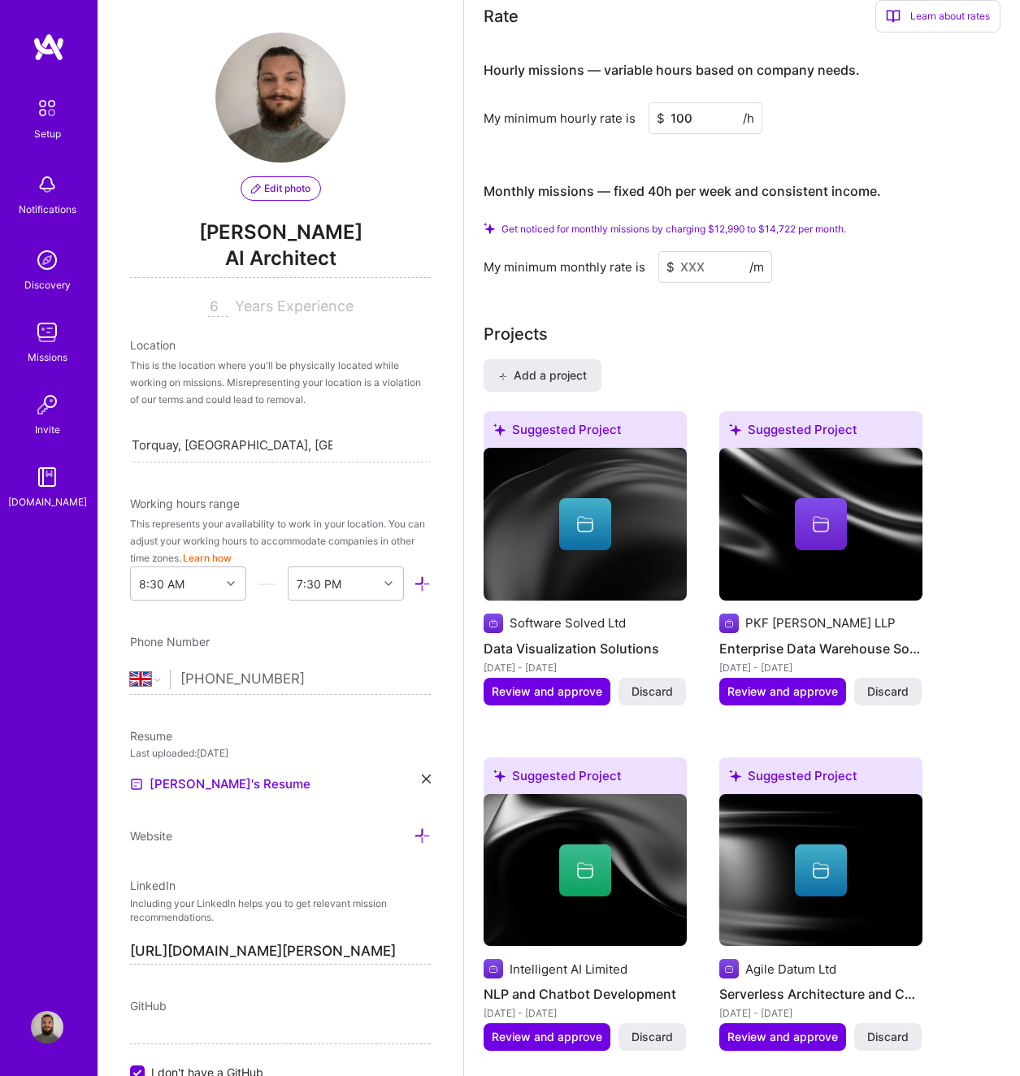
type input "100"
click at [702, 264] on input at bounding box center [716, 267] width 114 height 32
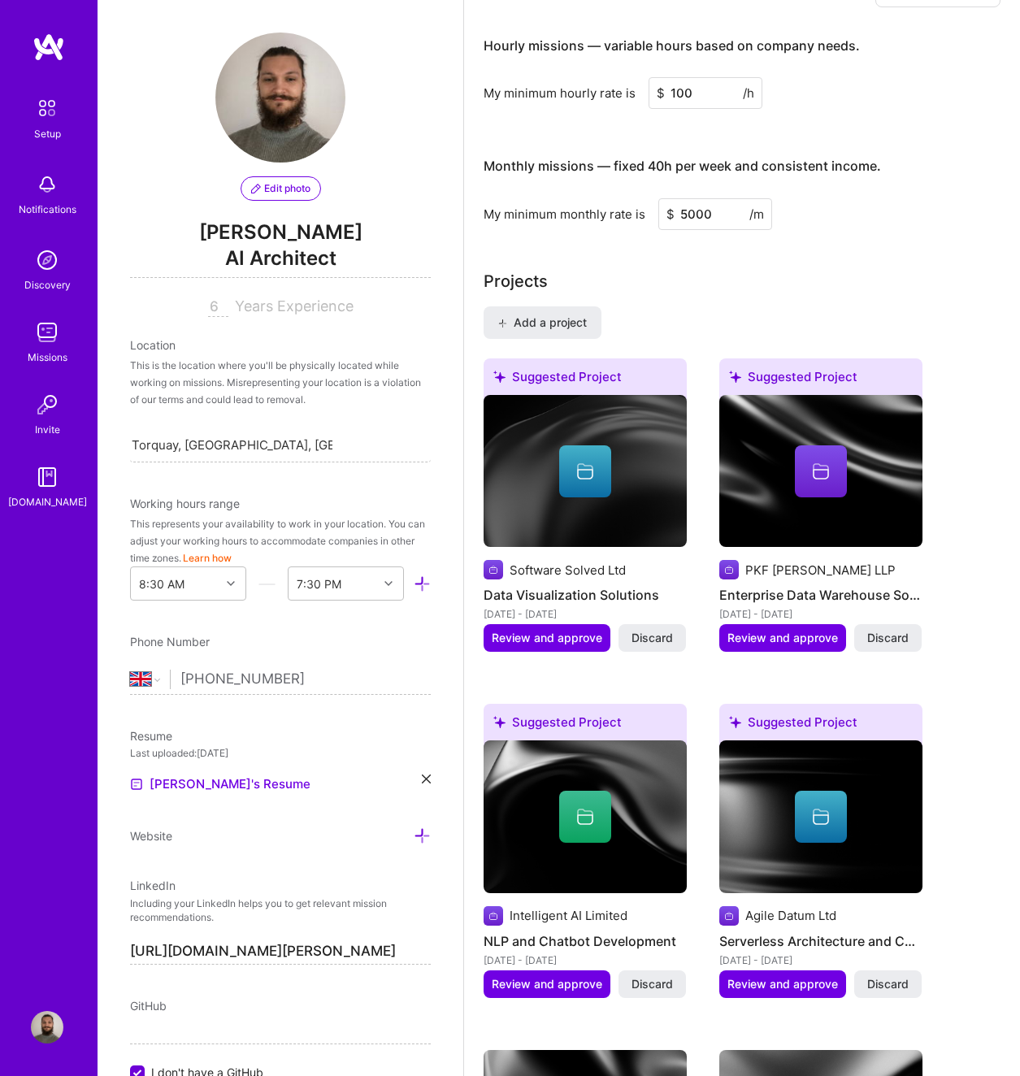
click at [793, 205] on div "My minimum monthly rate is $ 5000 /m" at bounding box center [742, 214] width 517 height 32
click at [709, 204] on input "5000" at bounding box center [716, 214] width 114 height 32
drag, startPoint x: 711, startPoint y: 215, endPoint x: 637, endPoint y: 220, distance: 74.1
click at [636, 220] on div "My minimum monthly rate is $ 5000 /m" at bounding box center [742, 214] width 517 height 32
type input "7500"
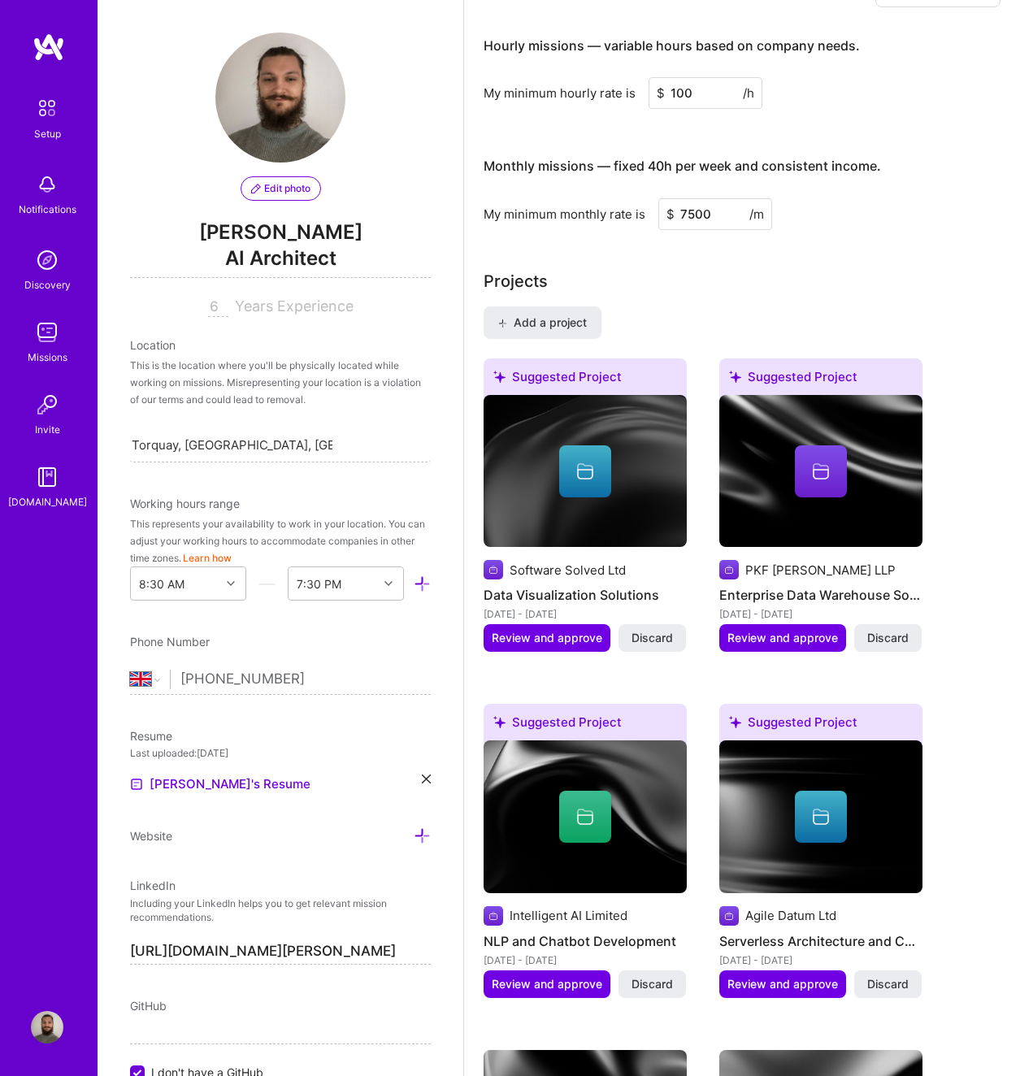
drag, startPoint x: 698, startPoint y: 87, endPoint x: 633, endPoint y: 101, distance: 66.5
click at [599, 97] on div "My minimum hourly rate is $ 100 /h" at bounding box center [742, 93] width 517 height 32
click at [747, 120] on div "Hourly missions — variable hours based on company needs. My minimum hourly rate…" at bounding box center [742, 124] width 517 height 209
drag, startPoint x: 677, startPoint y: 89, endPoint x: 774, endPoint y: 95, distance: 96.9
click at [764, 95] on div "My minimum hourly rate is $ 150 /h" at bounding box center [742, 93] width 517 height 32
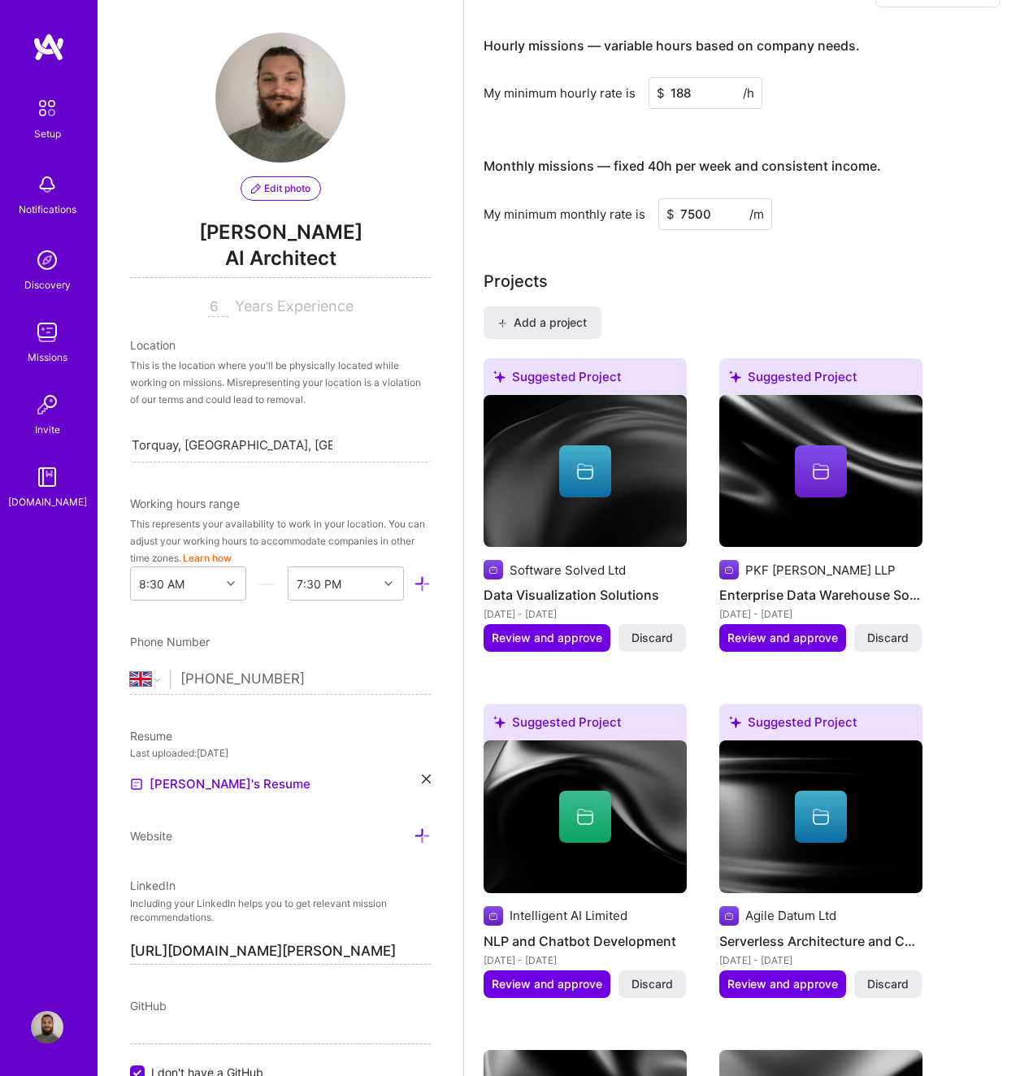
click at [706, 95] on input "188" at bounding box center [706, 93] width 114 height 32
drag, startPoint x: 693, startPoint y: 93, endPoint x: 786, endPoint y: 101, distance: 93.8
click at [784, 99] on div "My minimum hourly rate is $ 188 /h" at bounding box center [742, 93] width 517 height 32
type input "135"
click at [712, 228] on input "7500" at bounding box center [716, 214] width 114 height 32
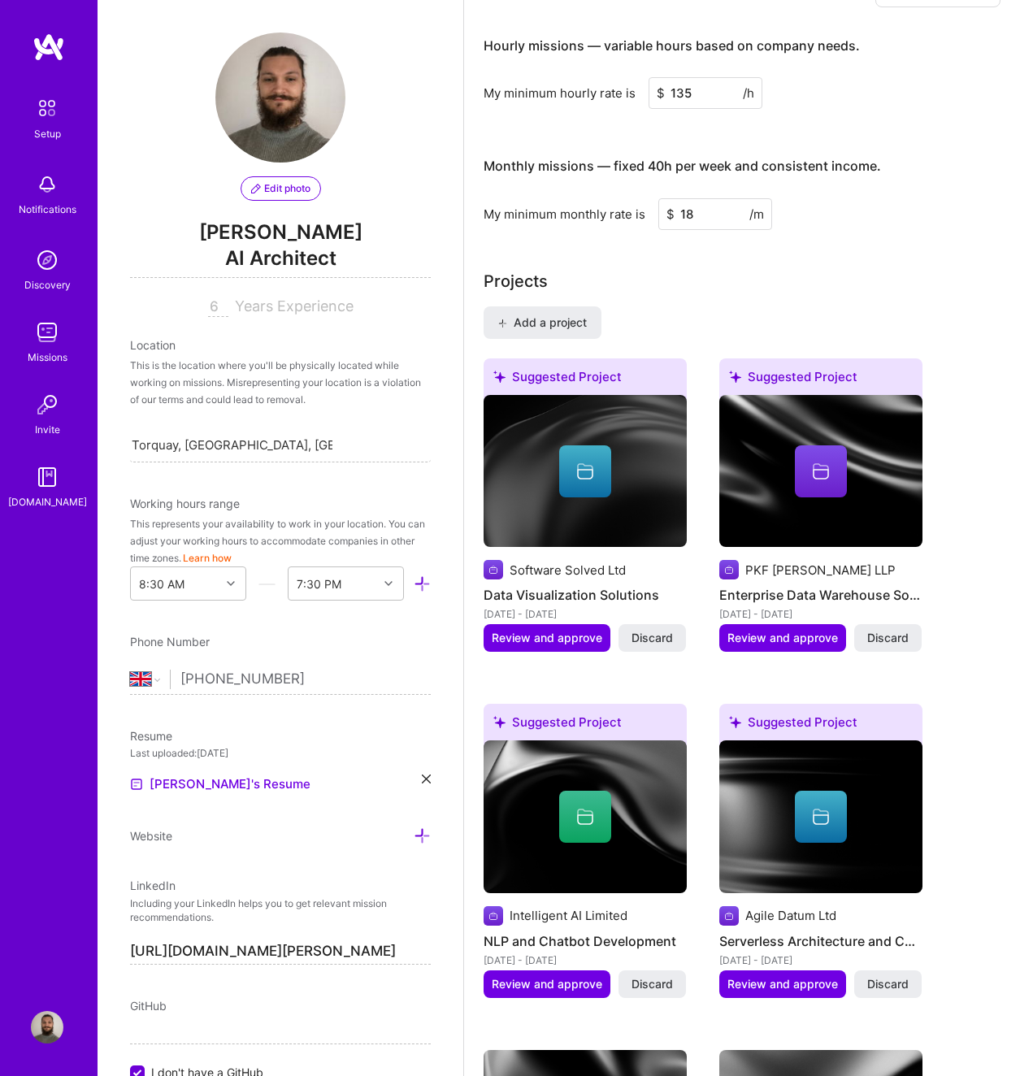
type input "1"
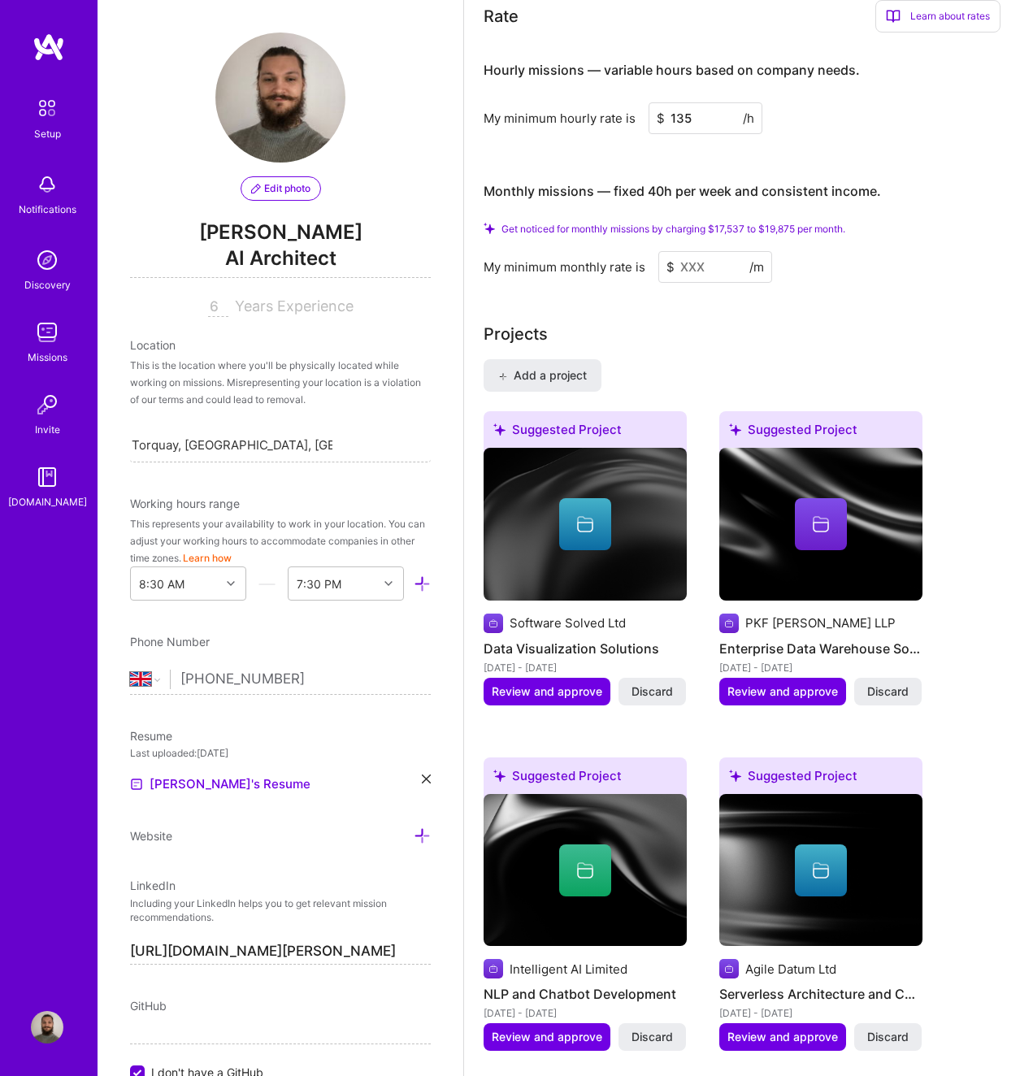
click at [724, 274] on input at bounding box center [716, 267] width 114 height 32
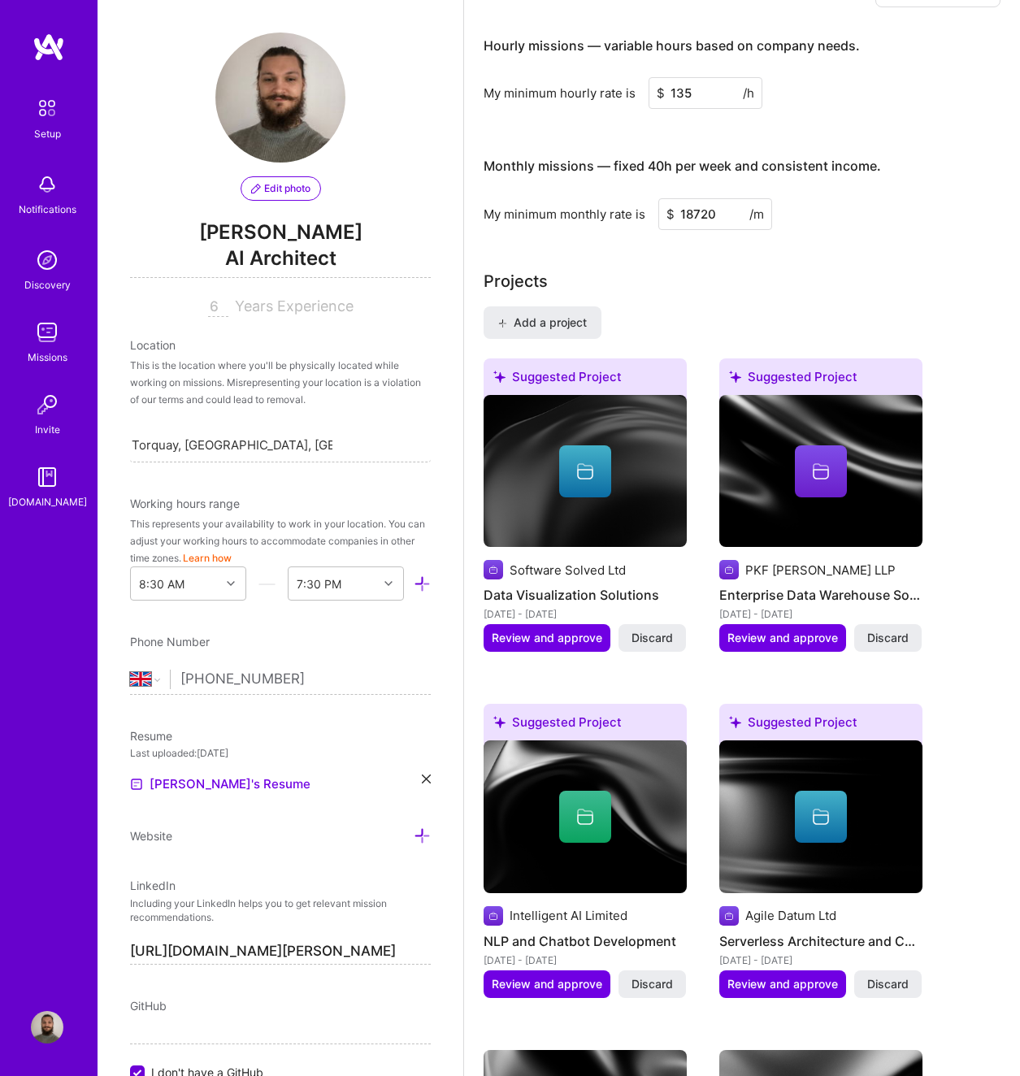
type input "18720"
click at [886, 264] on div "Complete your profile to take the first step in unlocking full [DOMAIN_NAME] ac…" at bounding box center [742, 1021] width 517 height 4100
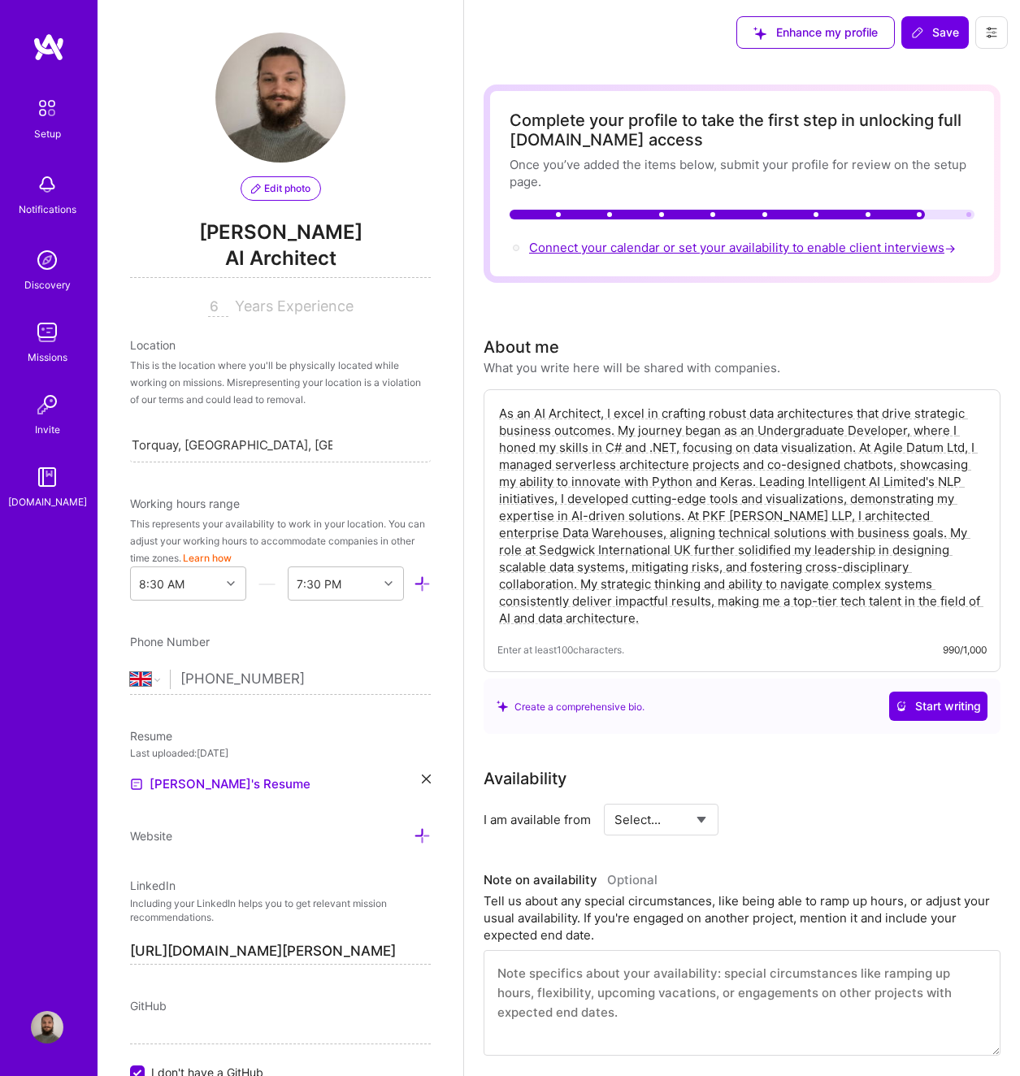
click at [701, 247] on span "Connect your calendar or set your availability to enable client interviews →" at bounding box center [744, 247] width 430 height 15
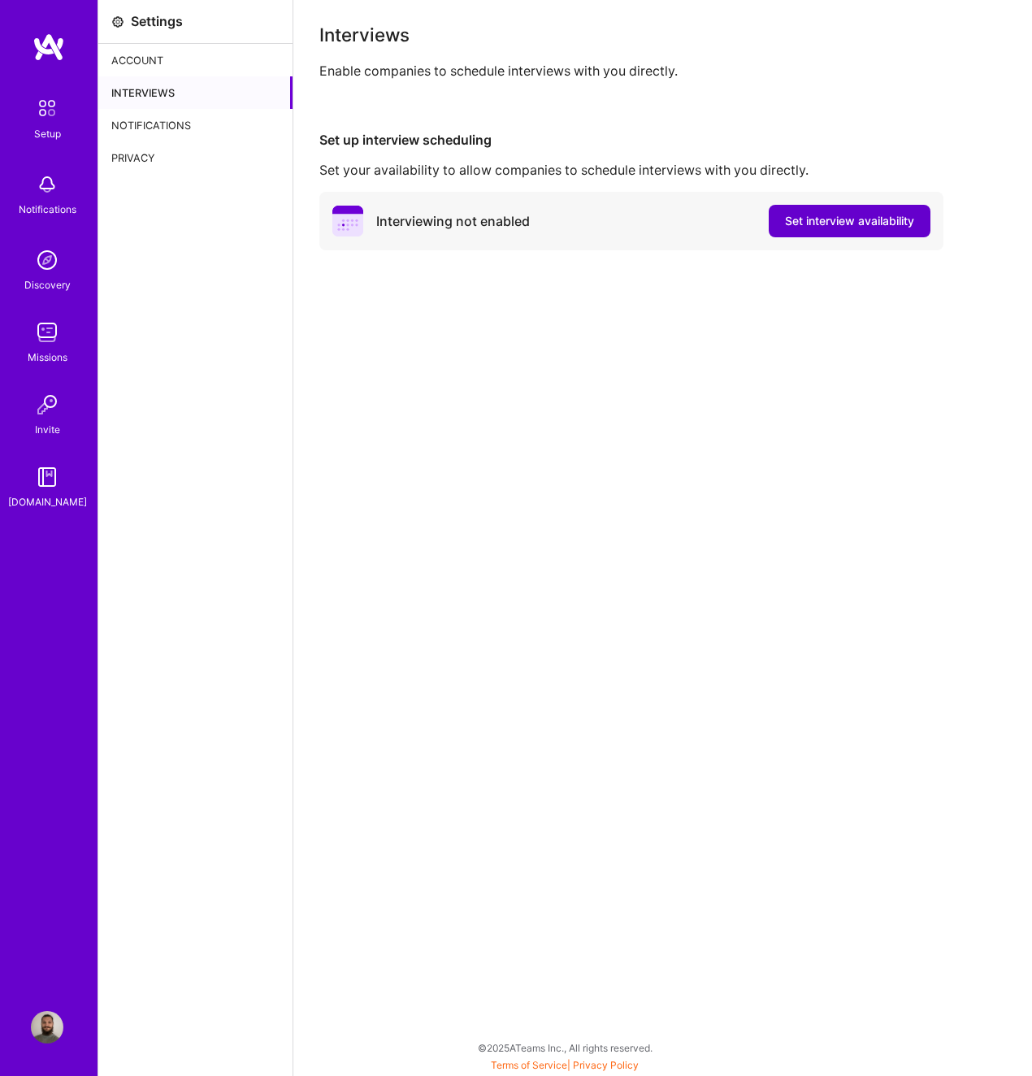
click at [832, 222] on span "Set interview availability" at bounding box center [849, 221] width 129 height 16
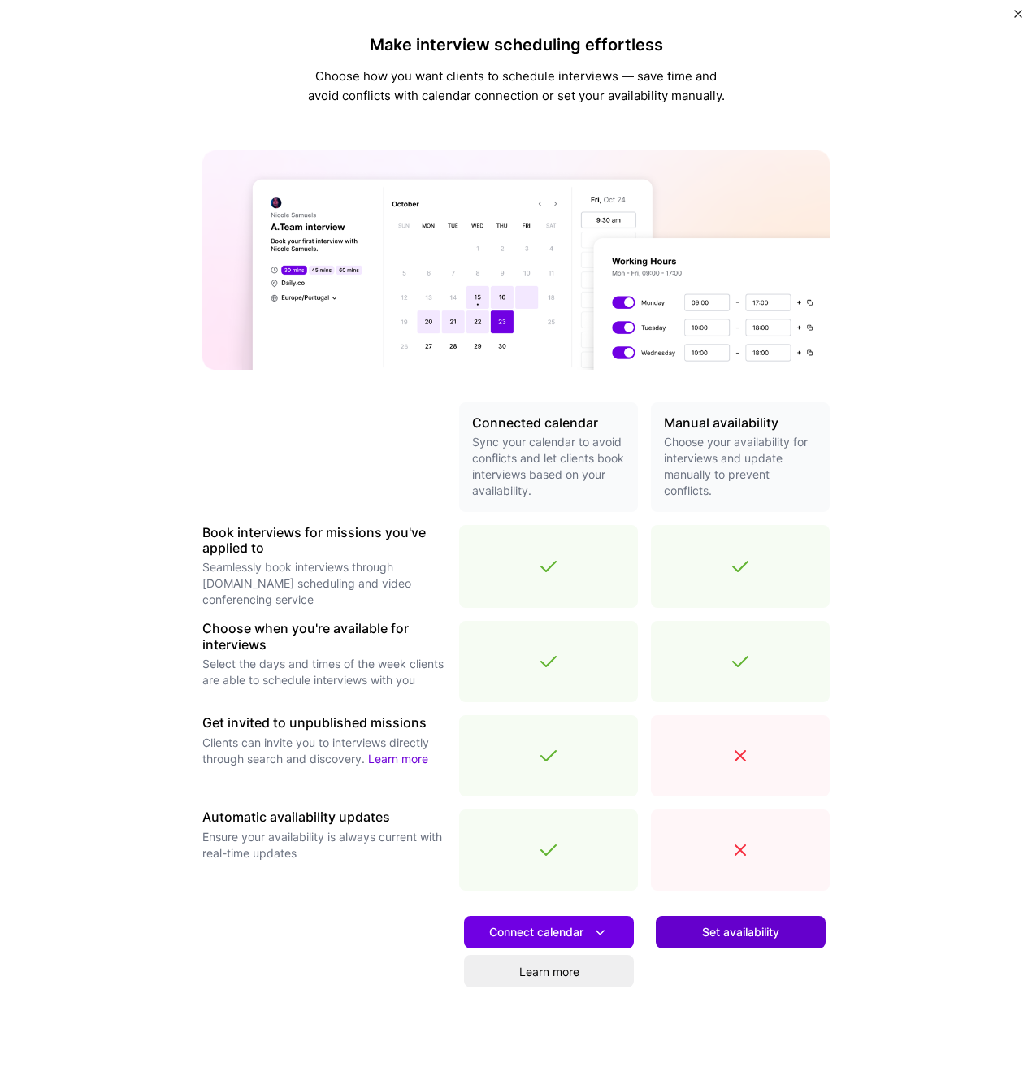
click at [711, 932] on span "Set availability" at bounding box center [740, 932] width 77 height 16
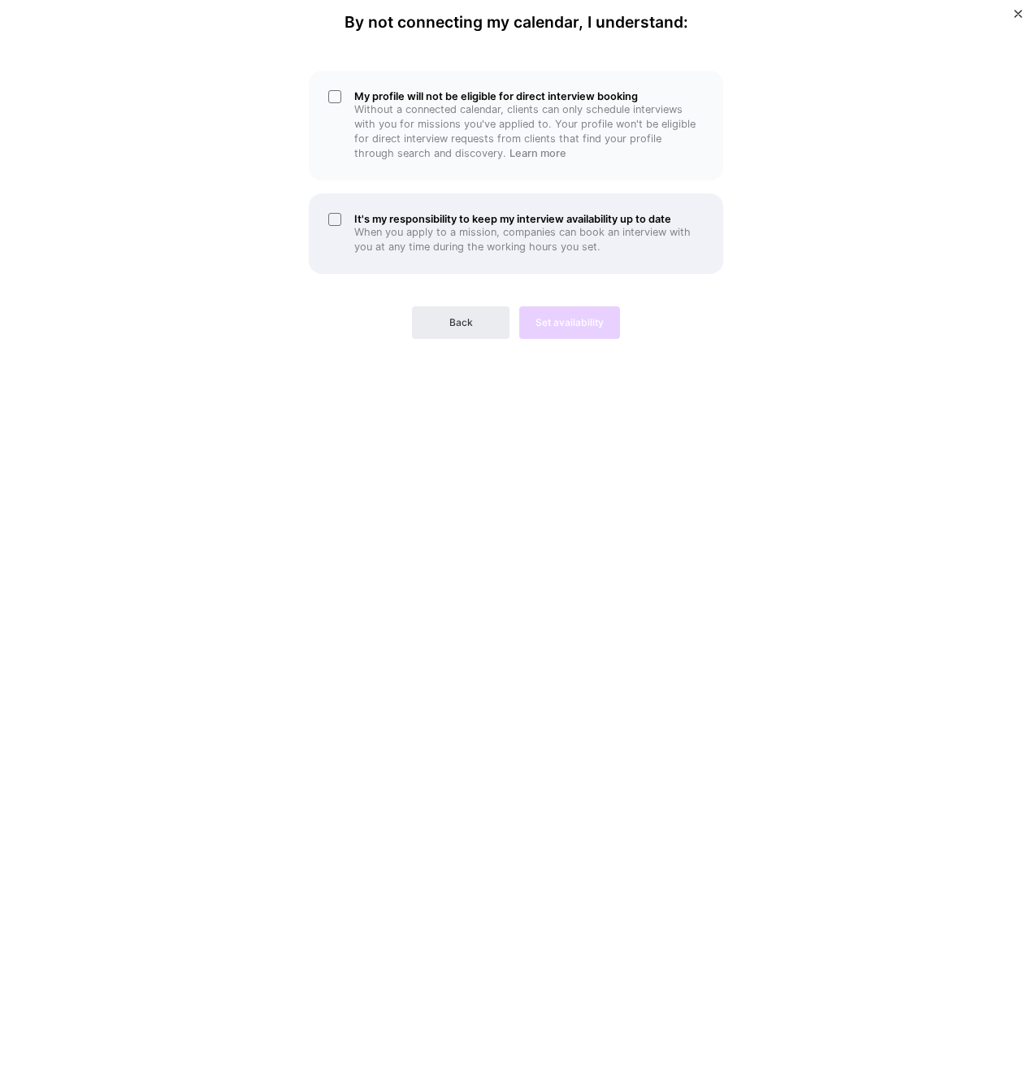
click at [432, 215] on h5 "It's my responsibility to keep my interview availability up to date" at bounding box center [529, 219] width 350 height 12
click at [454, 324] on span "Back" at bounding box center [462, 322] width 24 height 15
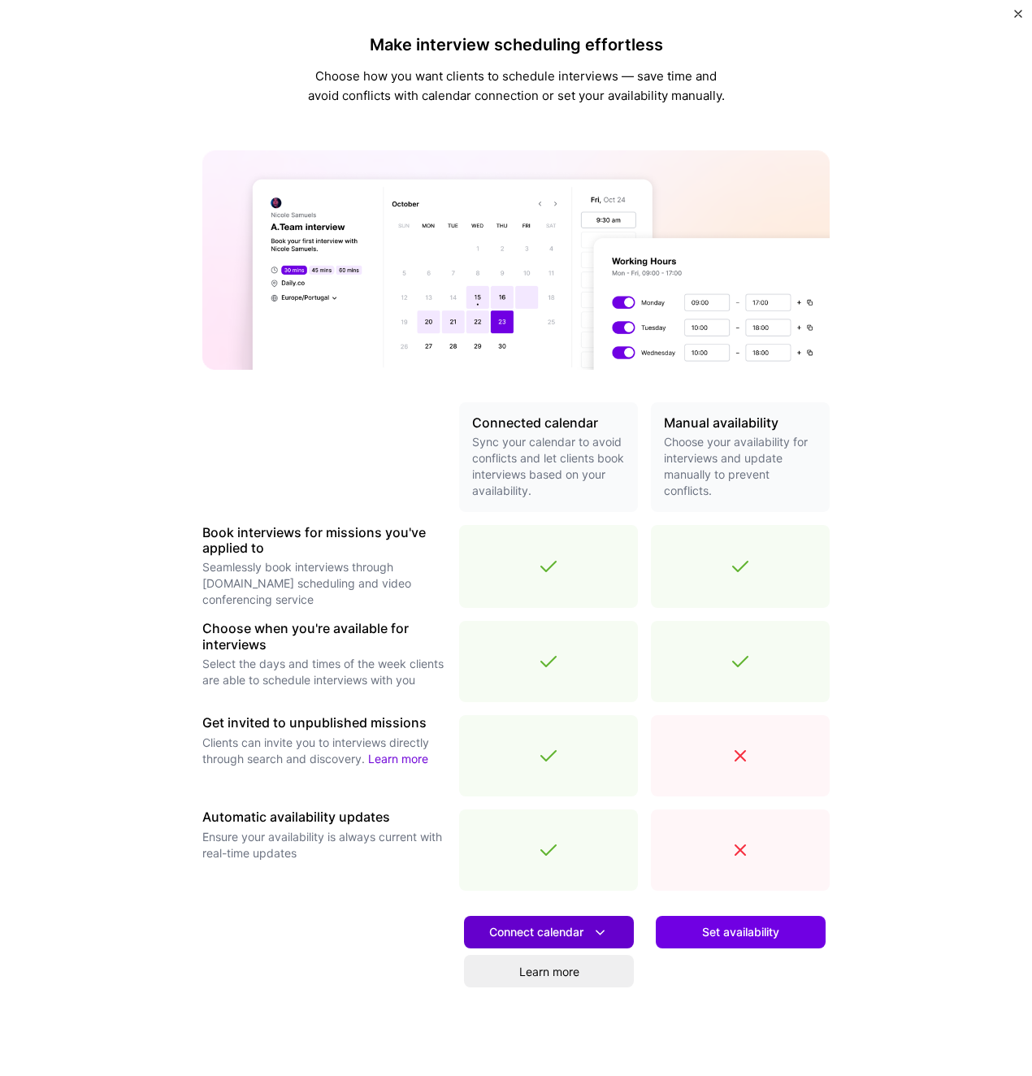
click at [613, 932] on button "Connect calendar" at bounding box center [549, 932] width 170 height 33
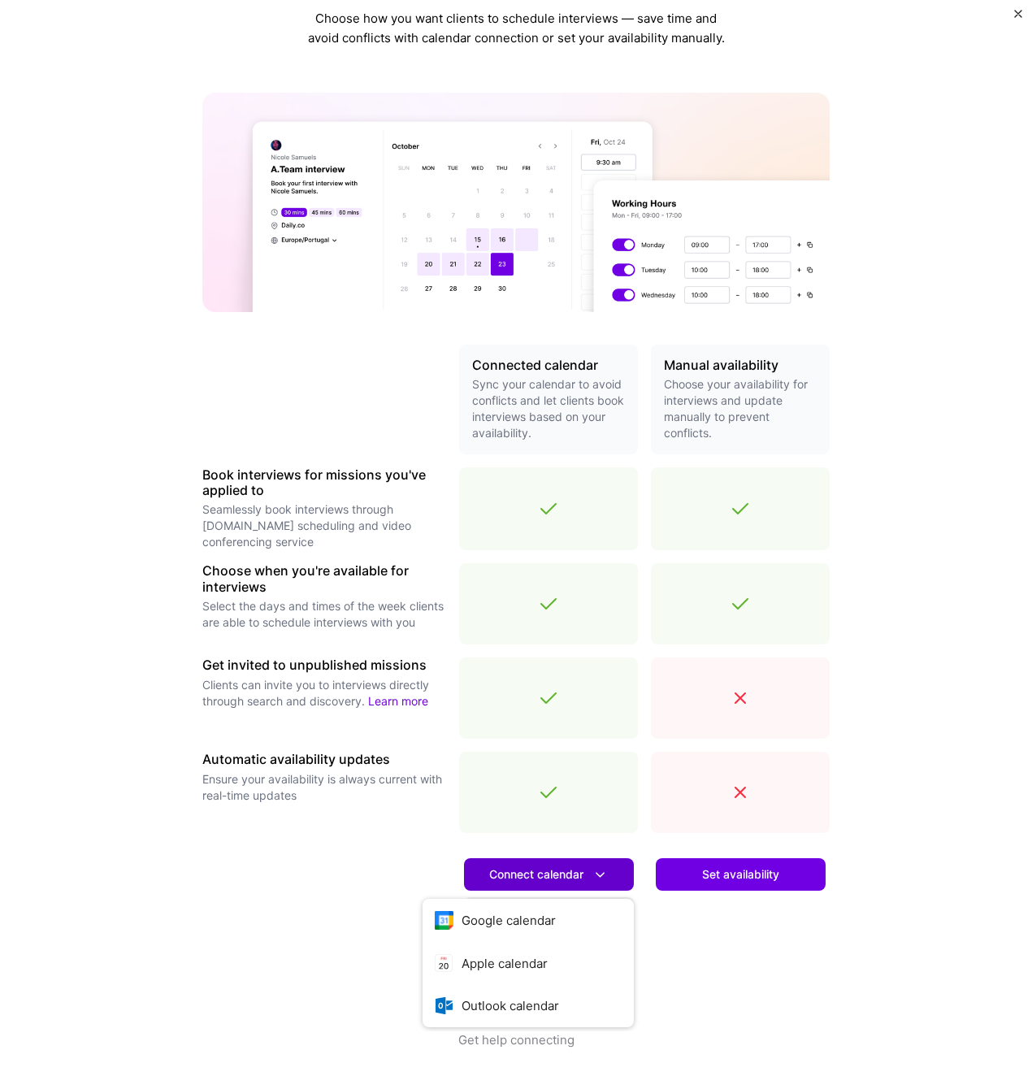
scroll to position [63, 0]
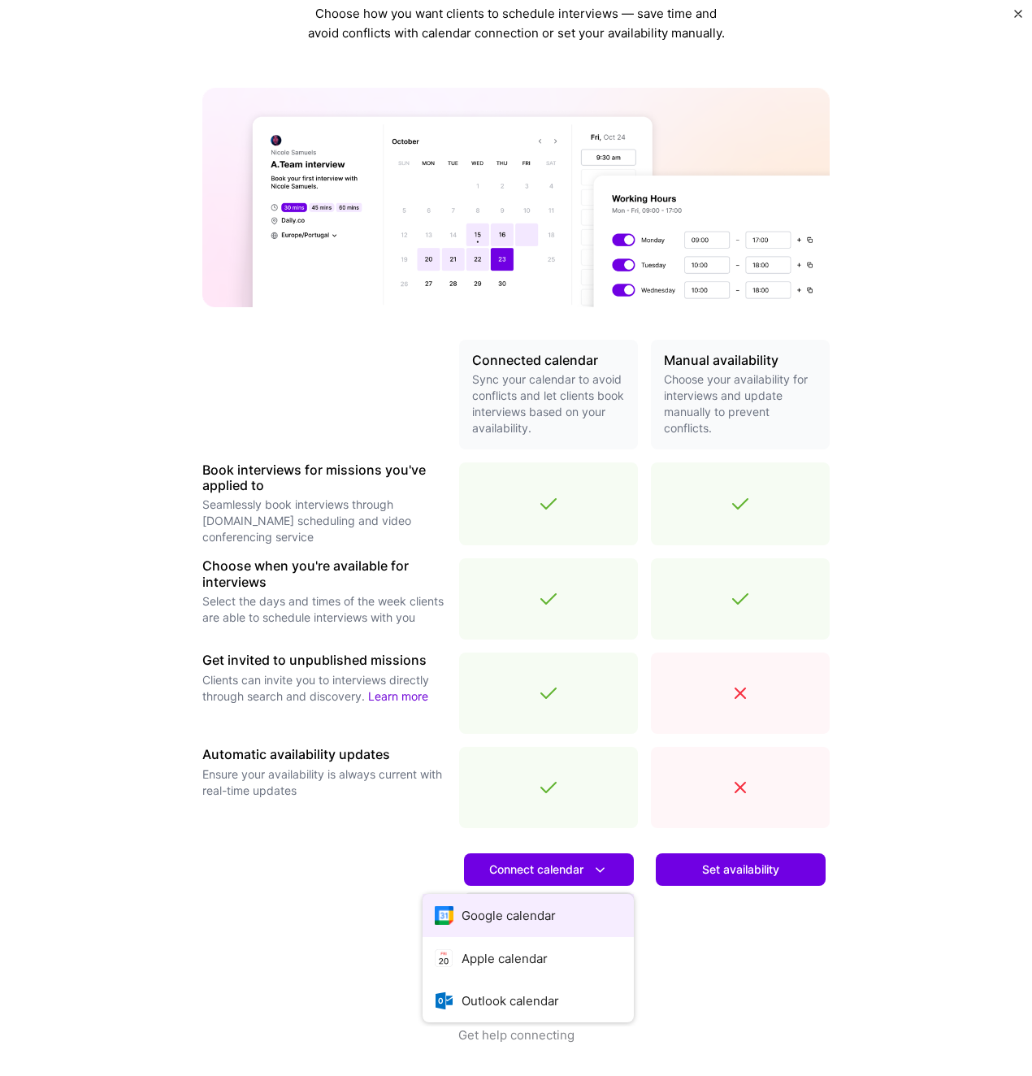
click at [537, 915] on button "Google calendar" at bounding box center [528, 915] width 211 height 43
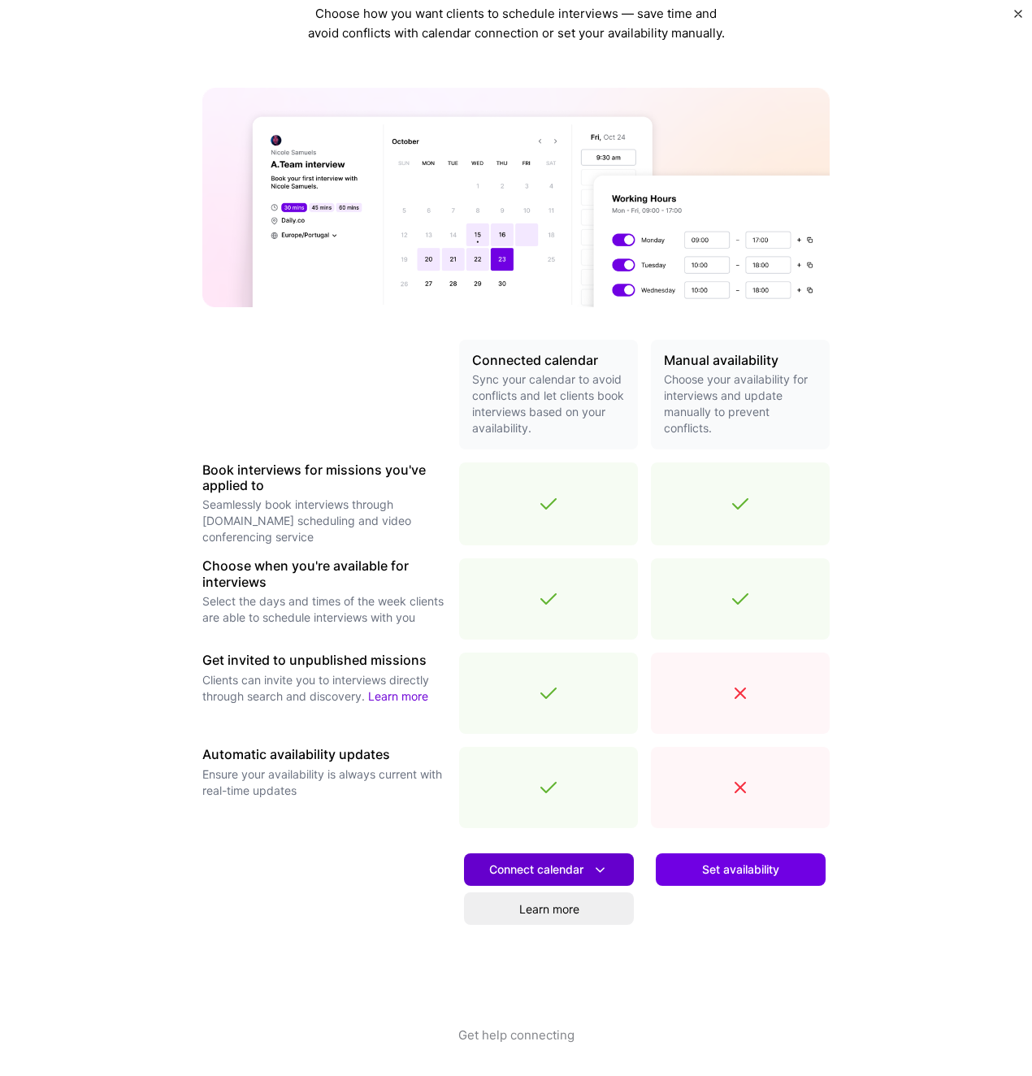
click at [560, 879] on button "Connect calendar" at bounding box center [549, 870] width 170 height 33
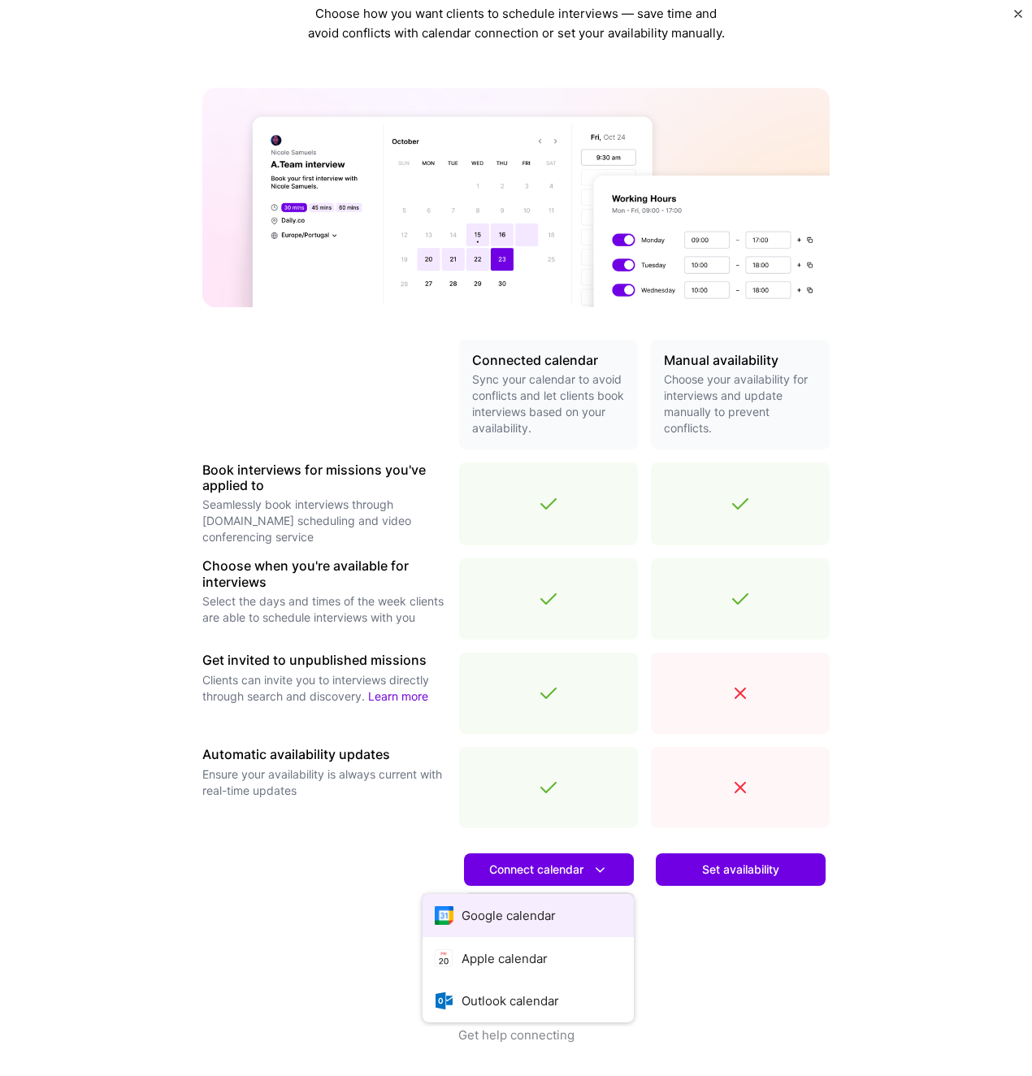
click at [537, 918] on button "Google calendar" at bounding box center [528, 915] width 211 height 43
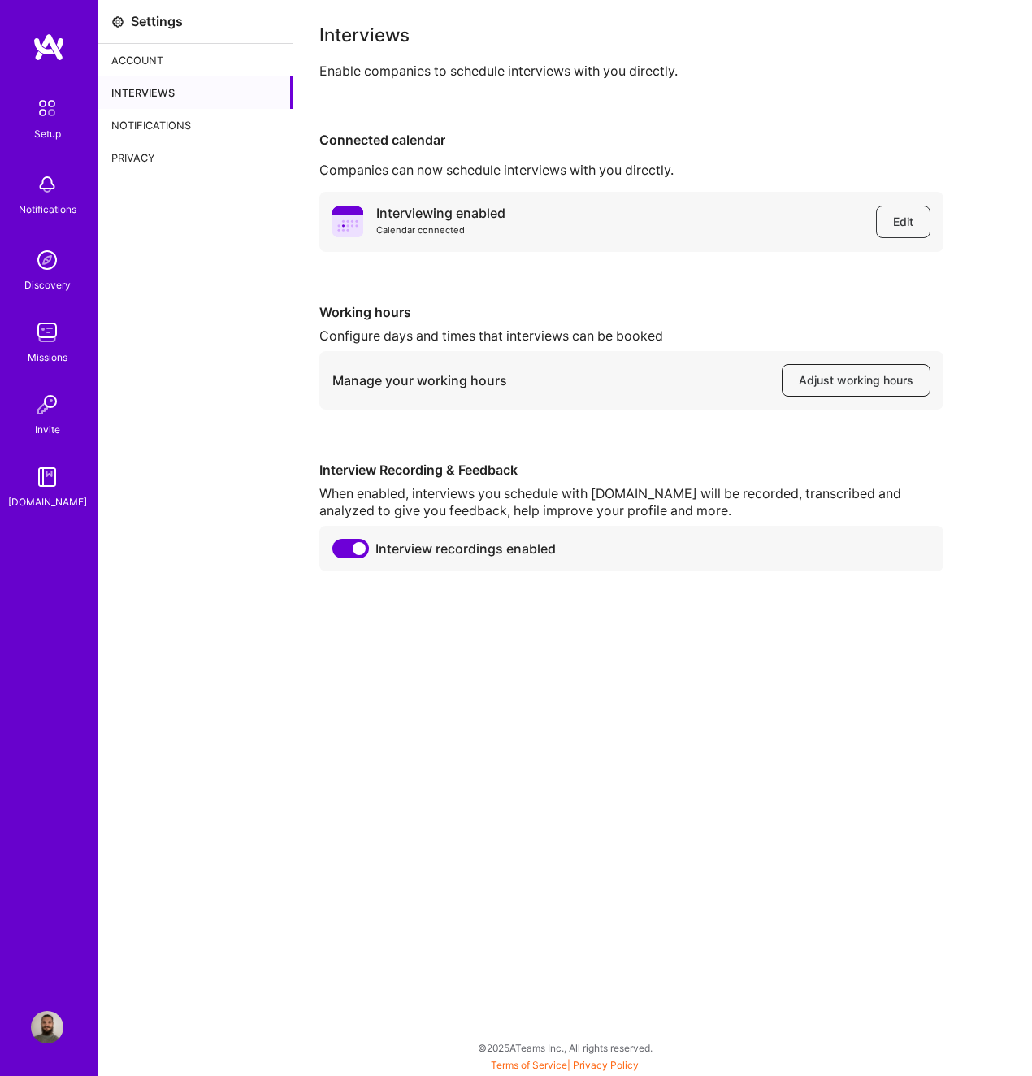
click at [835, 376] on span "Adjust working hours" at bounding box center [856, 380] width 115 height 16
click at [253, 284] on div "Settings Account Interviews Notifications Privacy" at bounding box center [195, 538] width 195 height 1076
click at [57, 114] on img at bounding box center [47, 108] width 34 height 34
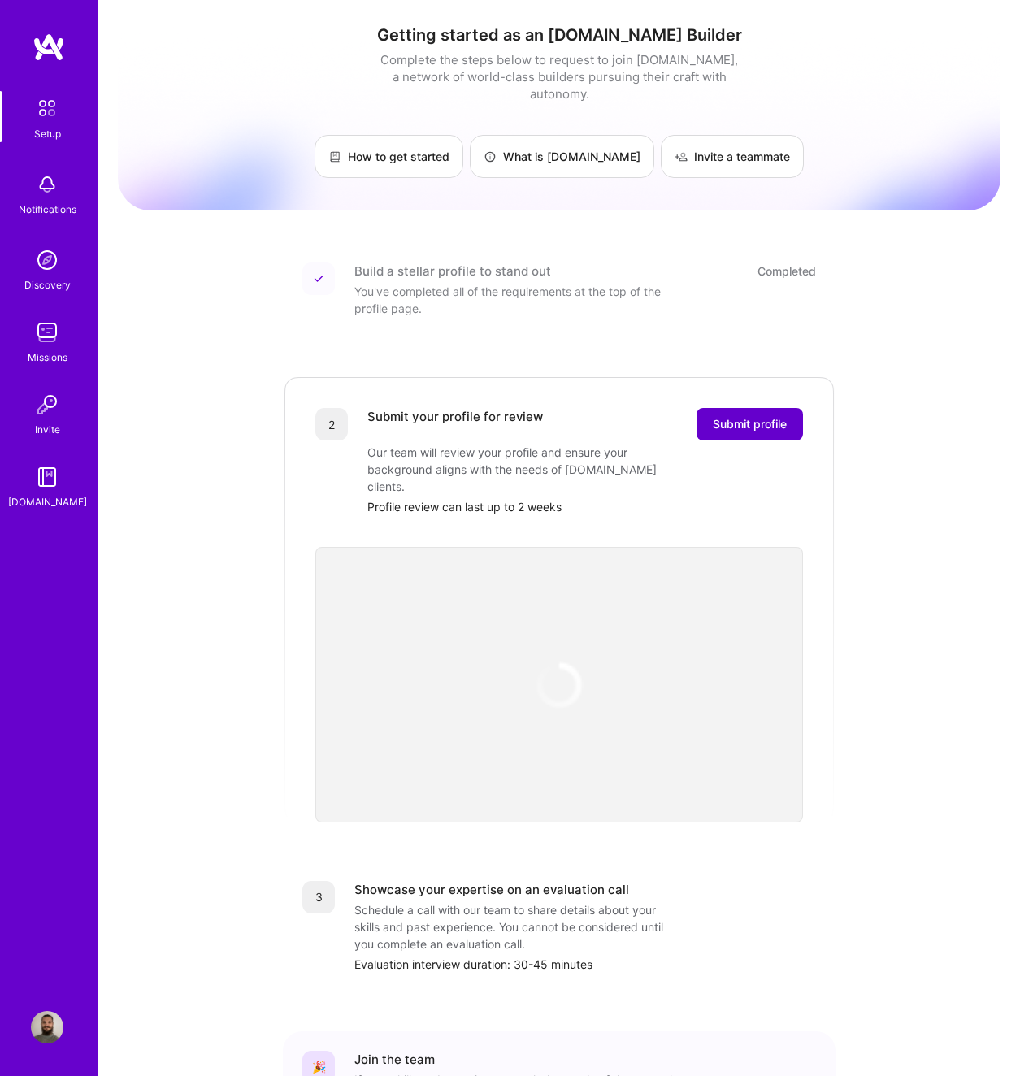
click at [730, 416] on span "Submit profile" at bounding box center [750, 424] width 74 height 16
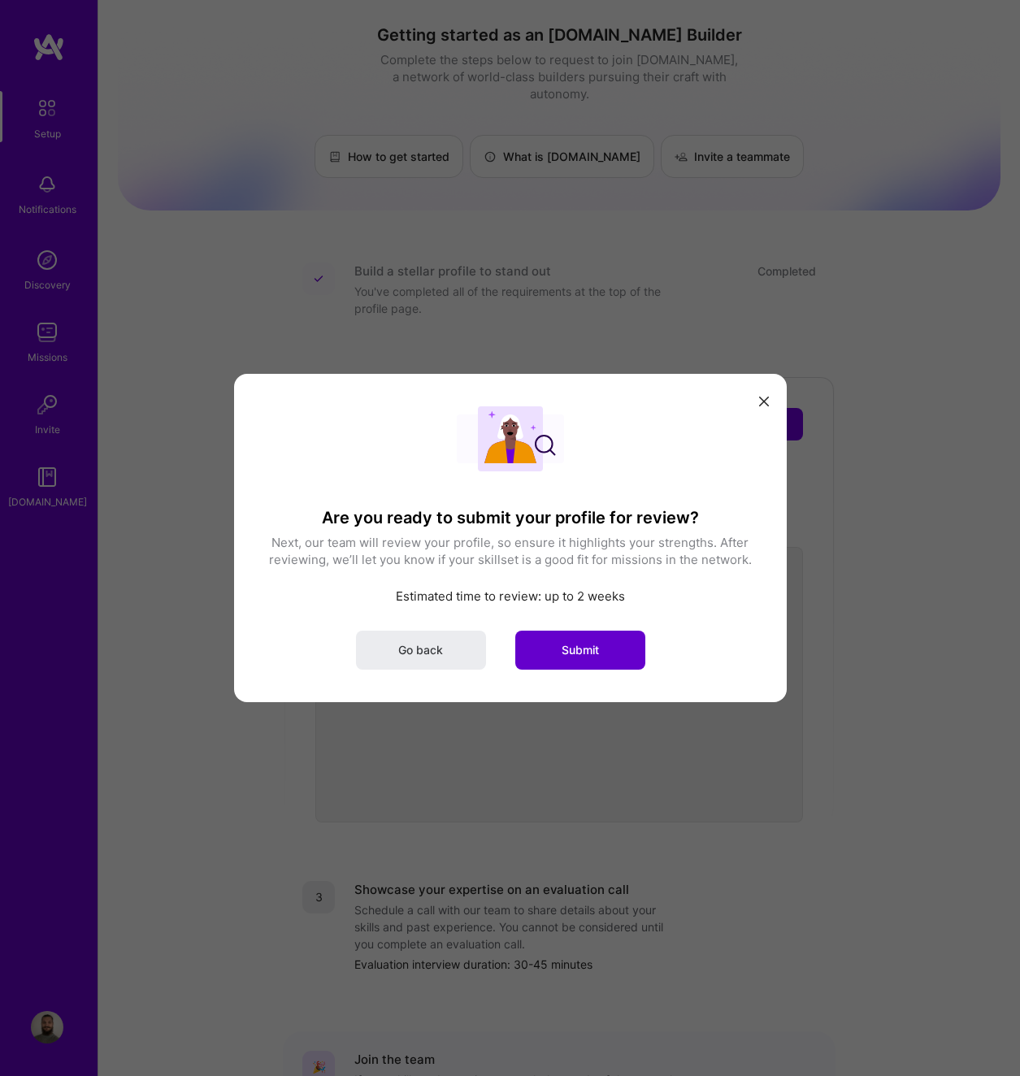
click at [602, 654] on button "Submit" at bounding box center [580, 650] width 130 height 39
